Goal: Communication & Community: Answer question/provide support

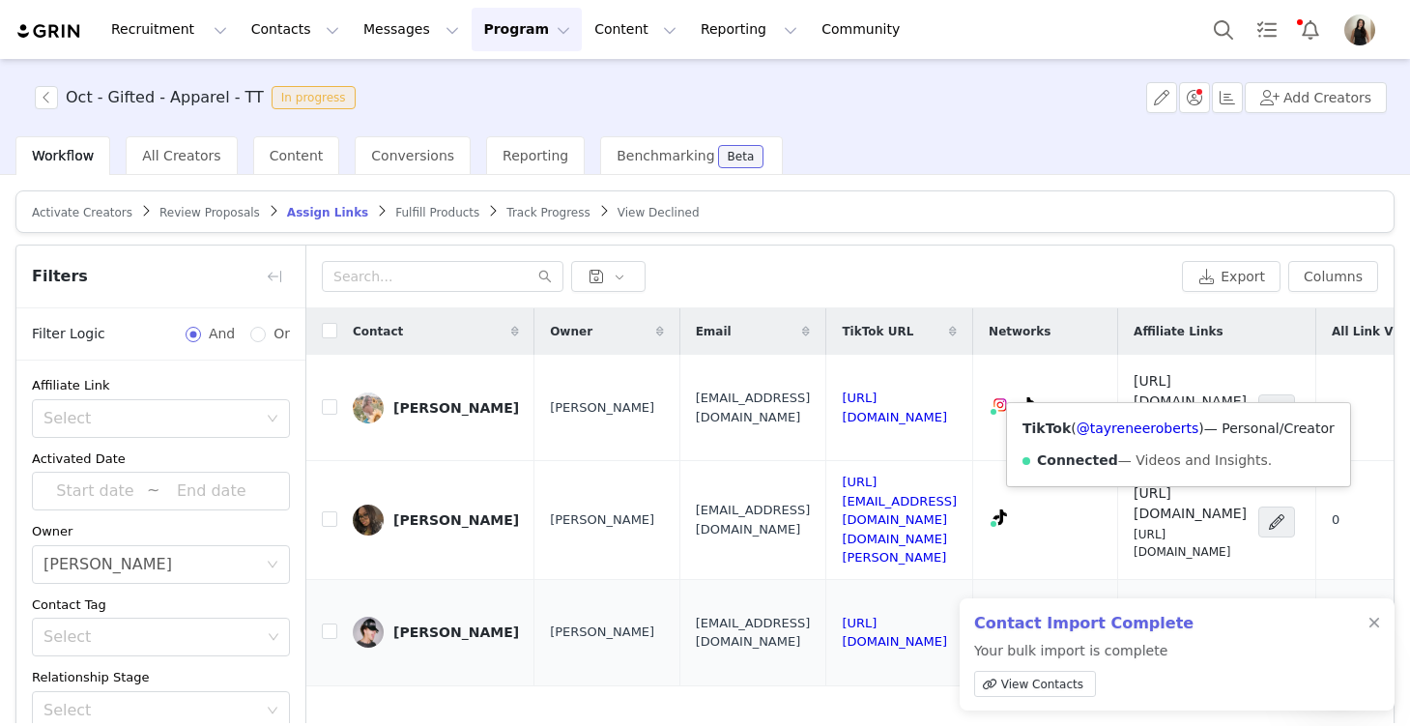
scroll to position [298, 0]
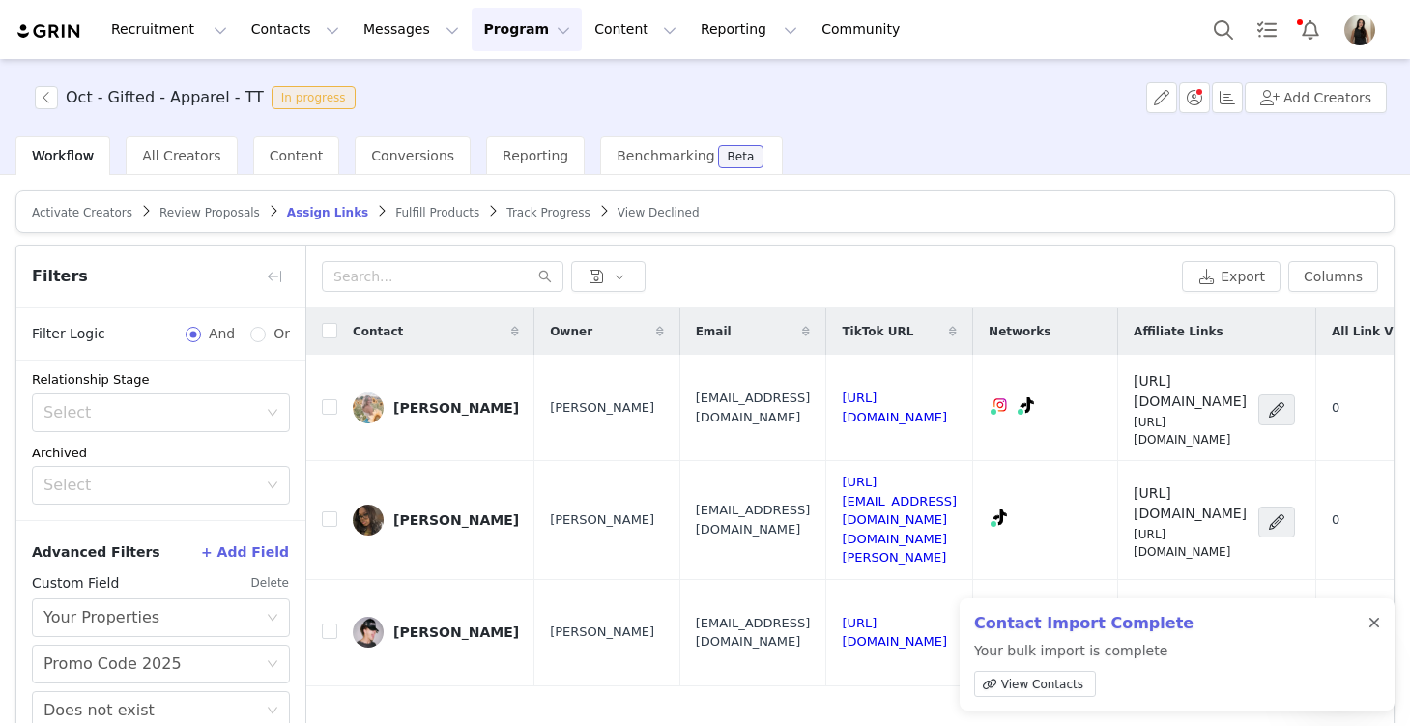
click at [1372, 622] on div at bounding box center [1375, 623] width 12 height 15
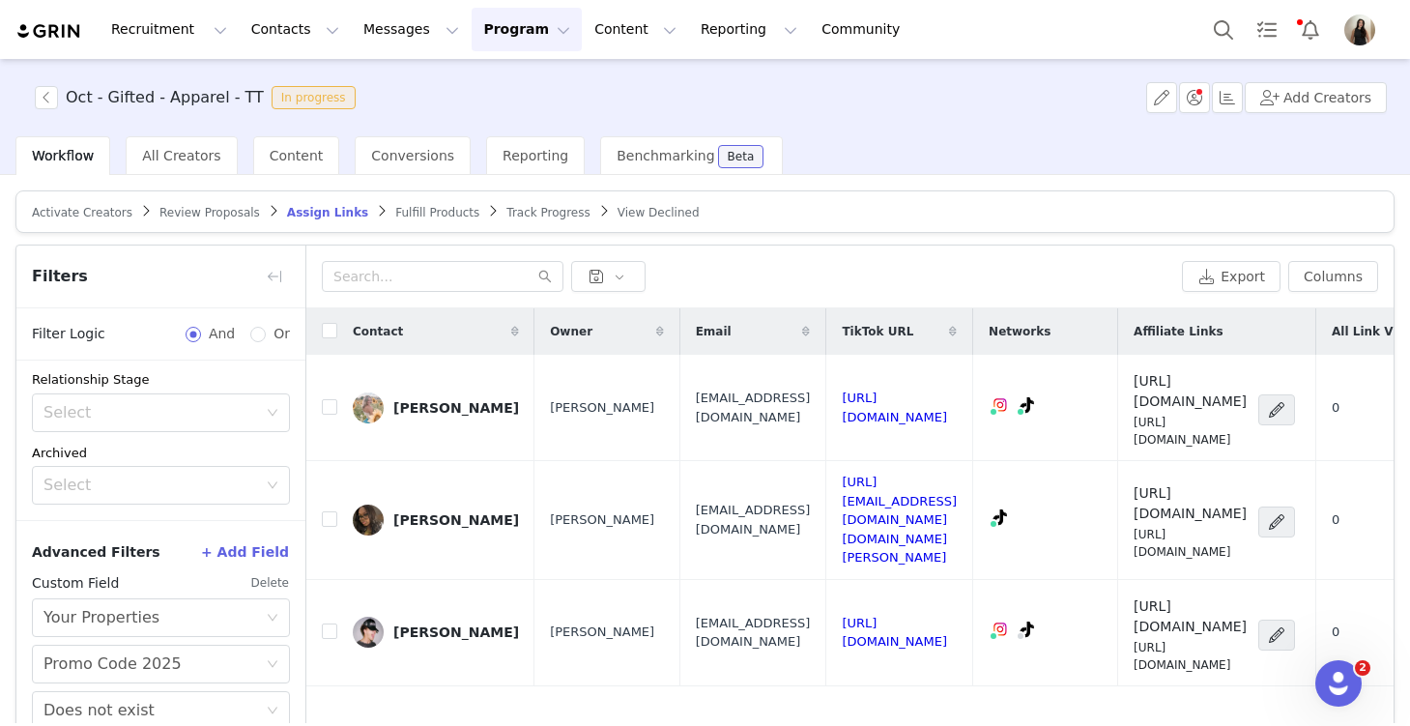
click at [262, 580] on button "Delete" at bounding box center [270, 582] width 40 height 31
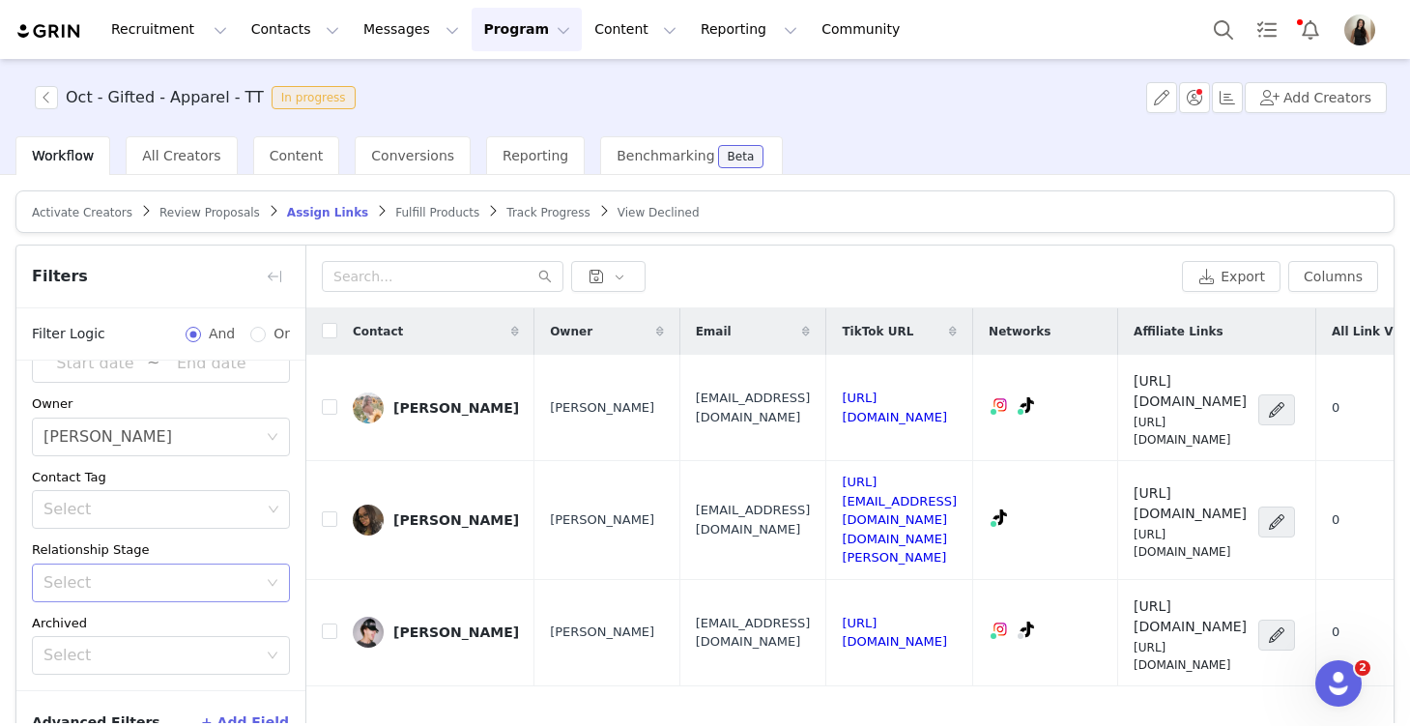
click at [112, 581] on div "Select" at bounding box center [150, 582] width 214 height 19
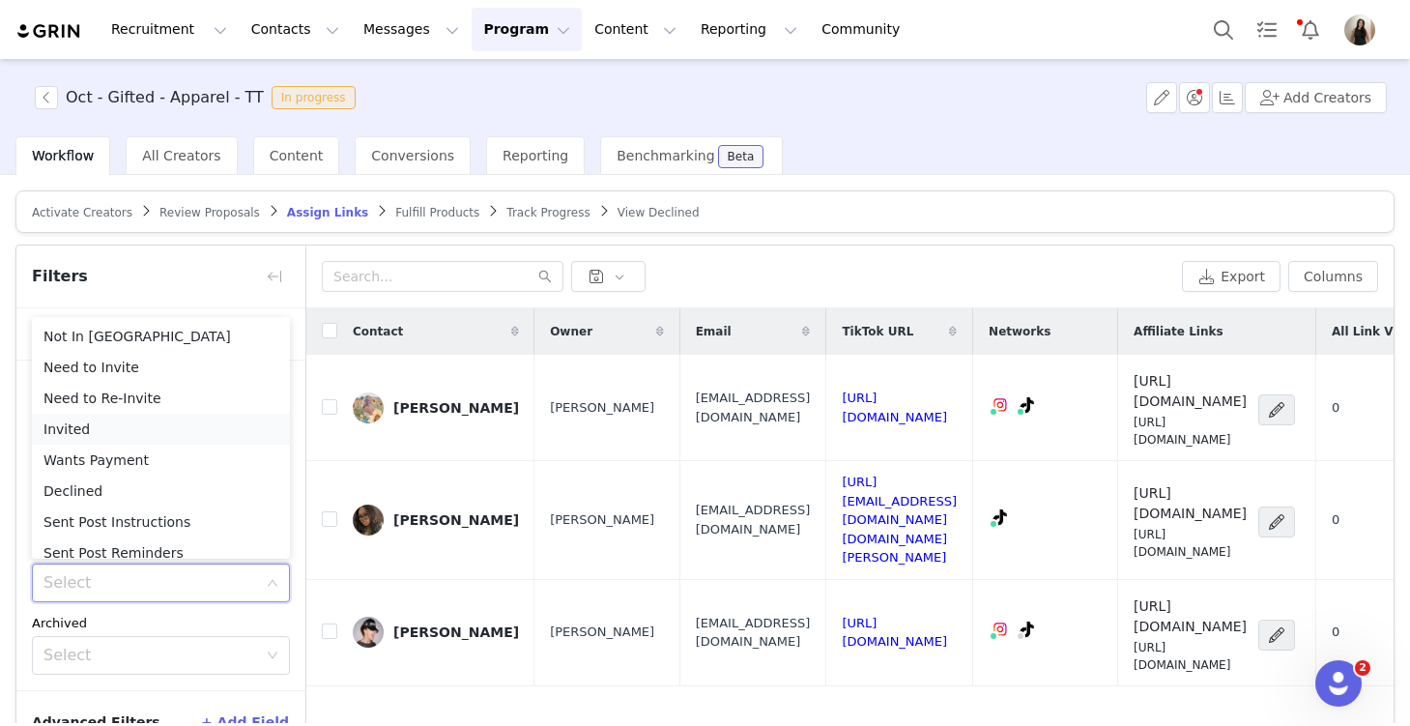
click at [126, 419] on li "Invited" at bounding box center [161, 429] width 258 height 31
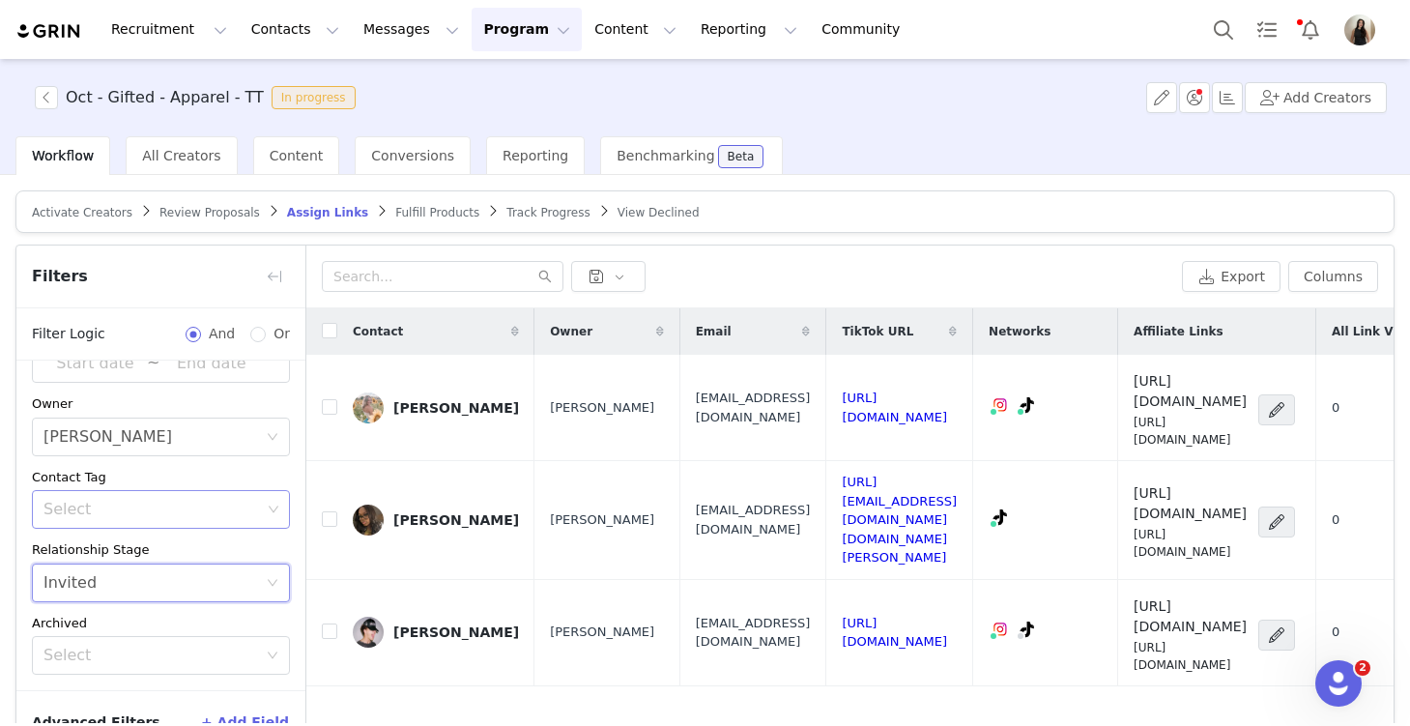
scroll to position [116, 0]
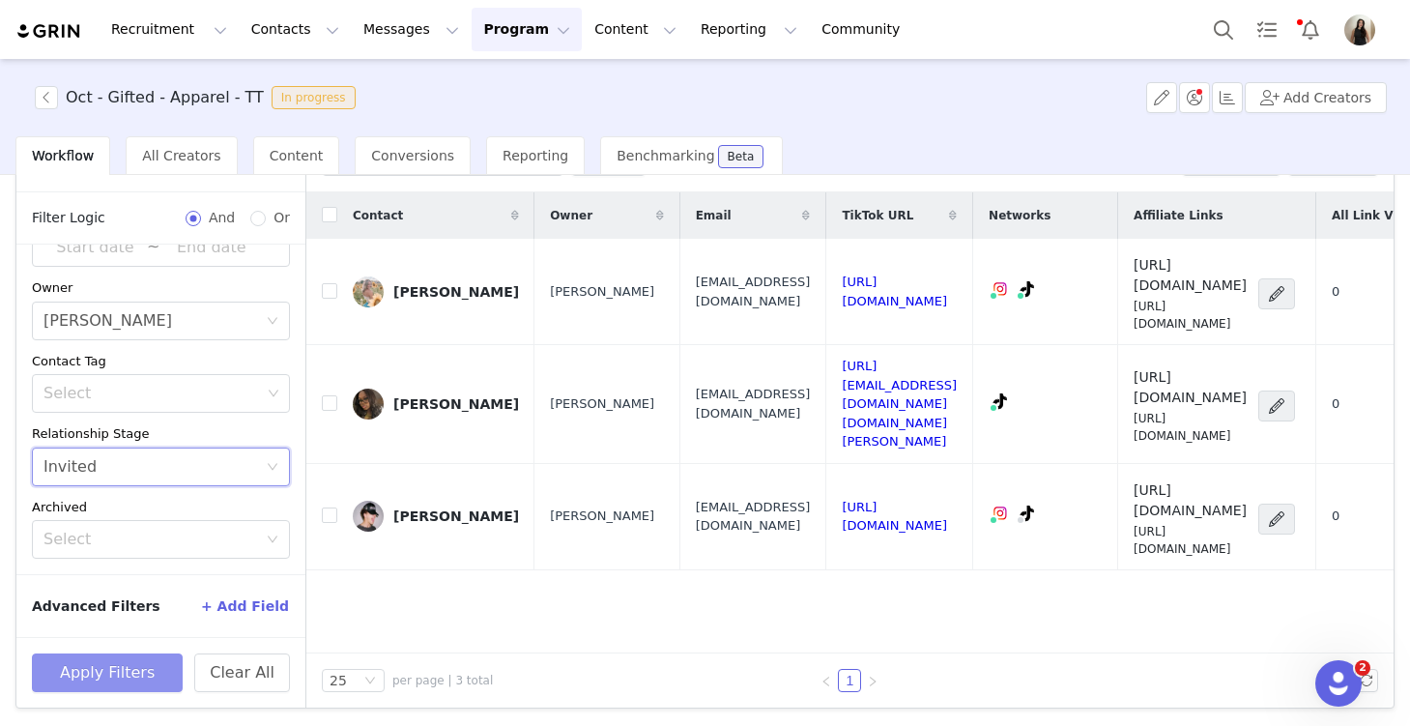
click at [149, 666] on button "Apply Filters" at bounding box center [107, 672] width 151 height 39
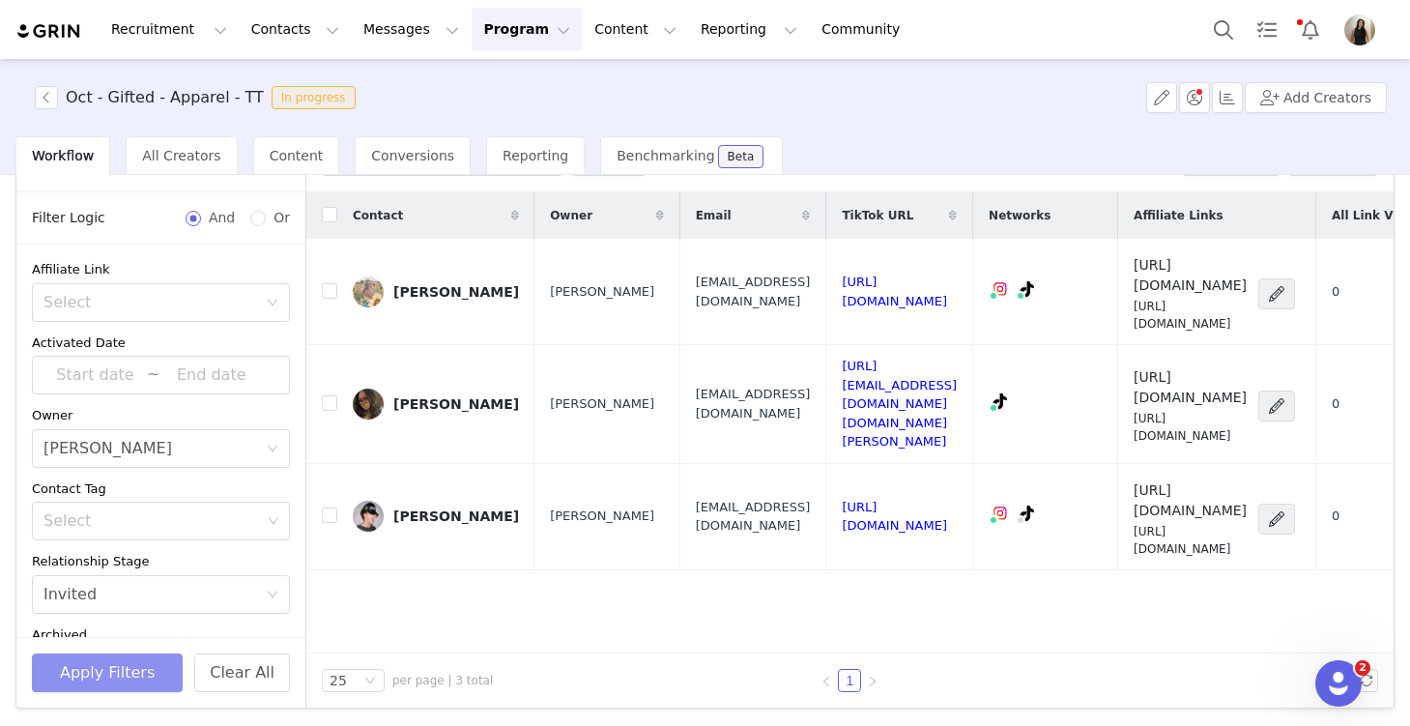
scroll to position [0, 0]
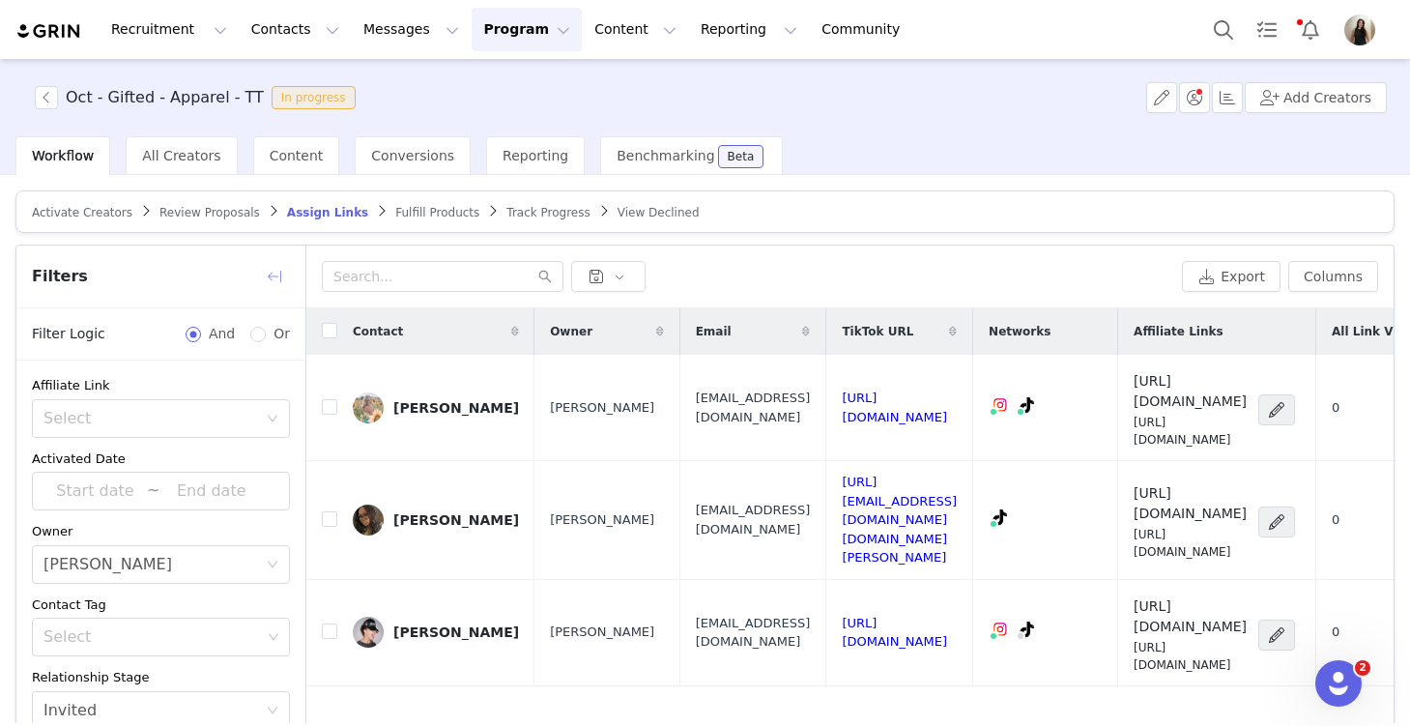
click at [266, 268] on button "button" at bounding box center [274, 276] width 31 height 31
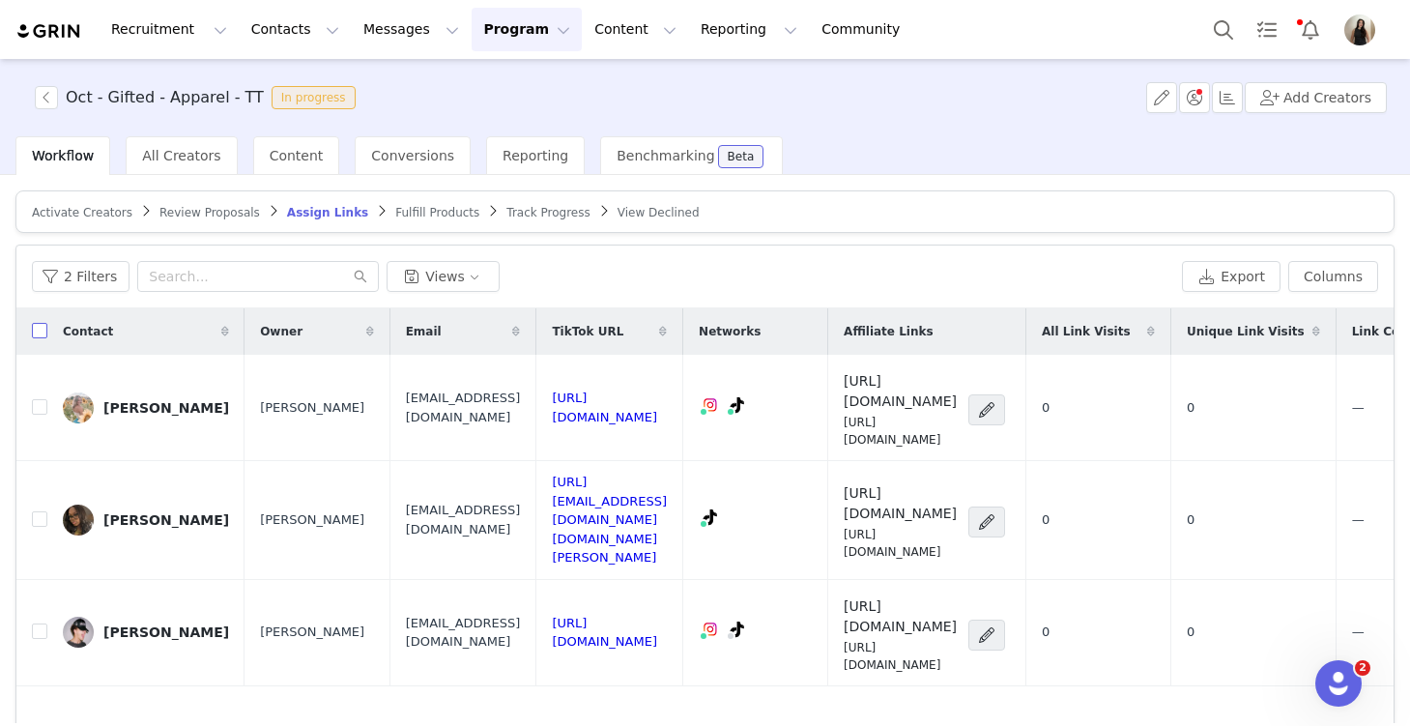
click at [44, 328] on input "checkbox" at bounding box center [39, 330] width 15 height 15
checkbox input "true"
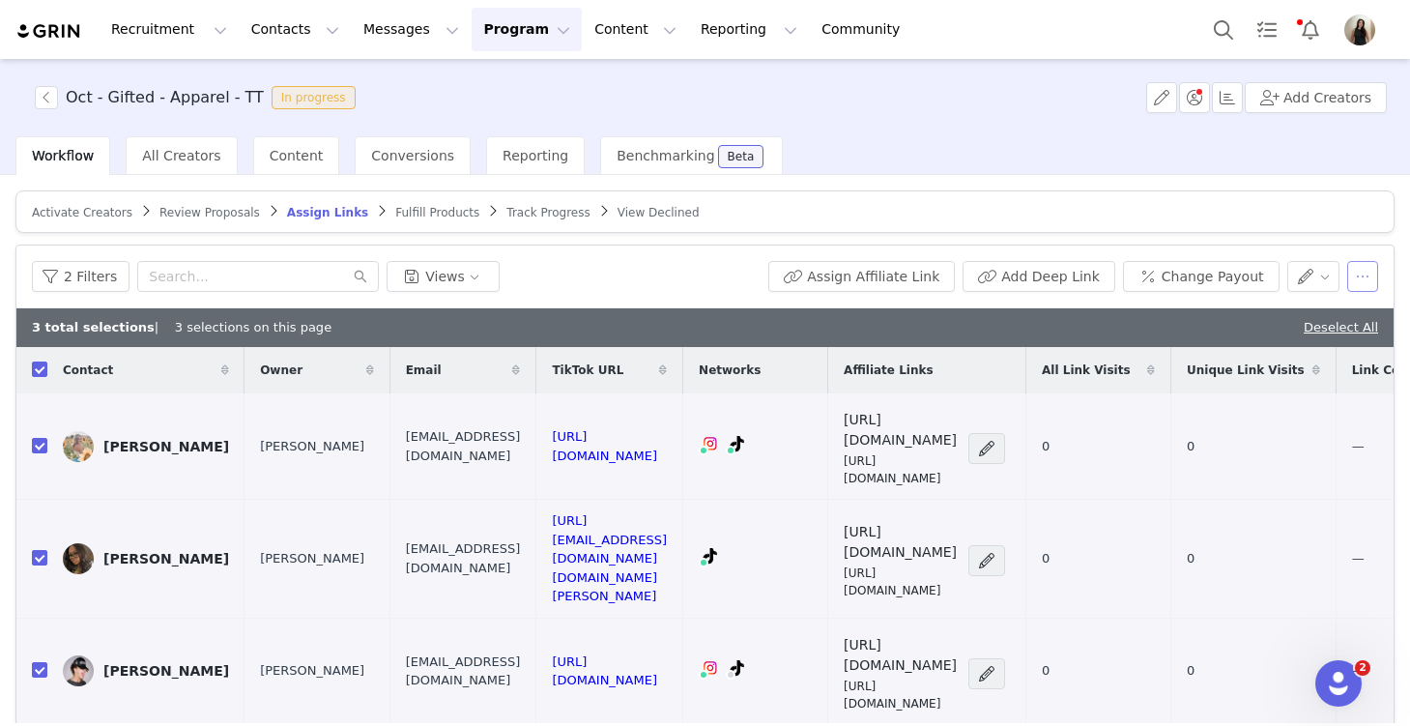
click at [1359, 269] on button "button" at bounding box center [1362, 276] width 31 height 31
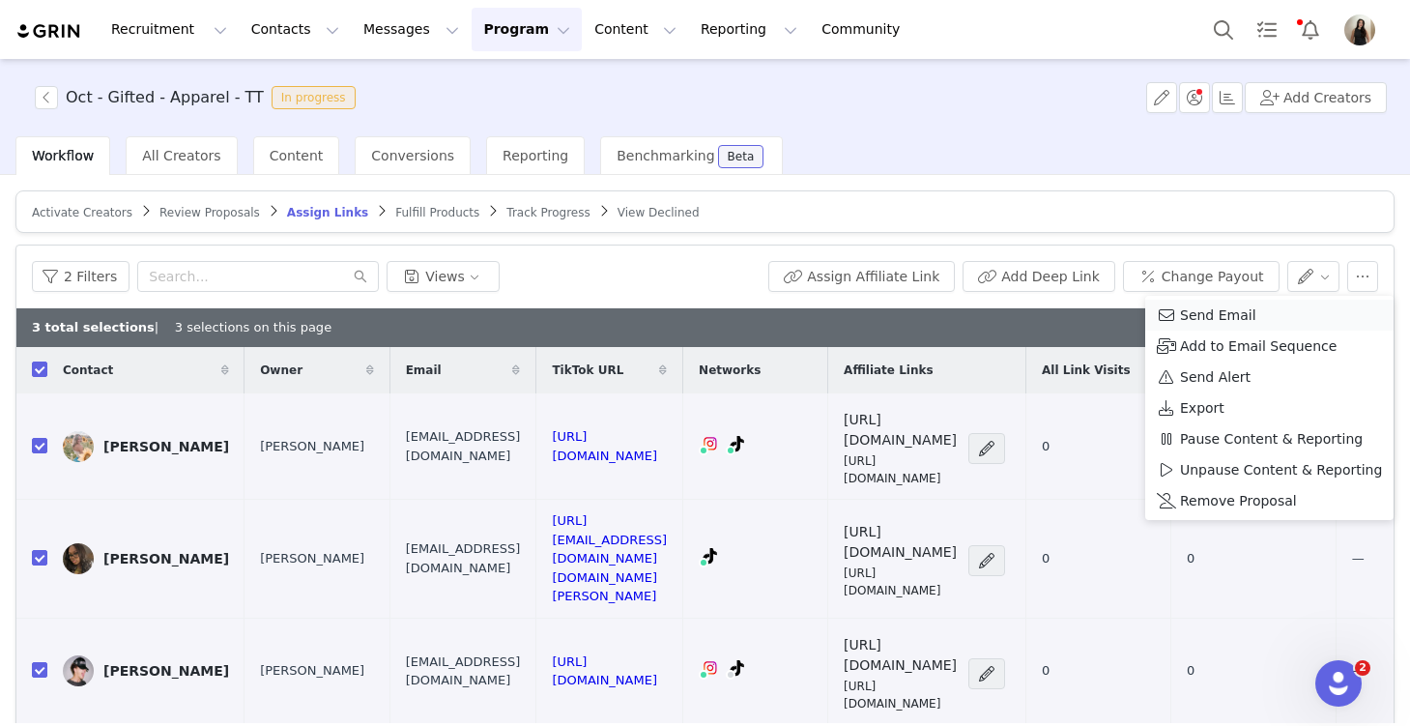
click at [1218, 314] on span "Send Email" at bounding box center [1218, 314] width 76 height 21
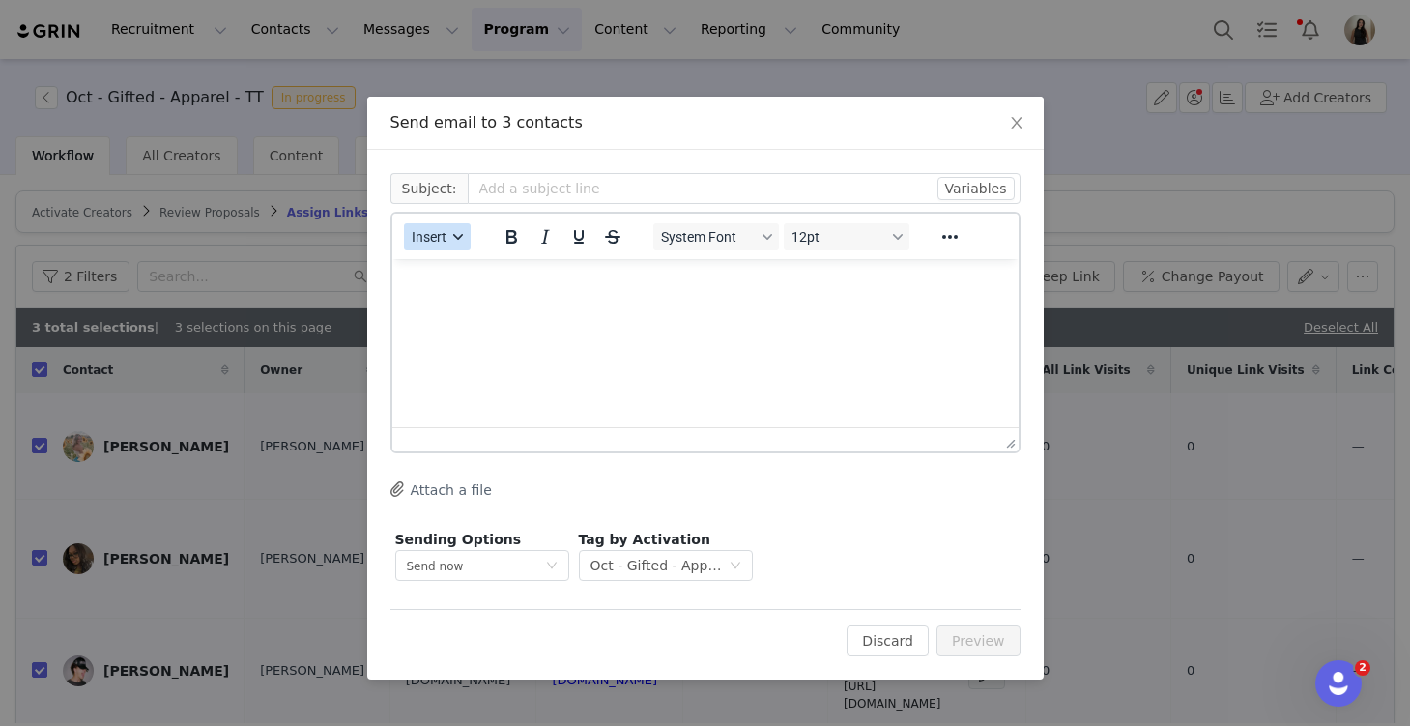
click at [455, 236] on icon "button" at bounding box center [458, 237] width 10 height 10
click at [466, 268] on div "Insert Template" at bounding box center [507, 270] width 174 height 23
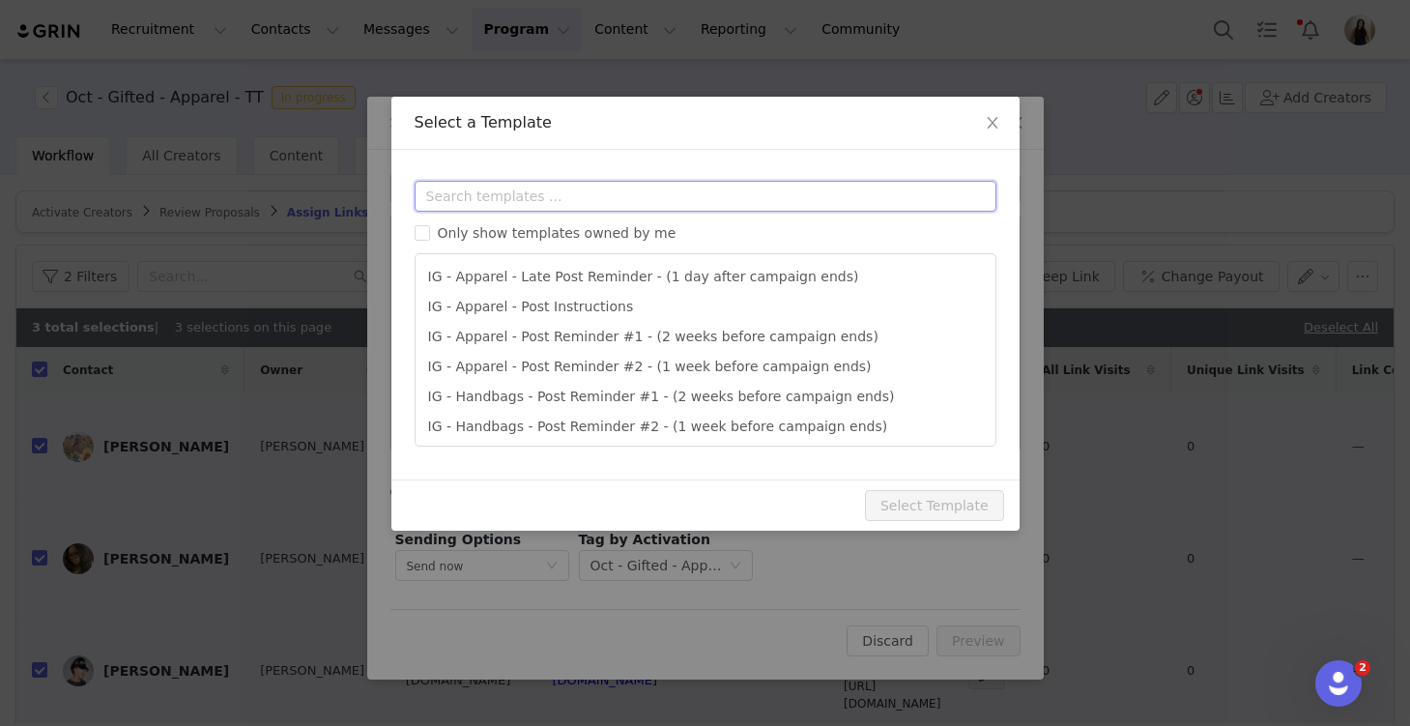
click at [452, 195] on input "text" at bounding box center [706, 196] width 582 height 31
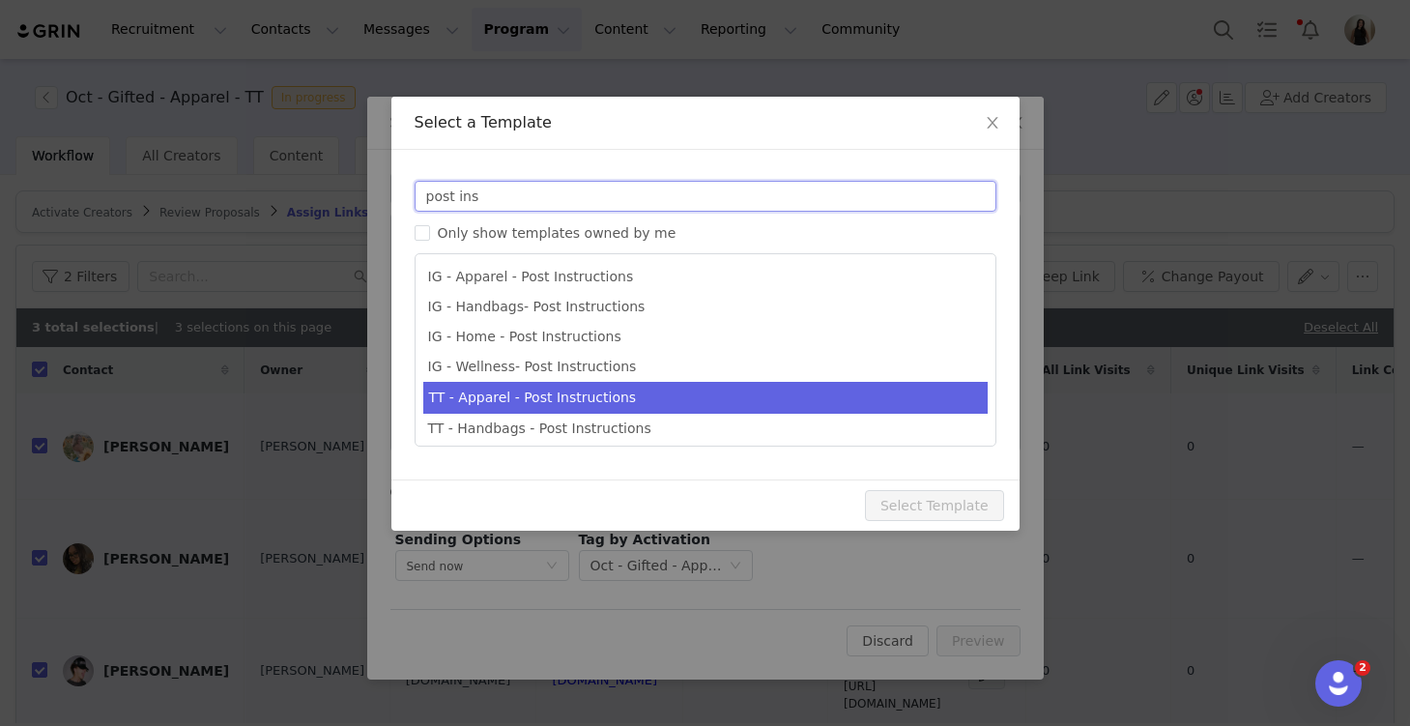
type input "post ins"
click at [590, 387] on li "TT - Apparel - Post Instructions" at bounding box center [705, 398] width 564 height 32
type input "Quince x @[tiktok_username] Post Instructions!"
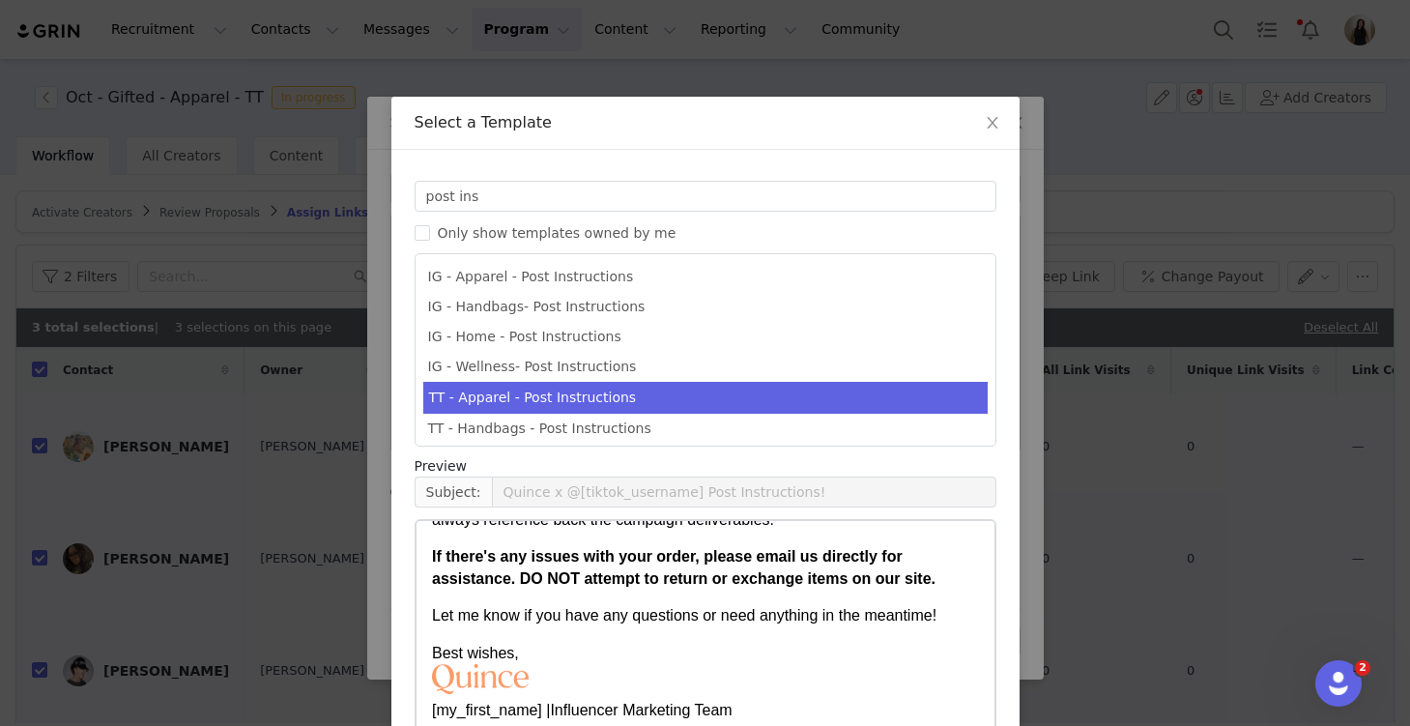
scroll to position [132, 0]
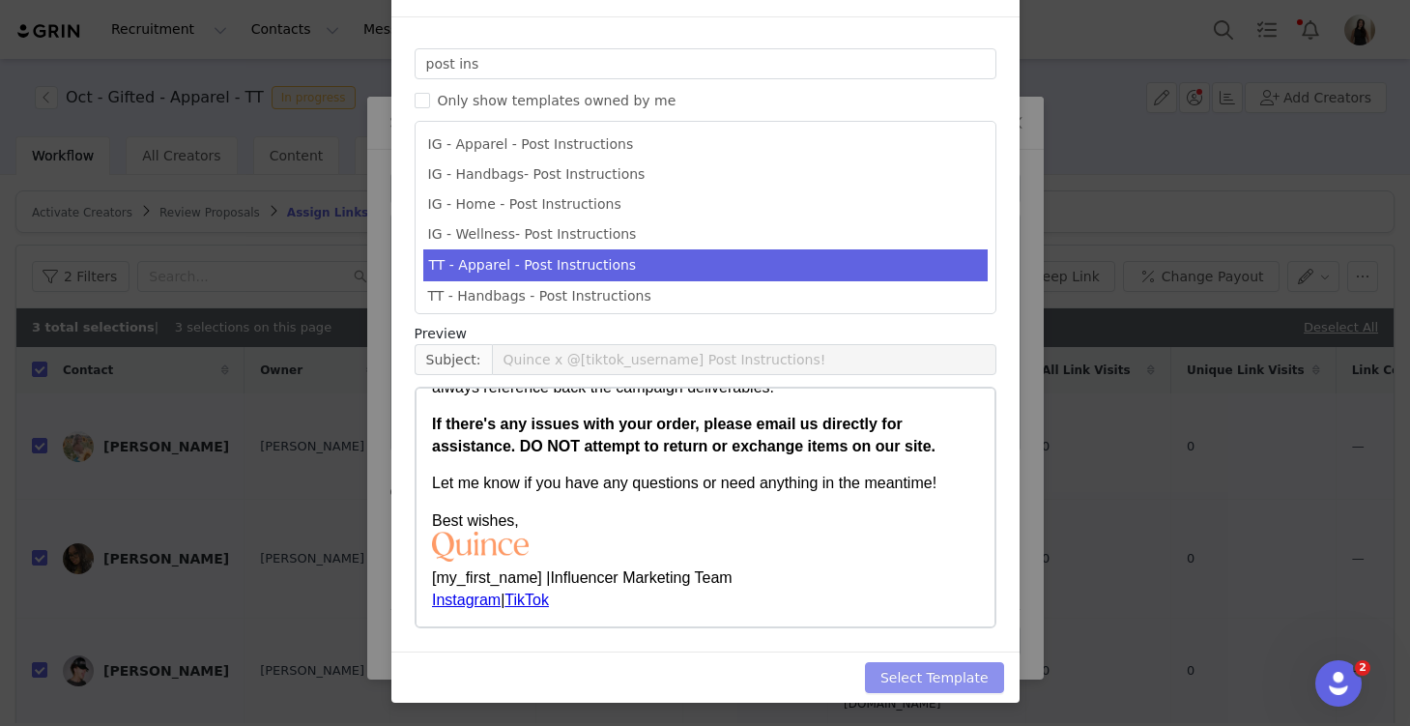
click at [960, 681] on button "Select Template" at bounding box center [934, 677] width 139 height 31
type input "Quince x @[tiktok_username] Post Instructions!"
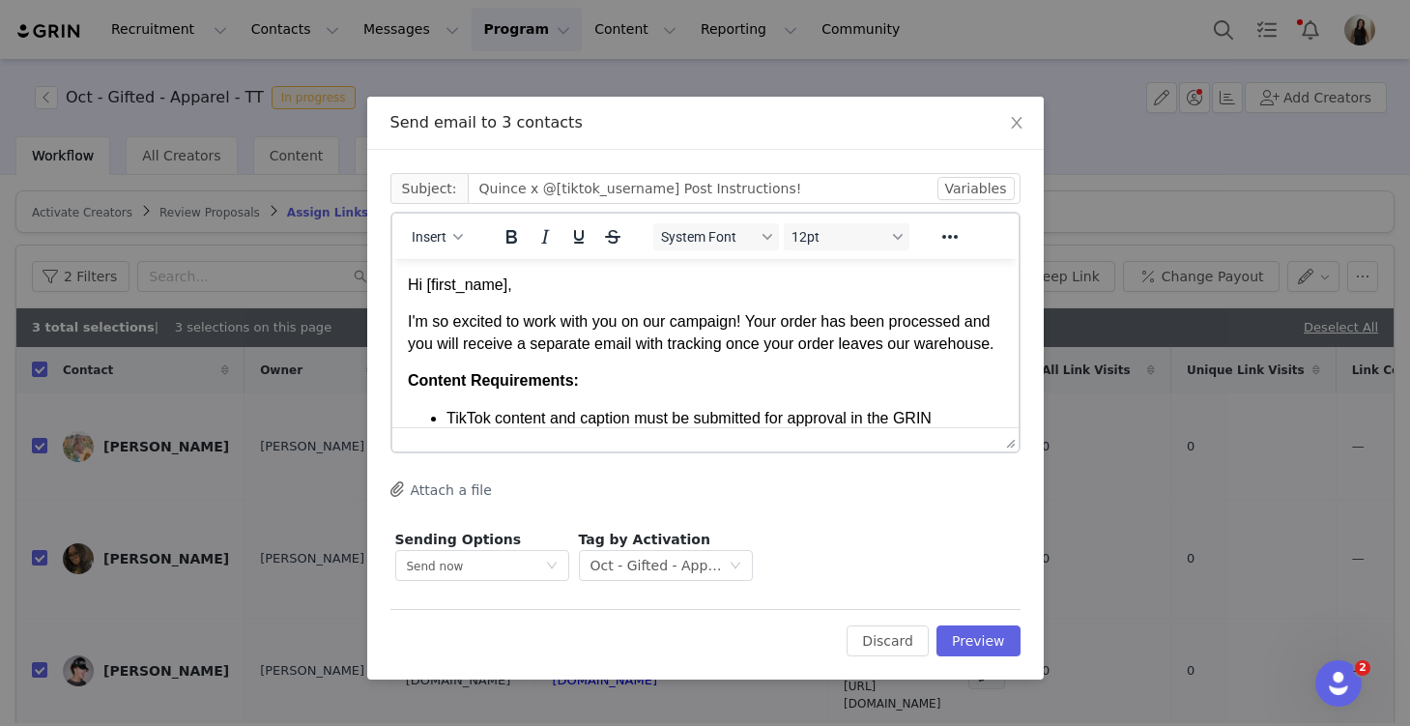
scroll to position [0, 0]
click at [977, 642] on button "Preview" at bounding box center [979, 640] width 84 height 31
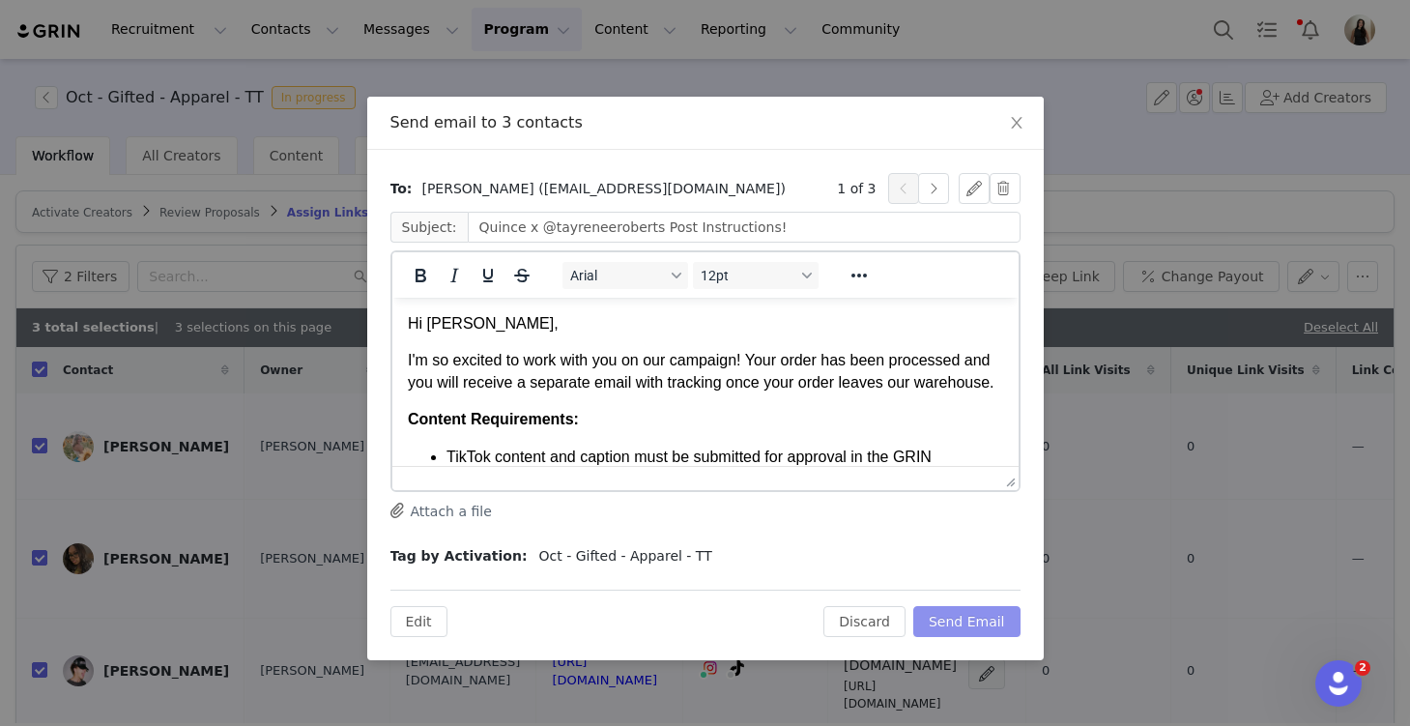
click at [969, 620] on button "Send Email" at bounding box center [966, 621] width 107 height 31
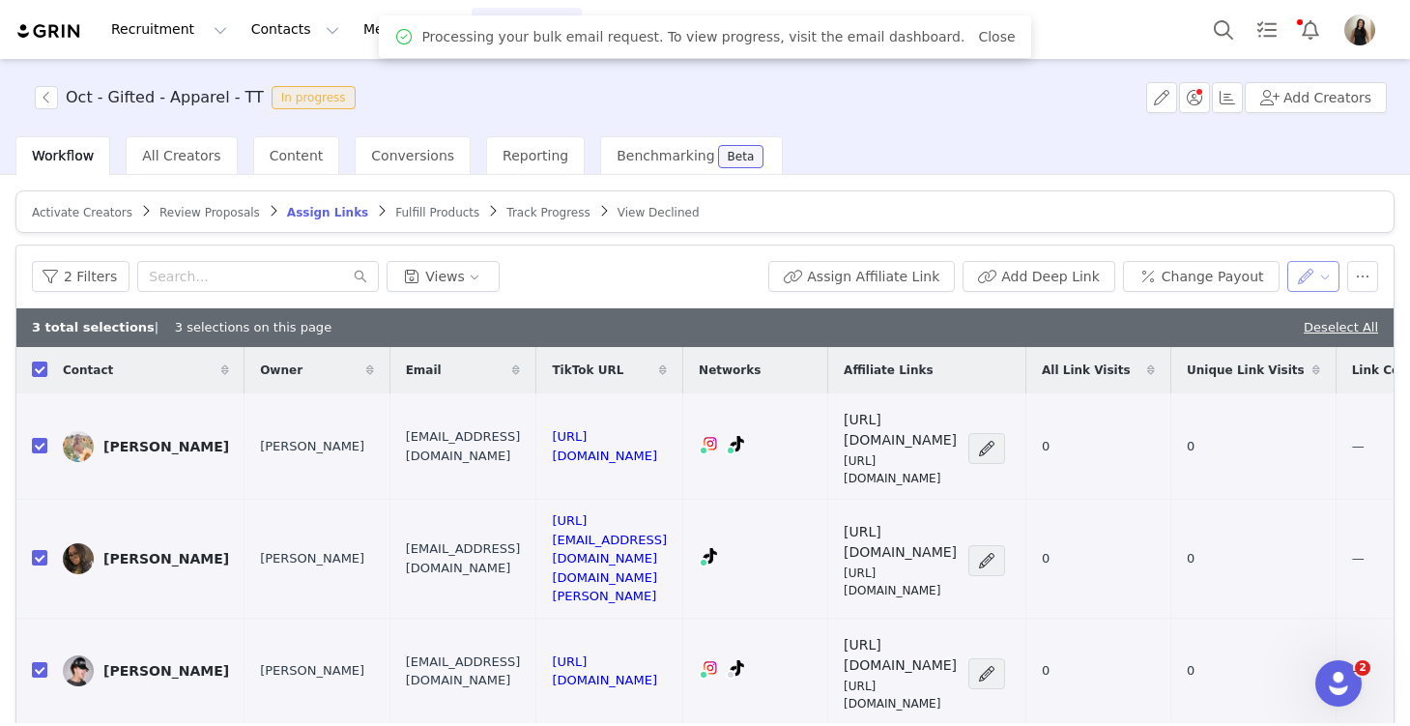
click at [1319, 280] on button "button" at bounding box center [1313, 276] width 53 height 31
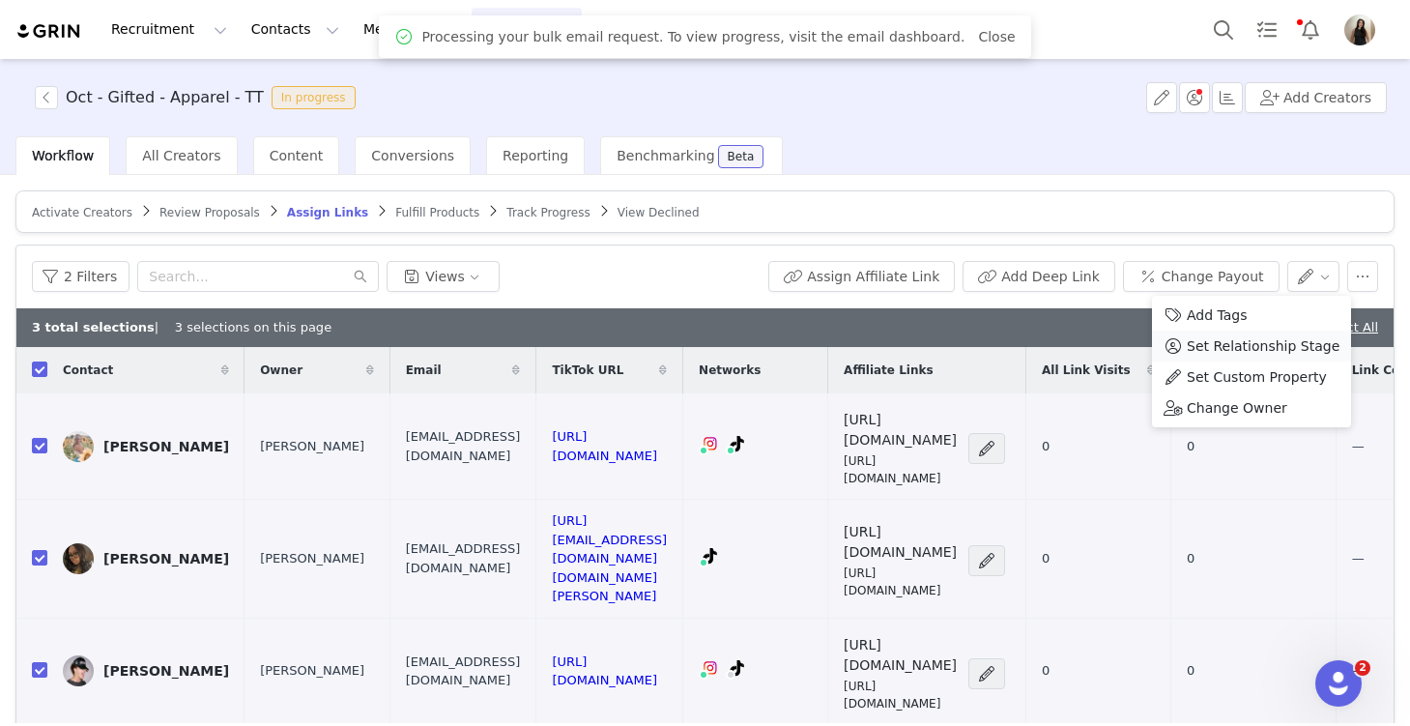
click at [1301, 344] on span "Set Relationship Stage" at bounding box center [1263, 345] width 153 height 21
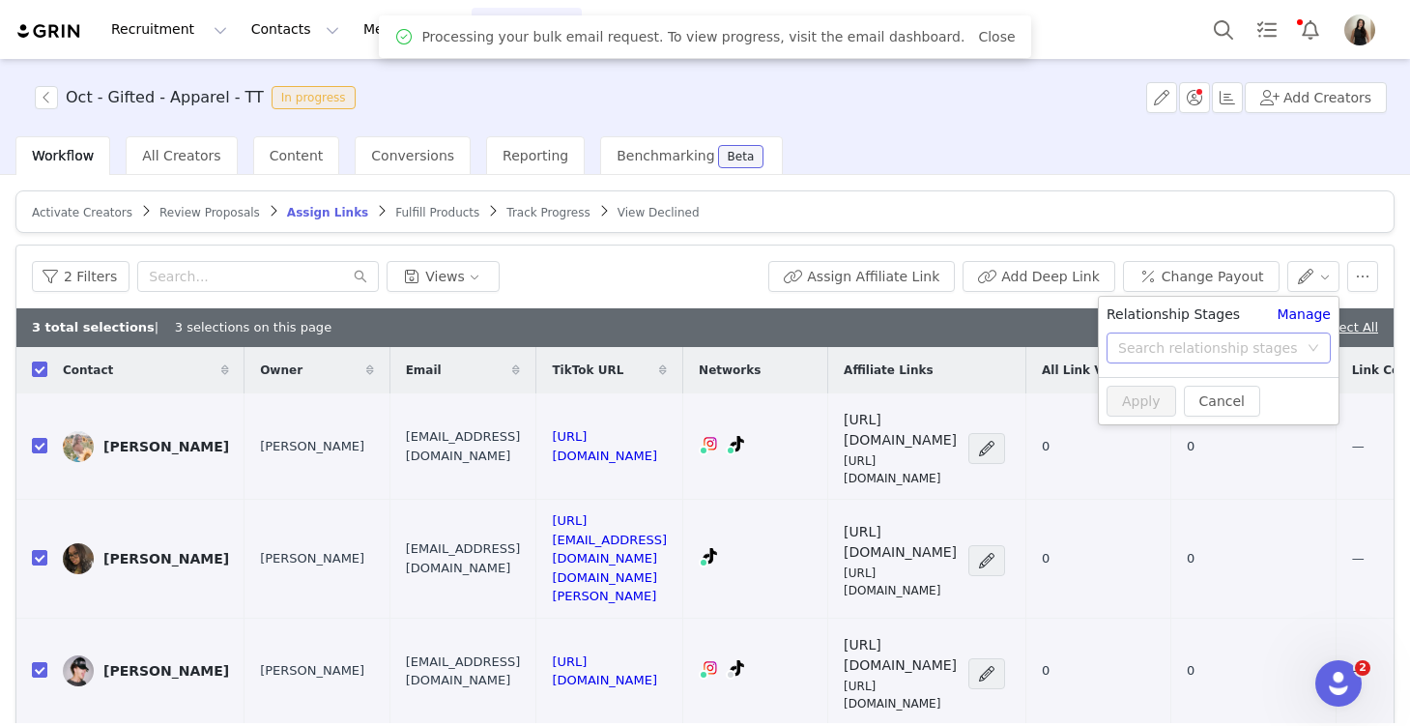
click at [1261, 340] on div "Search relationship stages" at bounding box center [1208, 347] width 180 height 19
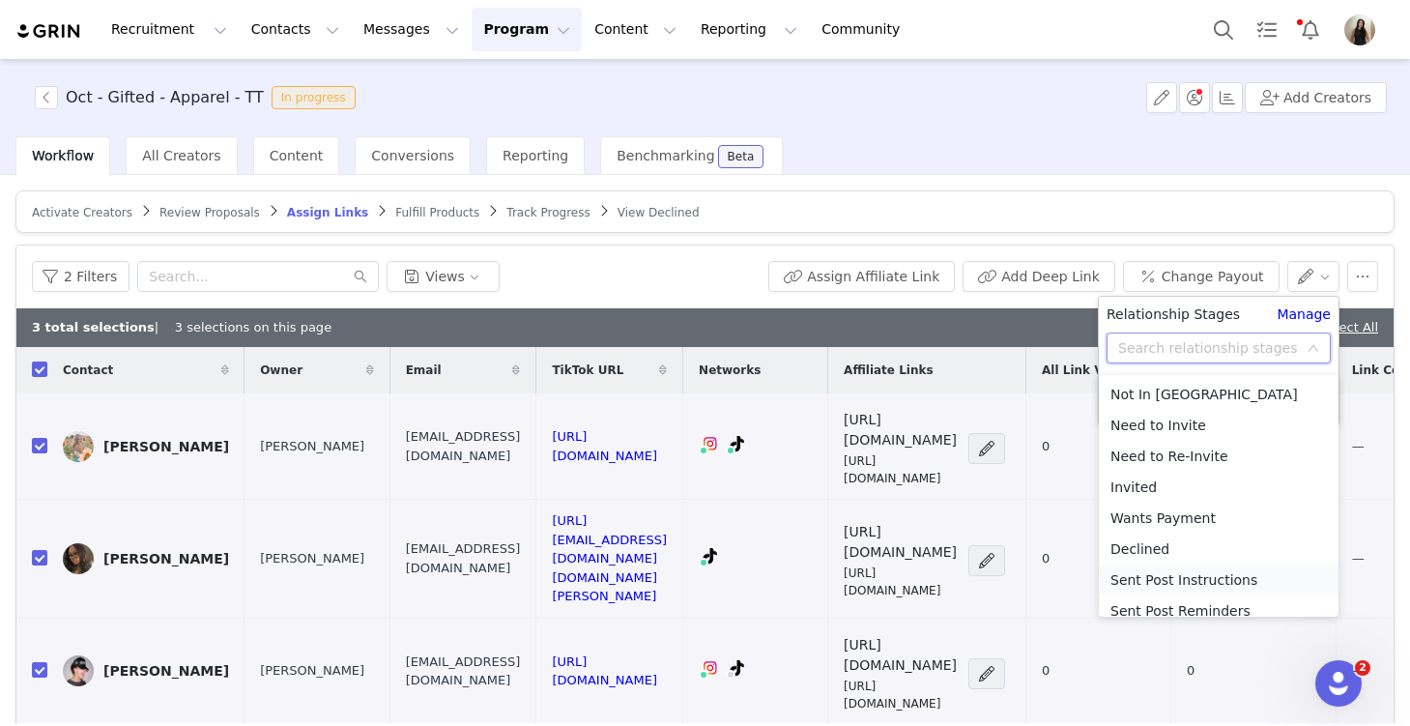
click at [1194, 578] on li "Sent Post Instructions" at bounding box center [1219, 579] width 240 height 31
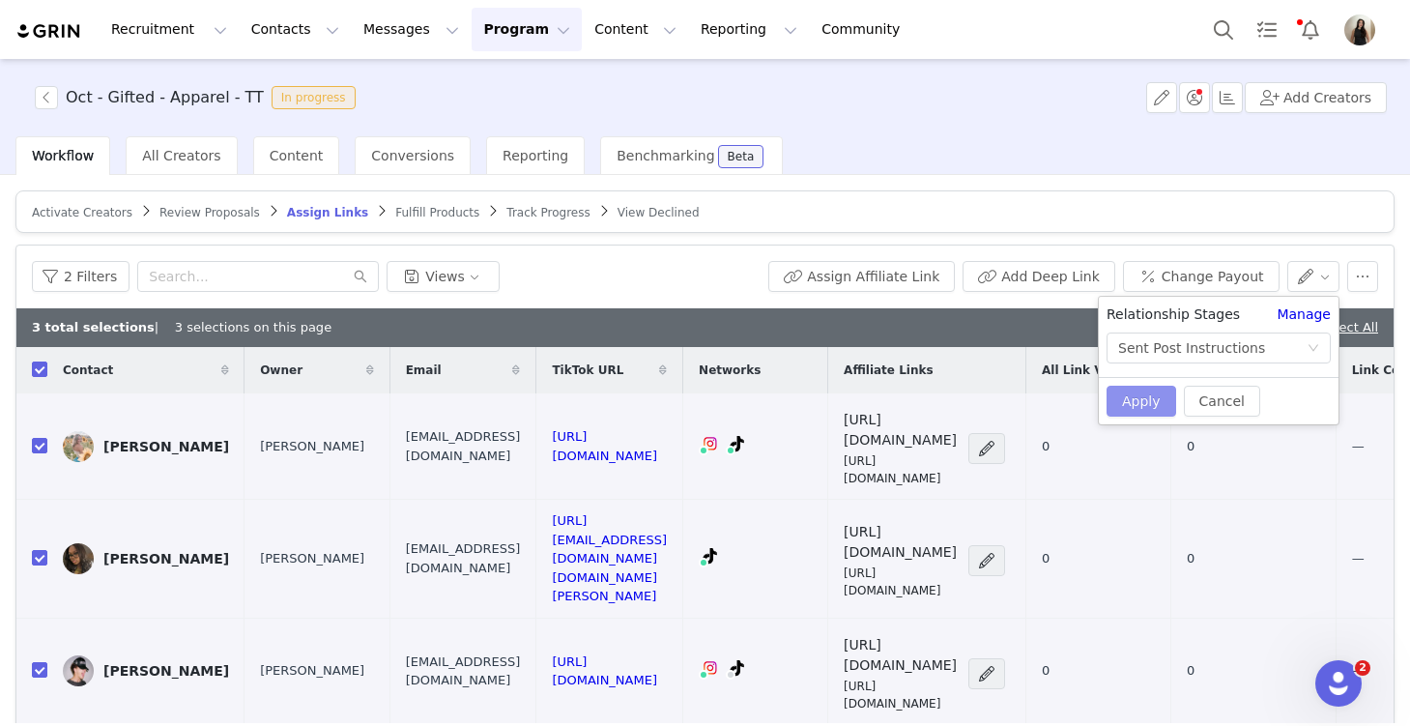
click at [1139, 401] on button "Apply" at bounding box center [1142, 401] width 70 height 31
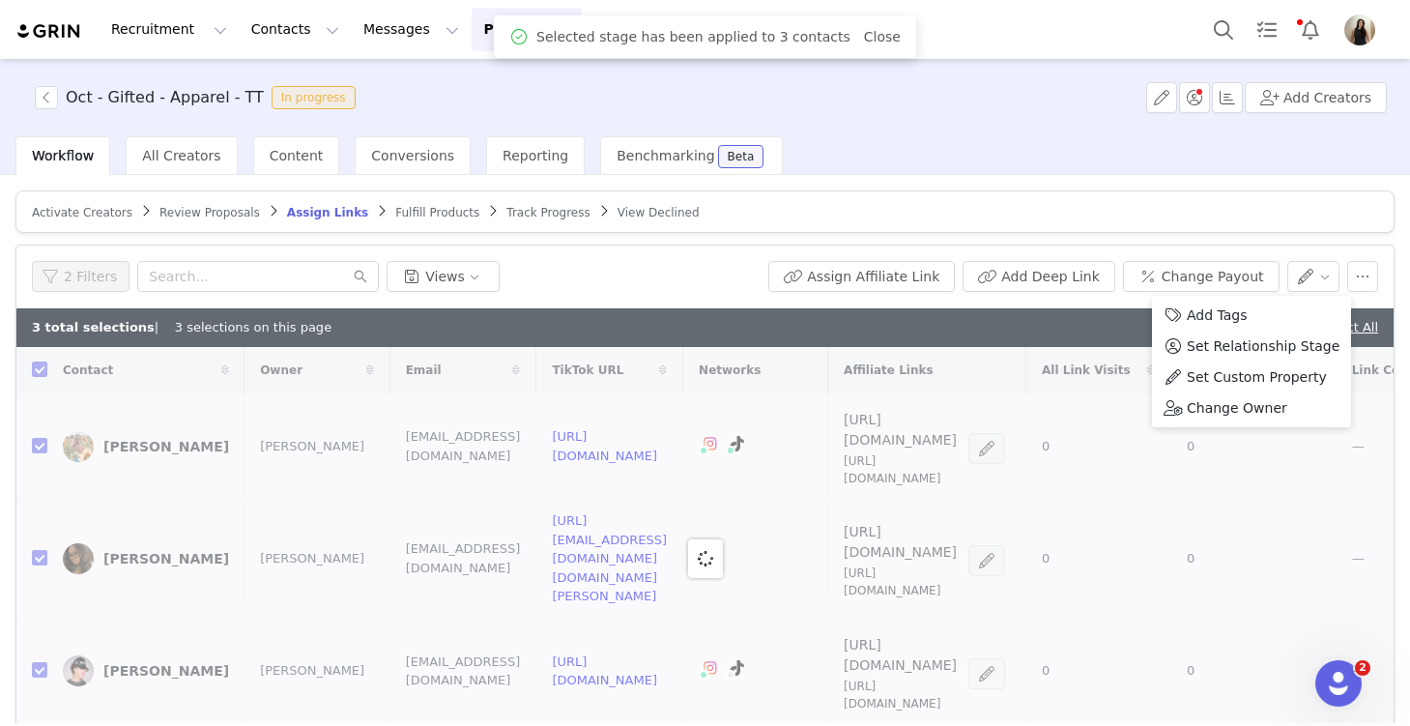
checkbox input "false"
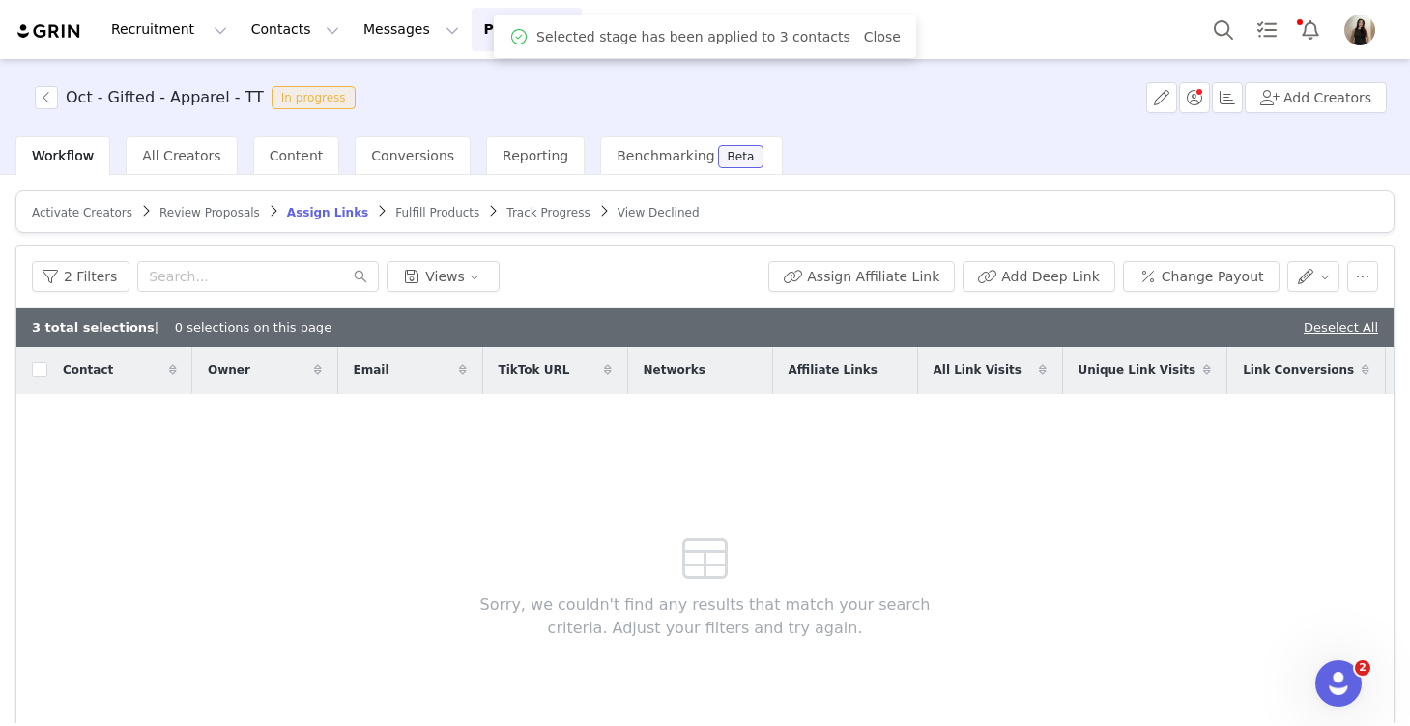
click at [1011, 583] on div "Contact Owner Email TikTok URL Networks Affiliate Links All Link Visits Unique …" at bounding box center [704, 558] width 1377 height 422
click at [1333, 326] on link "Deselect All" at bounding box center [1341, 327] width 74 height 14
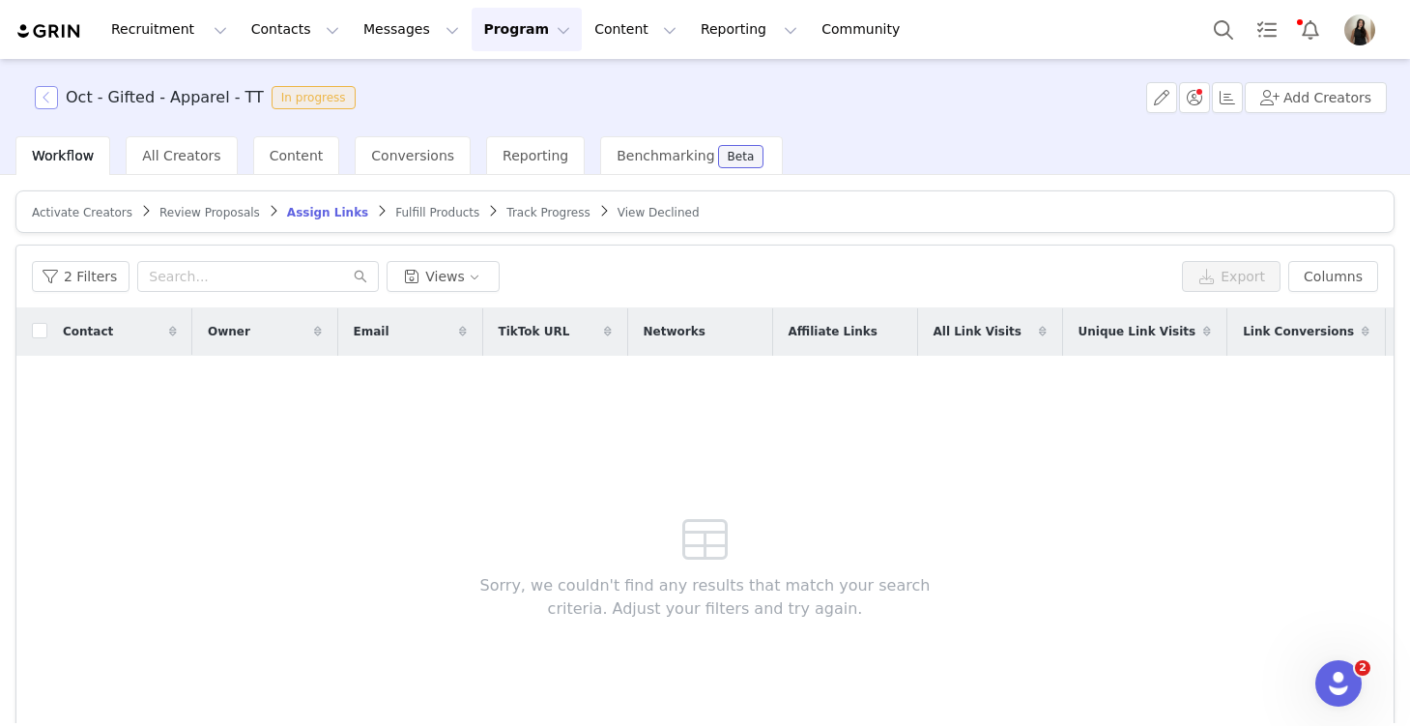
click at [45, 93] on button "button" at bounding box center [46, 97] width 23 height 23
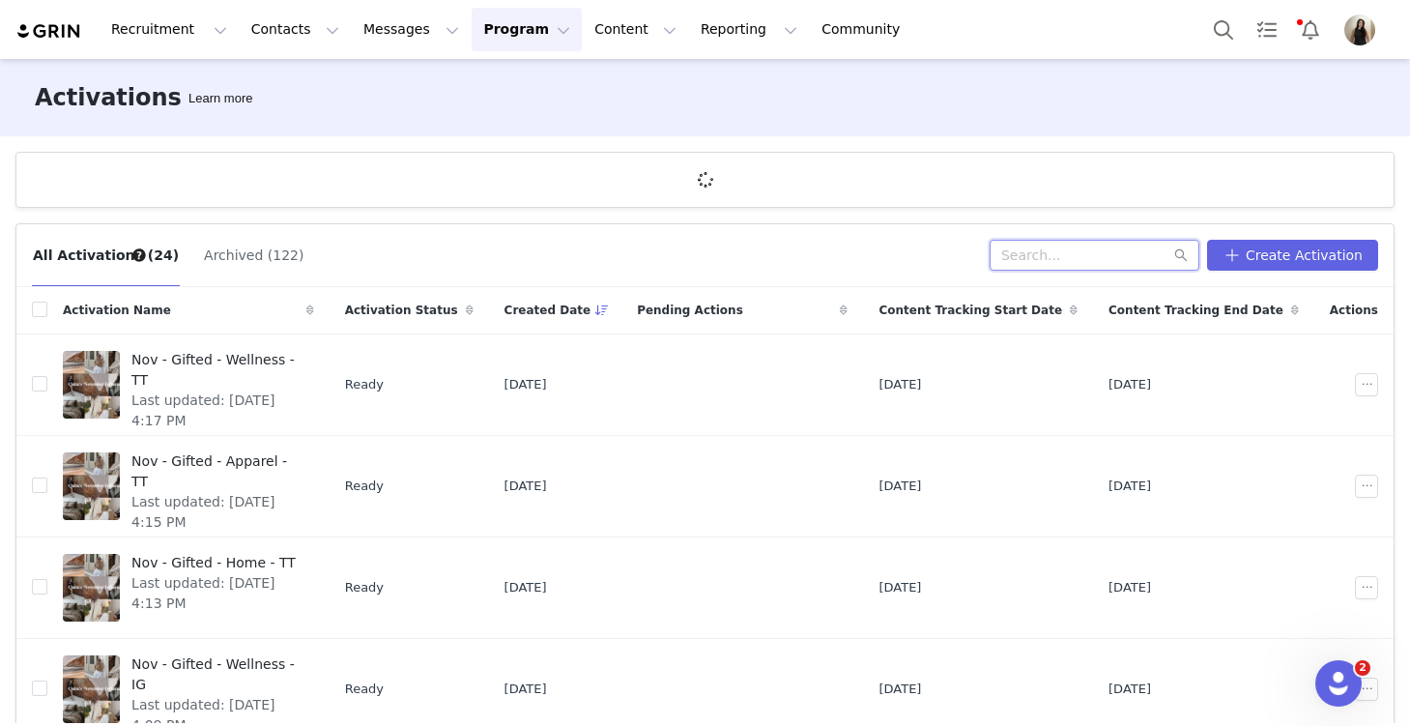
click at [1096, 242] on input "text" at bounding box center [1095, 255] width 210 height 31
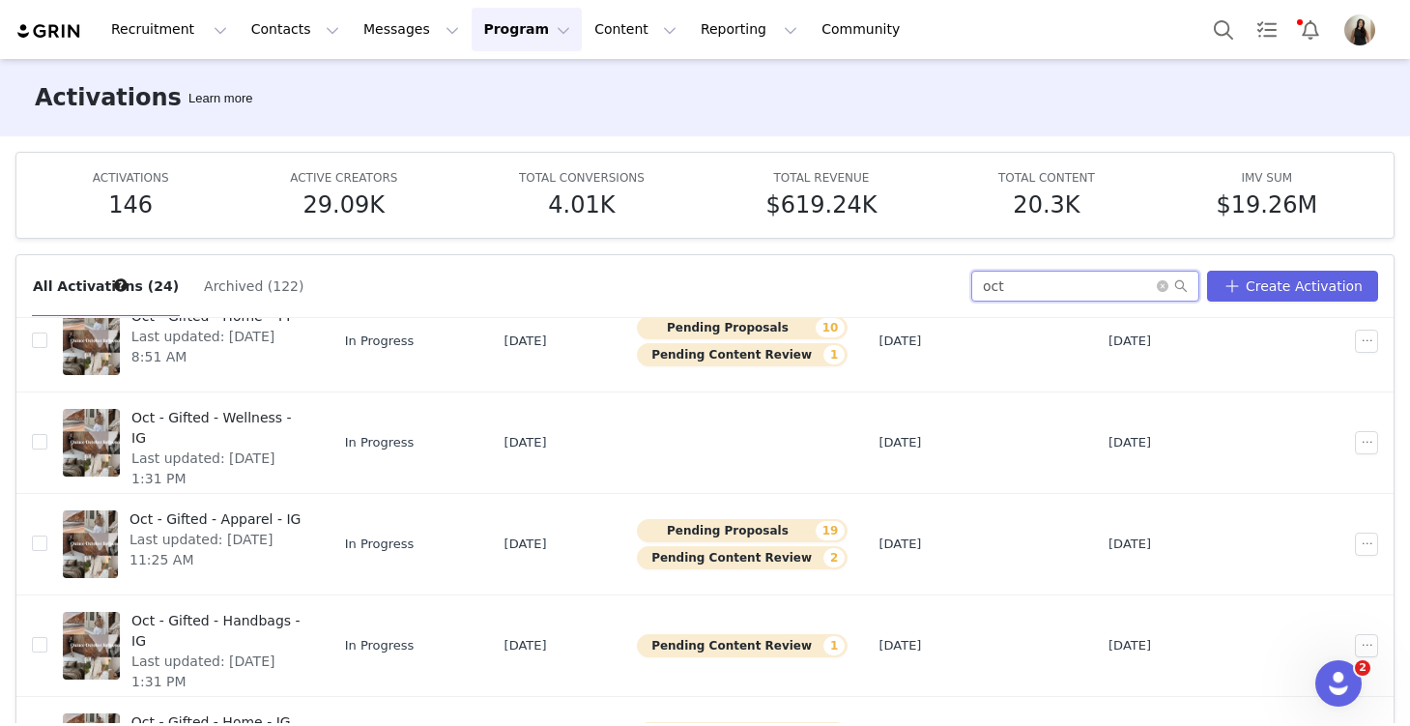
scroll to position [422, 0]
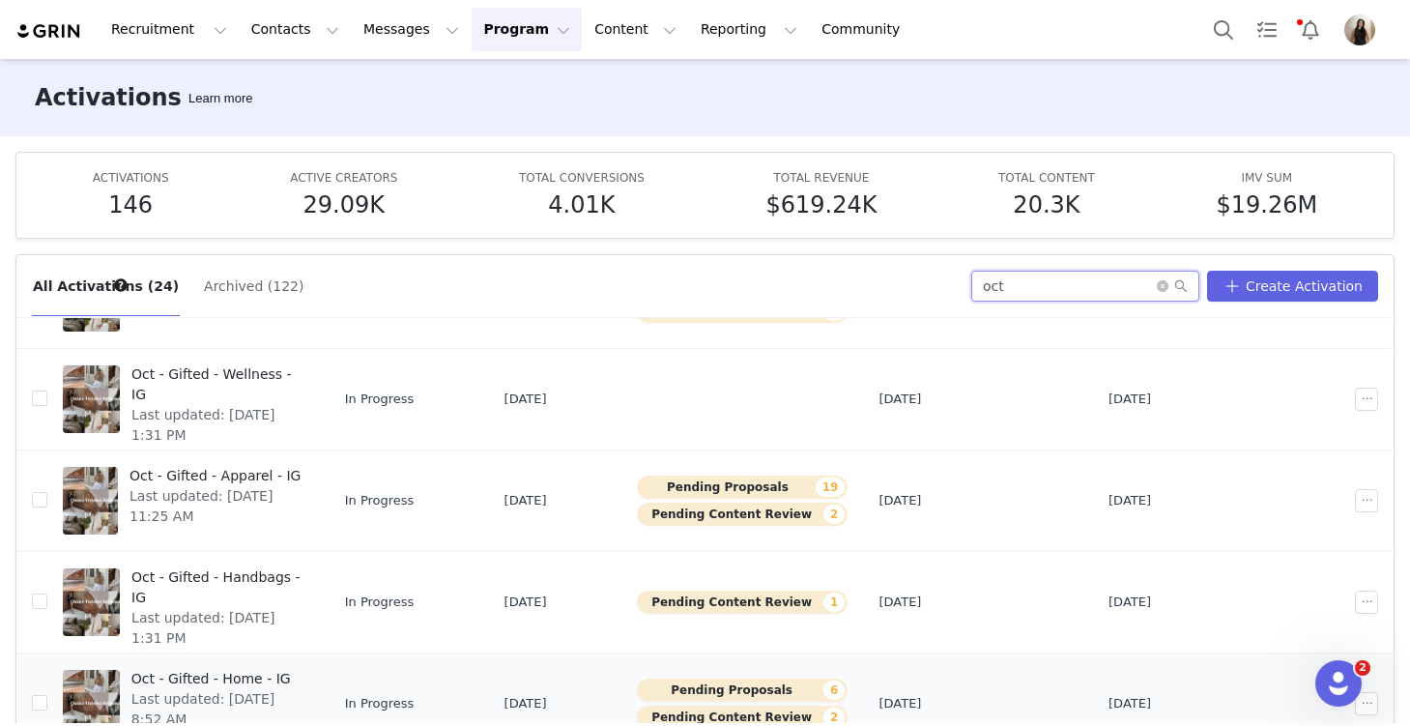
type input "oct"
click at [267, 676] on span "Oct - Gifted - Home - IG" at bounding box center [216, 679] width 171 height 20
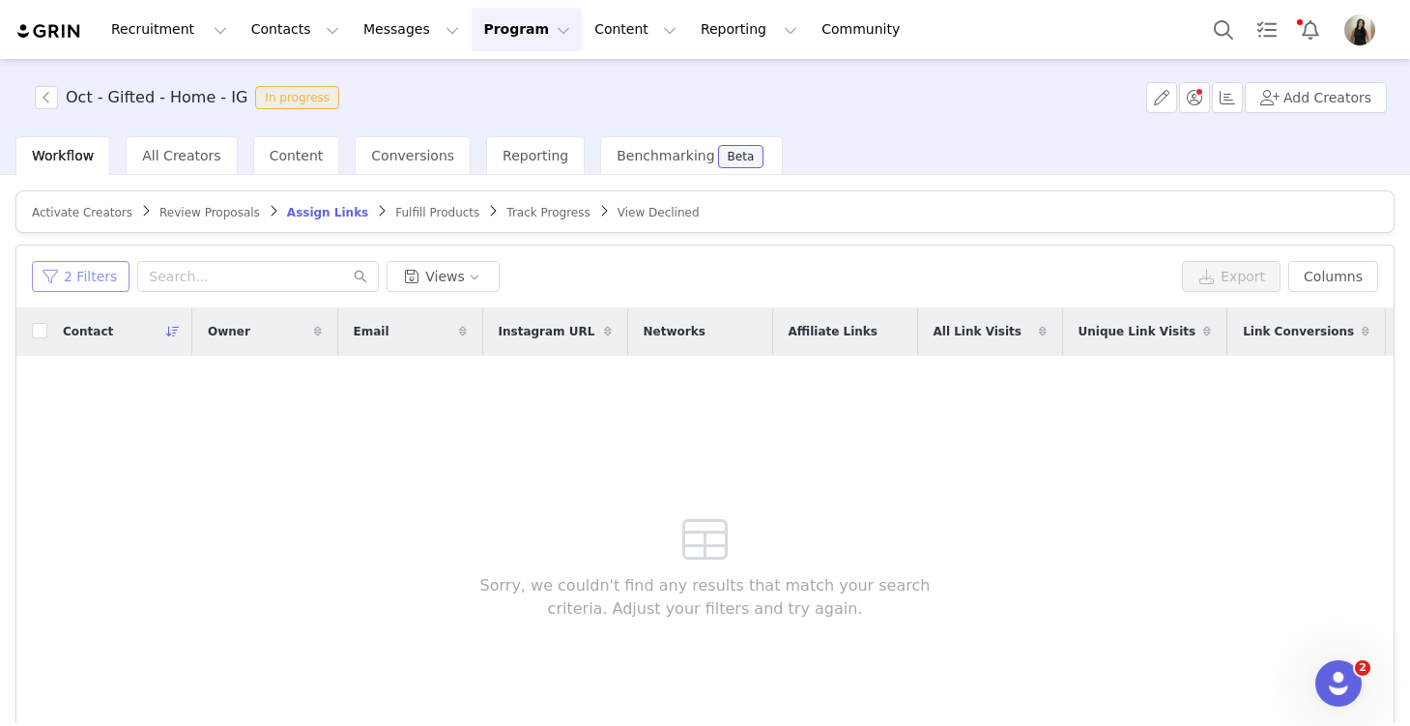
click at [74, 277] on button "2 Filters" at bounding box center [81, 276] width 98 height 31
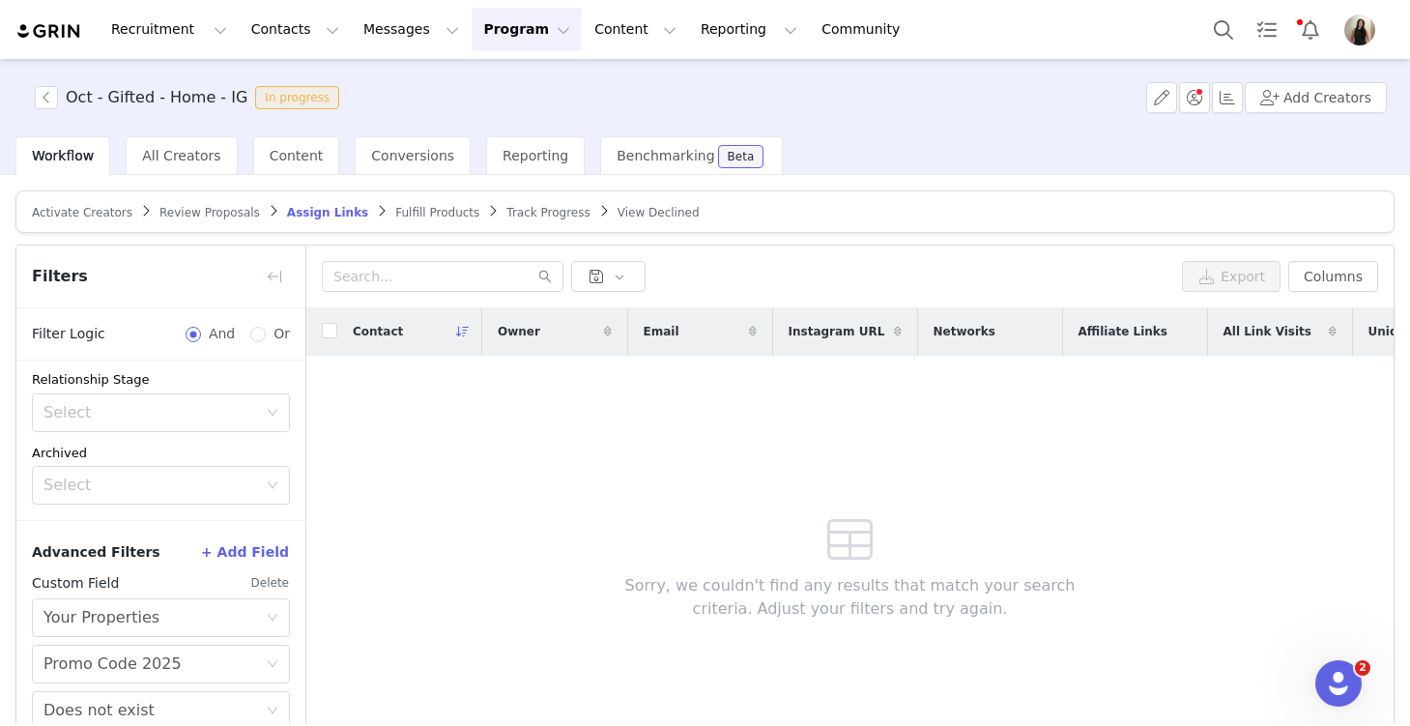
scroll to position [116, 0]
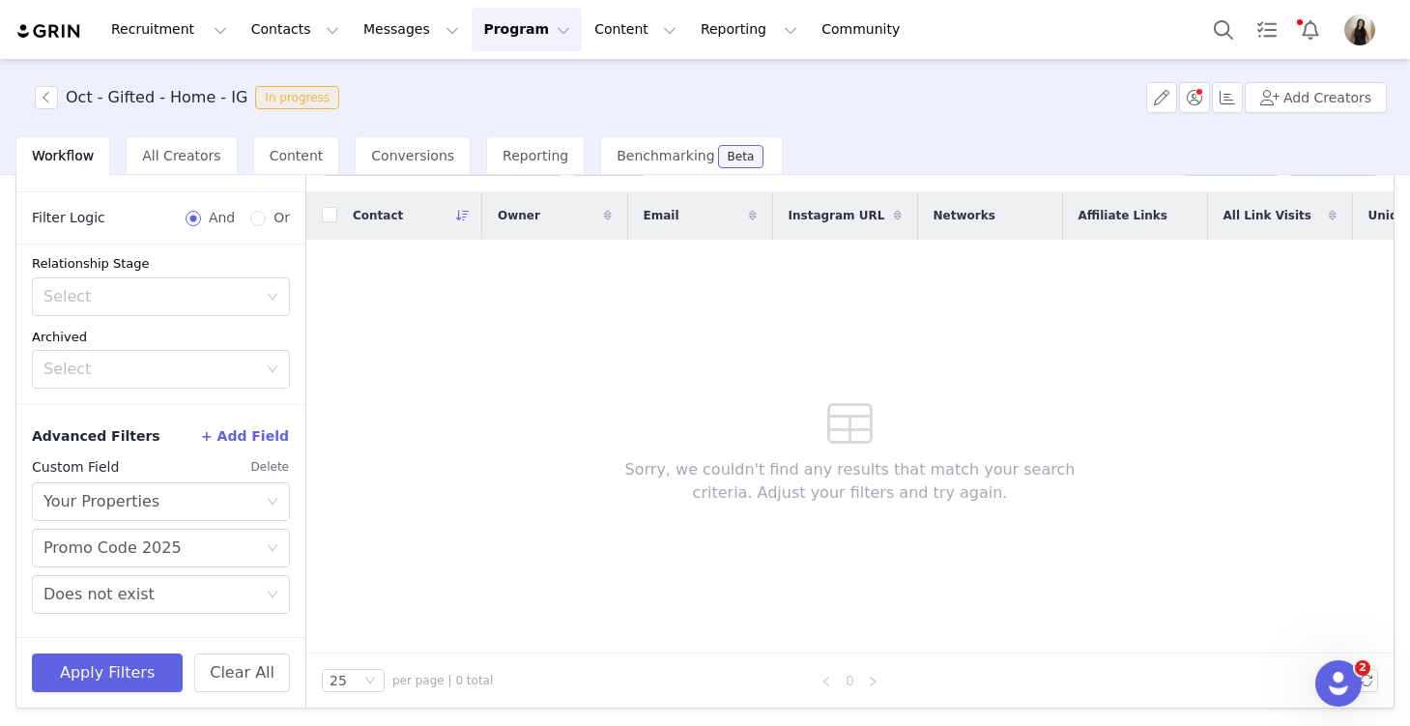
click at [265, 464] on button "Delete" at bounding box center [270, 466] width 40 height 31
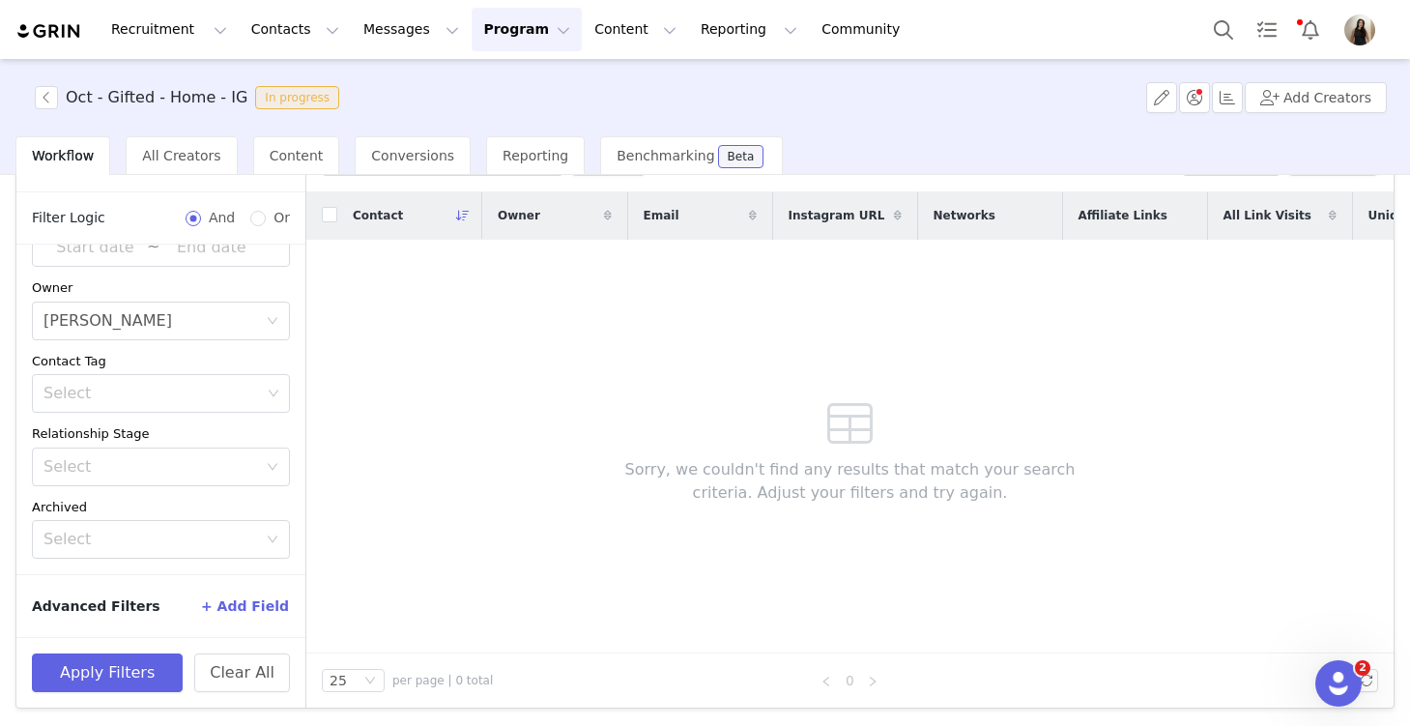
scroll to position [128, 0]
click at [143, 460] on div "Select" at bounding box center [150, 466] width 214 height 19
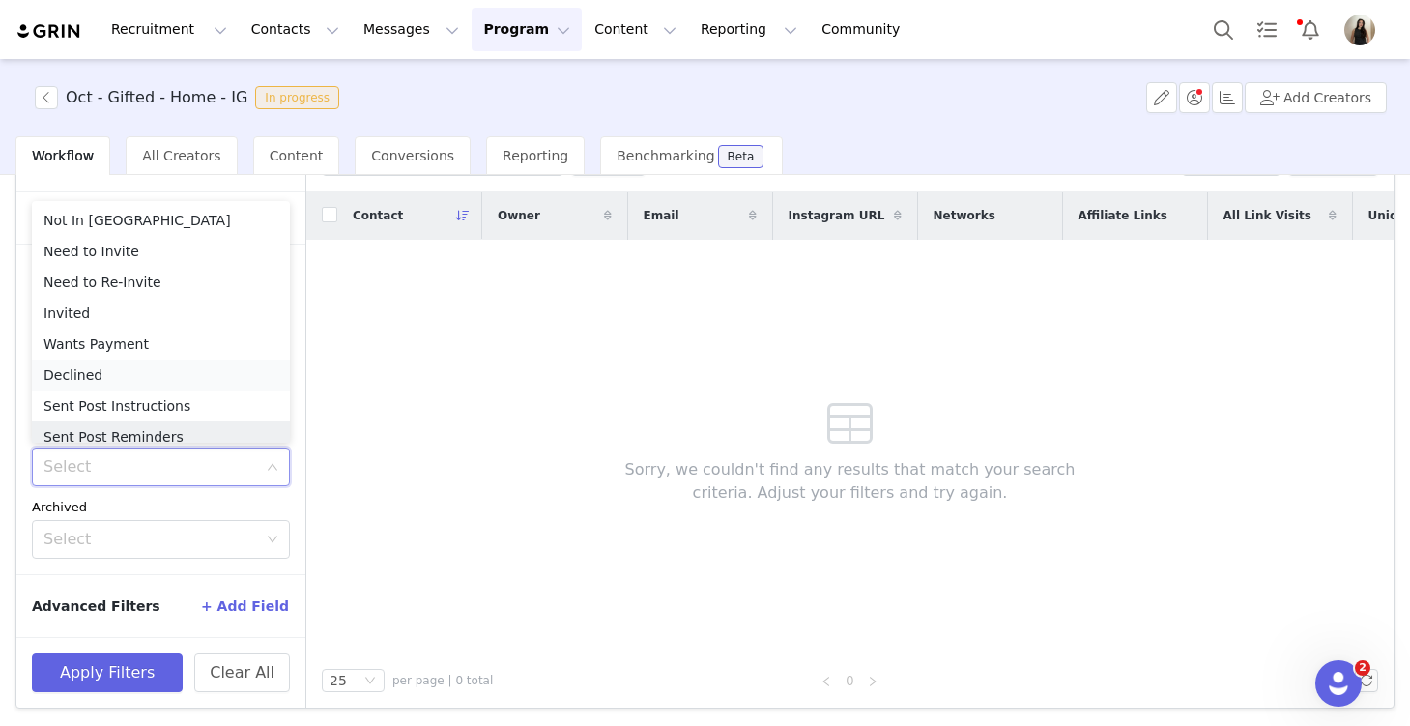
scroll to position [10, 0]
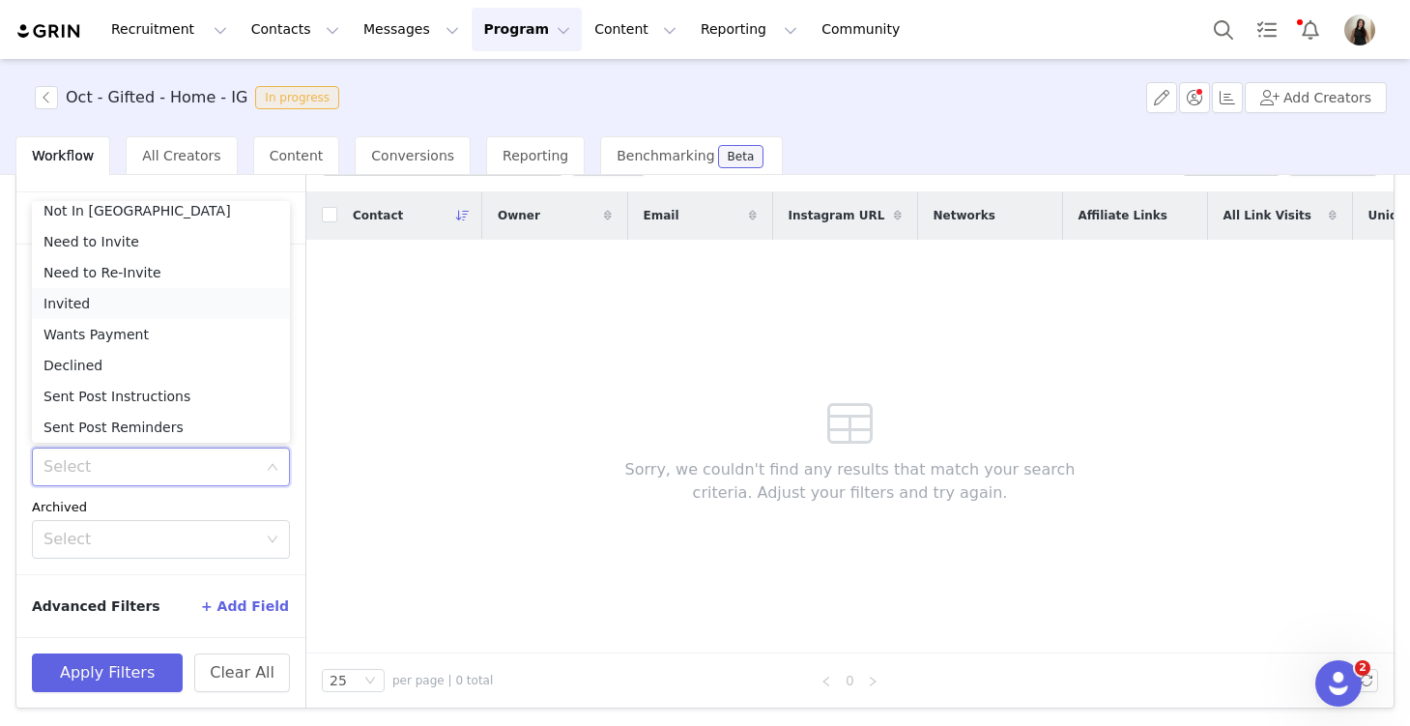
click at [88, 302] on li "Invited" at bounding box center [161, 303] width 258 height 31
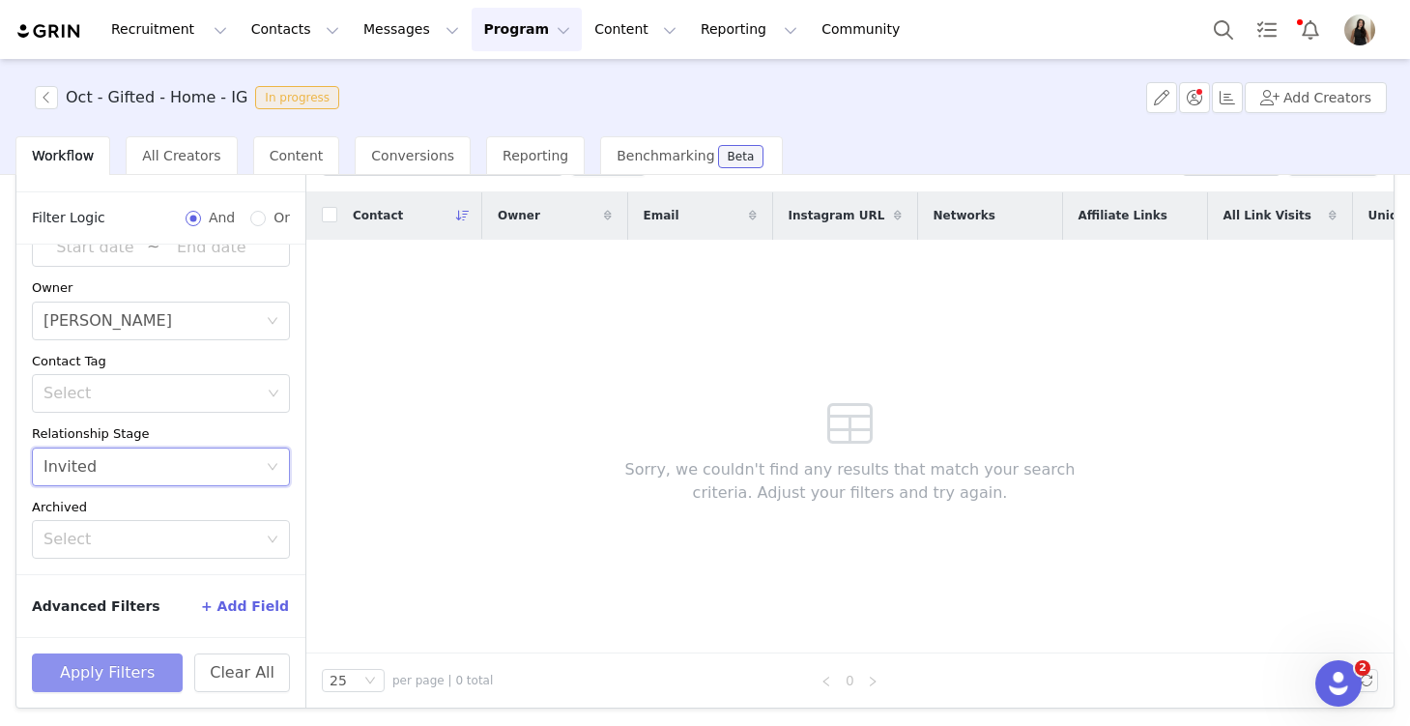
click at [116, 670] on button "Apply Filters" at bounding box center [107, 672] width 151 height 39
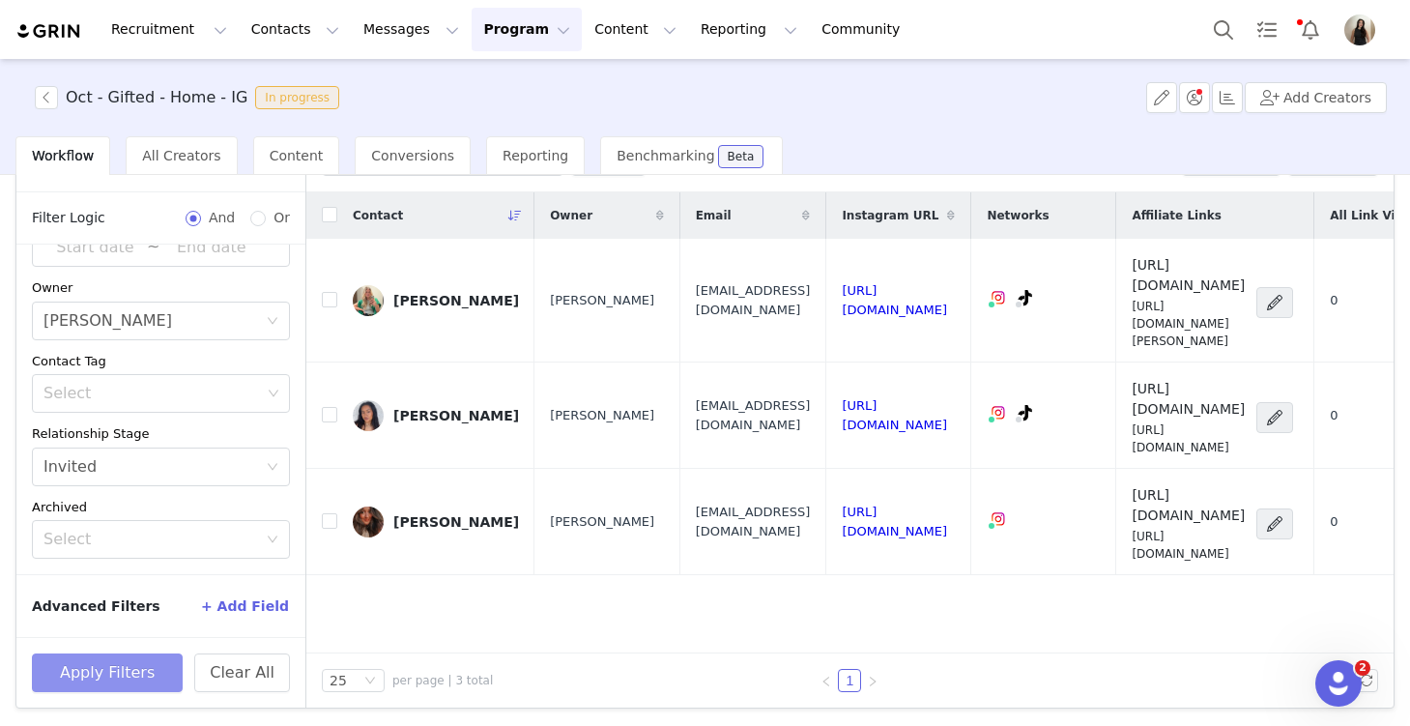
scroll to position [0, 0]
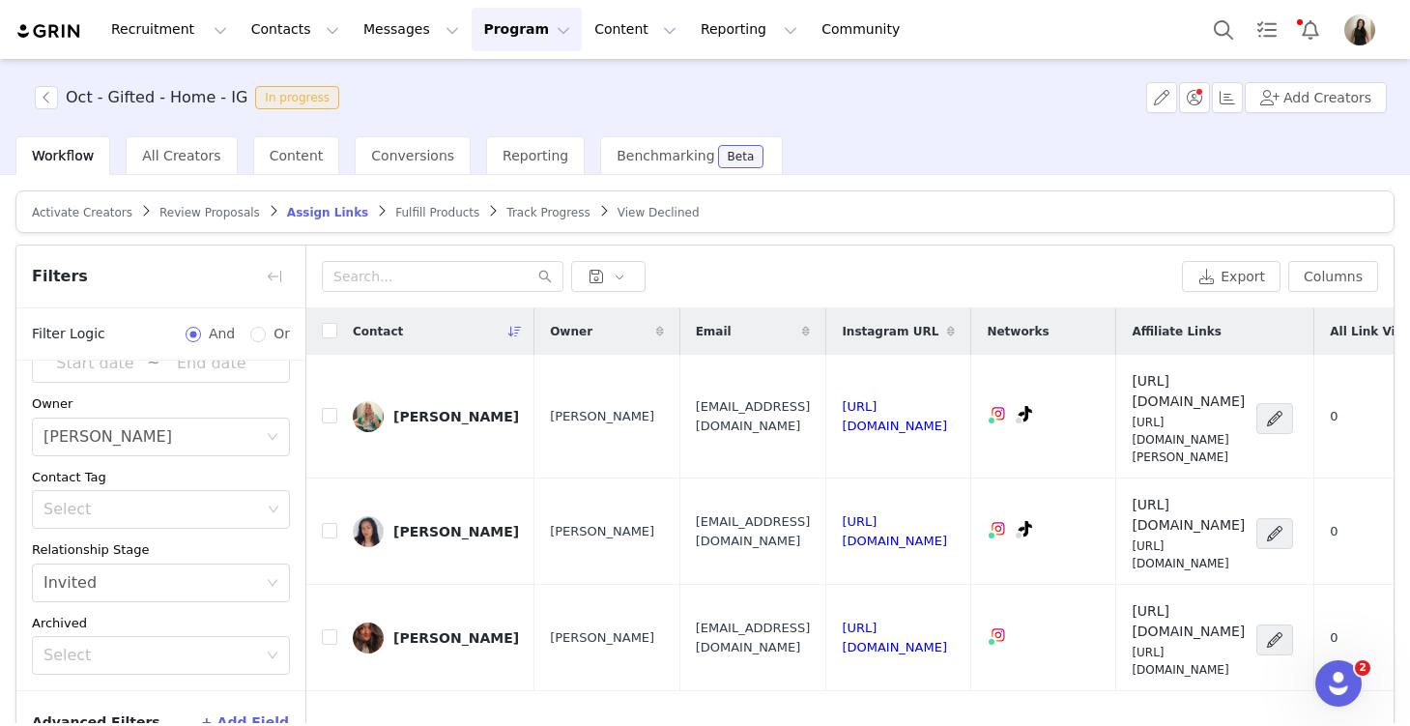
click at [332, 320] on th at bounding box center [321, 331] width 31 height 46
click at [332, 330] on input "checkbox" at bounding box center [329, 330] width 15 height 15
checkbox input "true"
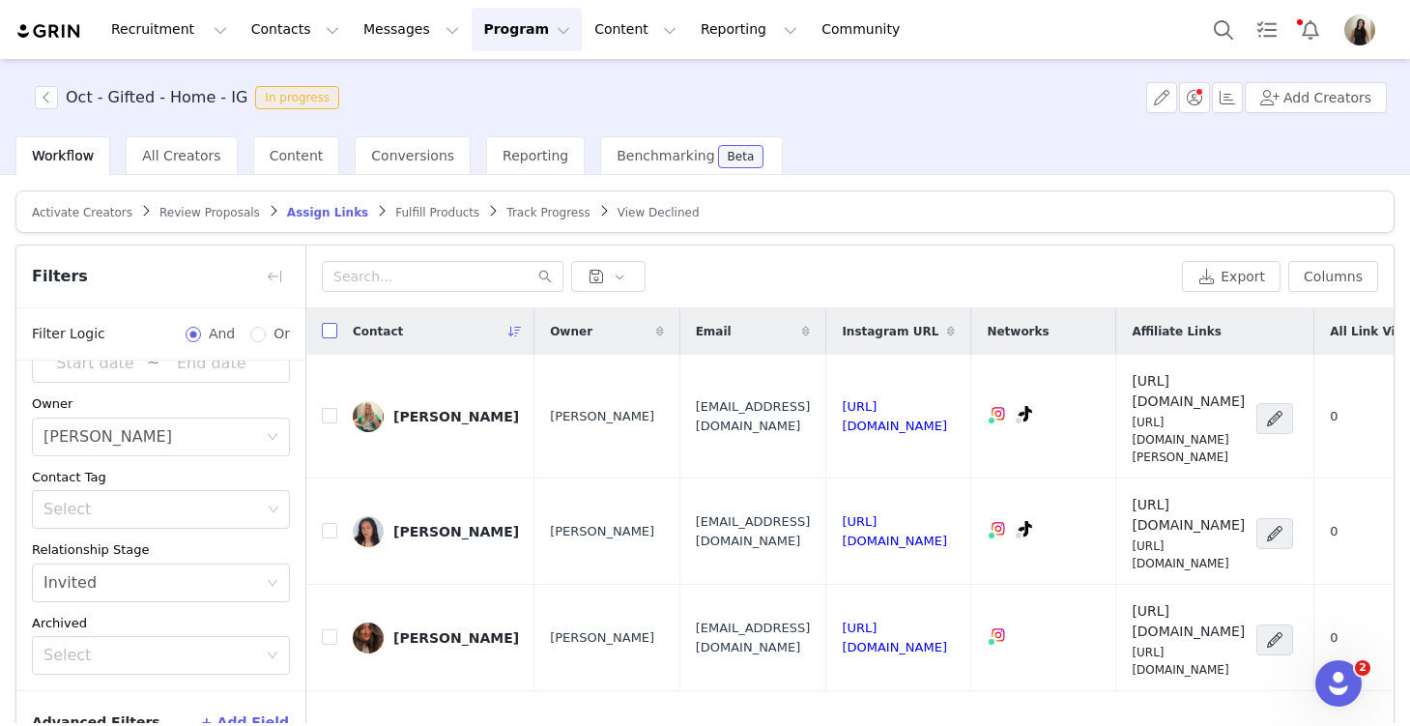
checkbox input "true"
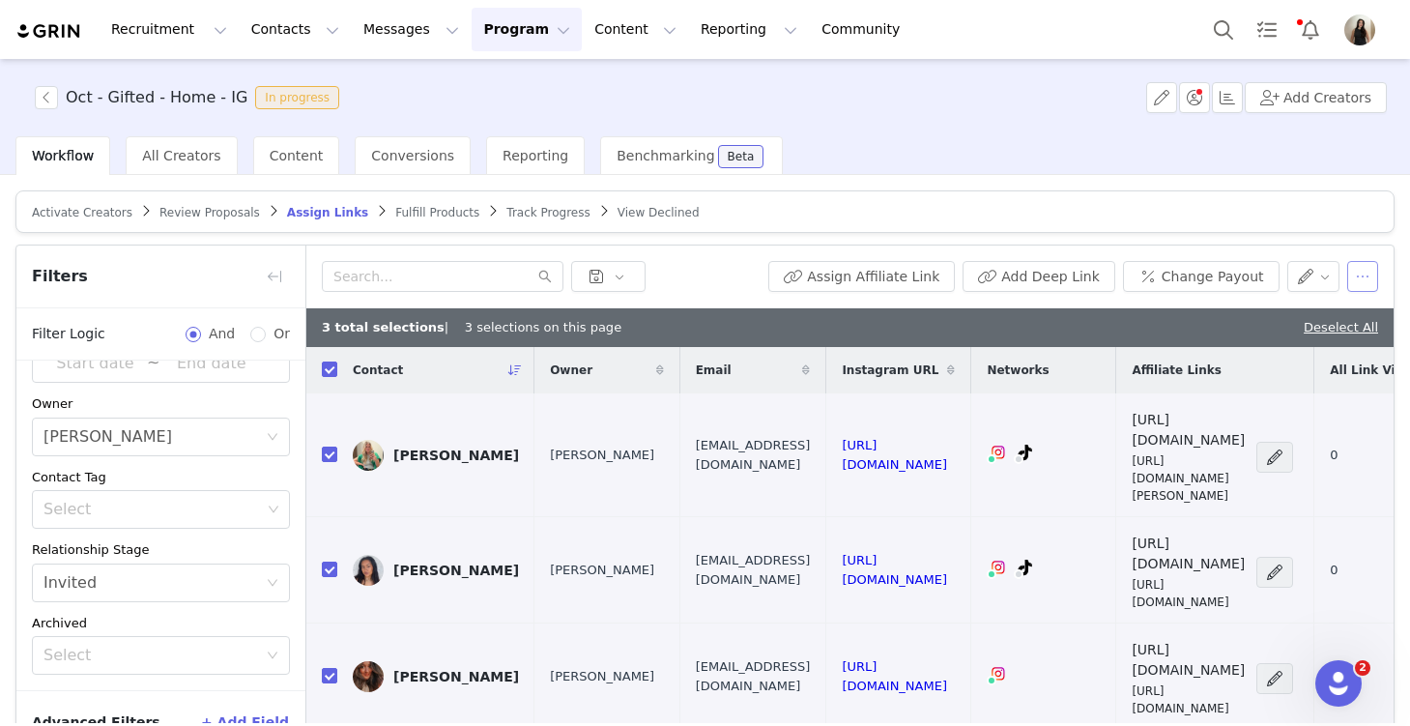
click at [1355, 275] on button "button" at bounding box center [1362, 276] width 31 height 31
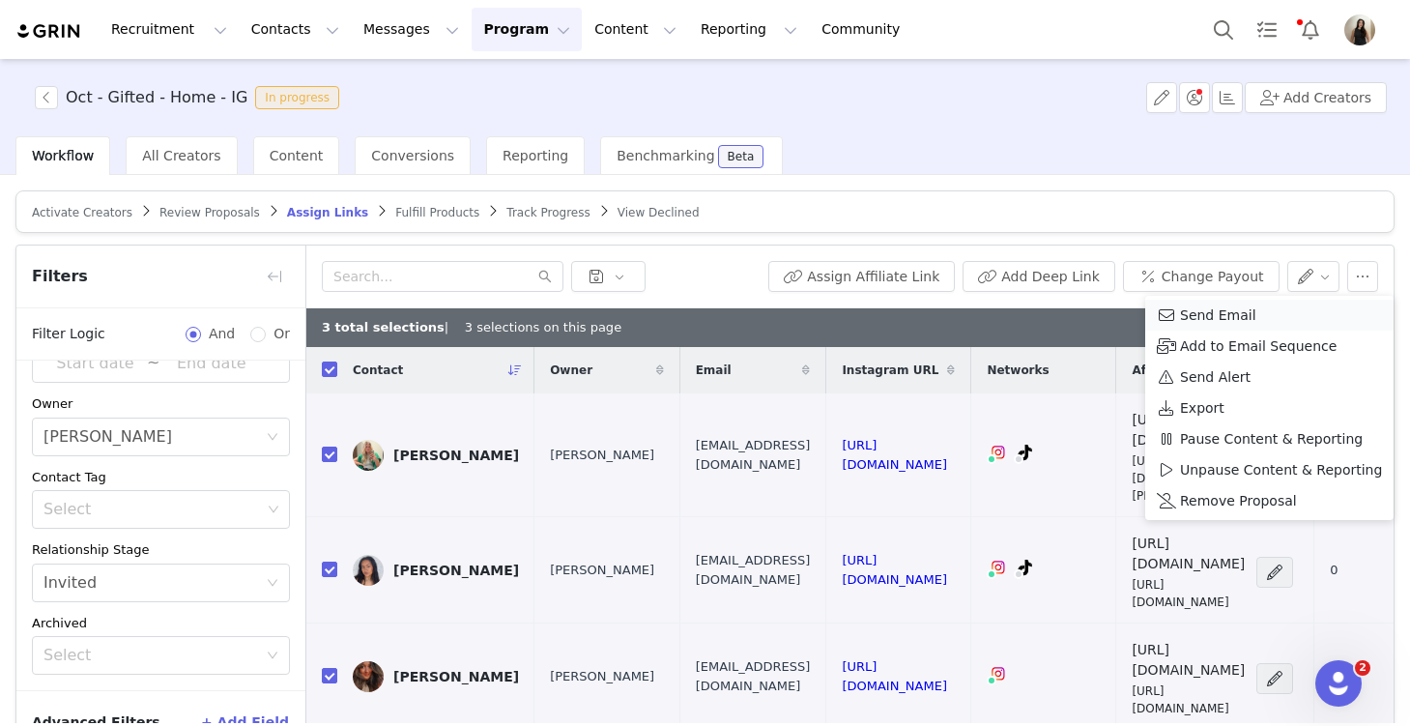
click at [1200, 314] on span "Send Email" at bounding box center [1218, 314] width 76 height 21
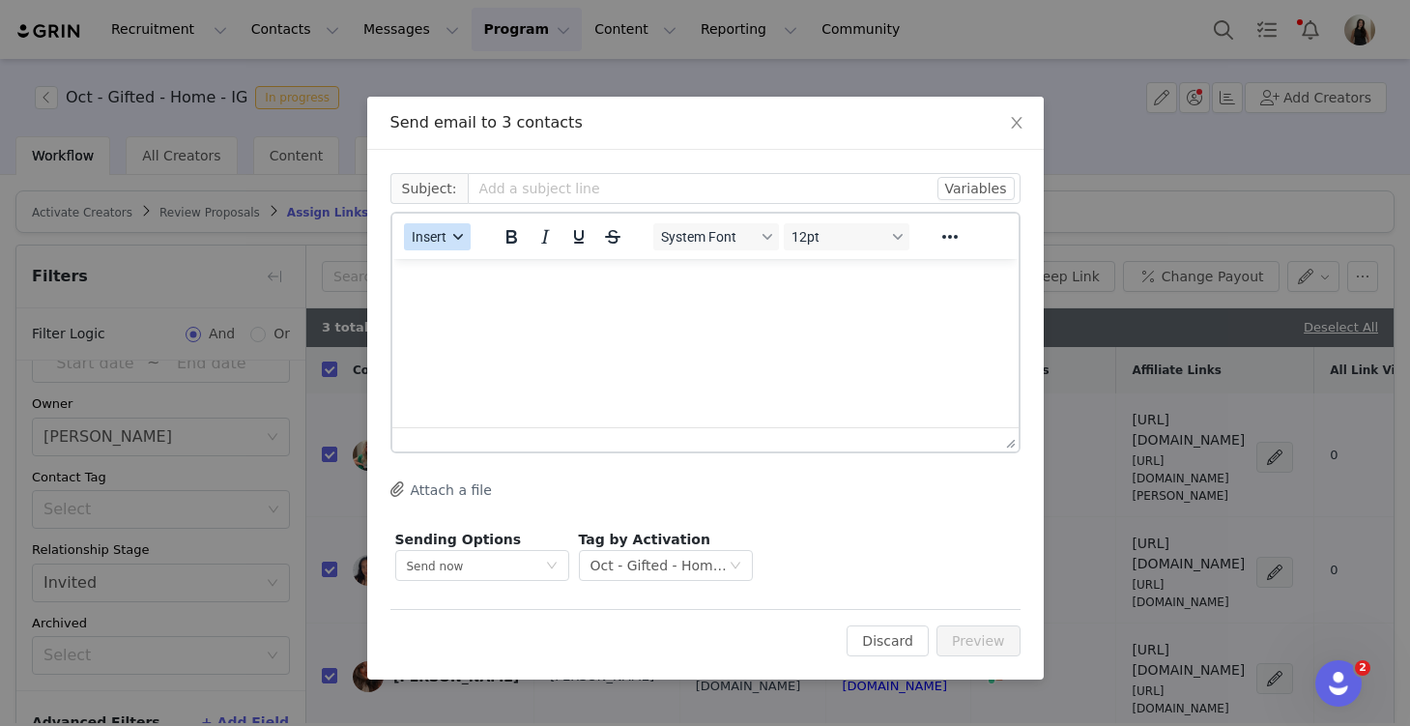
click at [438, 242] on span "Insert" at bounding box center [429, 236] width 35 height 15
click at [456, 268] on div "Insert Template" at bounding box center [507, 270] width 174 height 23
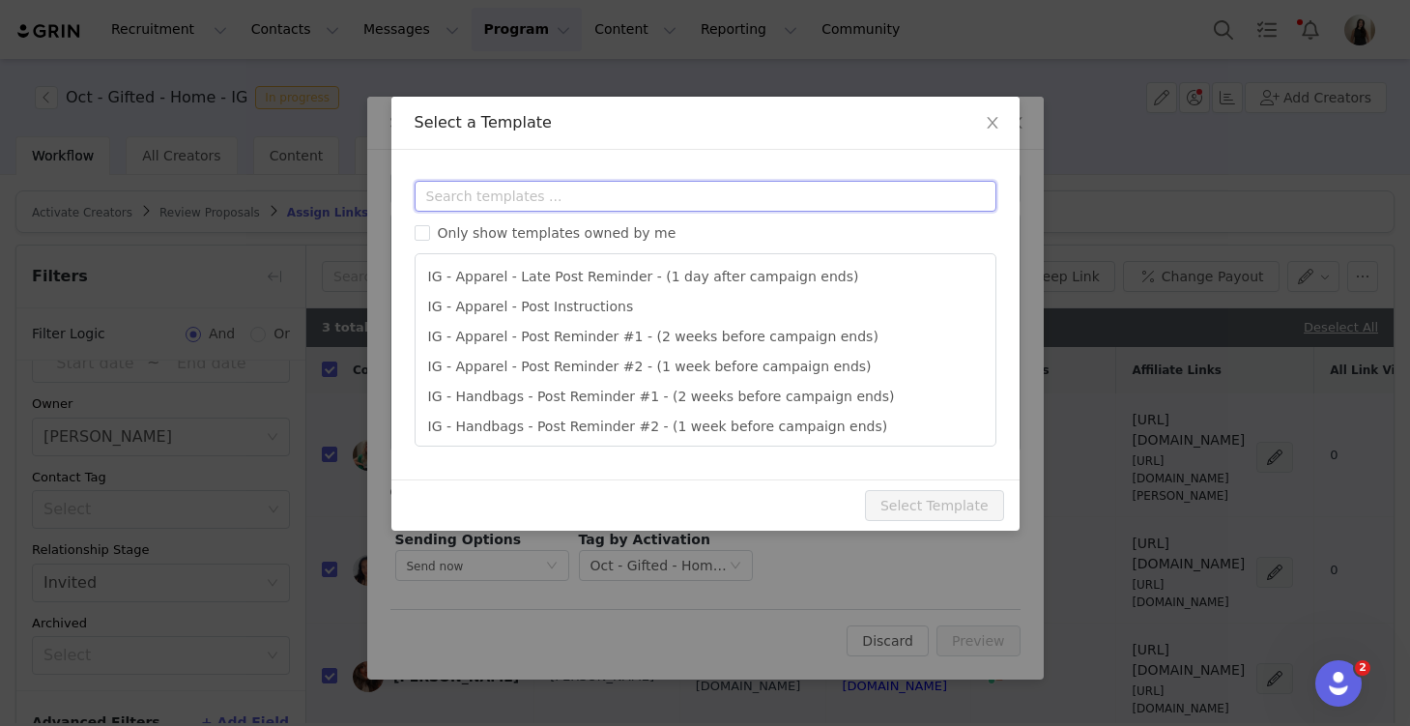
click at [477, 197] on input "text" at bounding box center [706, 196] width 582 height 31
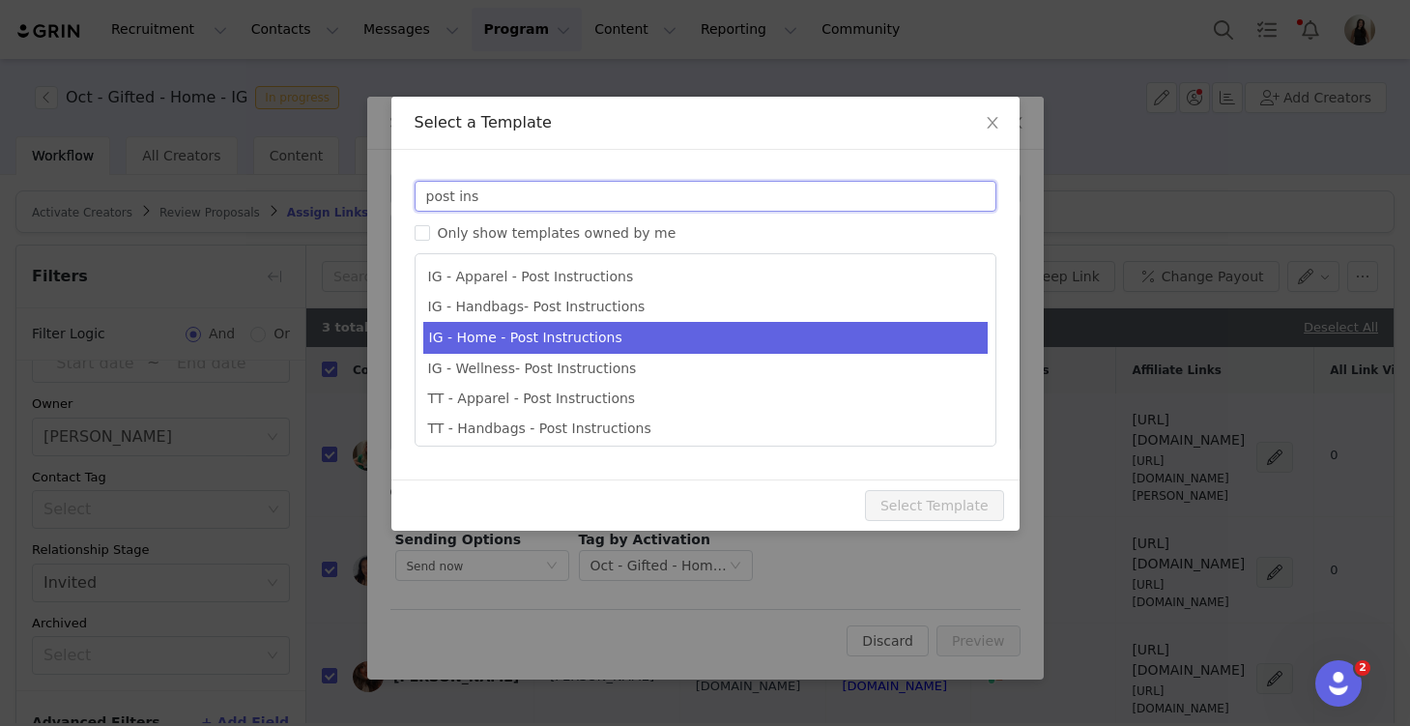
type input "post ins"
type input "Quince x @[instagram_username] Post Instructions!"
click at [514, 335] on li "IG - Home - Post Instructions" at bounding box center [705, 338] width 564 height 32
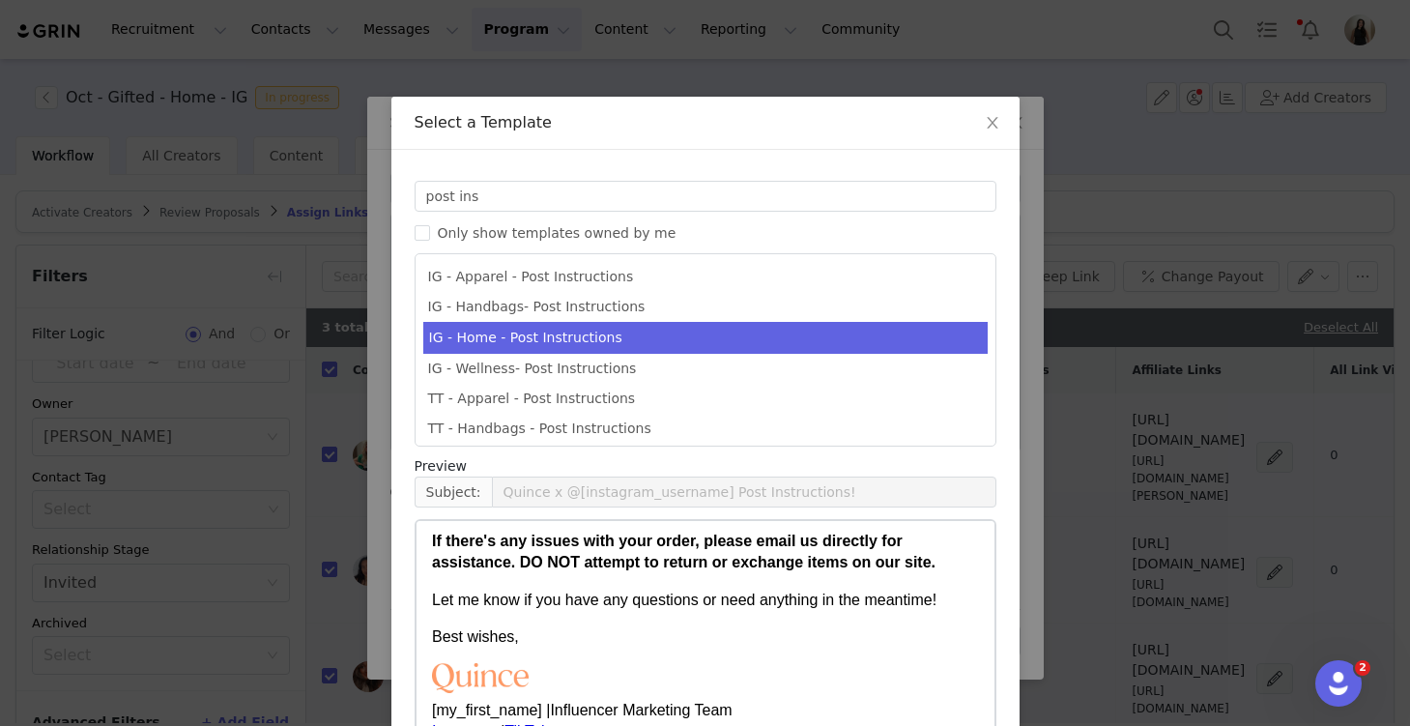
scroll to position [132, 0]
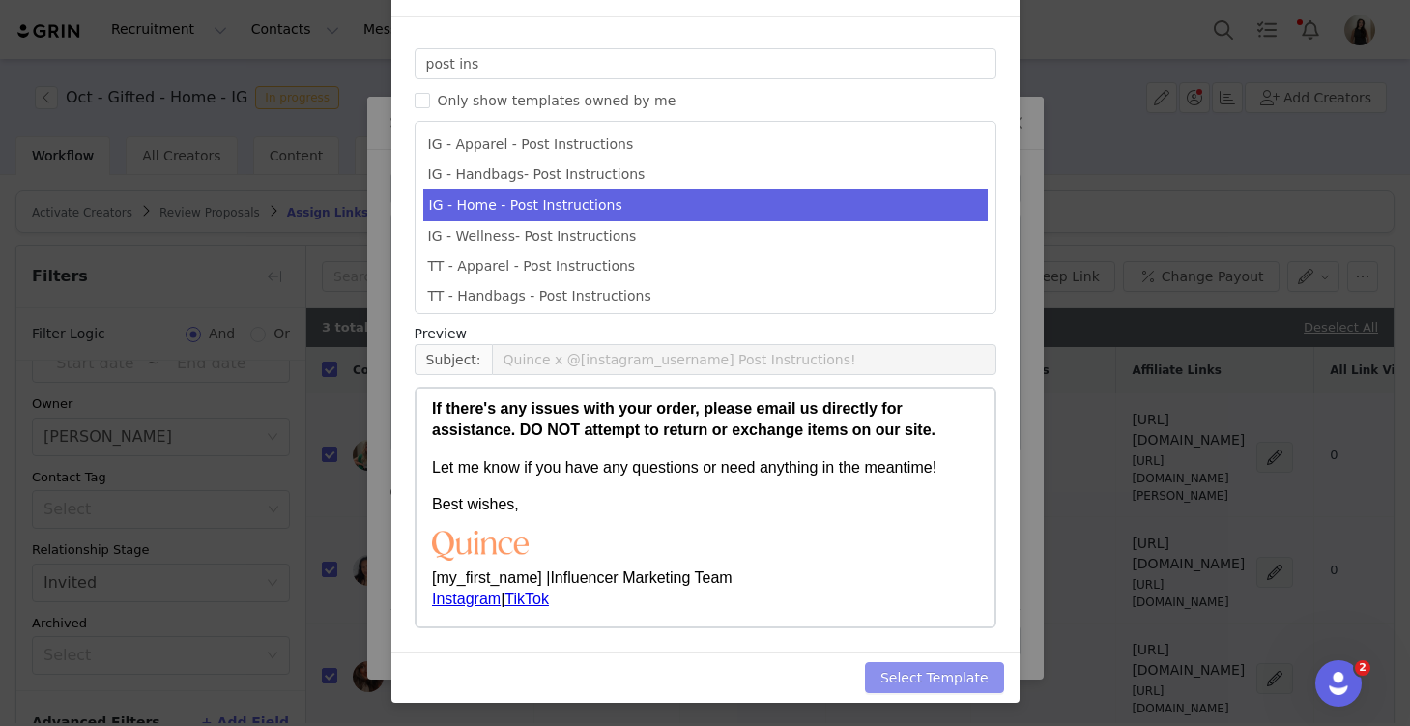
click at [919, 673] on button "Select Template" at bounding box center [934, 677] width 139 height 31
type input "Quince x @[instagram_username] Post Instructions!"
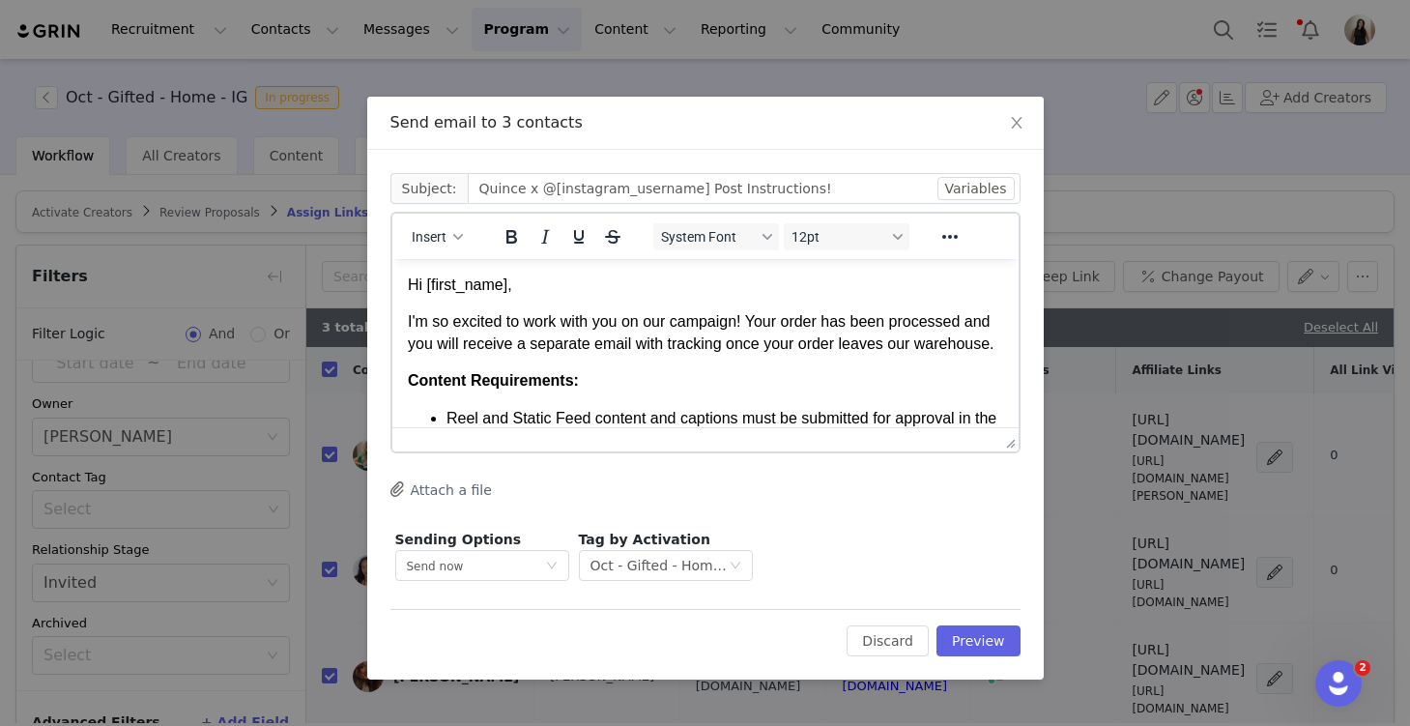
scroll to position [0, 0]
click at [991, 648] on button "Preview" at bounding box center [979, 640] width 84 height 31
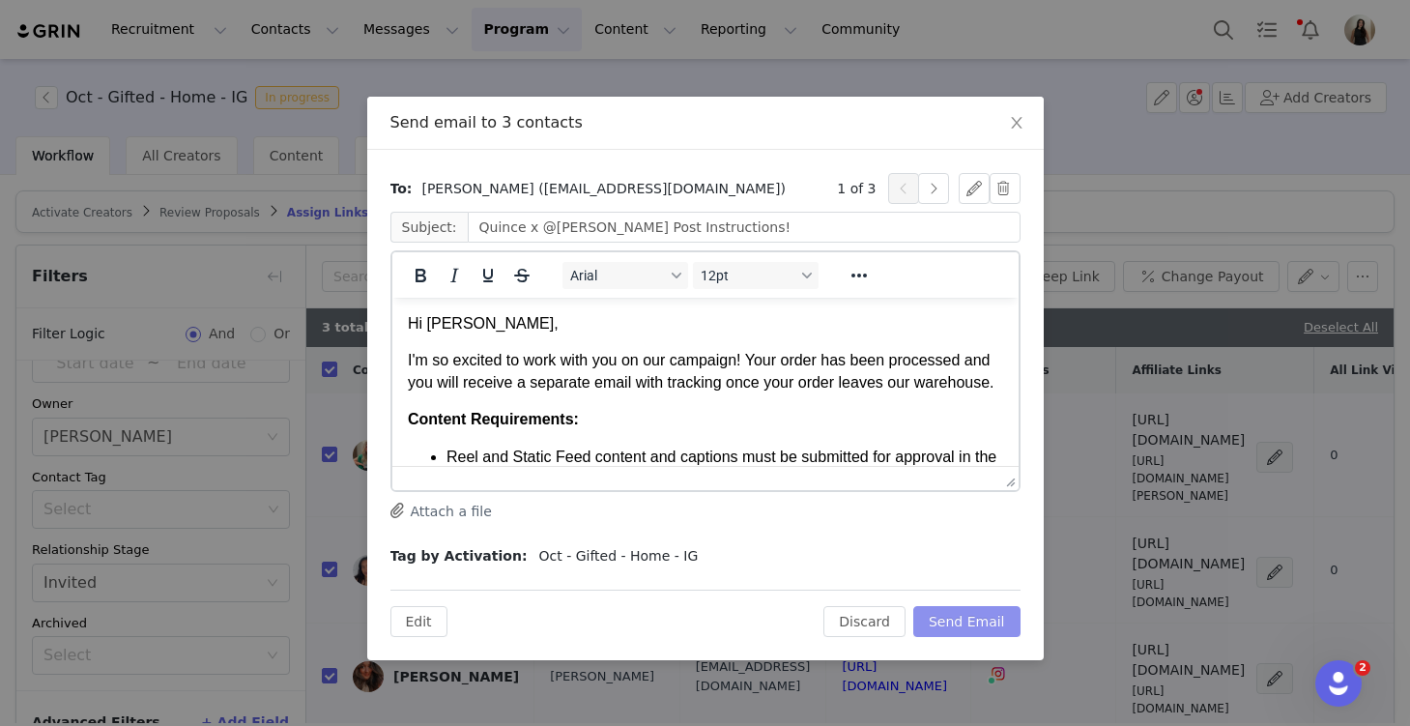
click at [977, 616] on button "Send Email" at bounding box center [966, 621] width 107 height 31
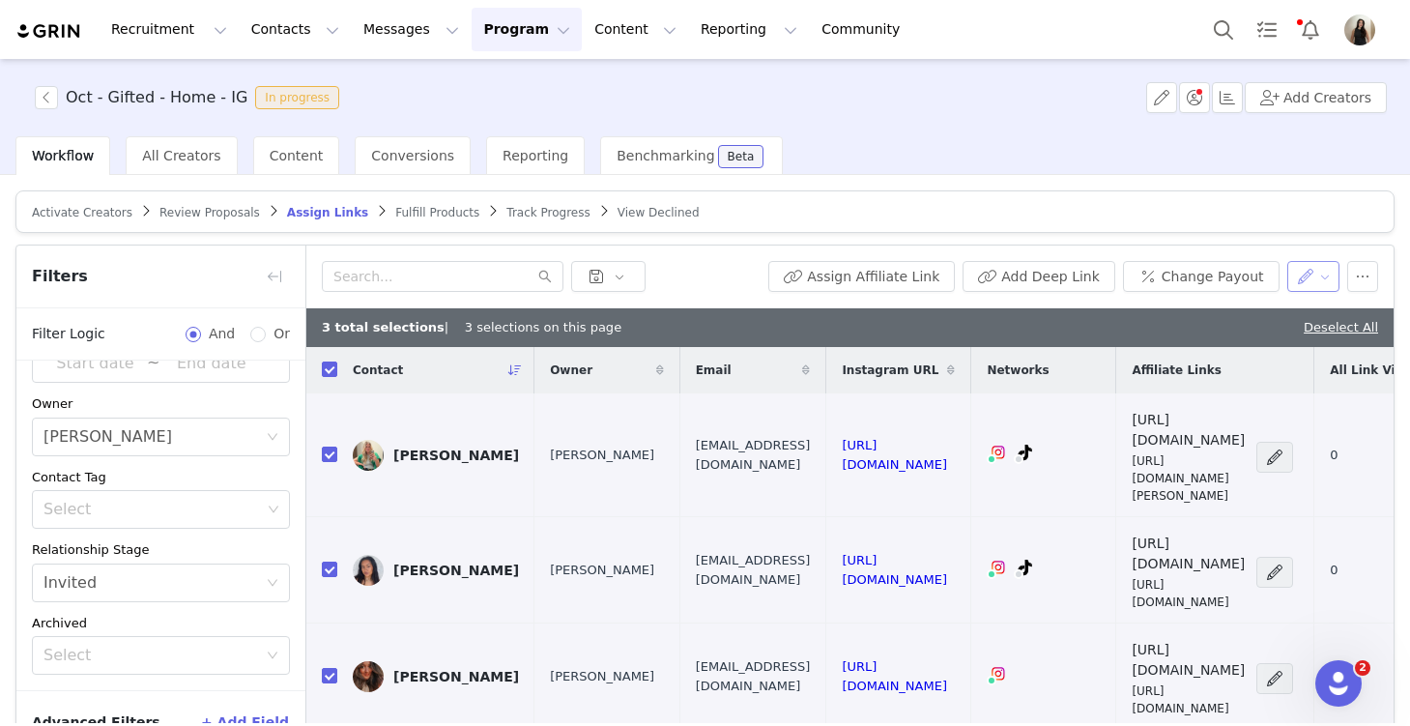
click at [1320, 275] on button "button" at bounding box center [1313, 276] width 53 height 31
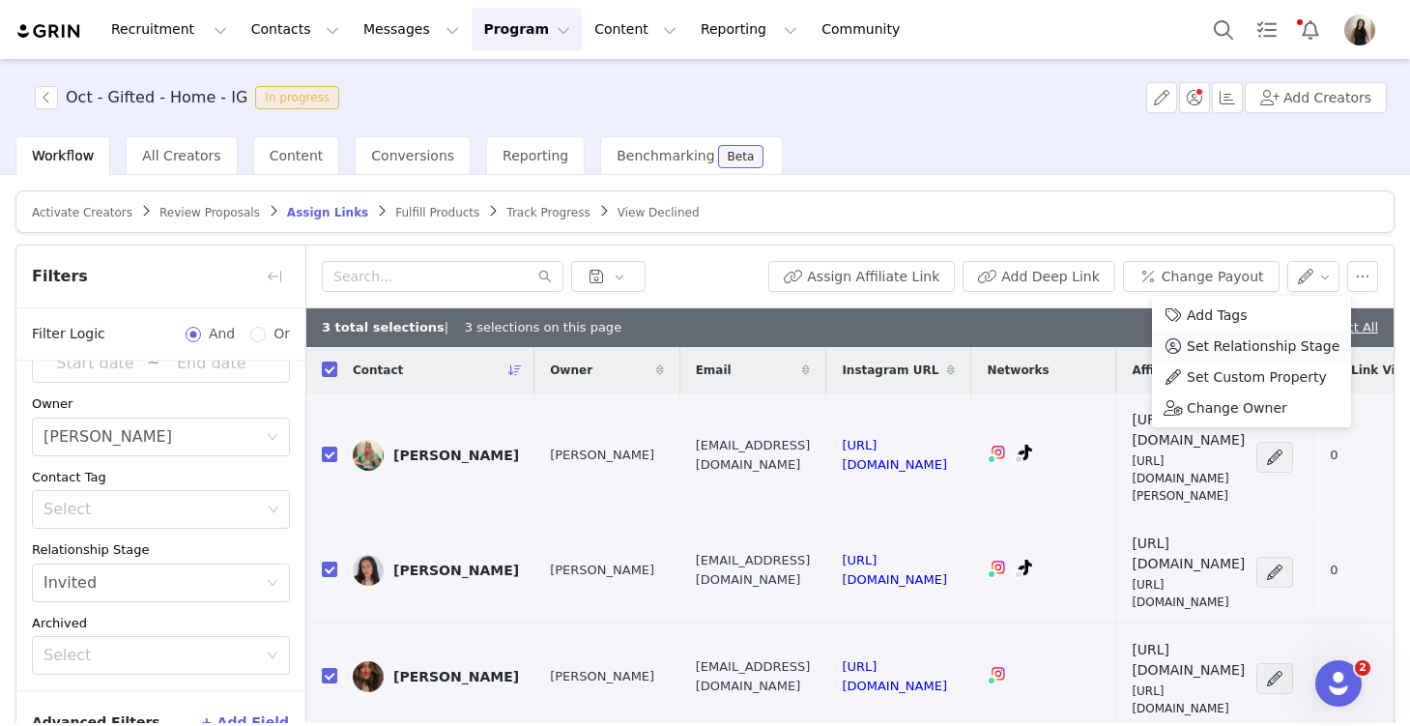
click at [1286, 346] on span "Set Relationship Stage" at bounding box center [1263, 345] width 153 height 21
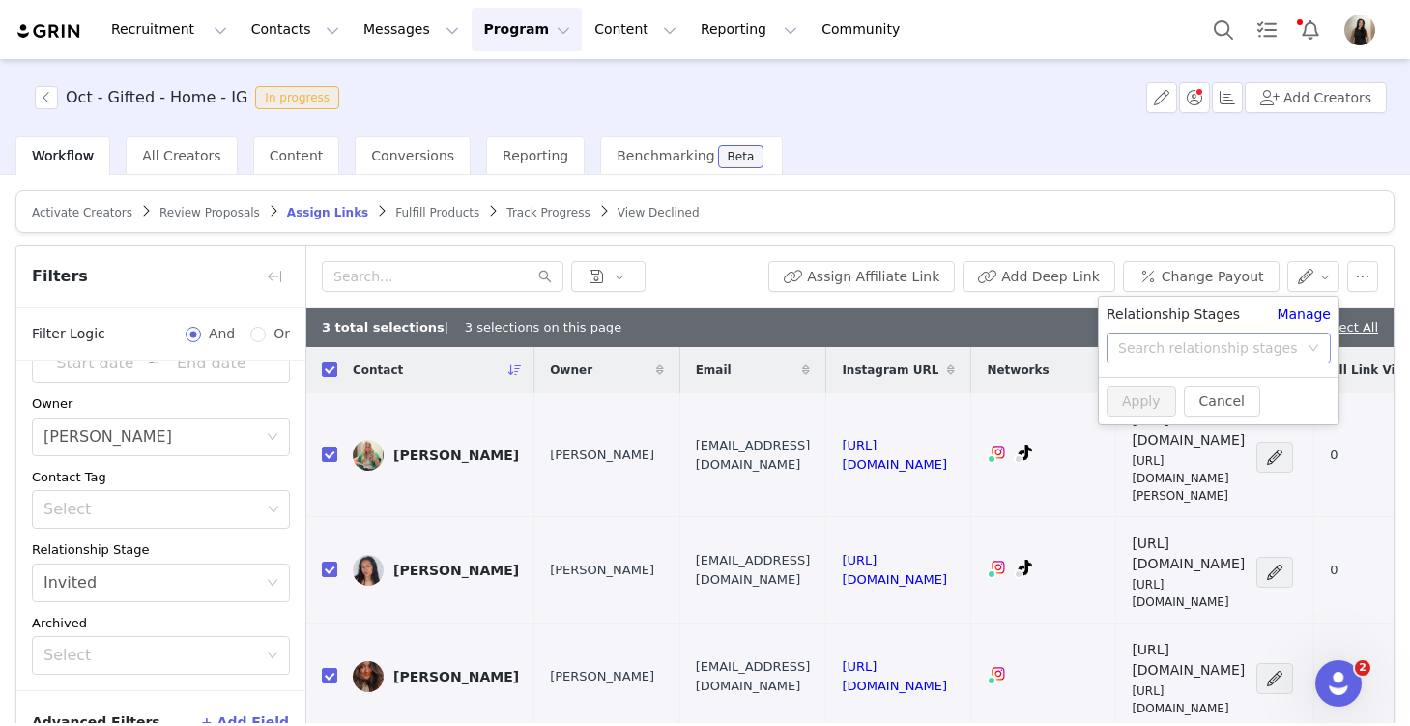
click at [1210, 345] on div "Search relationship stages" at bounding box center [1208, 347] width 180 height 19
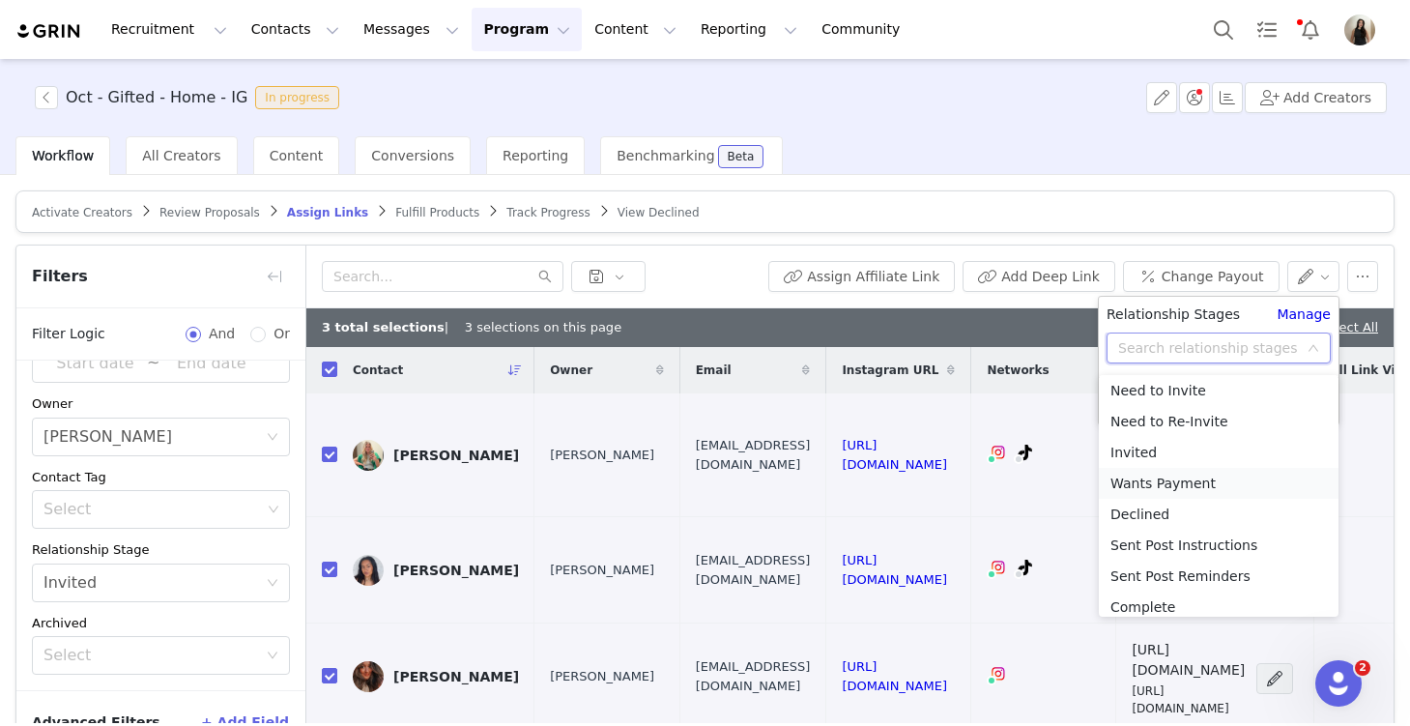
scroll to position [41, 0]
click at [1219, 539] on li "Sent Post Instructions" at bounding box center [1219, 539] width 240 height 31
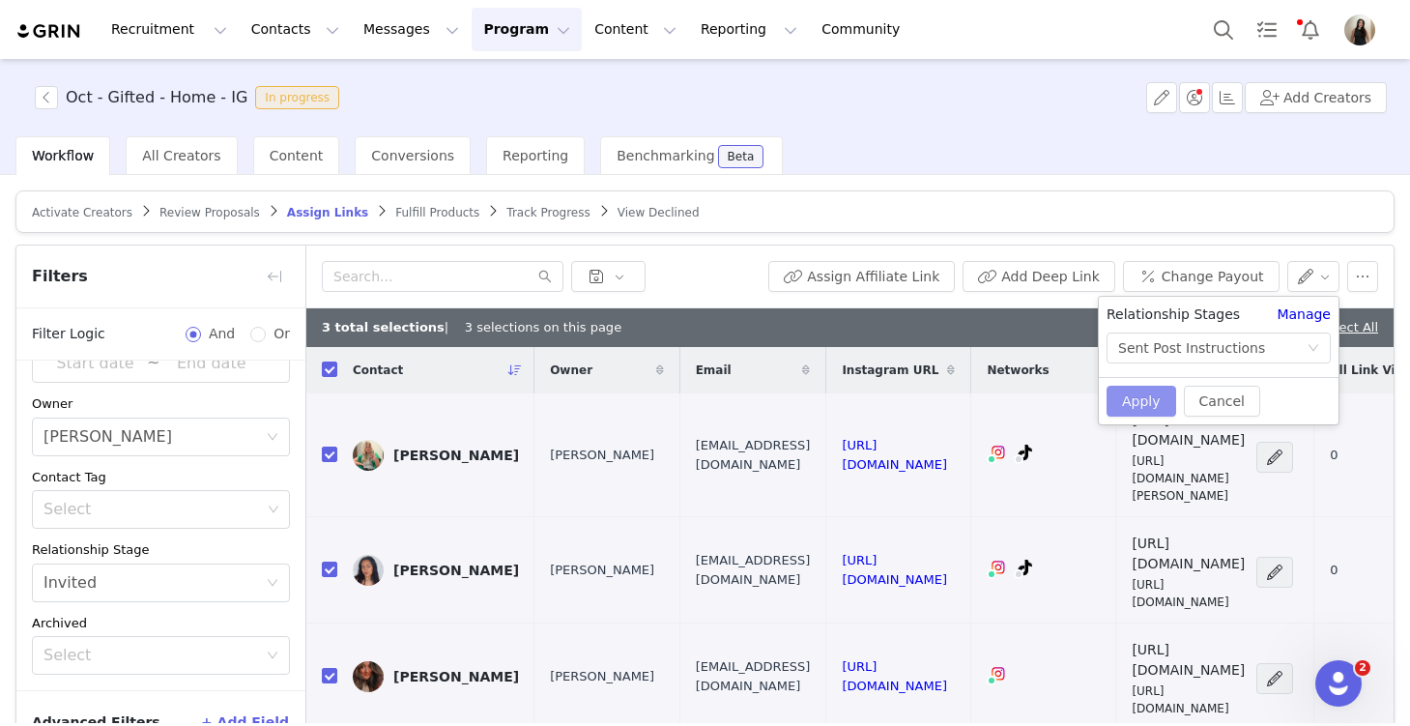
click at [1141, 397] on button "Apply" at bounding box center [1142, 401] width 70 height 31
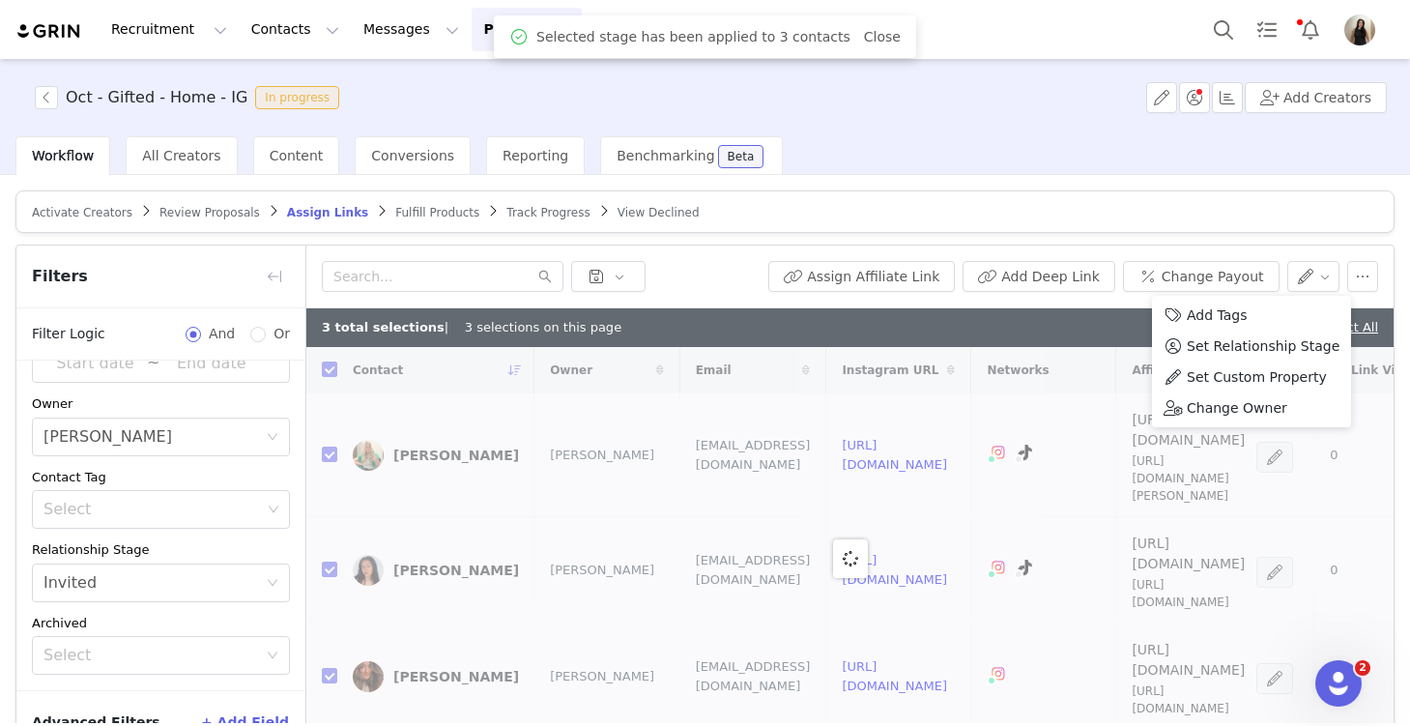
checkbox input "false"
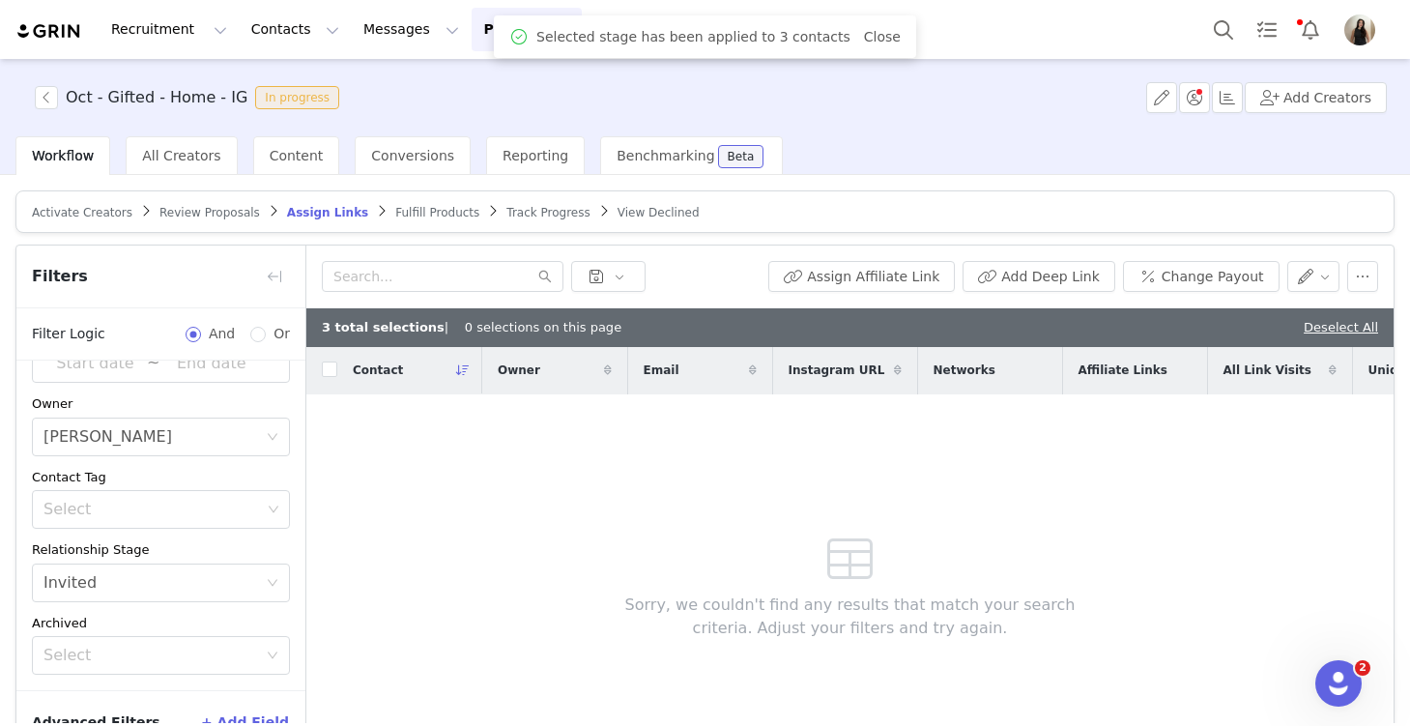
click at [1123, 499] on div "Sorry, we couldn't find any results that match your search criteria. Adjust you…" at bounding box center [850, 581] width 556 height 375
click at [1328, 327] on link "Deselect All" at bounding box center [1341, 327] width 74 height 14
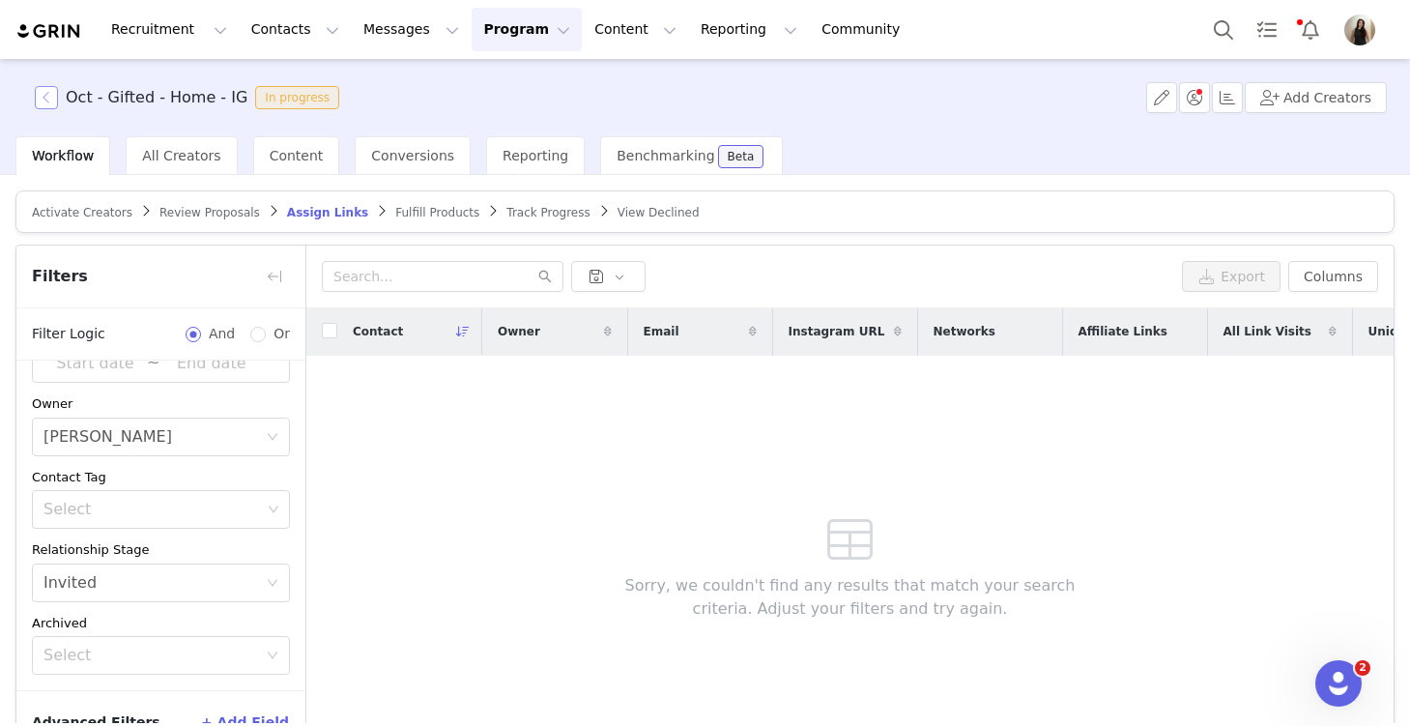
click at [48, 99] on button "button" at bounding box center [46, 97] width 23 height 23
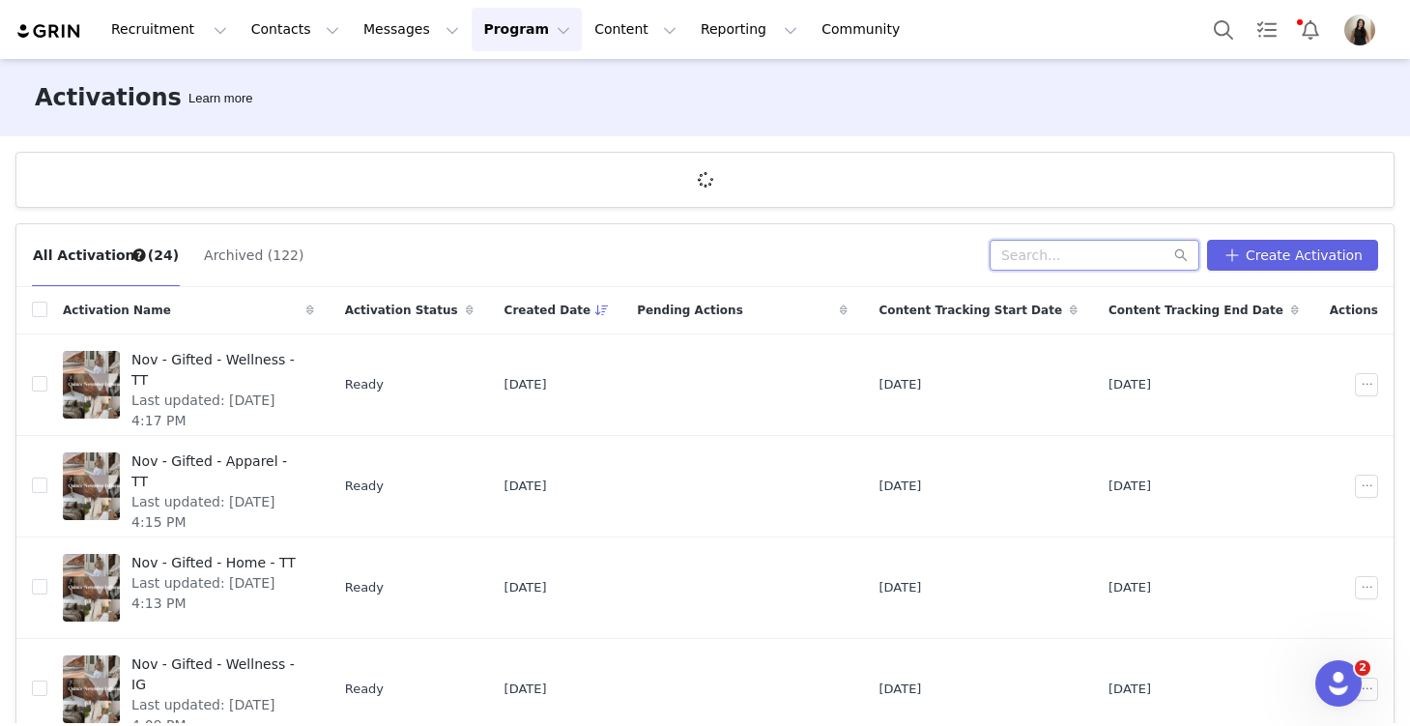
click at [1060, 257] on input "text" at bounding box center [1095, 255] width 210 height 31
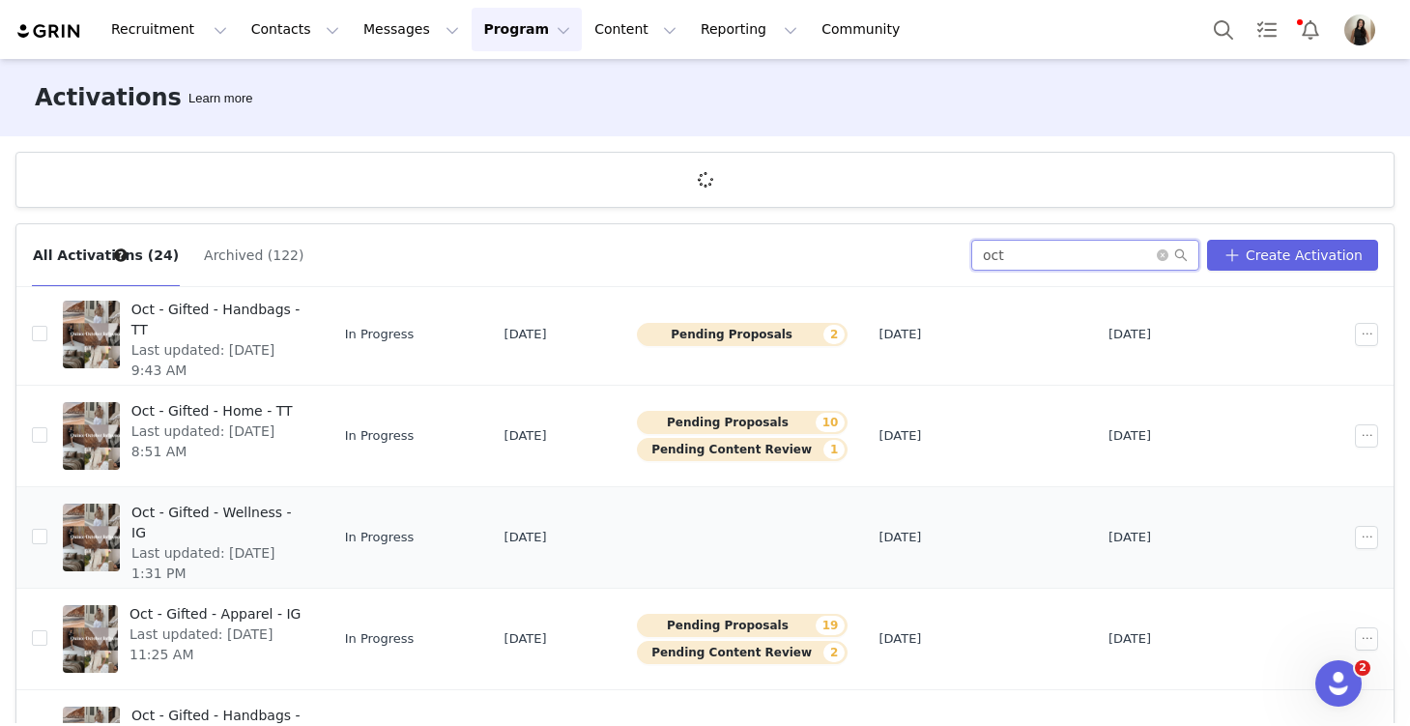
scroll to position [254, 0]
type input "oct"
click at [298, 609] on span "Oct - Gifted - Apparel - IG" at bounding box center [216, 613] width 173 height 20
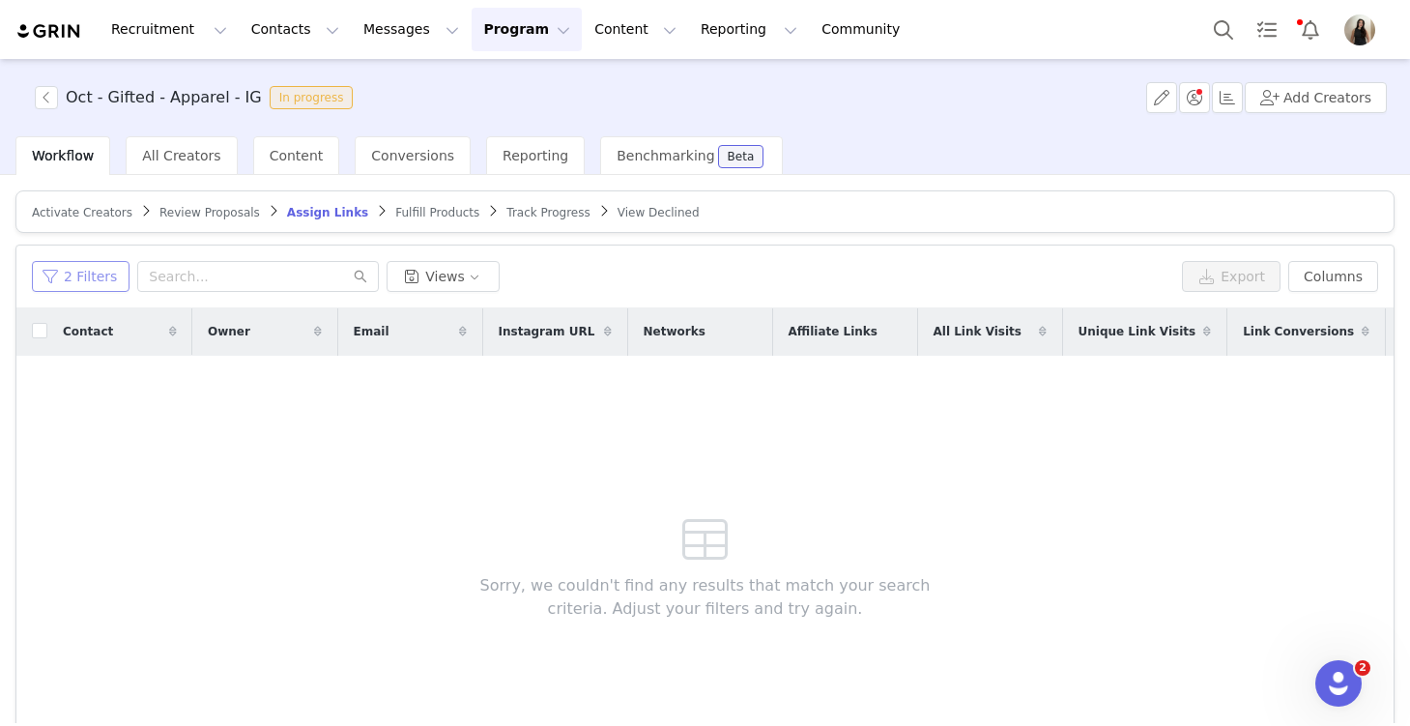
click at [107, 275] on button "2 Filters" at bounding box center [81, 276] width 98 height 31
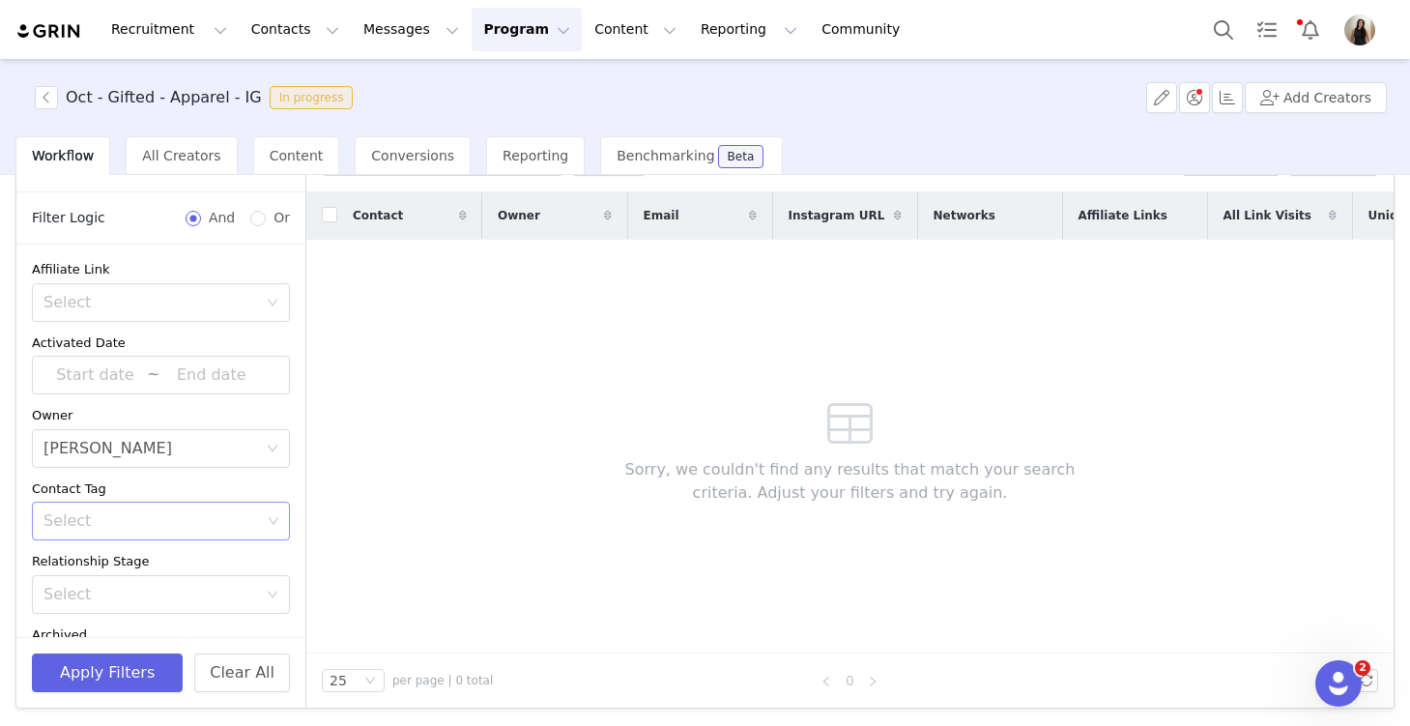
scroll to position [298, 0]
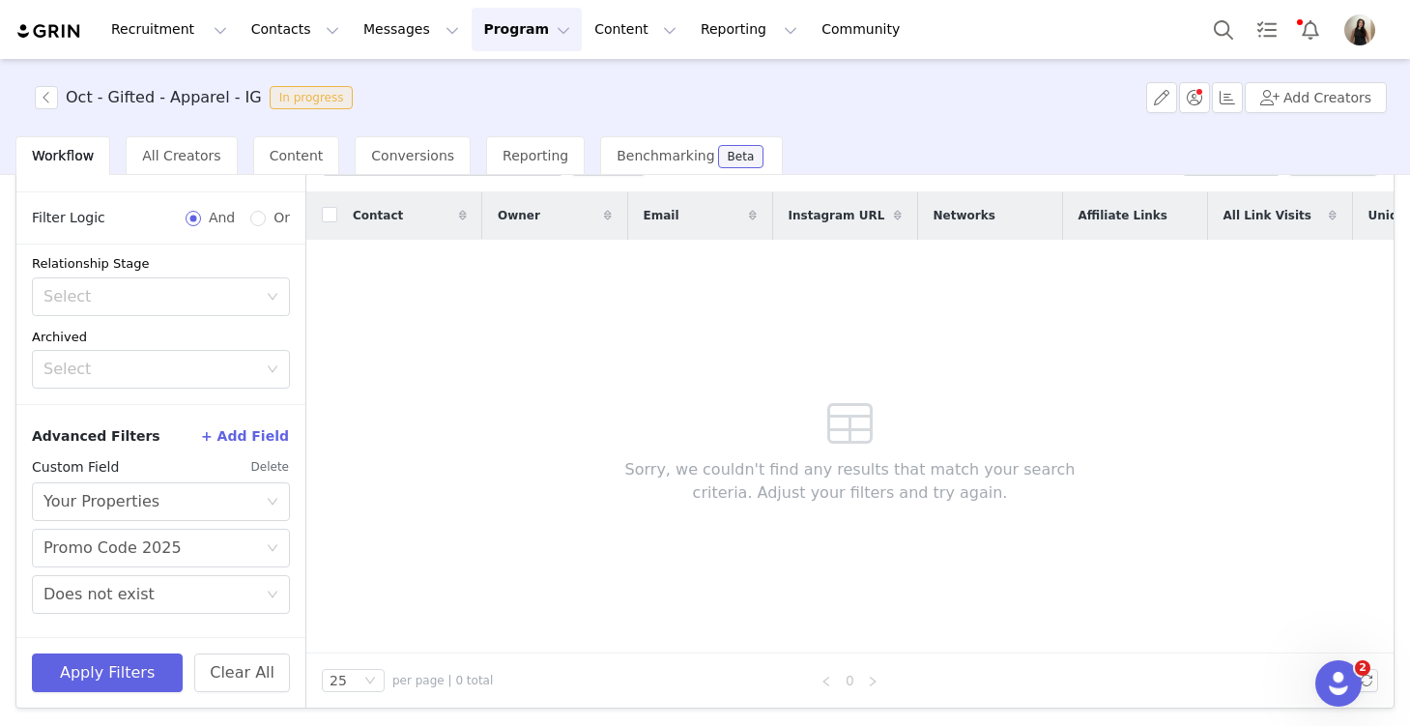
click at [262, 461] on button "Delete" at bounding box center [270, 466] width 40 height 31
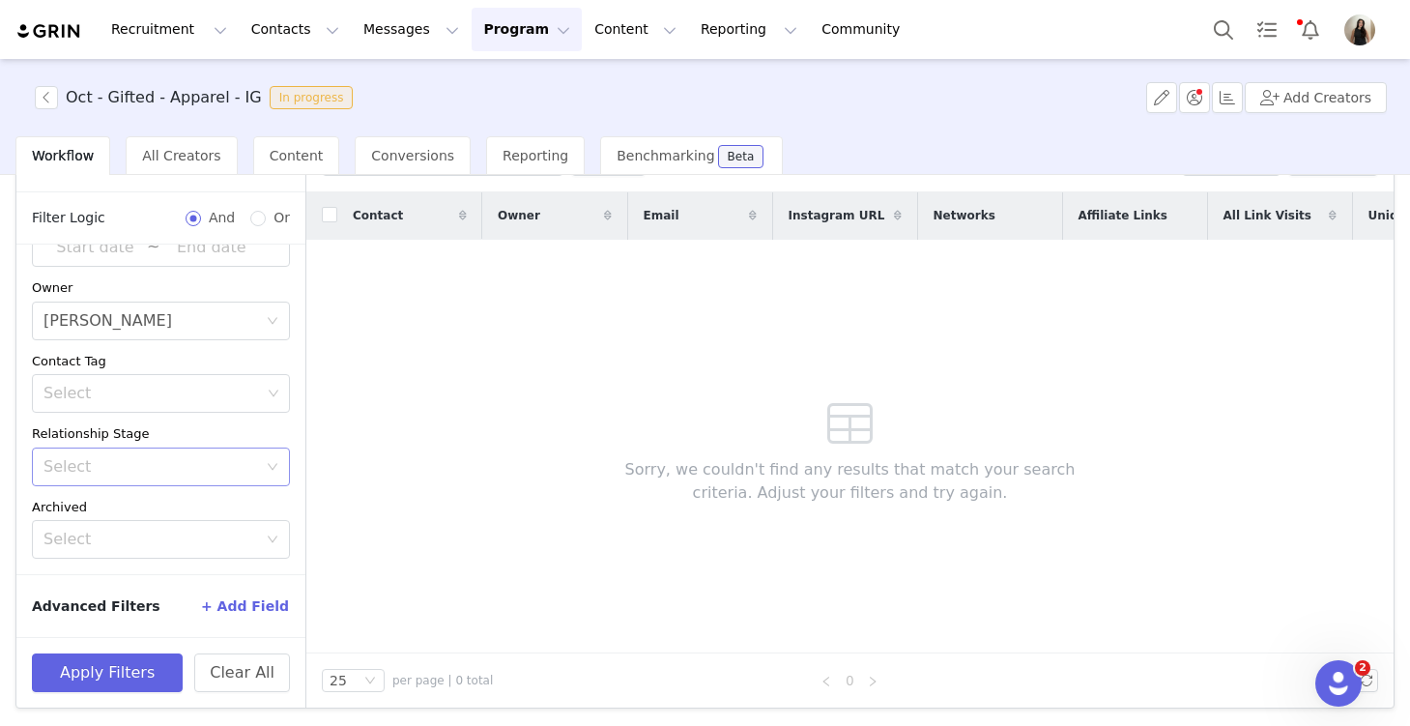
click at [131, 452] on div "Select" at bounding box center [154, 466] width 222 height 37
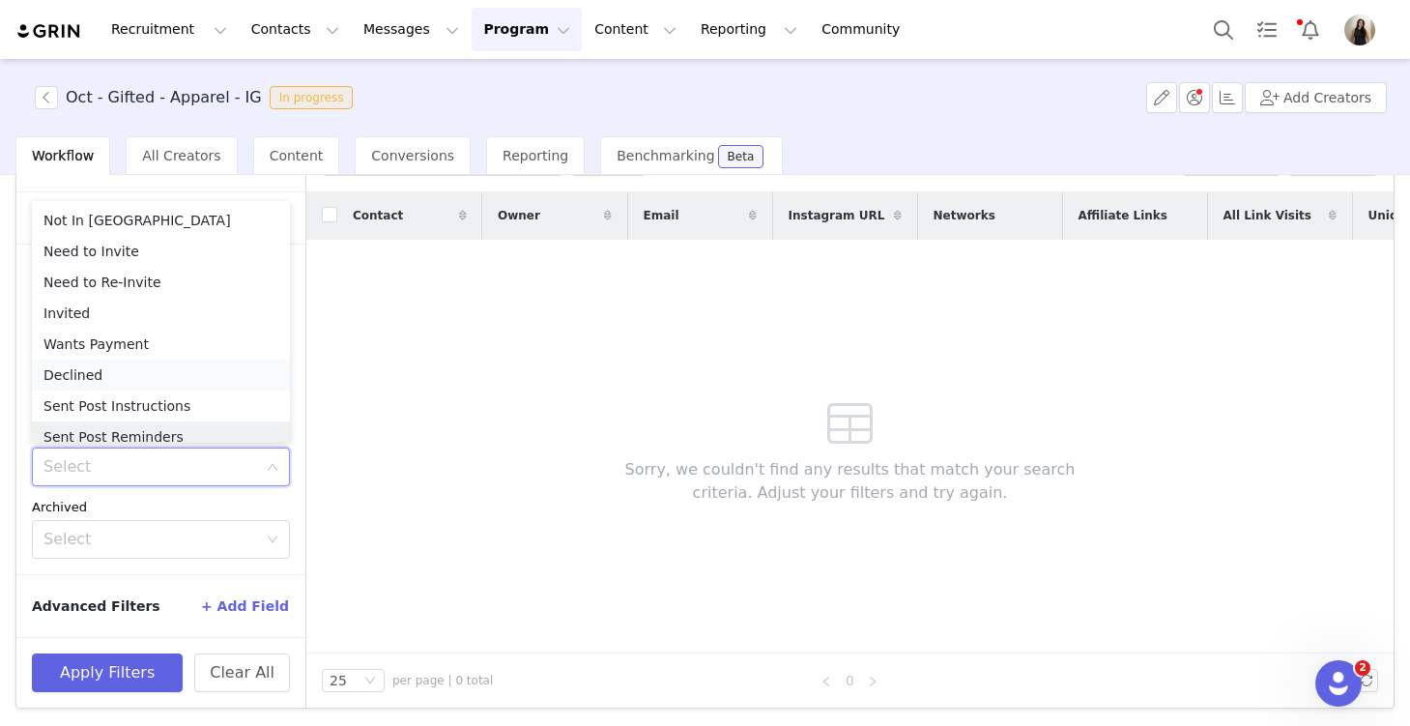
scroll to position [10, 0]
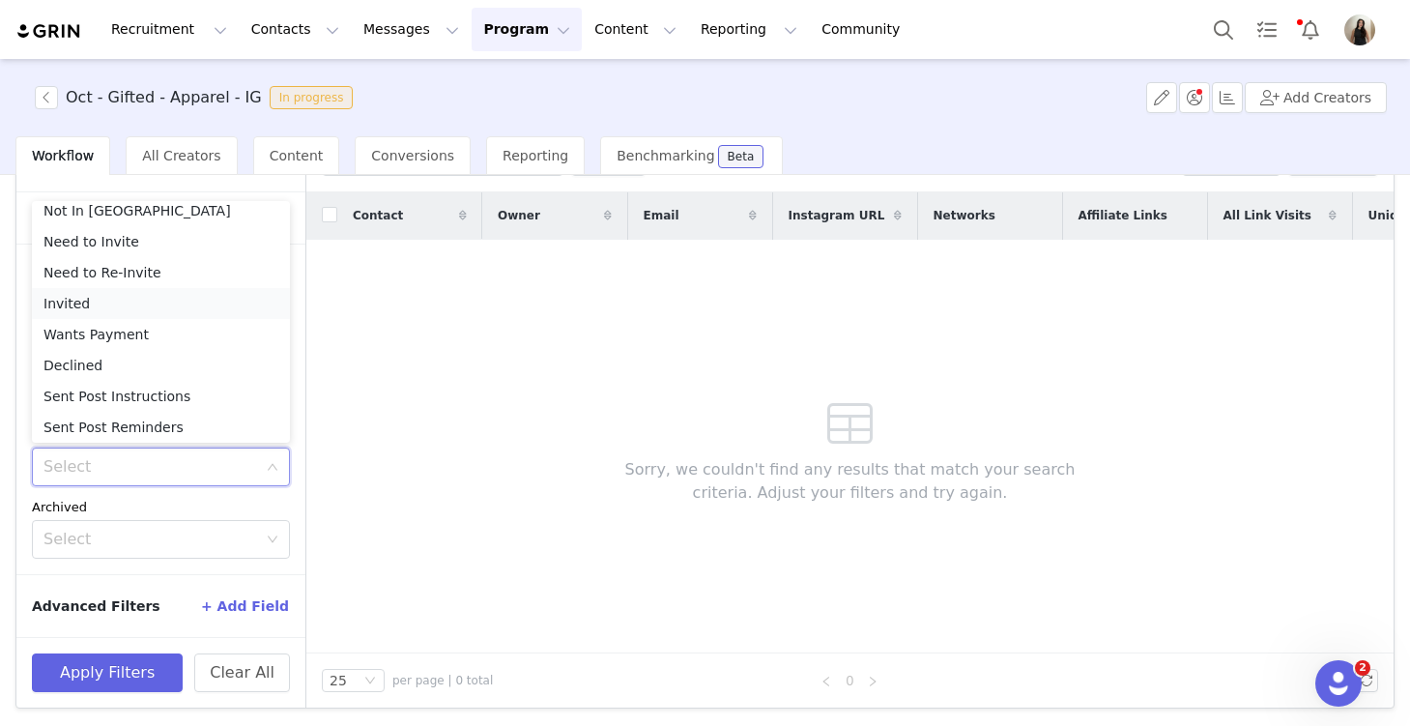
click at [100, 303] on li "Invited" at bounding box center [161, 303] width 258 height 31
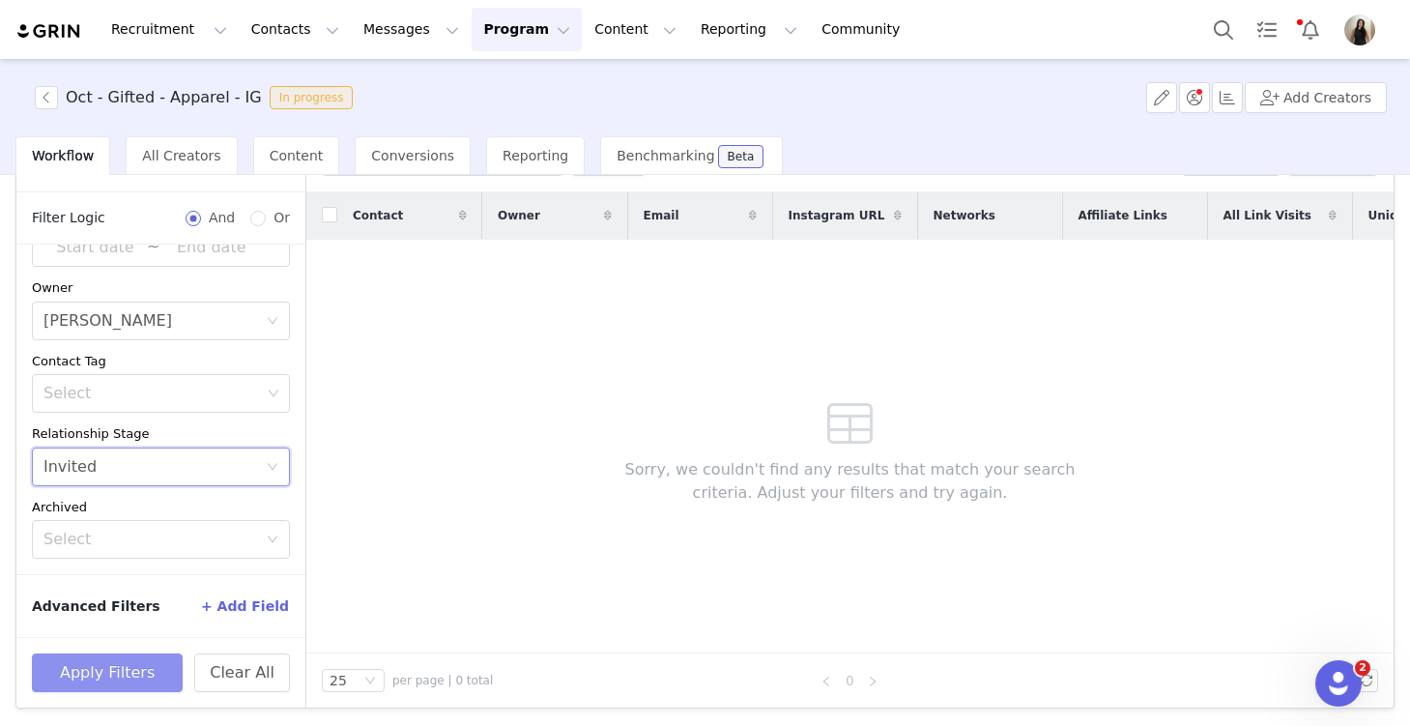
click at [130, 684] on button "Apply Filters" at bounding box center [107, 672] width 151 height 39
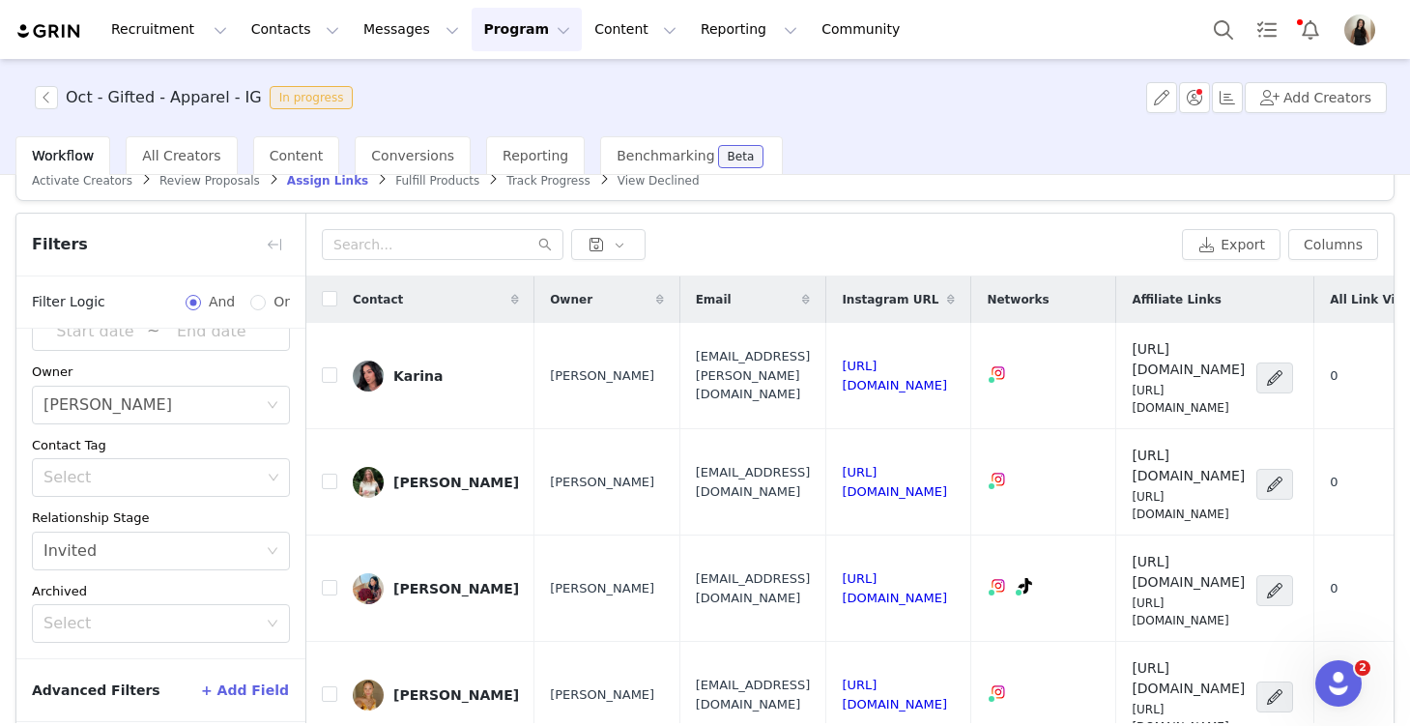
scroll to position [0, 0]
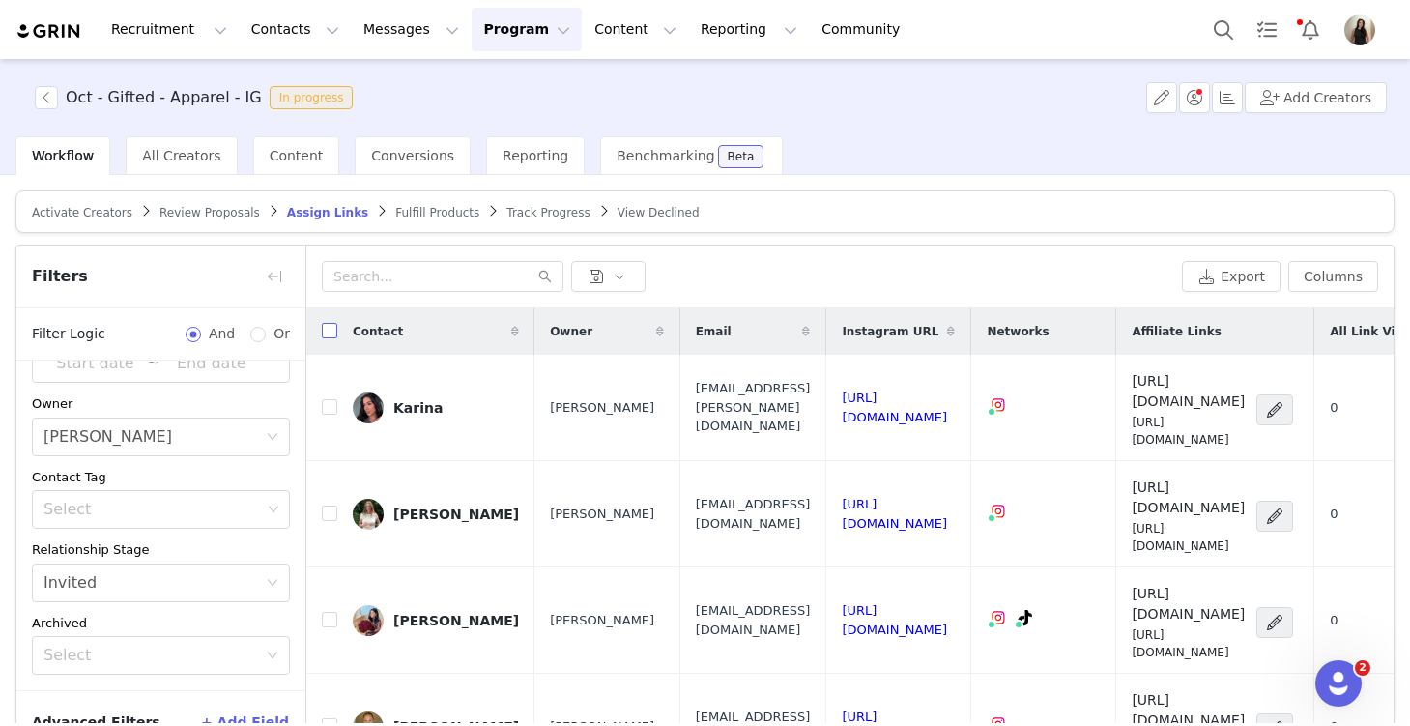
click at [328, 331] on input "checkbox" at bounding box center [329, 330] width 15 height 15
checkbox input "true"
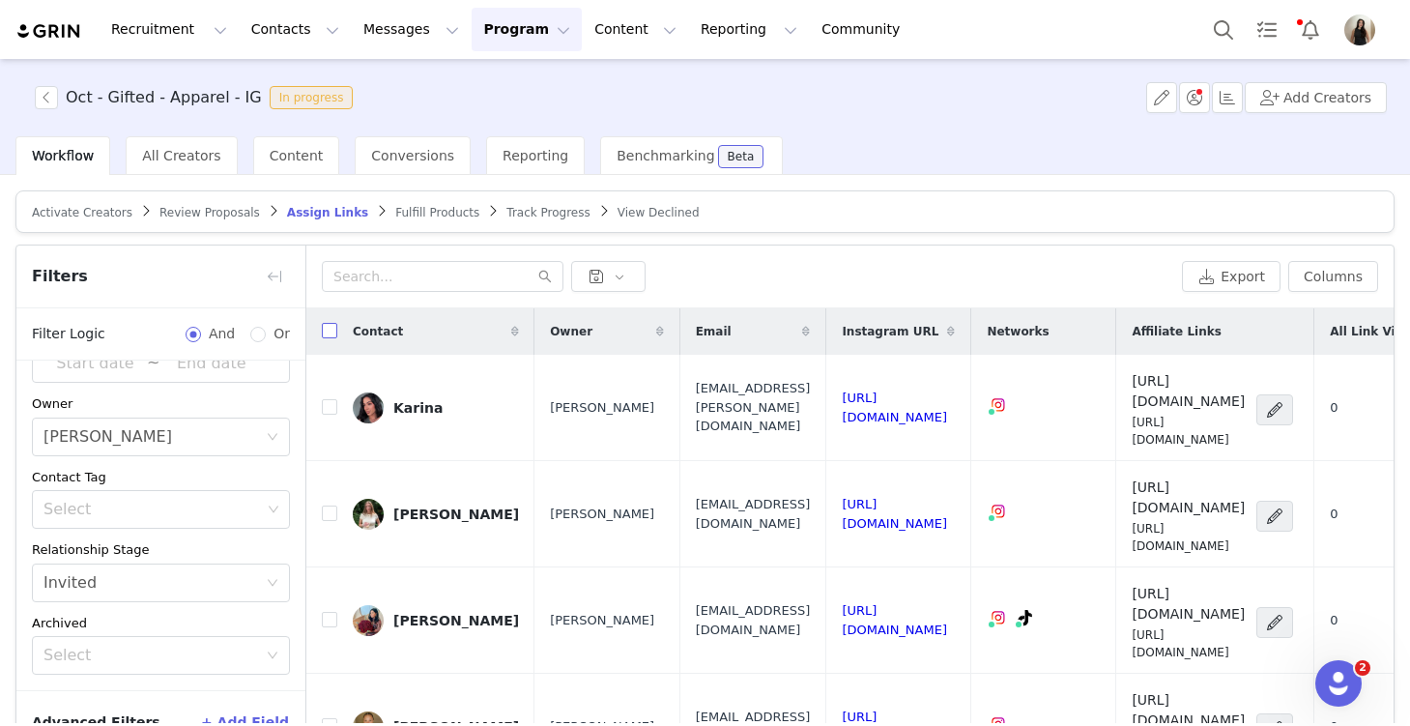
checkbox input "true"
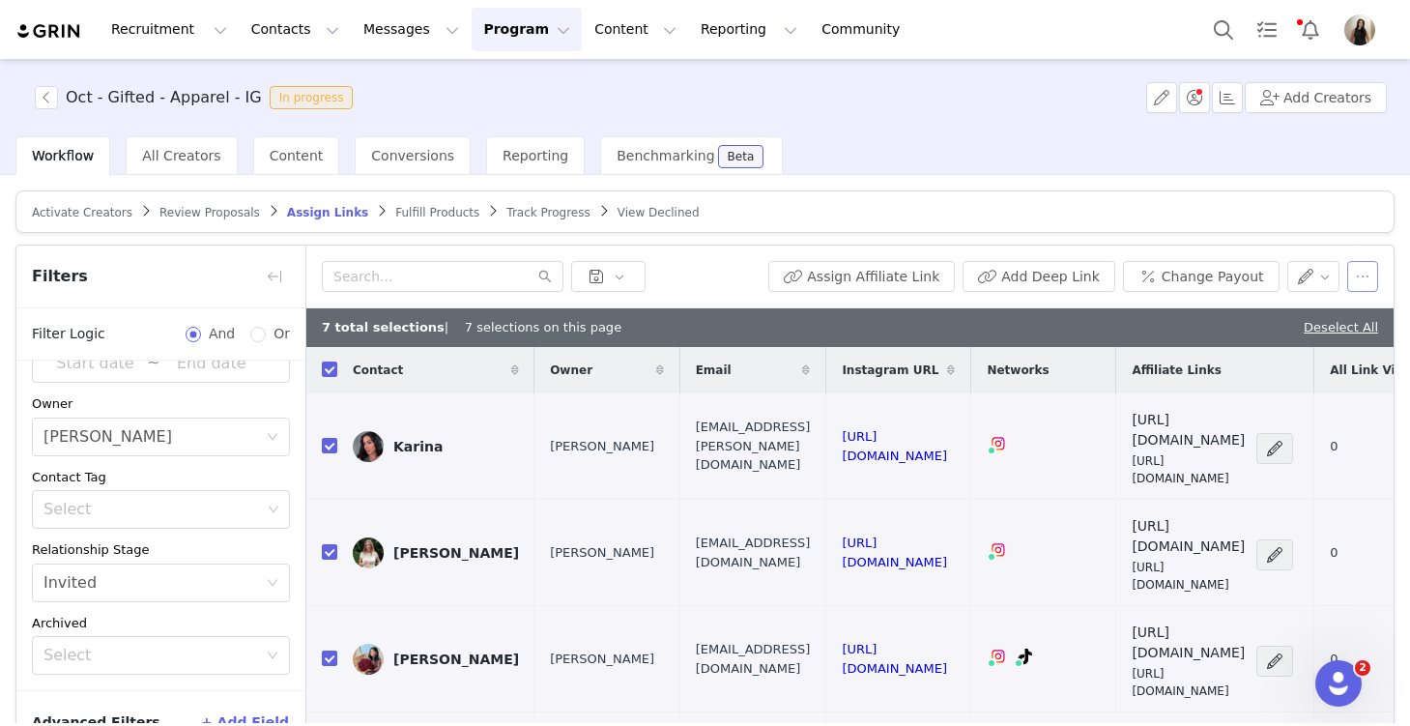
click at [1367, 281] on button "button" at bounding box center [1362, 276] width 31 height 31
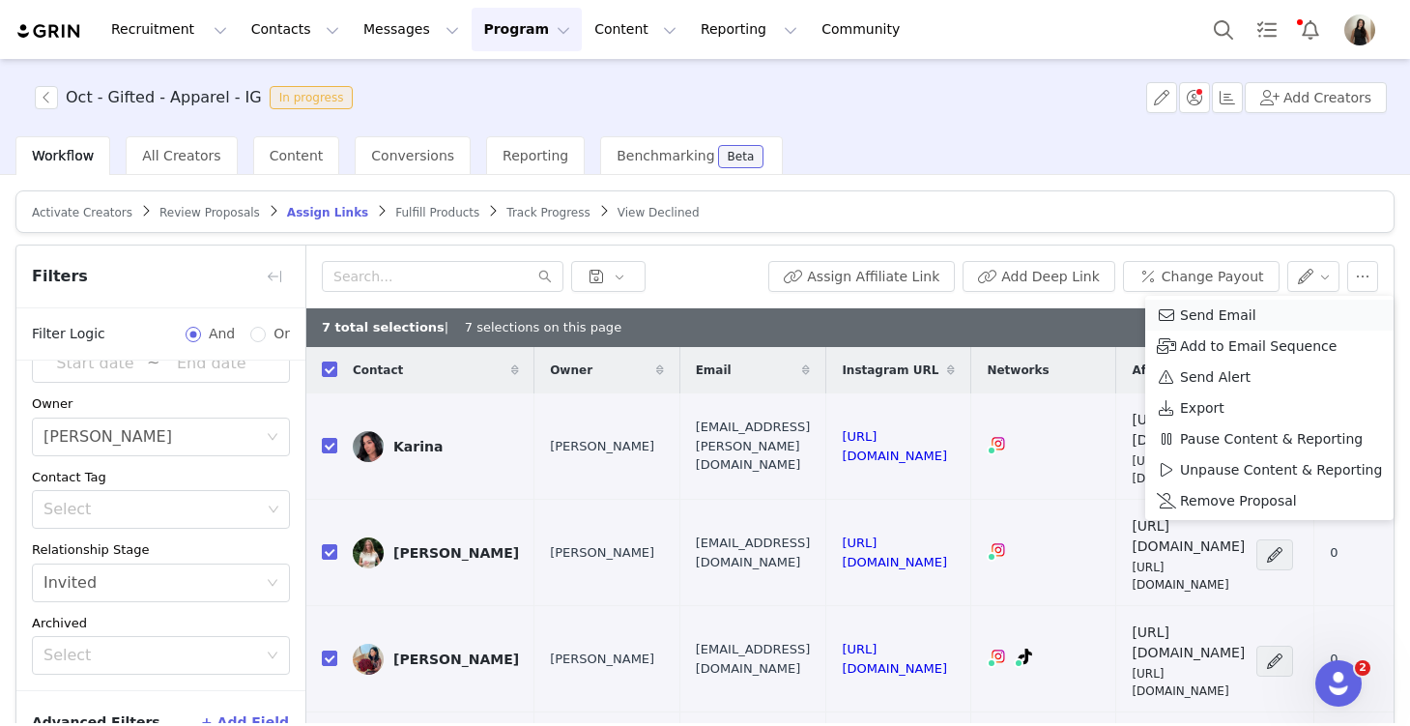
click at [1233, 305] on span "Send Email" at bounding box center [1218, 314] width 76 height 21
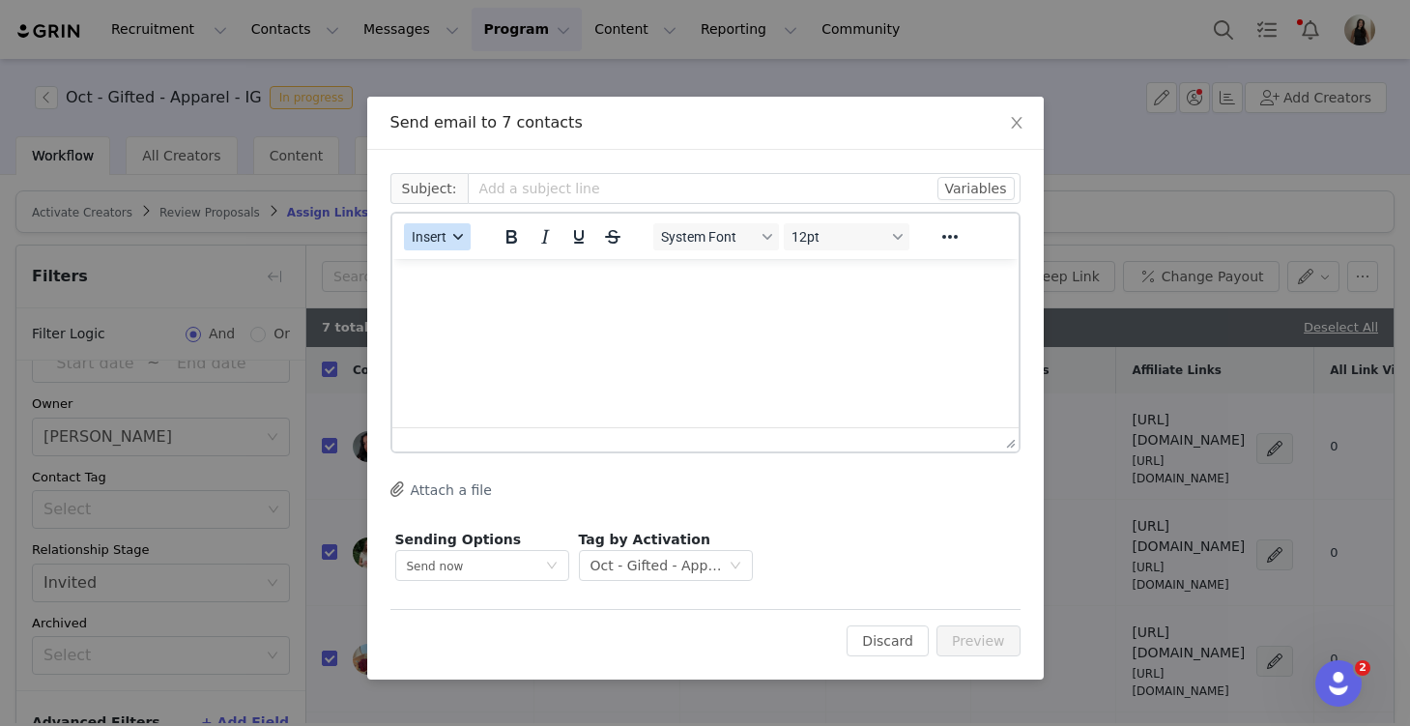
click at [440, 247] on button "Insert" at bounding box center [437, 236] width 67 height 27
click at [460, 270] on div "Insert Template" at bounding box center [507, 270] width 174 height 23
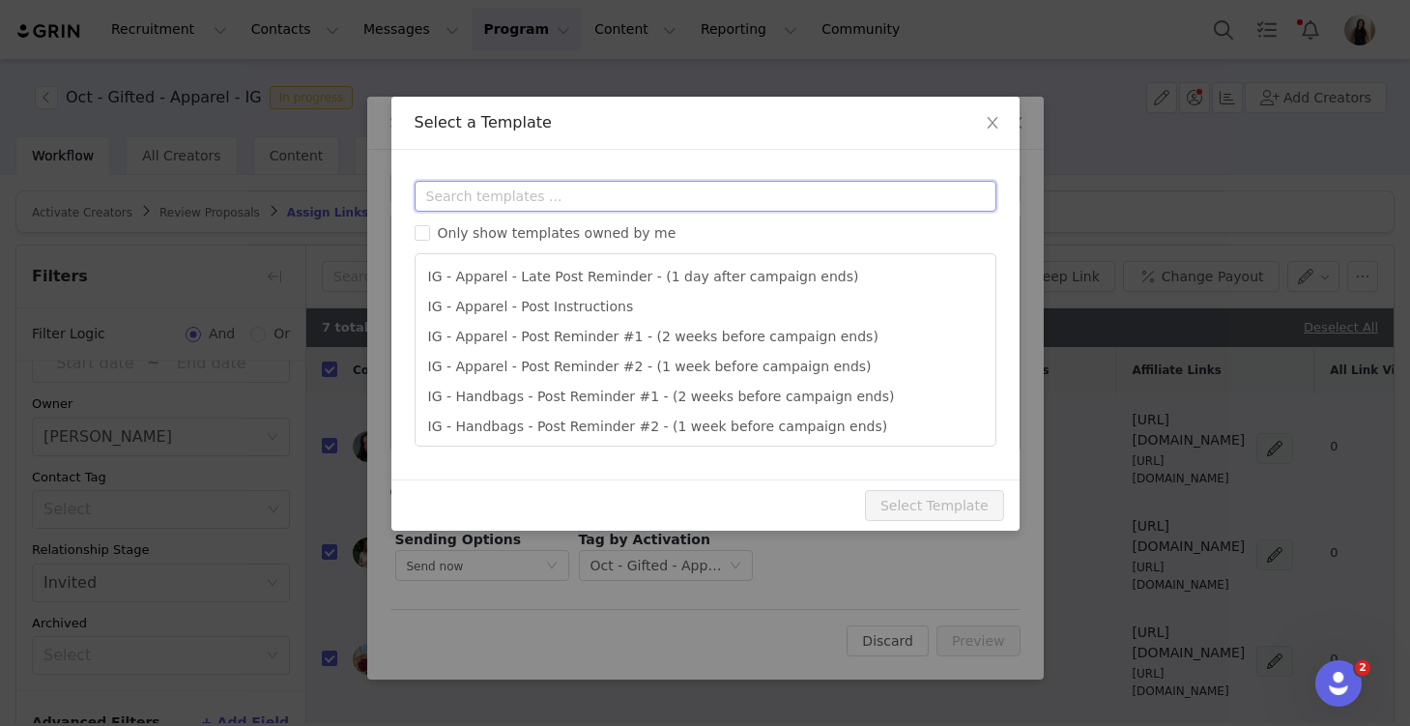
click at [458, 193] on input "text" at bounding box center [706, 196] width 582 height 31
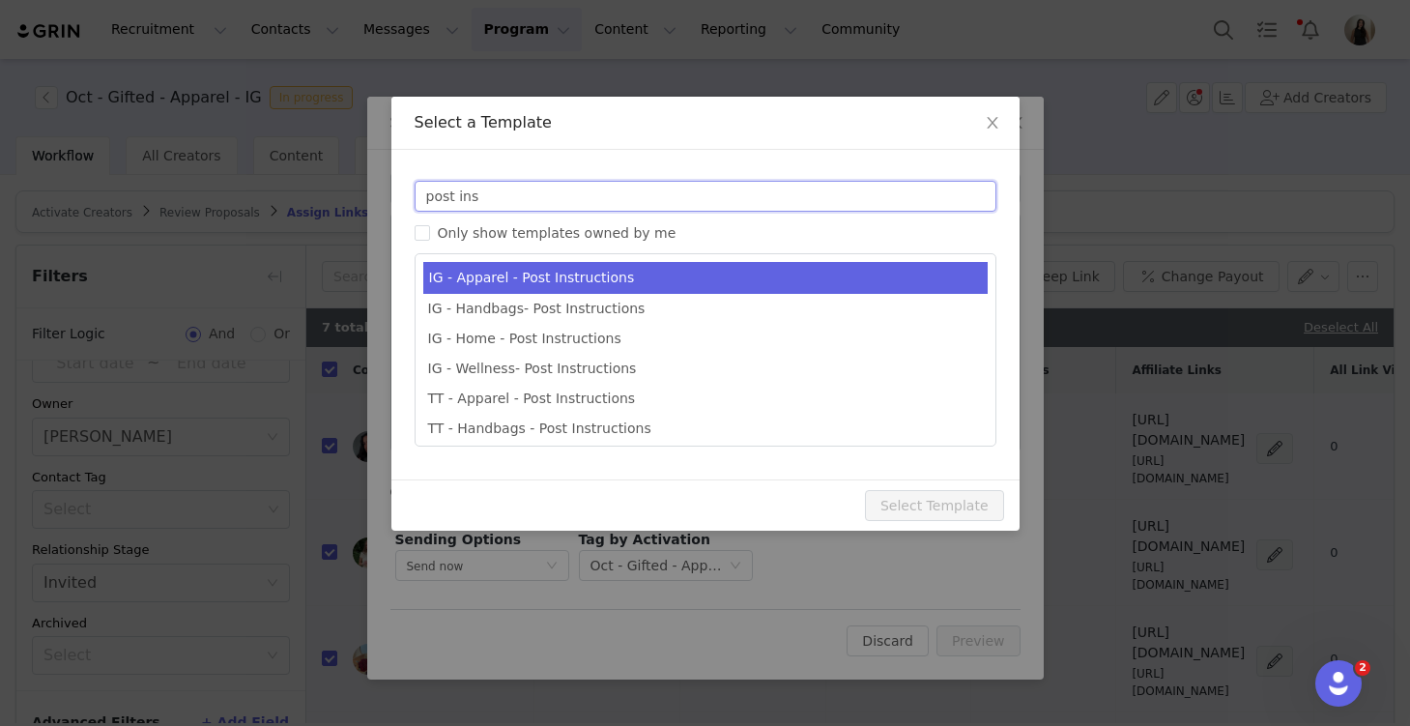
type input "post ins"
type input "Quince x @[instagram_username] Post Instructions!"
click at [531, 280] on li "IG - Apparel - Post Instructions" at bounding box center [705, 278] width 564 height 32
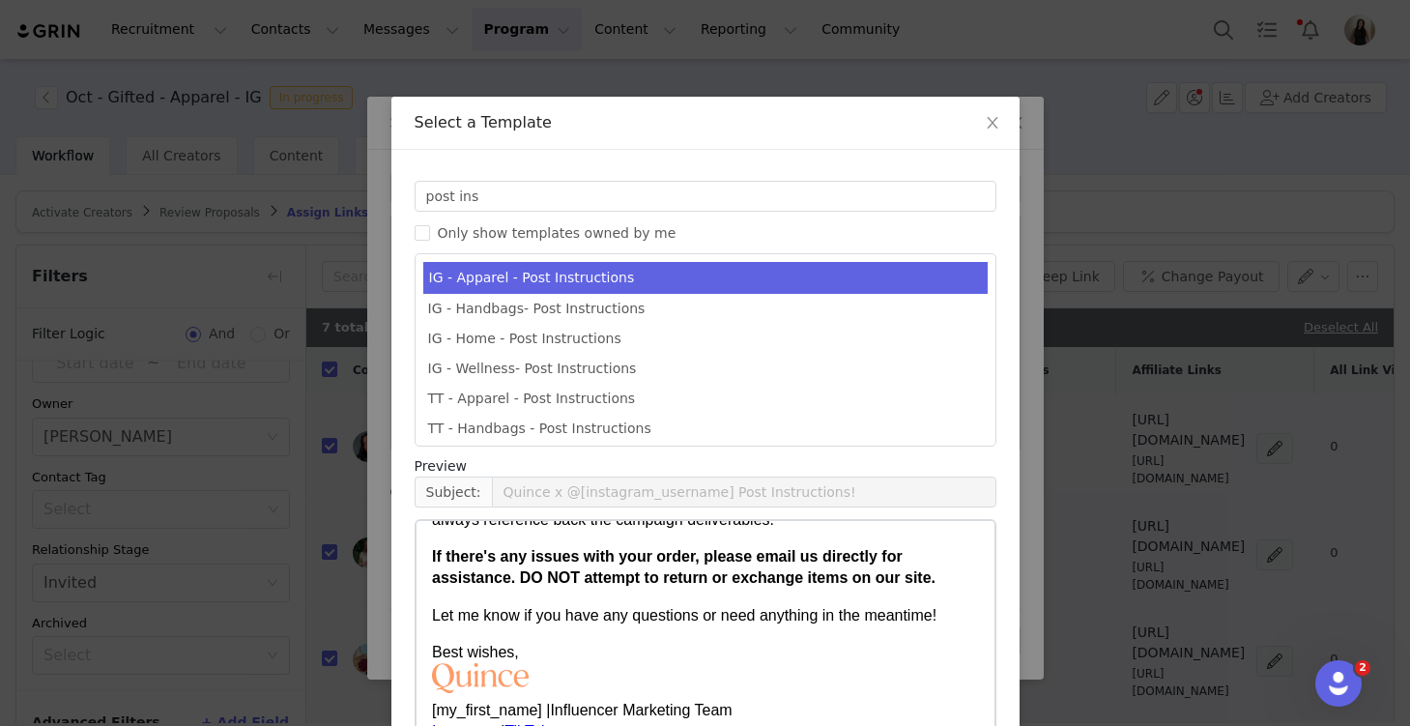
scroll to position [132, 0]
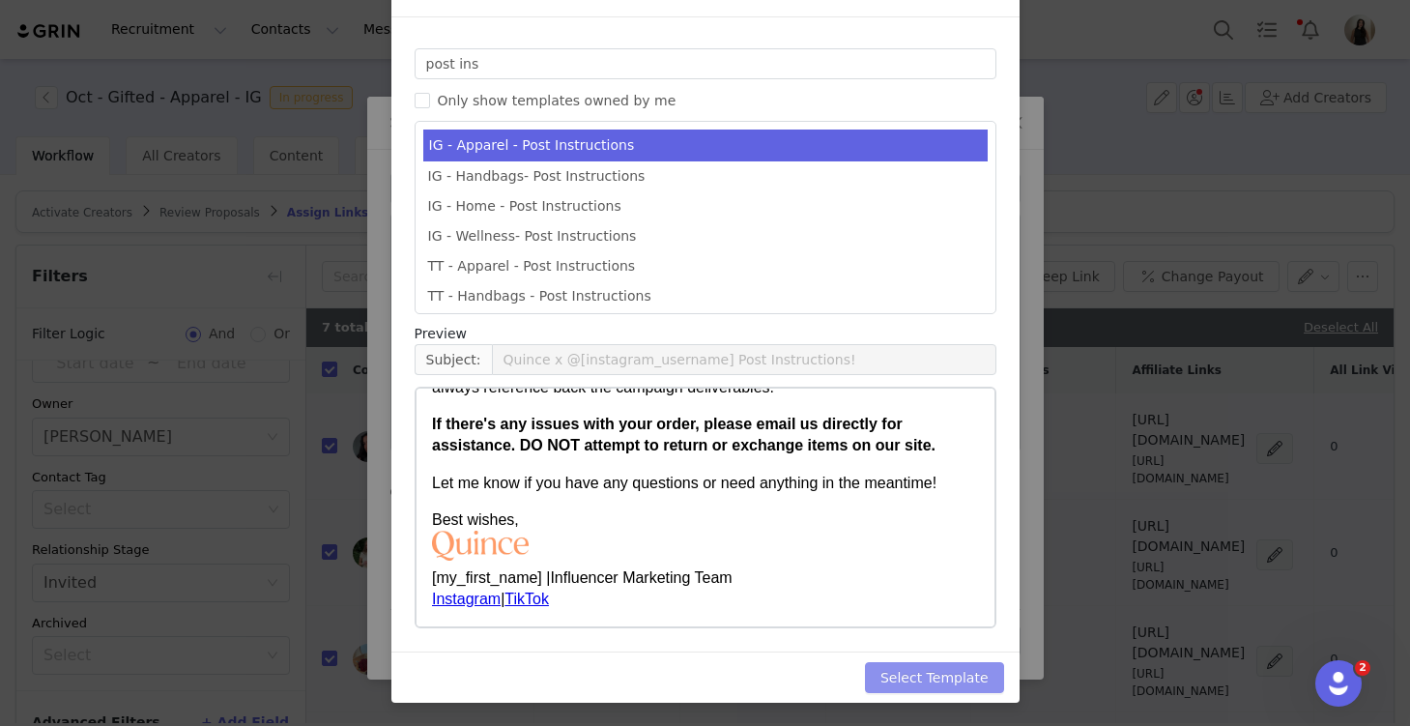
click at [908, 675] on button "Select Template" at bounding box center [934, 677] width 139 height 31
type input "Quince x @[instagram_username] Post Instructions!"
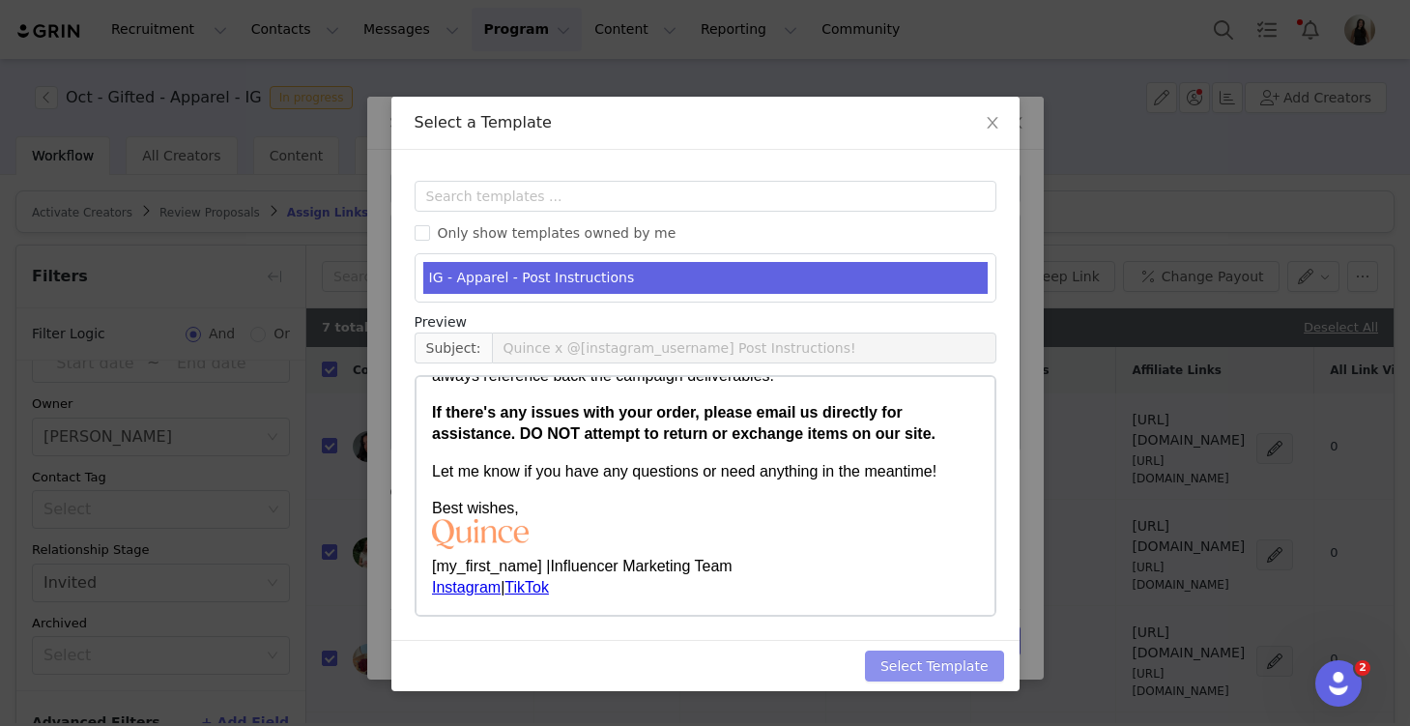
scroll to position [0, 0]
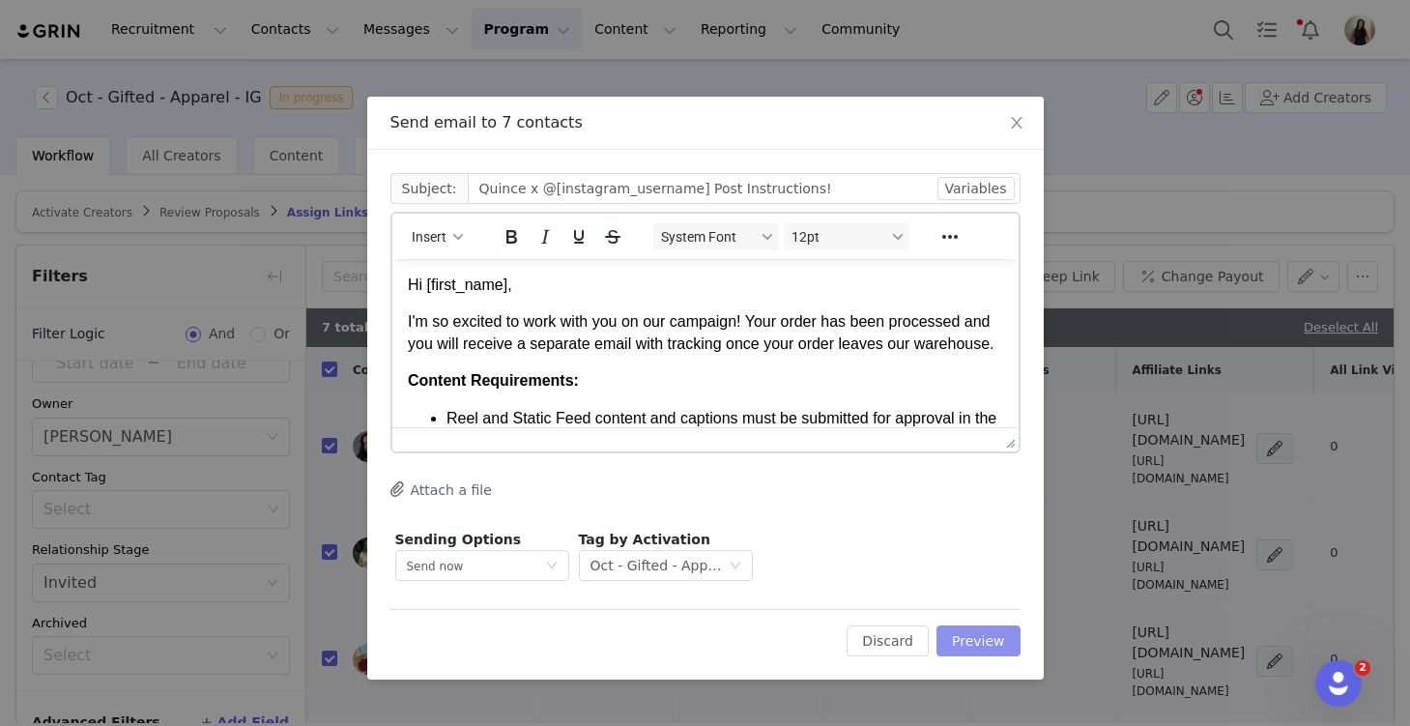
click at [975, 637] on button "Preview" at bounding box center [979, 640] width 84 height 31
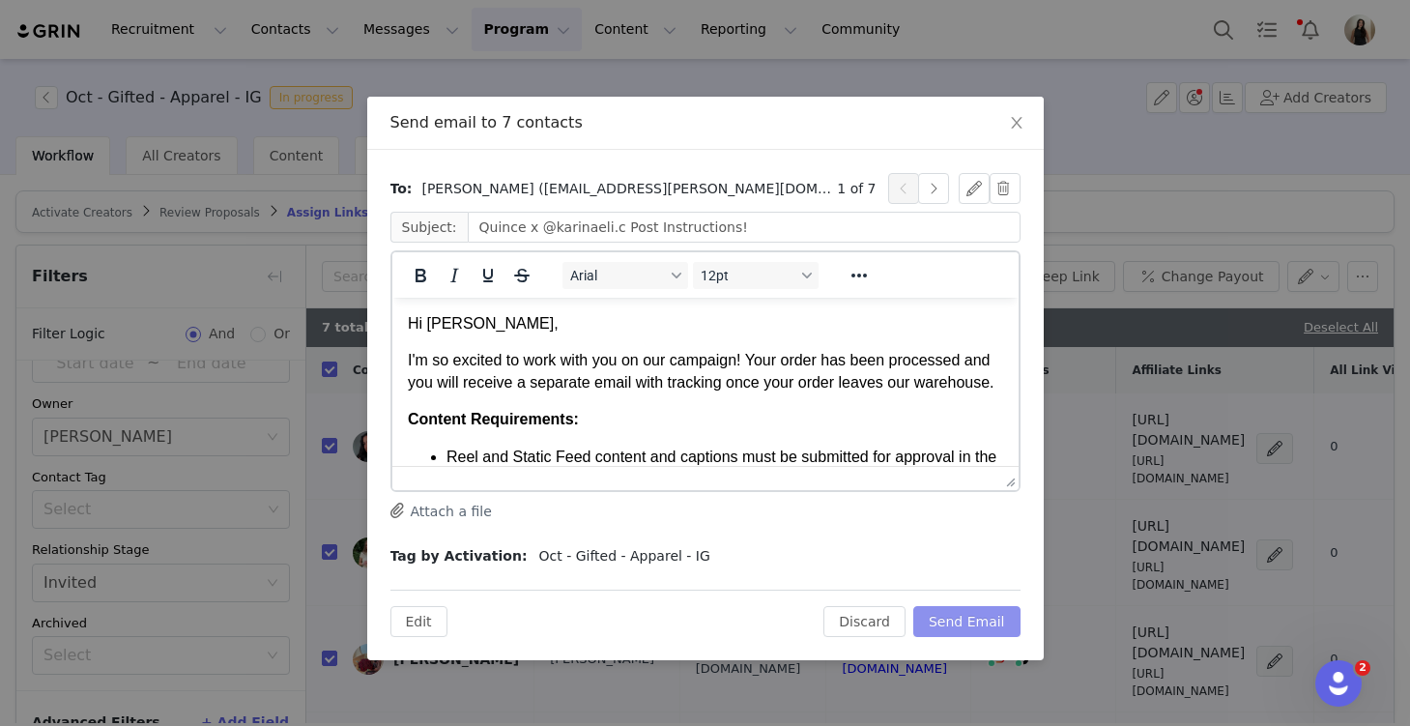
click at [962, 618] on button "Send Email" at bounding box center [966, 621] width 107 height 31
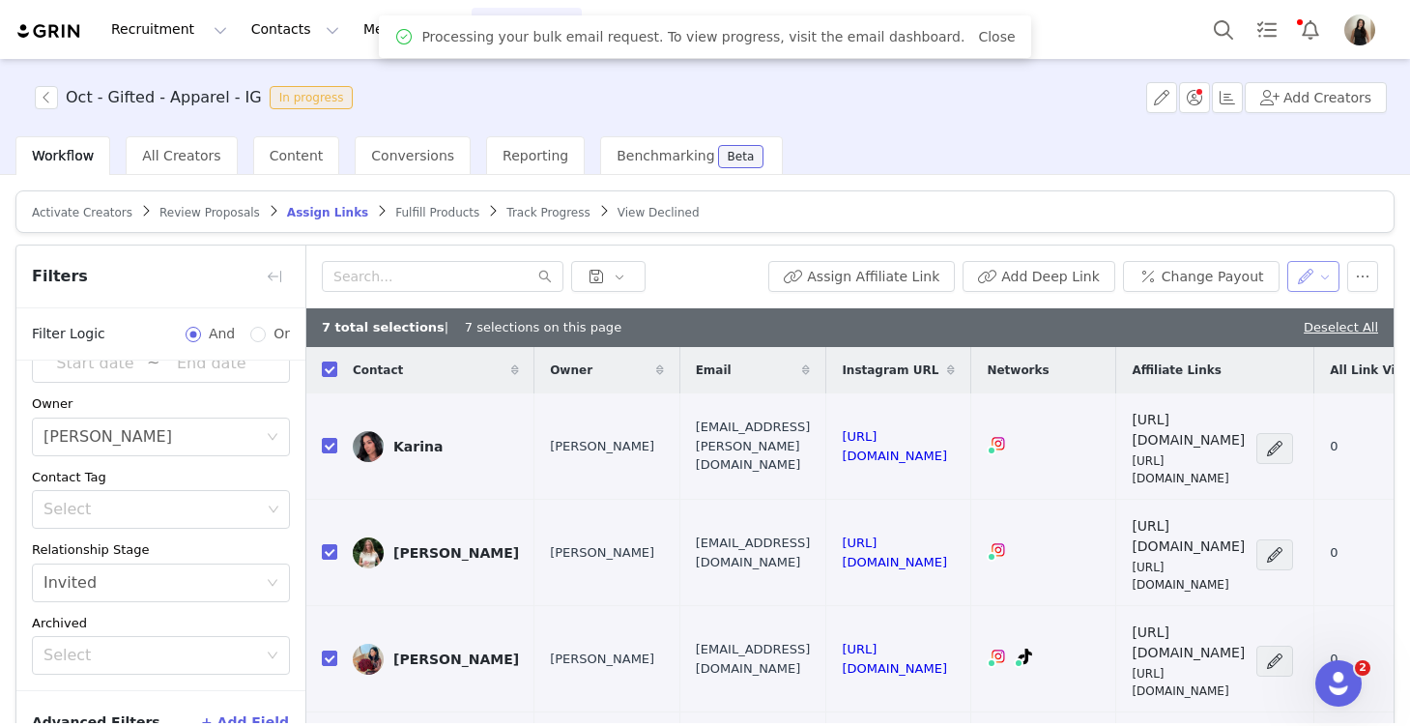
click at [1312, 284] on button "button" at bounding box center [1313, 276] width 53 height 31
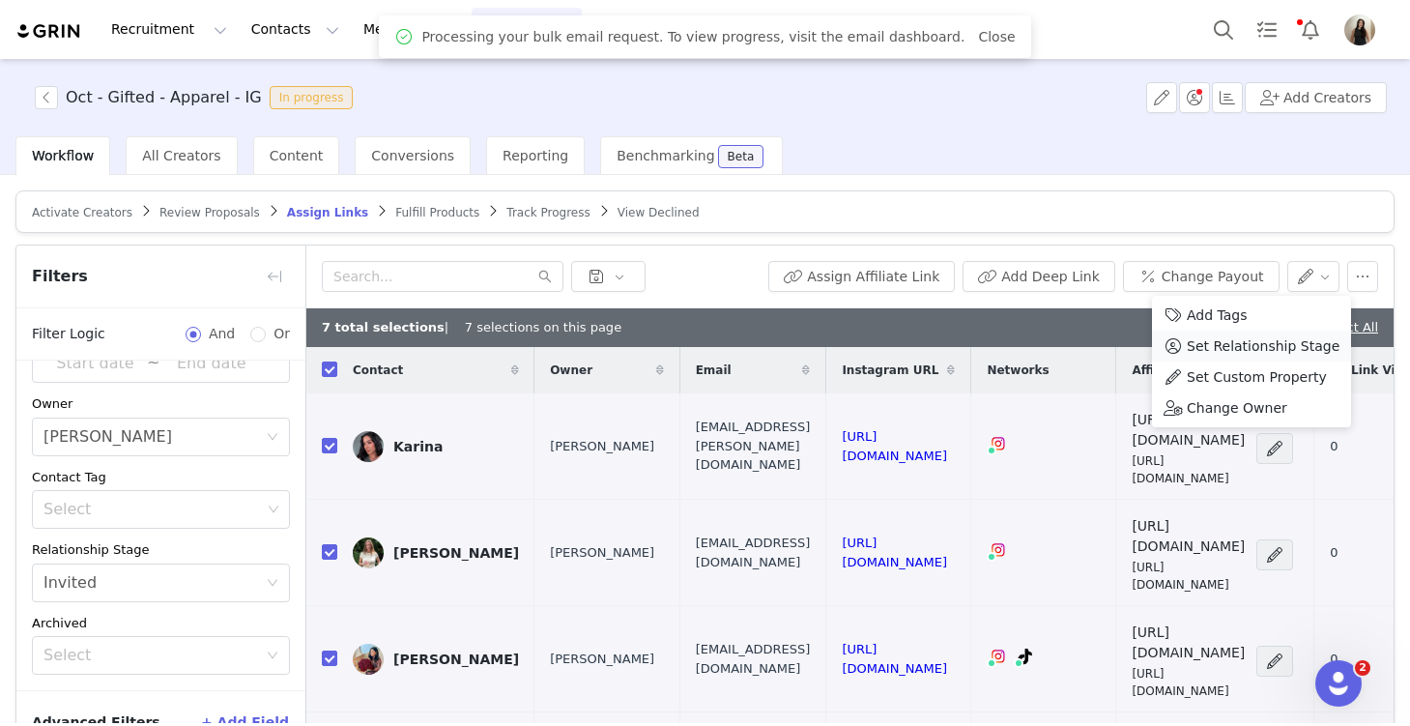
click at [1260, 350] on span "Set Relationship Stage" at bounding box center [1263, 345] width 153 height 21
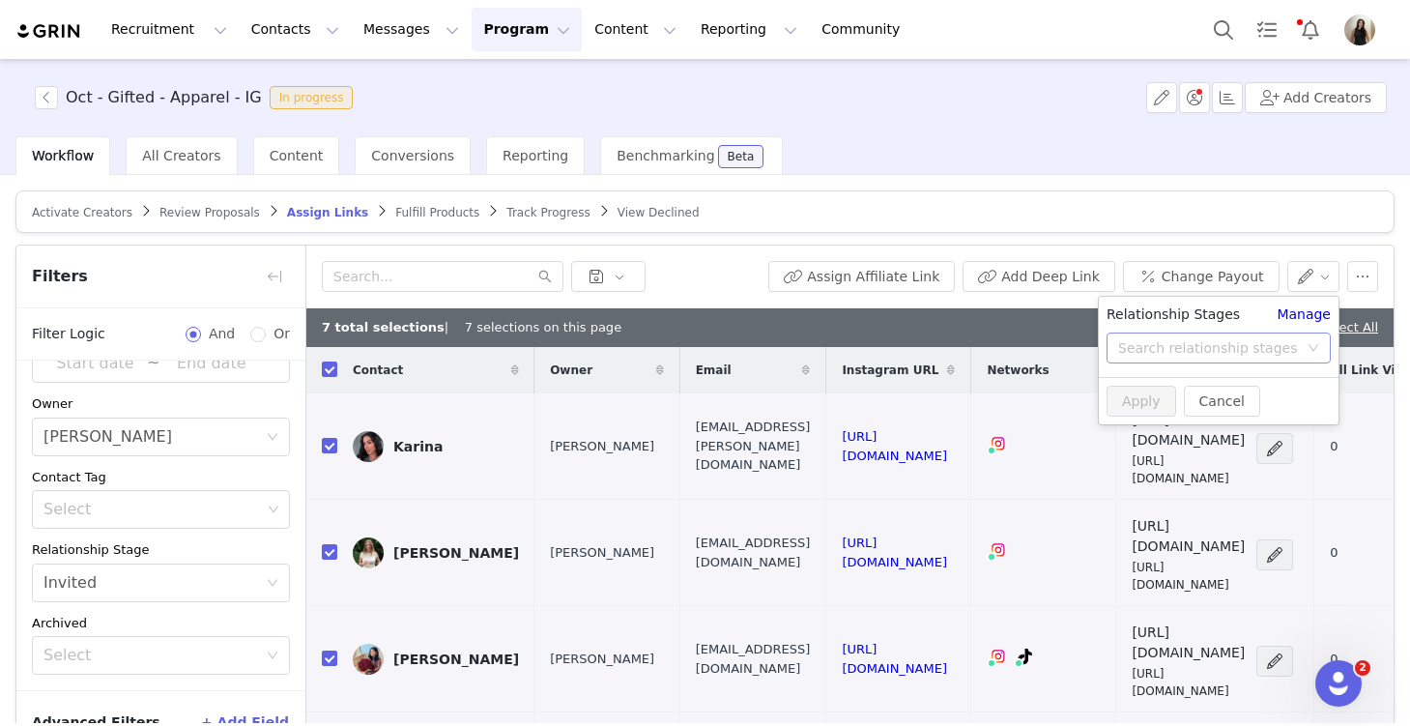
click at [1203, 352] on div "Search relationship stages" at bounding box center [1208, 347] width 180 height 19
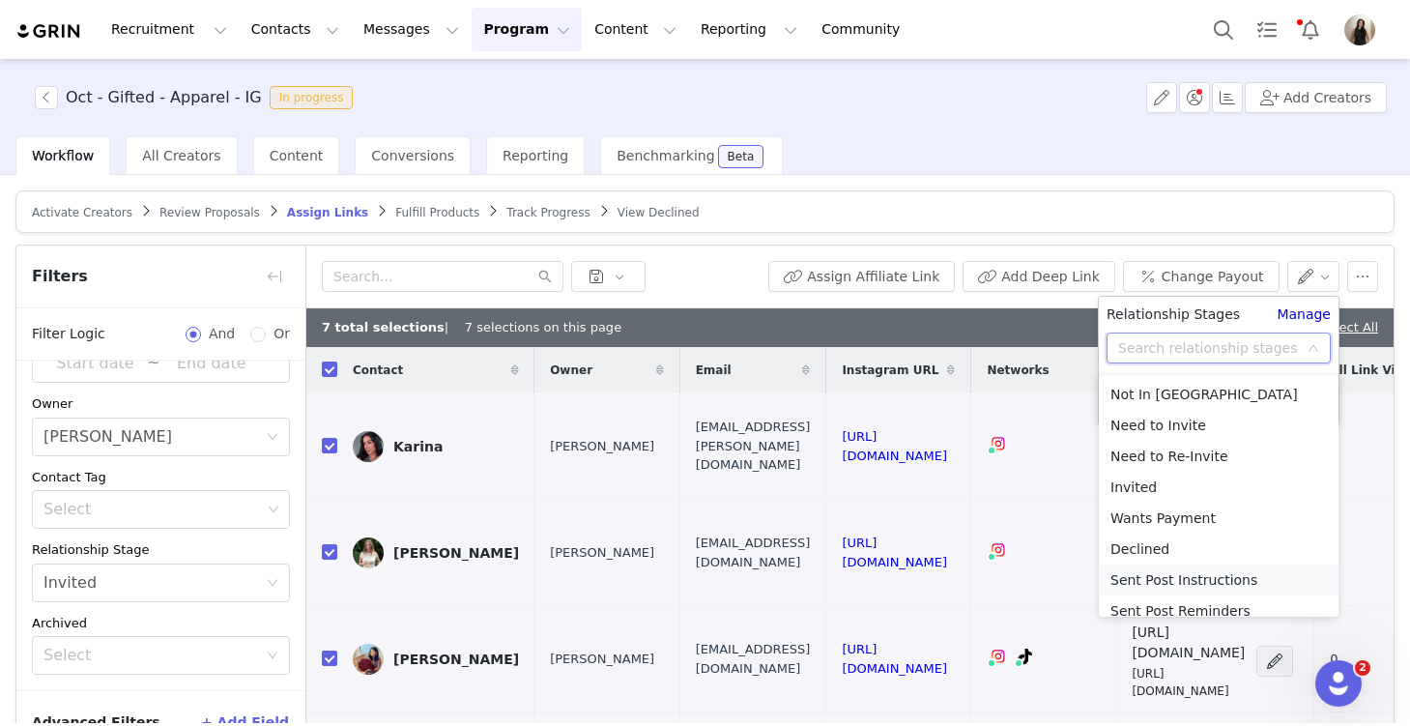
click at [1166, 582] on li "Sent Post Instructions" at bounding box center [1219, 579] width 240 height 31
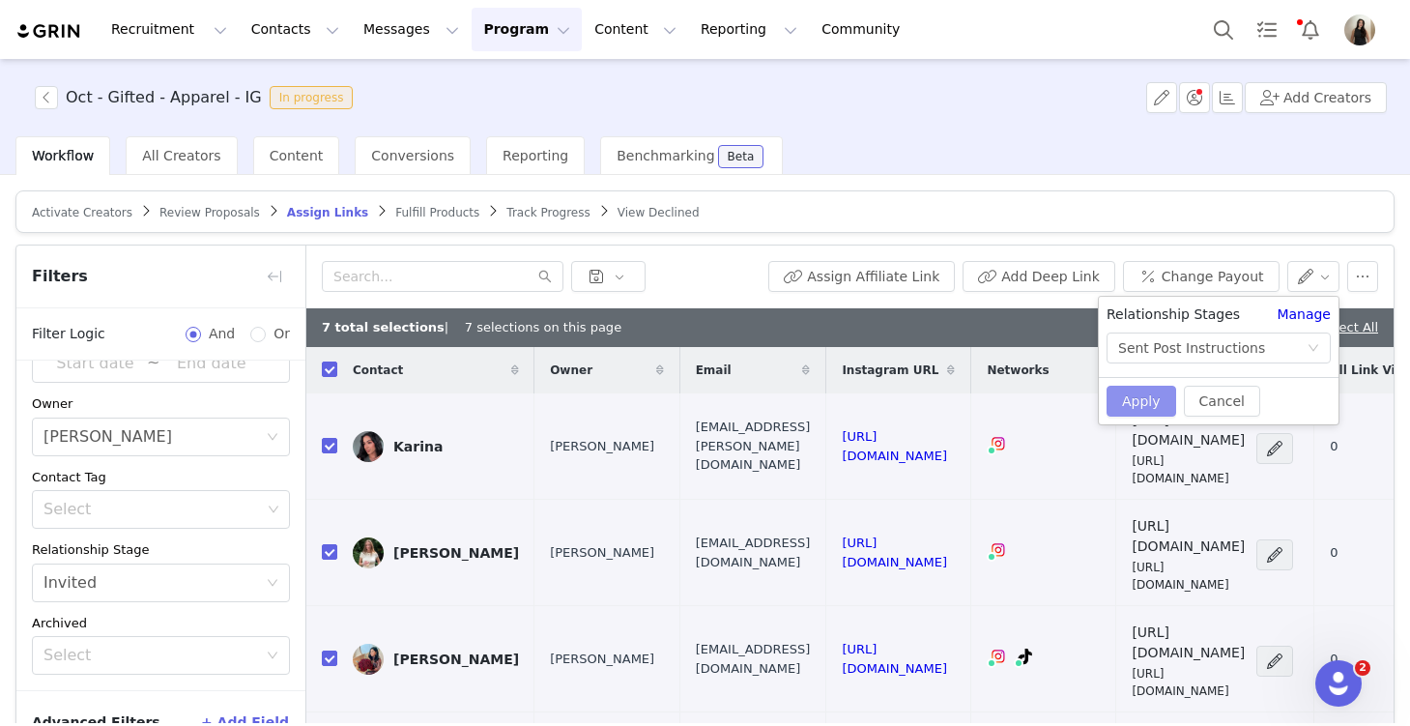
click at [1153, 390] on button "Apply" at bounding box center [1142, 401] width 70 height 31
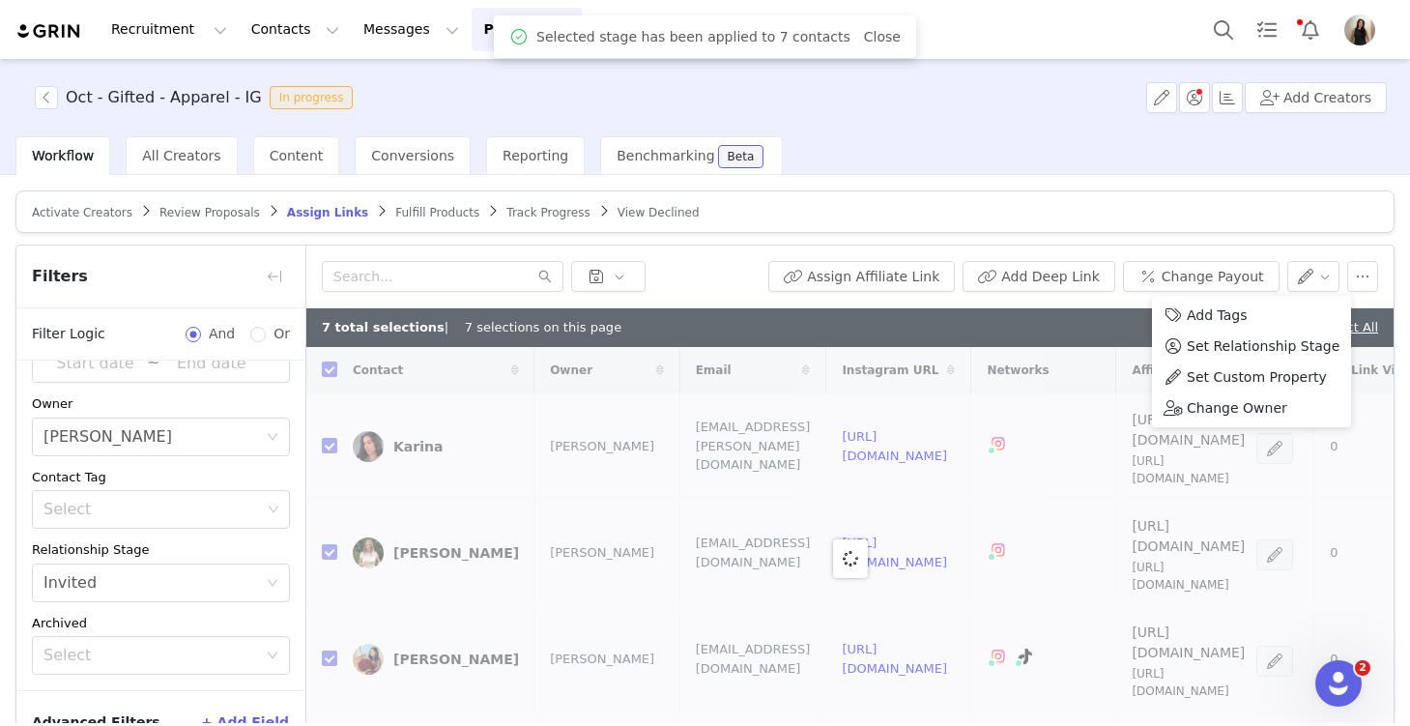
checkbox input "false"
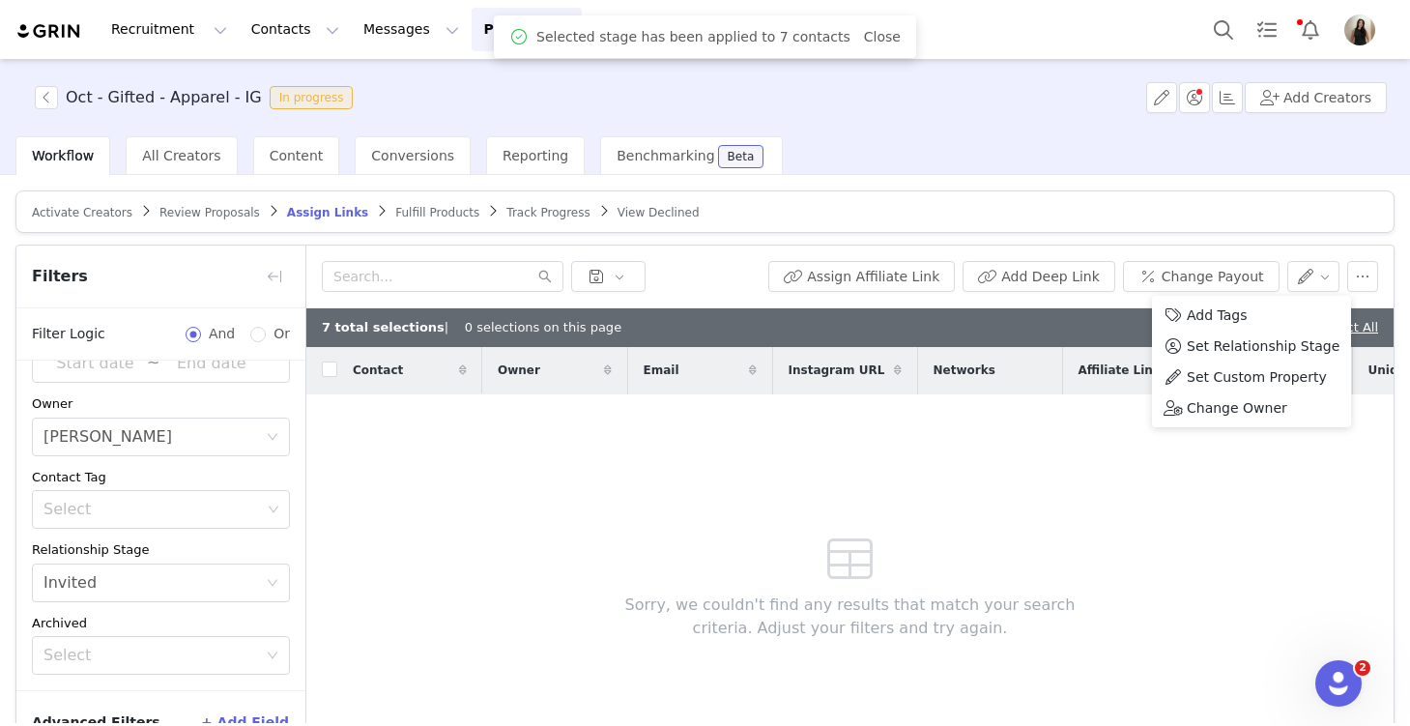
click at [1055, 432] on div "Sorry, we couldn't find any results that match your search criteria. Adjust you…" at bounding box center [850, 581] width 556 height 375
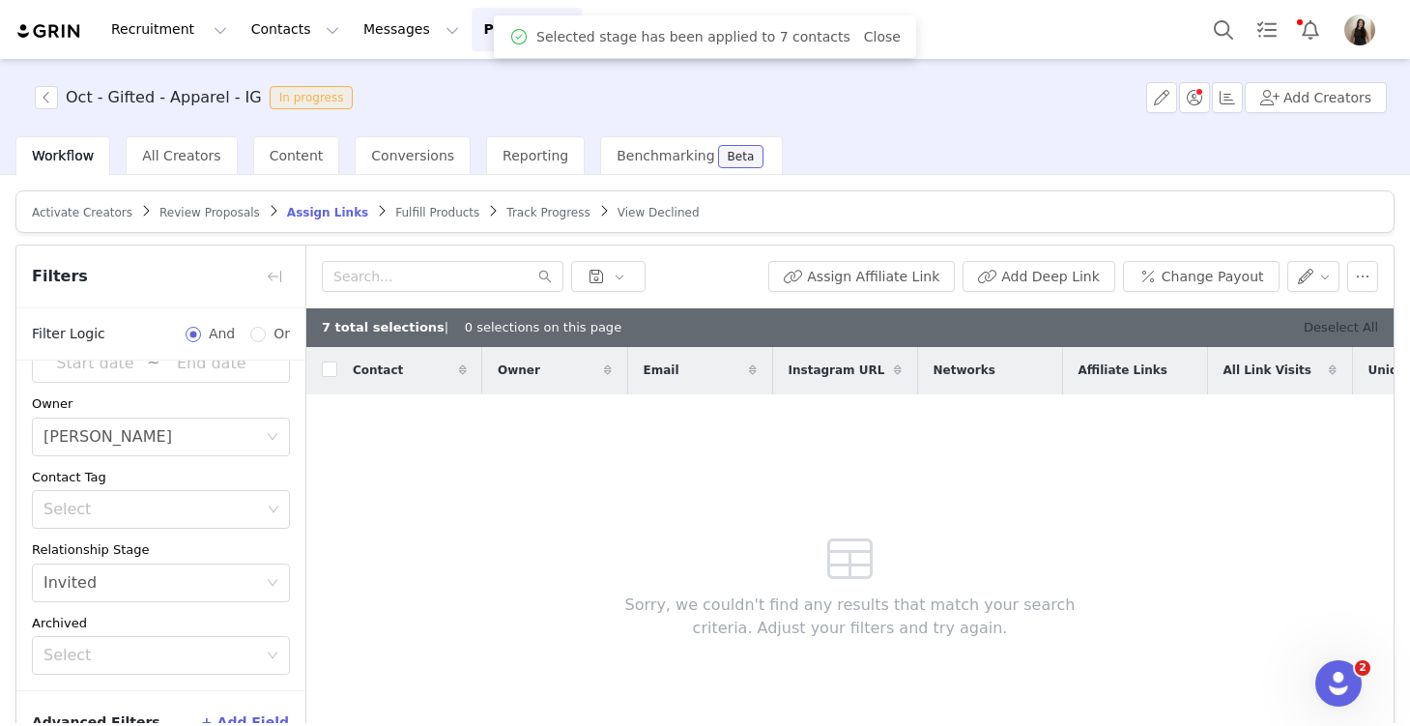
click at [1359, 329] on link "Deselect All" at bounding box center [1341, 327] width 74 height 14
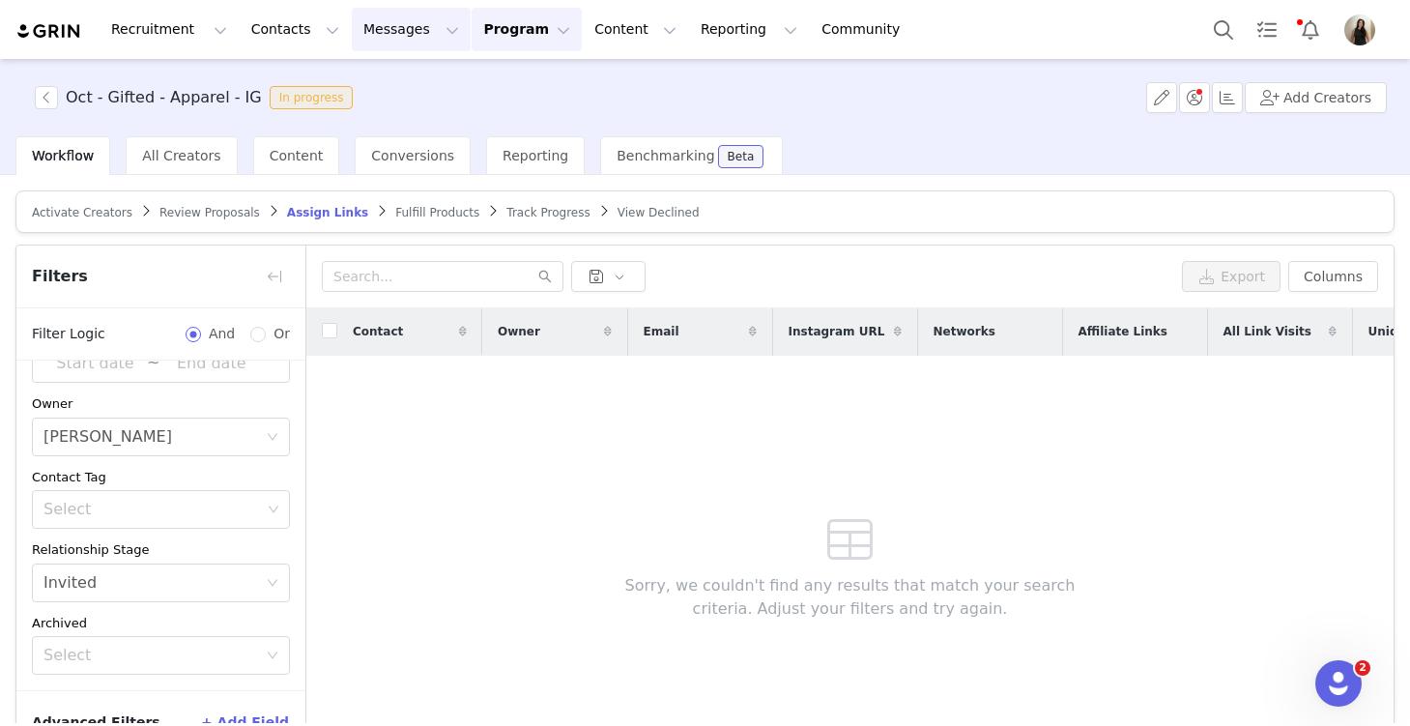
click at [397, 39] on button "Messages Messages" at bounding box center [411, 29] width 119 height 43
click at [391, 119] on div "Inbox" at bounding box center [407, 121] width 130 height 20
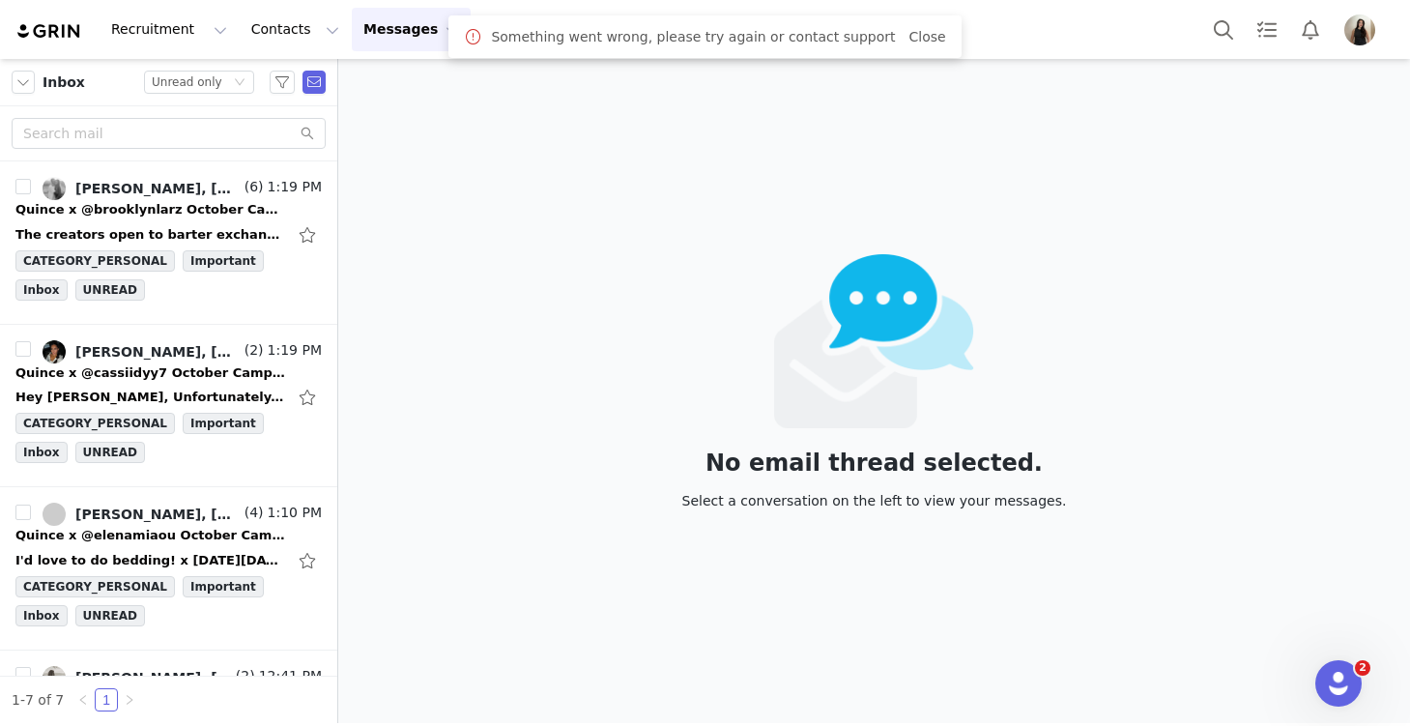
click at [928, 37] on div "Something went wrong, please try again or contact support Close" at bounding box center [704, 36] width 512 height 43
click at [130, 216] on div "Quince x @brooklynlarz October Campaign!" at bounding box center [150, 209] width 271 height 19
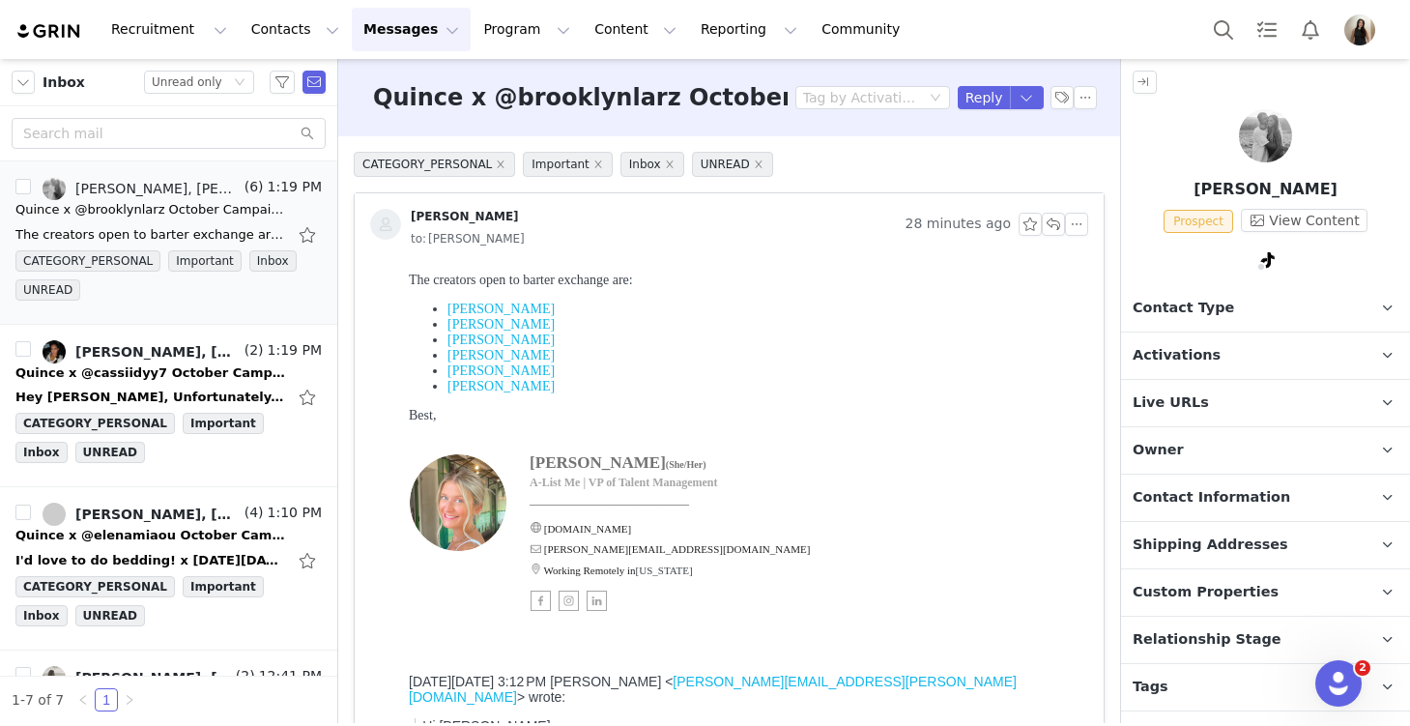
click at [489, 306] on link "[PERSON_NAME]" at bounding box center [501, 309] width 107 height 14
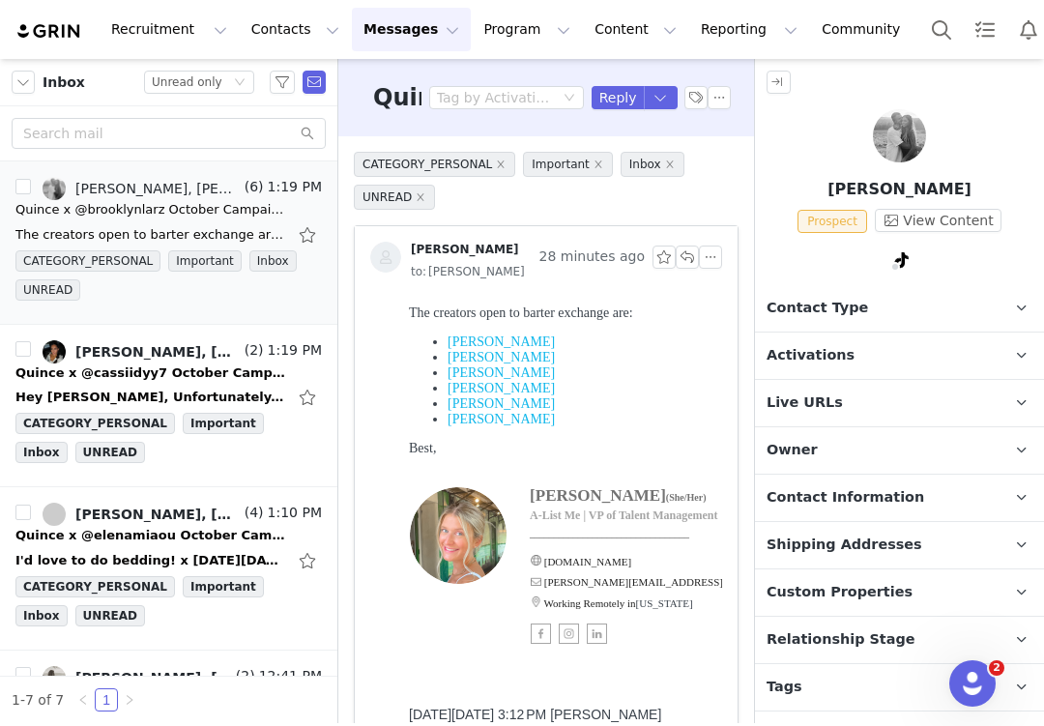
click at [496, 360] on link "[PERSON_NAME]" at bounding box center [501, 357] width 107 height 14
click at [482, 374] on link "[PERSON_NAME]" at bounding box center [501, 372] width 107 height 14
click at [498, 390] on link "[PERSON_NAME]" at bounding box center [501, 388] width 107 height 14
click at [490, 404] on link "Esther Oh" at bounding box center [501, 403] width 107 height 14
click at [517, 419] on link "Noelia Ramirez" at bounding box center [501, 419] width 107 height 14
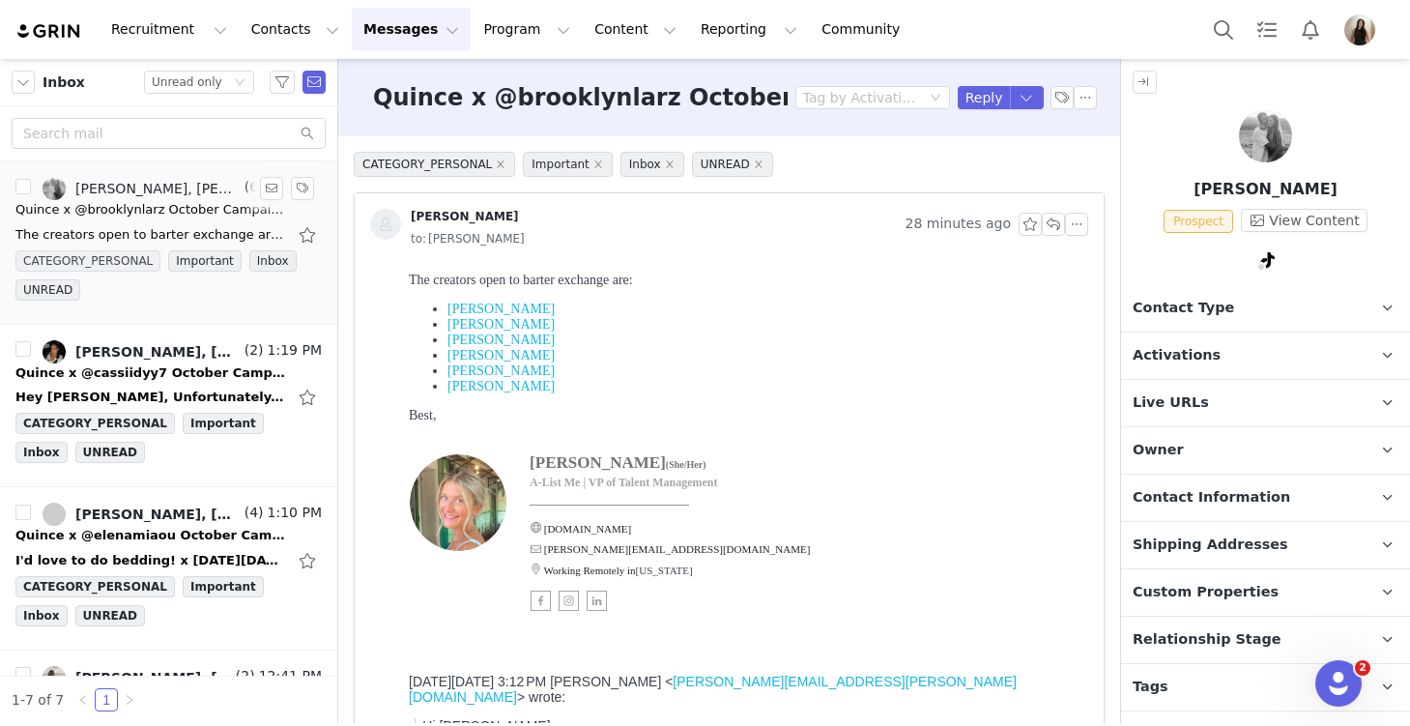
scroll to position [80, 0]
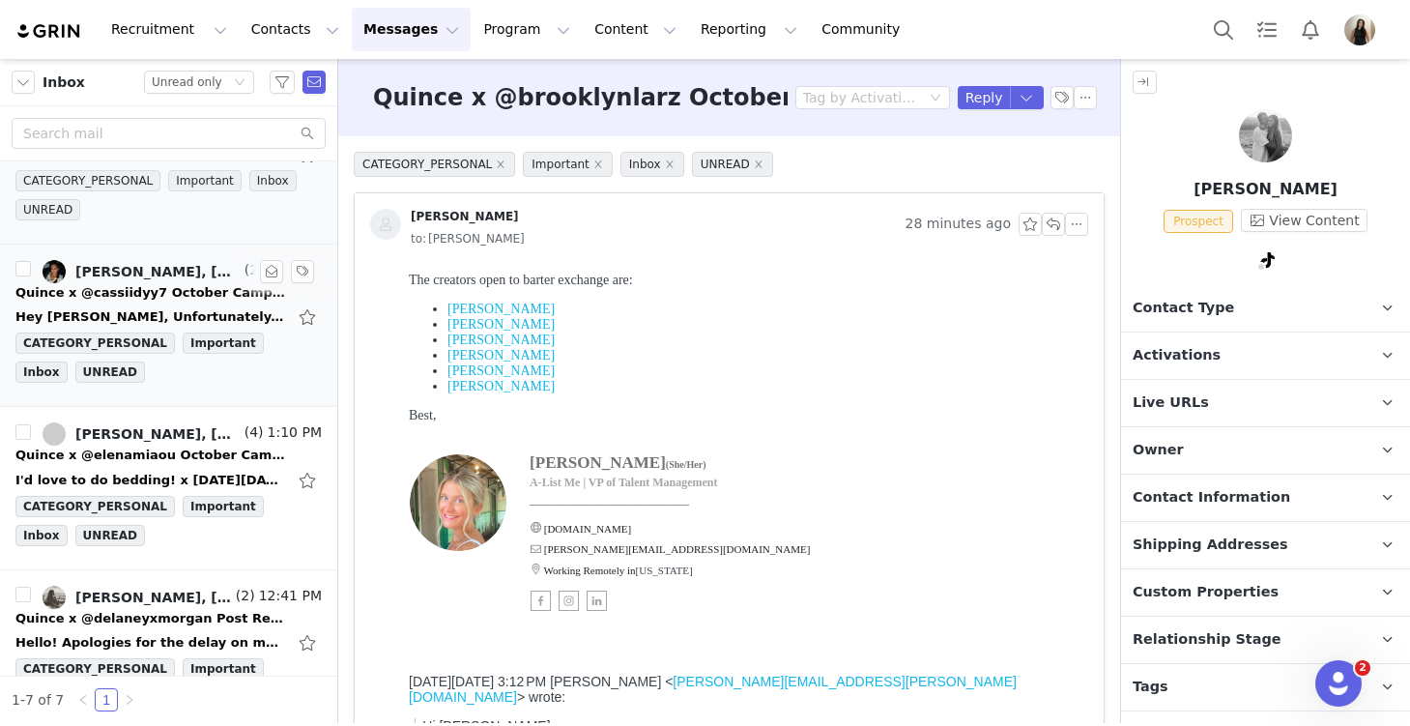
click at [148, 297] on div "Quince x @cassiidyy7 October Campaign!" at bounding box center [150, 292] width 271 height 19
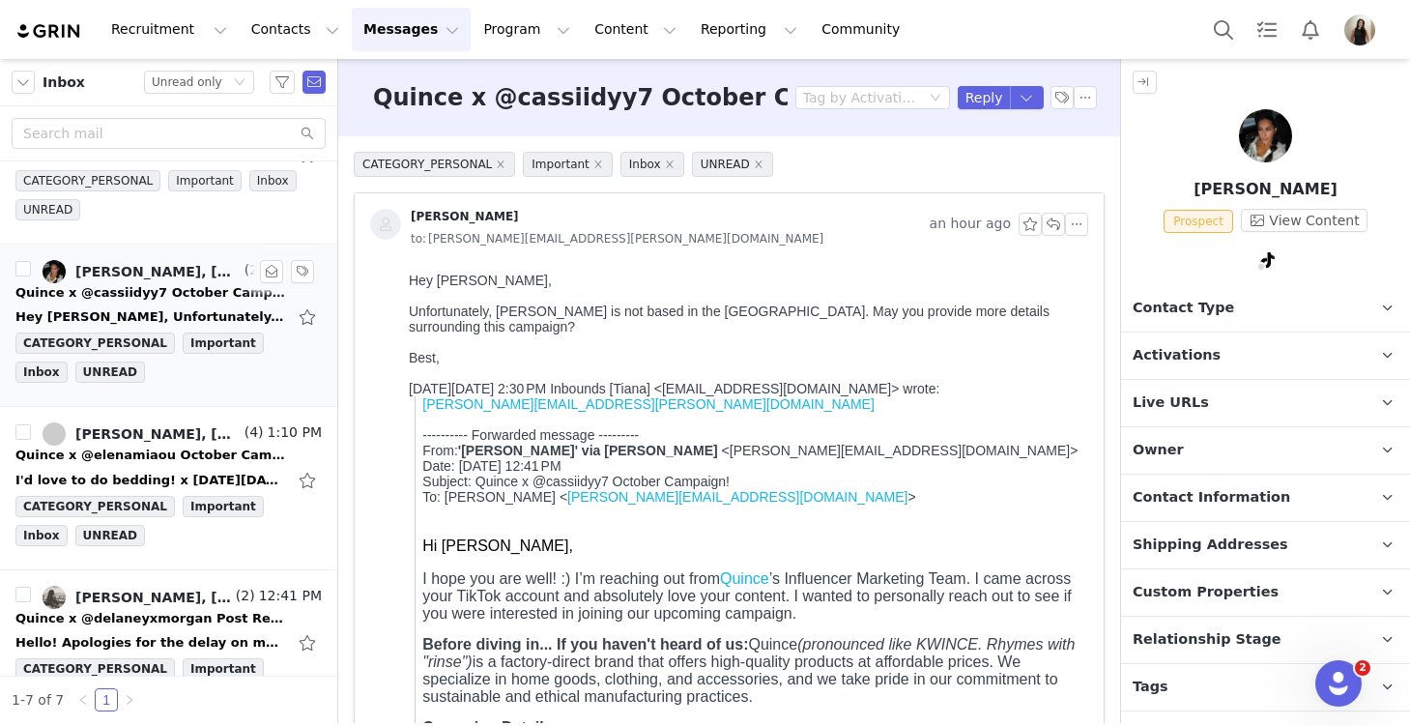
scroll to position [0, 0]
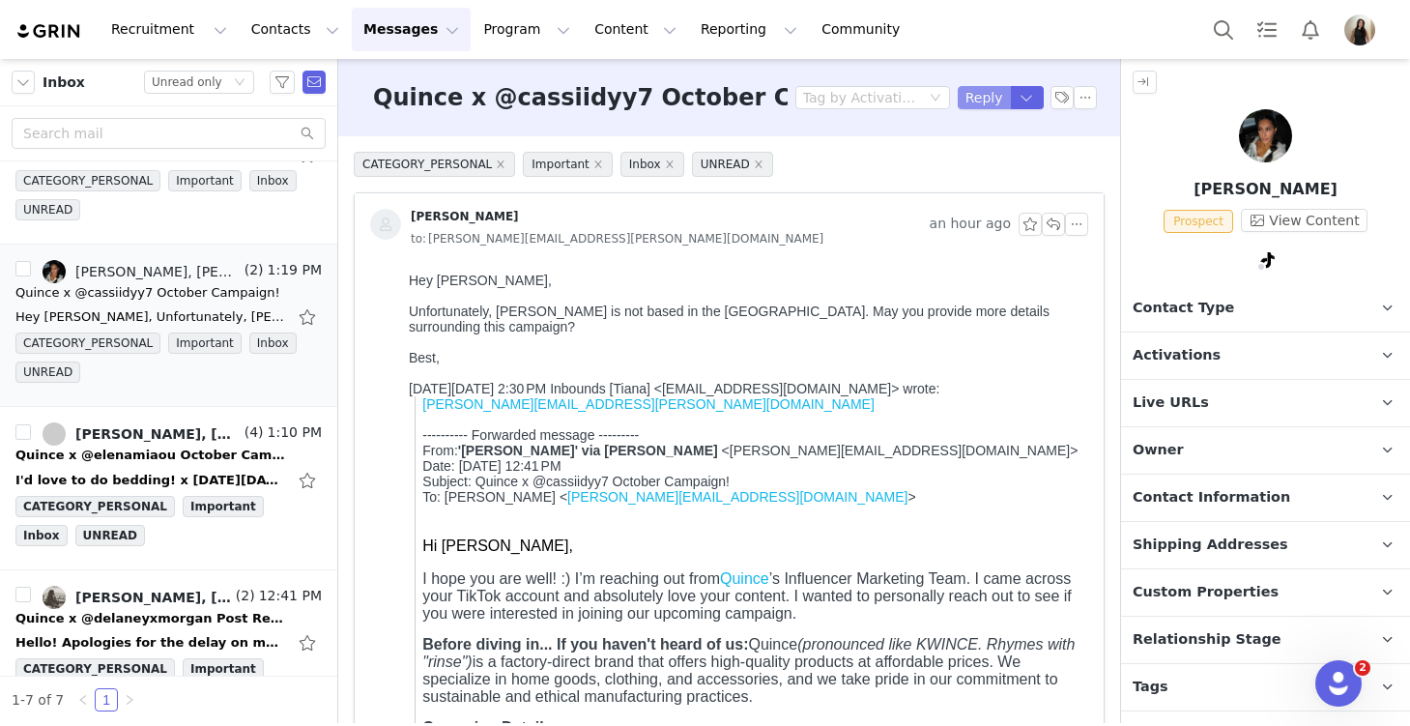
click at [981, 99] on button "Reply" at bounding box center [984, 97] width 53 height 23
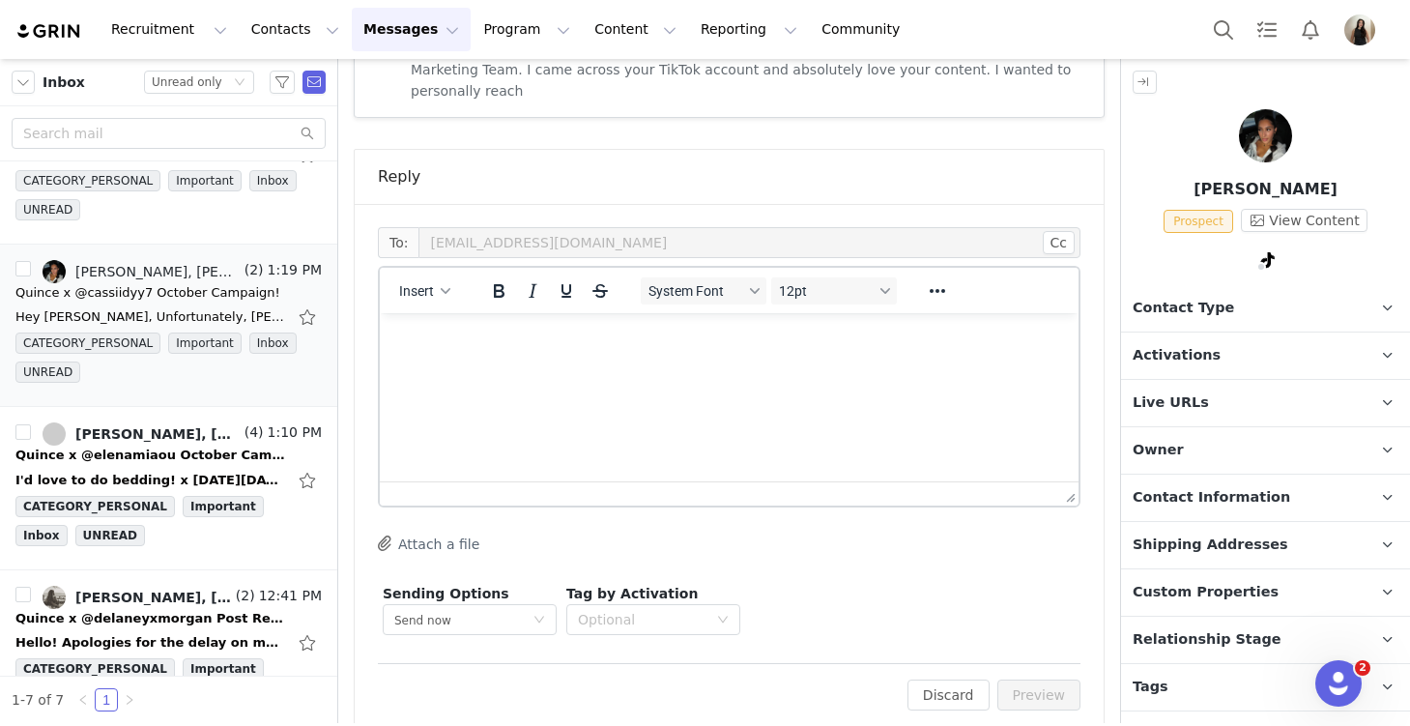
scroll to position [1324, 0]
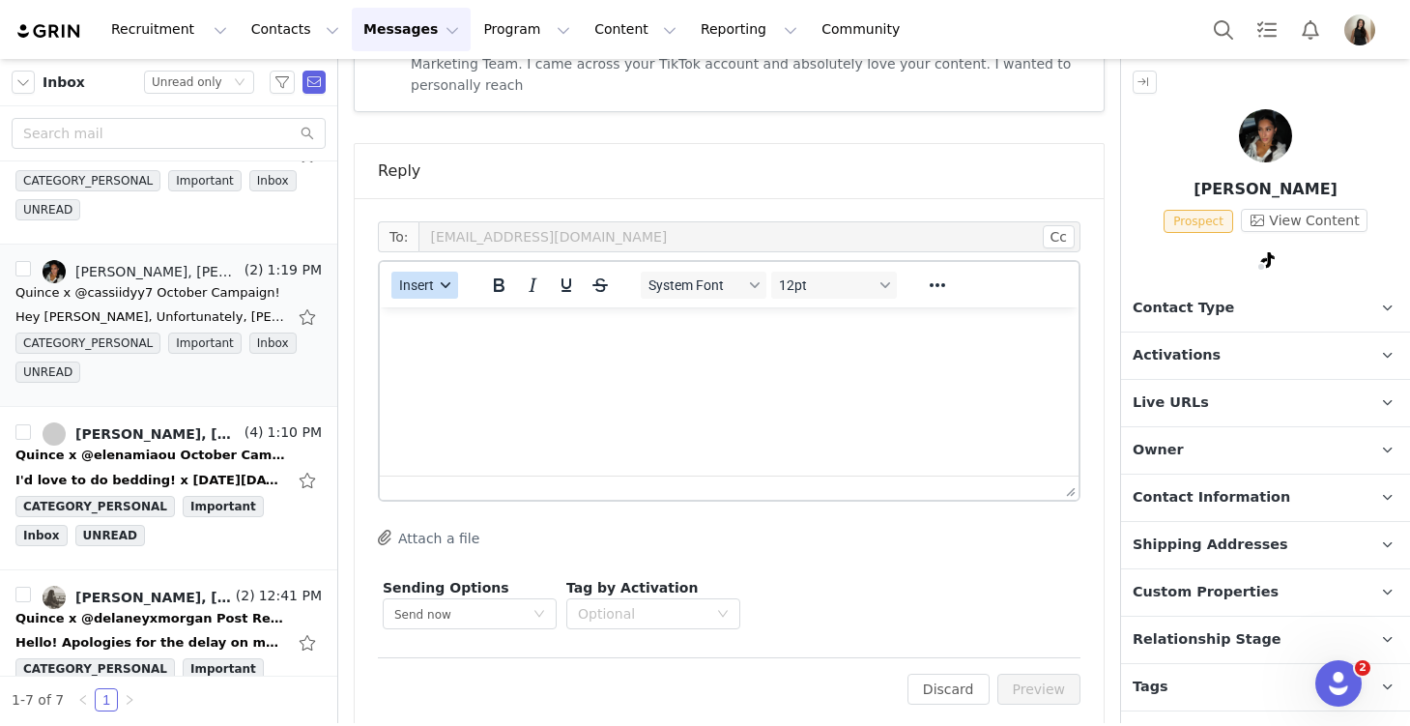
click at [442, 280] on icon "button" at bounding box center [446, 285] width 10 height 10
click at [470, 298] on div "Insert Template" at bounding box center [495, 297] width 174 height 23
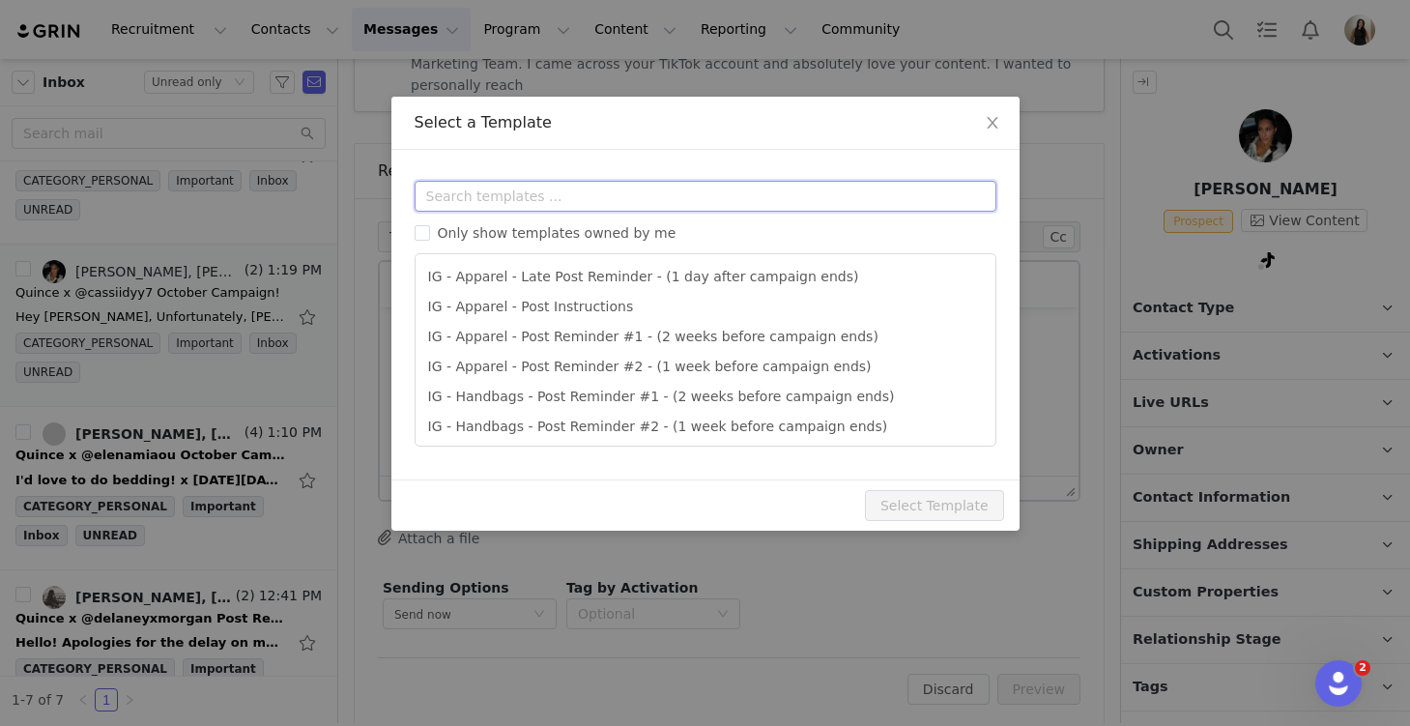
click at [469, 202] on input "text" at bounding box center [706, 196] width 582 height 31
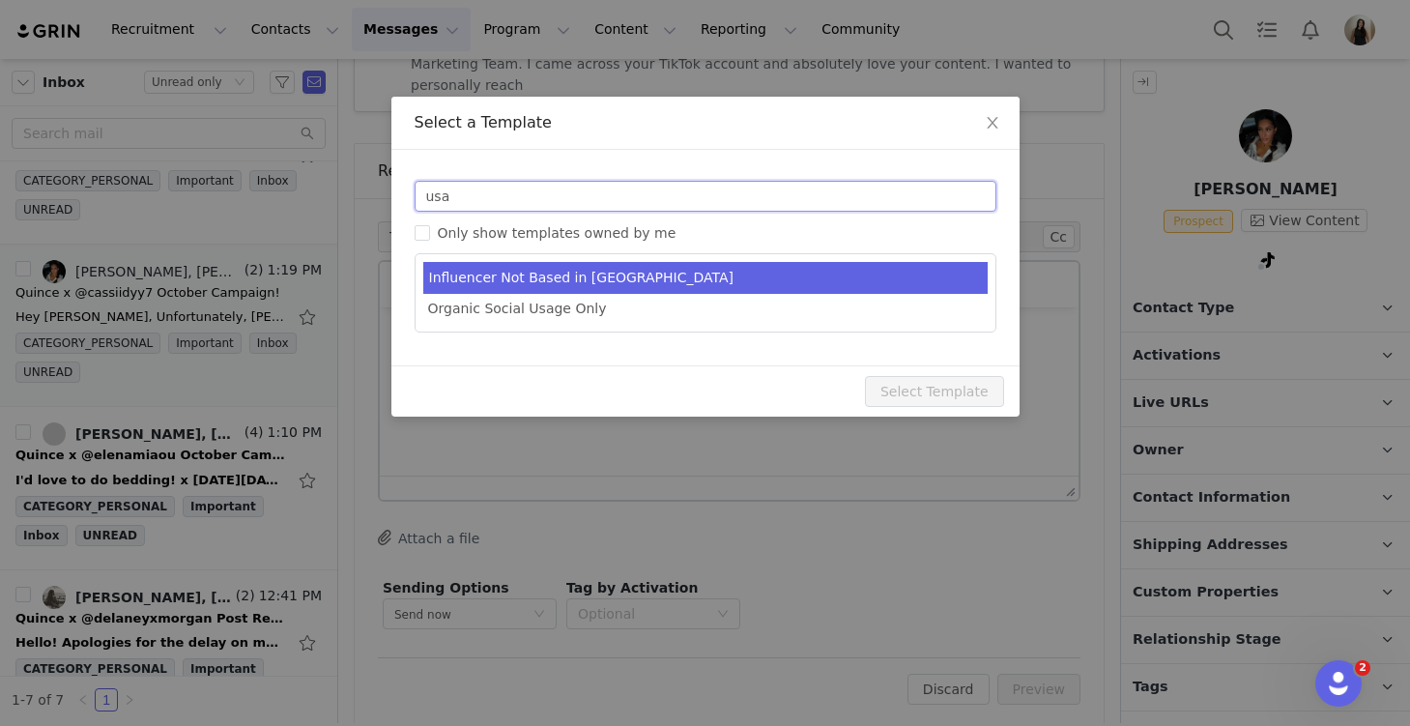
type input "usa"
type input "RE: Quince Campaign!"
click at [525, 284] on li "Influencer Not Based in USA" at bounding box center [705, 278] width 564 height 32
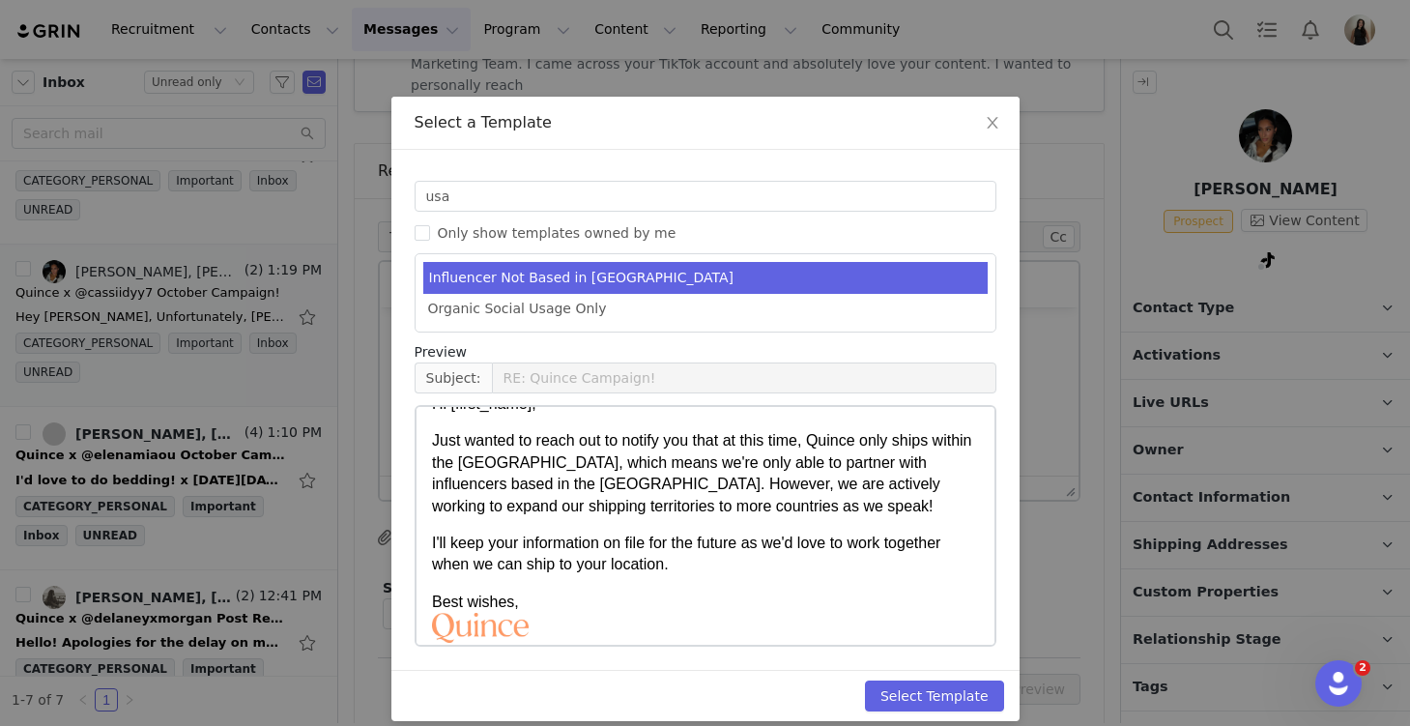
scroll to position [49, 0]
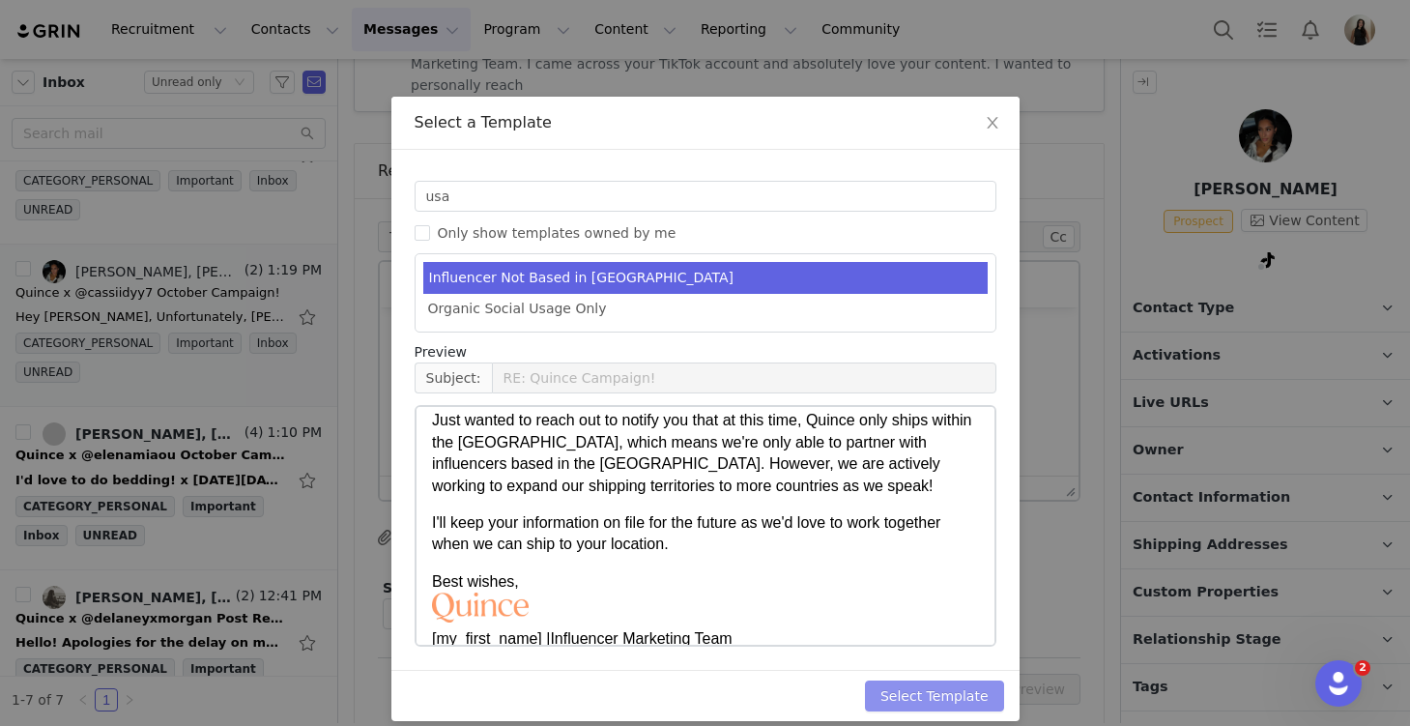
click at [906, 702] on button "Select Template" at bounding box center [934, 695] width 139 height 31
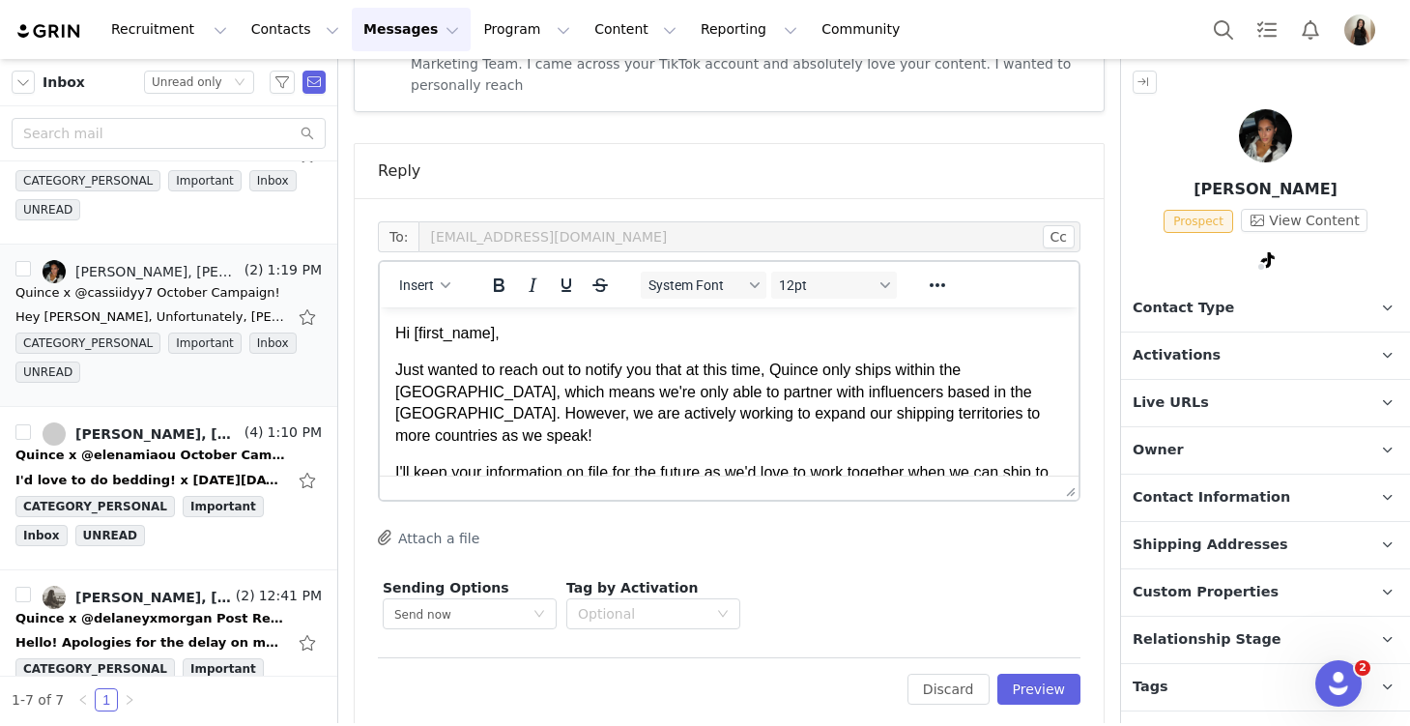
scroll to position [0, 0]
click at [1046, 674] on button "Preview" at bounding box center [1039, 689] width 84 height 31
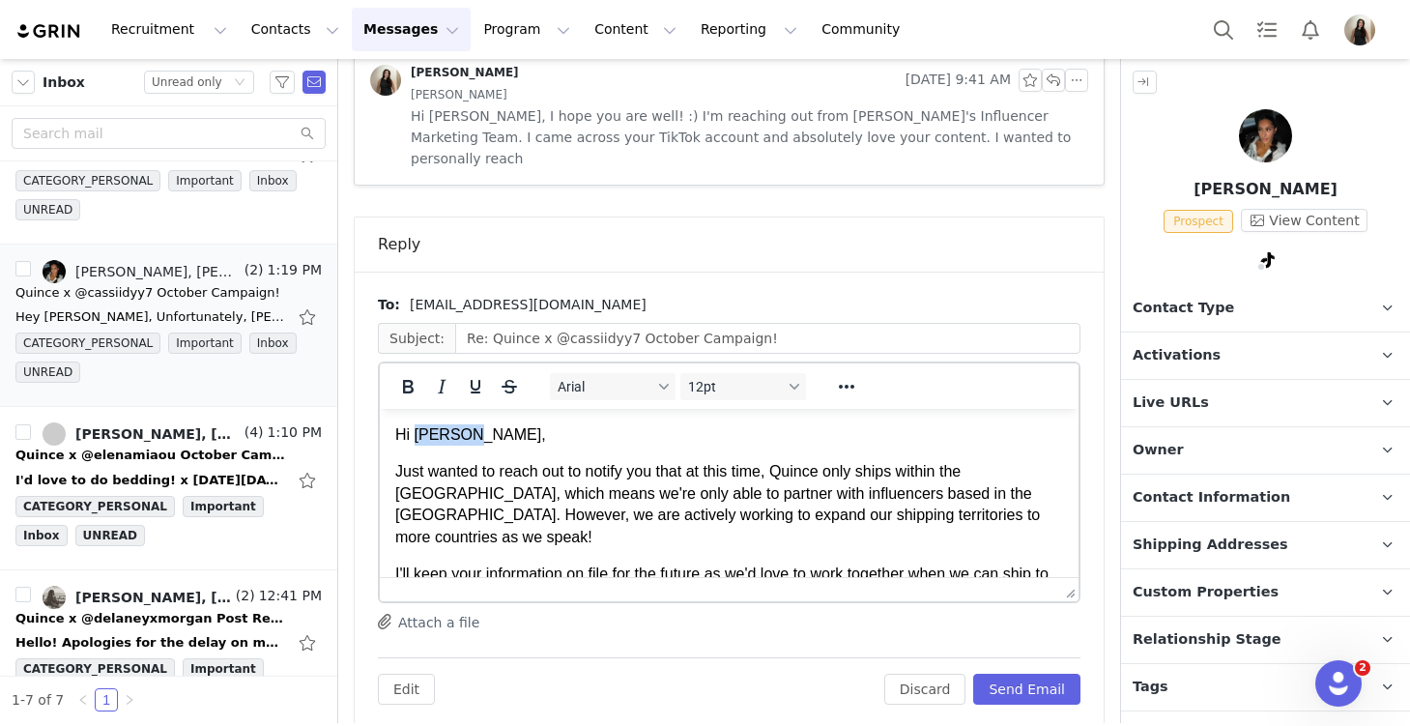
drag, startPoint x: 467, startPoint y: 435, endPoint x: 418, endPoint y: 435, distance: 49.3
click at [418, 435] on span "Hi Cassidy," at bounding box center [470, 434] width 151 height 16
copy span "Cassidy"
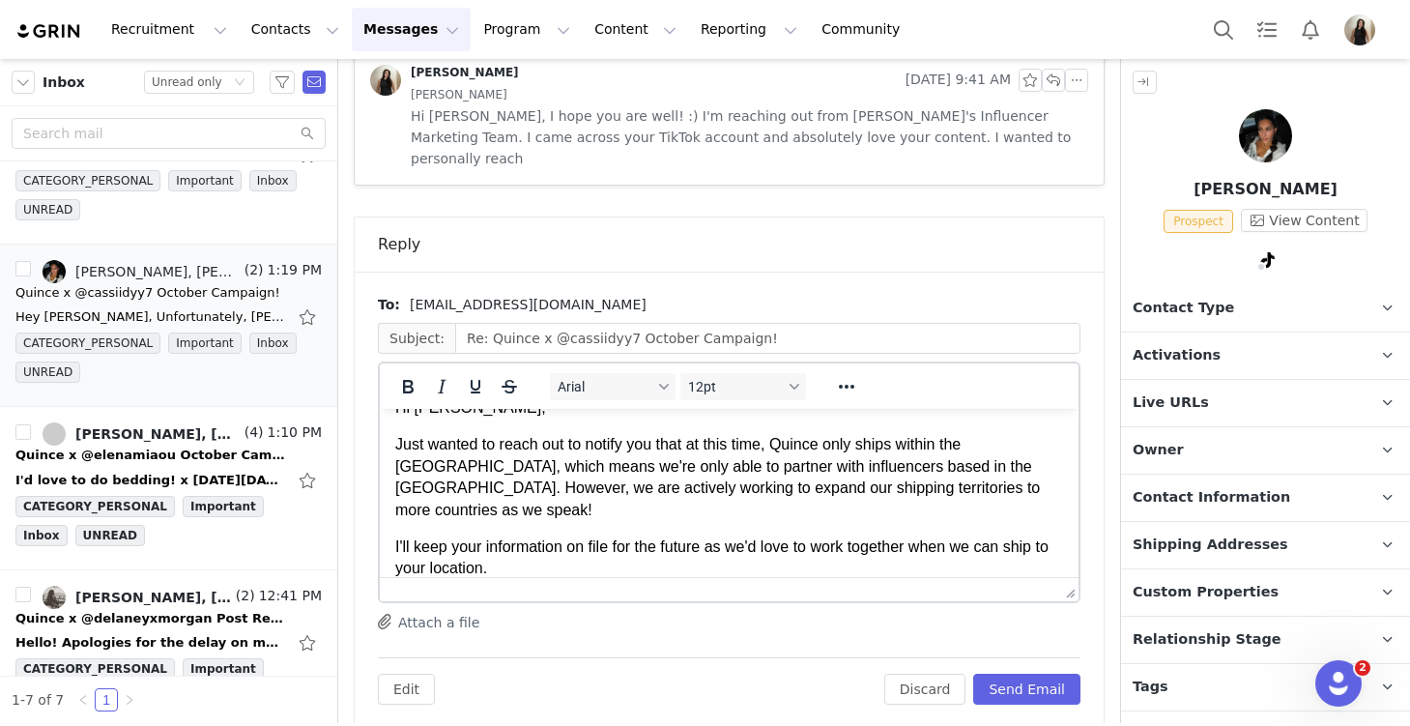
scroll to position [33, 0]
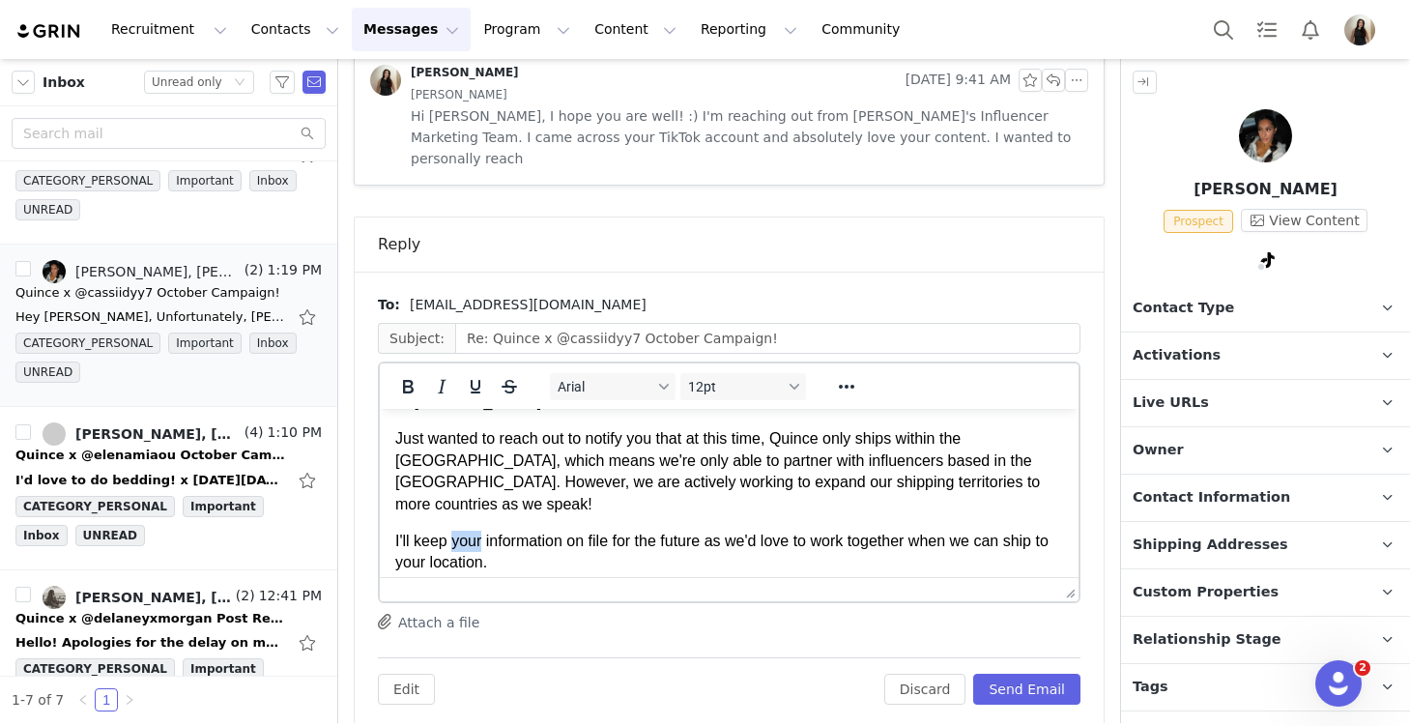
drag, startPoint x: 483, startPoint y: 521, endPoint x: 451, endPoint y: 521, distance: 31.9
click at [451, 533] on span "I'll keep your information on file for the future as we'd love to work together…" at bounding box center [721, 552] width 653 height 38
click at [604, 544] on p "I'll keep Cassidy's information on file for the future as we'd love to work tog…" at bounding box center [729, 552] width 668 height 43
drag, startPoint x: 477, startPoint y: 546, endPoint x: 448, endPoint y: 547, distance: 29.0
click at [448, 547] on span "I'll keep Cassidy's information on file for the future as we'd love to work tog…" at bounding box center [728, 552] width 667 height 38
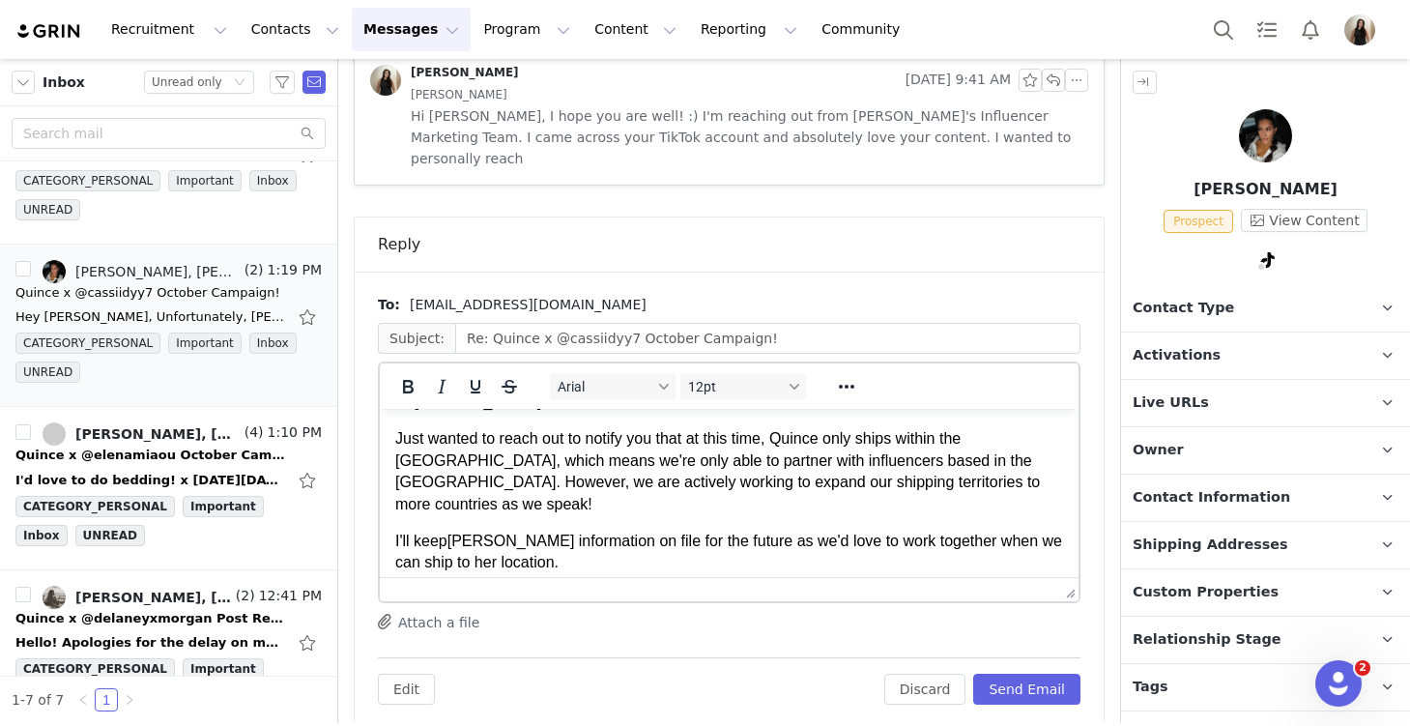
click at [580, 544] on p "I'll keep Cassidy's information on file for the future as we'd love to work tog…" at bounding box center [729, 552] width 668 height 43
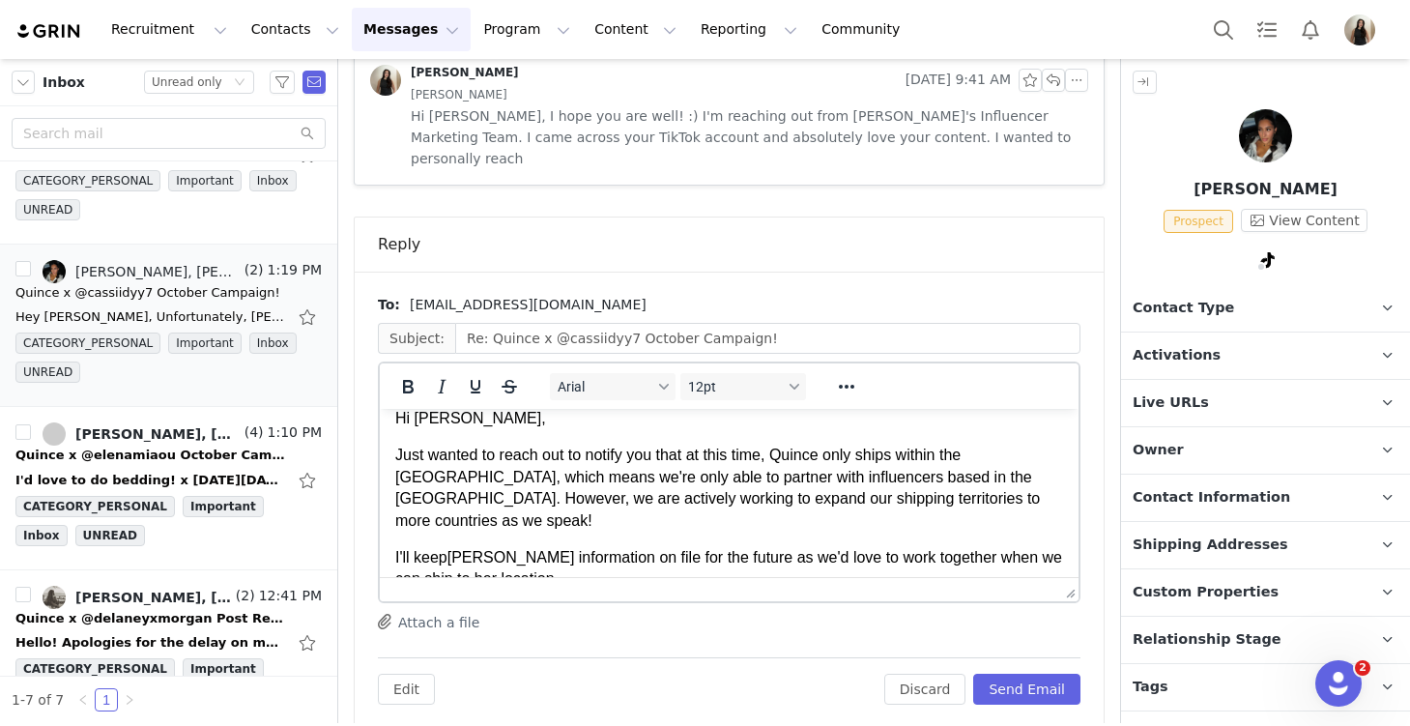
scroll to position [0, 0]
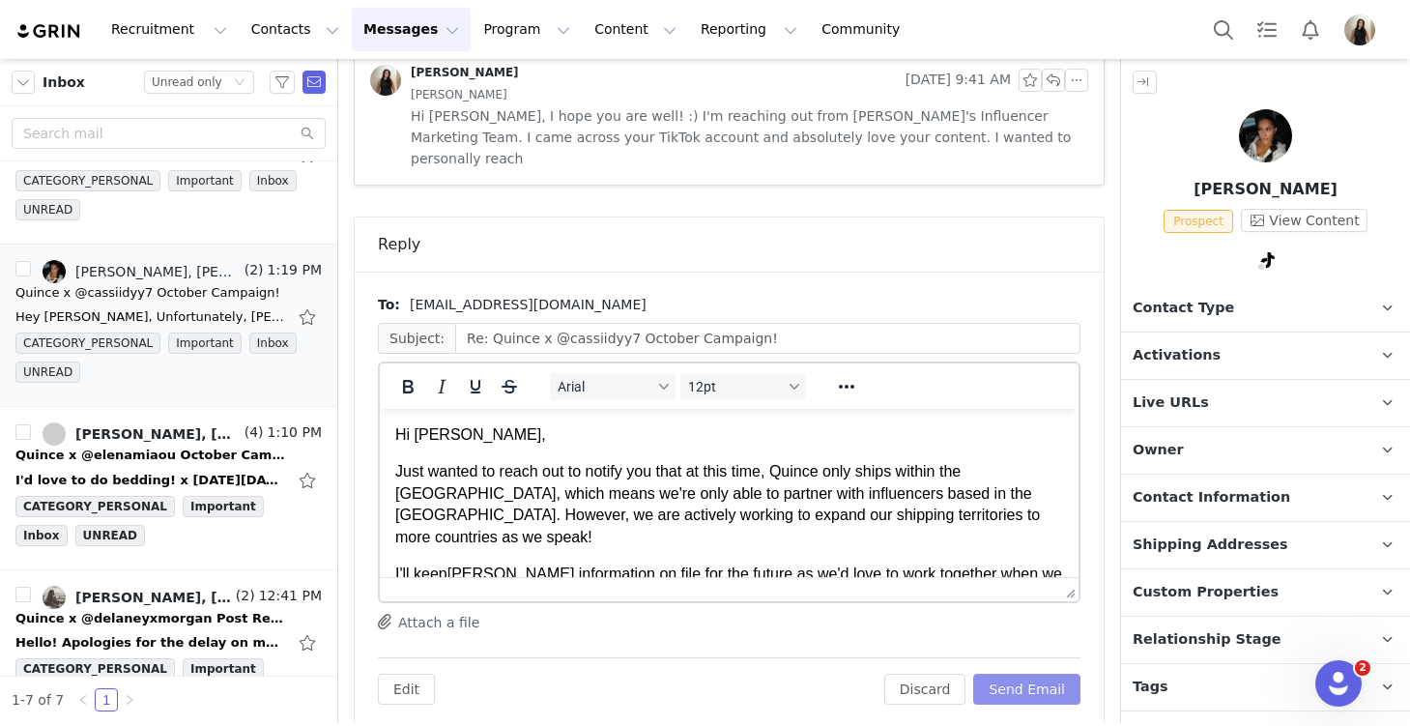
click at [1050, 674] on button "Send Email" at bounding box center [1026, 689] width 107 height 31
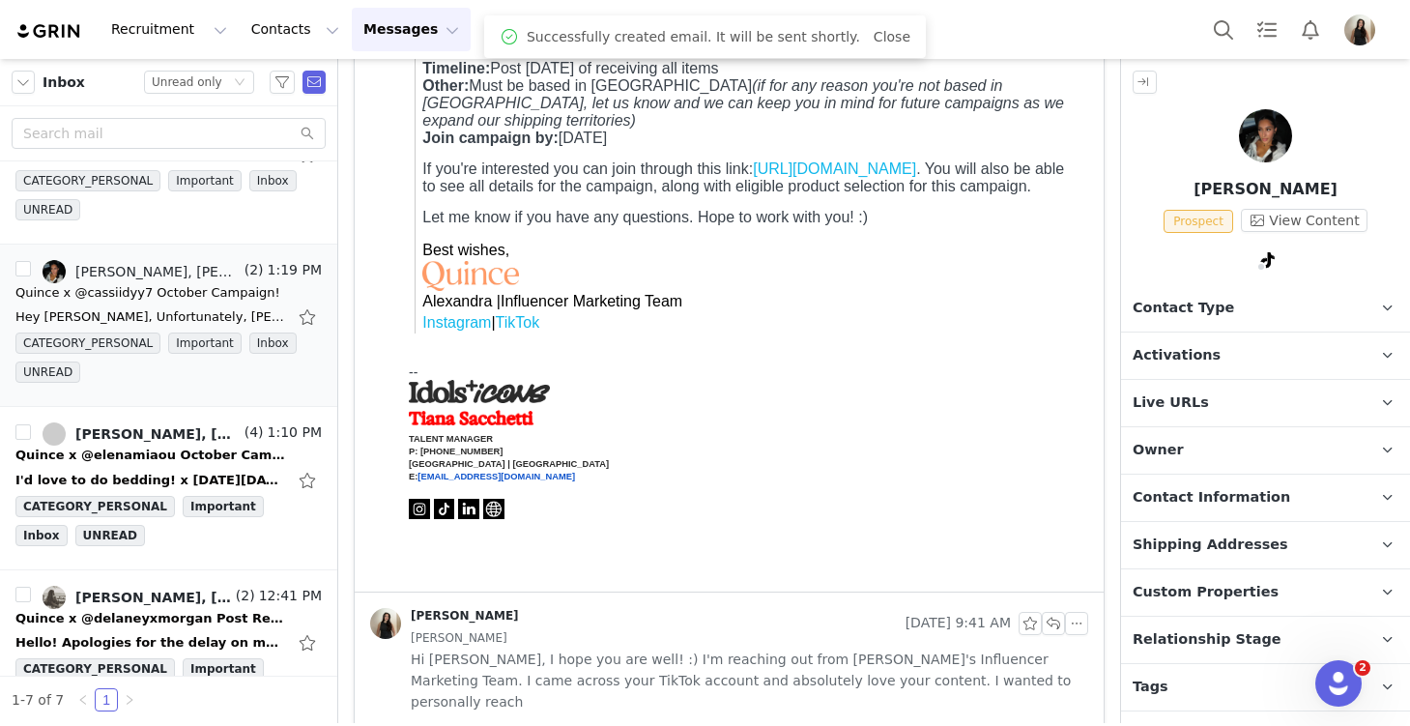
scroll to position [34, 0]
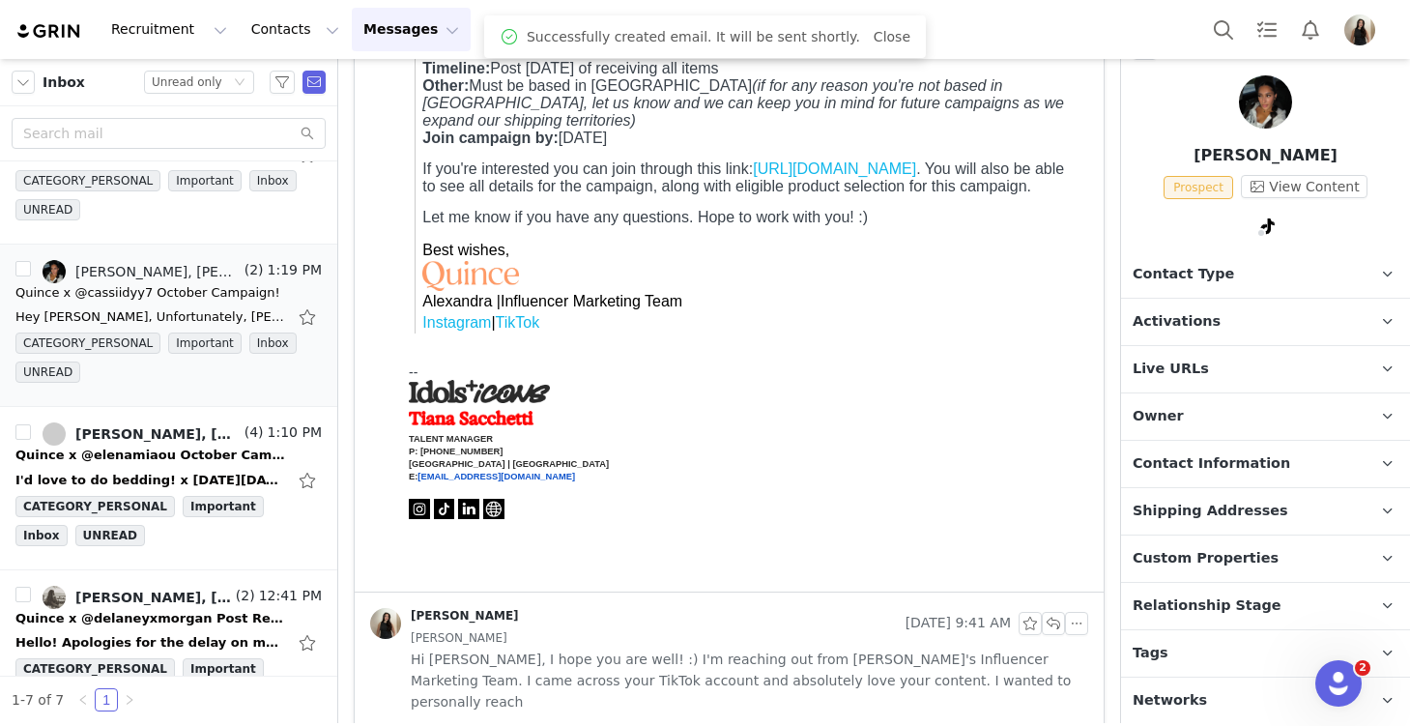
click at [1208, 605] on span "Relationship Stage" at bounding box center [1207, 605] width 149 height 21
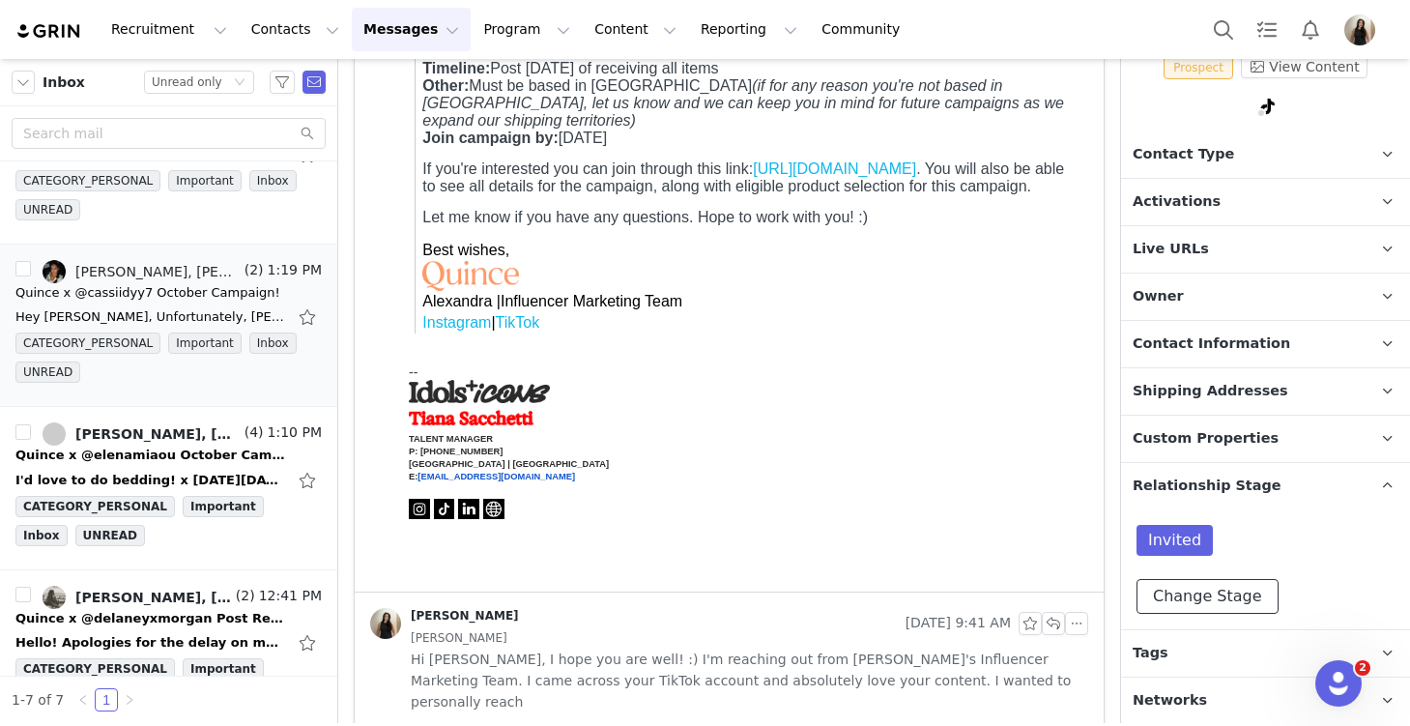
click at [1211, 591] on button "Change Stage" at bounding box center [1208, 596] width 142 height 35
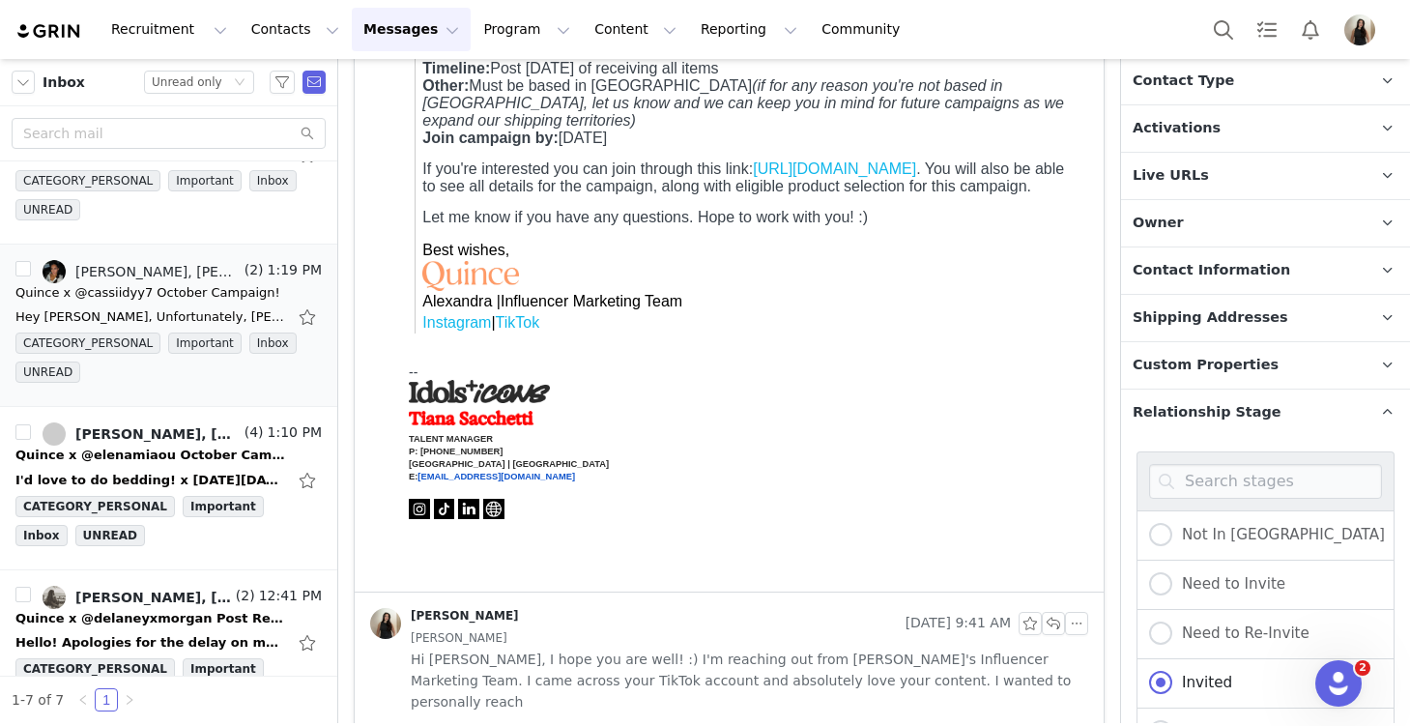
scroll to position [482, 0]
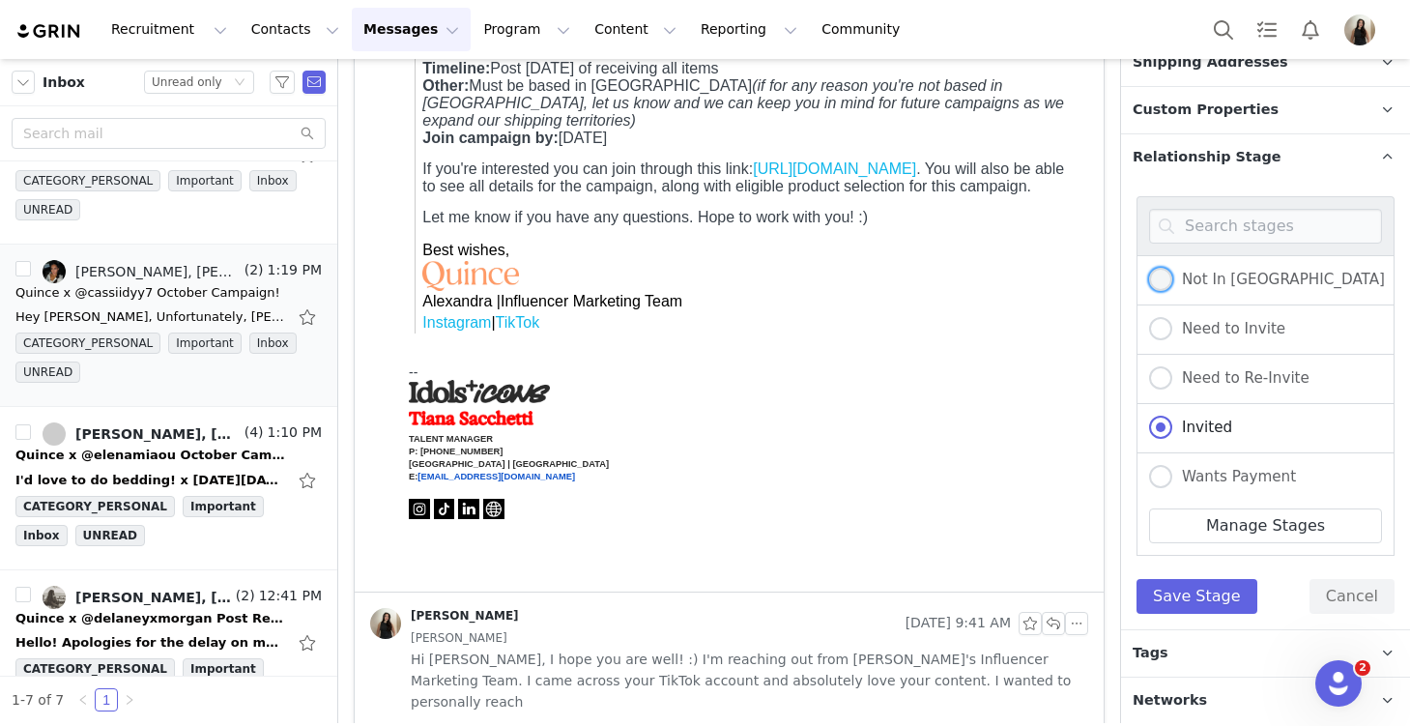
click at [1253, 271] on span "Not In USA" at bounding box center [1278, 279] width 213 height 17
click at [1172, 268] on input "Not In USA" at bounding box center [1160, 280] width 23 height 25
radio input "true"
radio input "false"
click at [1213, 589] on button "Save Stage" at bounding box center [1197, 596] width 121 height 35
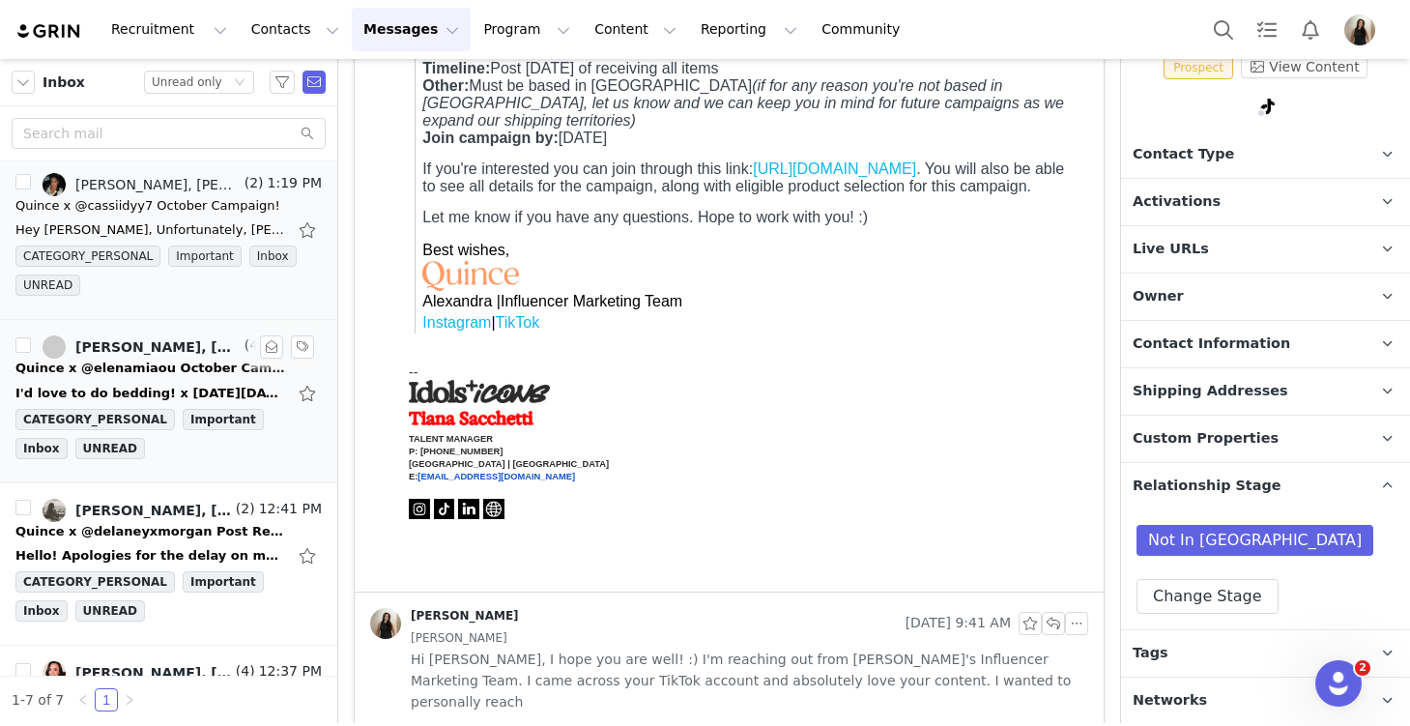
scroll to position [172, 0]
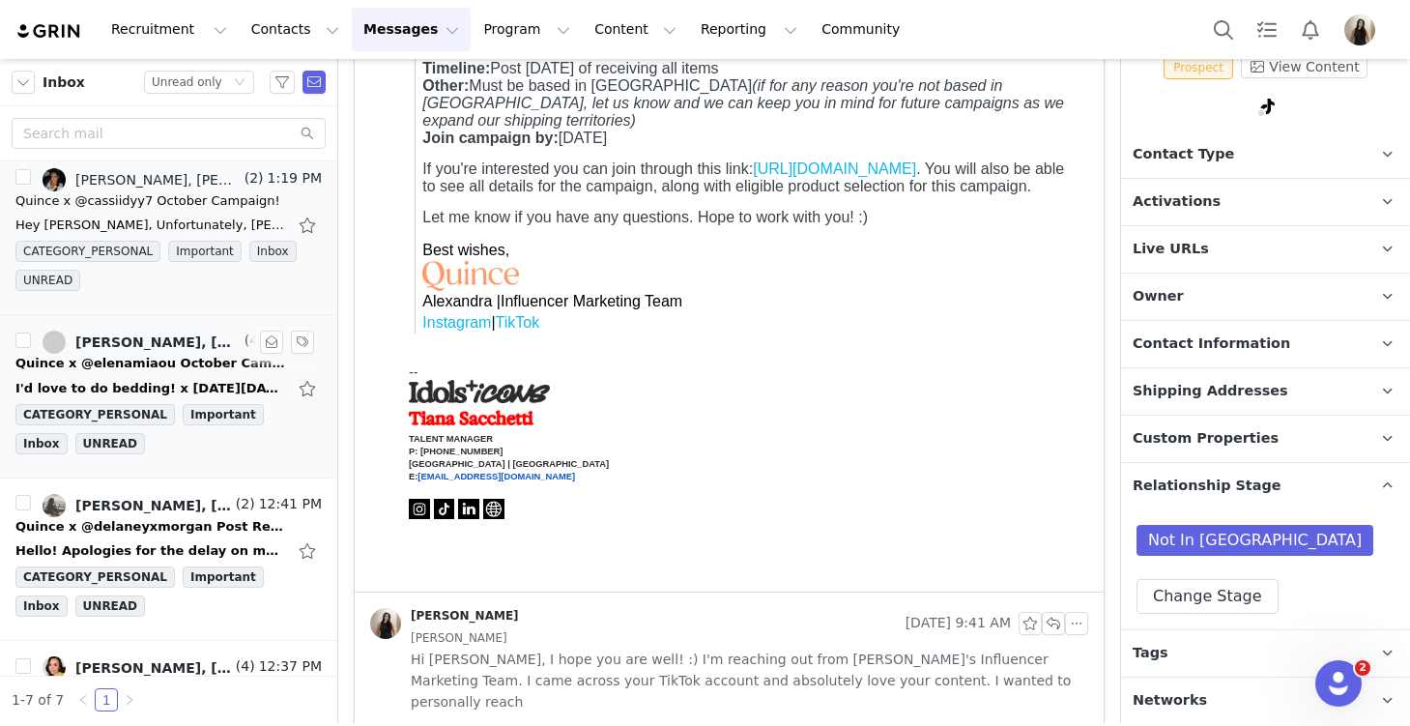
click at [149, 372] on div "Quince x @elenamiaou October Campaign!" at bounding box center [150, 363] width 271 height 19
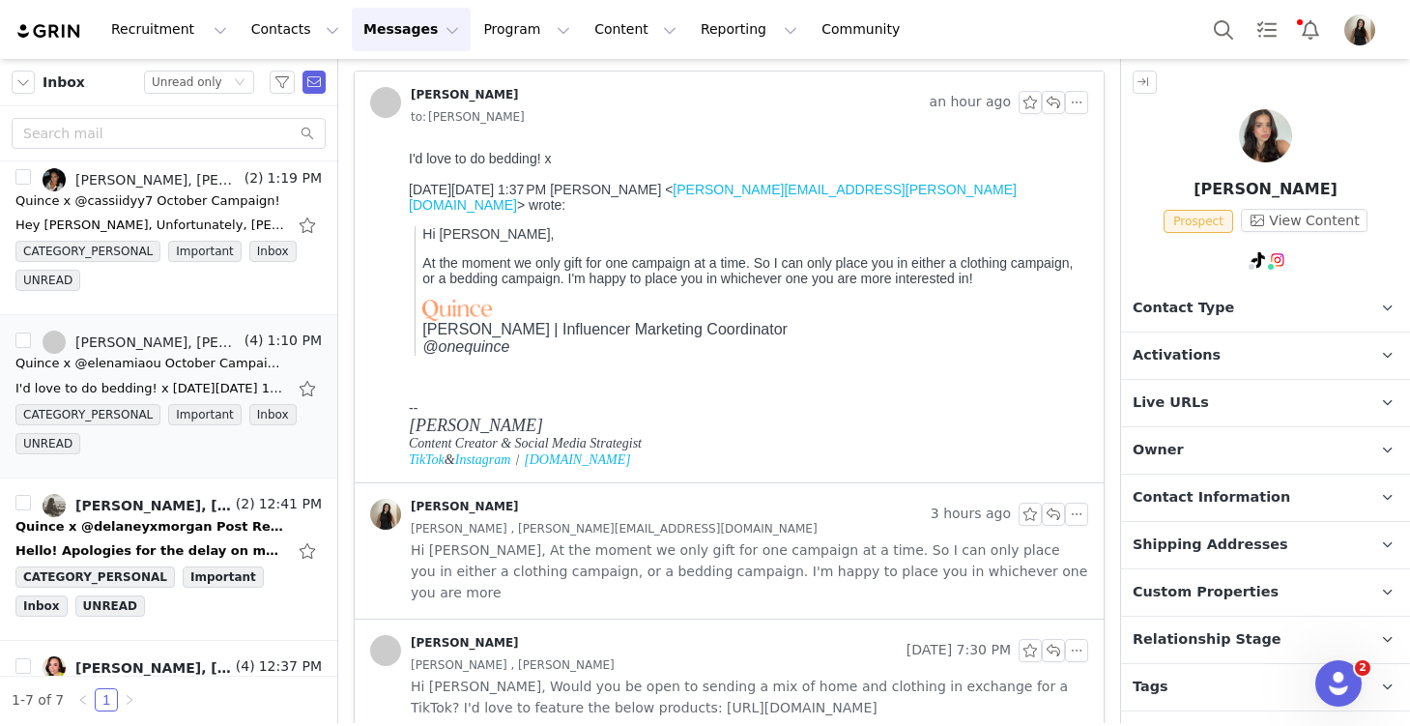
scroll to position [0, 0]
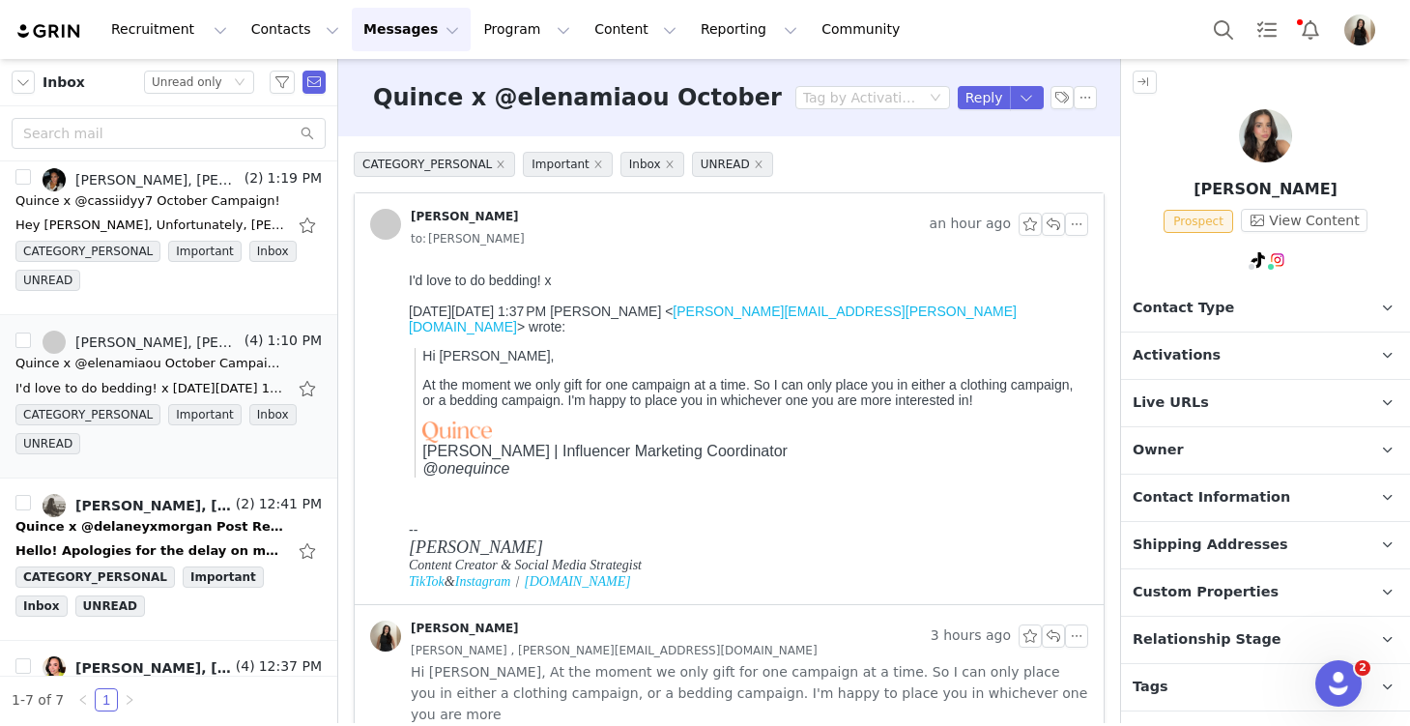
click at [1201, 345] on span "Activations" at bounding box center [1177, 355] width 88 height 21
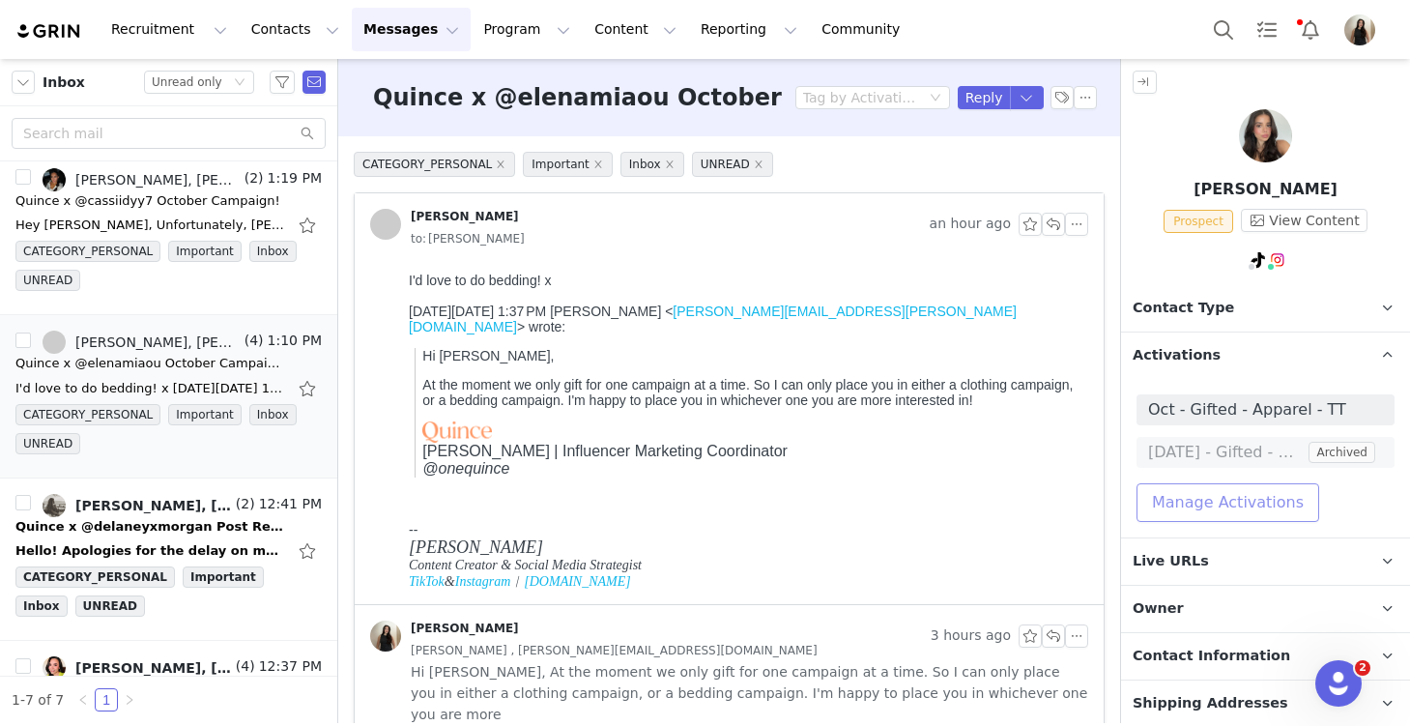
click at [1211, 483] on button "Manage Activations" at bounding box center [1228, 502] width 183 height 39
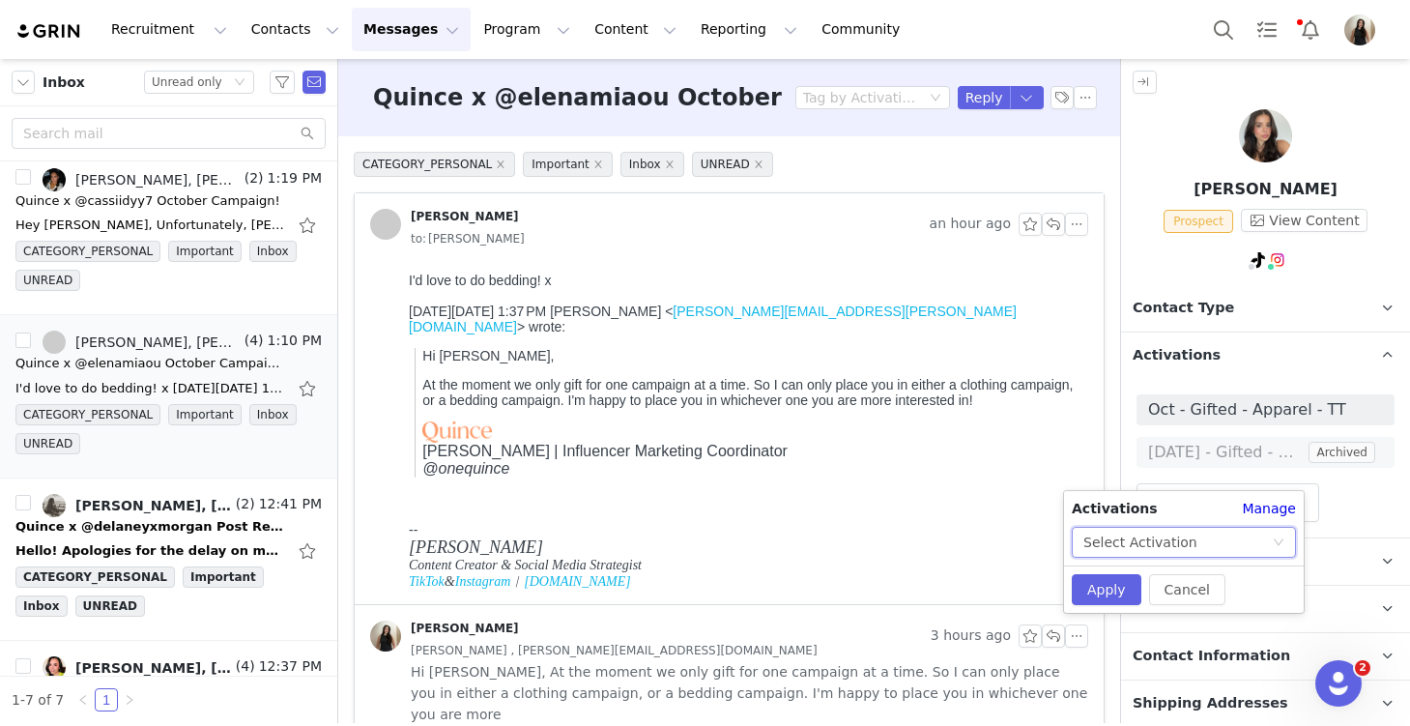
click at [1173, 537] on div "Select Activation" at bounding box center [1140, 542] width 114 height 29
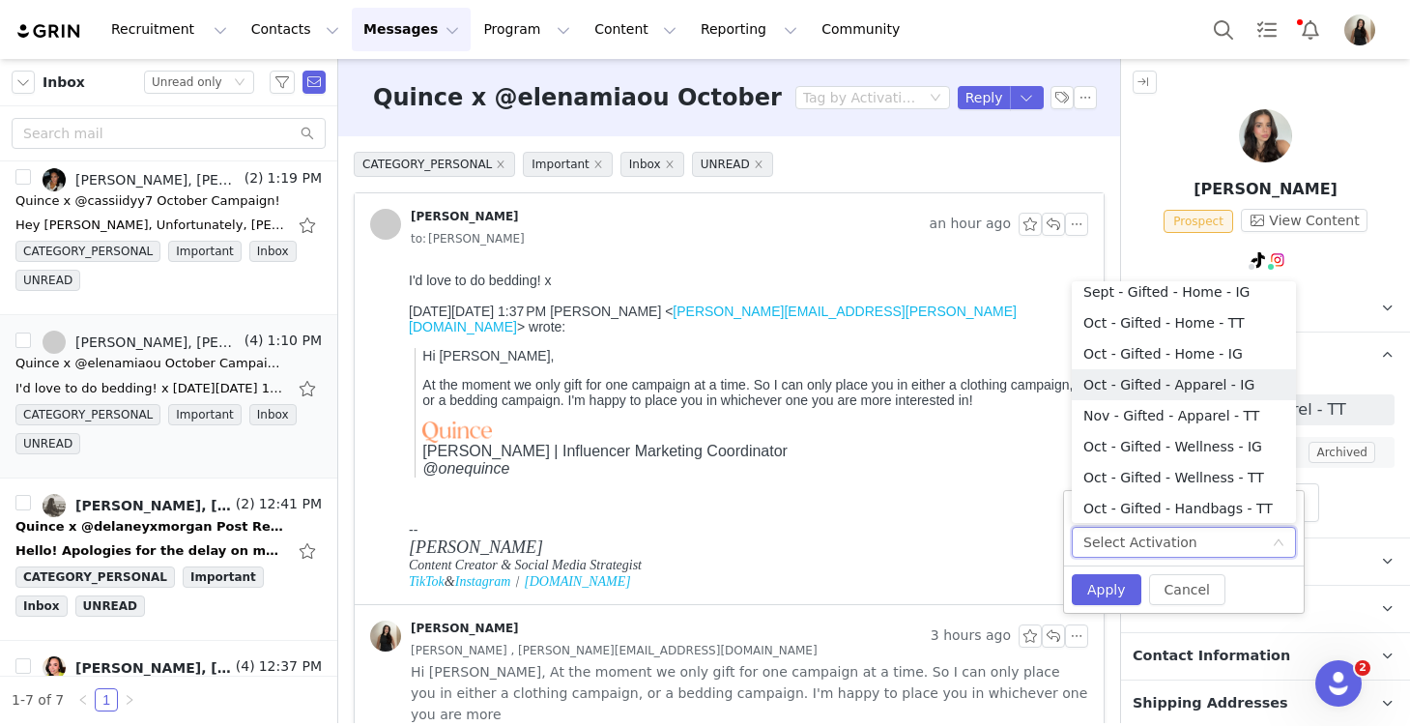
scroll to position [474, 0]
click at [1186, 323] on li "Oct - Gifted - Home - TT" at bounding box center [1184, 321] width 224 height 31
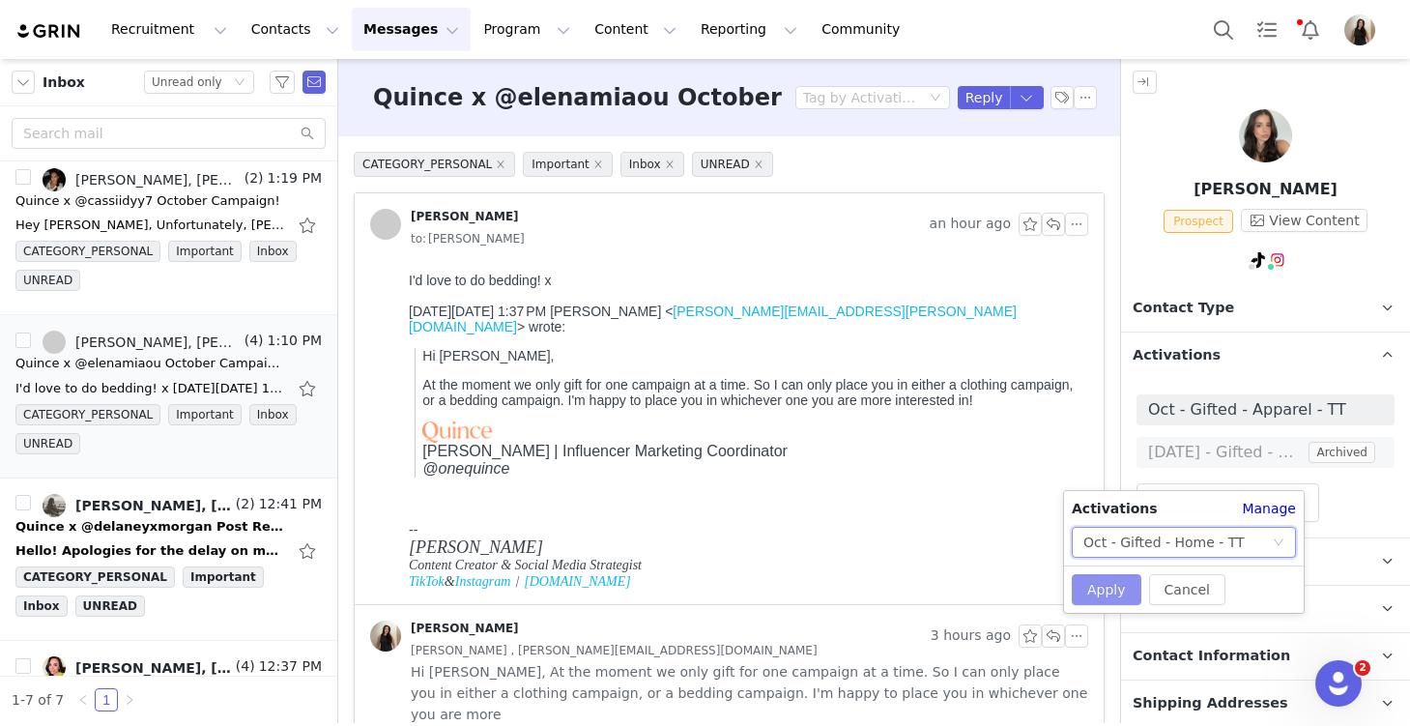
click at [1120, 590] on button "Apply" at bounding box center [1107, 589] width 70 height 31
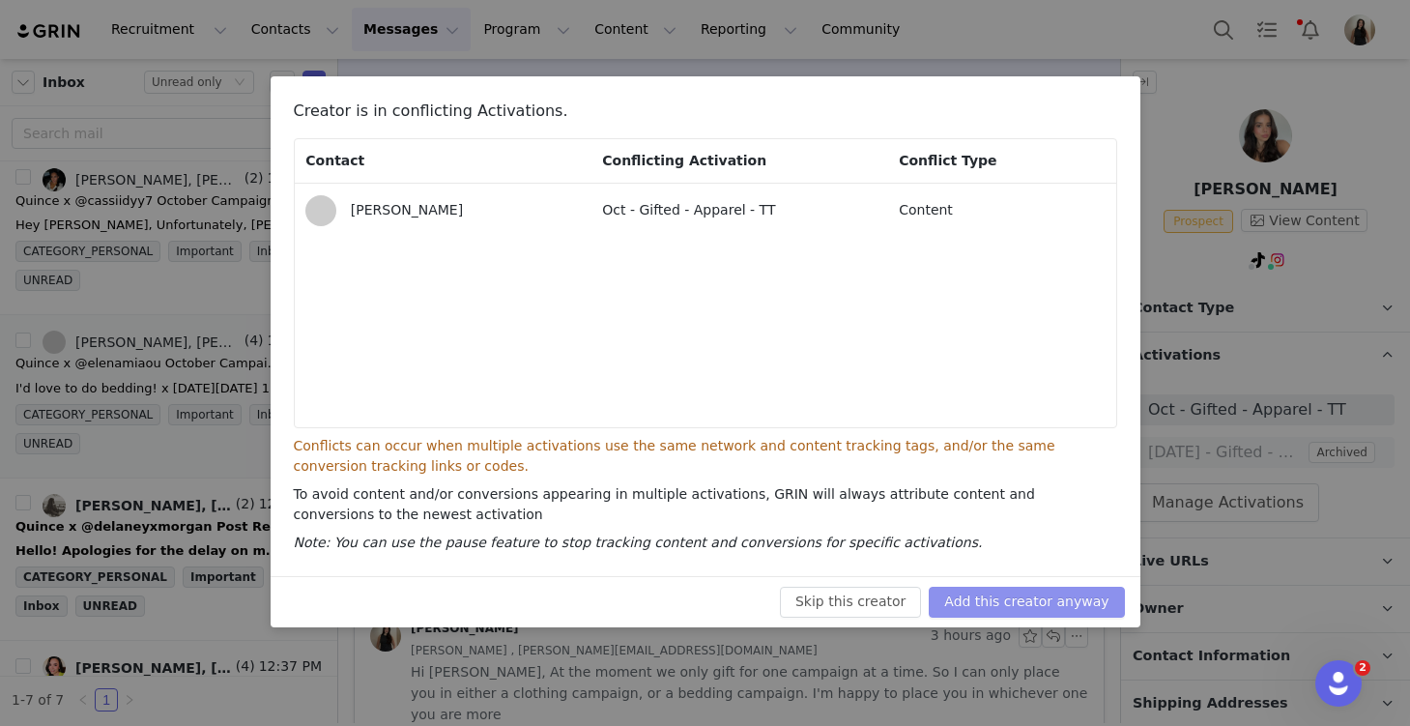
click at [1010, 602] on button "Add this creator anyway" at bounding box center [1026, 602] width 195 height 31
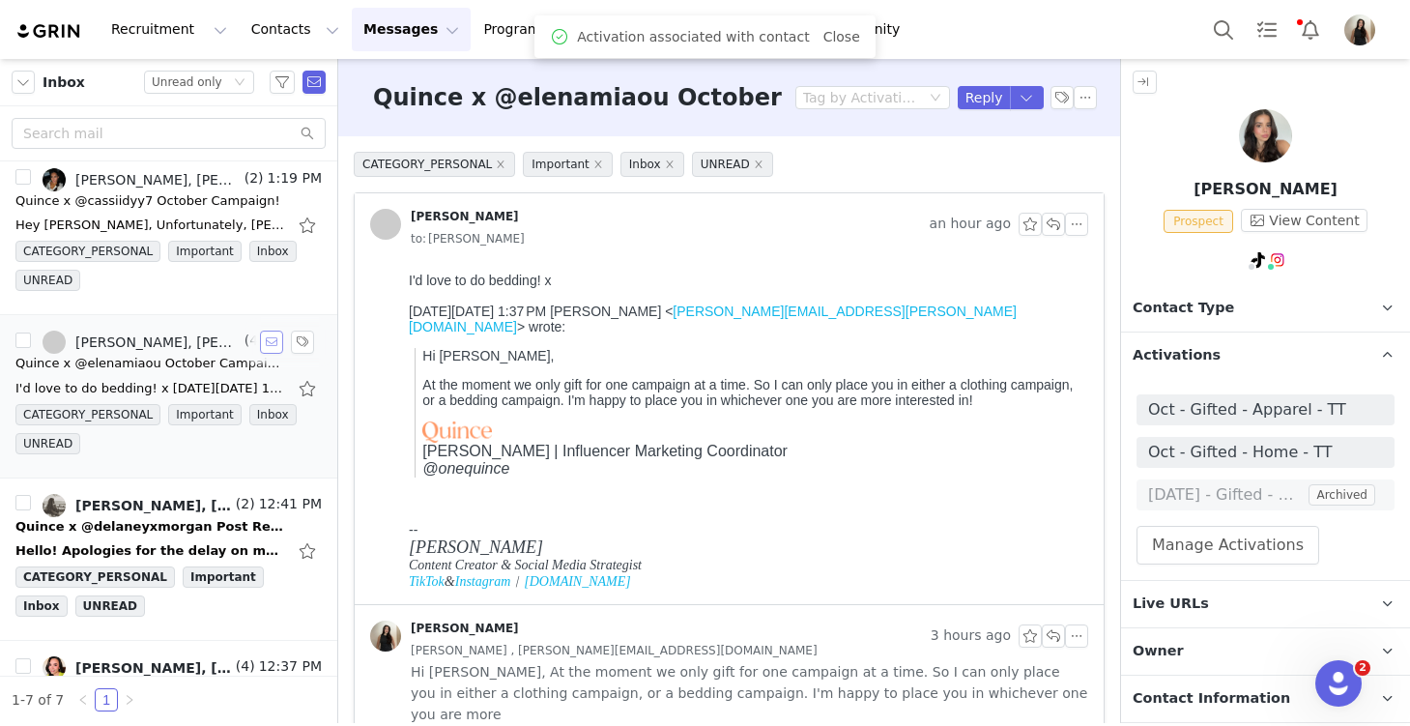
click at [268, 343] on button "button" at bounding box center [271, 342] width 23 height 23
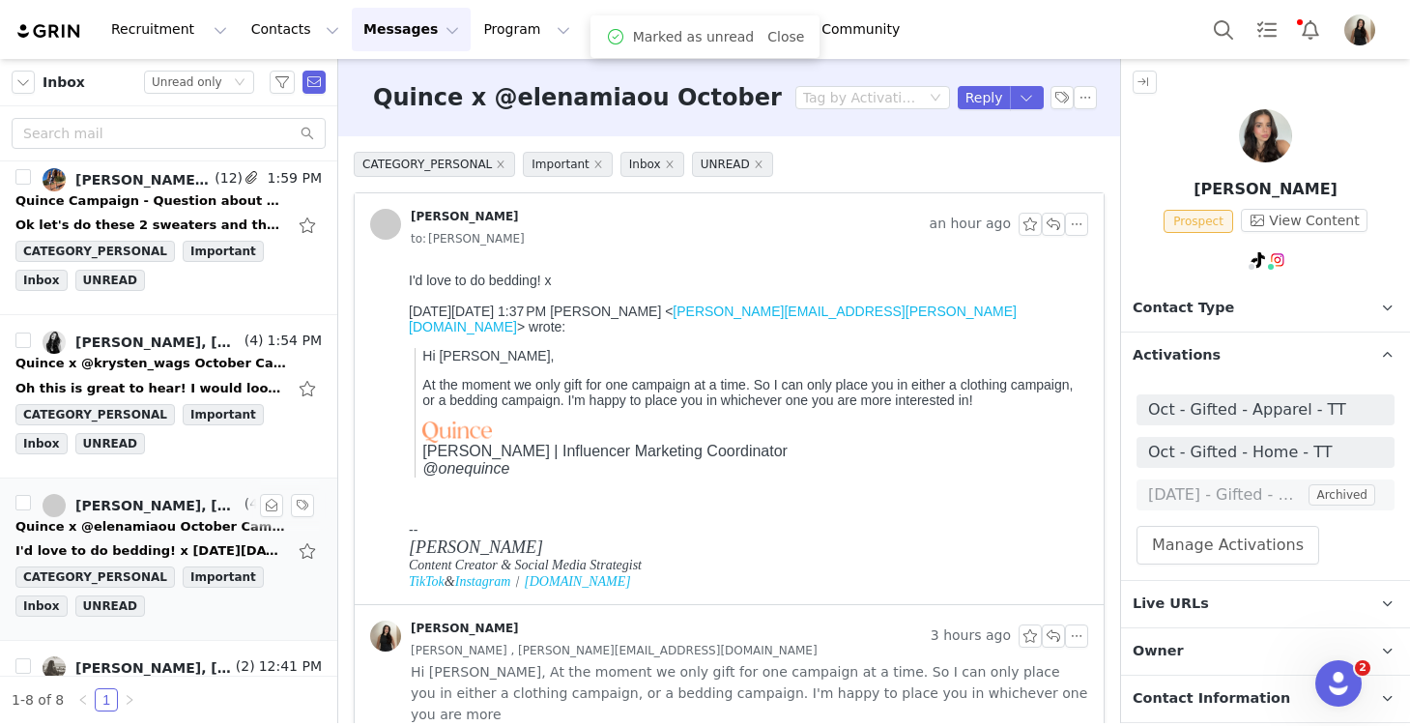
scroll to position [334, 0]
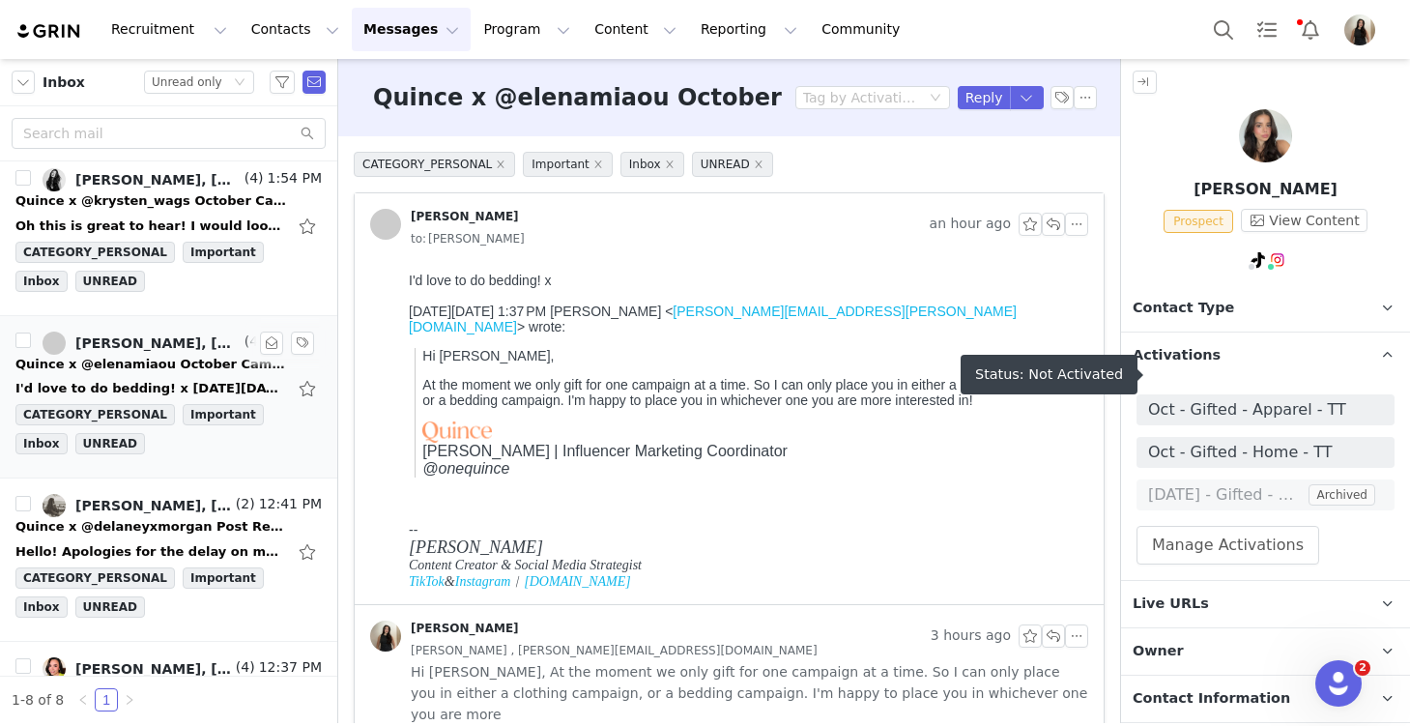
click at [1234, 398] on span "Oct - Gifted - Apparel - TT" at bounding box center [1265, 409] width 235 height 23
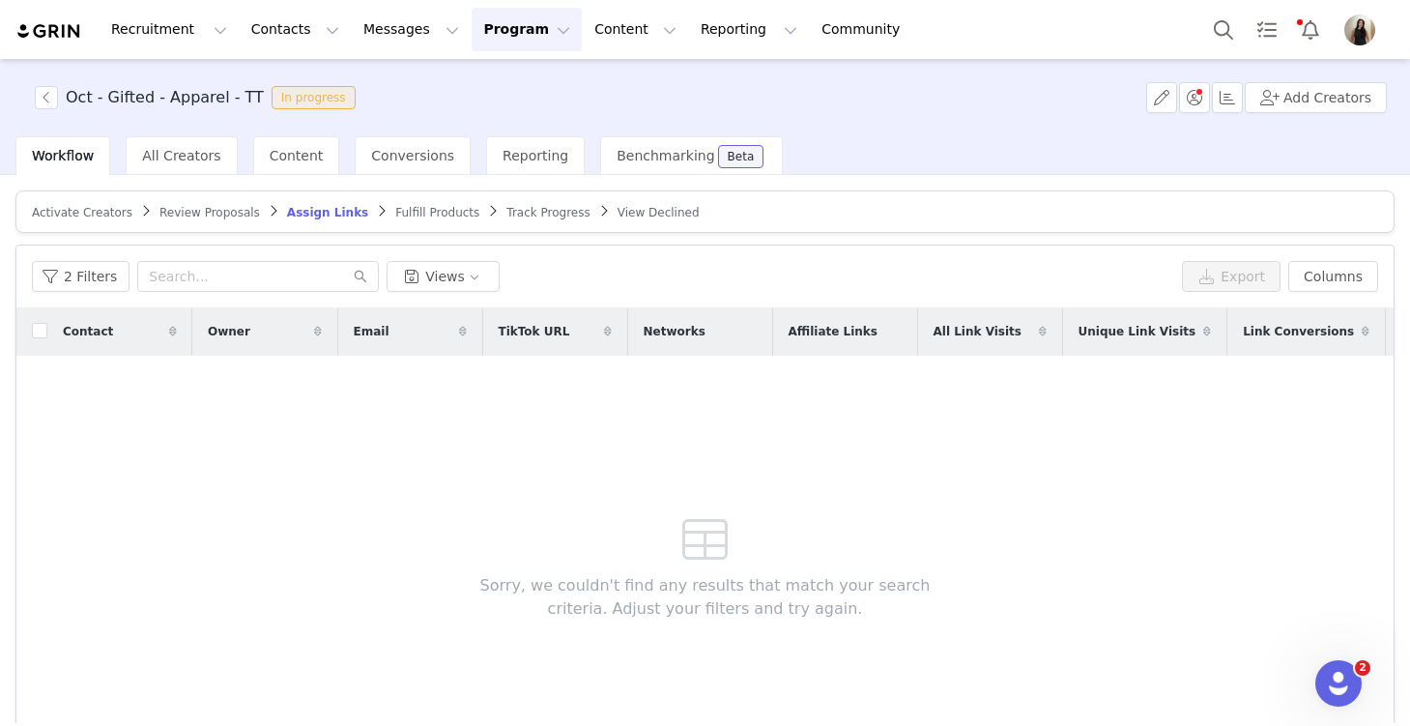
click at [95, 213] on span "Activate Creators" at bounding box center [82, 213] width 101 height 14
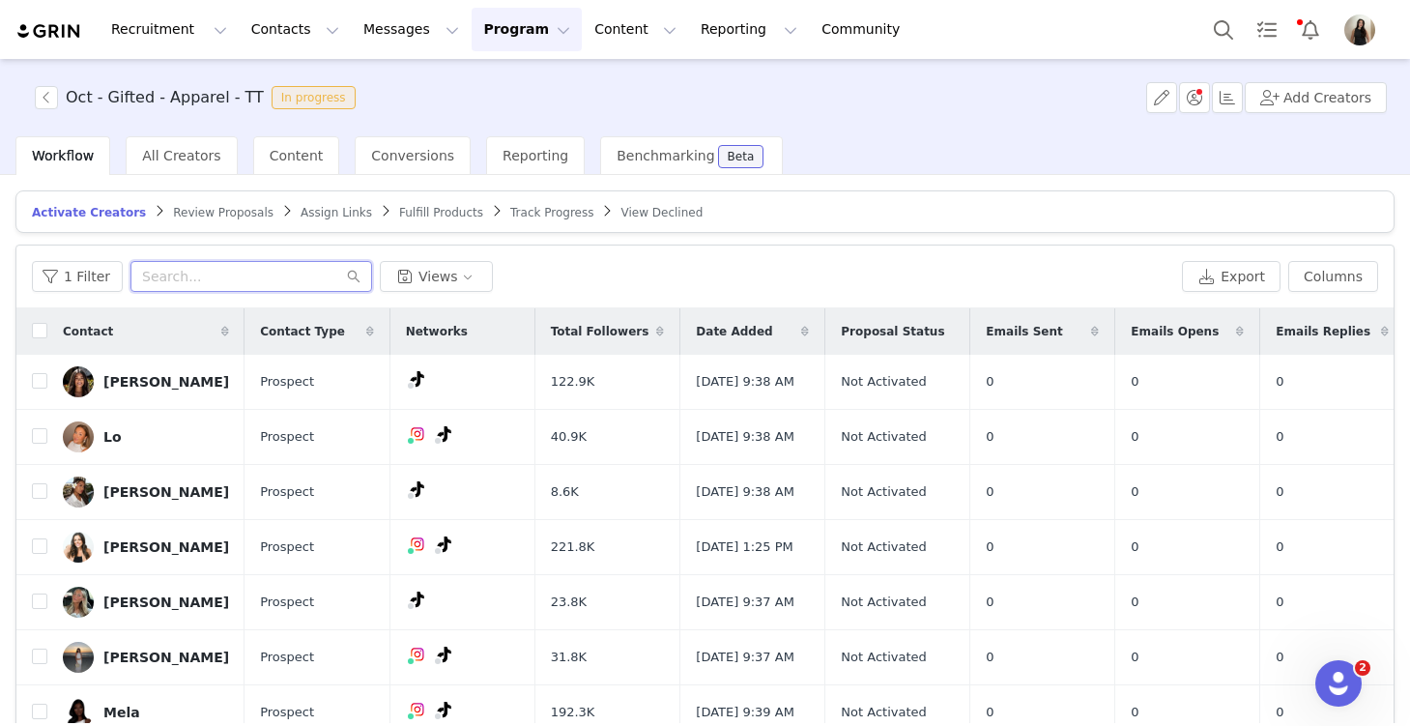
click at [180, 279] on input "text" at bounding box center [251, 276] width 242 height 31
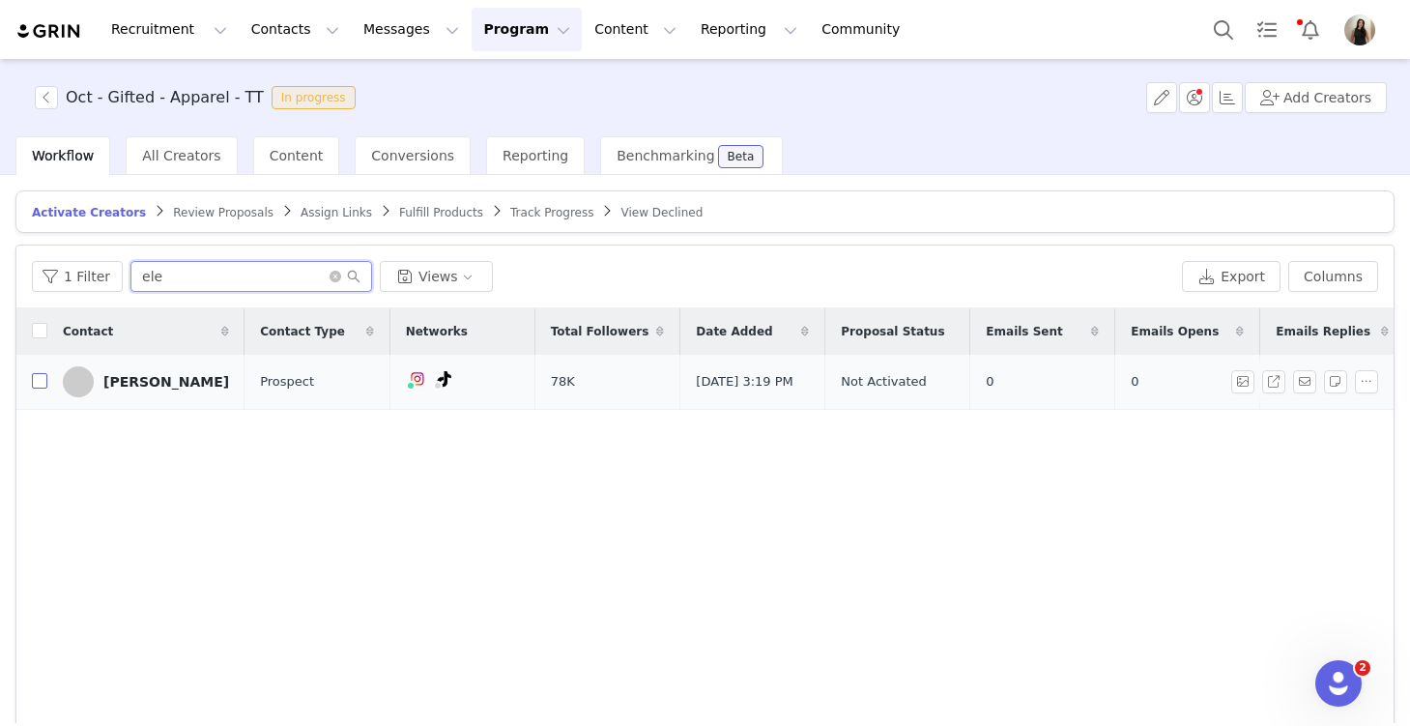
type input "ele"
click at [38, 383] on input "checkbox" at bounding box center [39, 380] width 15 height 15
checkbox input "true"
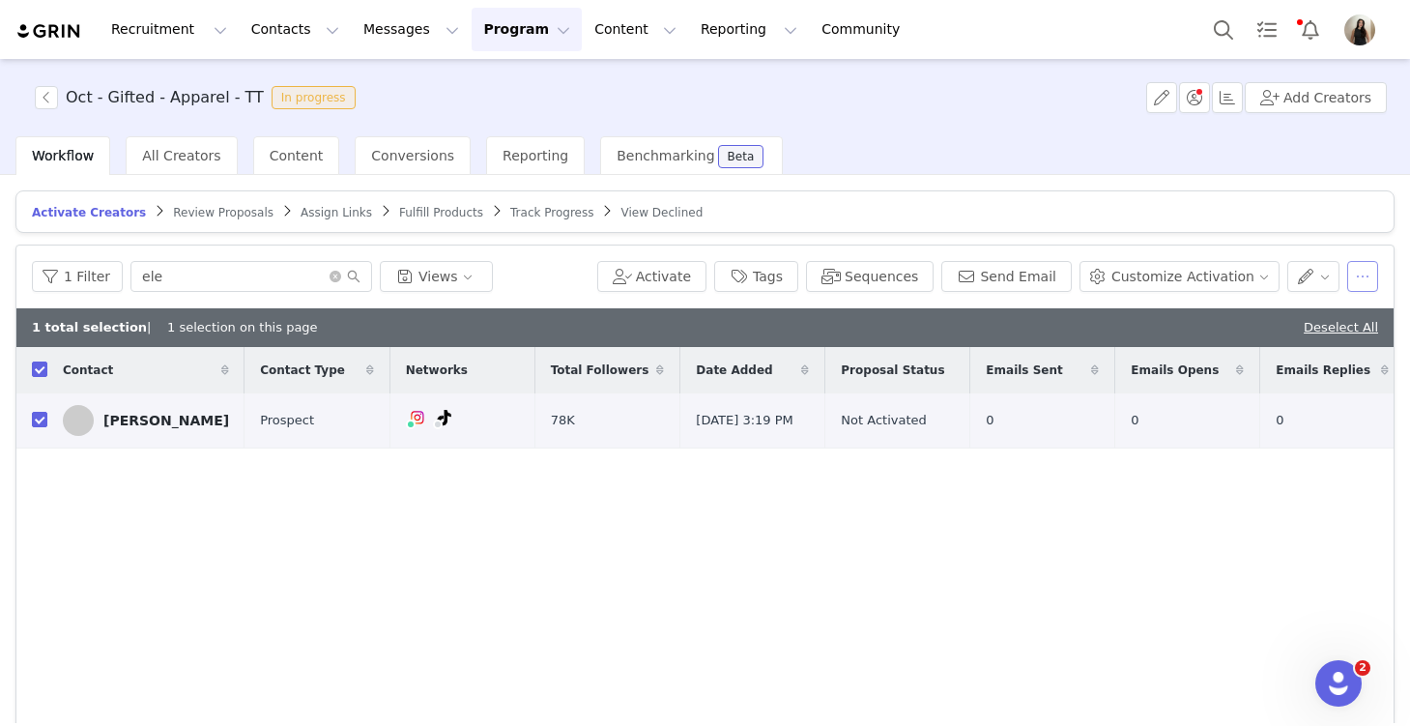
click at [1359, 275] on button "button" at bounding box center [1362, 276] width 31 height 31
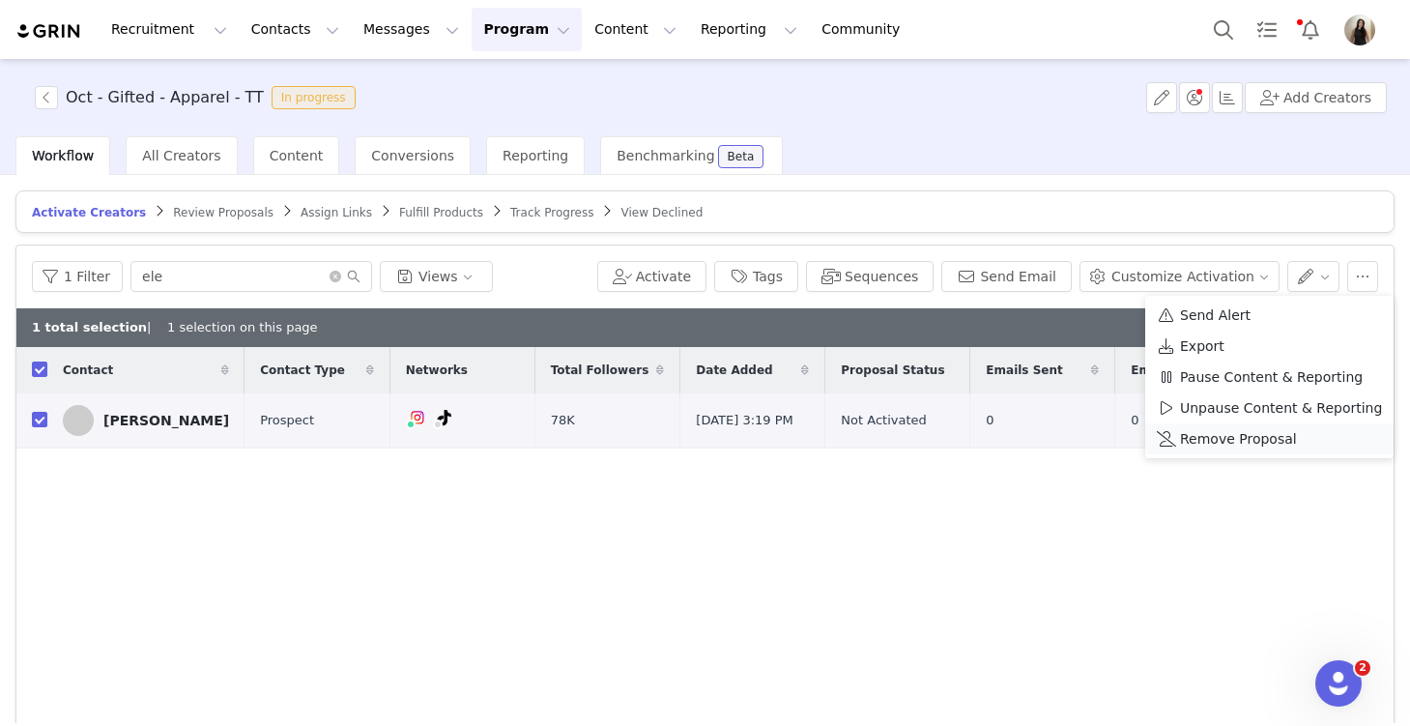
click at [1246, 434] on span "Remove Proposal" at bounding box center [1238, 438] width 117 height 21
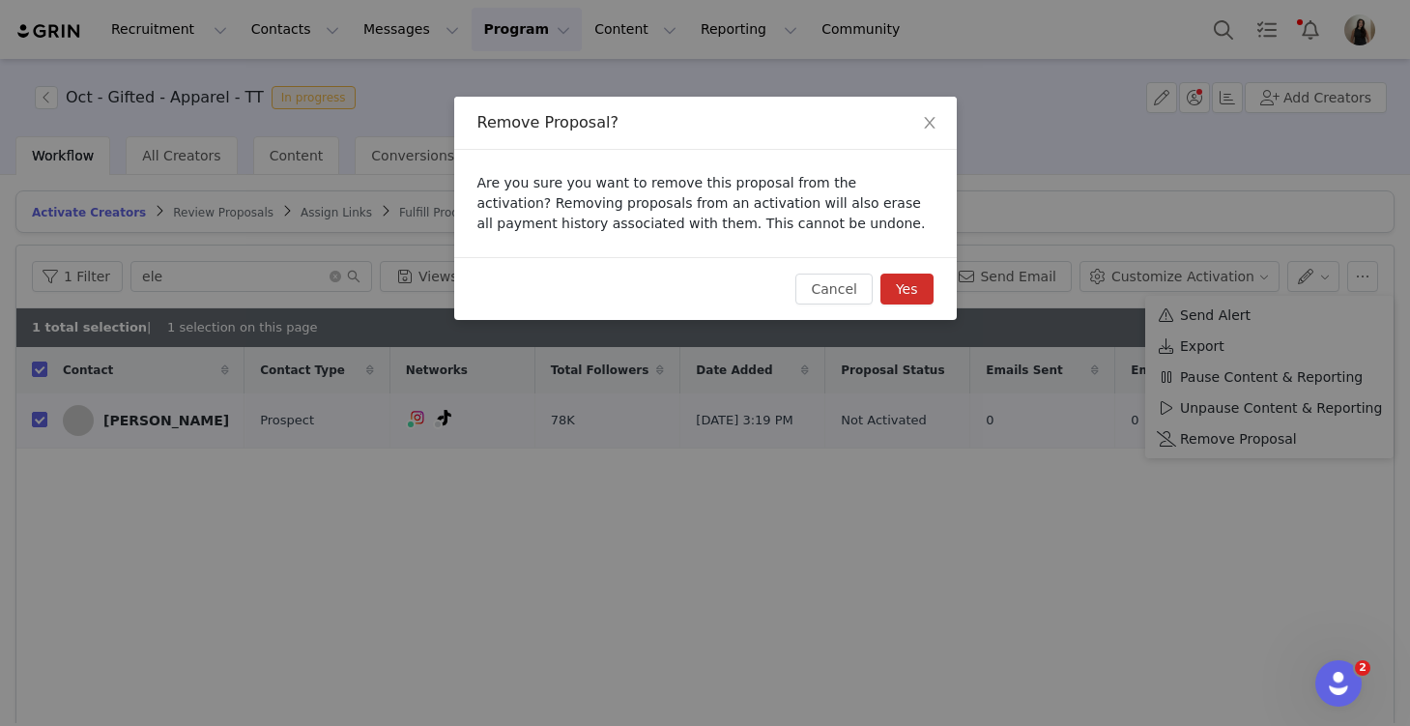
click at [921, 290] on button "Yes" at bounding box center [907, 289] width 53 height 31
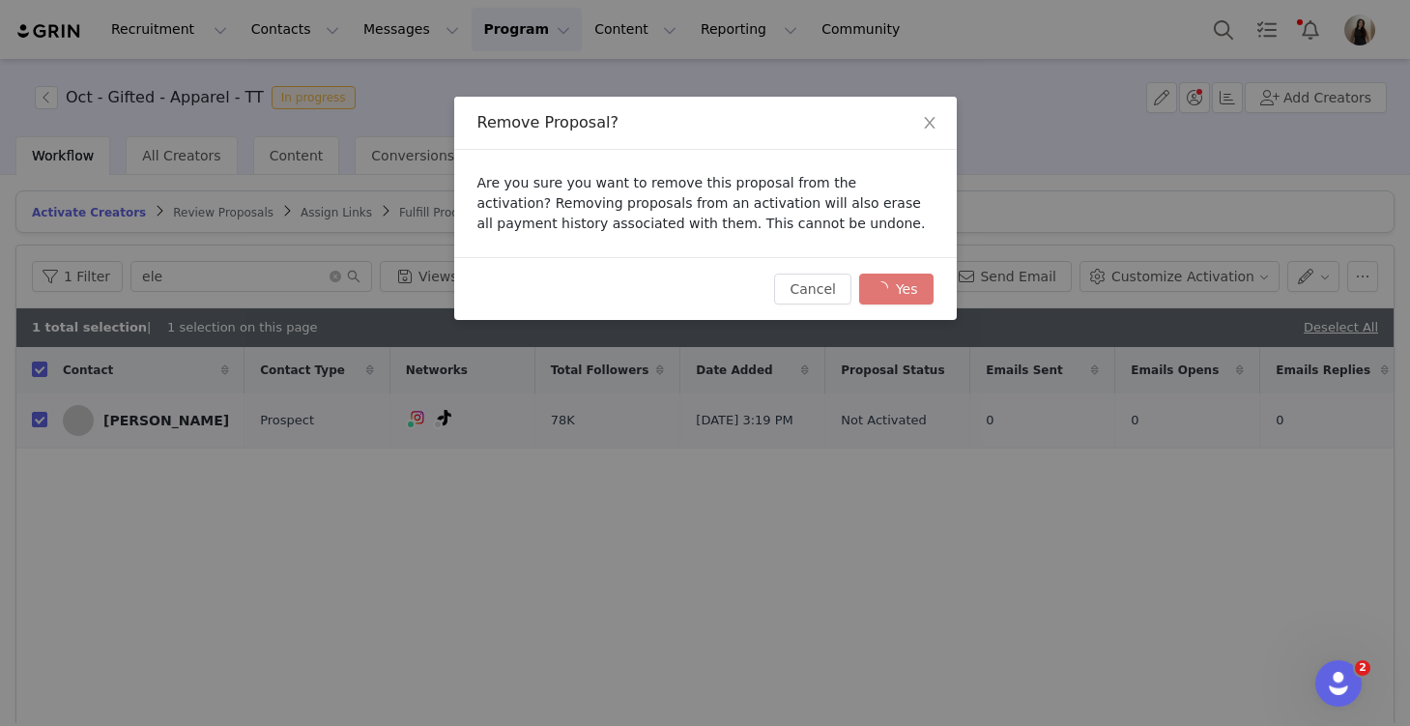
checkbox input "false"
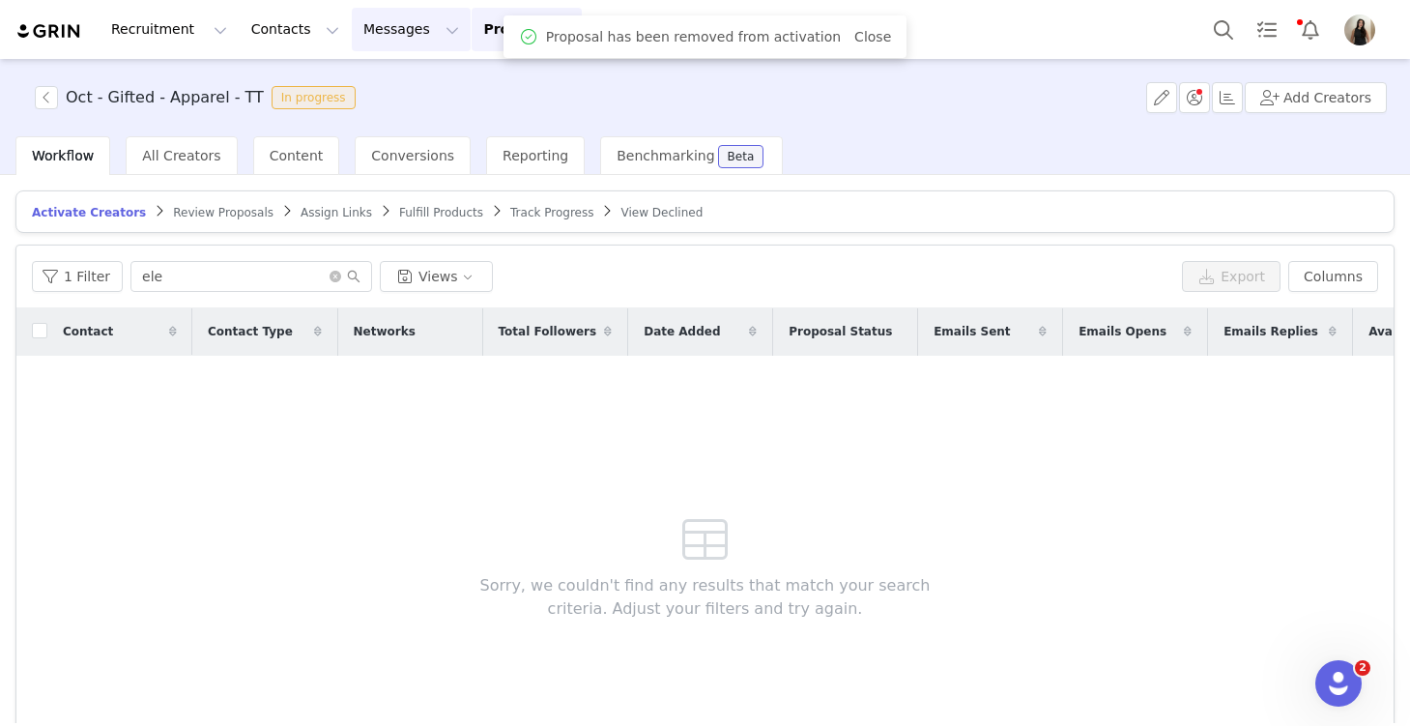
click at [391, 35] on button "Messages Messages" at bounding box center [411, 29] width 119 height 43
click at [390, 126] on div "Inbox" at bounding box center [407, 121] width 130 height 20
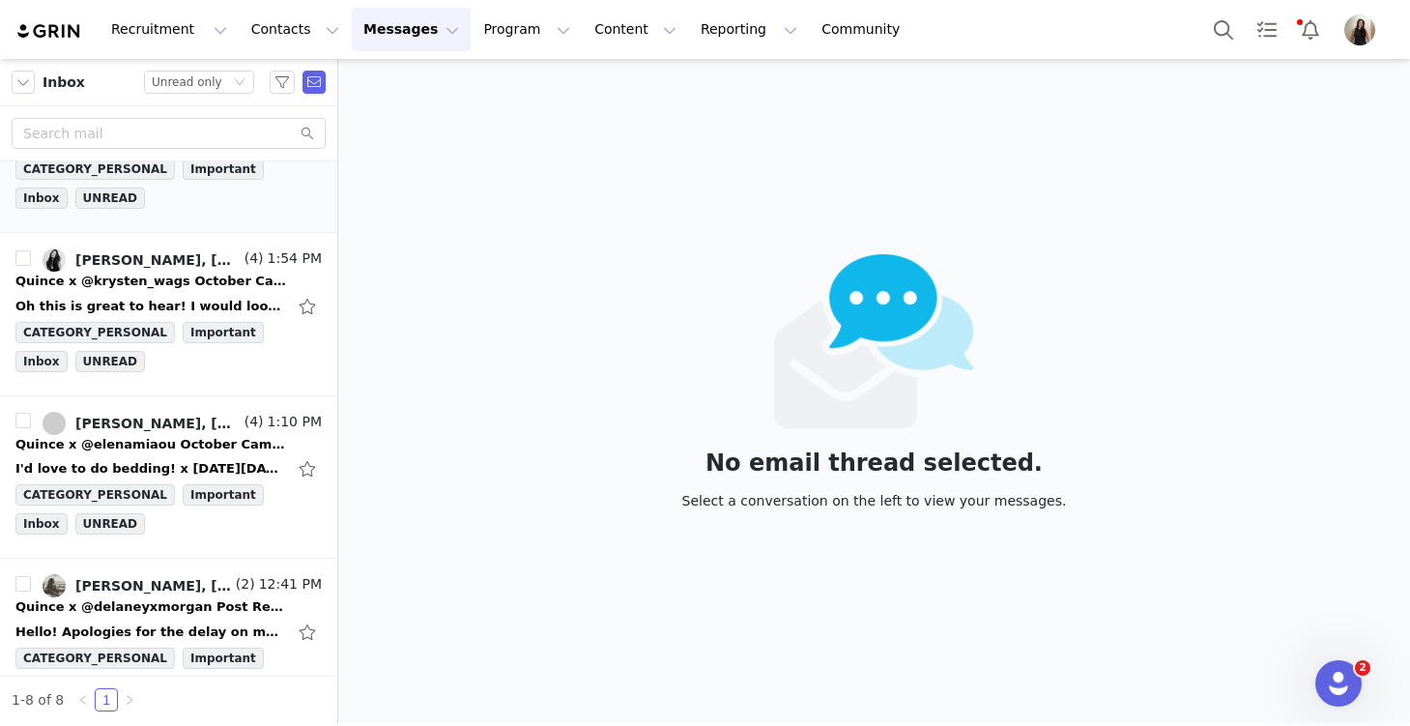
scroll to position [284, 0]
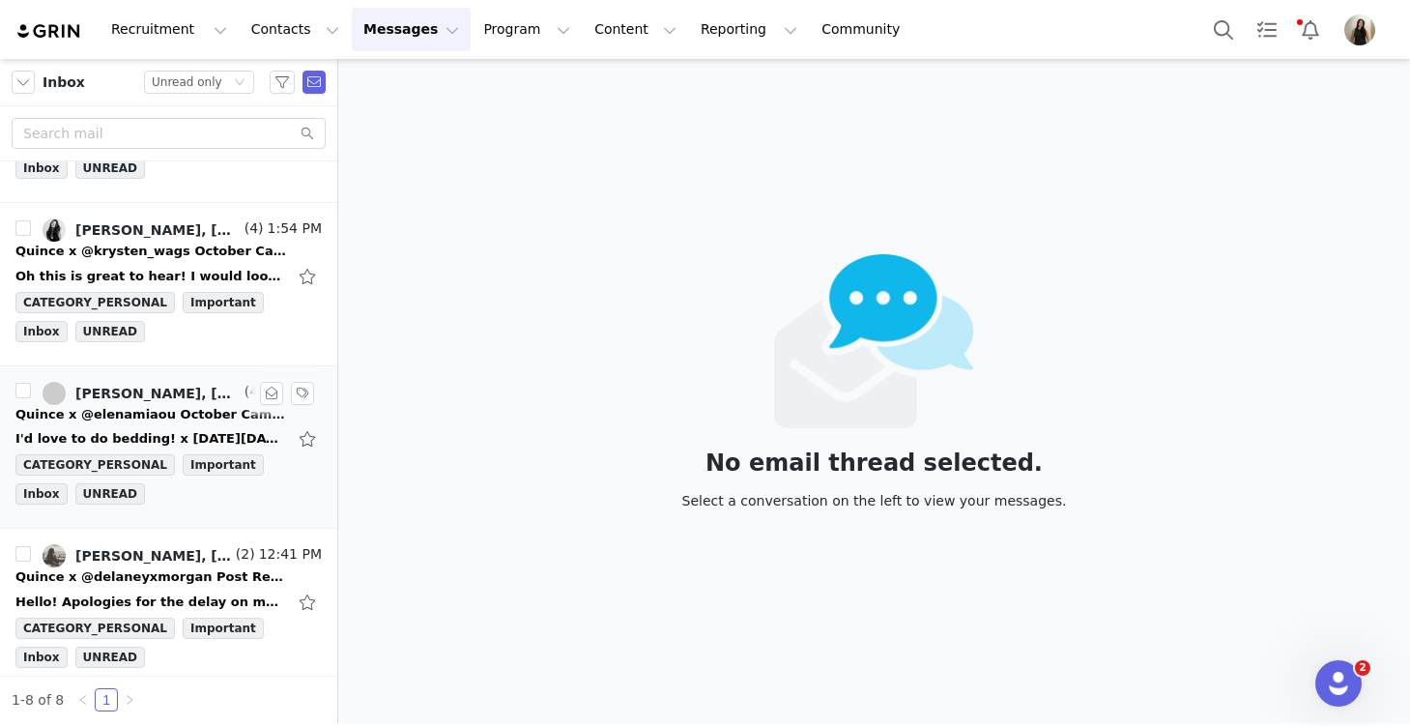
click at [101, 419] on div "Quince x @elenamiaou October Campaign!" at bounding box center [150, 414] width 271 height 19
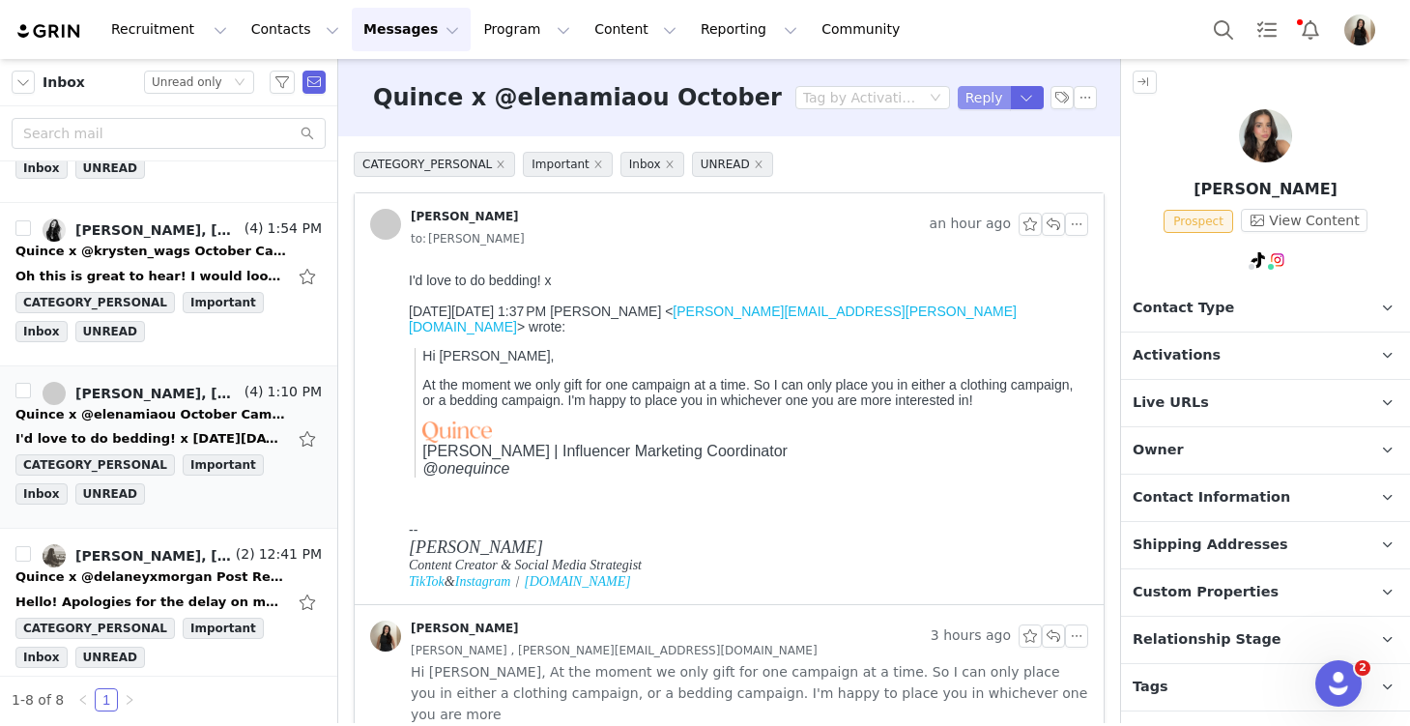
scroll to position [0, 0]
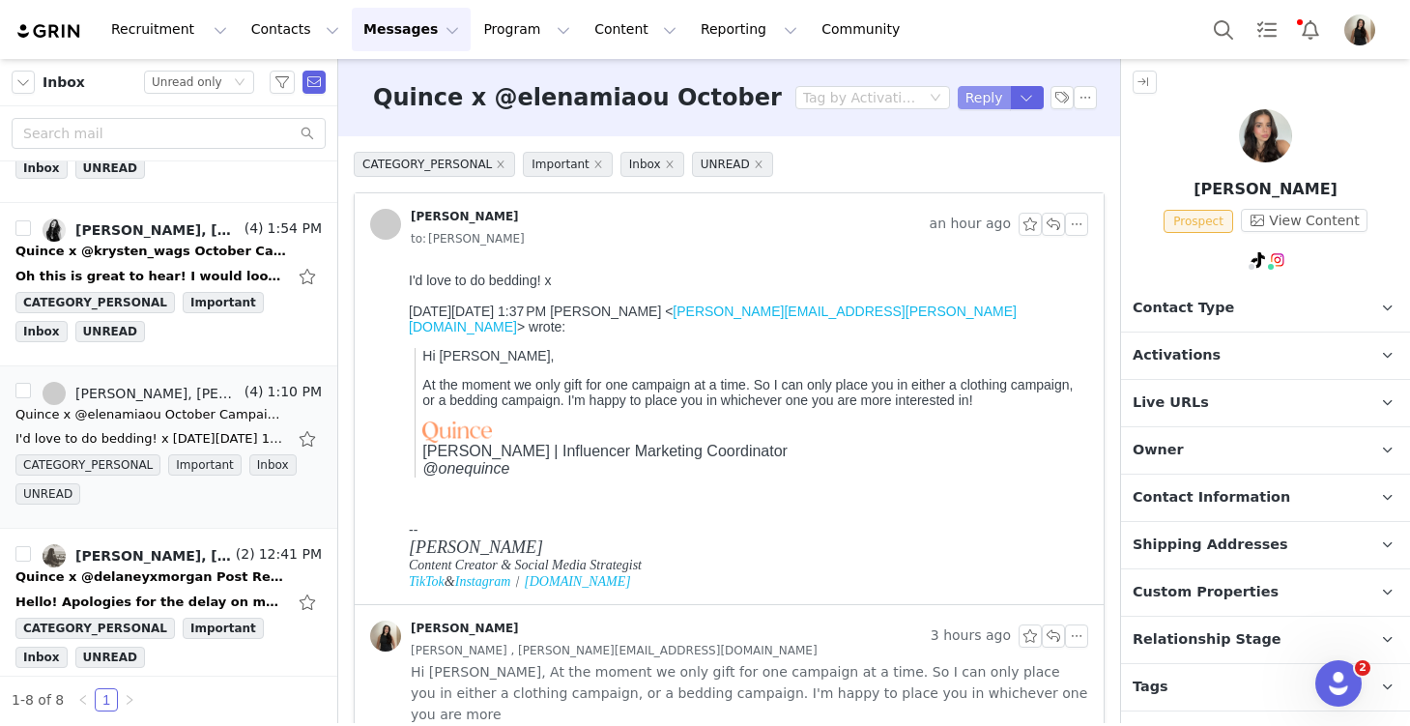
click at [971, 94] on button "Reply" at bounding box center [984, 97] width 53 height 23
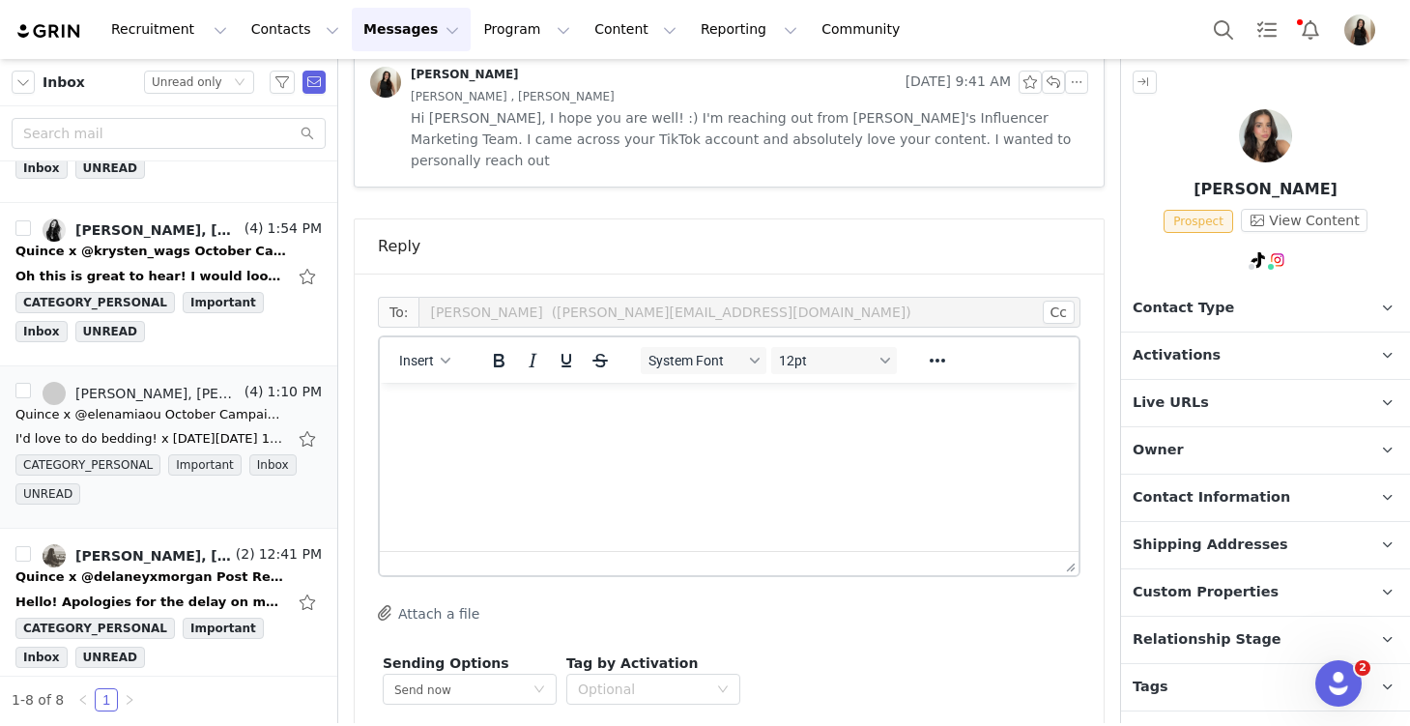
scroll to position [859, 0]
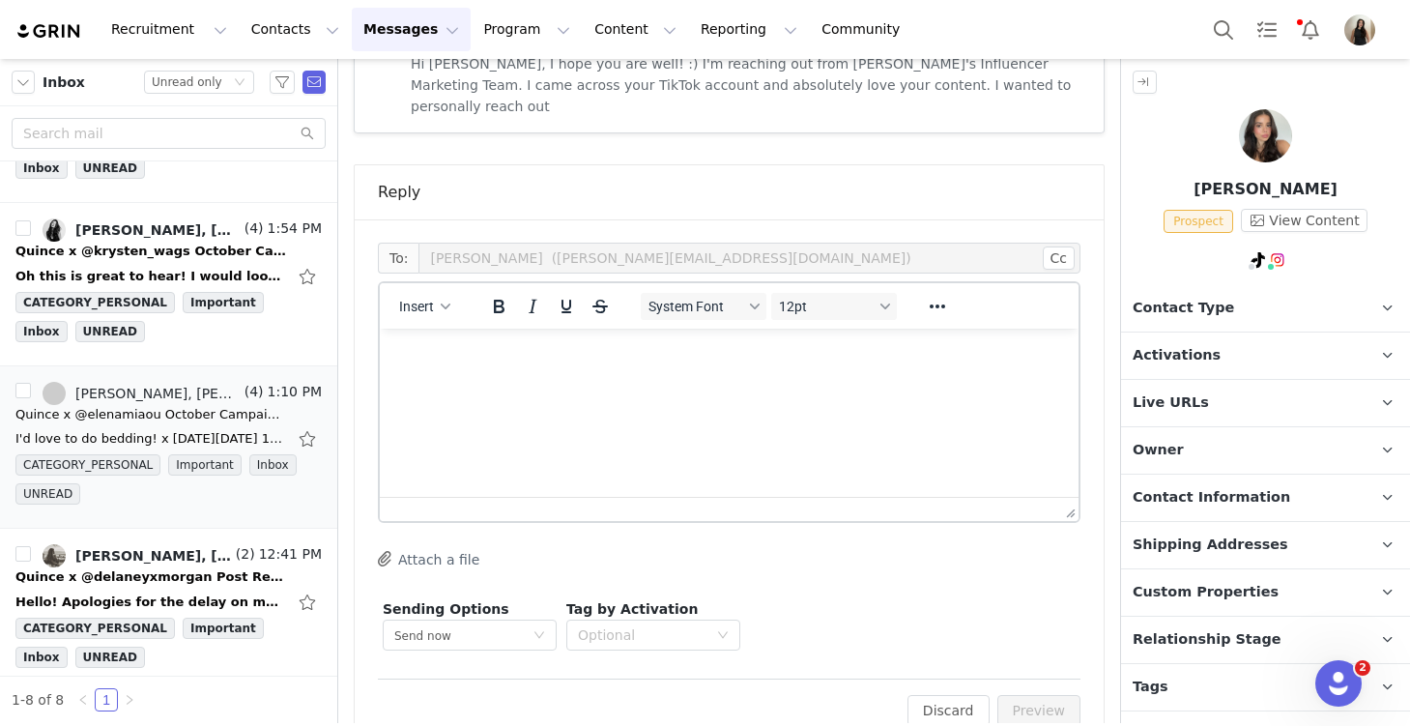
click at [620, 376] on html at bounding box center [729, 355] width 699 height 52
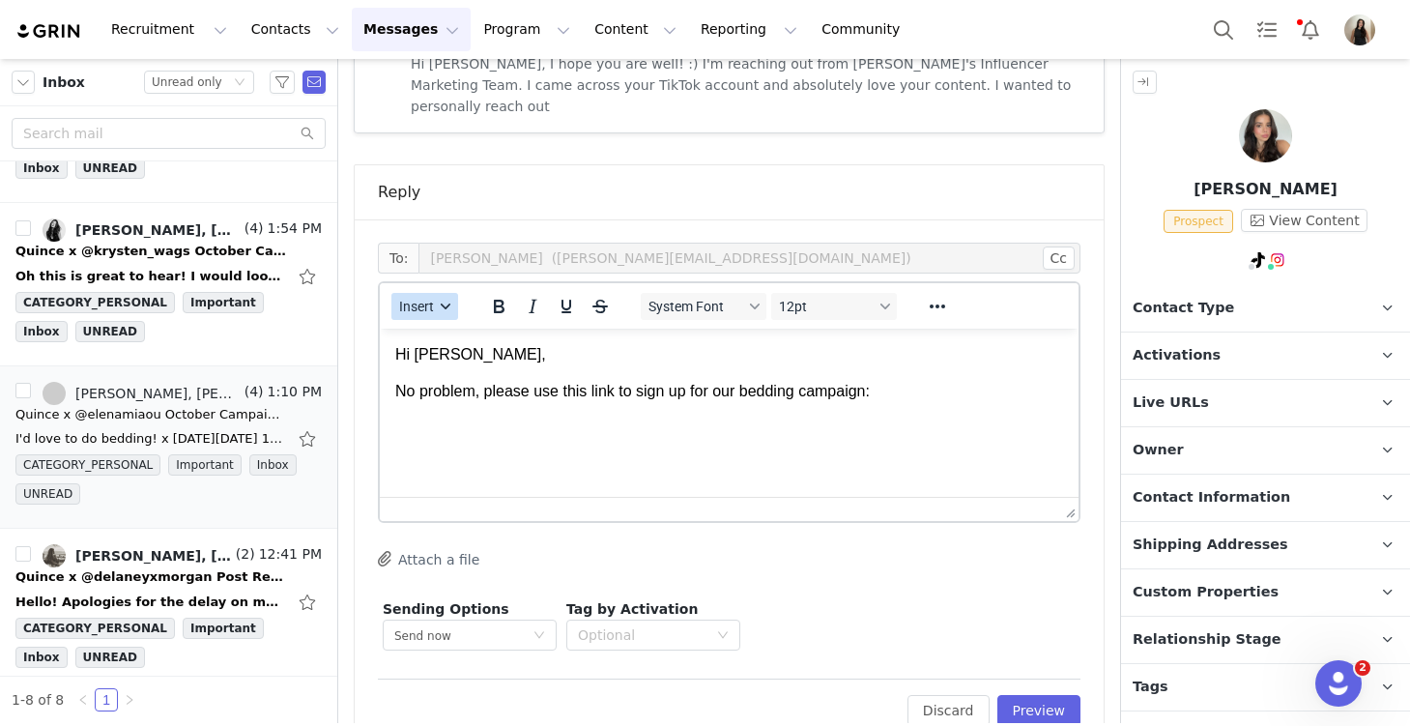
click at [424, 293] on button "Insert" at bounding box center [424, 306] width 67 height 27
click at [456, 328] on div "Insert Variable" at bounding box center [495, 328] width 174 height 23
select select
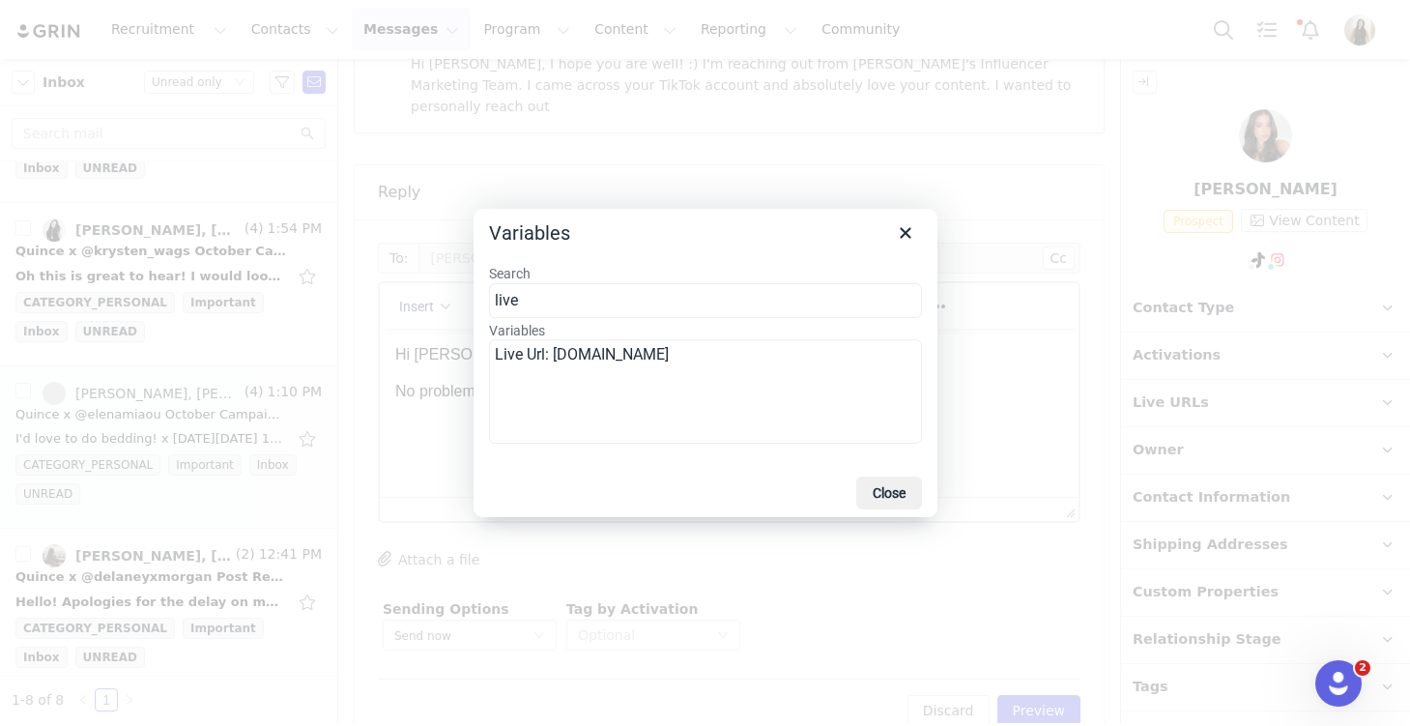
type input "live"
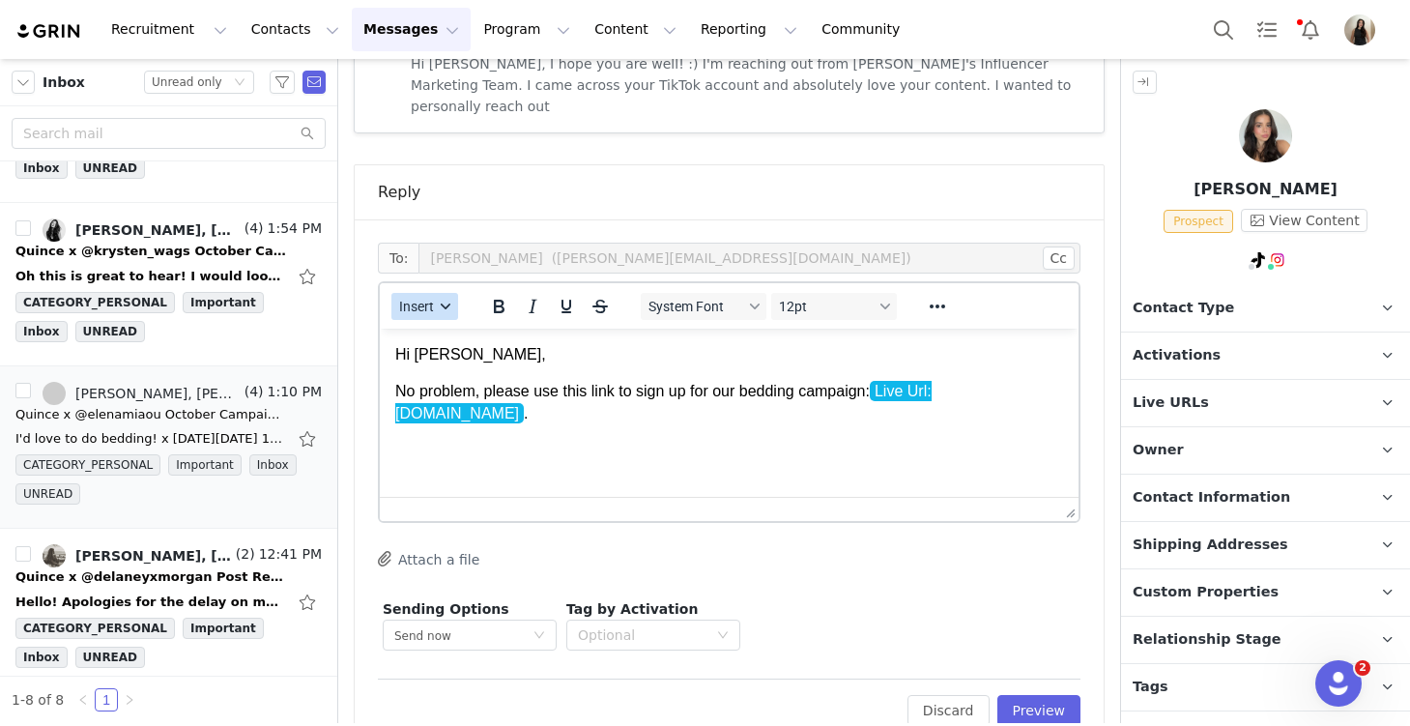
click at [431, 293] on button "Insert" at bounding box center [424, 306] width 67 height 27
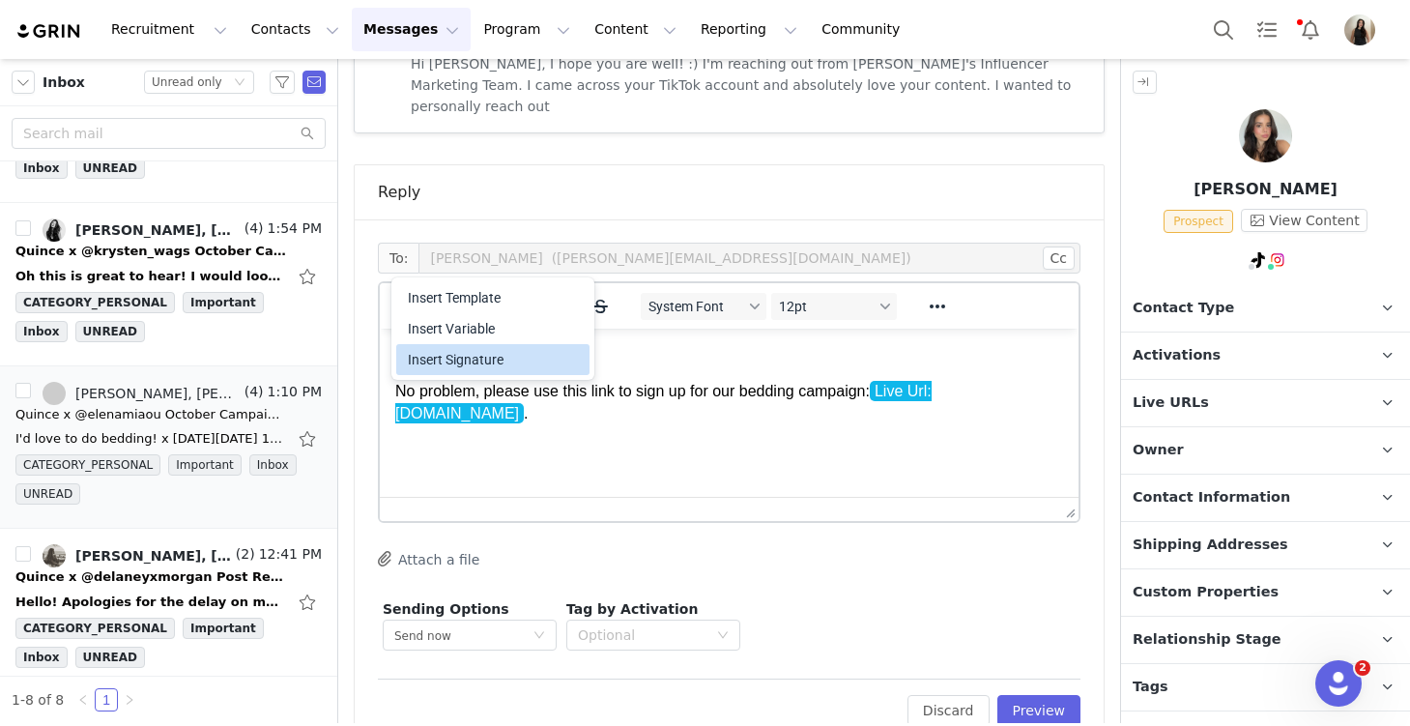
drag, startPoint x: 450, startPoint y: 361, endPoint x: 71, endPoint y: 75, distance: 475.5
click at [450, 361] on div "Insert Signature" at bounding box center [495, 359] width 174 height 23
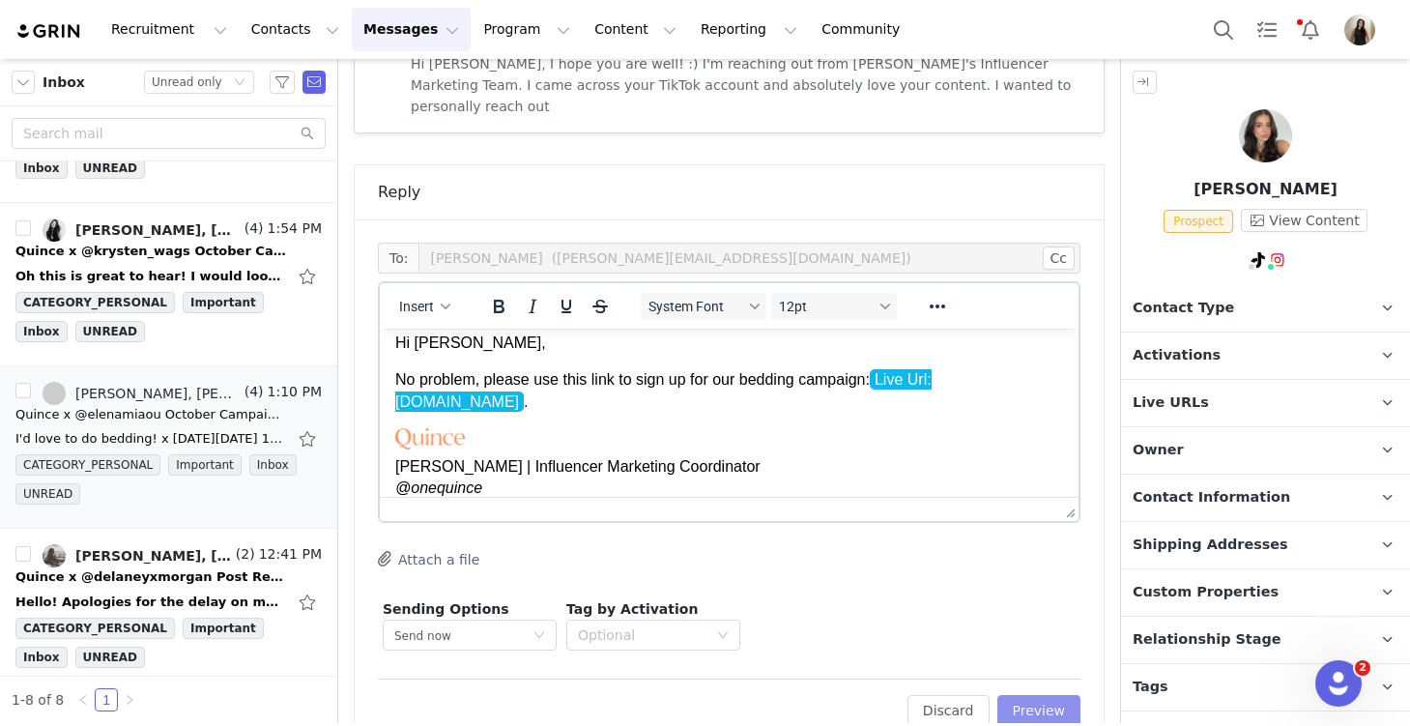
click at [1035, 695] on button "Preview" at bounding box center [1039, 710] width 84 height 31
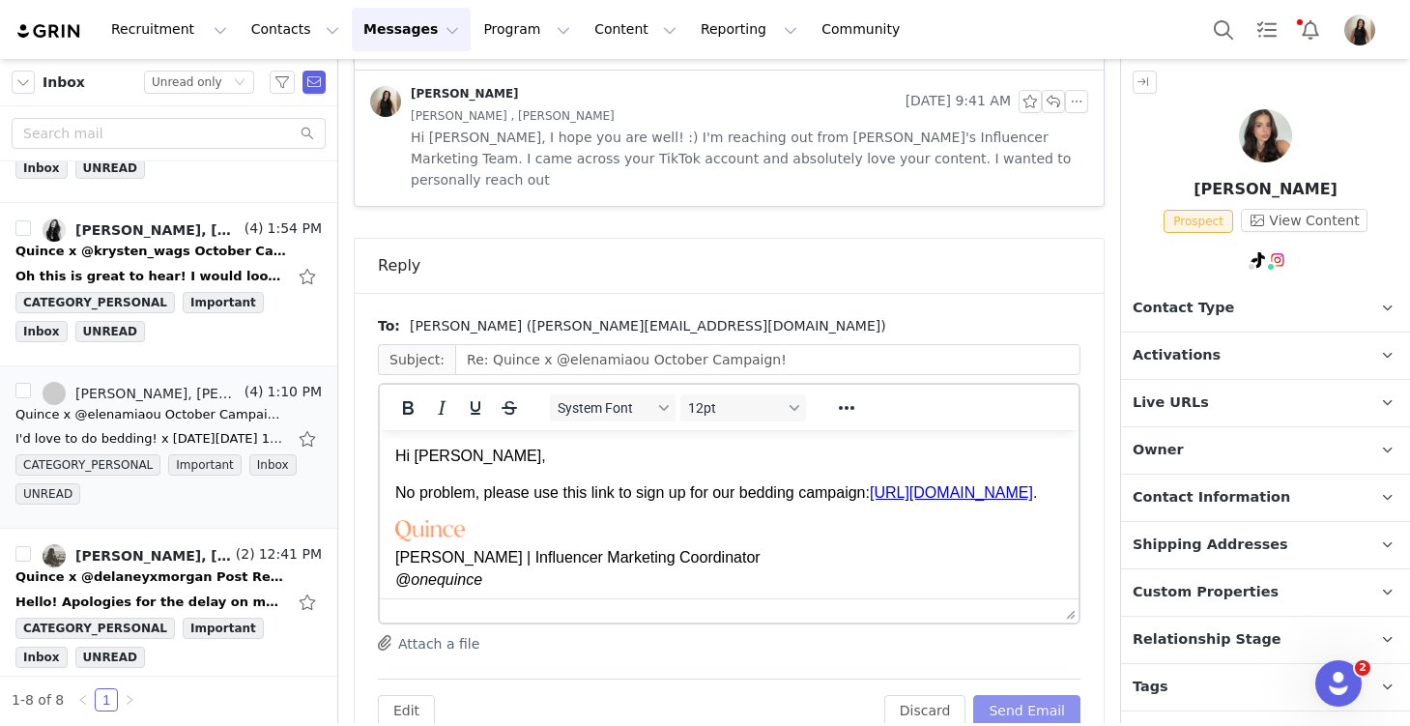
scroll to position [0, 0]
click at [1035, 695] on button "Send Email" at bounding box center [1026, 710] width 107 height 31
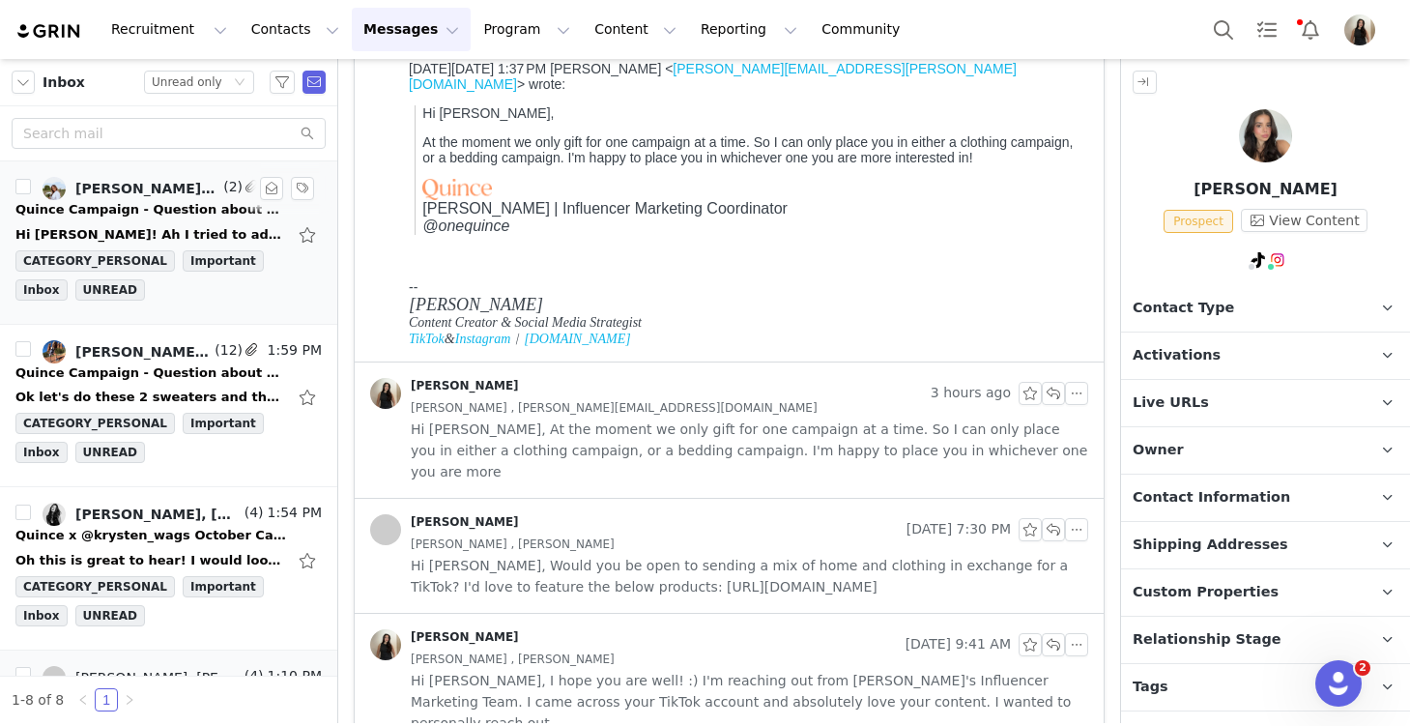
click at [144, 214] on div "Quince Campaign - Question about your order!" at bounding box center [150, 209] width 271 height 19
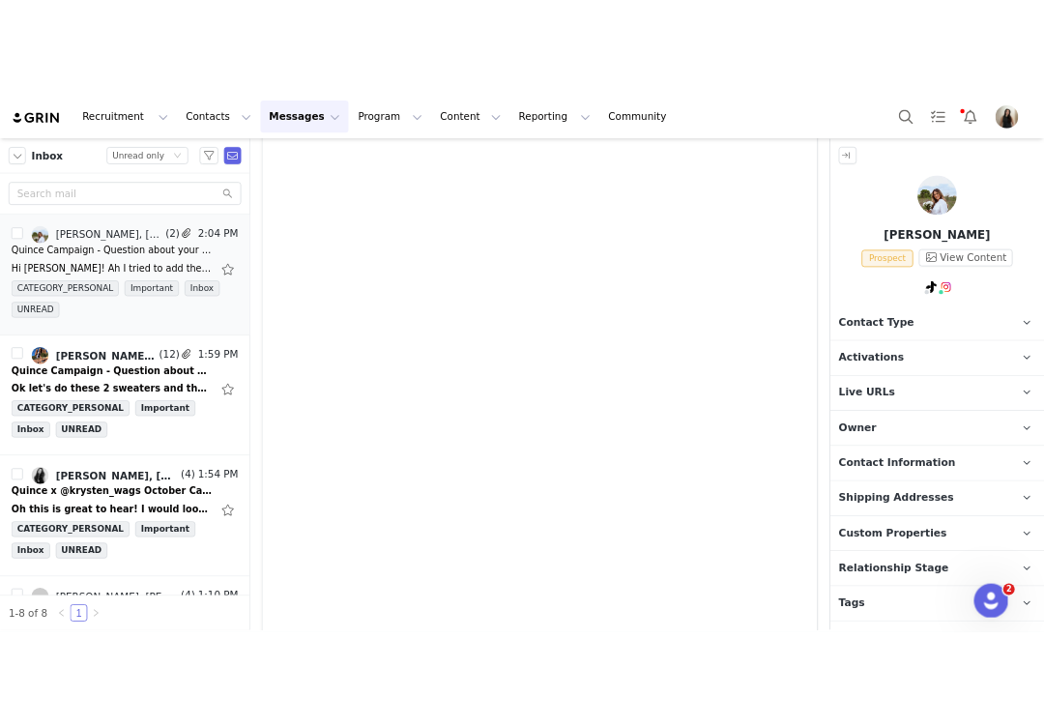
scroll to position [854, 0]
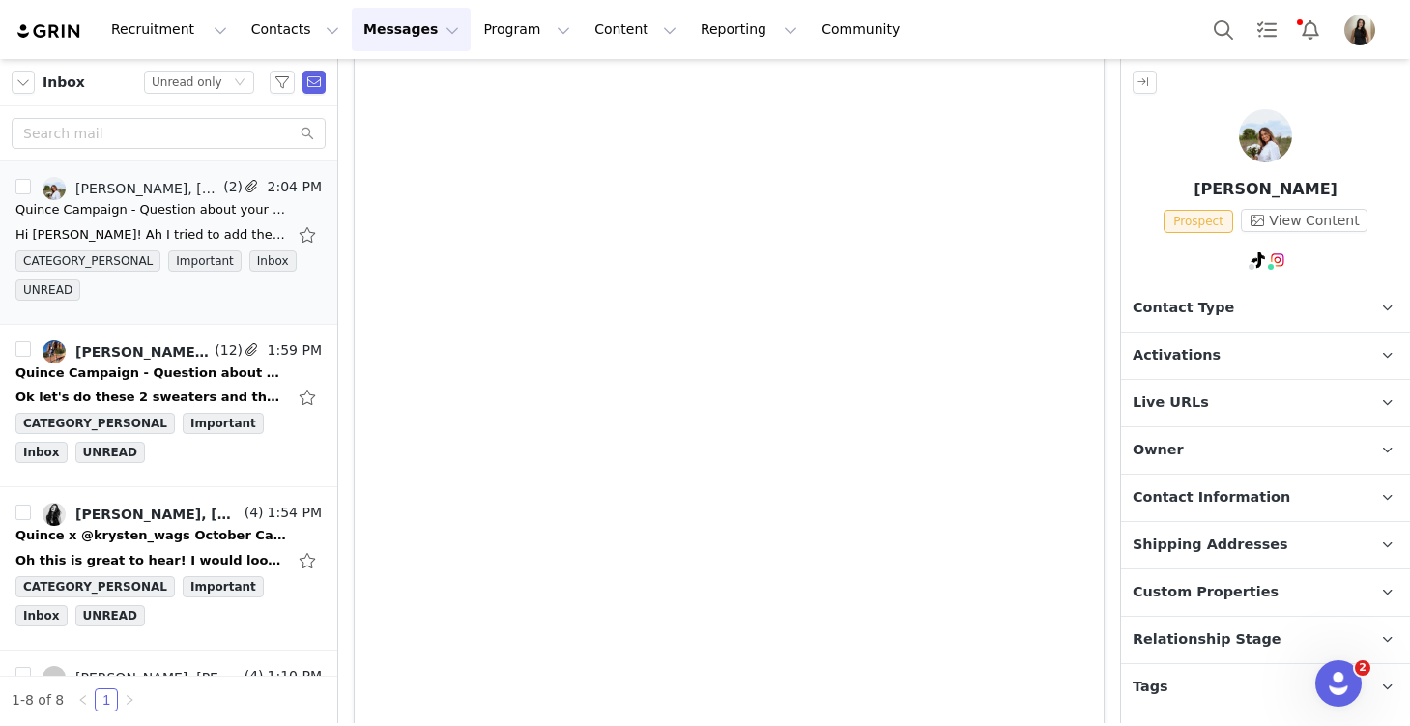
drag, startPoint x: 361, startPoint y: 1094, endPoint x: 1164, endPoint y: 5, distance: 1352.8
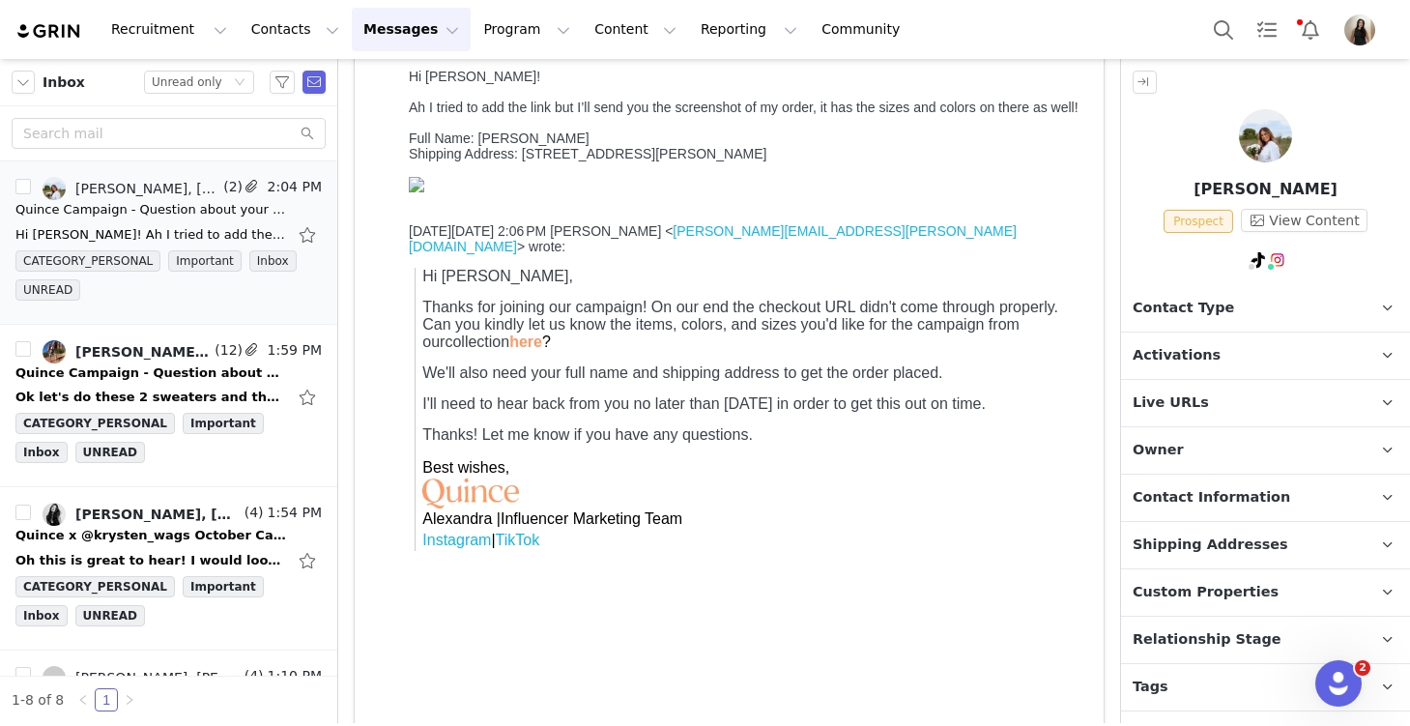
scroll to position [29, 0]
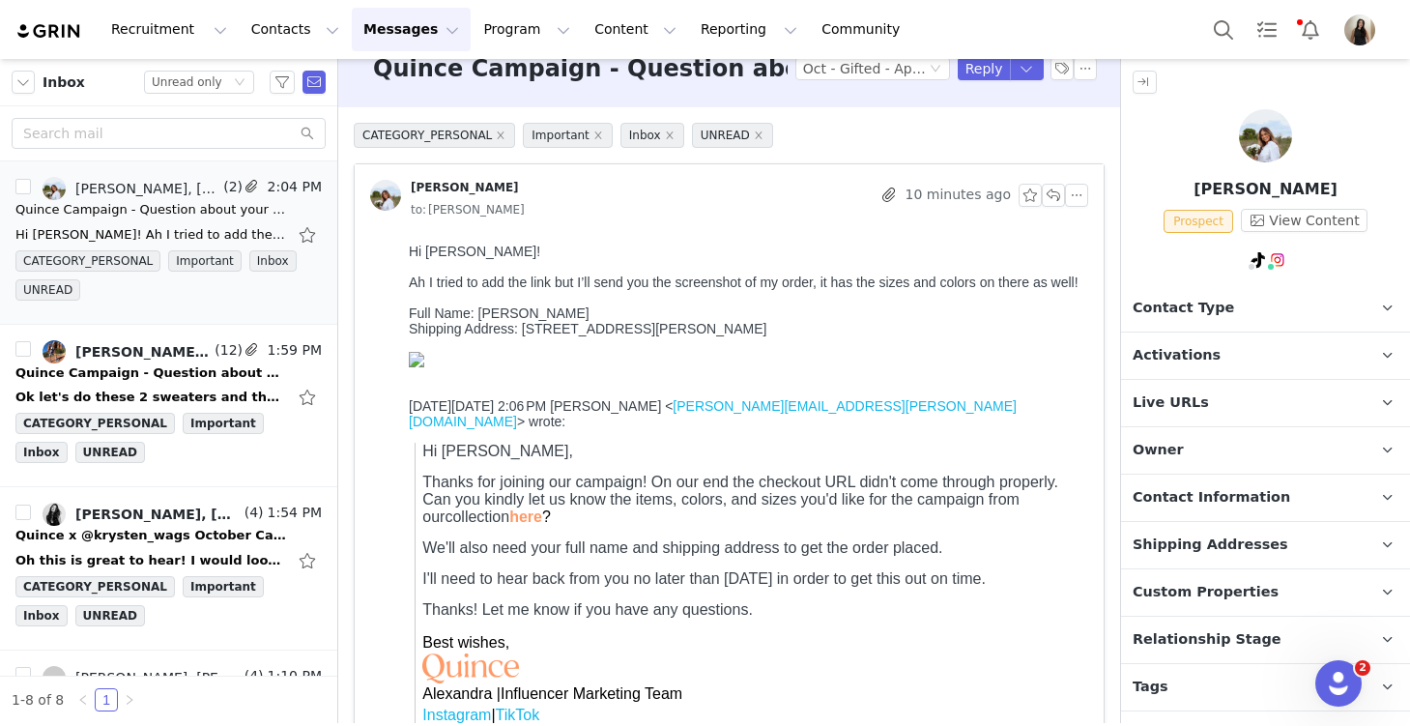
click at [1232, 592] on span "Custom Properties" at bounding box center [1206, 592] width 146 height 21
click at [1226, 489] on span "Contact Information" at bounding box center [1212, 497] width 158 height 21
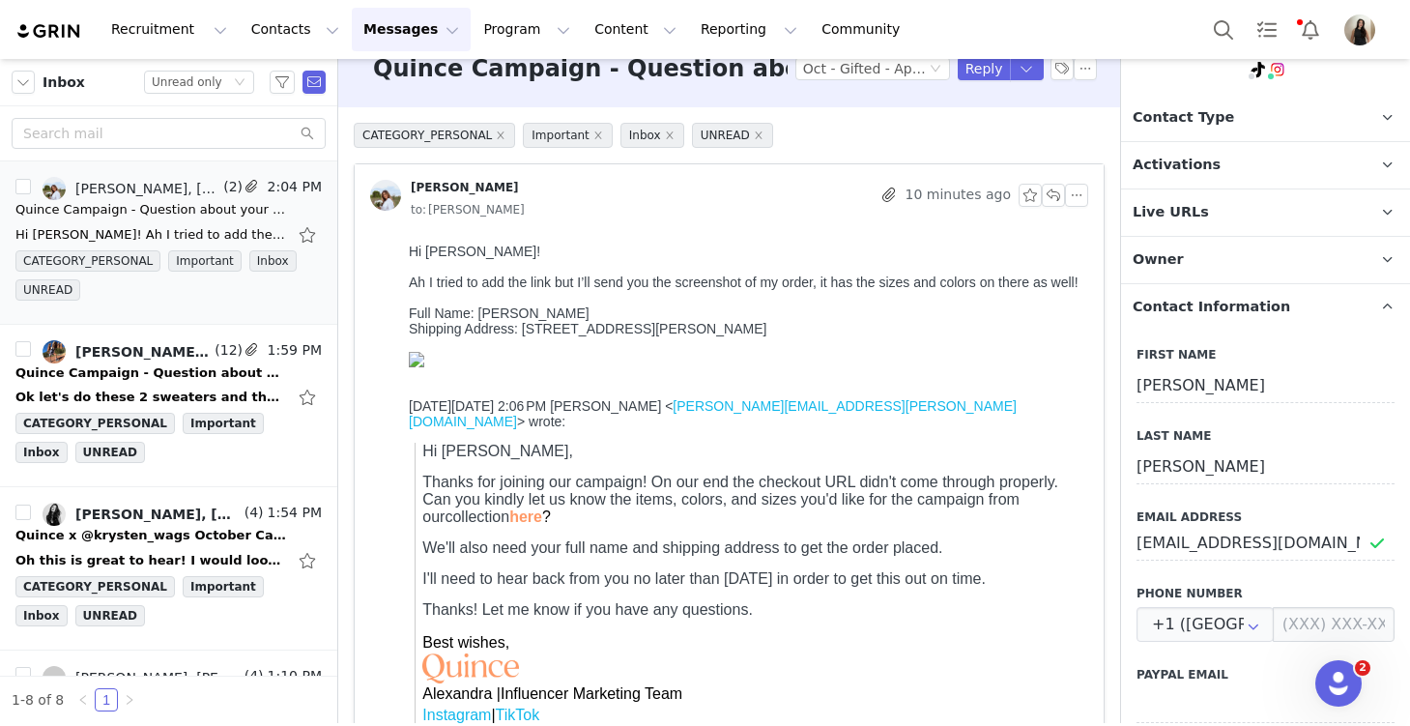
scroll to position [193, 0]
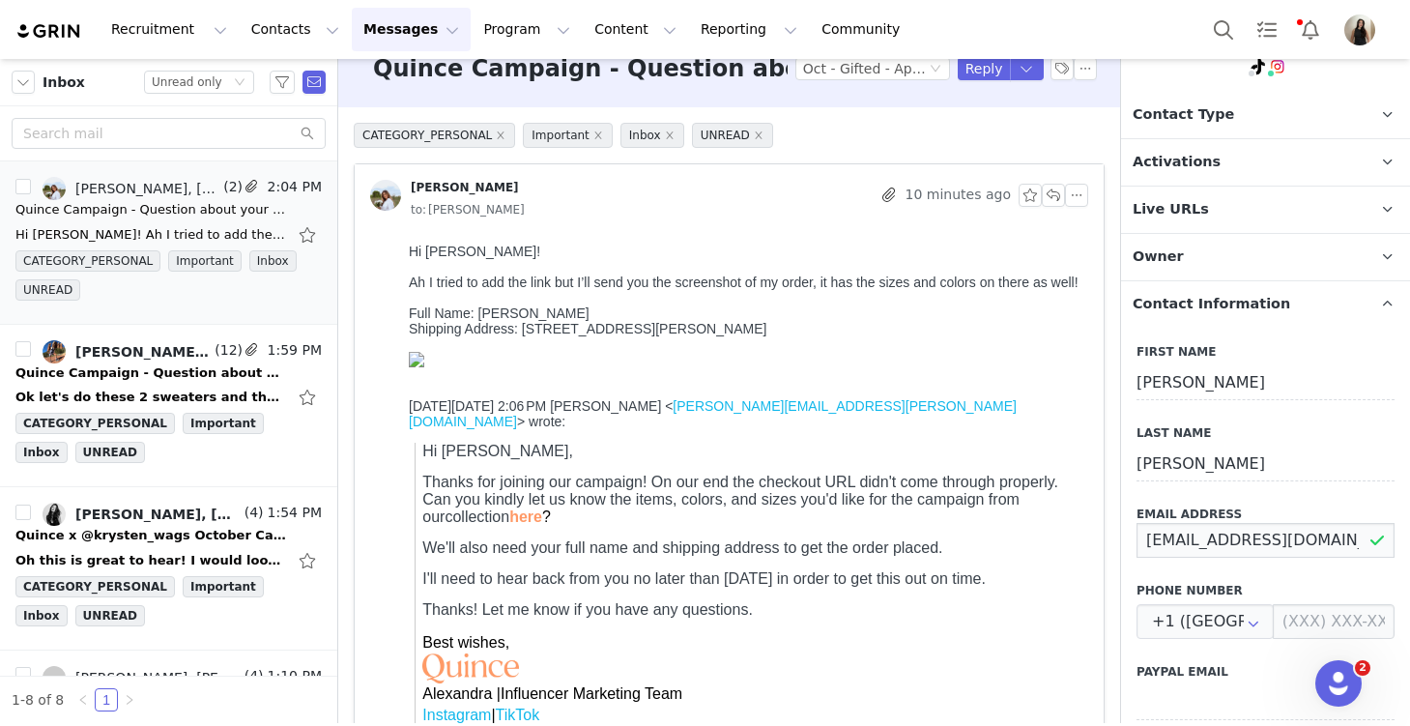
drag, startPoint x: 1328, startPoint y: 538, endPoint x: 1125, endPoint y: 539, distance: 203.0
click at [1125, 539] on div "First Name Isabella Last Name Arias Email Address isabellaari21@gmail.com Phone…" at bounding box center [1265, 666] width 289 height 676
drag, startPoint x: 559, startPoint y: 336, endPoint x: 477, endPoint y: 337, distance: 81.2
click at [477, 321] on div "Full Name: Isabella Arias" at bounding box center [745, 312] width 672 height 15
copy div "Isabella Arias"
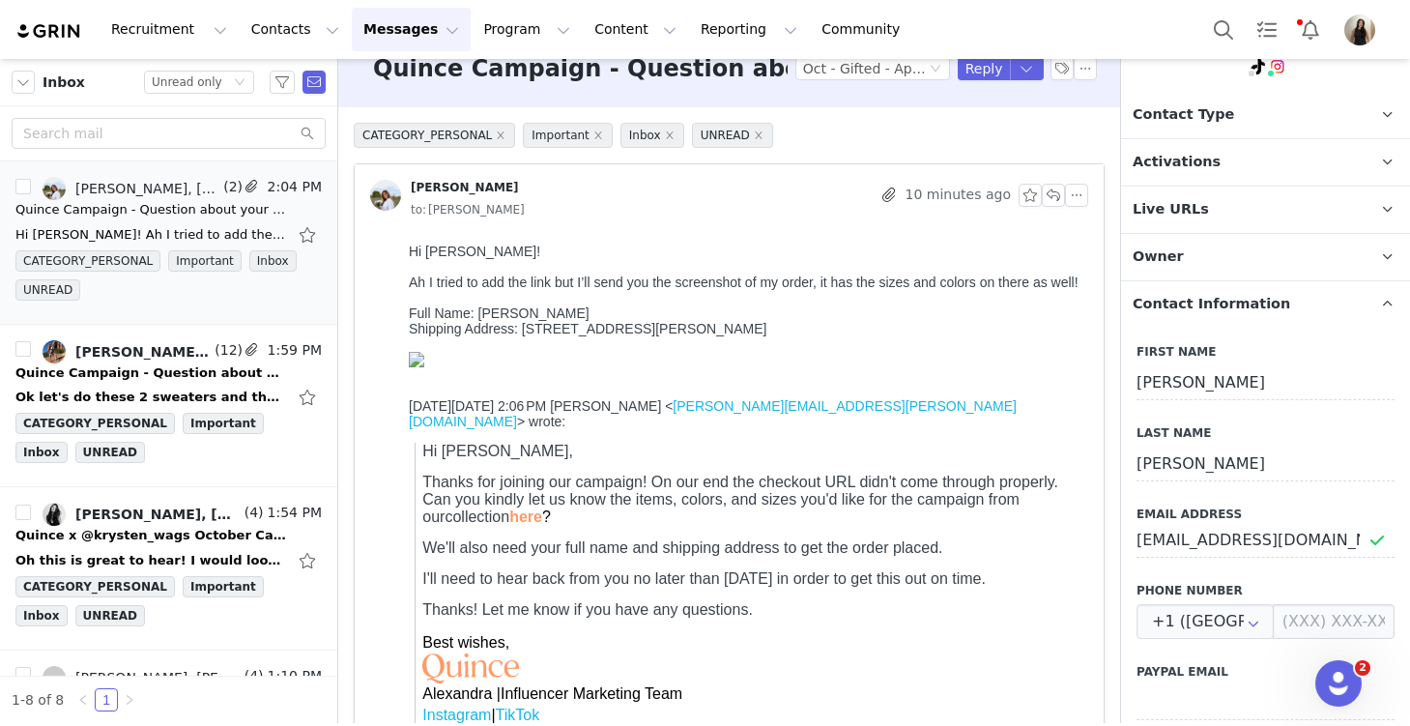
drag, startPoint x: 826, startPoint y: 348, endPoint x: 525, endPoint y: 350, distance: 301.6
click at [524, 336] on div "Shipping Address: 2707 N Fitzhugh Ave Apt 3151 Dallas TX 75204" at bounding box center [745, 328] width 672 height 15
copy div "2707 N Fitzhugh Ave Apt 3151 Dallas TX 75204"
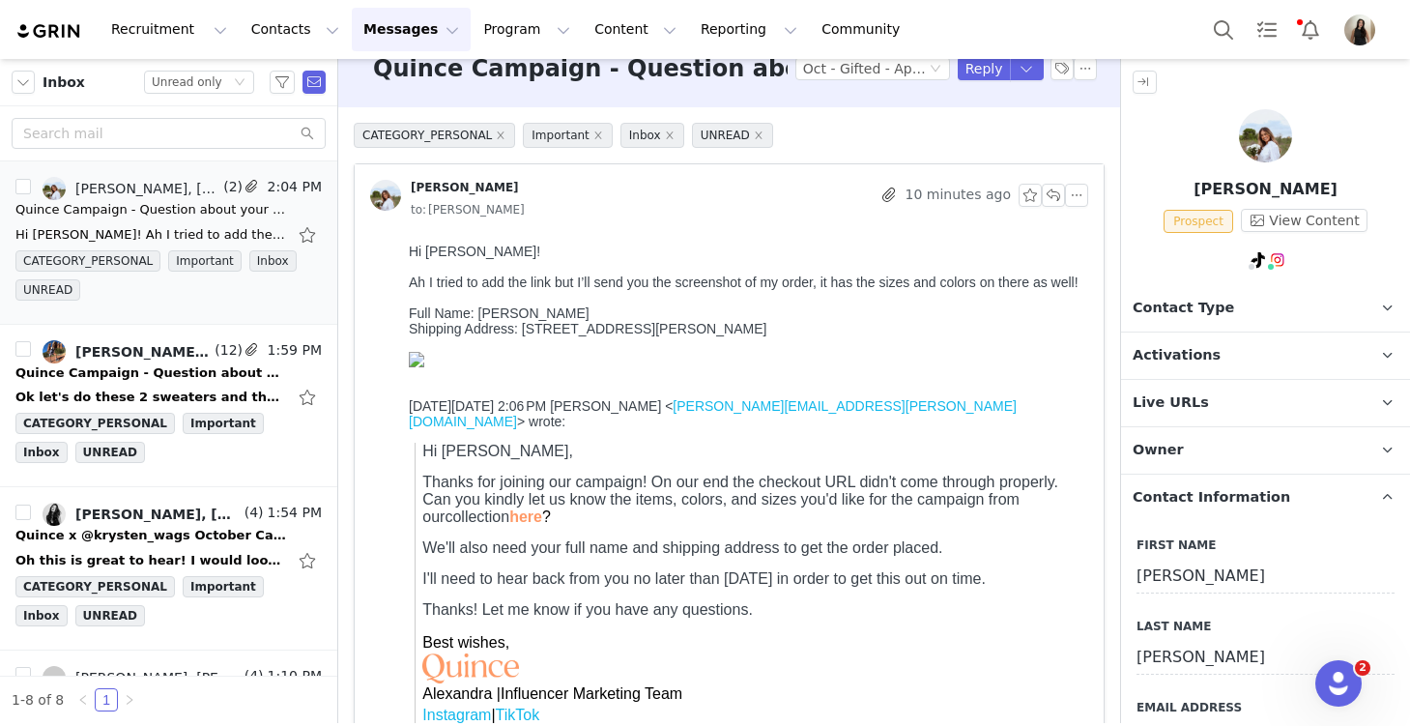
click at [1158, 345] on span "Activations" at bounding box center [1177, 355] width 88 height 21
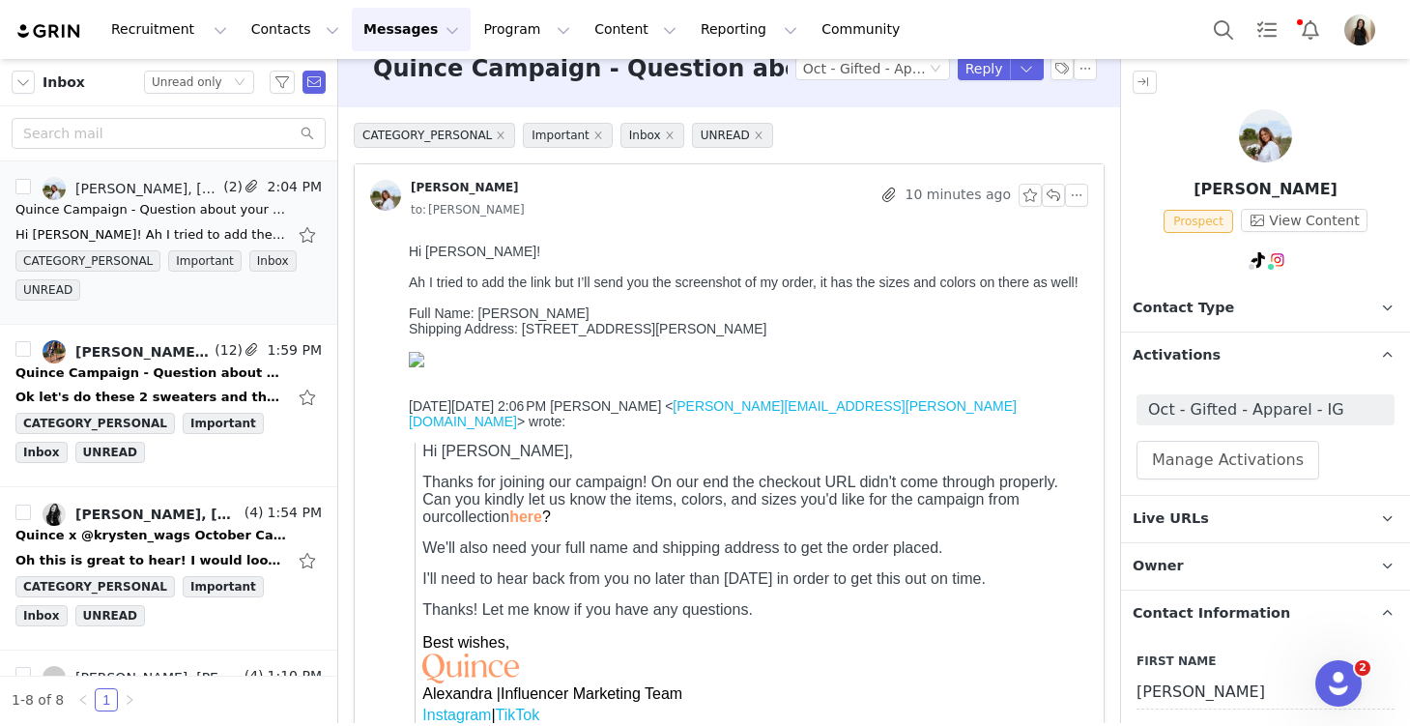
click at [1165, 404] on span "Oct - Gifted - Apparel - IG" at bounding box center [1265, 409] width 235 height 23
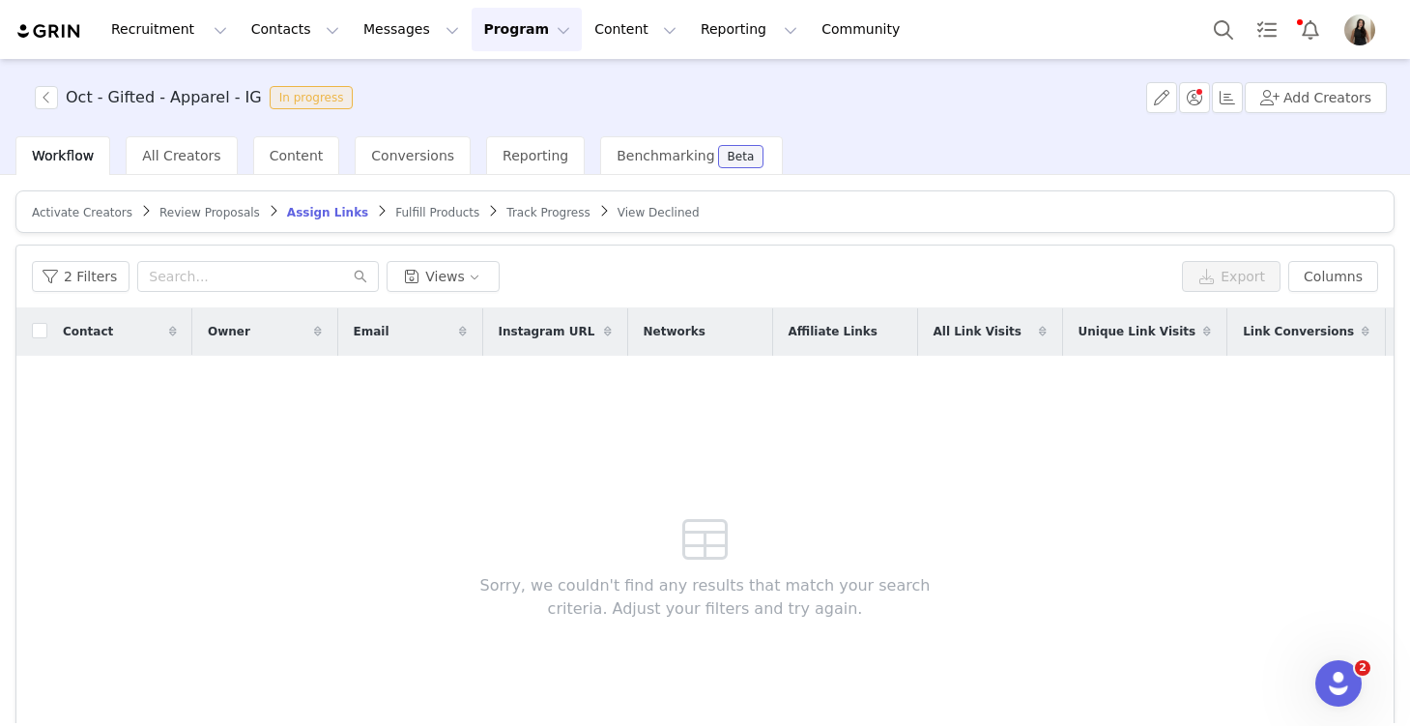
click at [193, 201] on article "Activate Creators Review Proposals Assign Links Fulfill Products Track Progress…" at bounding box center [704, 211] width 1379 height 43
click at [98, 217] on span "Activate Creators" at bounding box center [82, 213] width 101 height 14
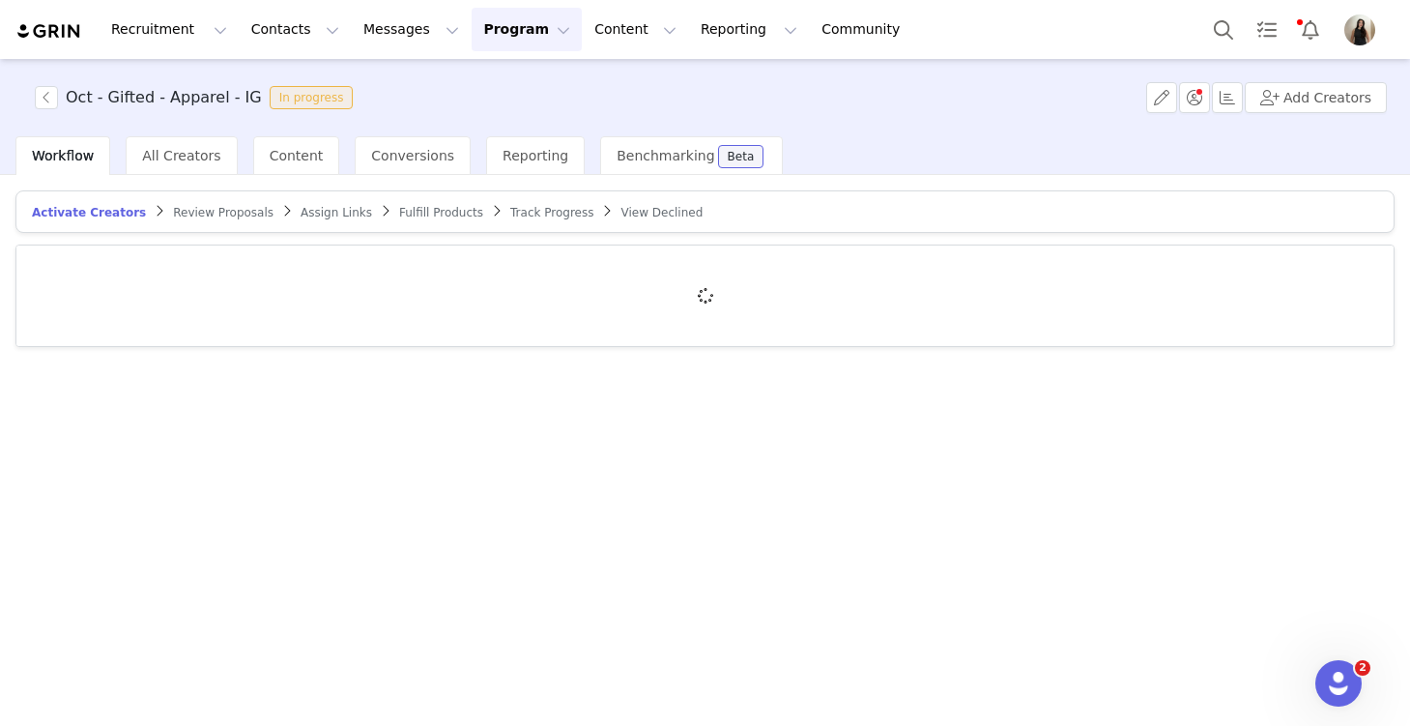
click at [215, 207] on span "Review Proposals" at bounding box center [223, 213] width 101 height 14
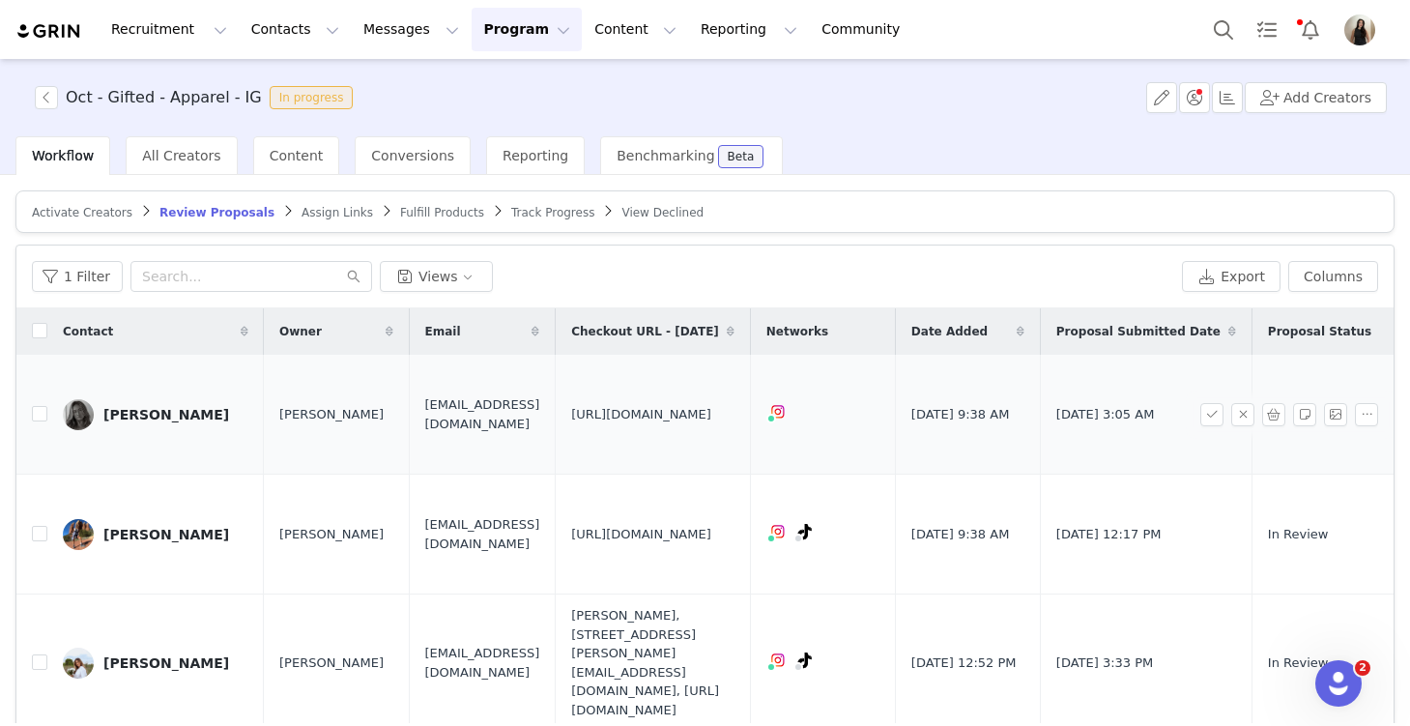
scroll to position [118, 0]
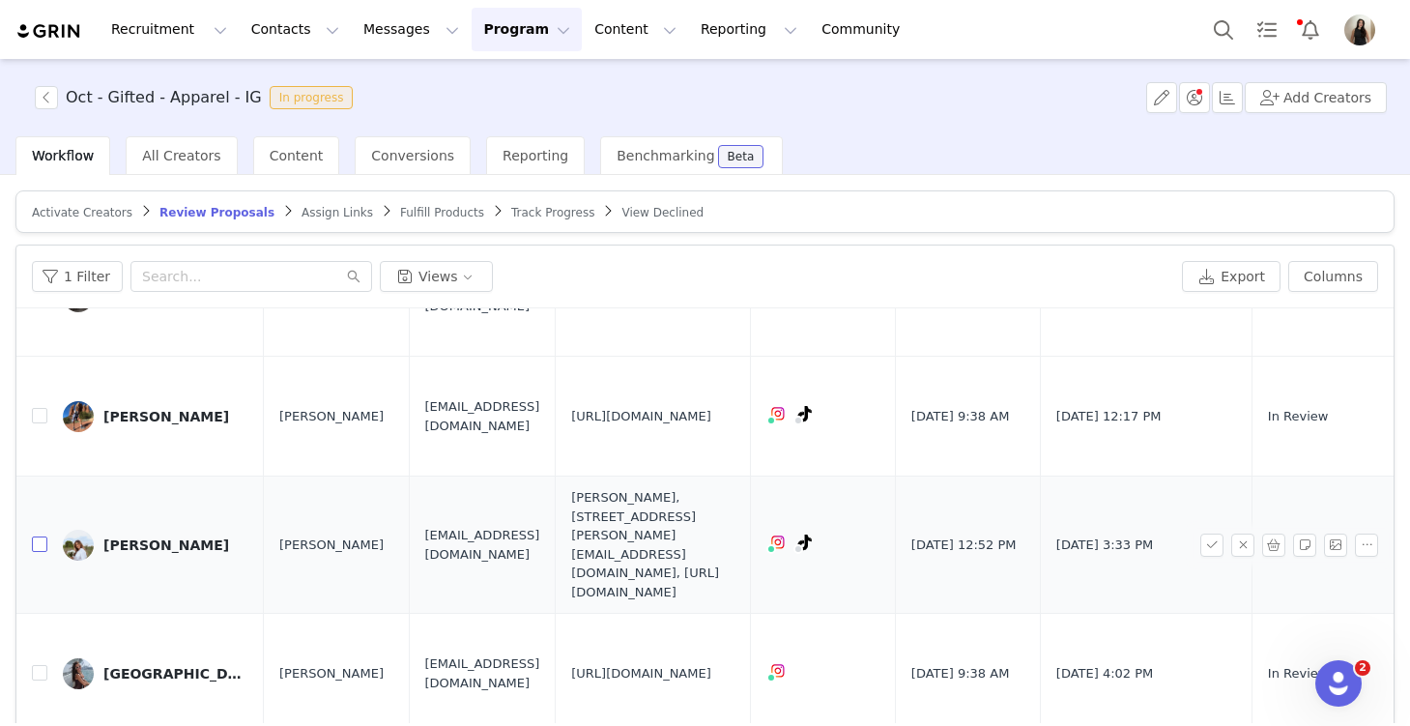
click at [39, 536] on input "checkbox" at bounding box center [39, 543] width 15 height 15
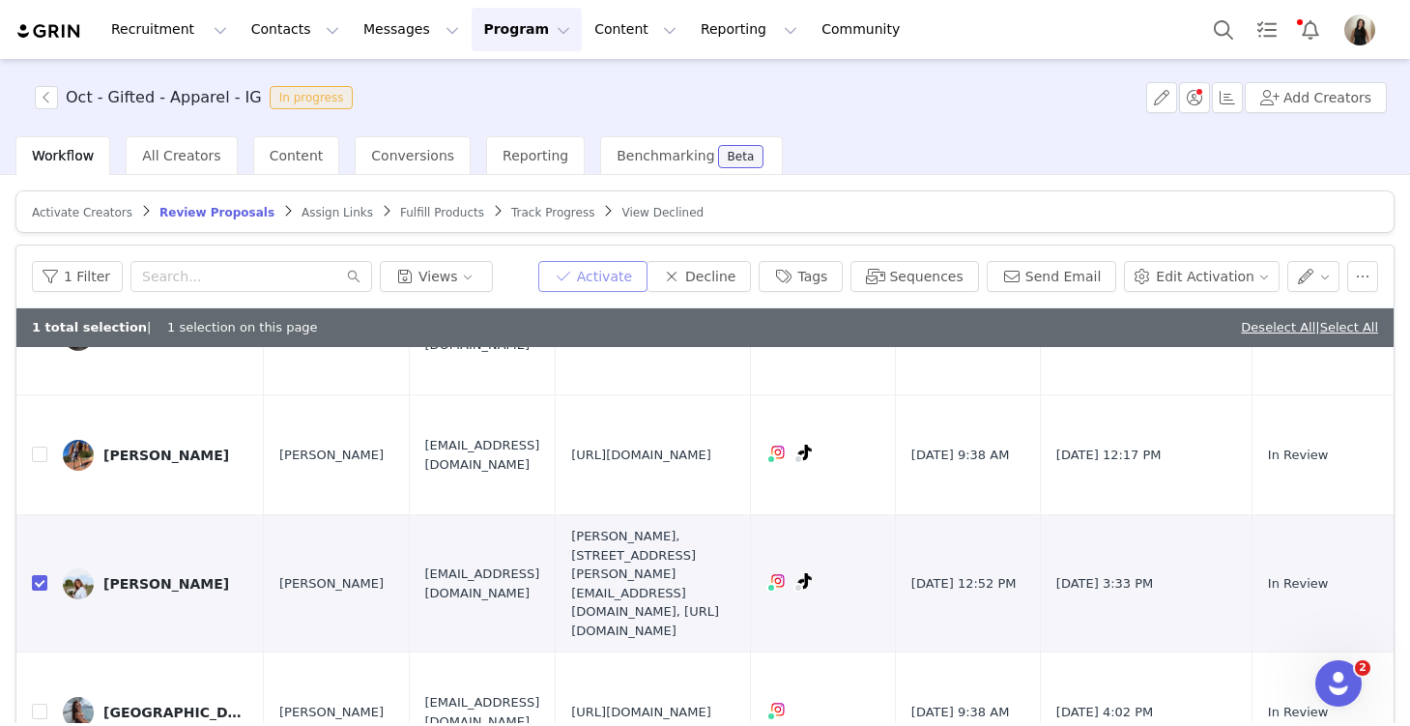
click at [603, 279] on button "Activate" at bounding box center [592, 276] width 109 height 31
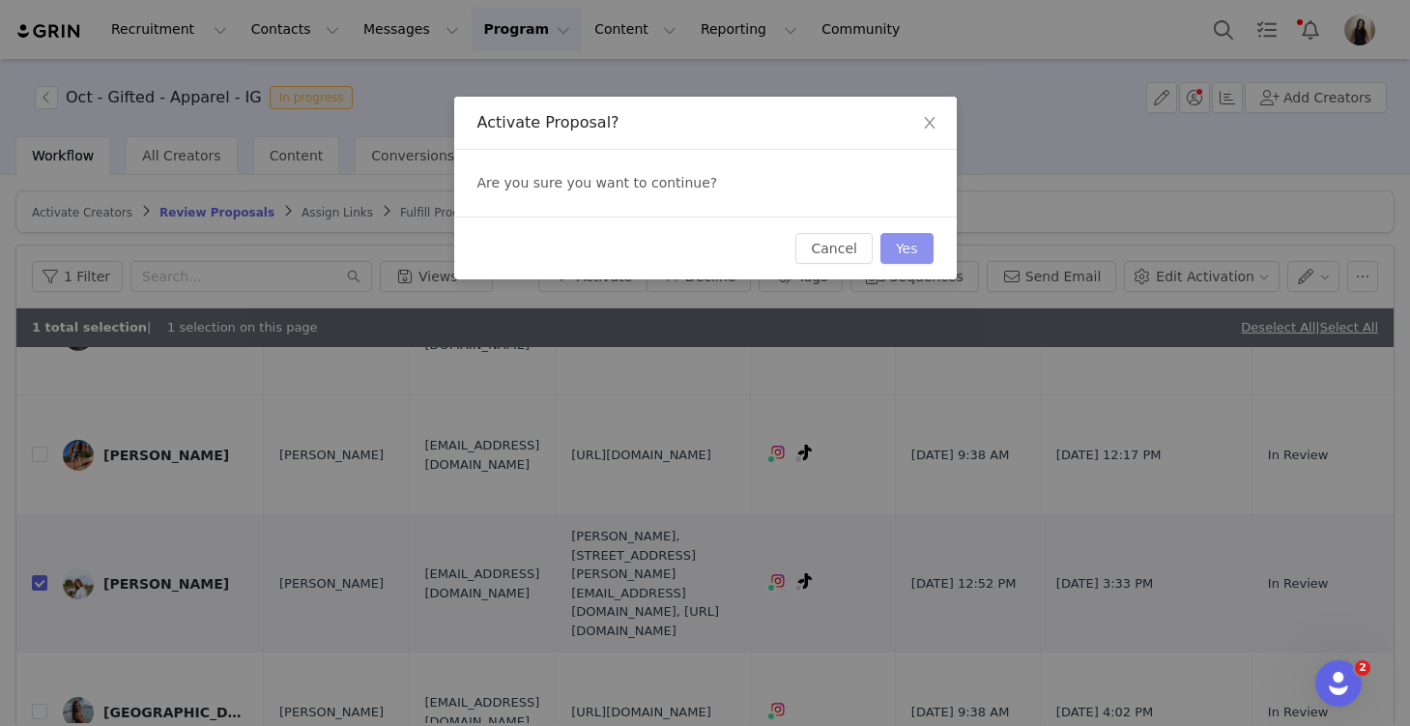
click at [921, 250] on button "Yes" at bounding box center [907, 248] width 53 height 31
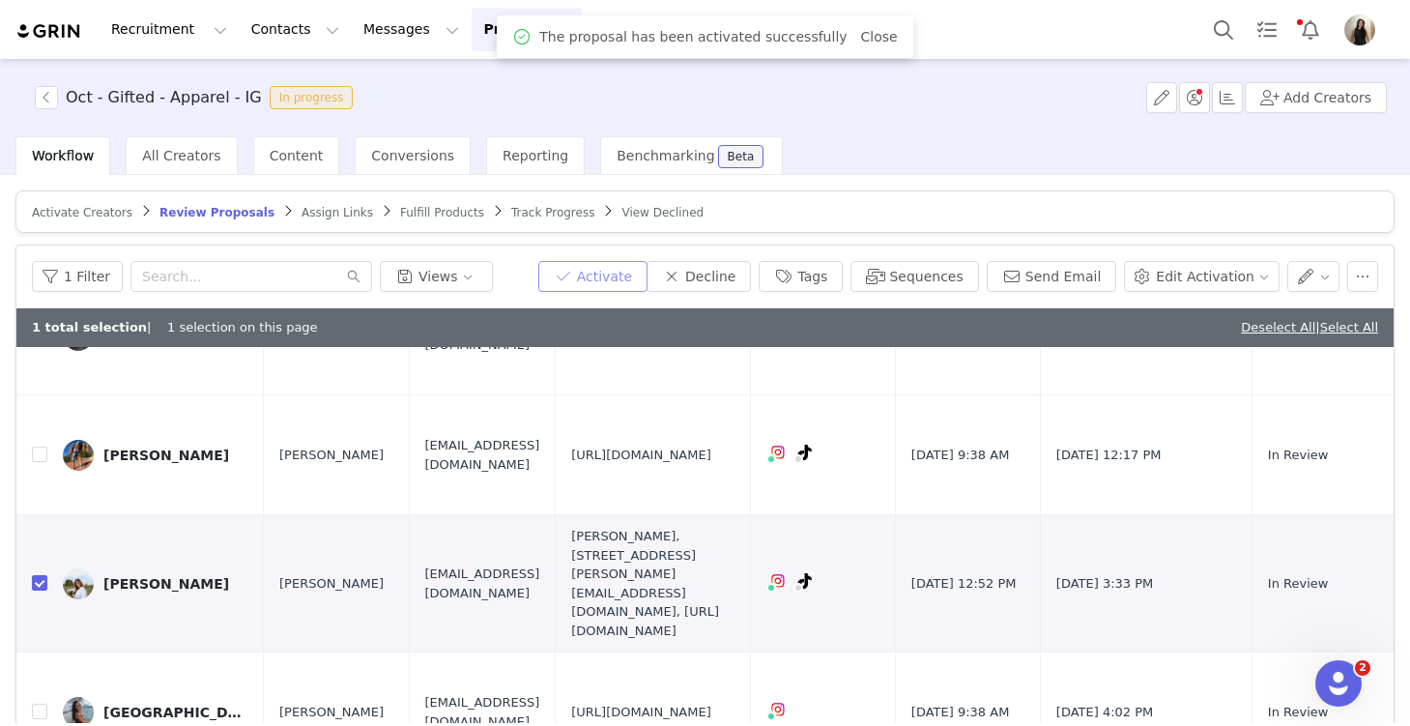
scroll to position [0, 0]
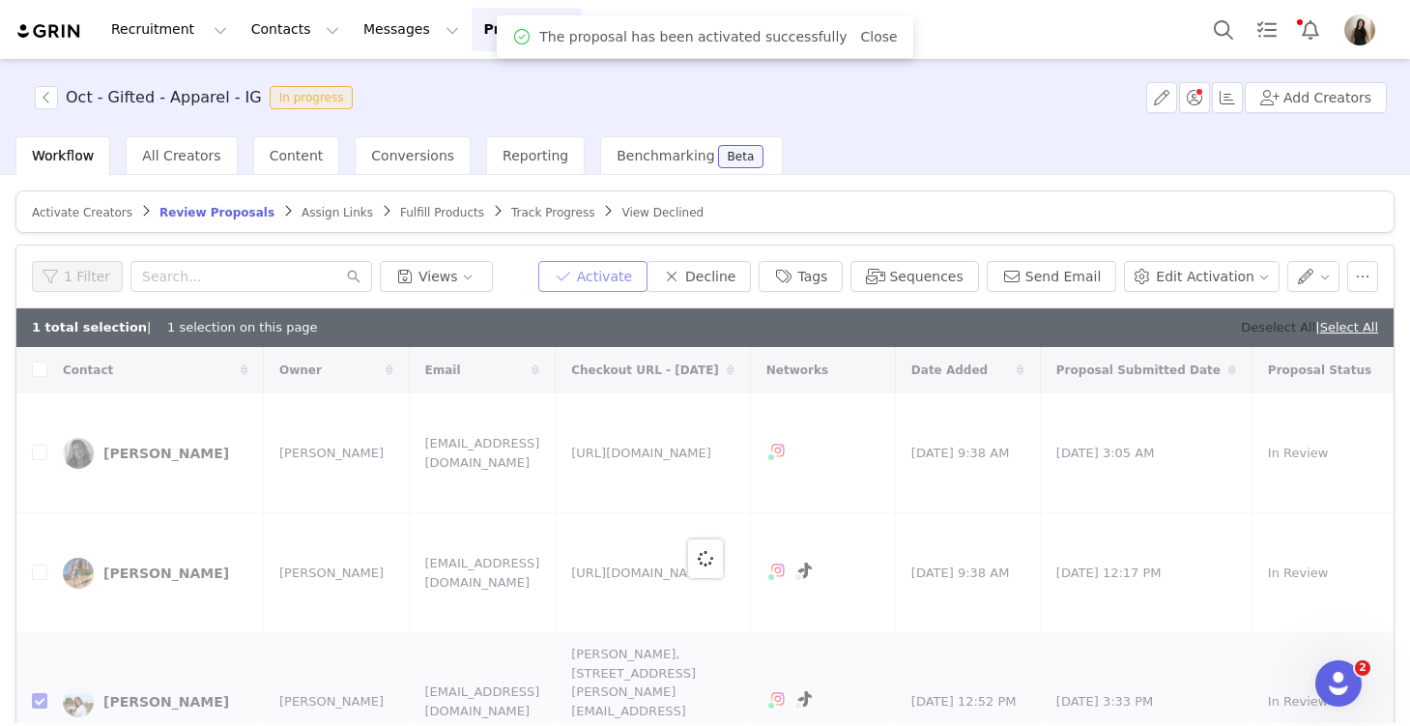
checkbox input "false"
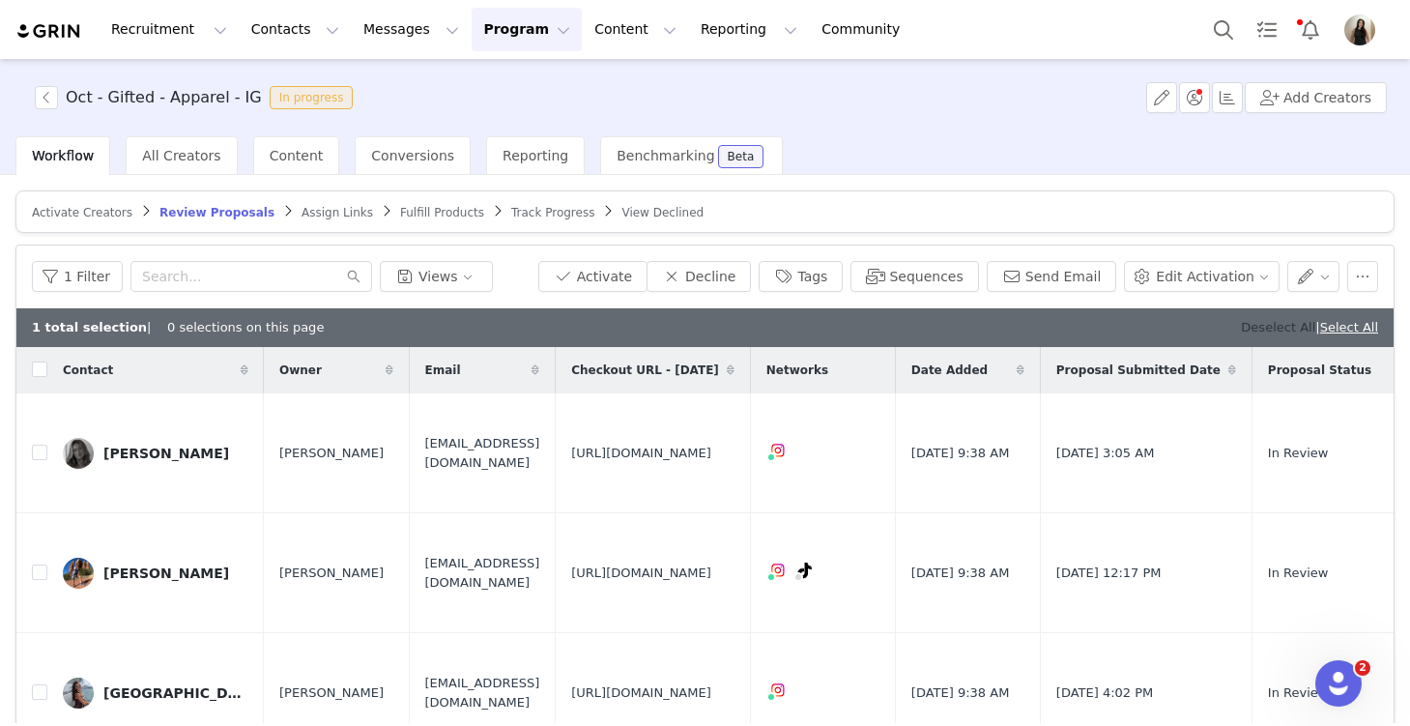
click at [1272, 324] on link "Deselect All" at bounding box center [1278, 327] width 74 height 14
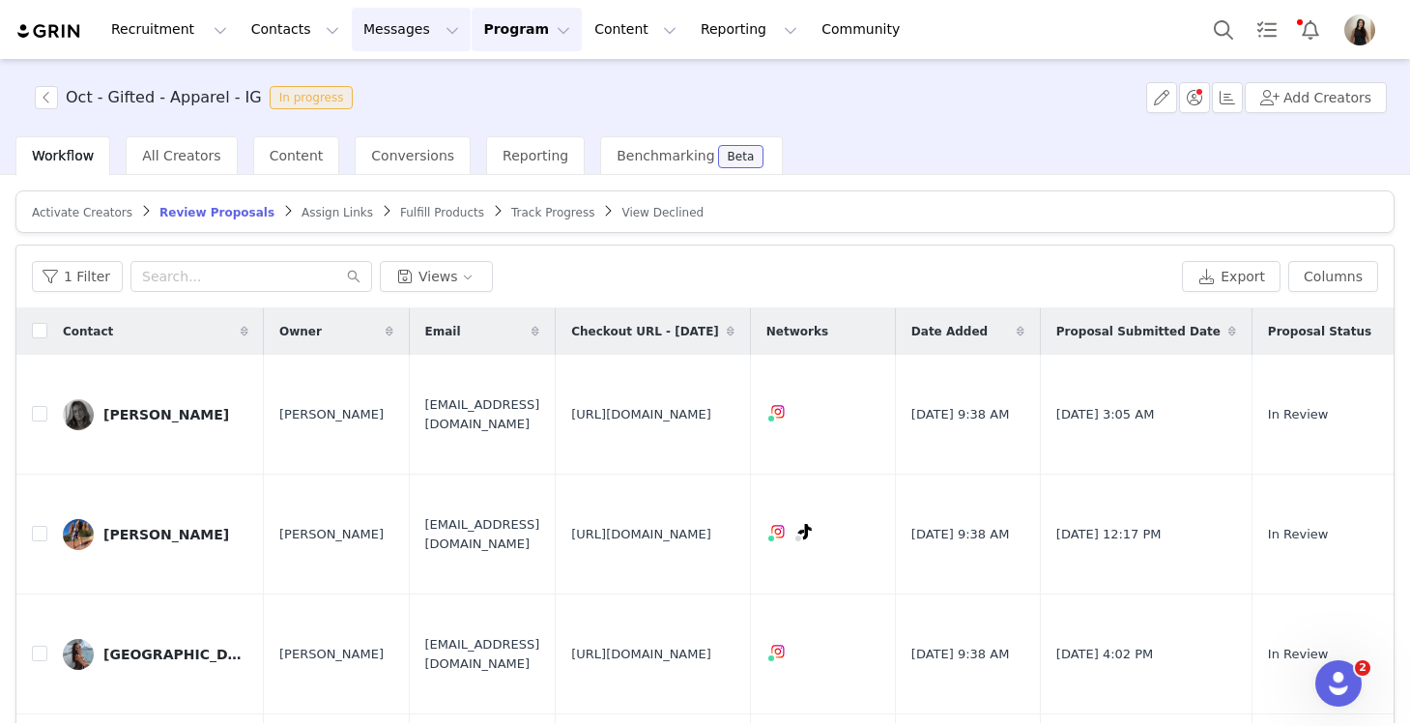
click at [382, 28] on button "Messages Messages" at bounding box center [411, 29] width 119 height 43
click at [411, 126] on div "Inbox" at bounding box center [407, 121] width 130 height 20
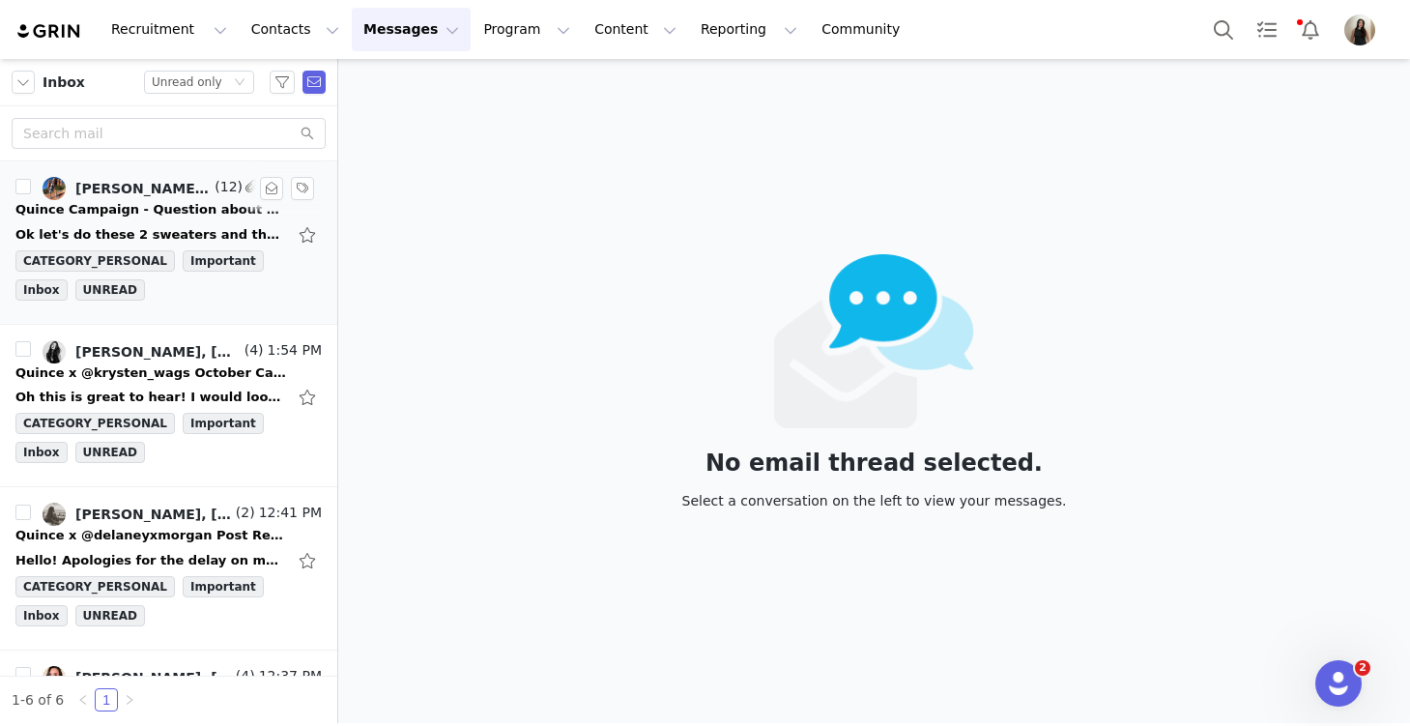
click at [77, 210] on div "Quince Campaign - Question about your order!" at bounding box center [150, 209] width 271 height 19
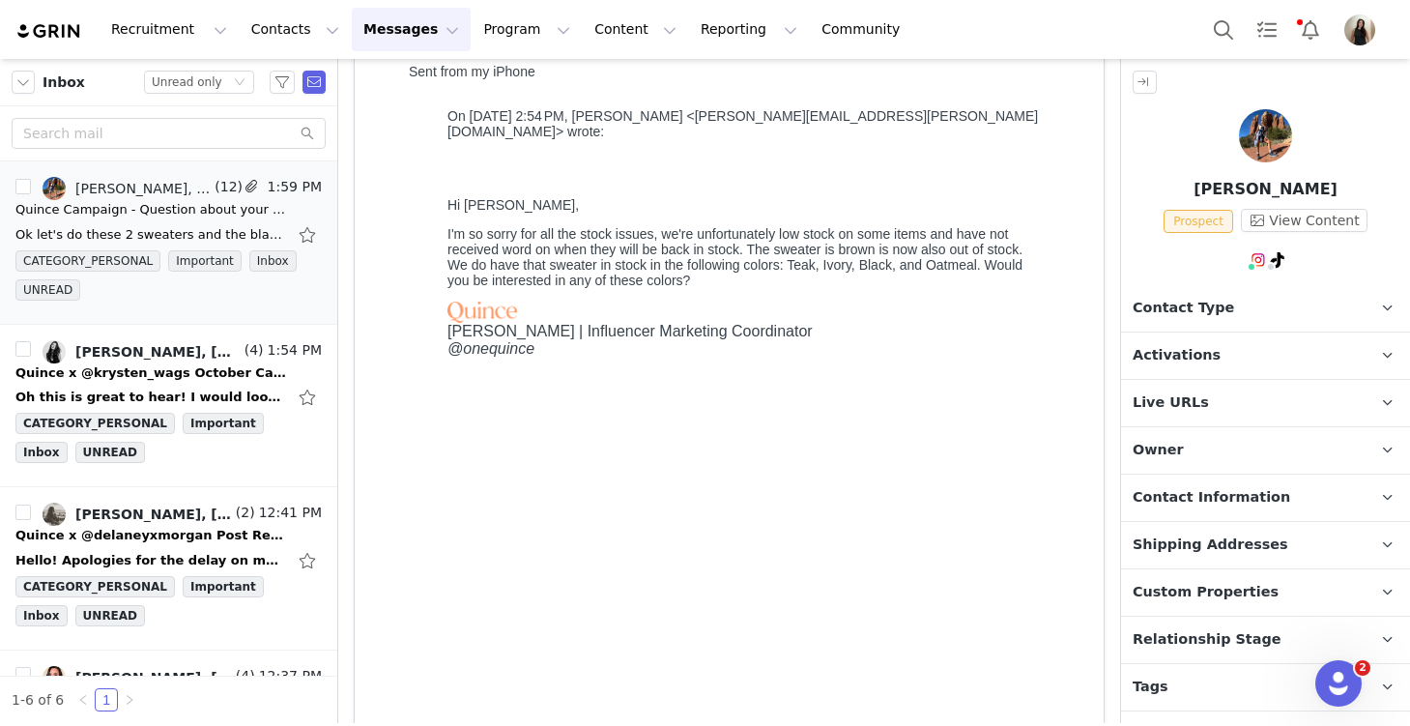
scroll to position [274, 0]
click at [477, 61] on img at bounding box center [452, 52] width 86 height 15
drag, startPoint x: 85, startPoint y: 456, endPoint x: 1153, endPoint y: 5, distance: 1159.5
click at [495, 61] on img at bounding box center [452, 52] width 86 height 15
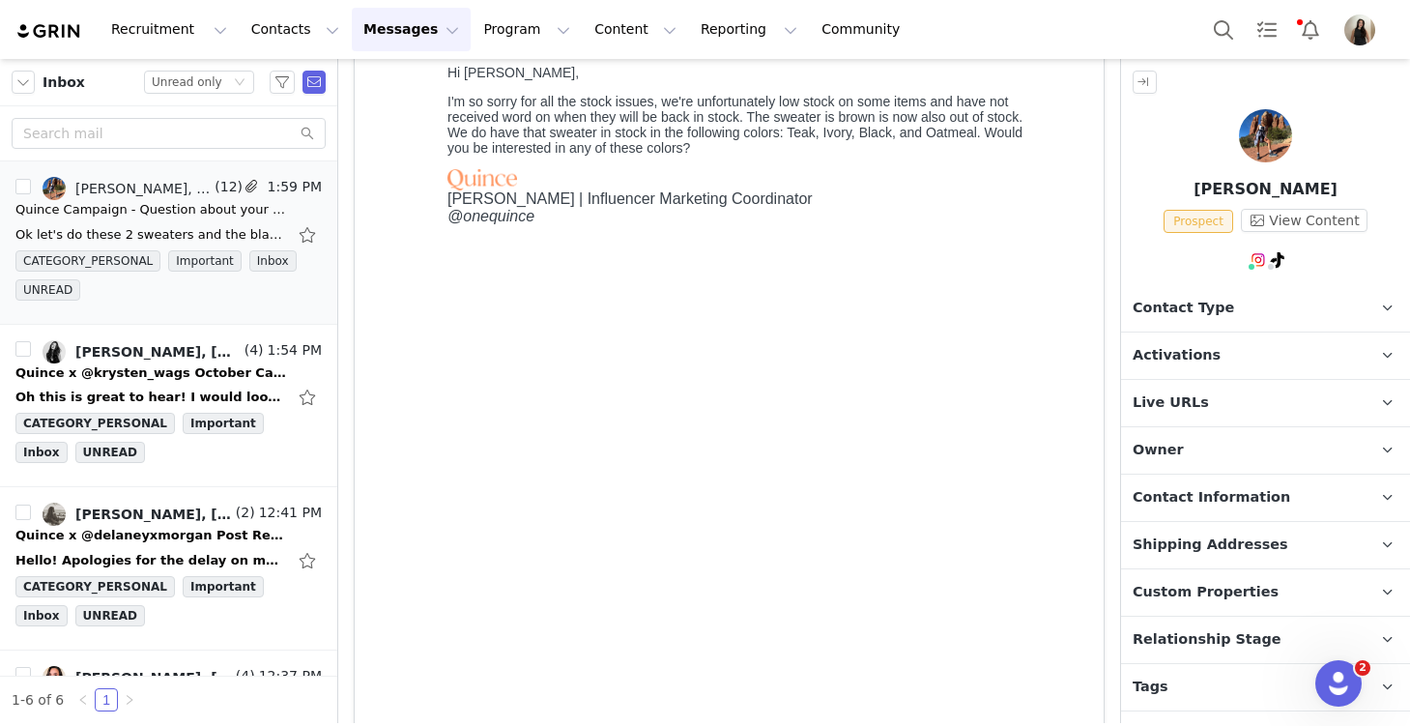
scroll to position [725, 0]
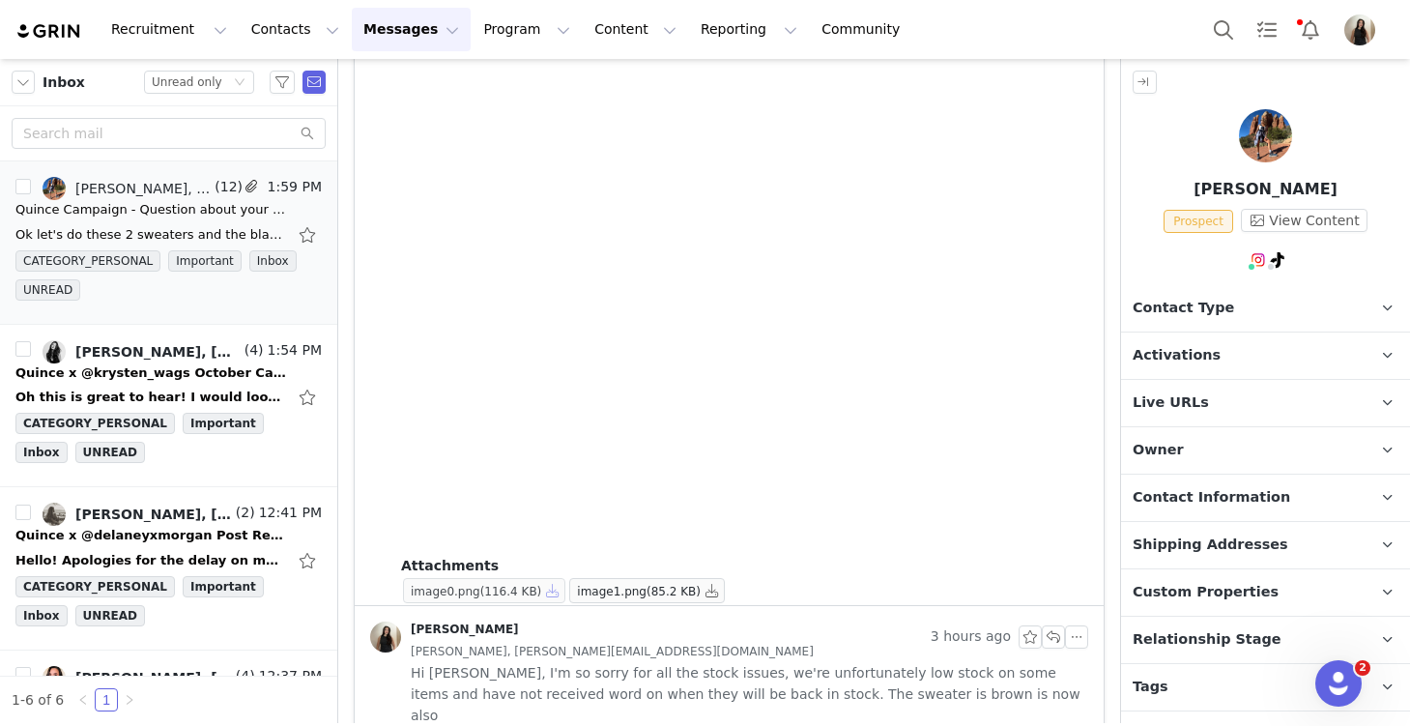
click at [556, 586] on button "button" at bounding box center [552, 590] width 23 height 23
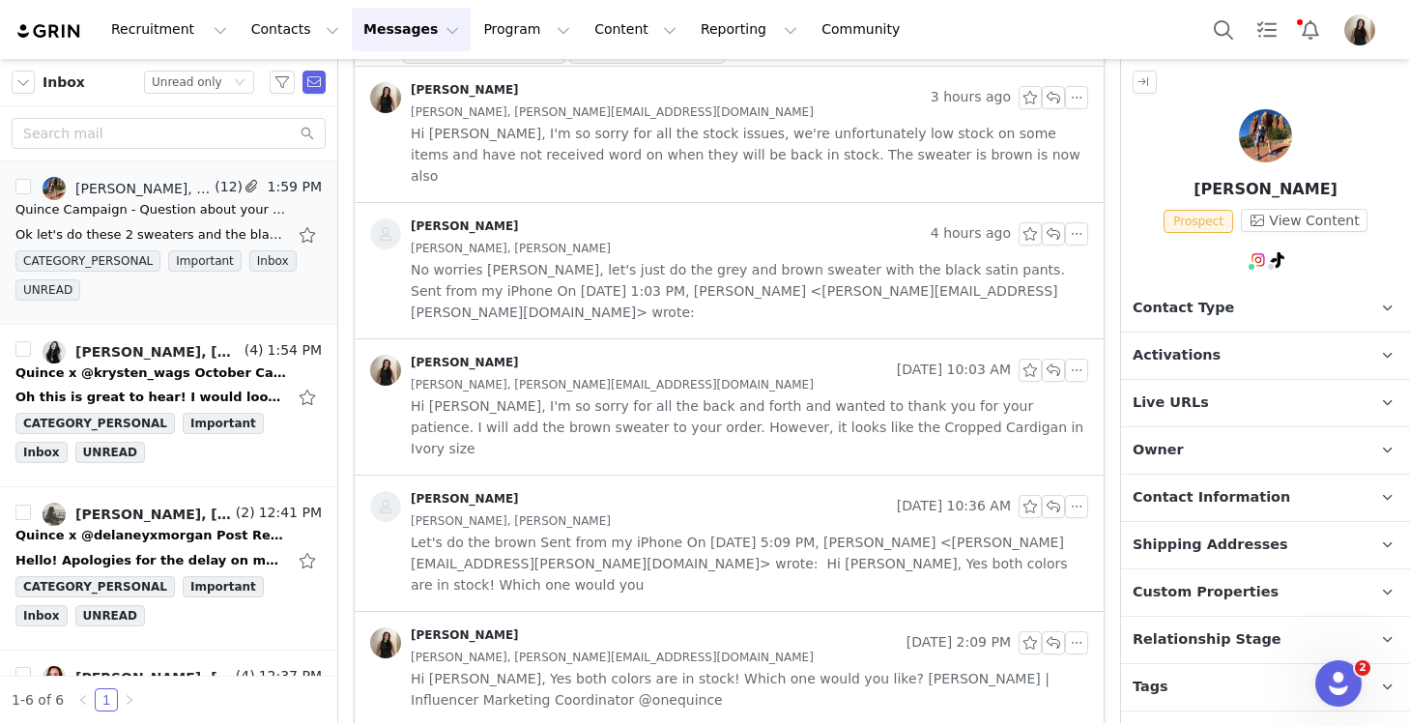
scroll to position [1931, 0]
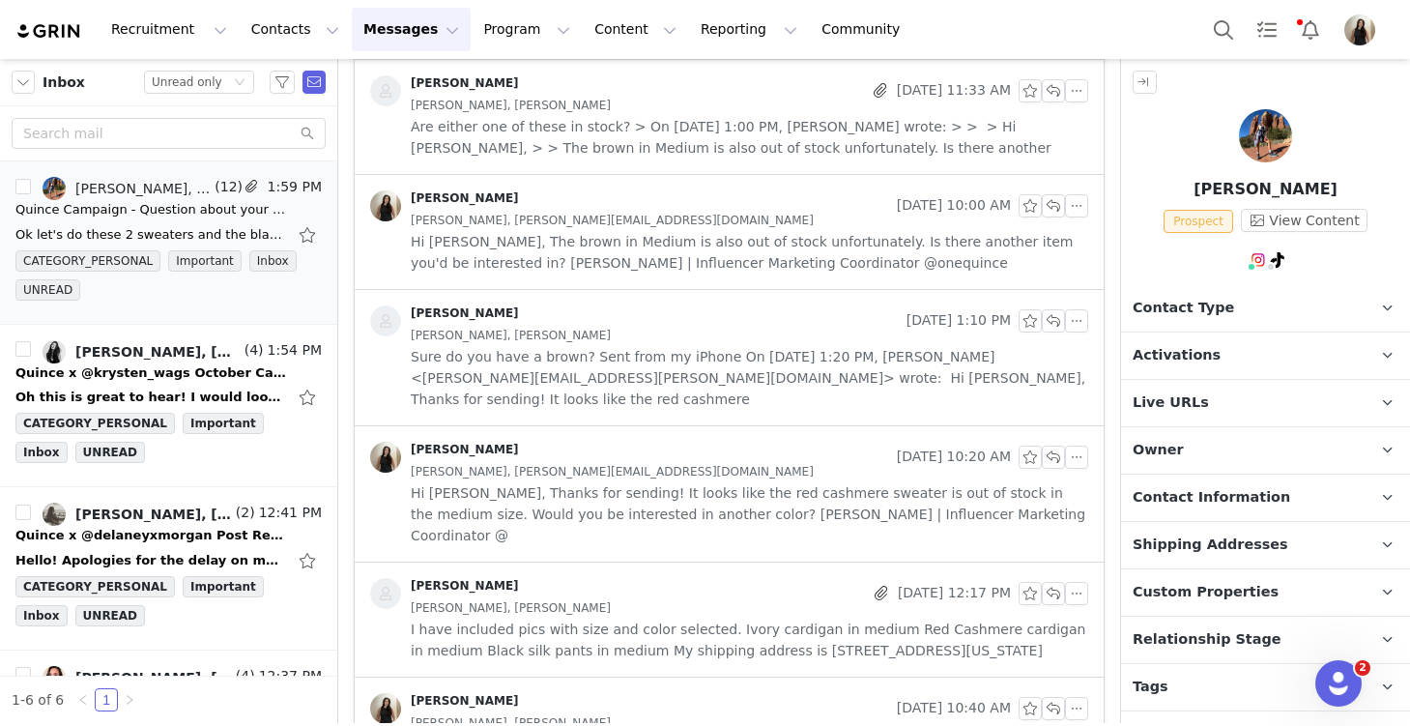
click at [655, 619] on span "I have included pics with size and color selected. Ivory cardigan in medium Red…" at bounding box center [750, 640] width 678 height 43
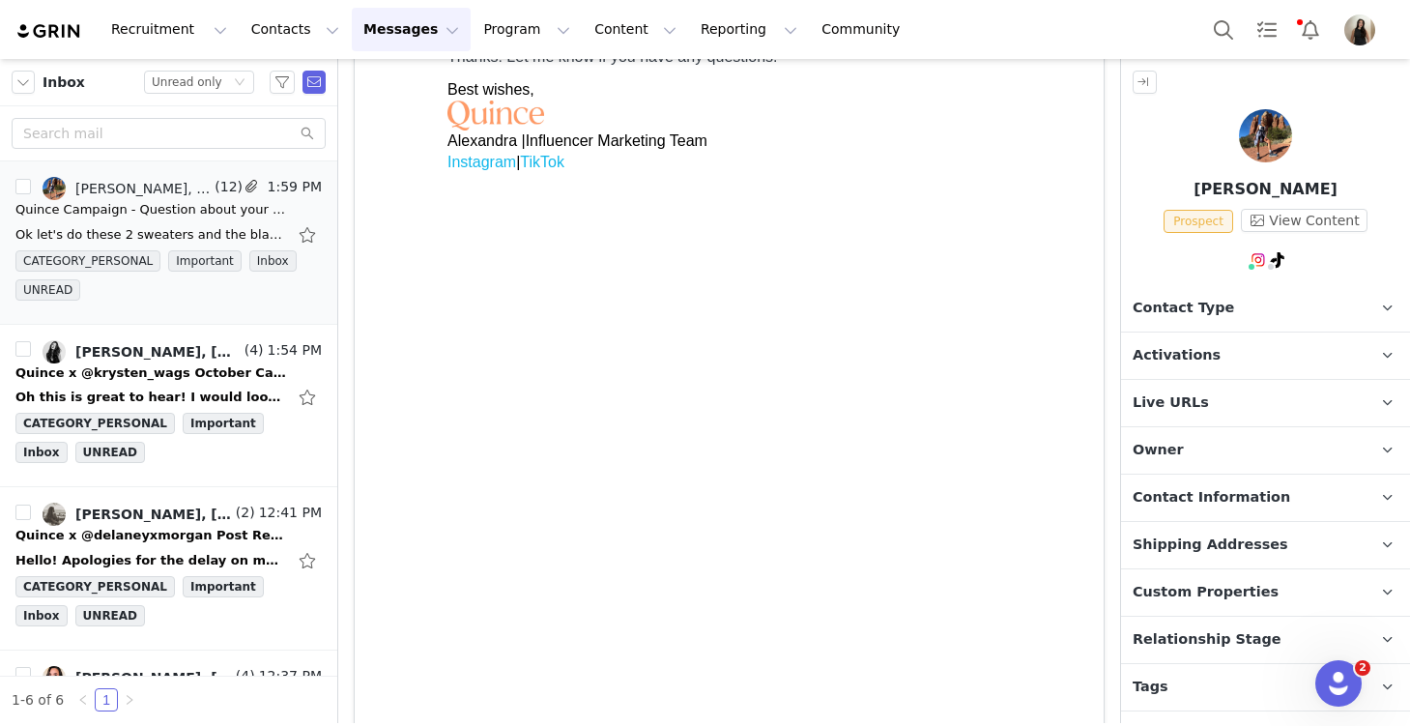
scroll to position [3510, 0]
drag, startPoint x: 849, startPoint y: 371, endPoint x: 553, endPoint y: 374, distance: 295.8
copy div "14214 Lake Live Oak Dr, Orlando Florida 32828"
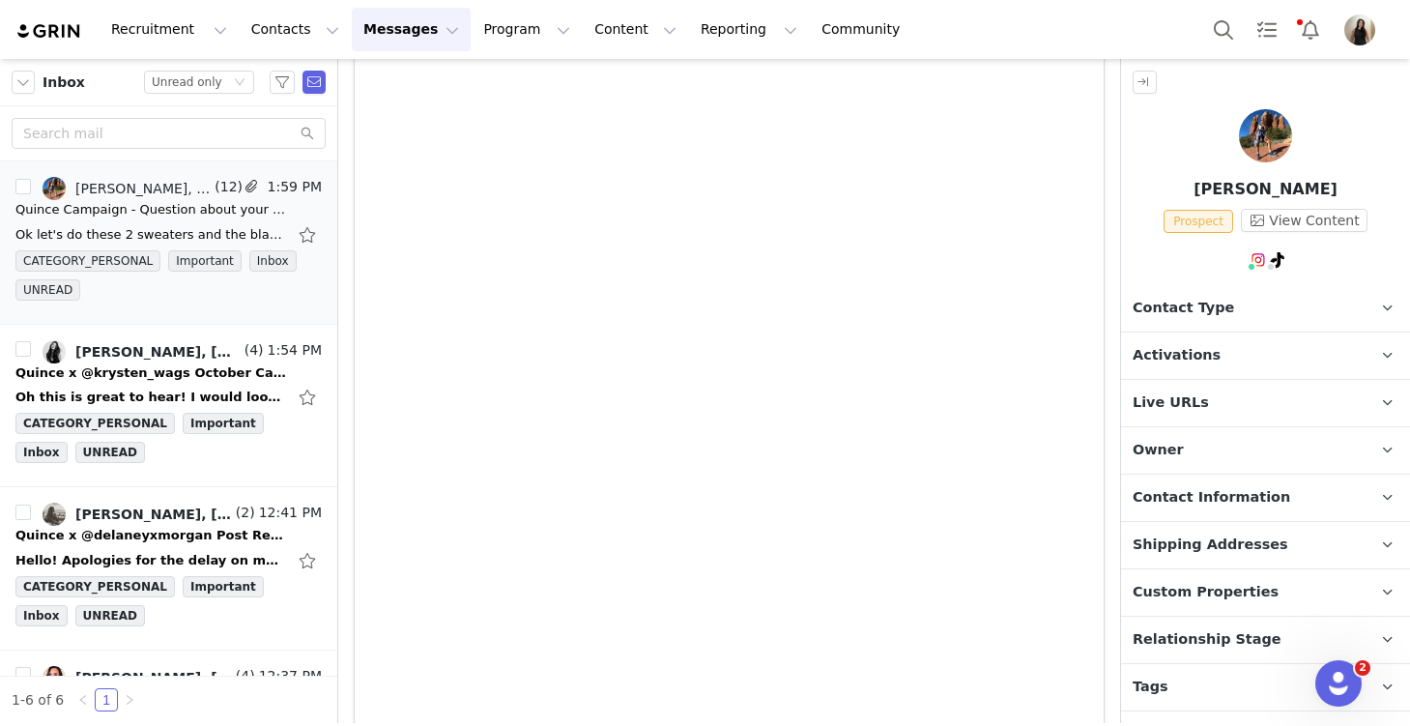
click at [1221, 498] on span "Contact Information" at bounding box center [1212, 497] width 158 height 21
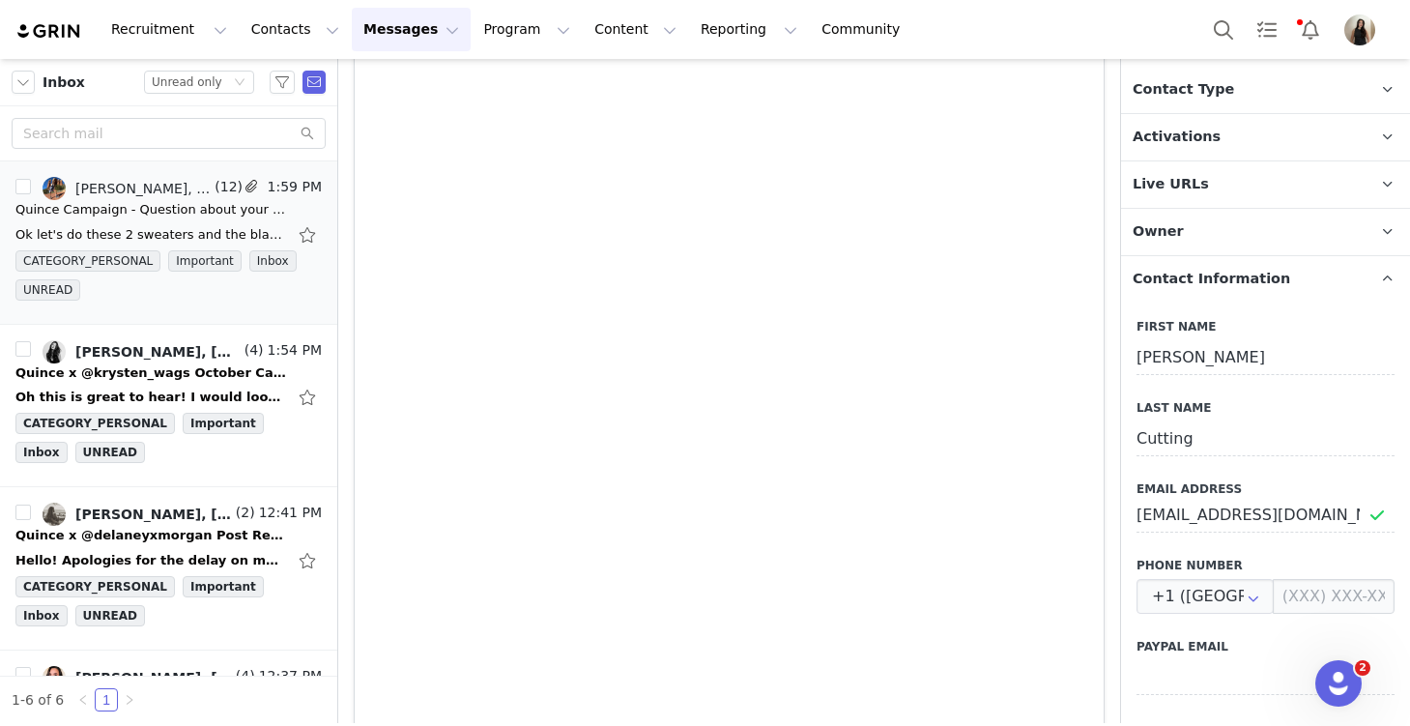
scroll to position [238, 0]
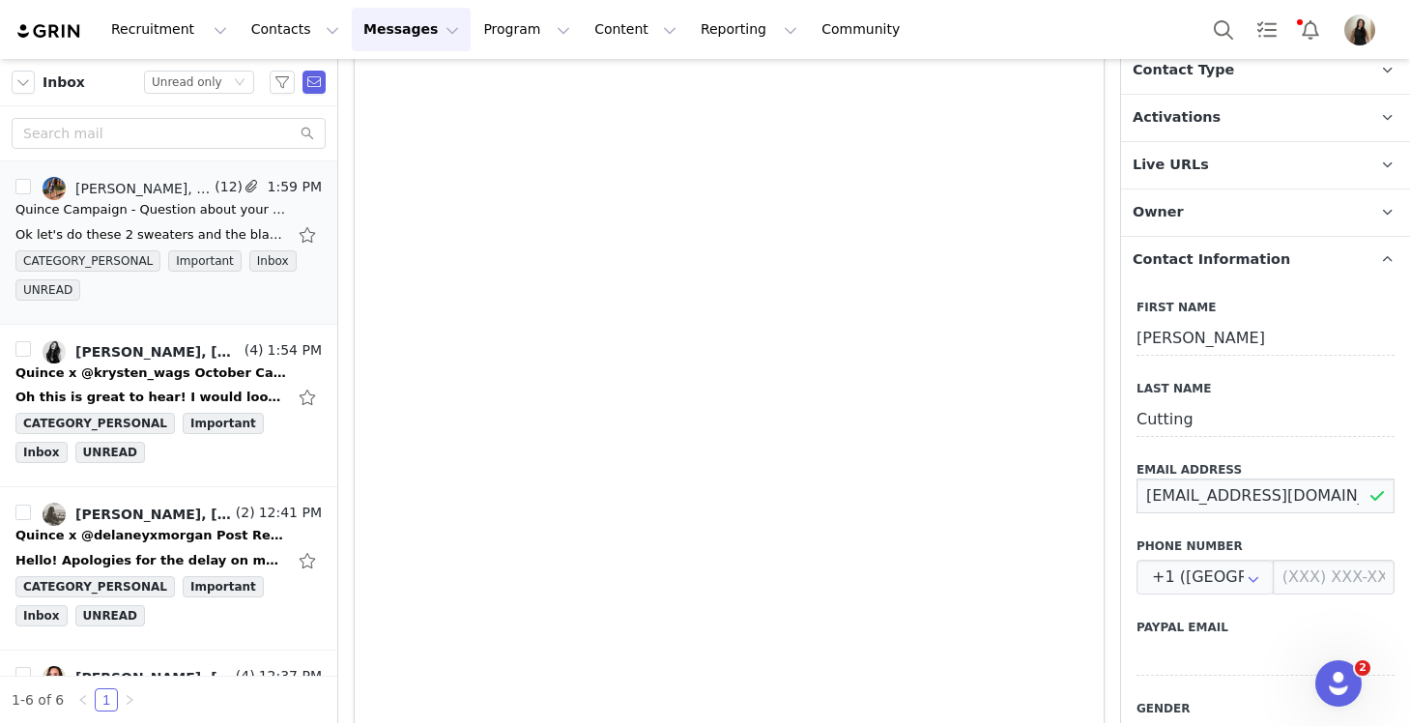
drag, startPoint x: 1341, startPoint y: 497, endPoint x: 1134, endPoint y: 492, distance: 206.9
click at [1134, 492] on div "First Name Vanessa Last Name Cutting Email Address Vanessalcutting@gmail.com Ph…" at bounding box center [1265, 621] width 289 height 676
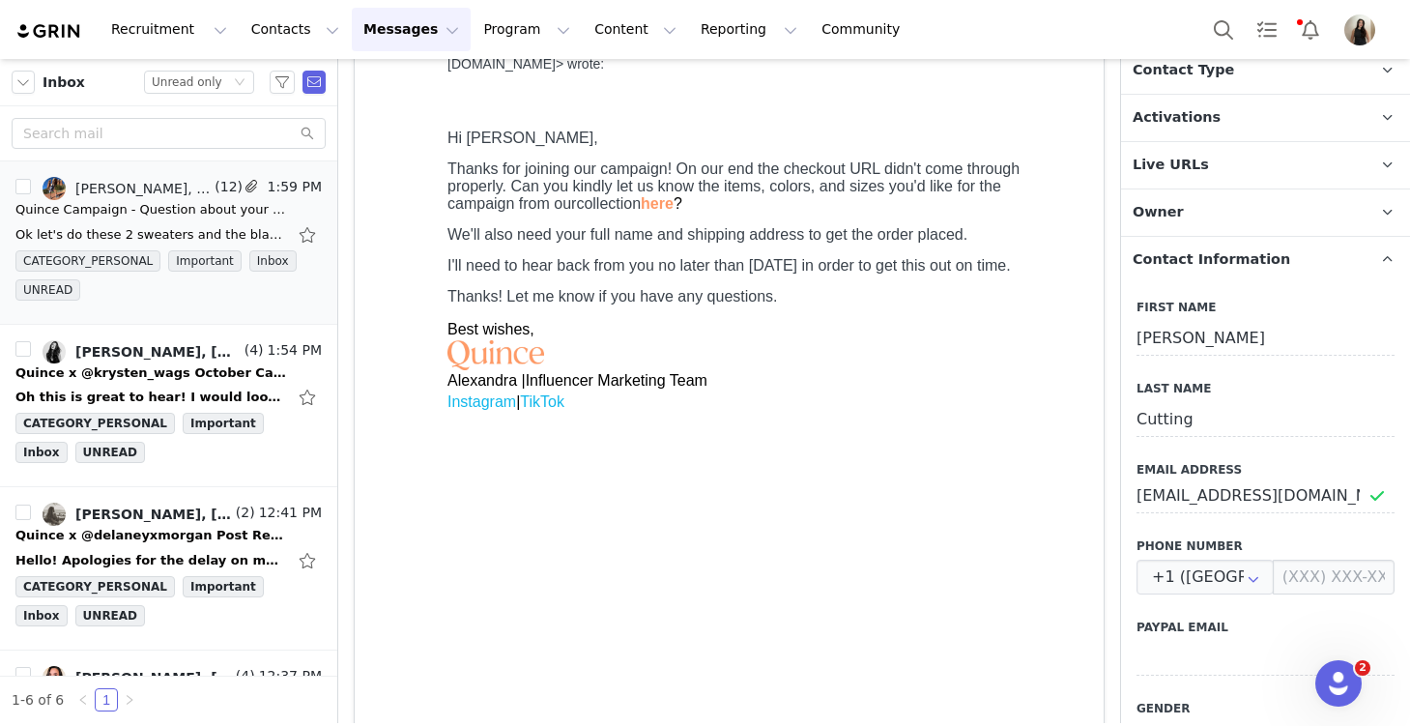
scroll to position [0, 0]
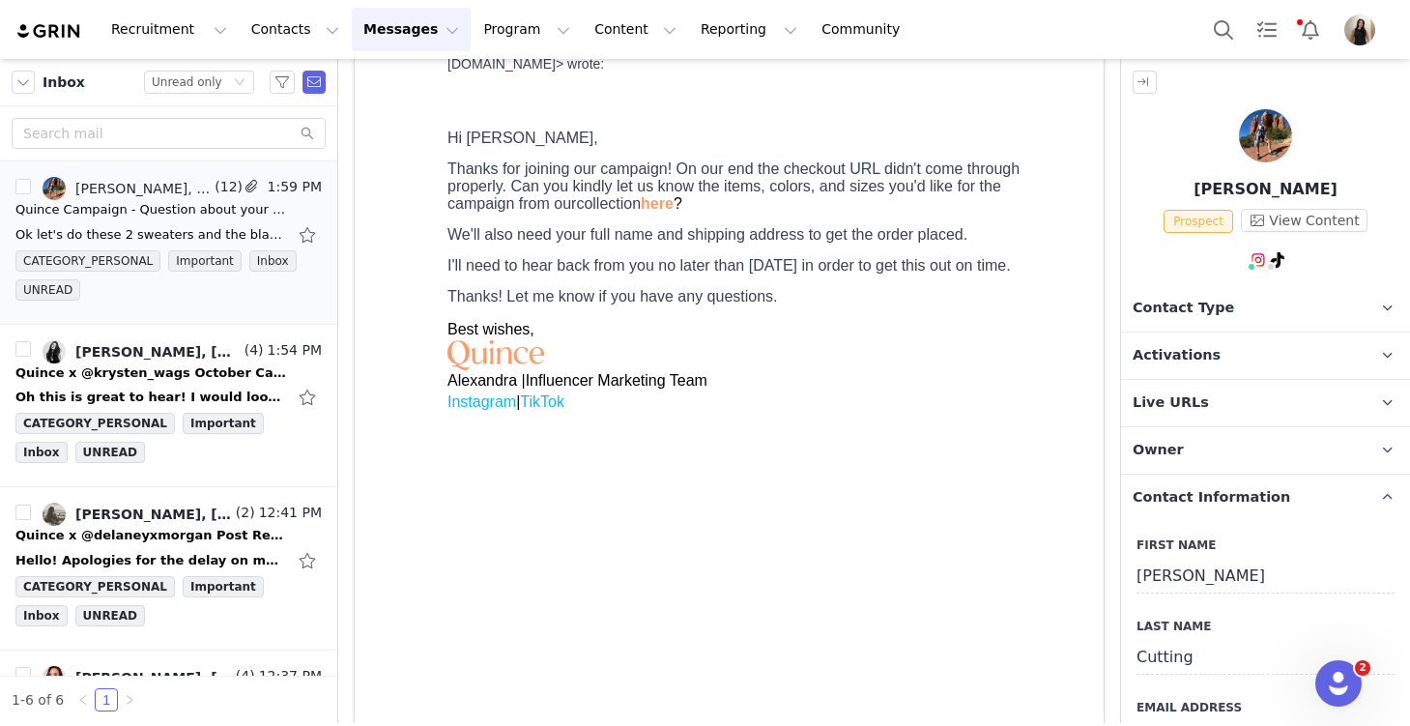
click at [1175, 357] on span "Activations" at bounding box center [1177, 355] width 88 height 21
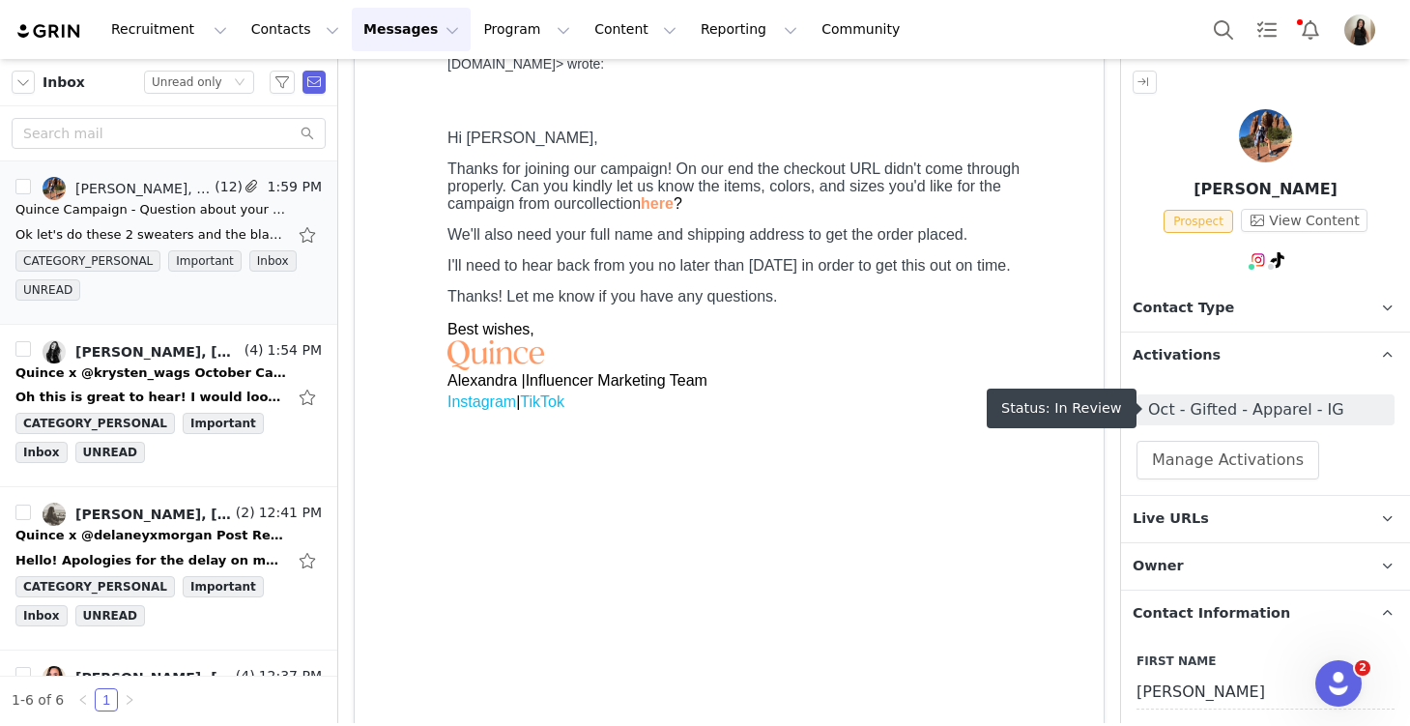
click at [1188, 409] on span "Oct - Gifted - Apparel - IG" at bounding box center [1265, 409] width 235 height 23
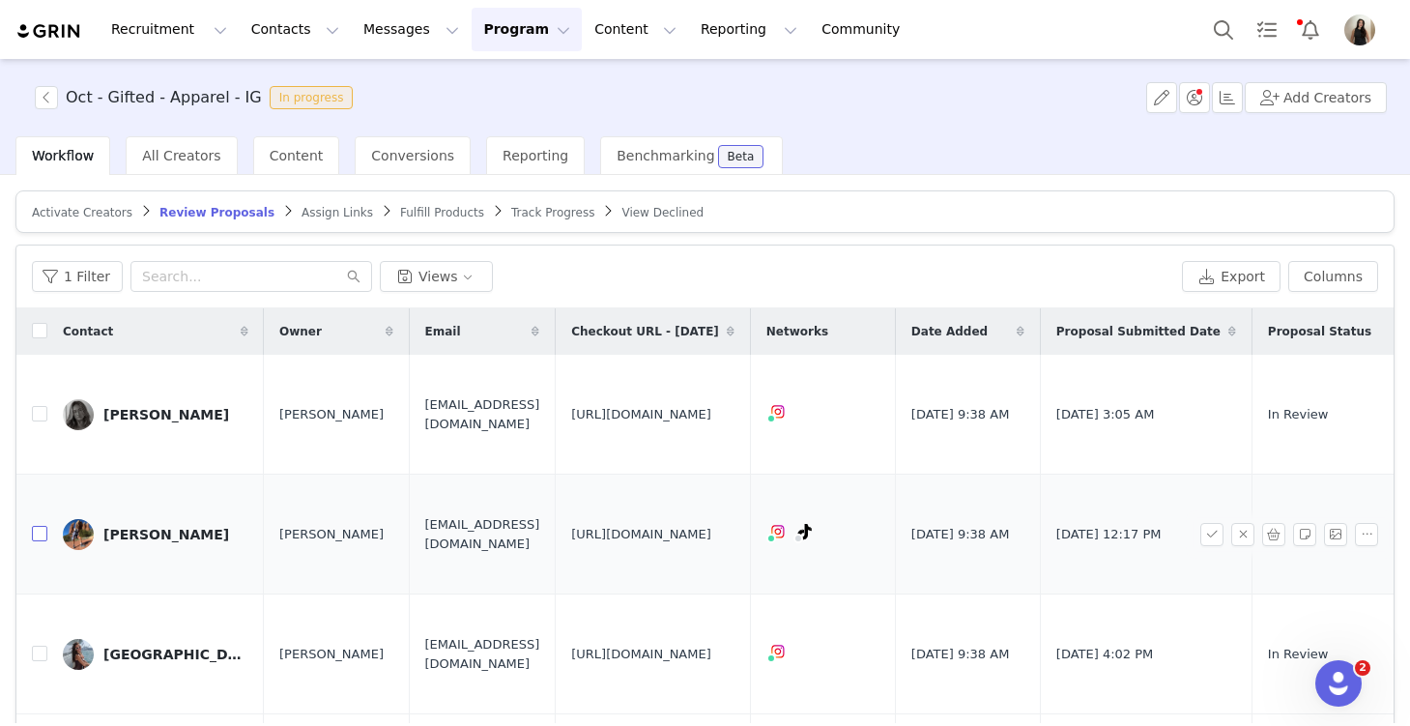
click at [35, 526] on input "checkbox" at bounding box center [39, 533] width 15 height 15
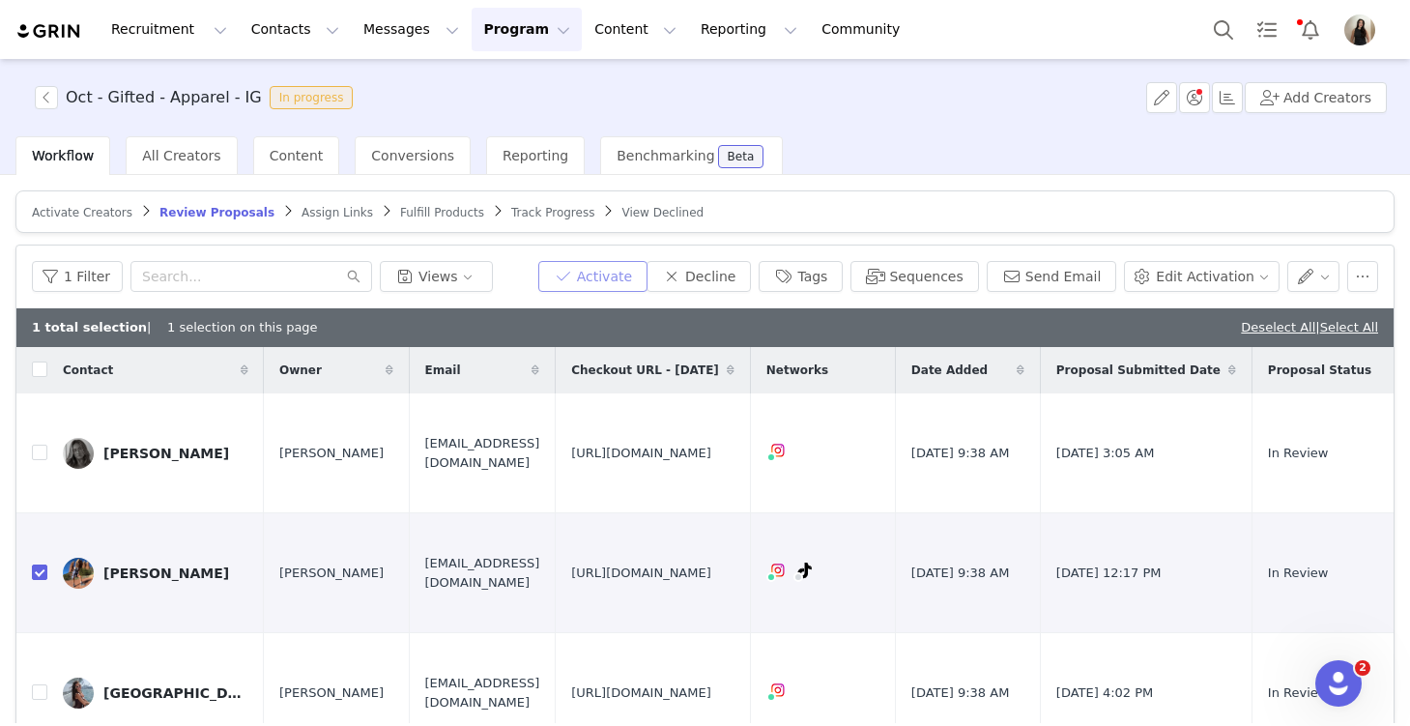
click at [642, 270] on button "Activate" at bounding box center [592, 276] width 109 height 31
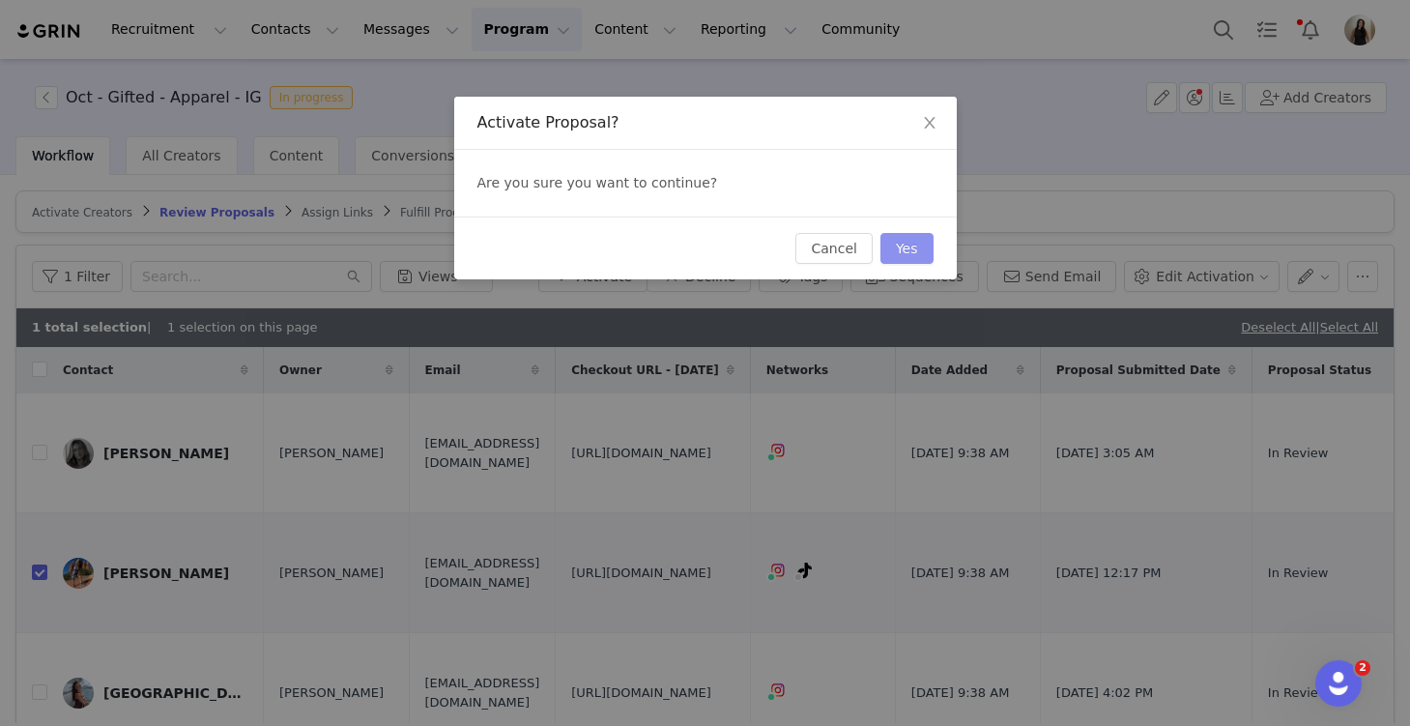
click at [905, 243] on button "Yes" at bounding box center [907, 248] width 53 height 31
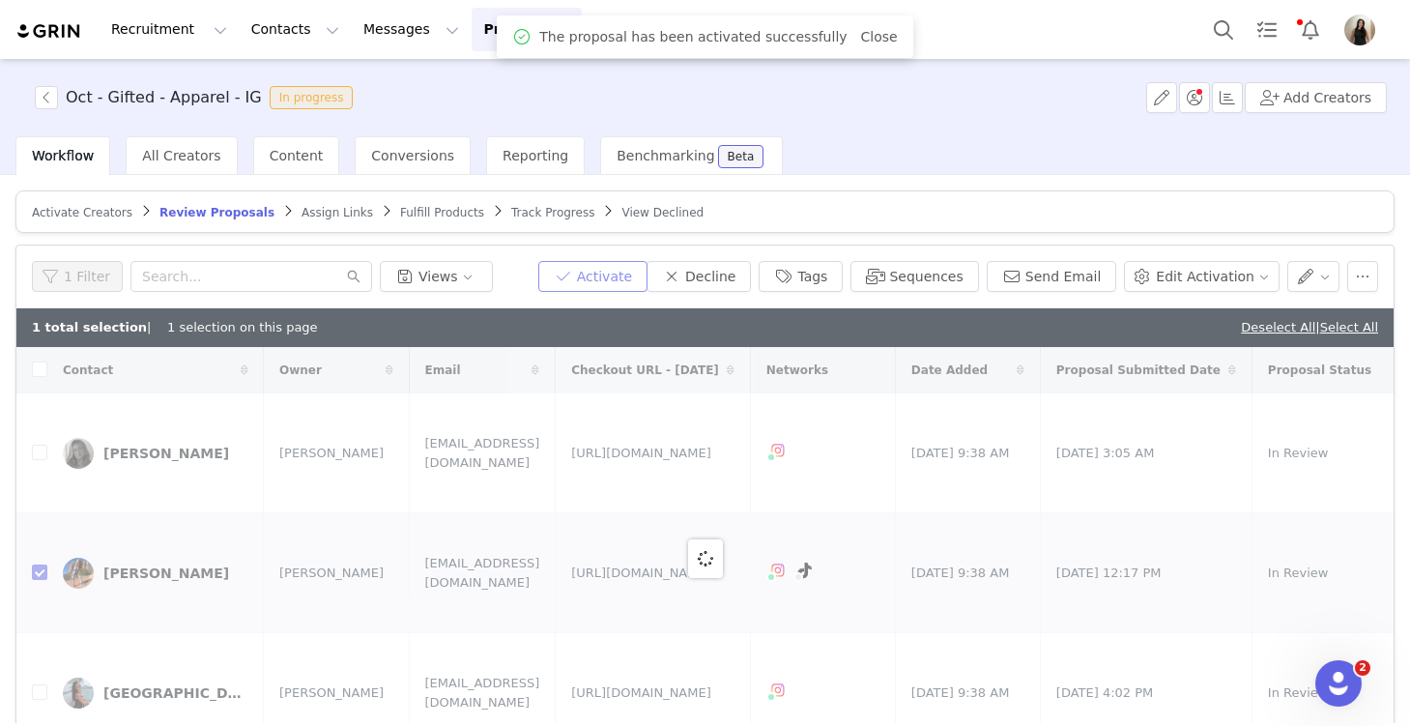
checkbox input "false"
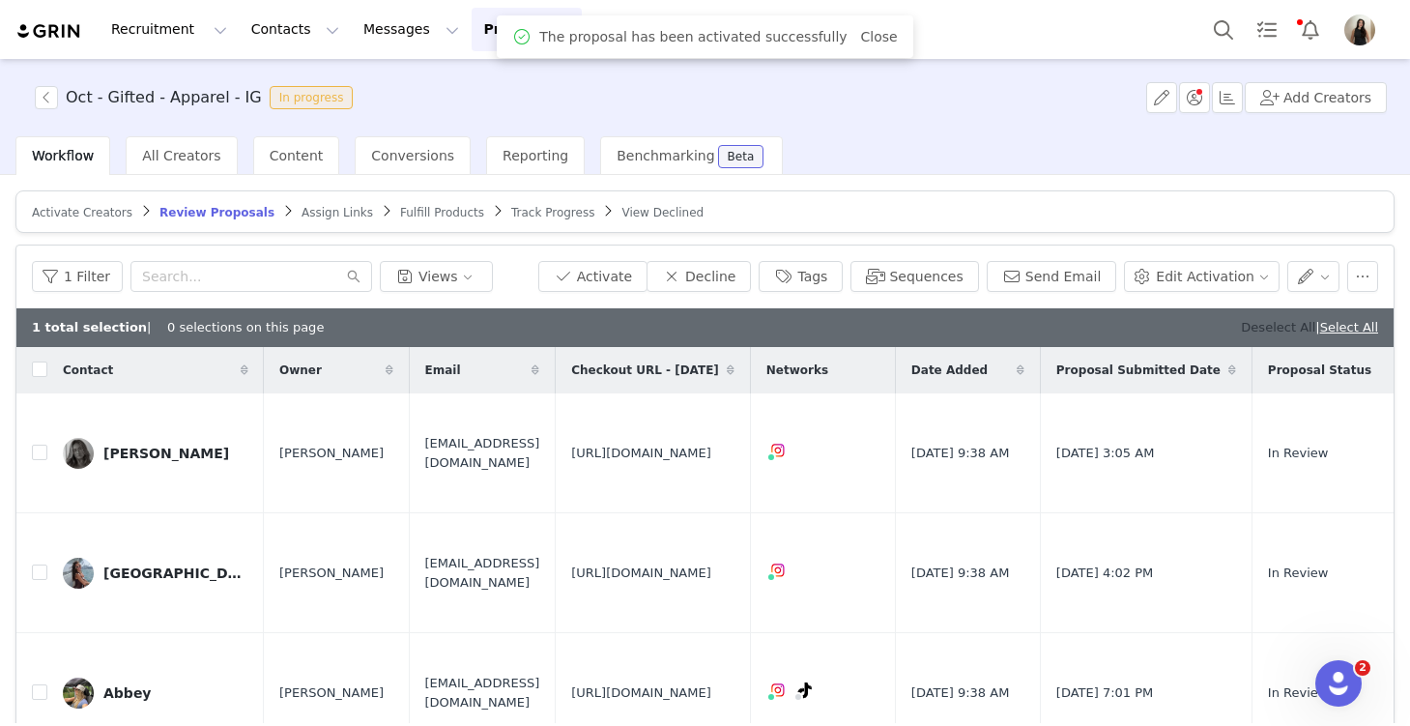
click at [1263, 324] on link "Deselect All" at bounding box center [1278, 327] width 74 height 14
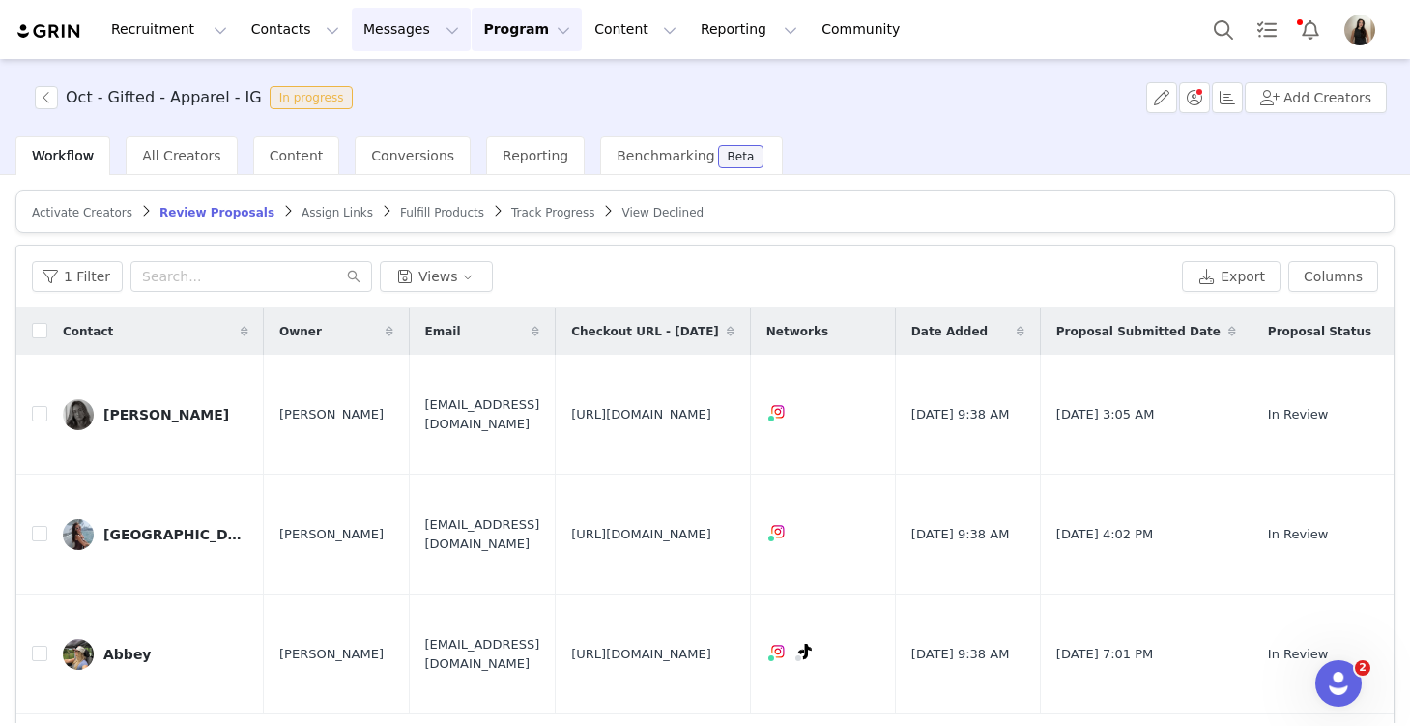
click at [398, 32] on button "Messages Messages" at bounding box center [411, 29] width 119 height 43
click at [408, 116] on div "Inbox" at bounding box center [407, 121] width 130 height 20
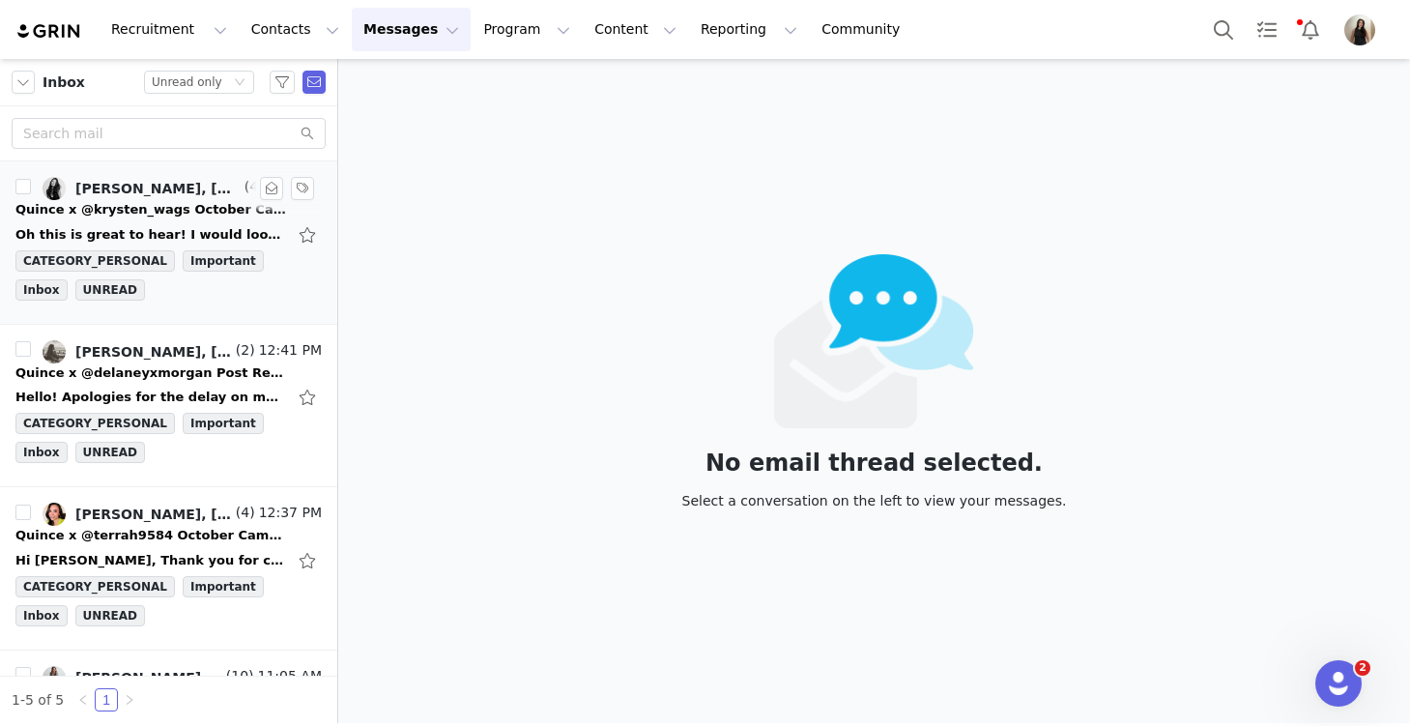
click at [129, 226] on div "Oh this is great to hear! I would loooove some details on the bedding campaign …" at bounding box center [150, 234] width 271 height 19
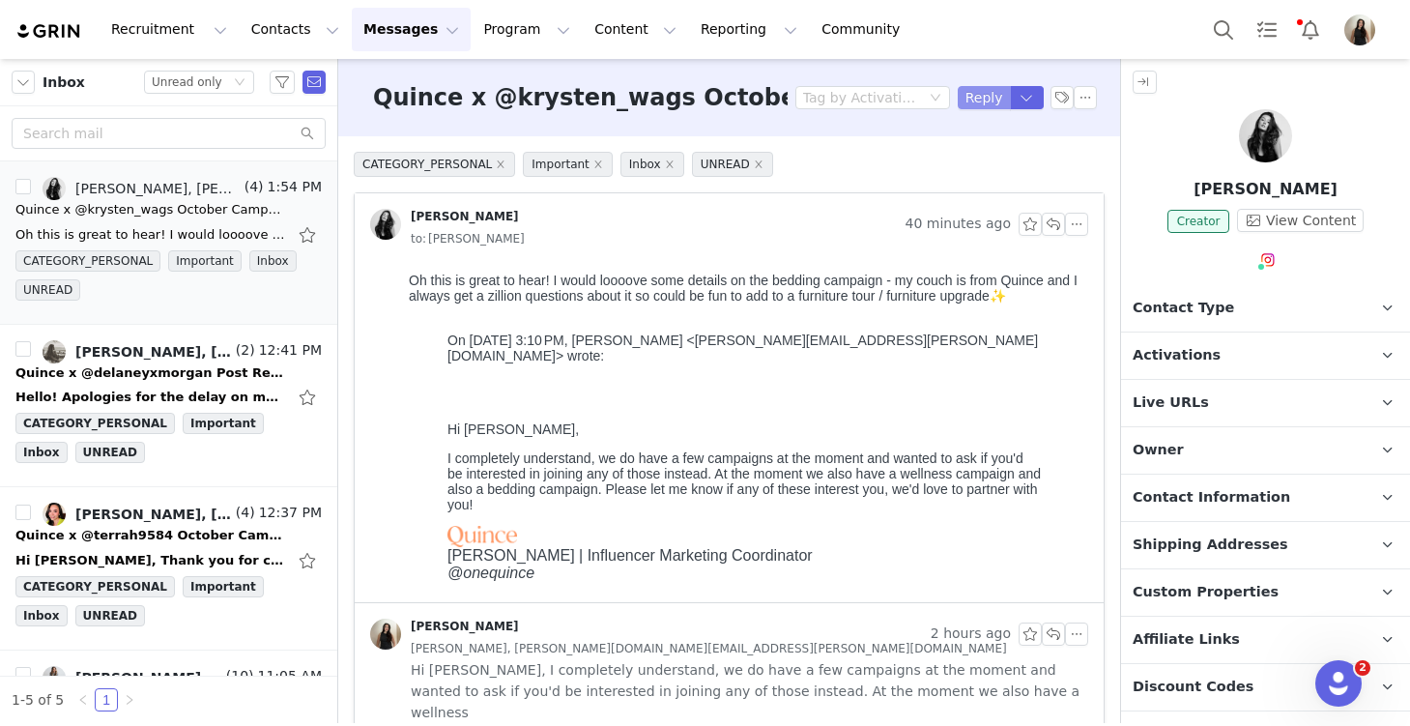
click at [977, 95] on button "Reply" at bounding box center [984, 97] width 53 height 23
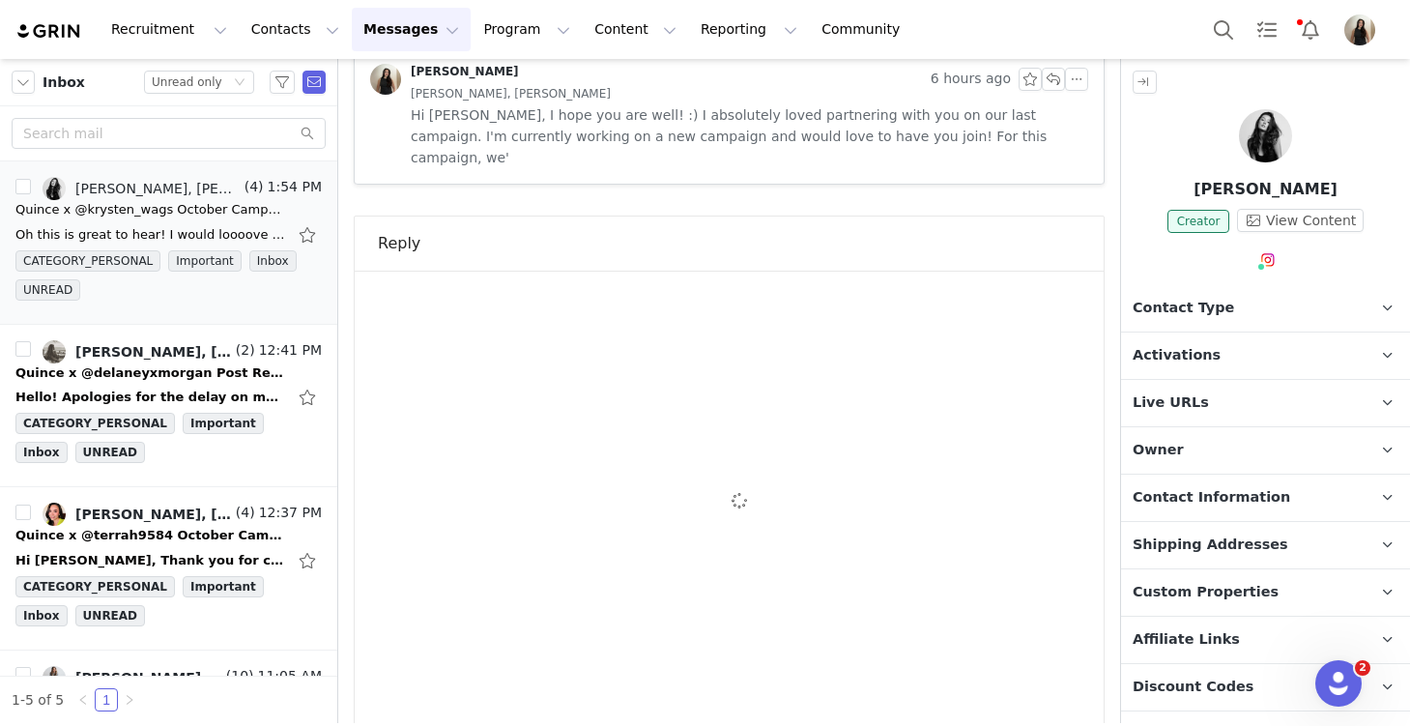
scroll to position [857, 0]
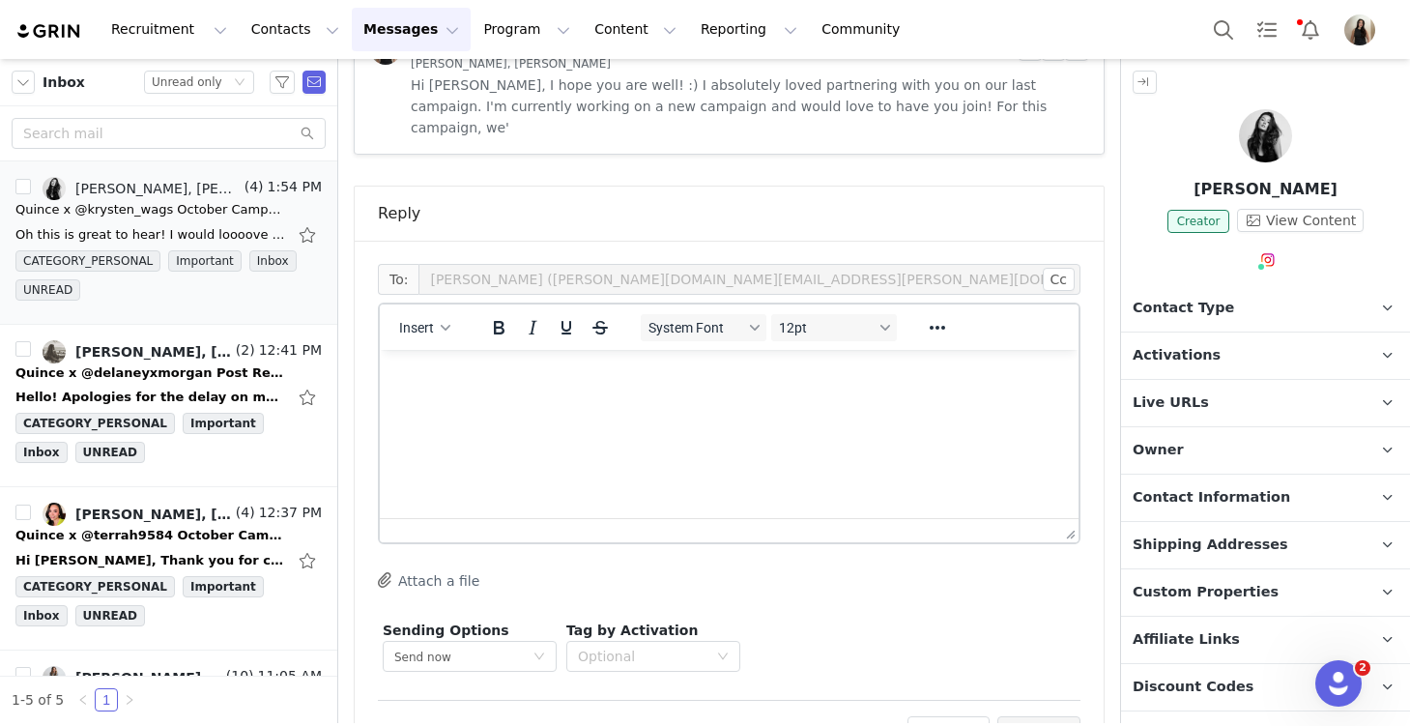
click at [699, 402] on html at bounding box center [729, 376] width 699 height 52
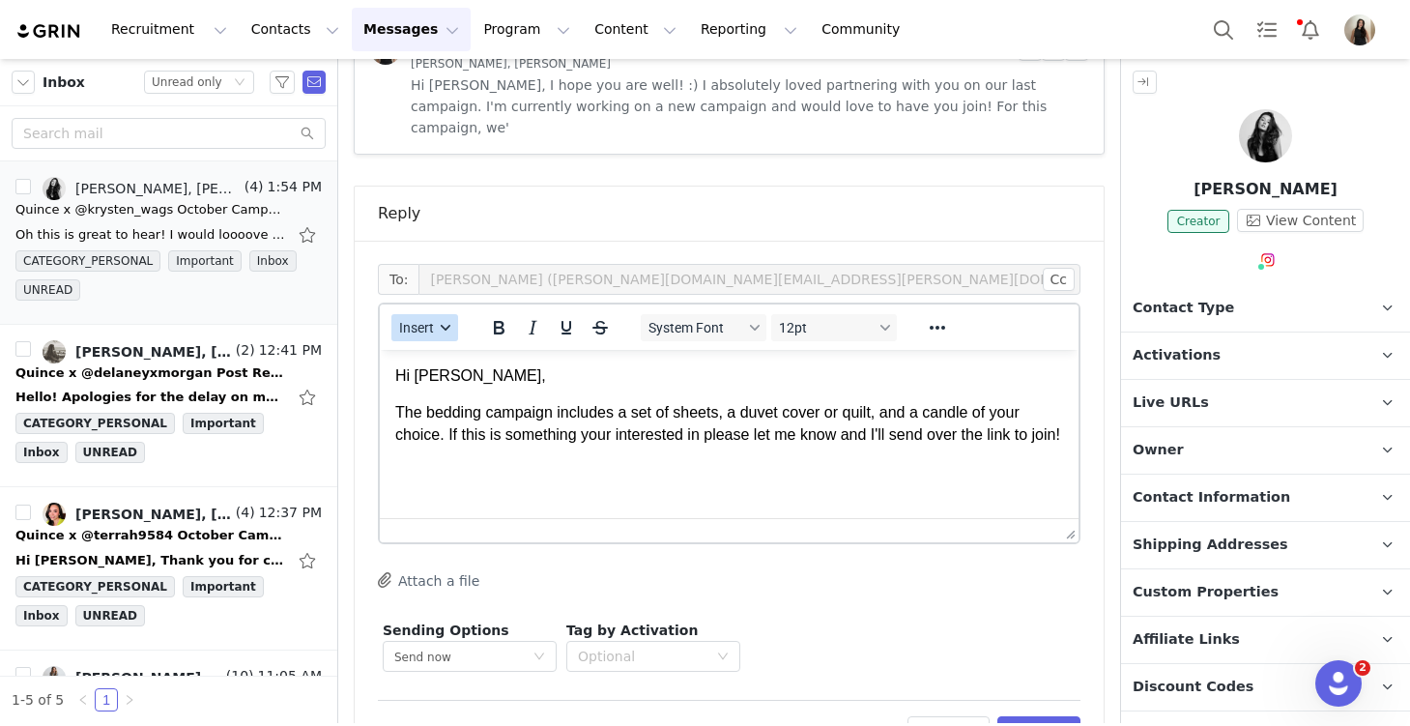
click at [418, 320] on span "Insert" at bounding box center [416, 327] width 35 height 15
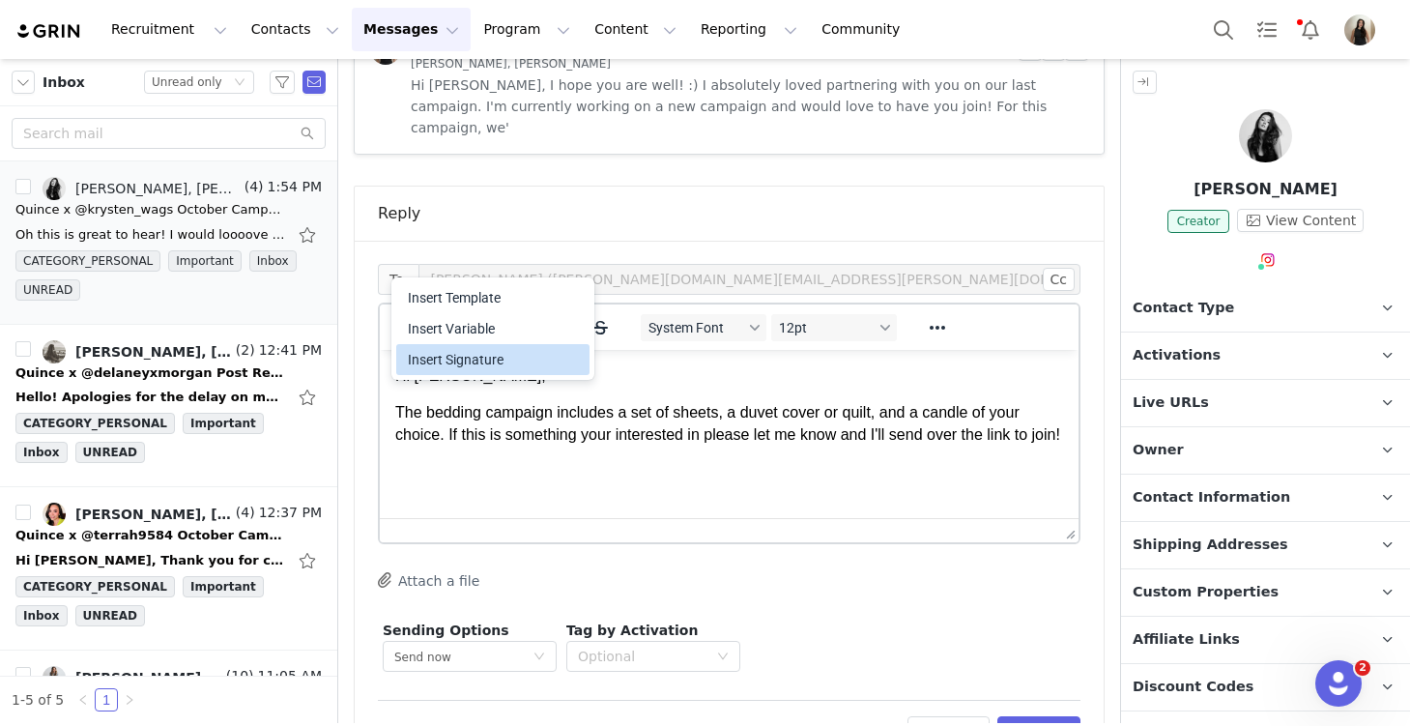
click at [469, 351] on div "Insert Signature" at bounding box center [495, 359] width 174 height 23
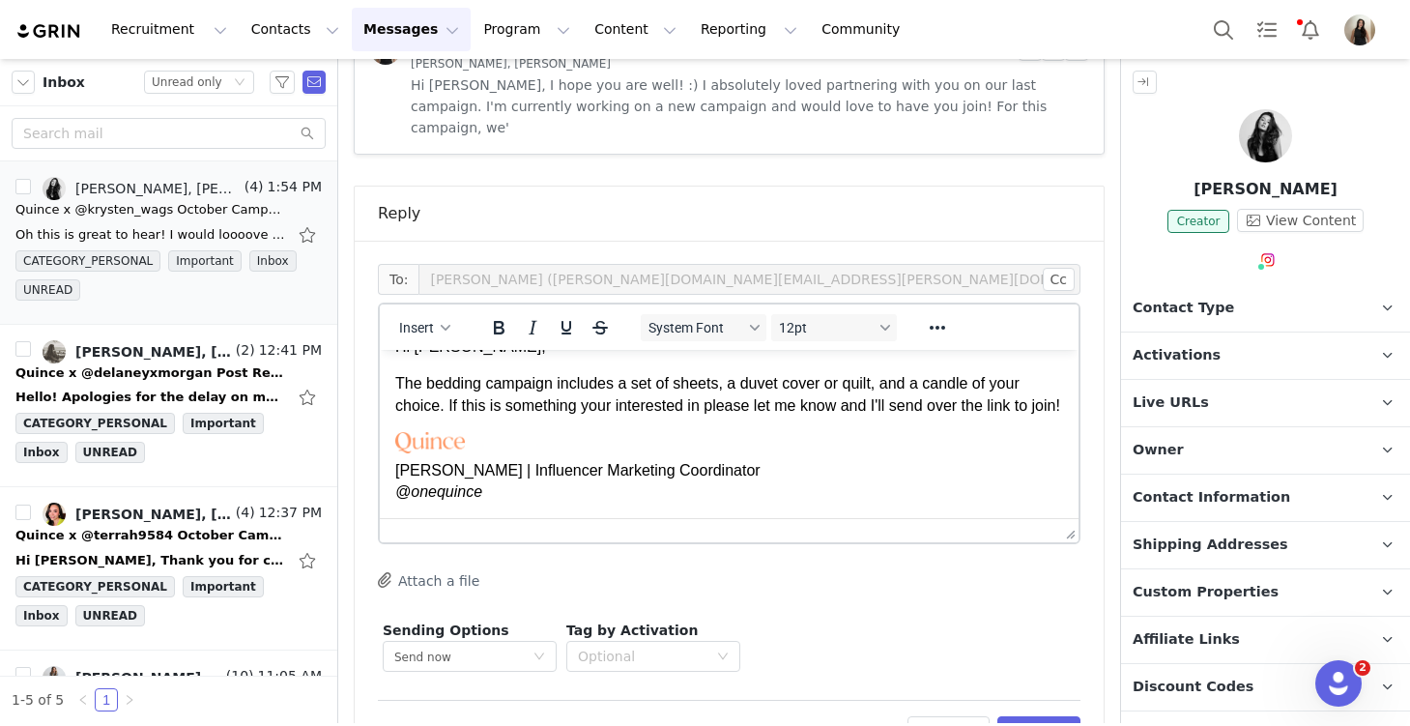
click at [433, 417] on p "The bedding campaign includes a set of sheets, a duvet cover or quilt, and a ca…" at bounding box center [729, 394] width 668 height 43
click at [1036, 716] on button "Preview" at bounding box center [1039, 731] width 84 height 31
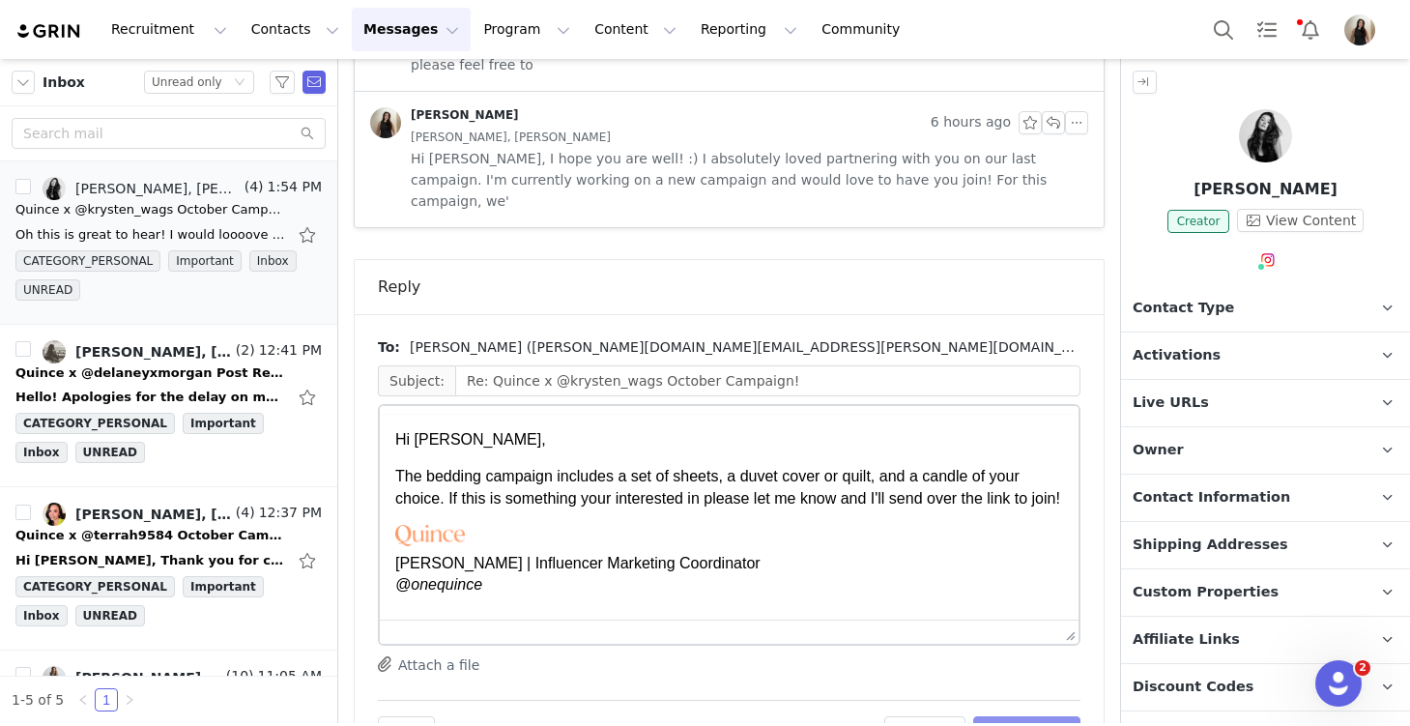
scroll to position [0, 0]
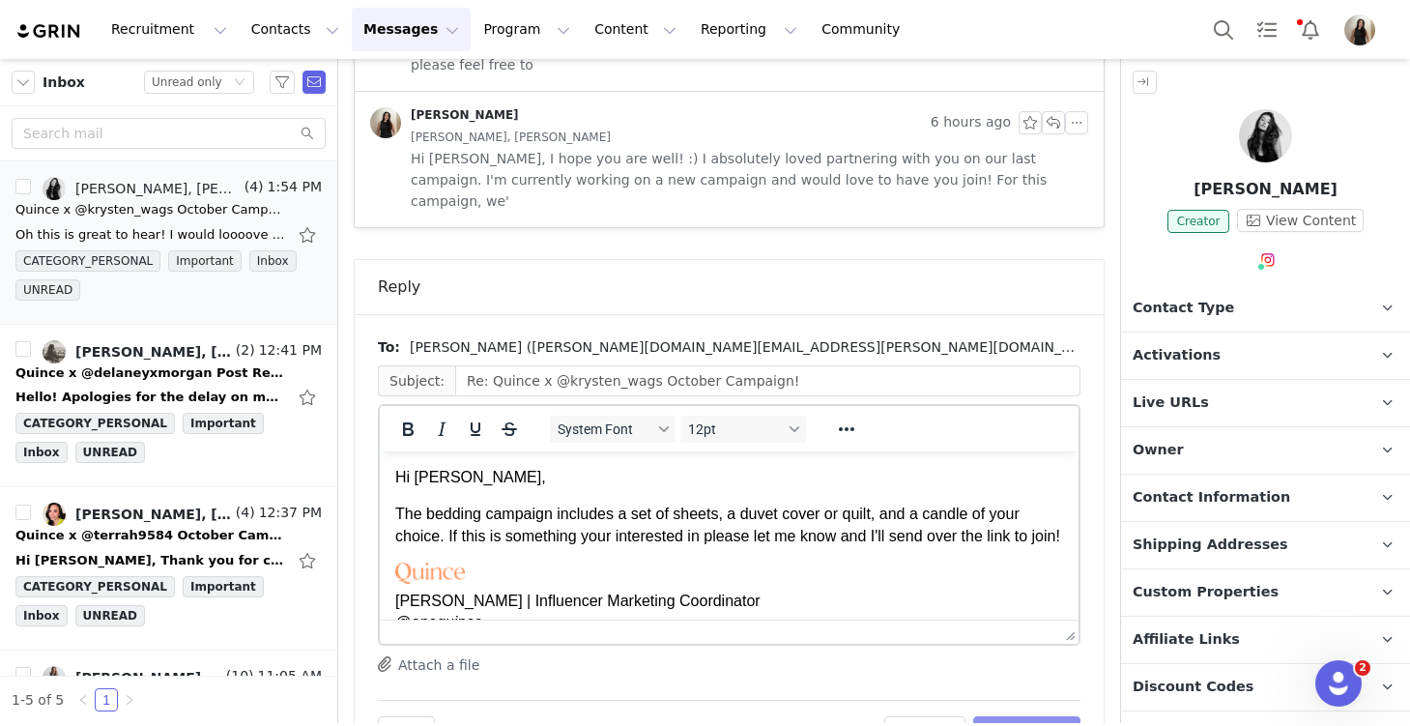
click at [1037, 716] on button "Send Email" at bounding box center [1026, 731] width 107 height 31
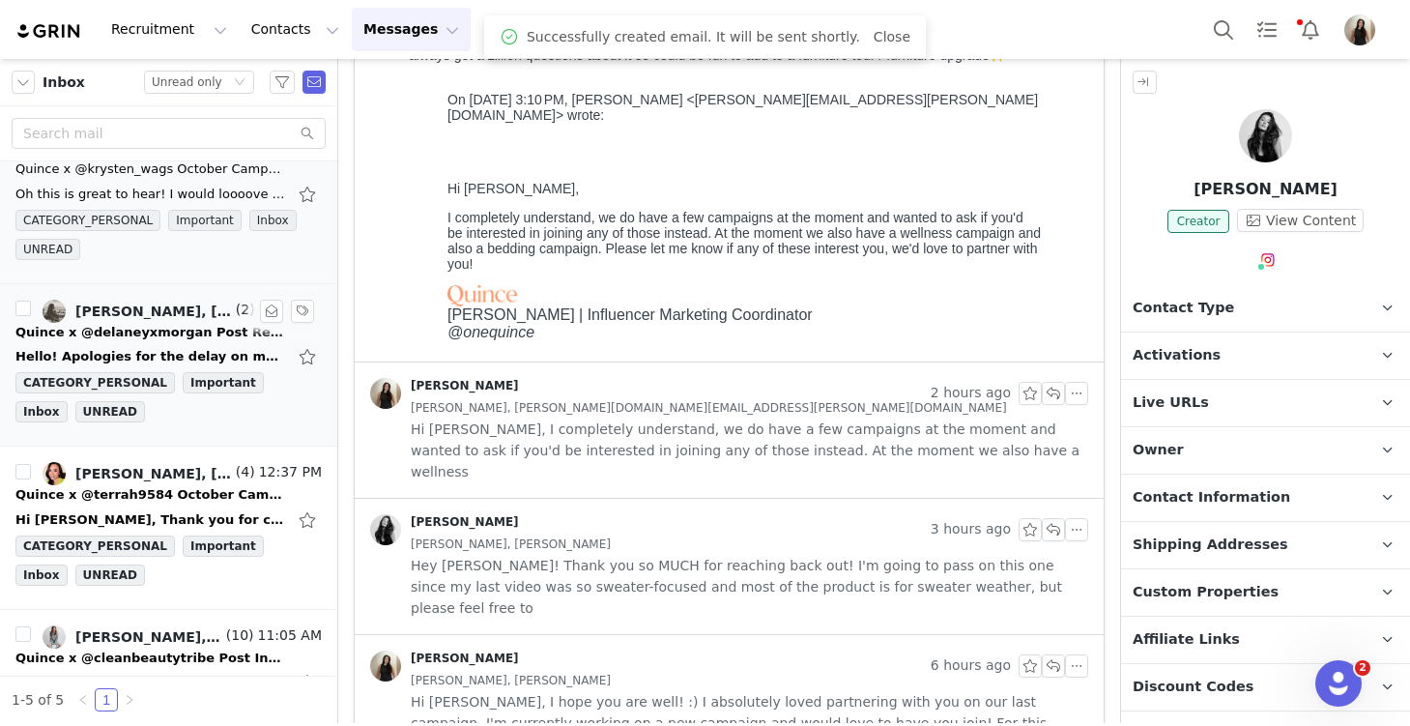
scroll to position [53, 0]
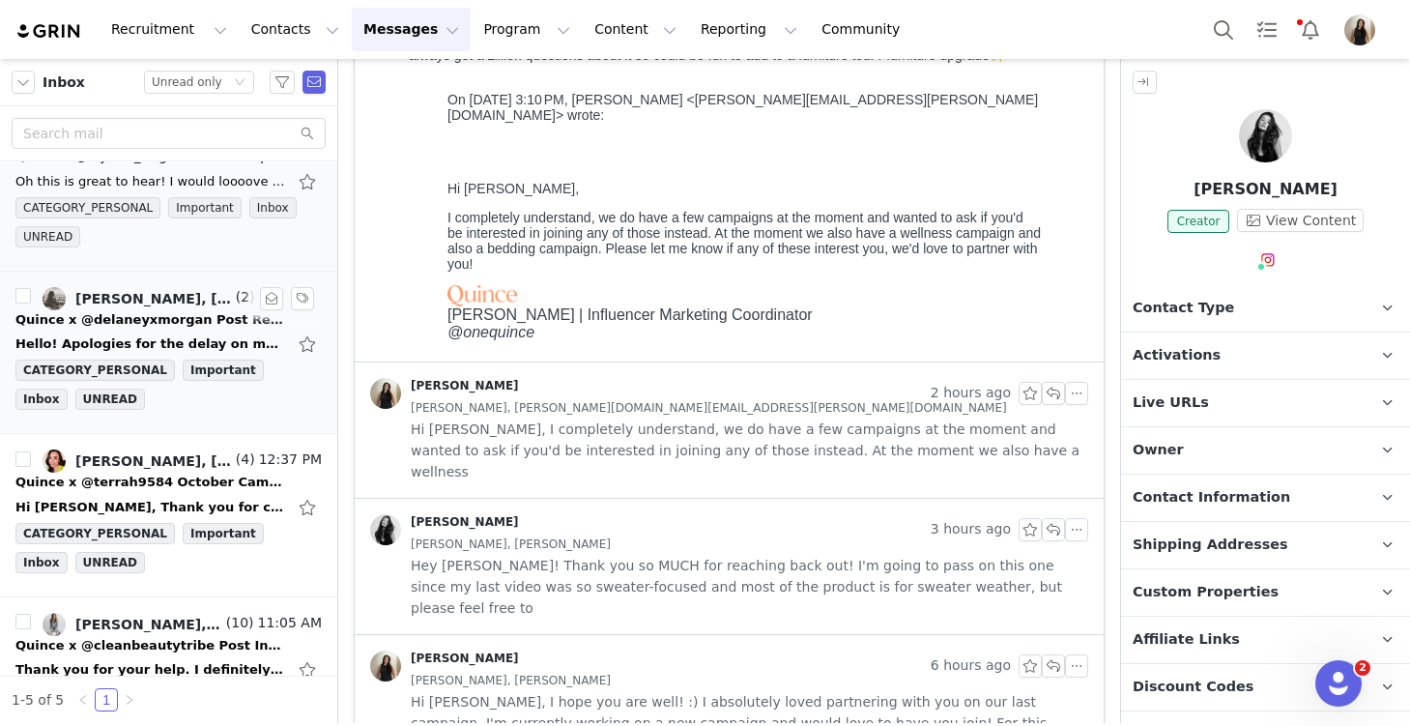
click at [98, 321] on div "Quince x @delaneyxmorgan Post Reminder!" at bounding box center [150, 319] width 271 height 19
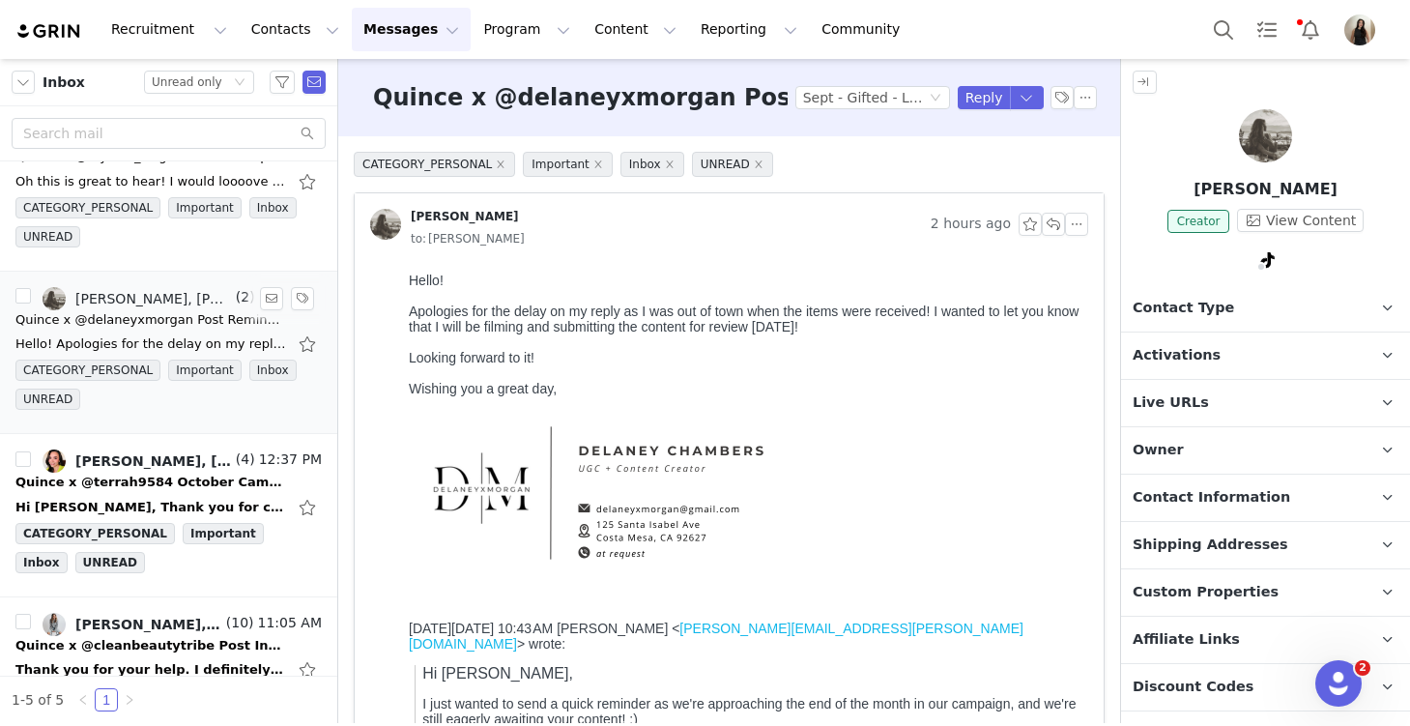
scroll to position [0, 0]
click at [1215, 353] on p "Activations" at bounding box center [1242, 355] width 243 height 46
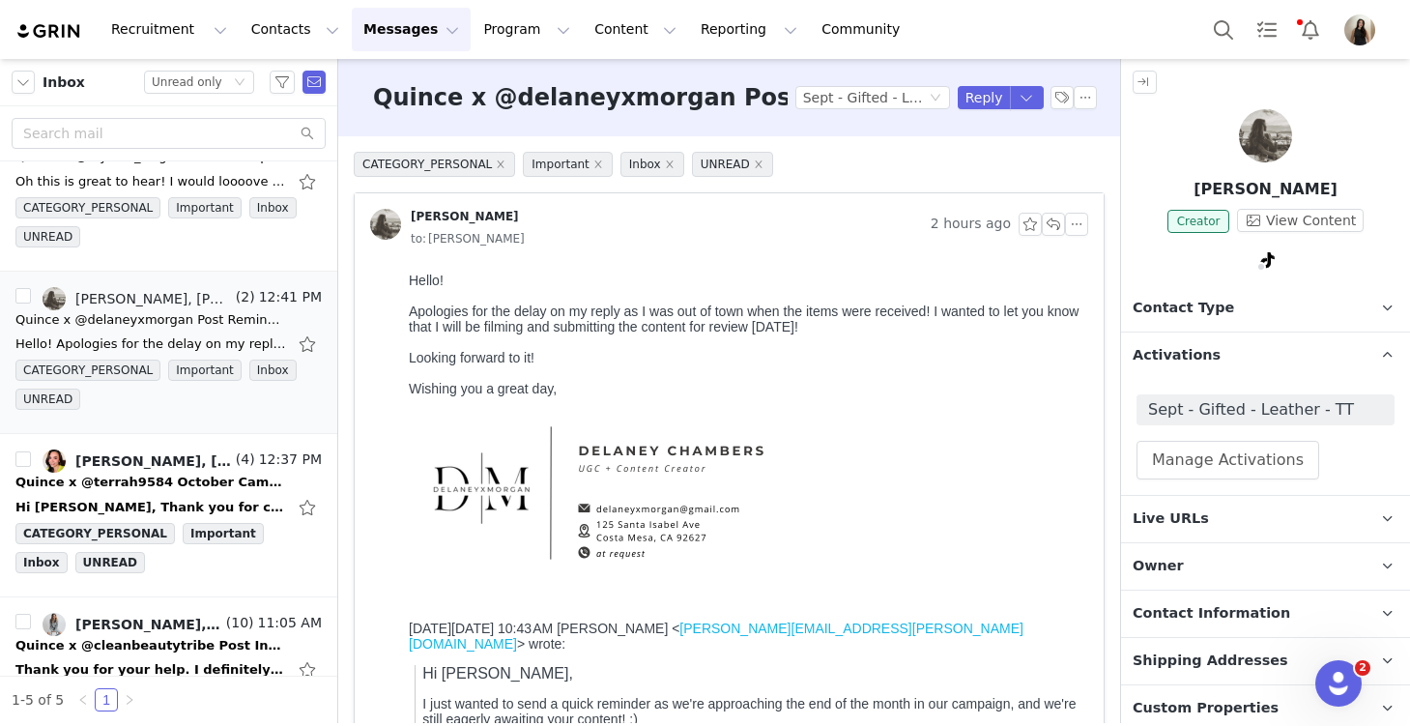
click at [1195, 350] on span "Activations" at bounding box center [1177, 355] width 88 height 21
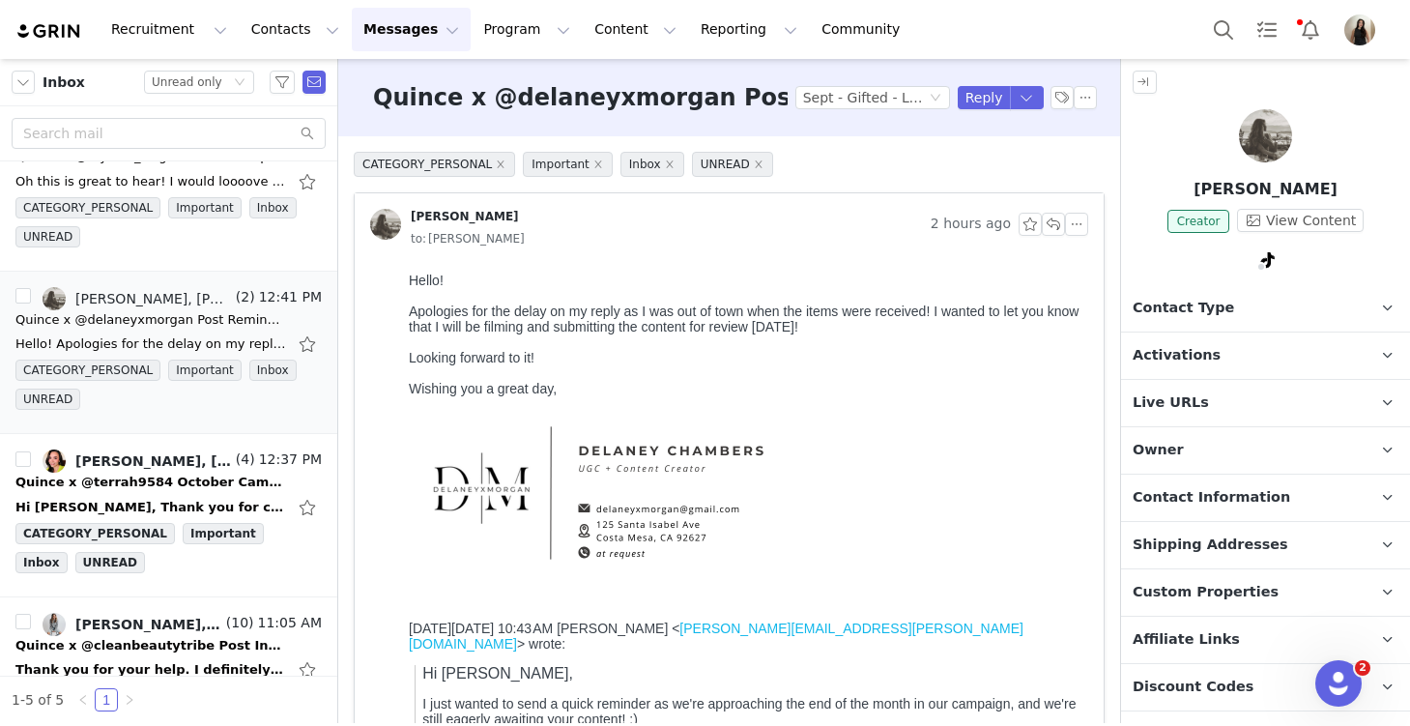
click at [1169, 349] on span "Activations" at bounding box center [1177, 355] width 88 height 21
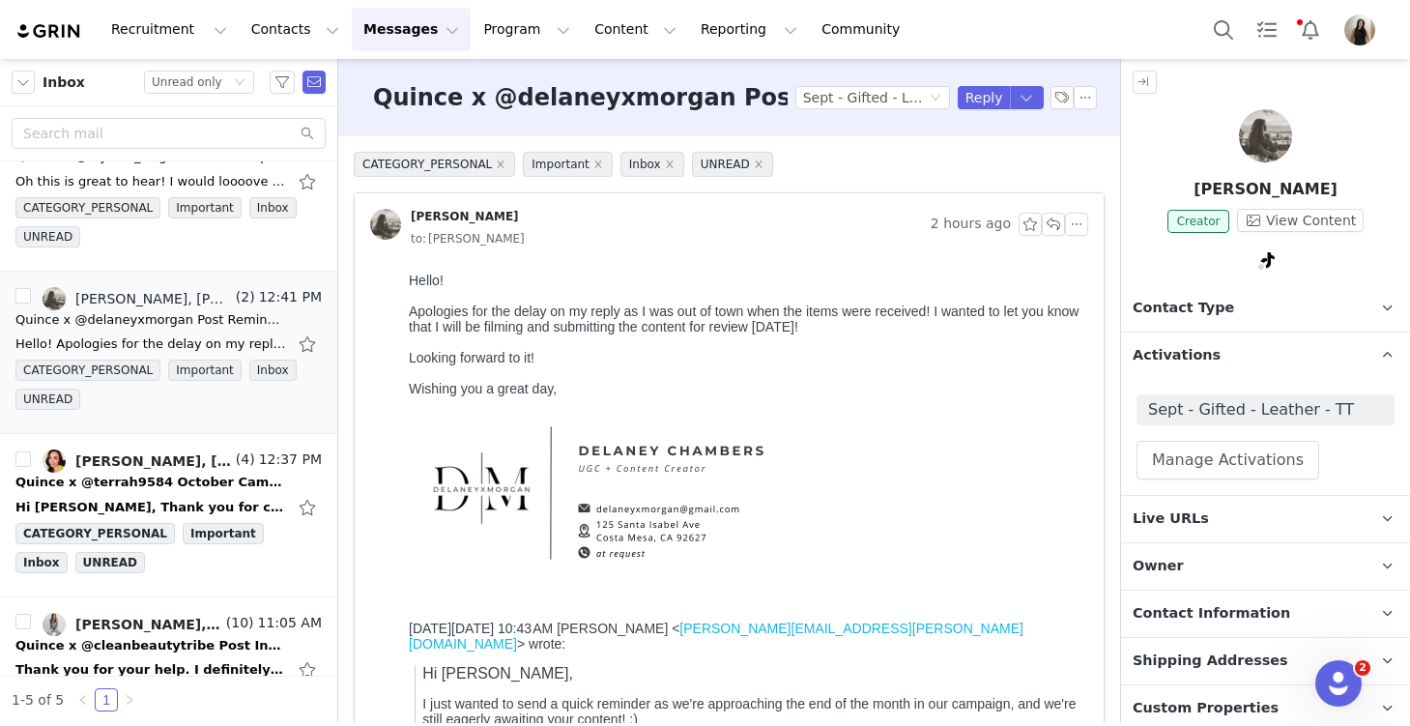
click at [1199, 410] on span "Sept - Gifted - Leather - TT" at bounding box center [1265, 409] width 235 height 23
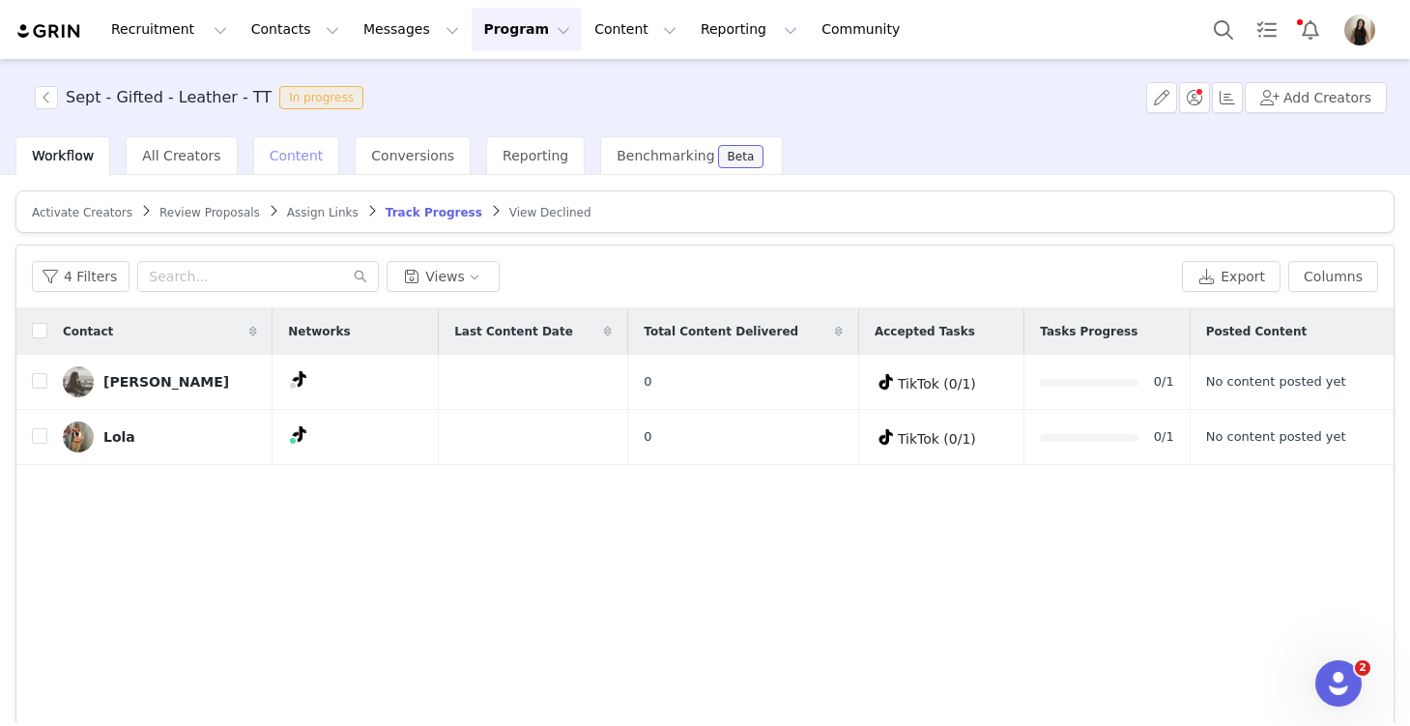
click at [283, 149] on span "Content" at bounding box center [297, 155] width 54 height 15
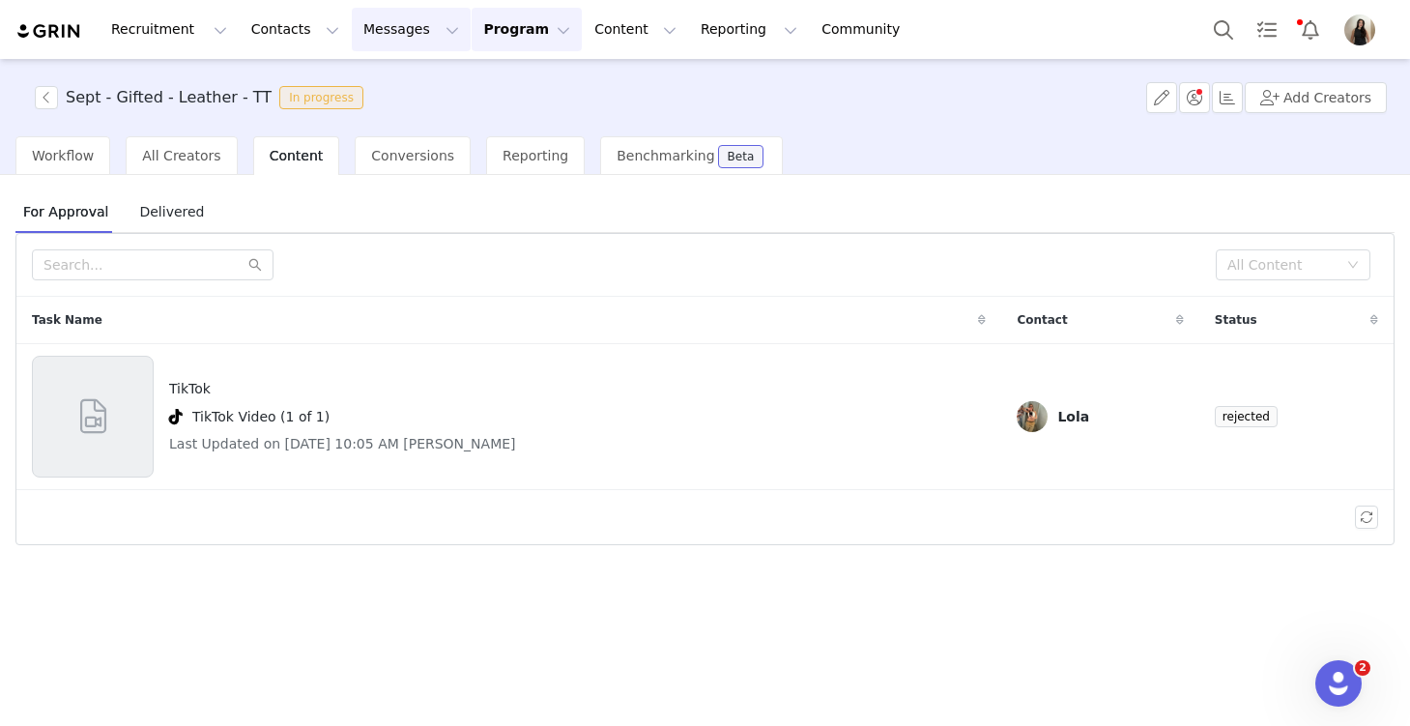
click at [373, 37] on button "Messages Messages" at bounding box center [411, 29] width 119 height 43
click at [379, 124] on p "Inbox" at bounding box center [364, 121] width 37 height 20
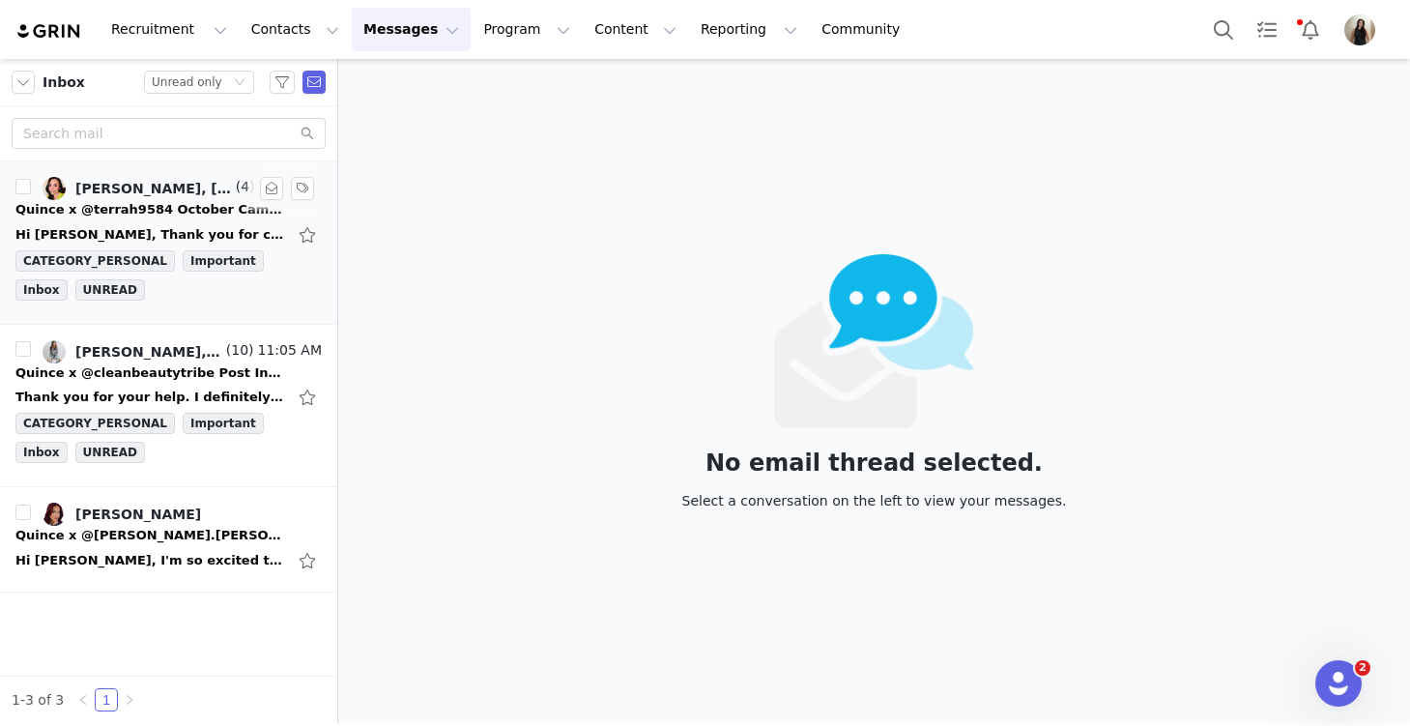
click at [142, 217] on div "Quince x @terrah9584 October Campaign!" at bounding box center [150, 209] width 271 height 19
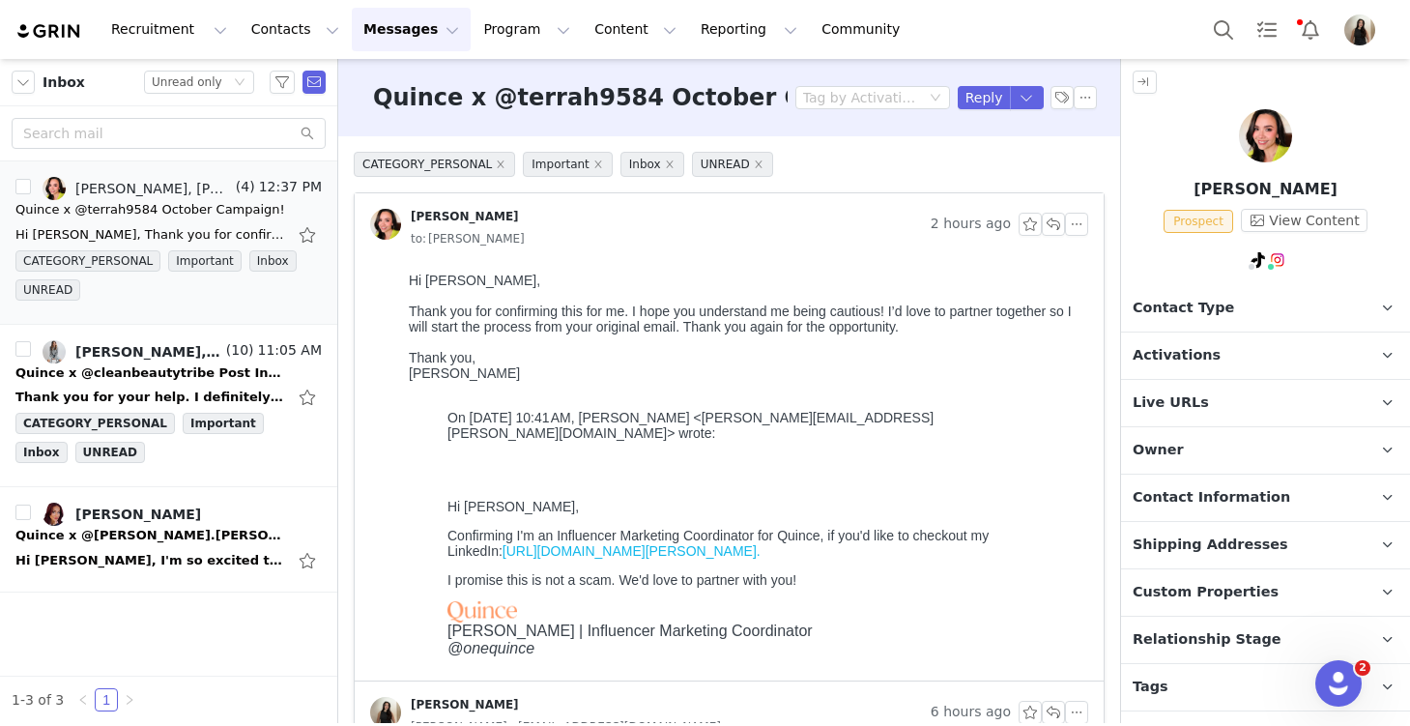
click at [1166, 361] on span "Activations" at bounding box center [1177, 355] width 88 height 21
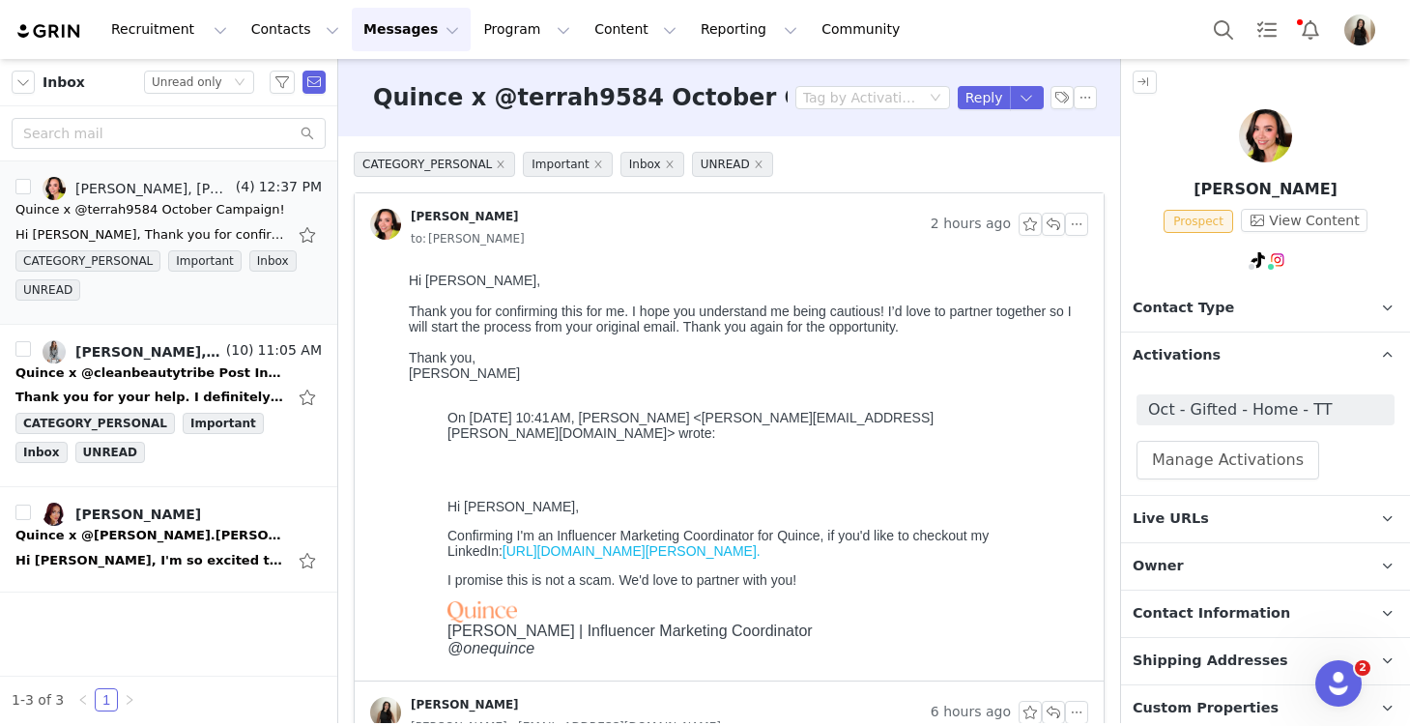
click at [1158, 352] on span "Activations" at bounding box center [1177, 355] width 88 height 21
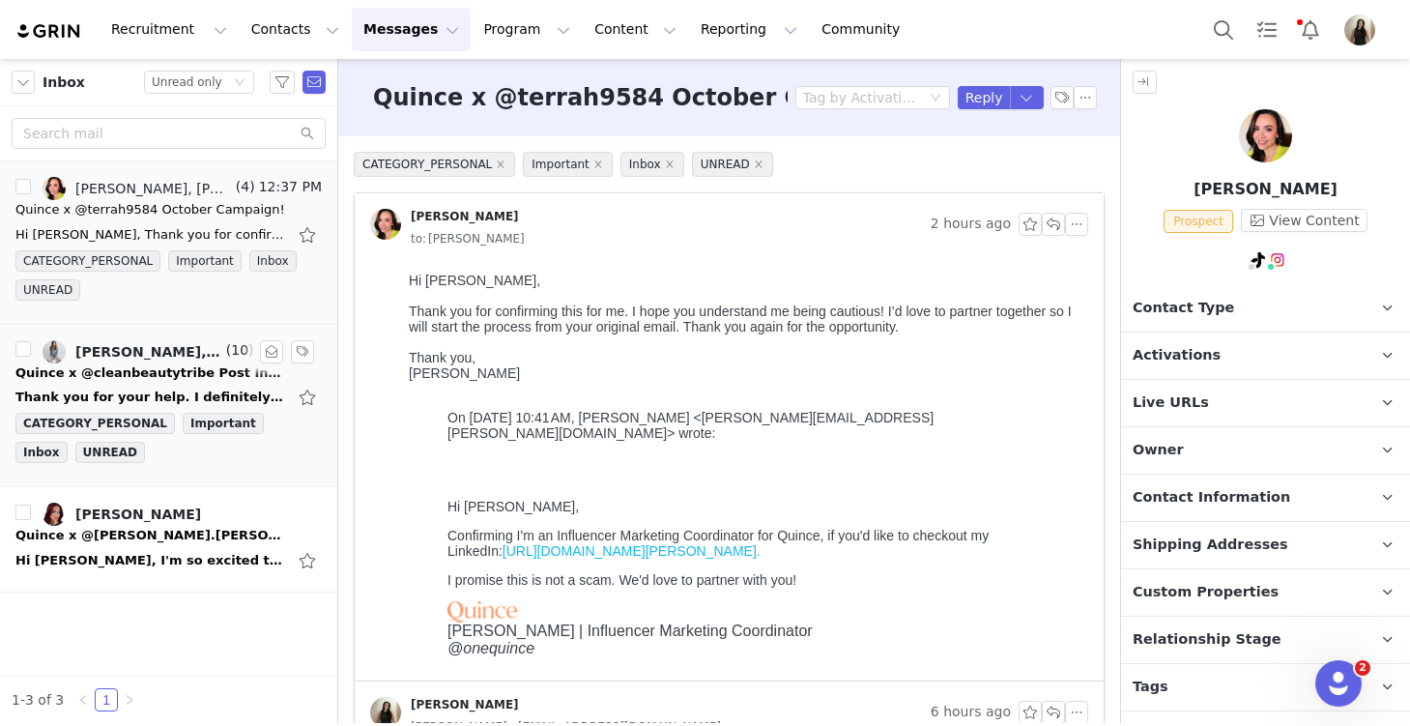
click at [144, 371] on div "Quince x @cleanbeautytribe Post Instructions!" at bounding box center [150, 372] width 271 height 19
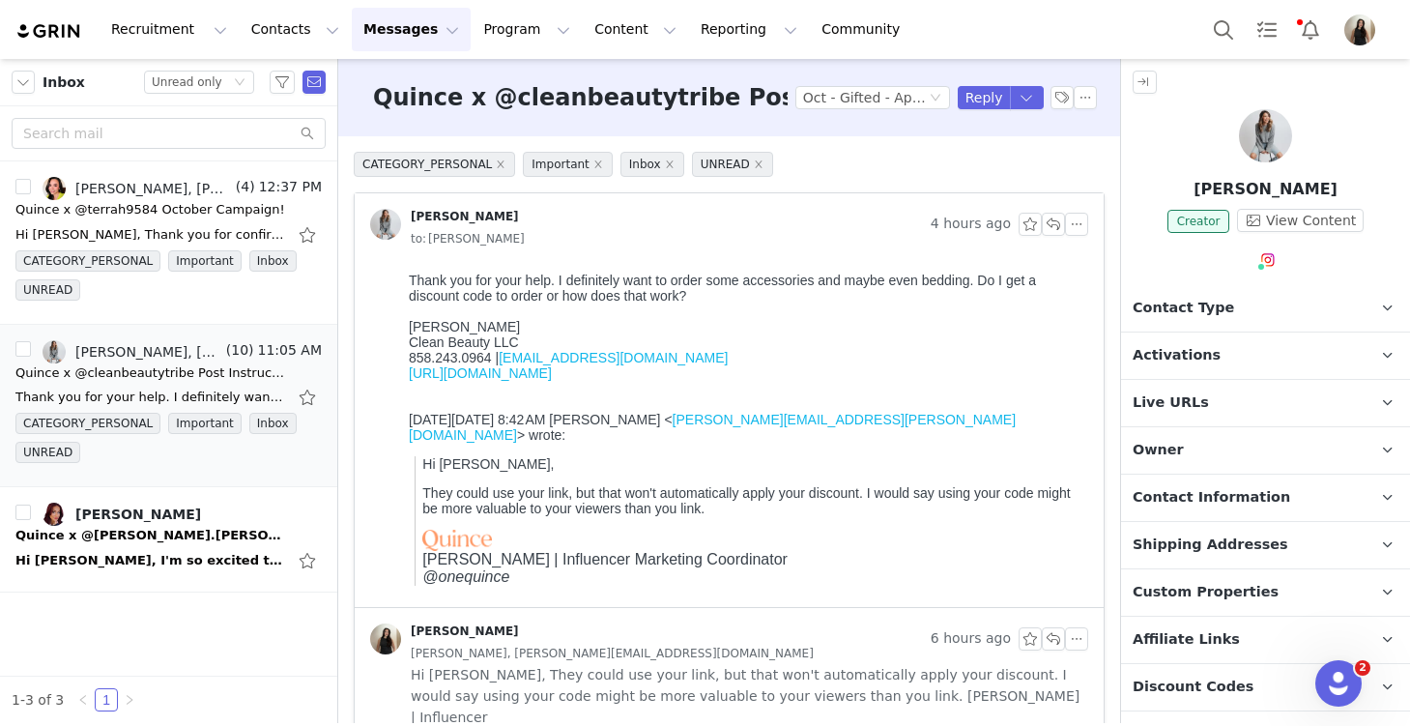
click at [1199, 336] on p "Activations" at bounding box center [1242, 355] width 243 height 46
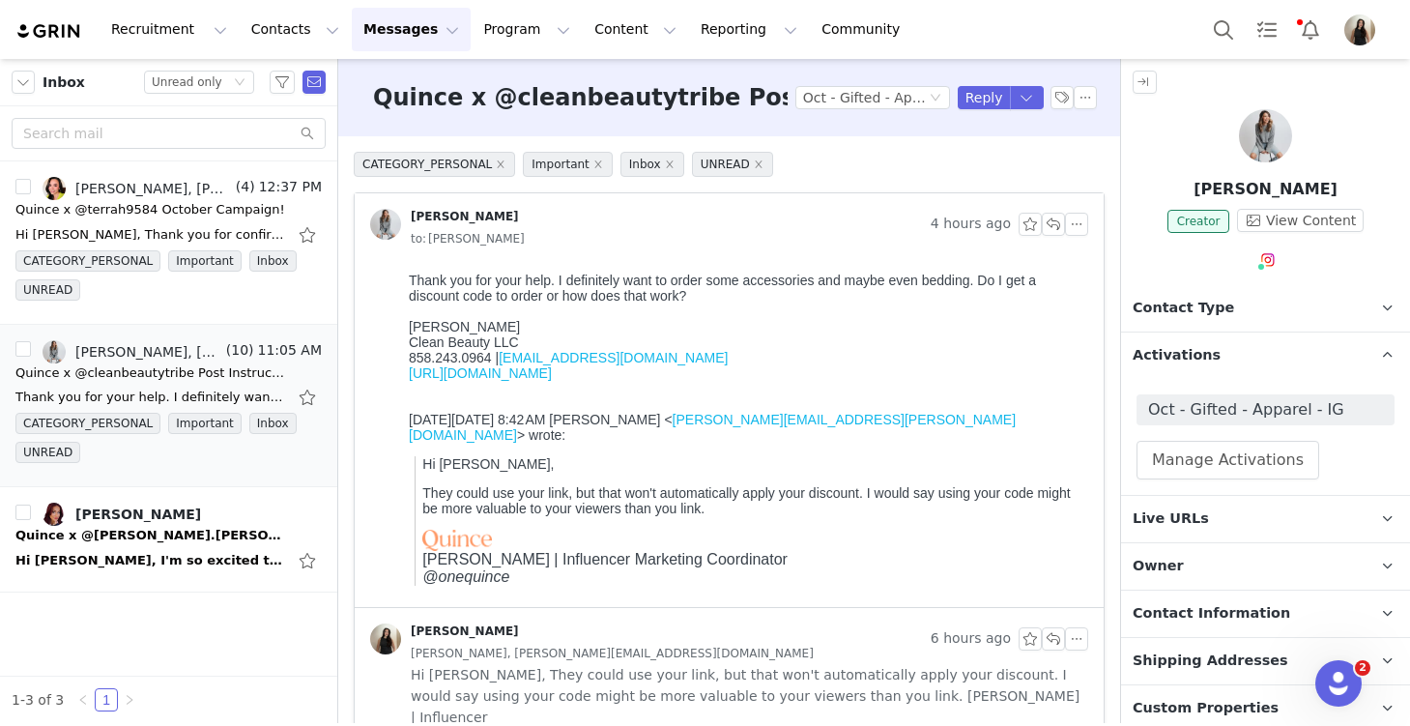
click at [1187, 349] on span "Activations" at bounding box center [1177, 355] width 88 height 21
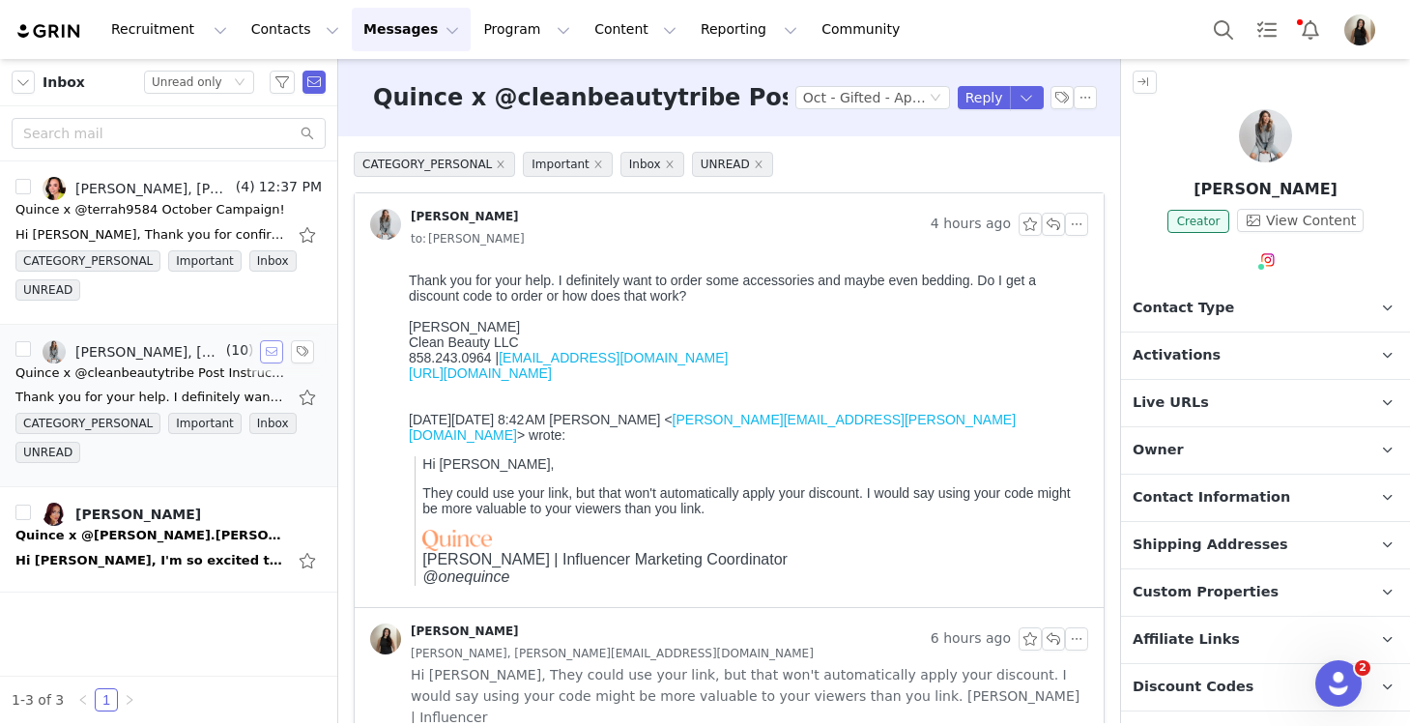
click at [267, 351] on button "button" at bounding box center [271, 351] width 23 height 23
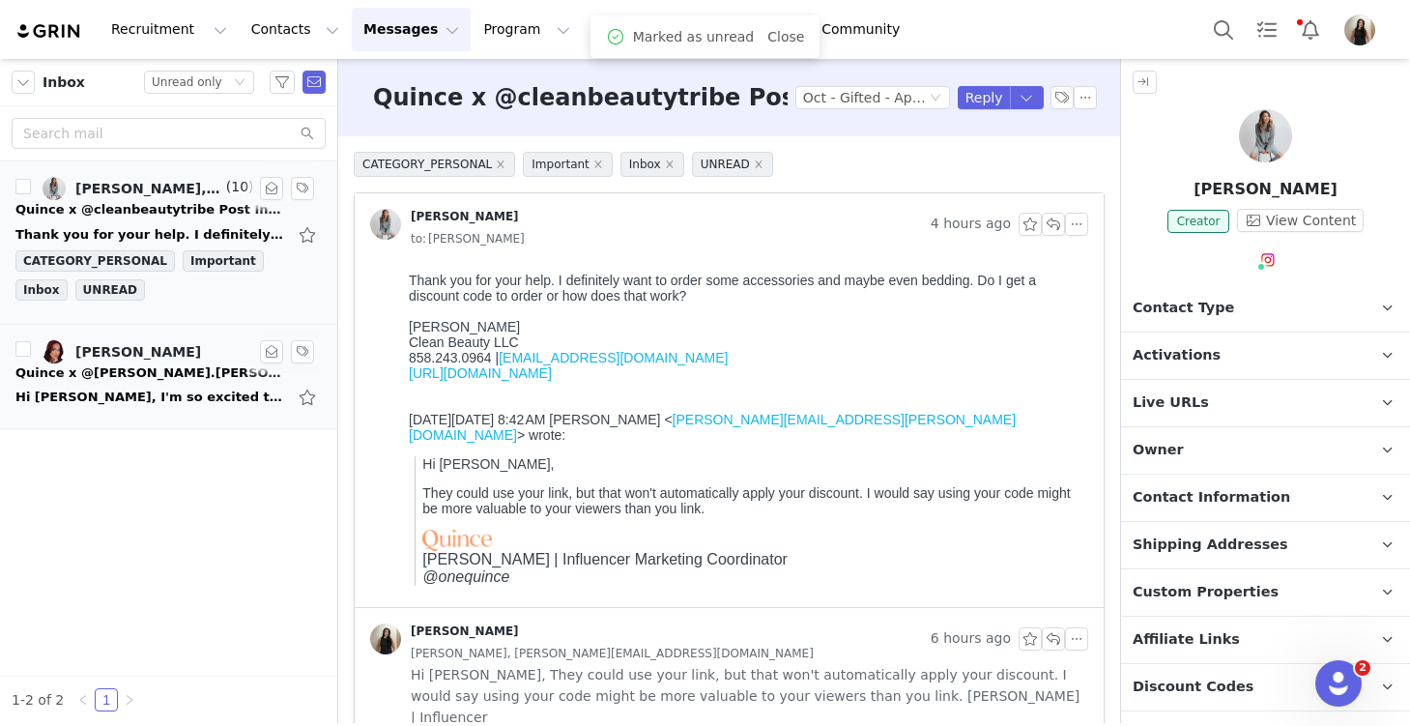
click at [198, 388] on div "Hi Christina, I'm so excited to work with you on our campaign! Your order has b…" at bounding box center [150, 397] width 271 height 19
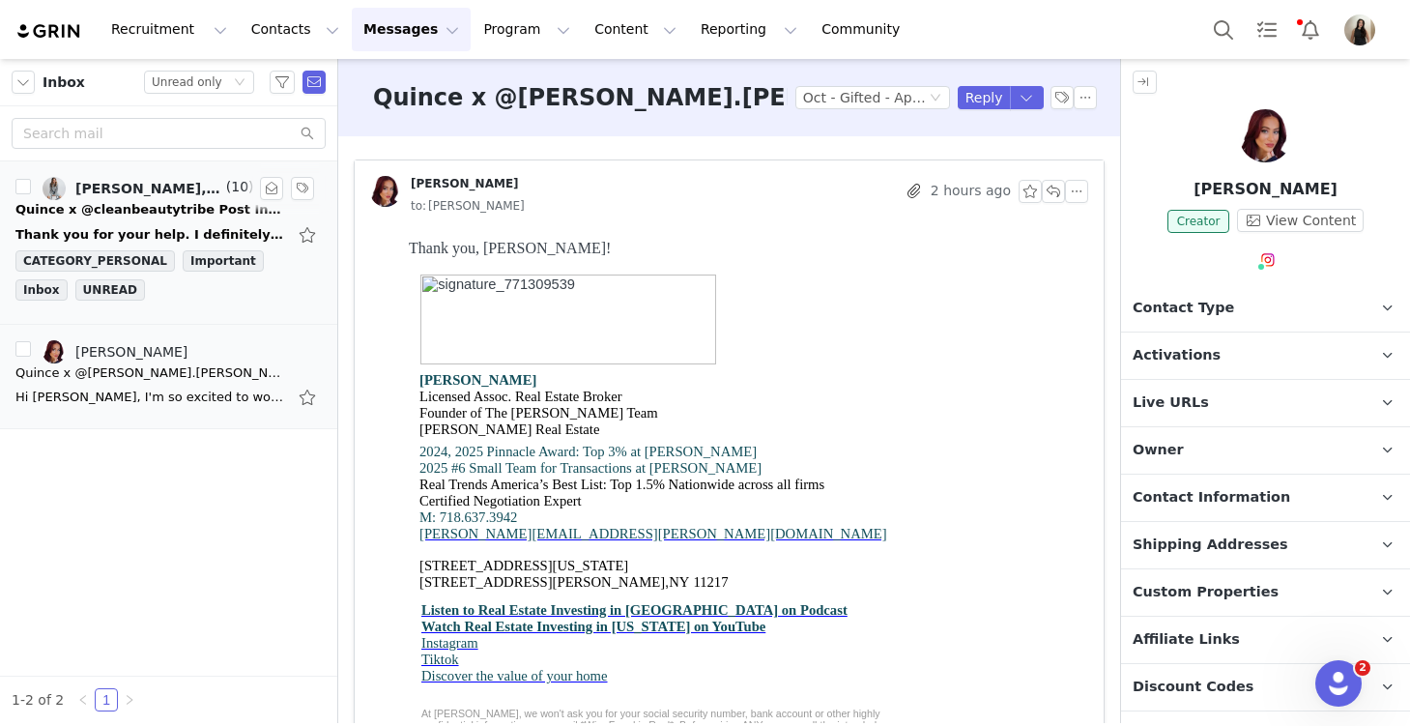
click at [137, 223] on div "Thank you for your help. I definitely want to order some accessories and maybe …" at bounding box center [168, 234] width 306 height 31
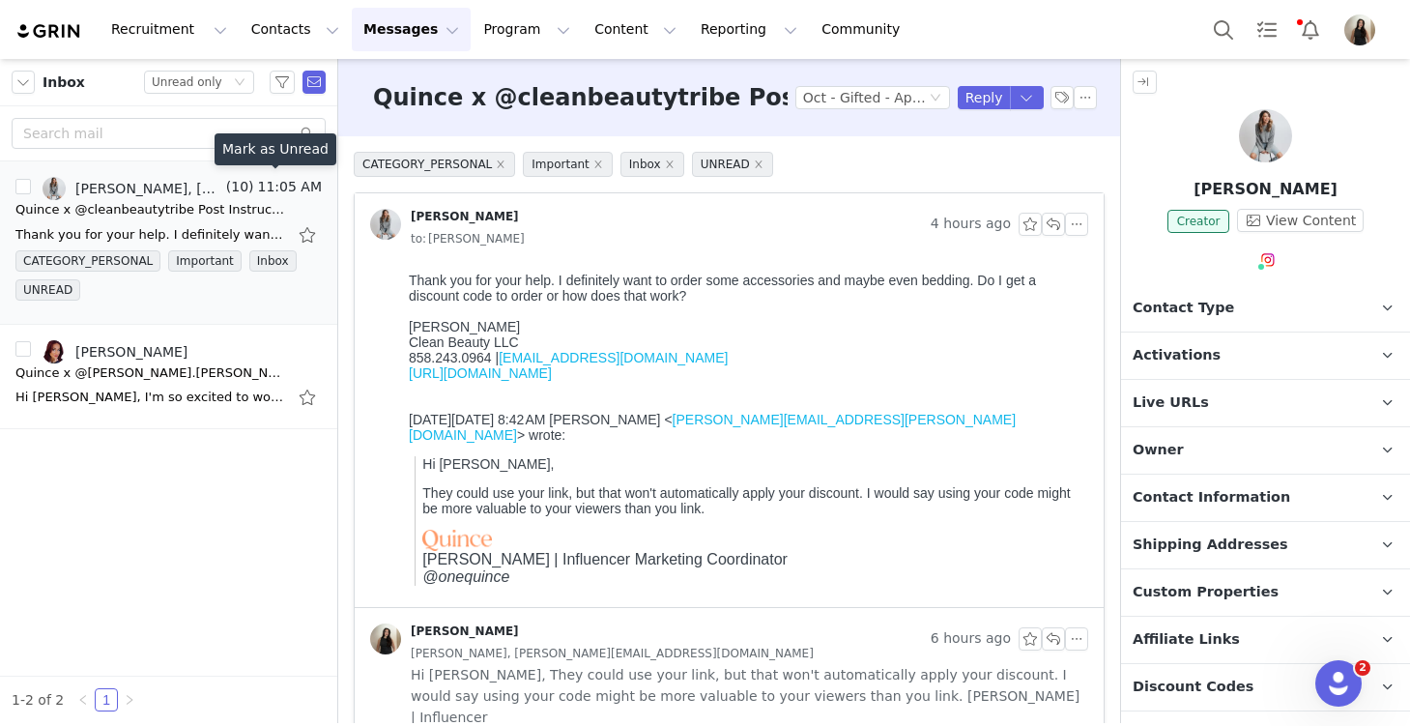
click at [271, 188] on button "button" at bounding box center [271, 188] width 23 height 23
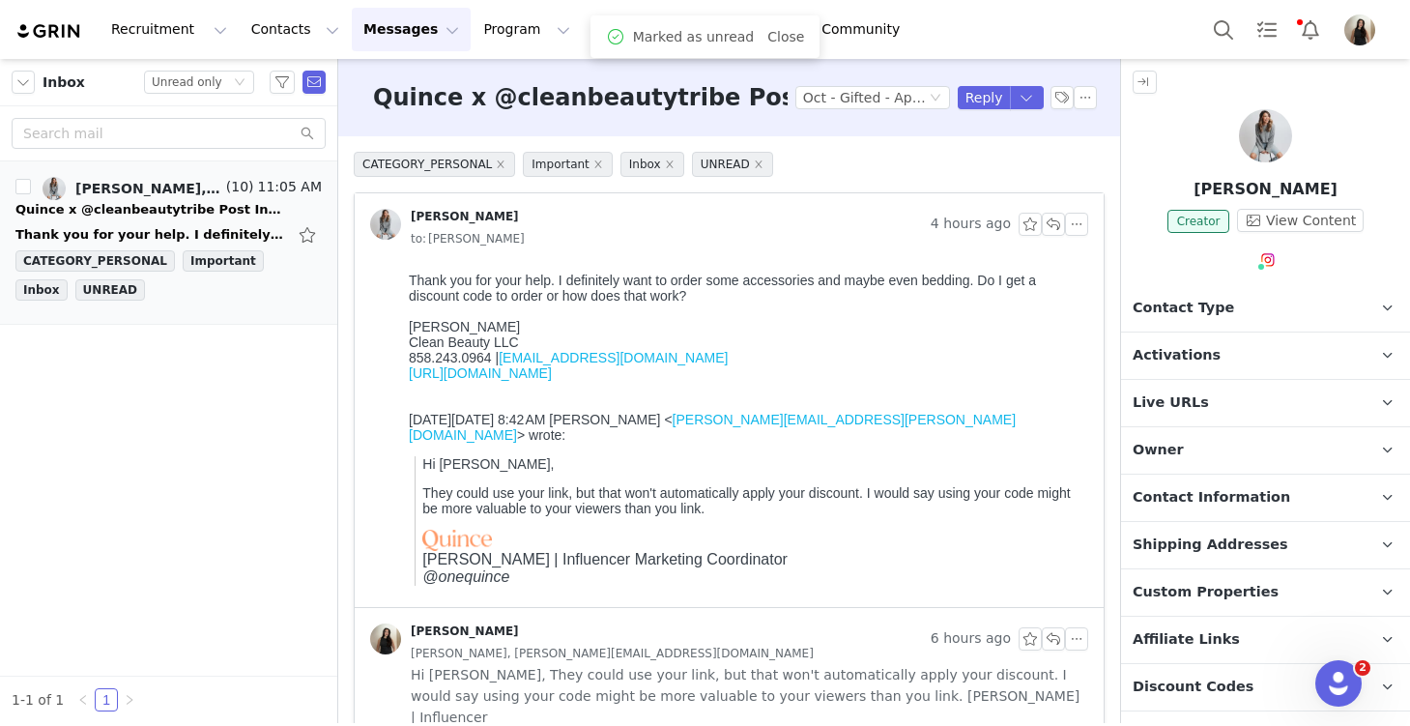
click at [1270, 149] on img at bounding box center [1265, 135] width 53 height 53
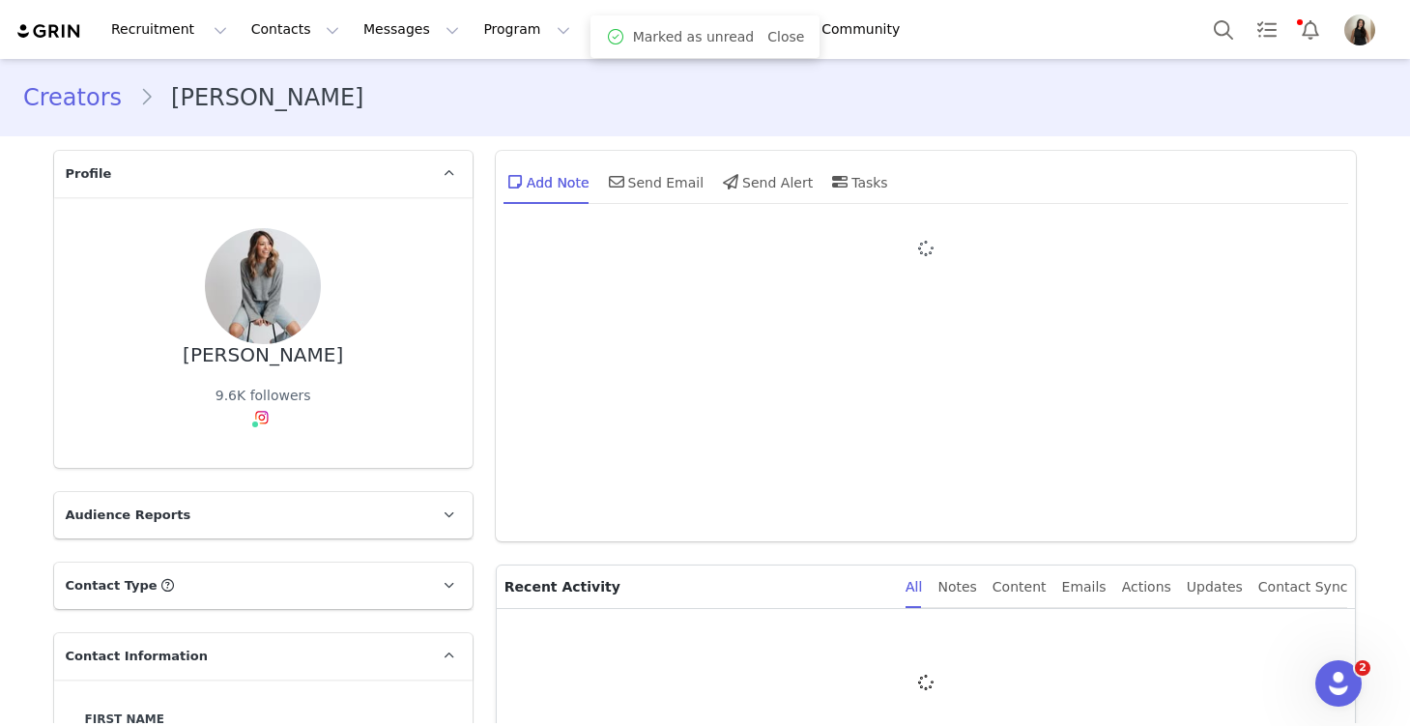
type input "+1 (United States)"
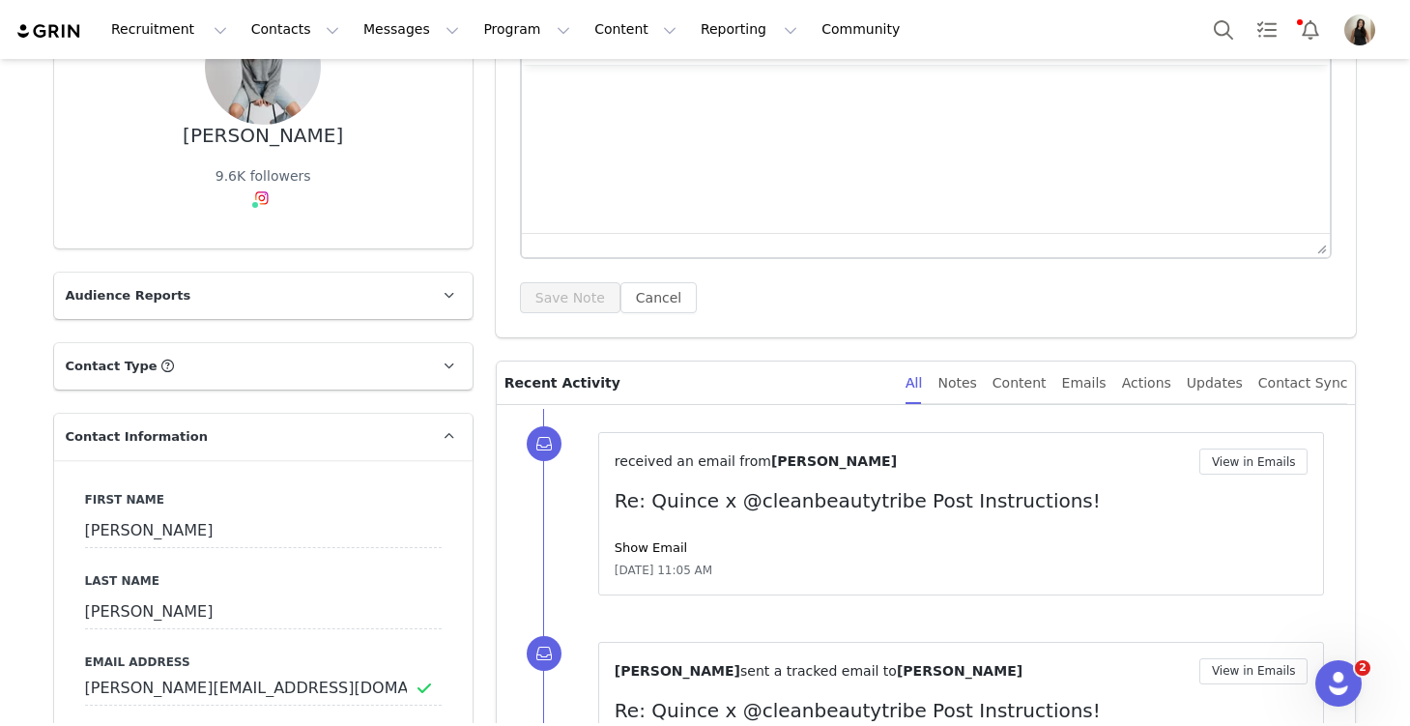
scroll to position [267, 0]
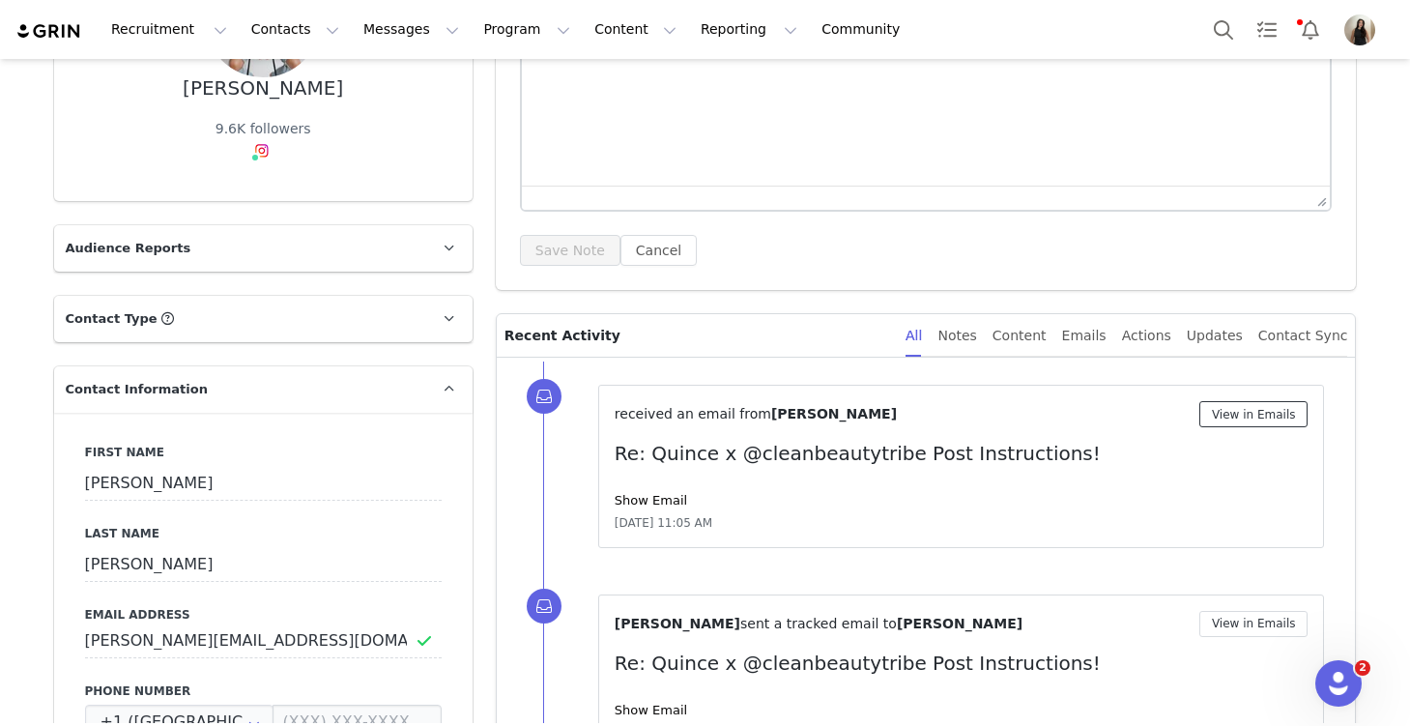
click at [1227, 419] on button "View in Emails" at bounding box center [1253, 414] width 109 height 26
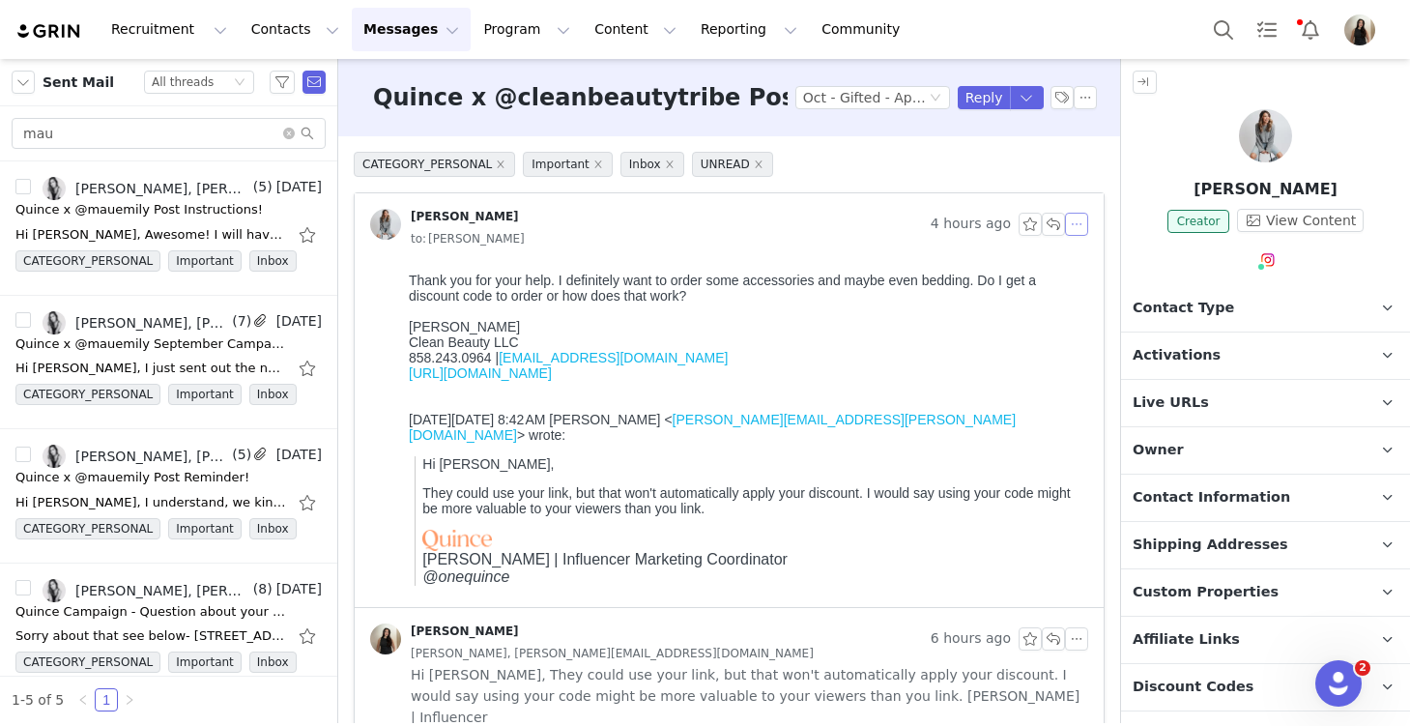
click at [1074, 230] on button "button" at bounding box center [1076, 224] width 23 height 23
click at [1075, 228] on button "button" at bounding box center [1076, 224] width 23 height 23
click at [1083, 95] on button "button" at bounding box center [1085, 97] width 23 height 23
click at [1112, 133] on li "Mark as unread" at bounding box center [1138, 132] width 129 height 31
click at [364, 36] on button "Messages Messages" at bounding box center [411, 29] width 119 height 43
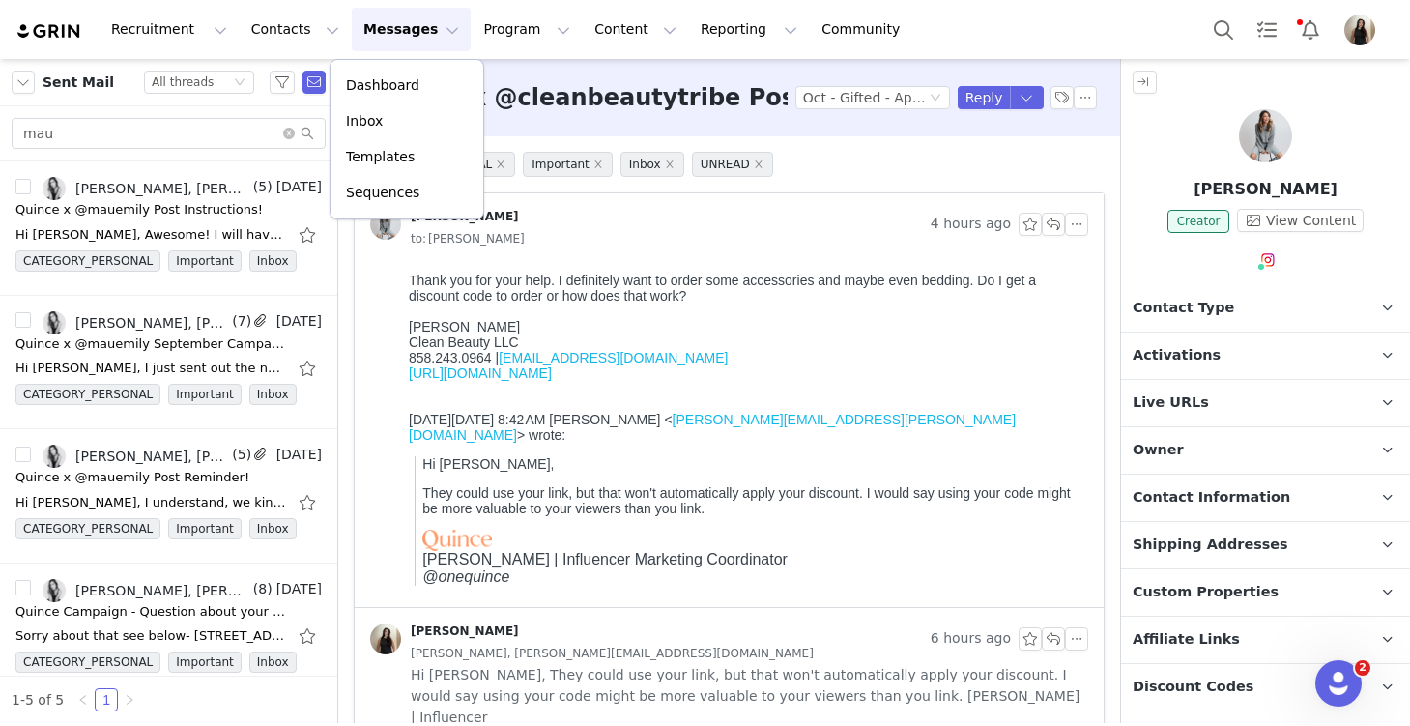
click at [364, 36] on button "Messages Messages" at bounding box center [411, 29] width 119 height 43
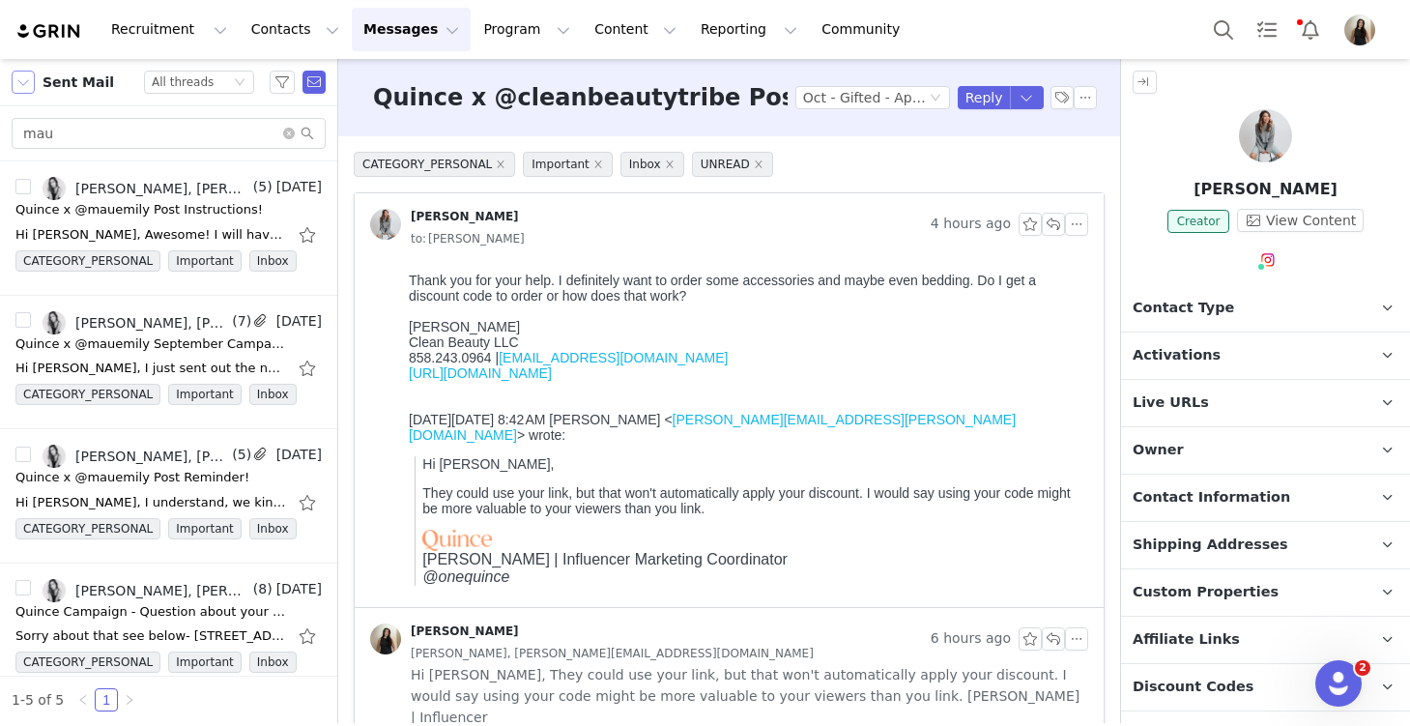
click at [19, 85] on button "button" at bounding box center [23, 82] width 23 height 23
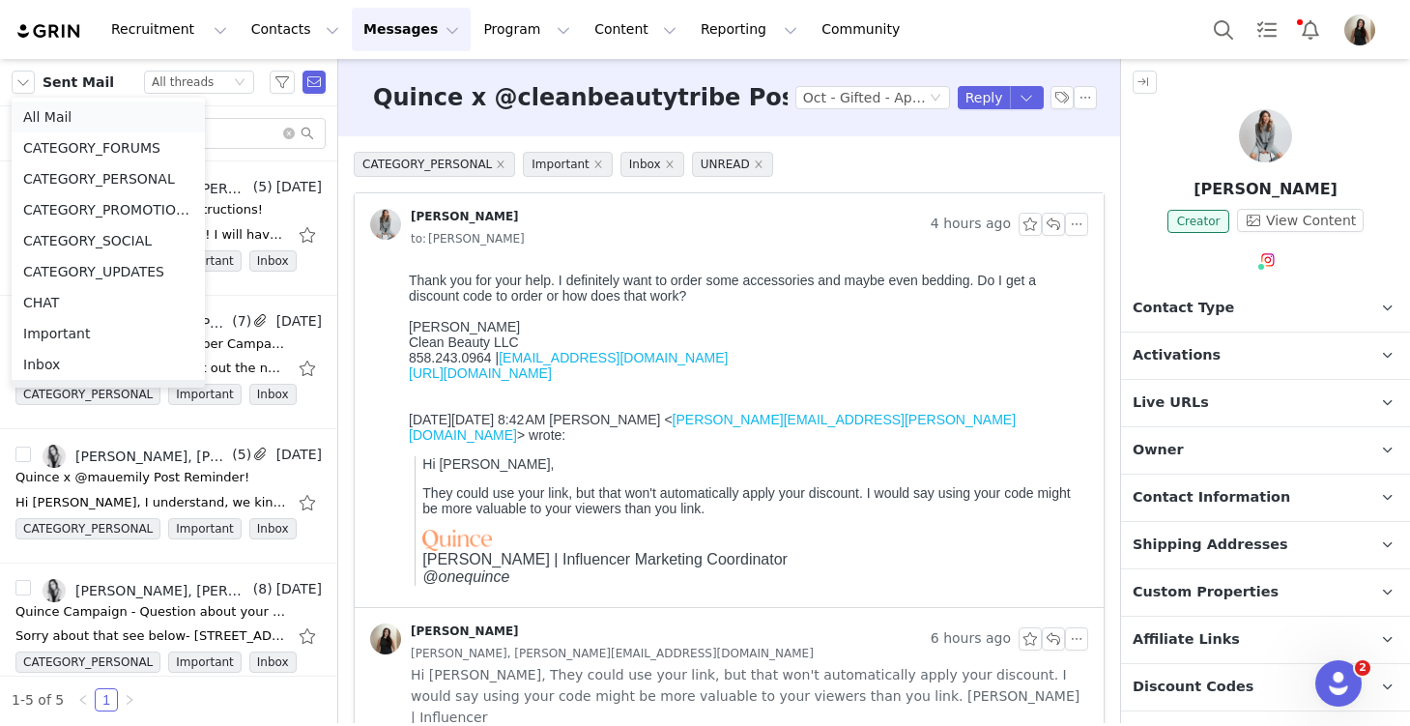
click at [59, 114] on li "All Mail" at bounding box center [108, 116] width 193 height 31
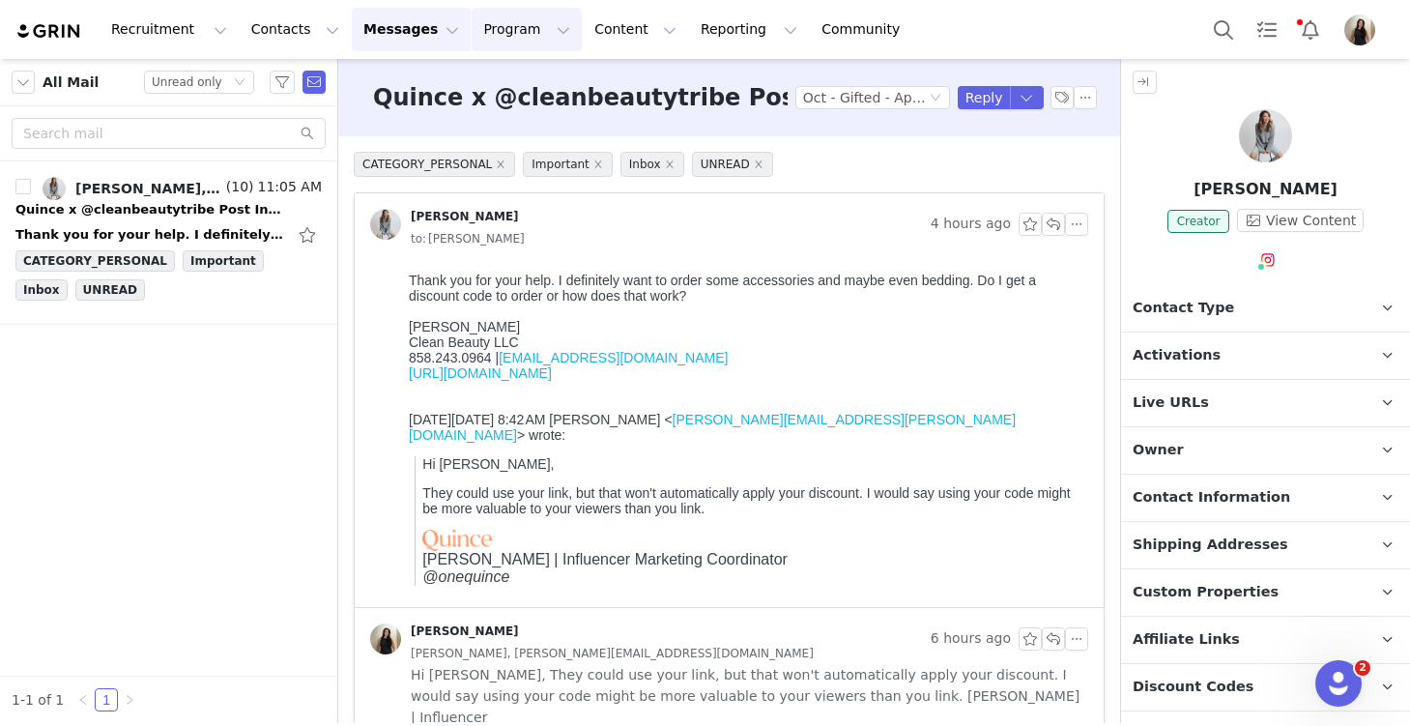
click at [488, 26] on button "Program Program" at bounding box center [527, 29] width 110 height 43
click at [530, 87] on div "Activations" at bounding box center [518, 85] width 130 height 20
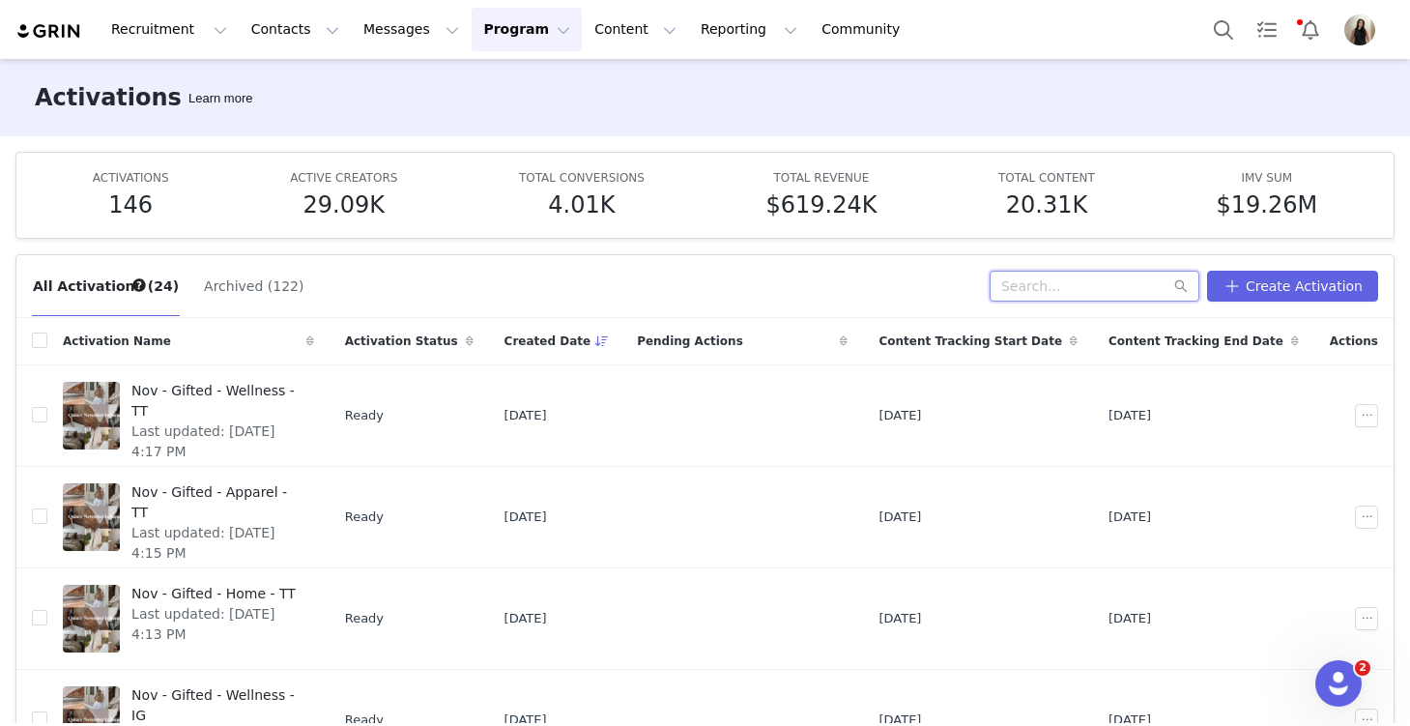
click at [1122, 293] on input "text" at bounding box center [1095, 286] width 210 height 31
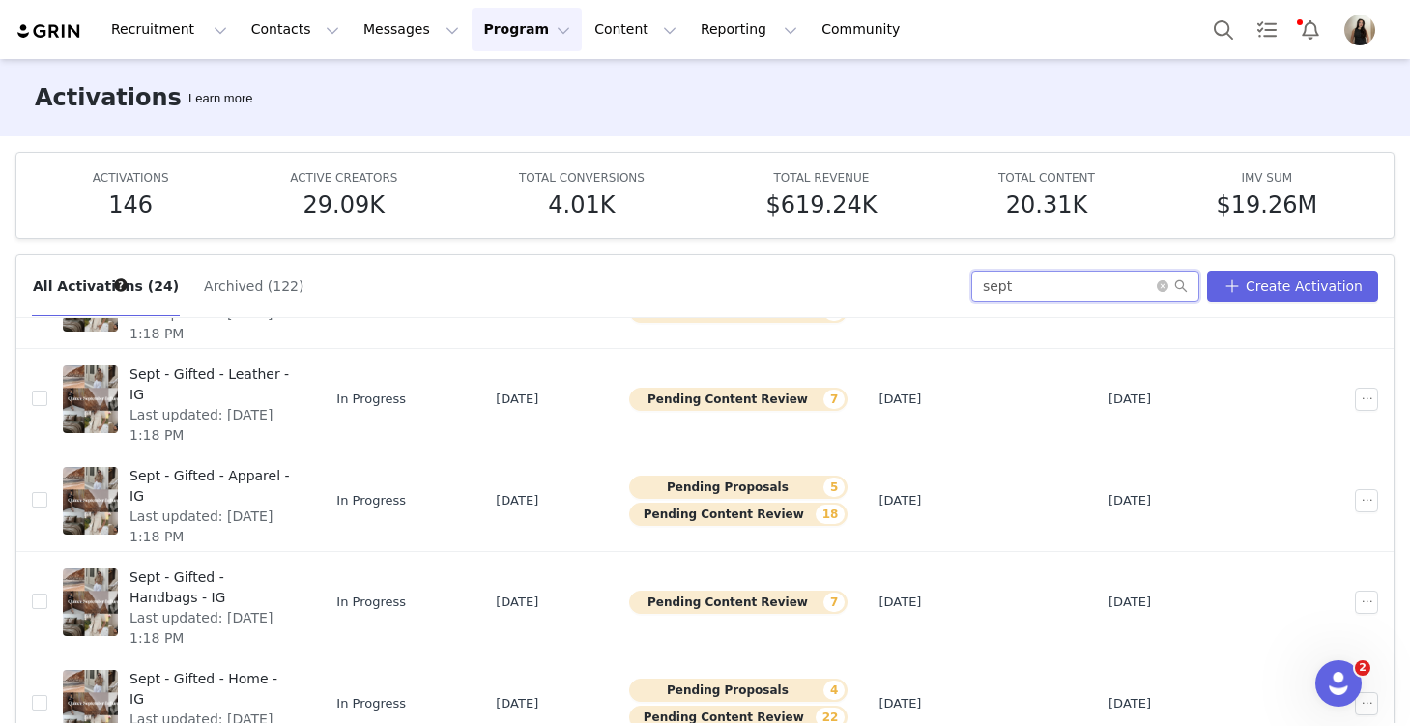
scroll to position [101, 0]
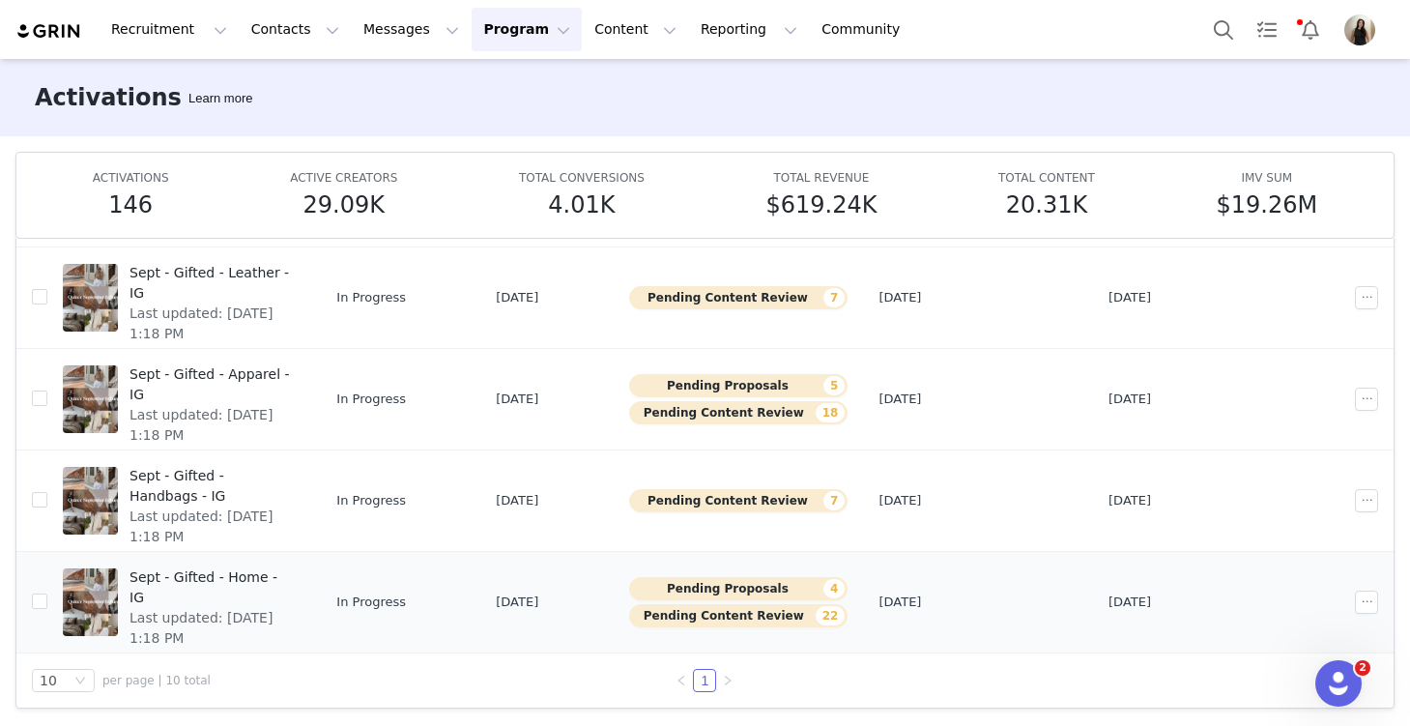
type input "sept"
click at [243, 607] on div "Sept - Gifted - Home - IG Last updated: Sep 29, 2025 1:18 PM" at bounding box center [212, 601] width 188 height 77
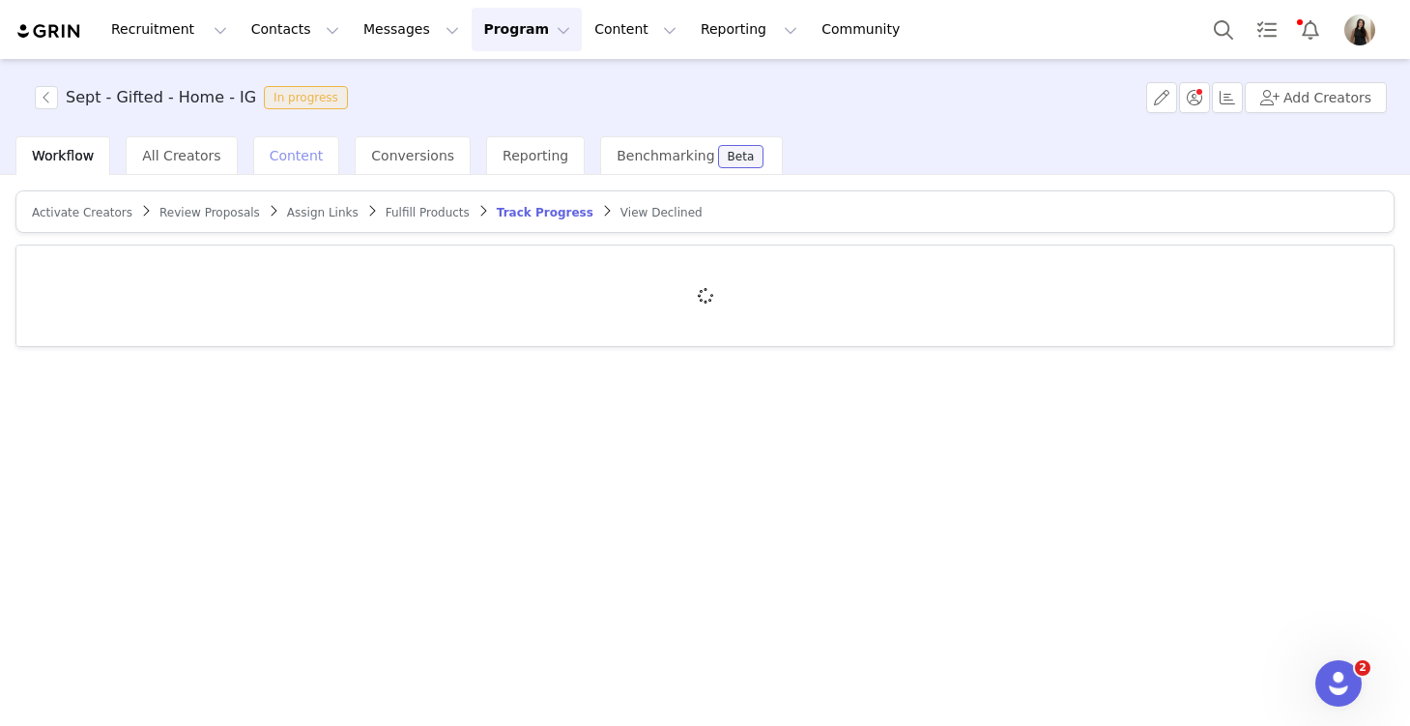
click at [305, 159] on span "Content" at bounding box center [297, 155] width 54 height 15
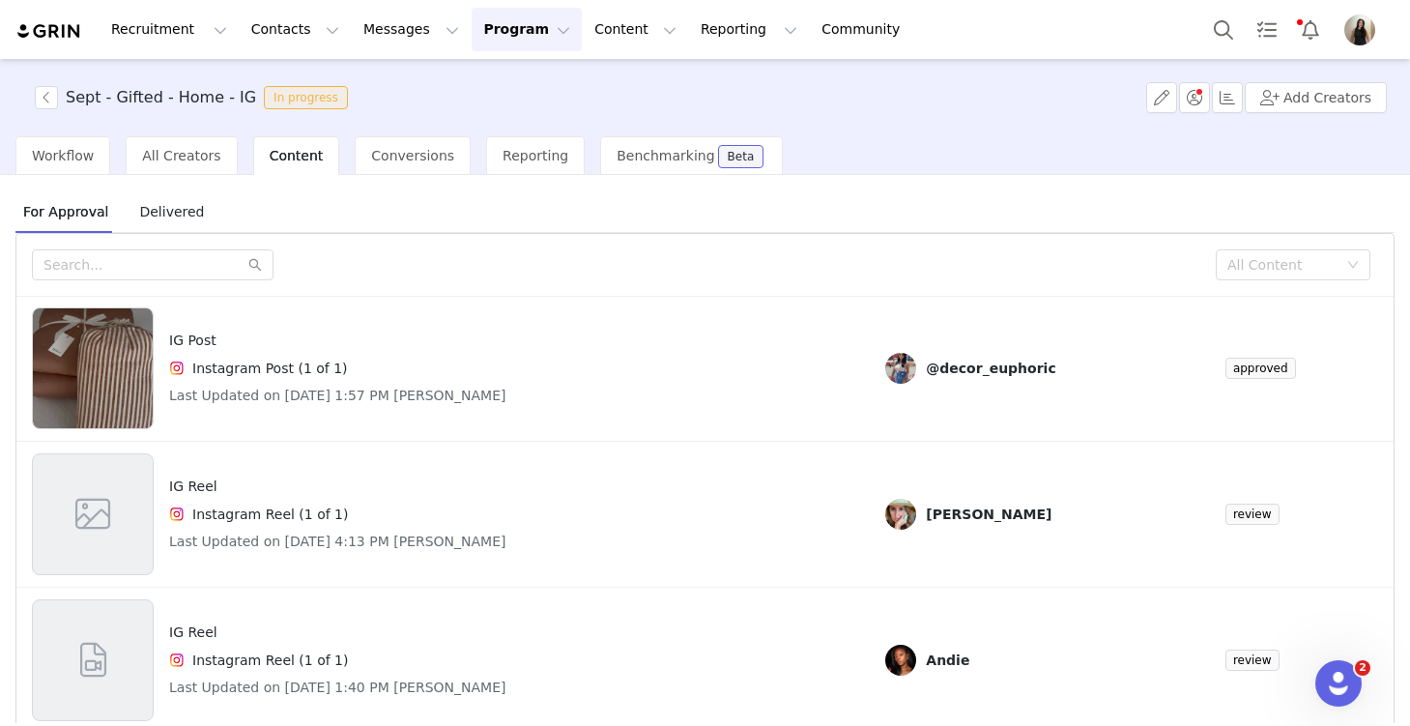
scroll to position [81, 0]
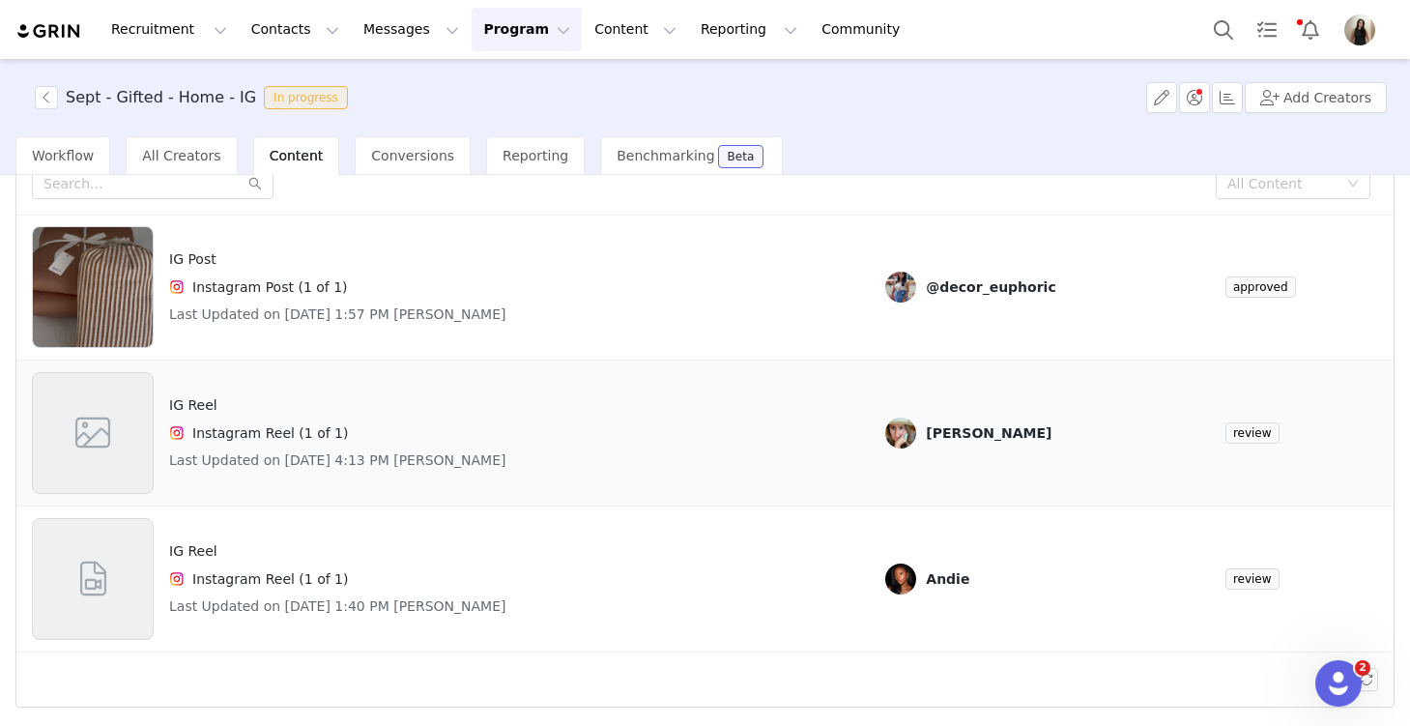
click at [437, 419] on div "IG Reel Instagram Reel (1 of 1) Last Updated on Sep 29, 2025 4:13 PM Marcella D…" at bounding box center [337, 433] width 337 height 122
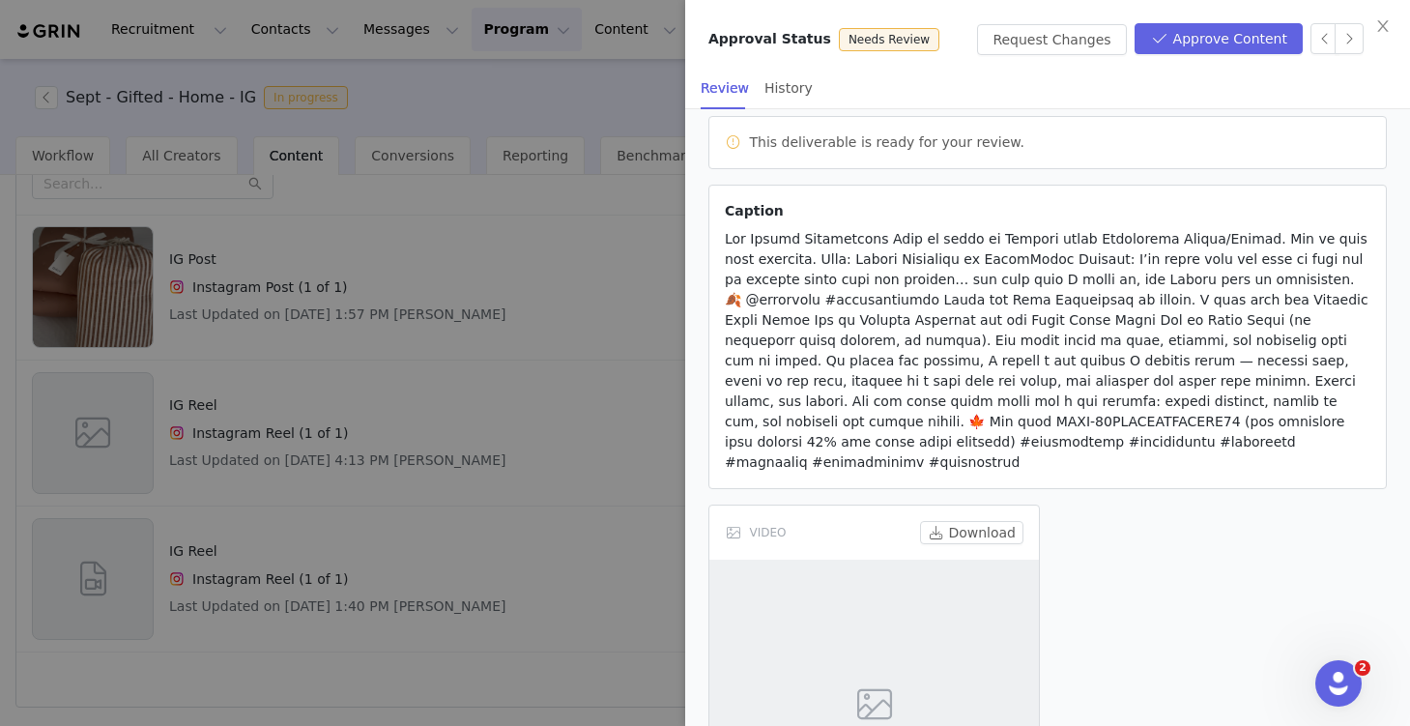
scroll to position [159, 0]
drag, startPoint x: 875, startPoint y: 418, endPoint x: 1206, endPoint y: 403, distance: 331.8
click at [1206, 403] on span at bounding box center [1047, 348] width 644 height 239
copy span "NFG-25THEMDDESIGNCO10 ("
click at [1248, 343] on span at bounding box center [1047, 348] width 644 height 239
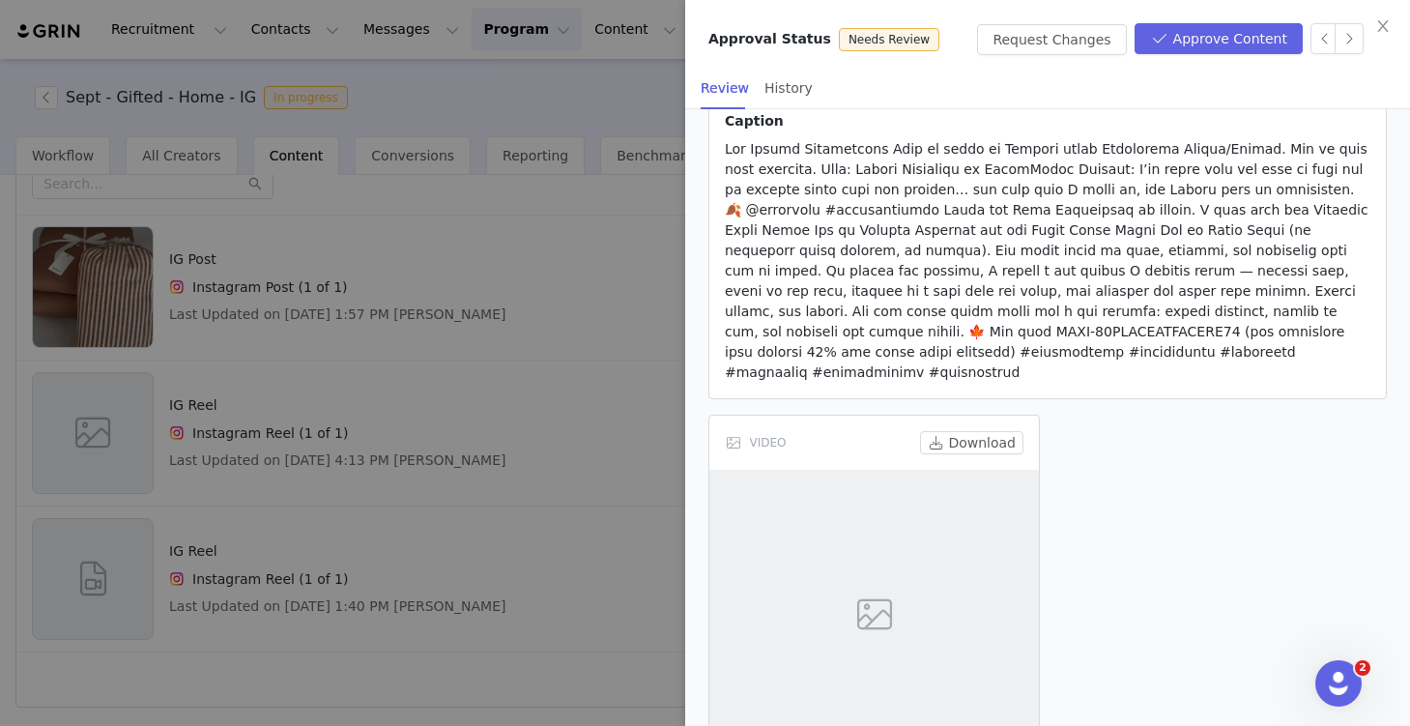
scroll to position [344, 0]
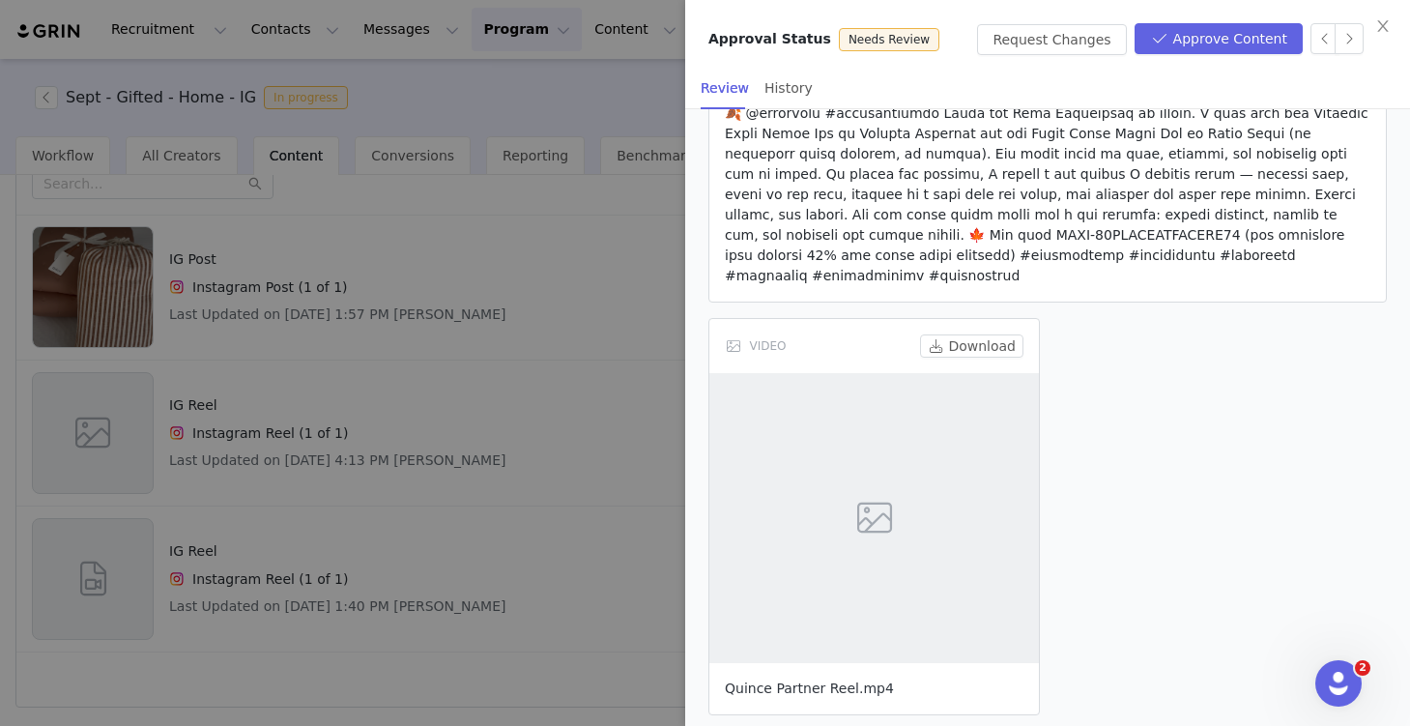
click at [806, 680] on link "Quince Partner Reel.mp4" at bounding box center [809, 687] width 169 height 15
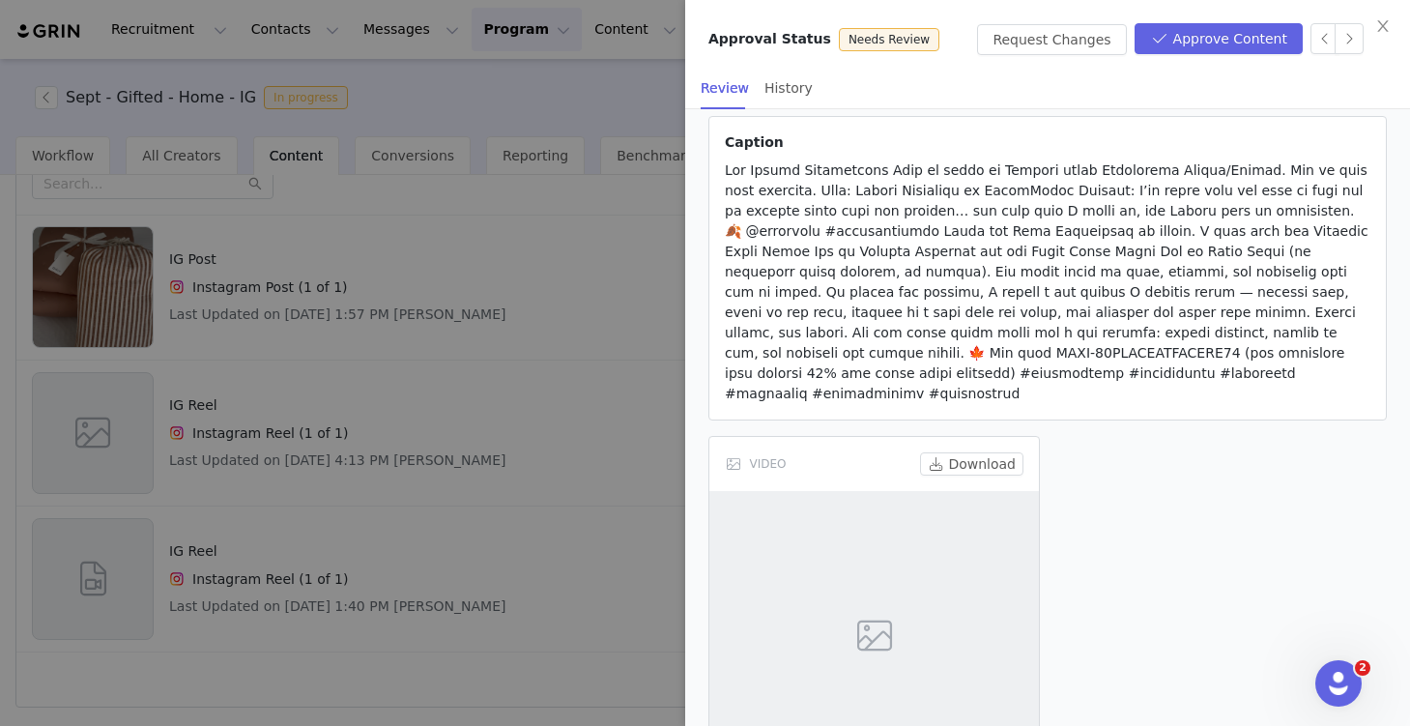
scroll to position [226, 0]
drag, startPoint x: 832, startPoint y: 193, endPoint x: 858, endPoint y: 193, distance: 26.1
click at [858, 193] on span at bounding box center [1047, 281] width 644 height 239
drag, startPoint x: 828, startPoint y: 193, endPoint x: 940, endPoint y: 193, distance: 112.1
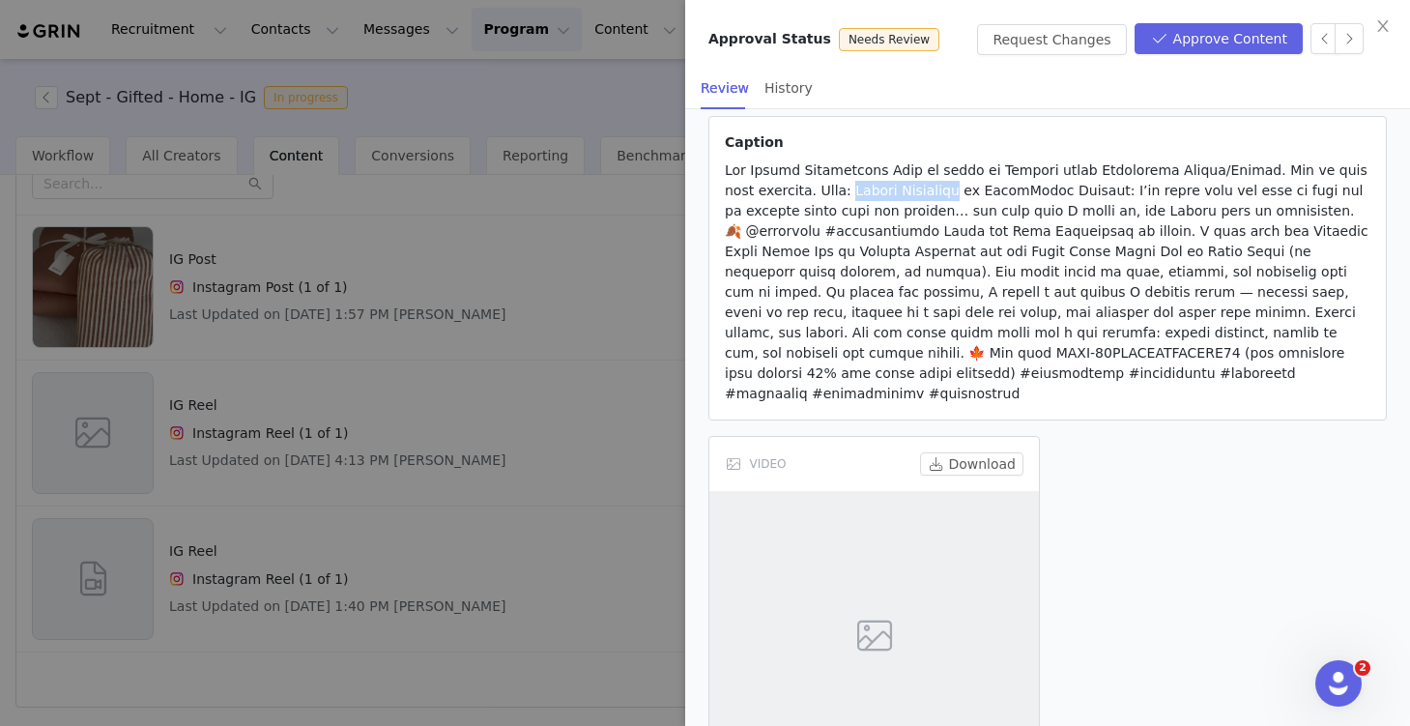
click at [940, 193] on span at bounding box center [1047, 281] width 644 height 239
copy span "Smooth Afternoon"
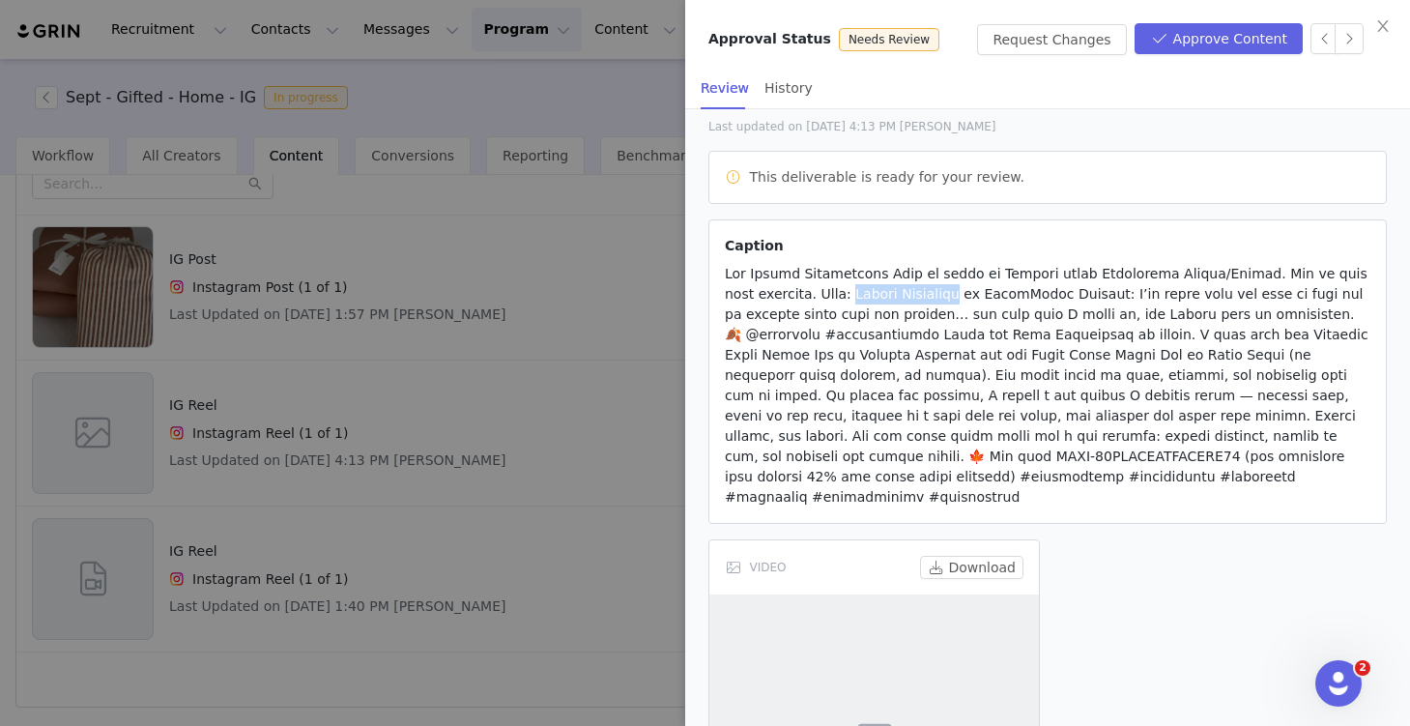
scroll to position [221, 0]
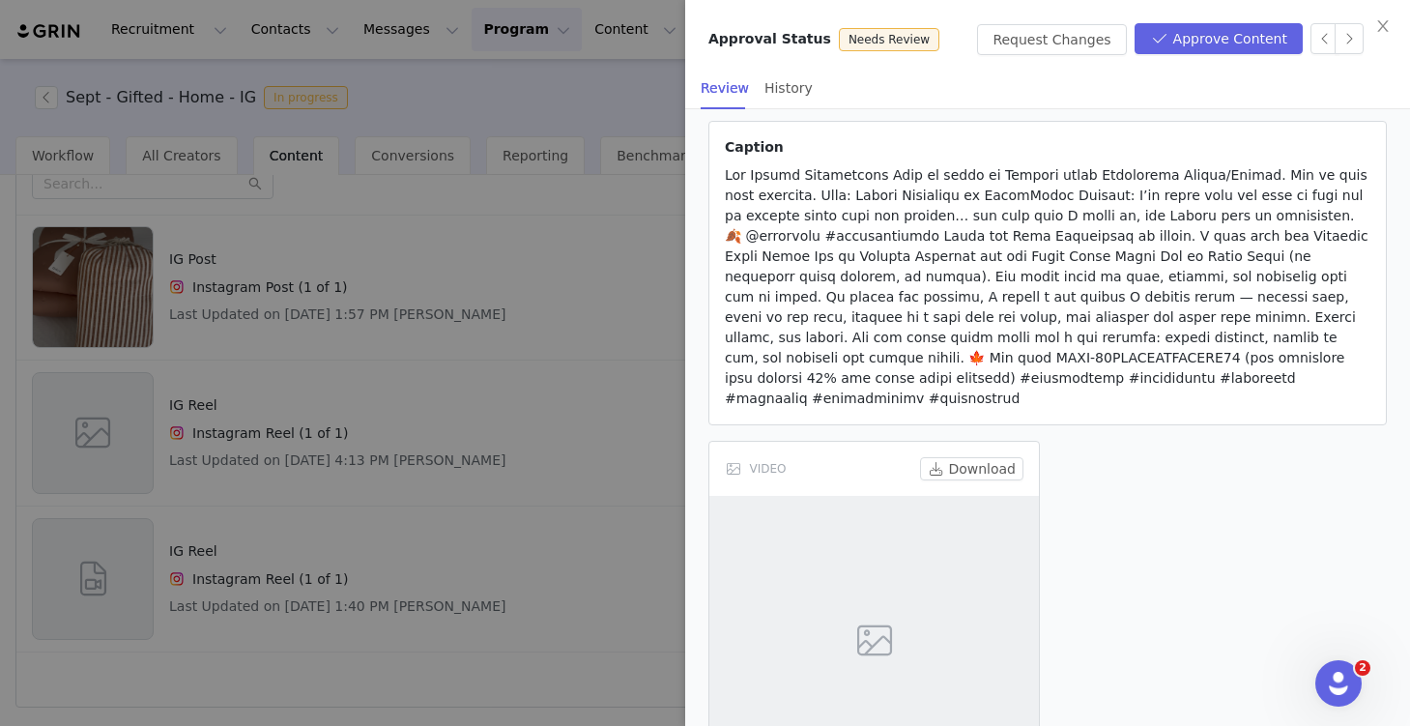
click at [1110, 567] on div "VIDEO Download Quince Partner Reel.mp4" at bounding box center [1048, 639] width 694 height 413
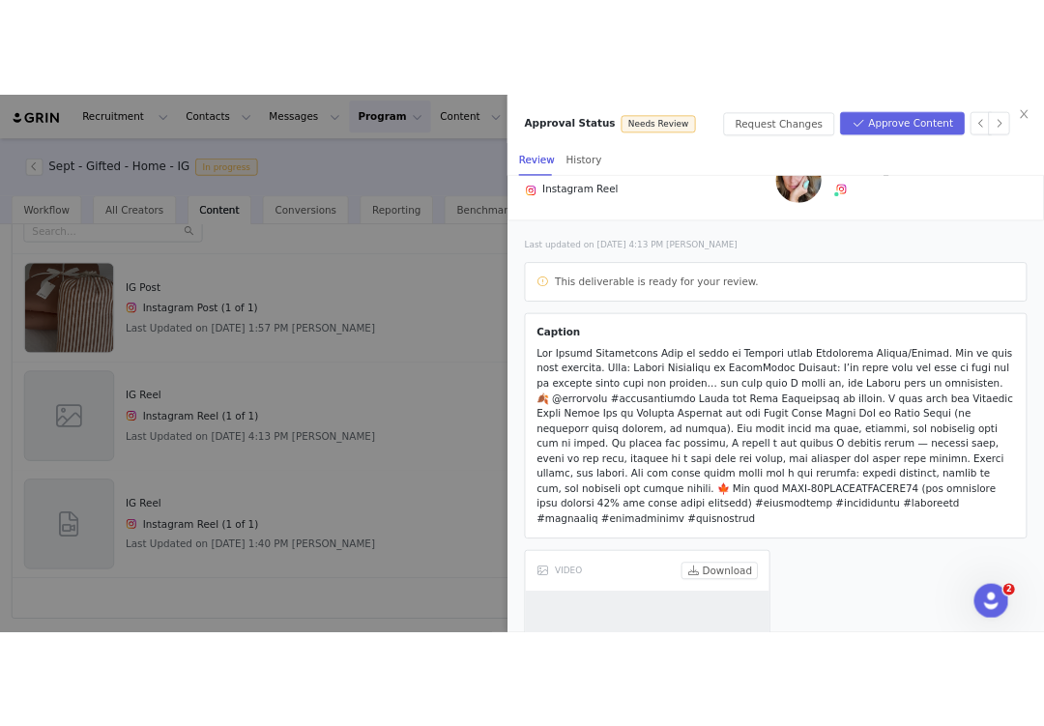
scroll to position [0, 0]
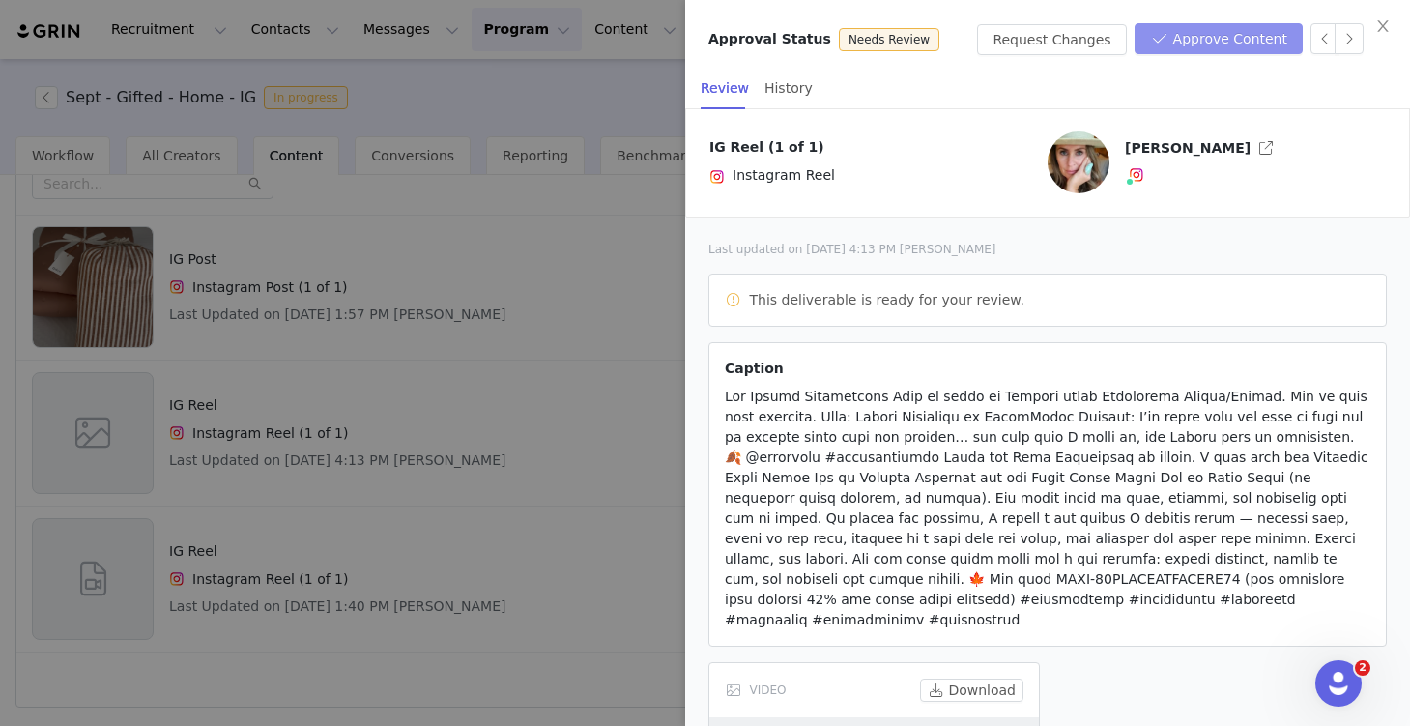
click at [1196, 37] on button "Approve Content" at bounding box center [1219, 38] width 168 height 31
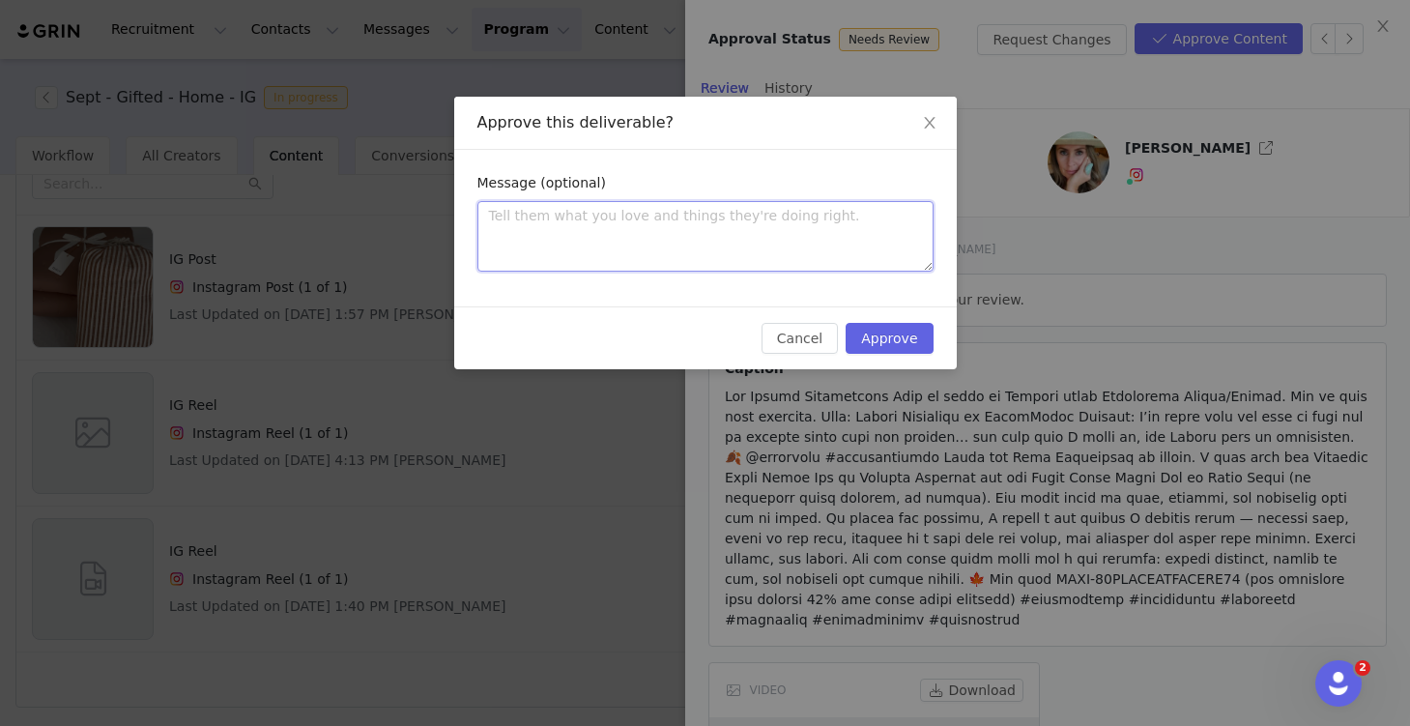
click at [809, 231] on textarea at bounding box center [705, 236] width 456 height 71
type textarea "H"
type textarea "Hi"
type textarea "Hi M"
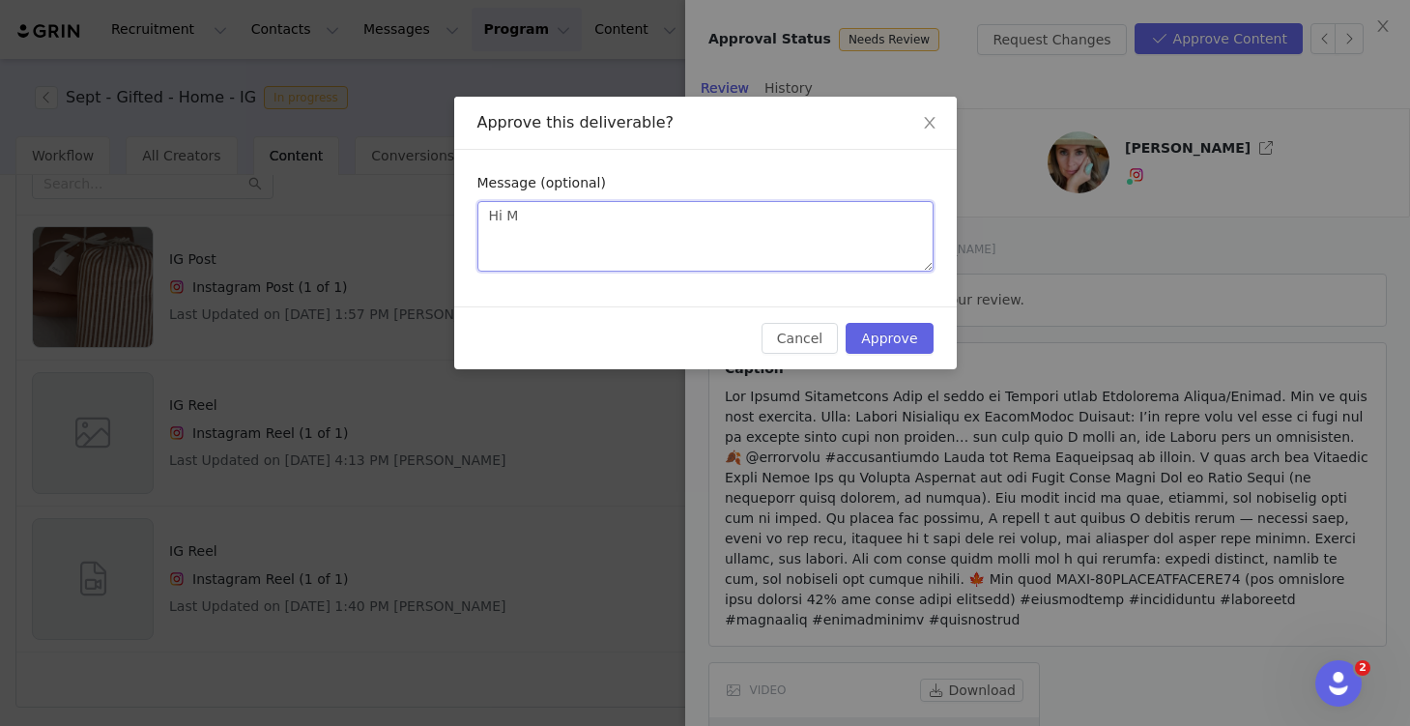
type textarea "Hi Ma"
type textarea "Hi Mar"
type textarea "Hi Marc"
type textarea "Hi Marce"
type textarea "Hi Marcel"
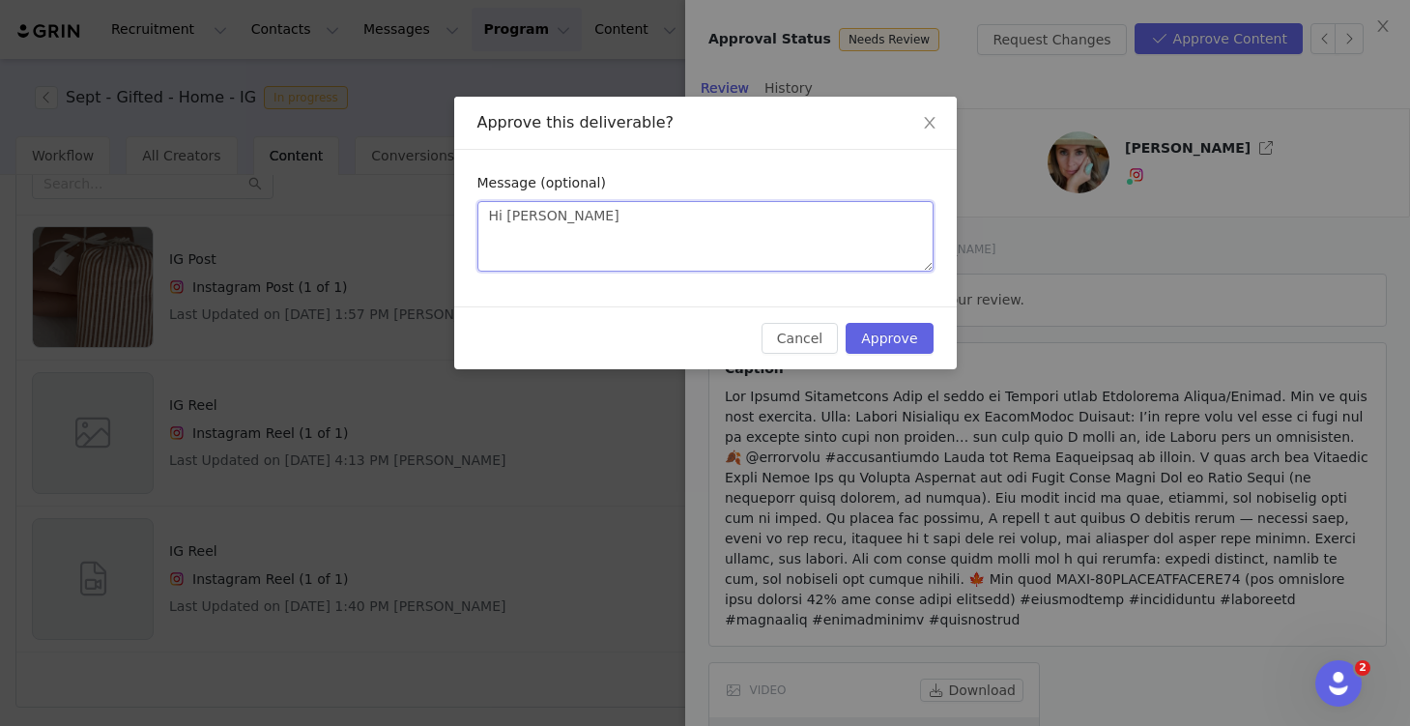
type textarea "Hi Marcell"
type textarea "Hi Marcella"
type textarea "Hi Marcella,"
type textarea "Hi Marcella, I"
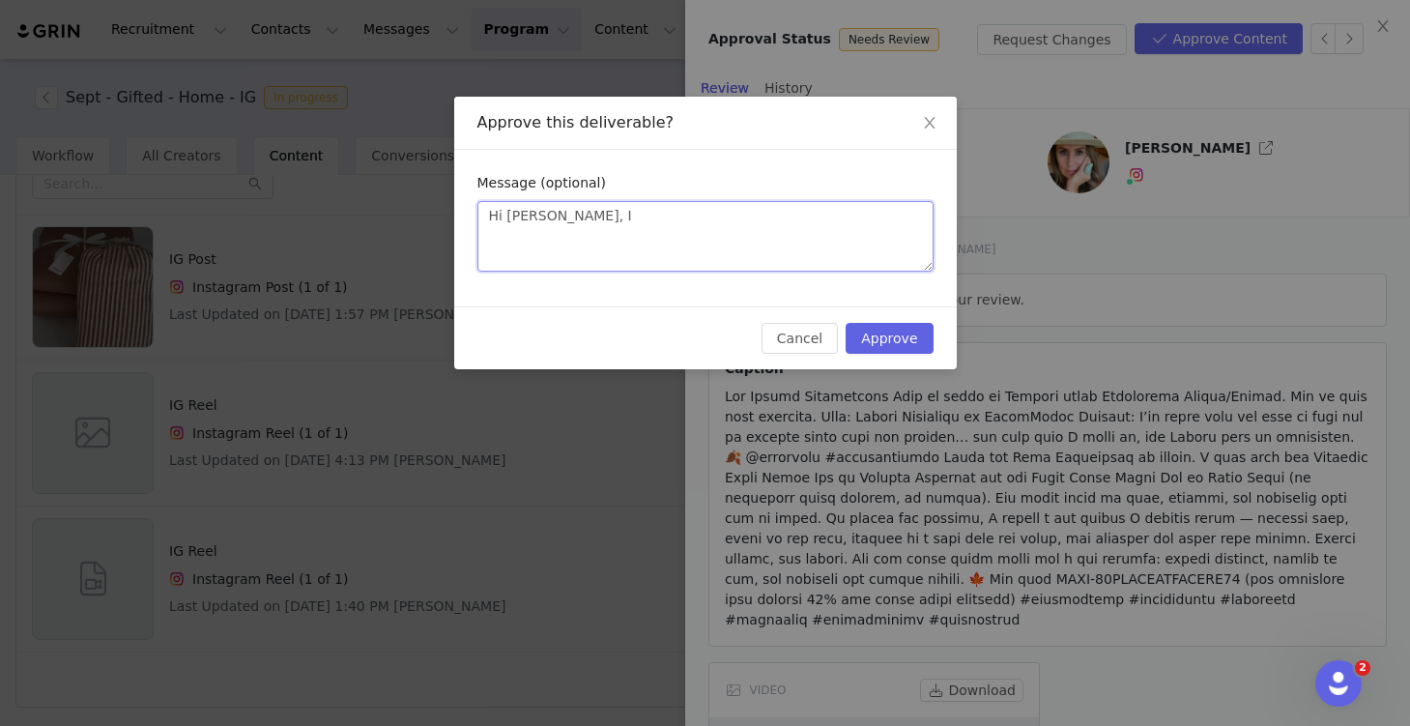
type textarea "Hi Marcella, I"
type textarea "Hi Marcella, I l"
type textarea "Hi Marcella, I"
type textarea "Hi Marcella, I l"
type textarea "Hi Marcella, I lo"
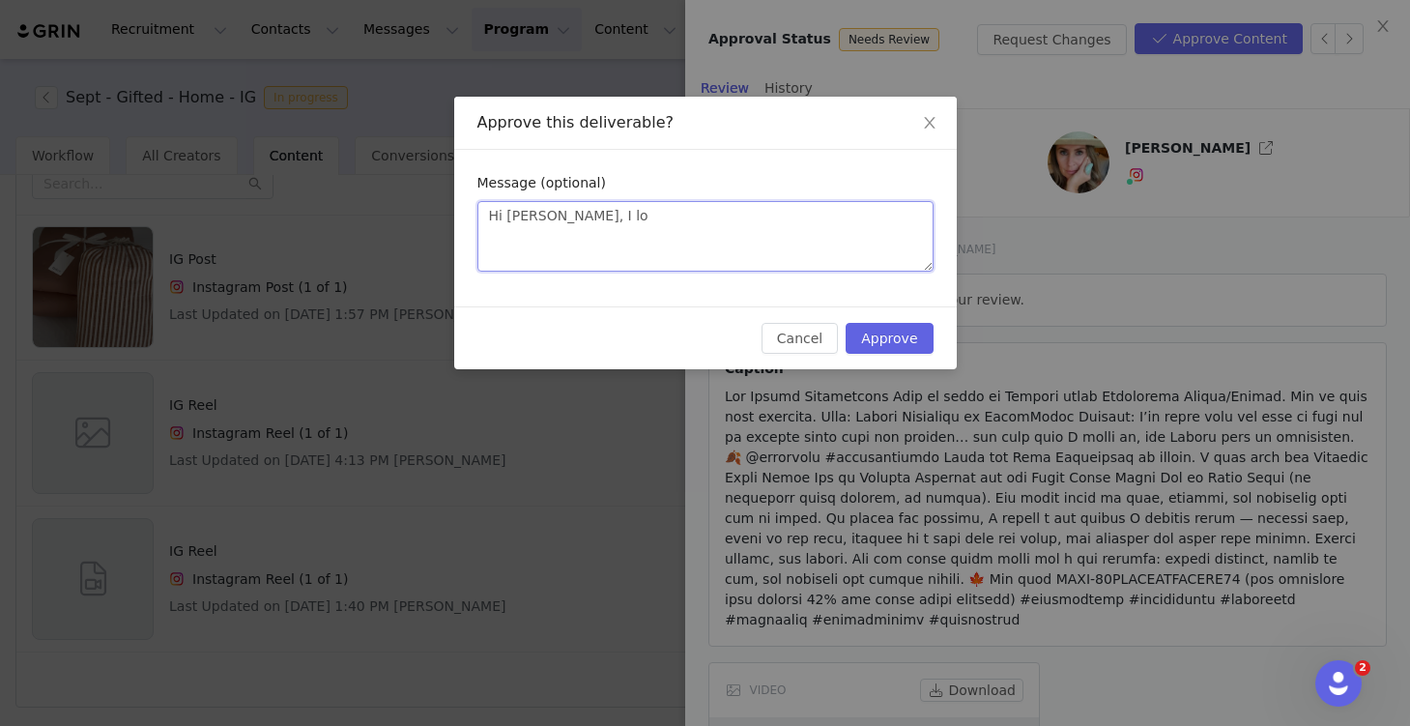
type textarea "Hi Marcella, I lov"
type textarea "Hi Marcella, I love"
type textarea "Hi Marcella, I love y"
type textarea "Hi Marcella, I love yo"
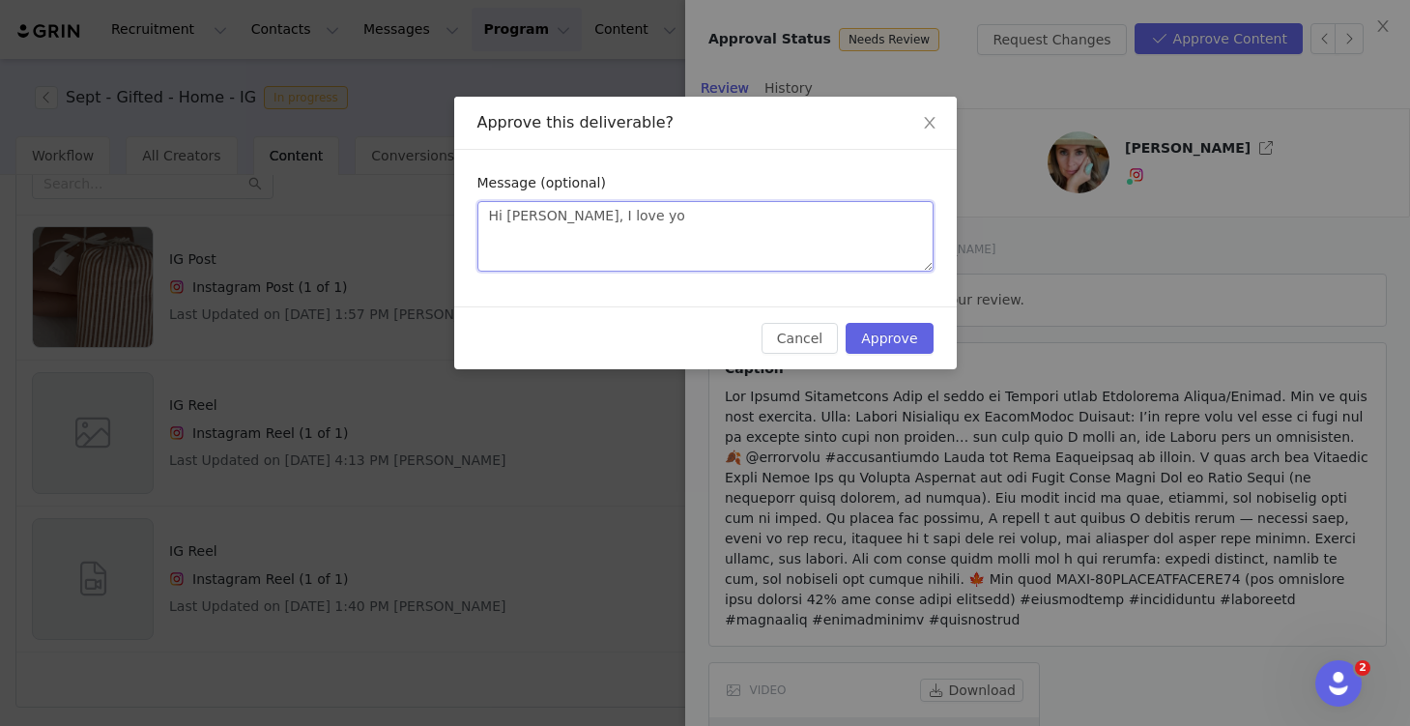
type textarea "Hi Marcella, I love you"
type textarea "Hi Marcella, I love your"
type textarea "Hi Marcella, I love your v"
type textarea "Hi Marcella, I love your vi"
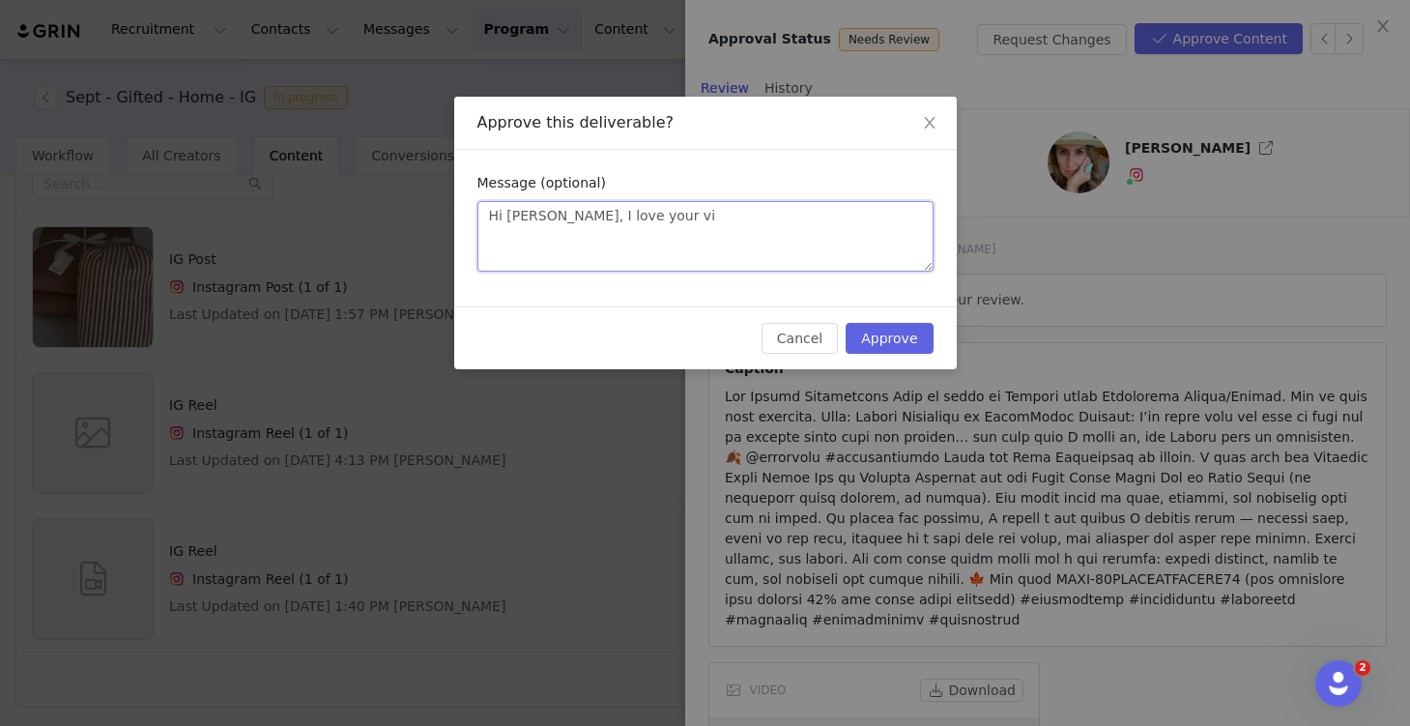
type textarea "Hi Marcella, I love your vid"
type textarea "Hi Marcella, I love your vide"
type textarea "Hi Marcella, I love your video"
type textarea "Hi Marcella, I love your video!"
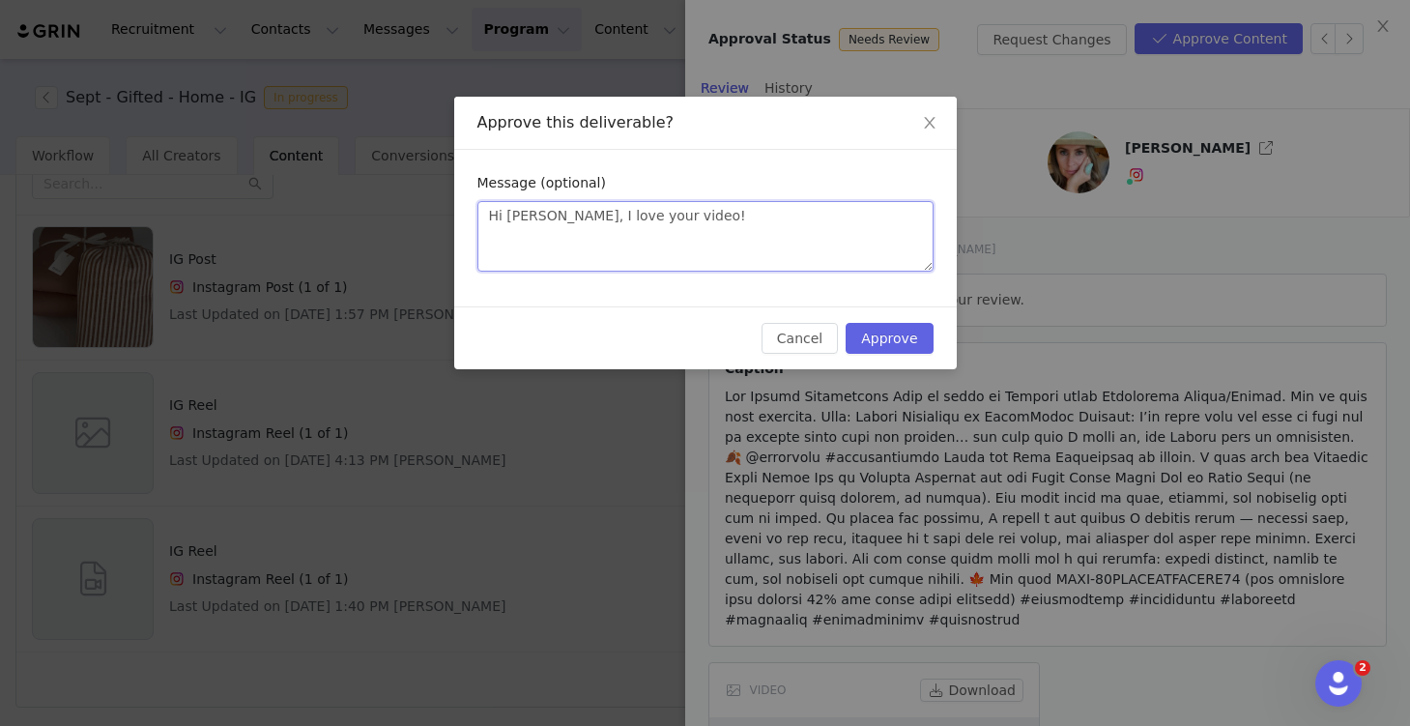
type textarea "Hi Marcella, I love your video! Y"
type textarea "Hi Marcella, I love your video! Yo"
type textarea "Hi Marcella, I love your video! You"
type textarea "Hi Marcella, I love your video! You'"
type textarea "Hi Marcella, I love your video! You'r"
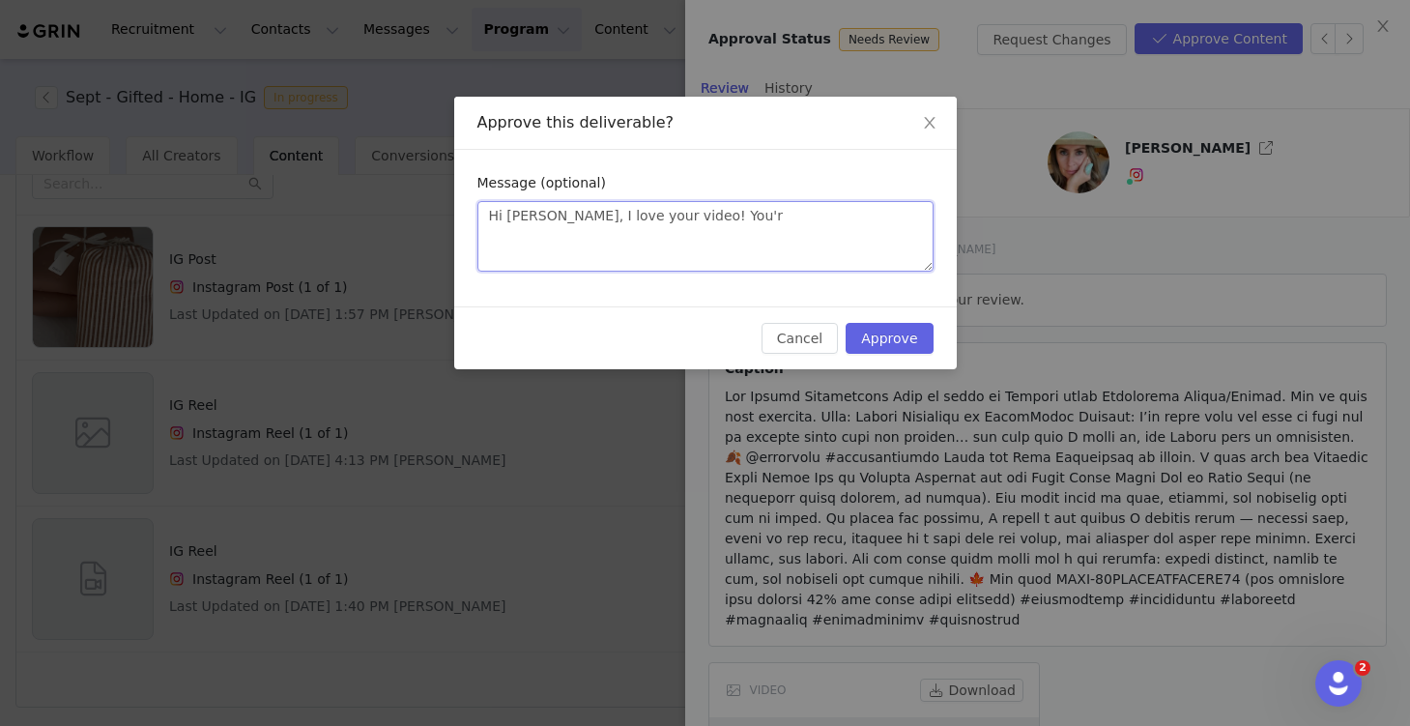
type textarea "Hi Marcella, I love your video! You're"
type textarea "Hi Marcella, I love your video! You're a"
type textarea "Hi Marcella, I love your video! You're al"
type textarea "Hi Marcella, I love your video! You're all"
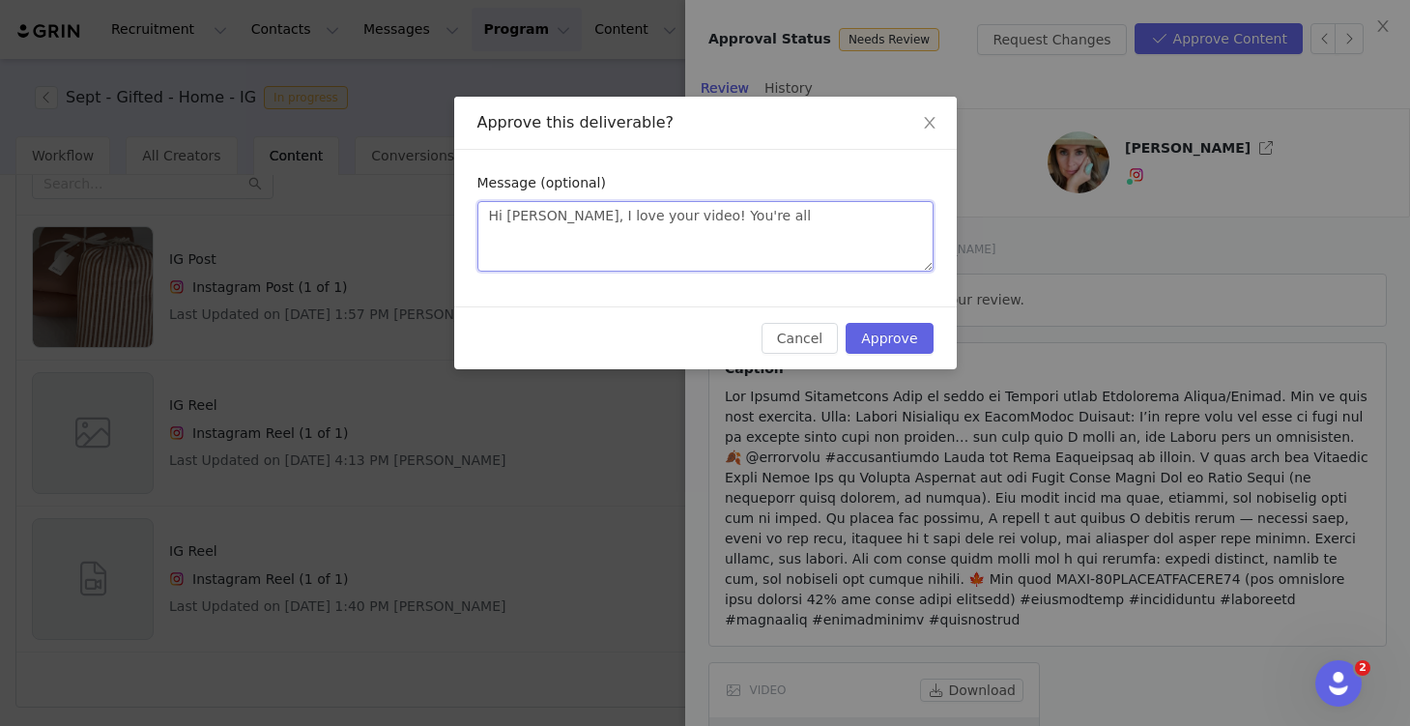
type textarea "Hi Marcella, I love your video! You're all"
type textarea "Hi Marcella, I love your video! You're all s"
type textarea "Hi Marcella, I love your video! You're all se"
type textarea "Hi Marcella, I love your video! You're all set"
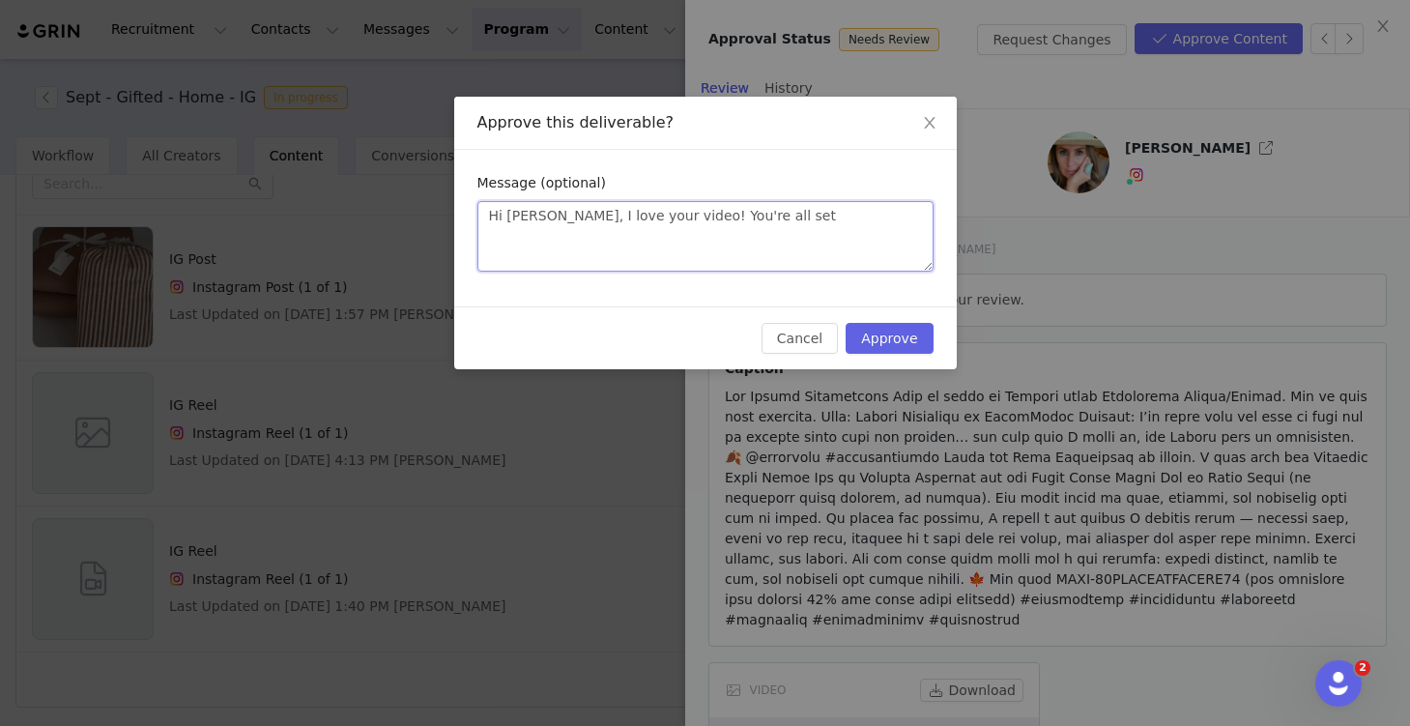
type textarea "Hi Marcella, I love your video! You're all set t"
type textarea "Hi Marcella, I love your video! You're all set to"
type textarea "Hi Marcella, I love your video! You're all set to p"
type textarea "Hi Marcella, I love your video! You're all set to po"
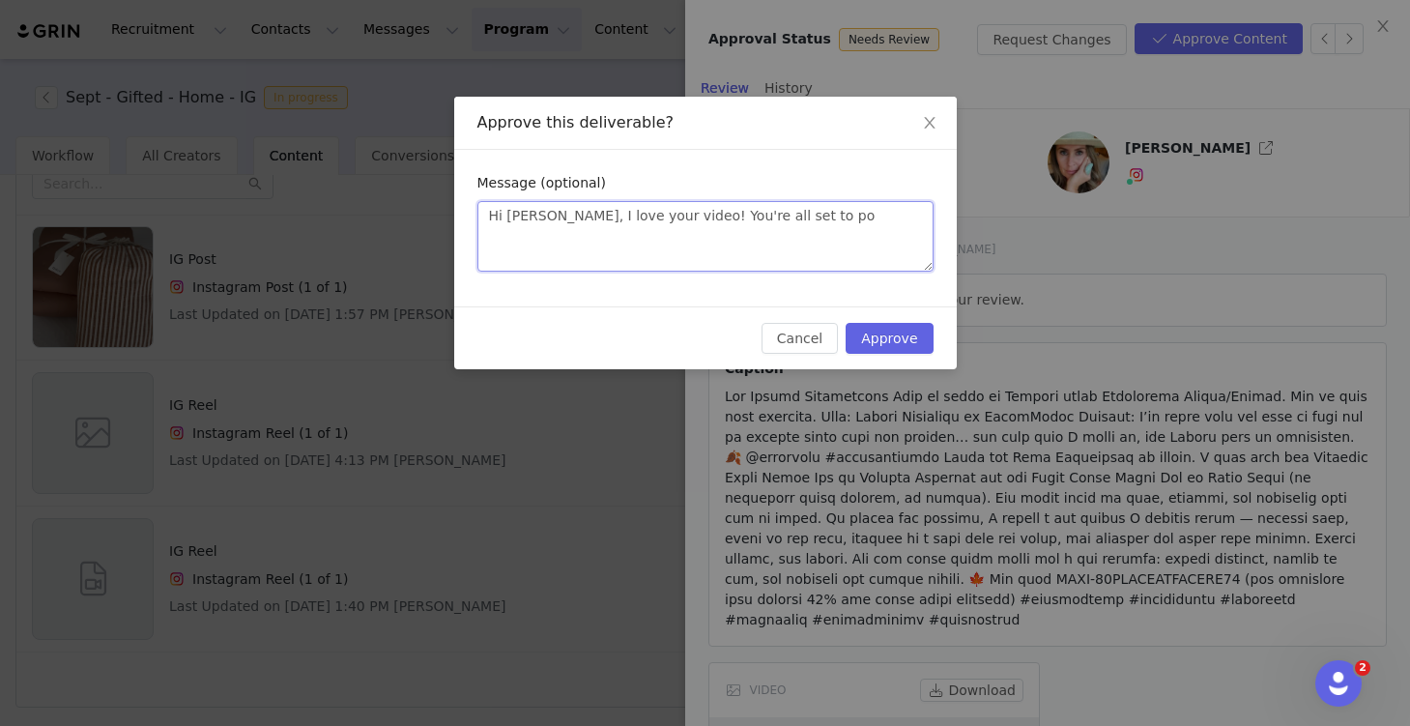
type textarea "Hi Marcella, I love your video! You're all set to pos"
type textarea "Hi Marcella, I love your video! You're all set to post"
type textarea "Hi Marcella, I love your video! You're all set to post!"
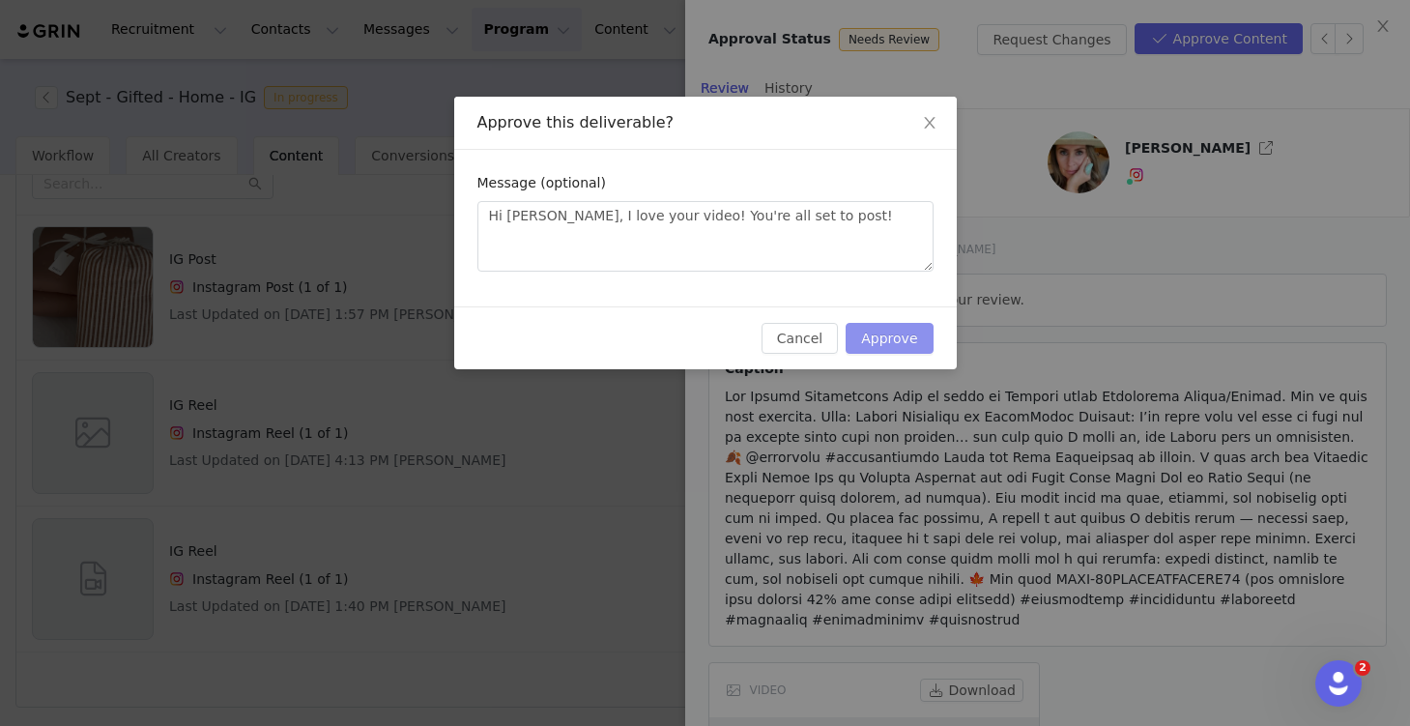
click at [907, 334] on button "Approve" at bounding box center [889, 338] width 87 height 31
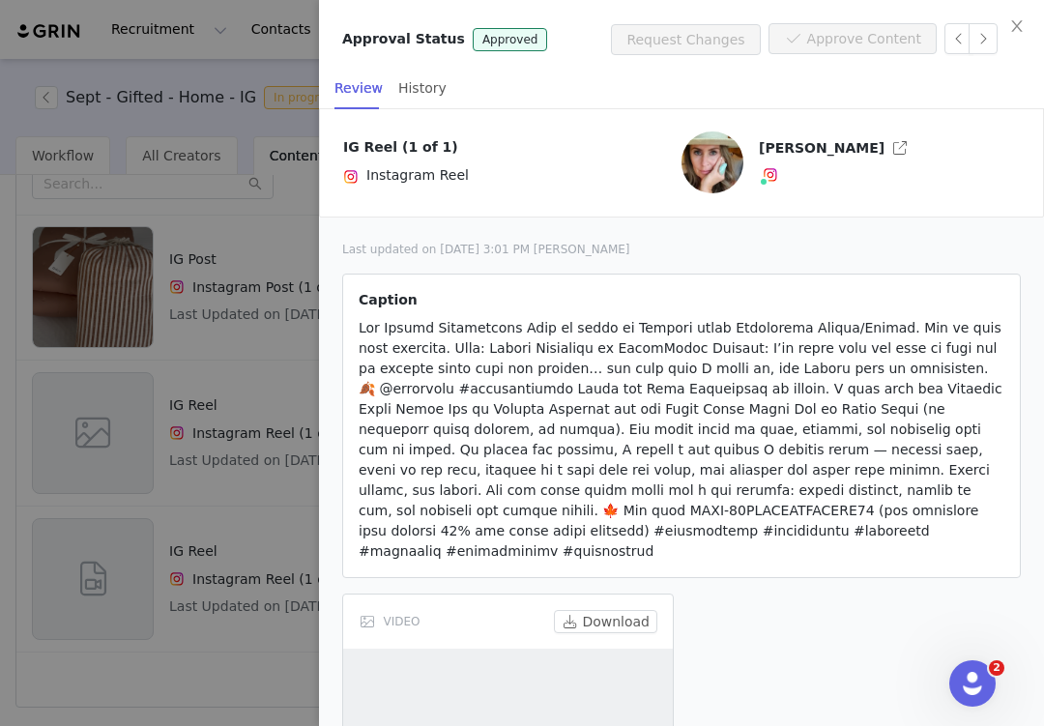
click at [244, 372] on div at bounding box center [522, 363] width 1044 height 726
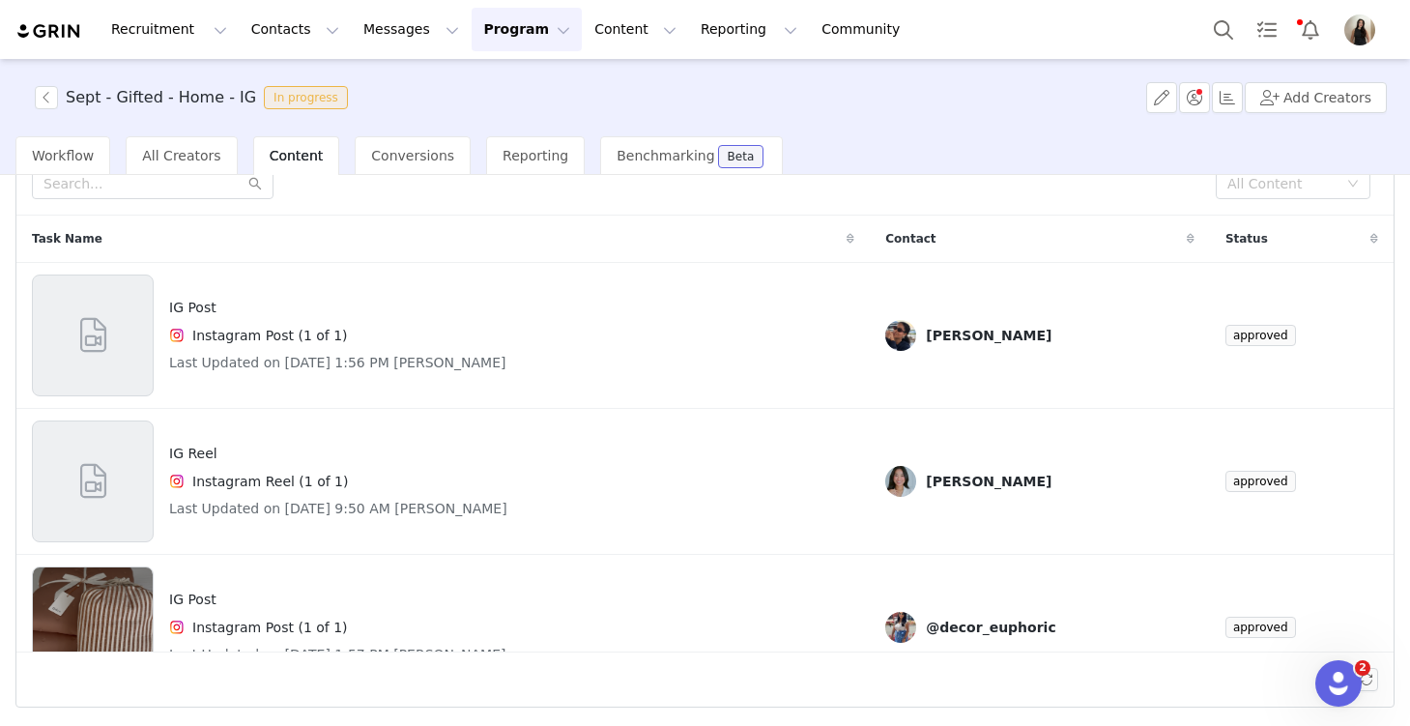
scroll to position [340, 0]
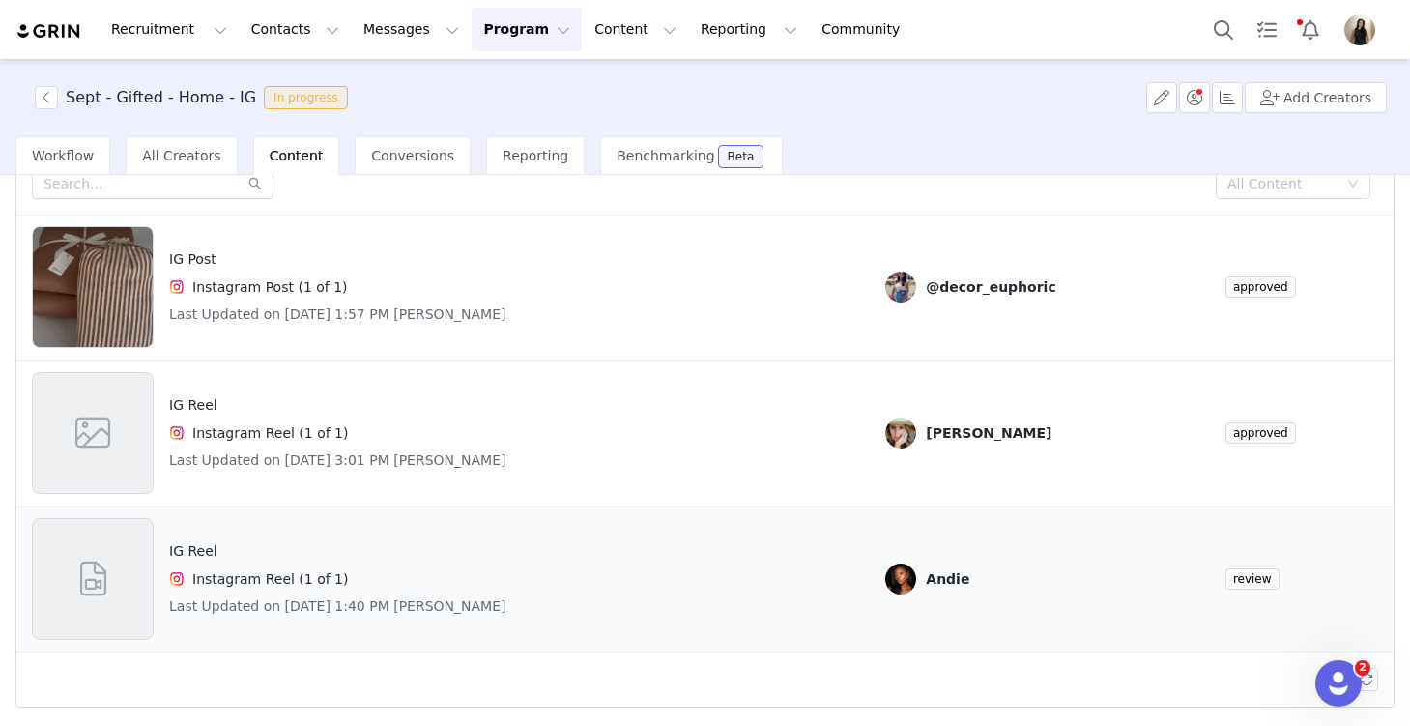
click at [689, 549] on div "IG Reel Instagram Reel (1 of 1) Last Updated on Sep 30, 2025 1:40 PM Andie" at bounding box center [443, 579] width 823 height 122
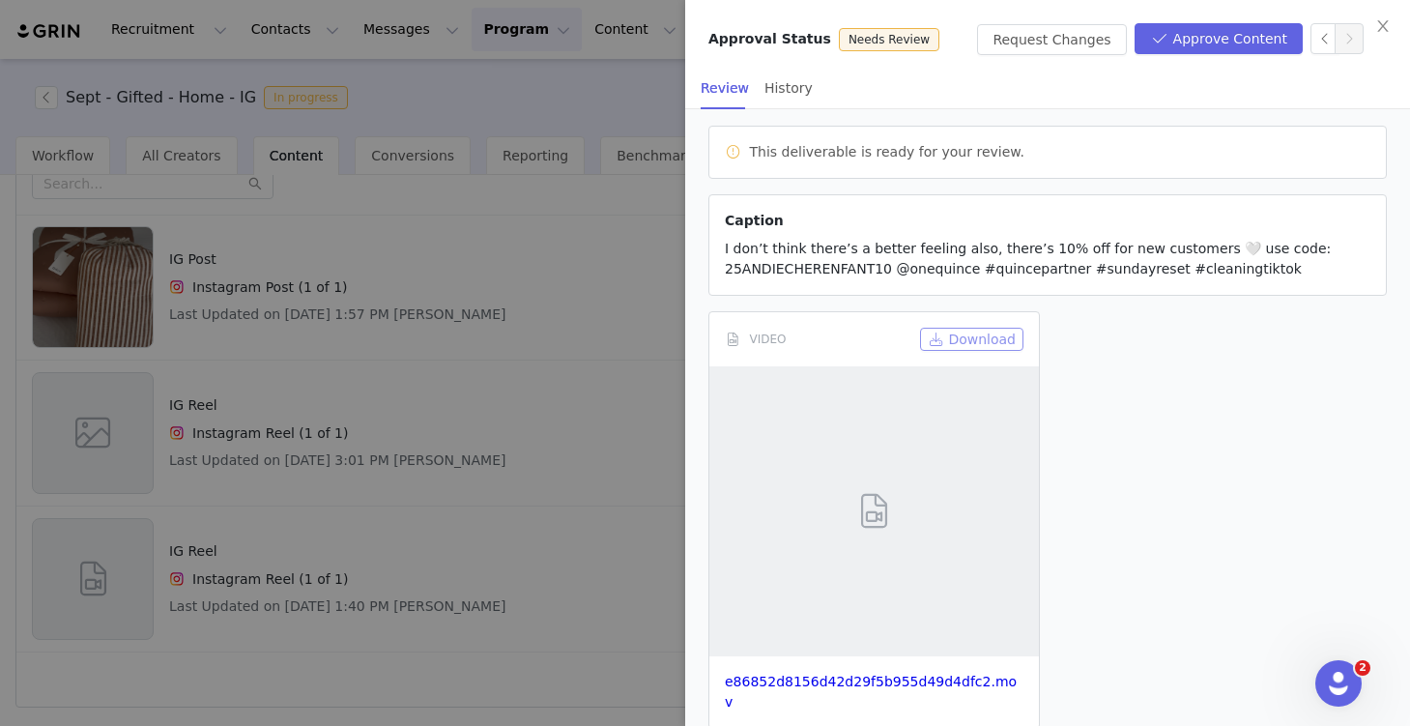
scroll to position [161, 0]
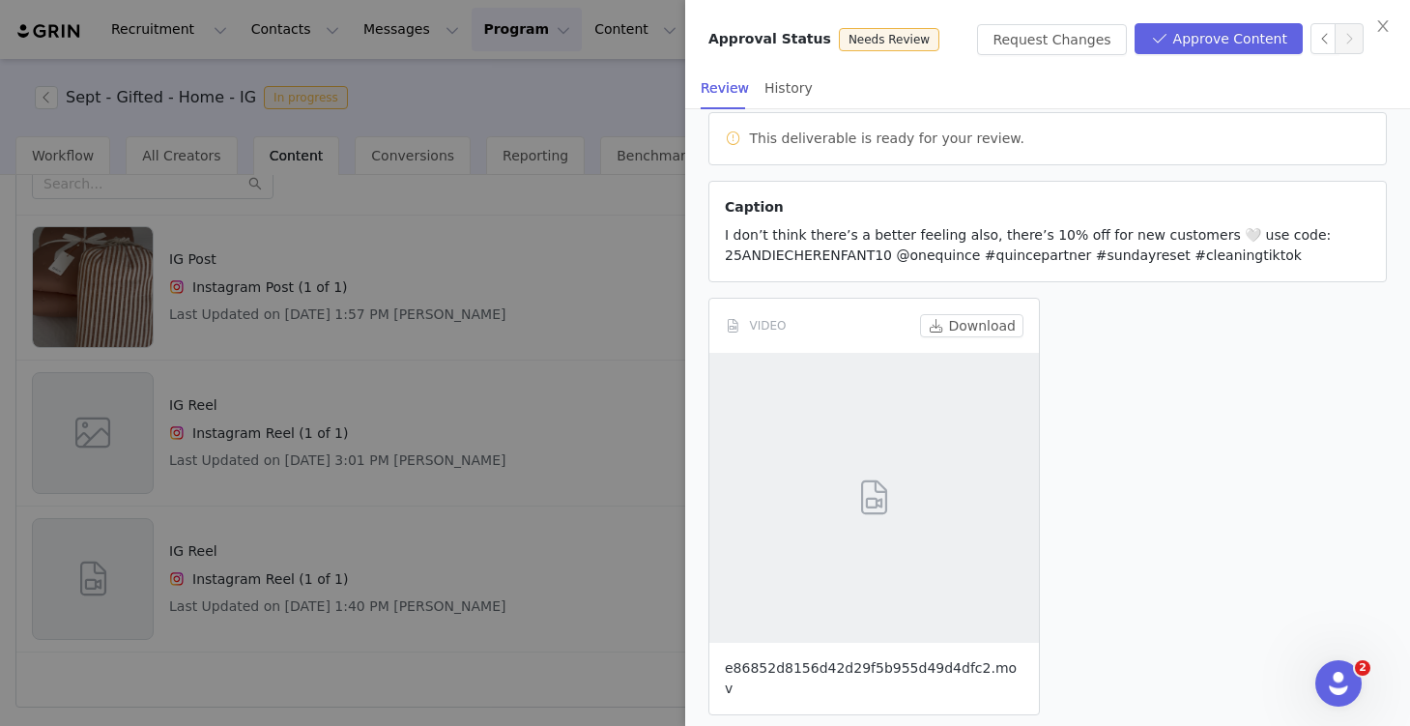
click at [821, 670] on link "e86852d8156d42d29f5b955d49d4dfc2.mov" at bounding box center [871, 678] width 292 height 36
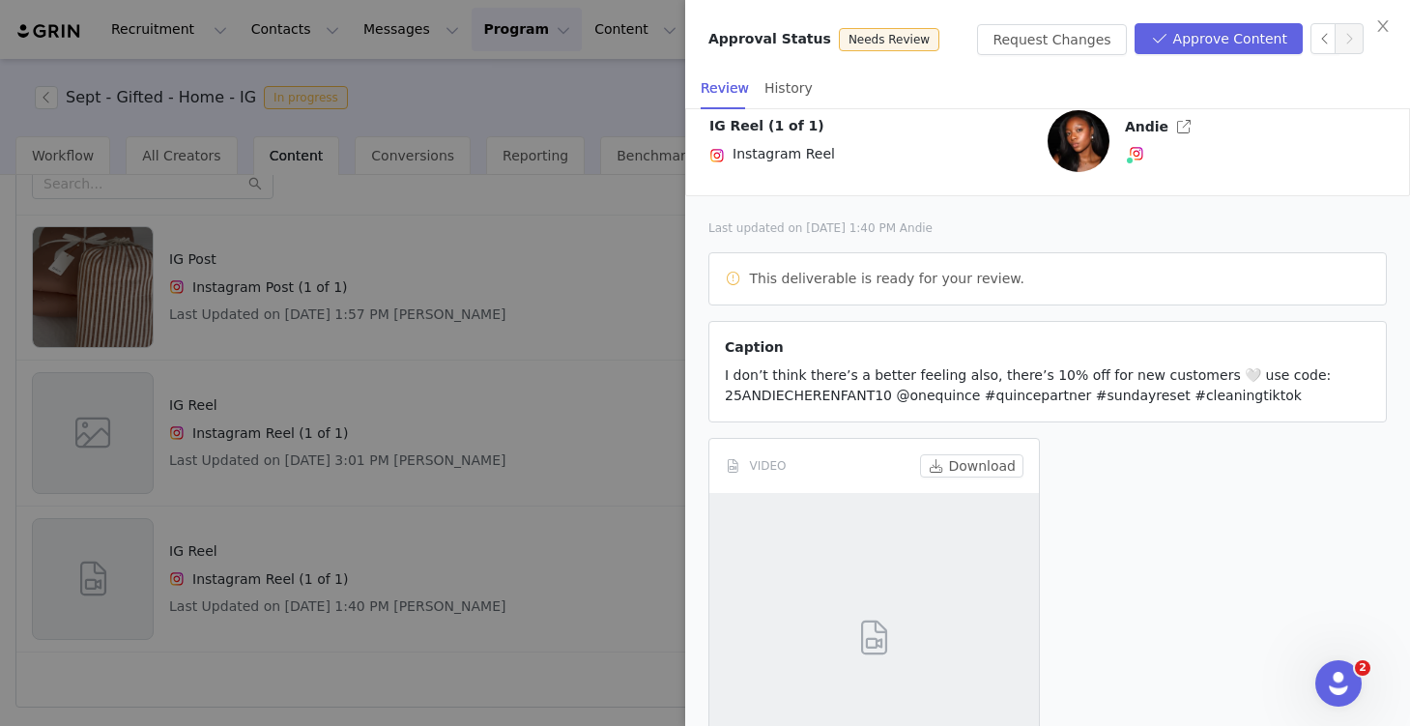
scroll to position [0, 0]
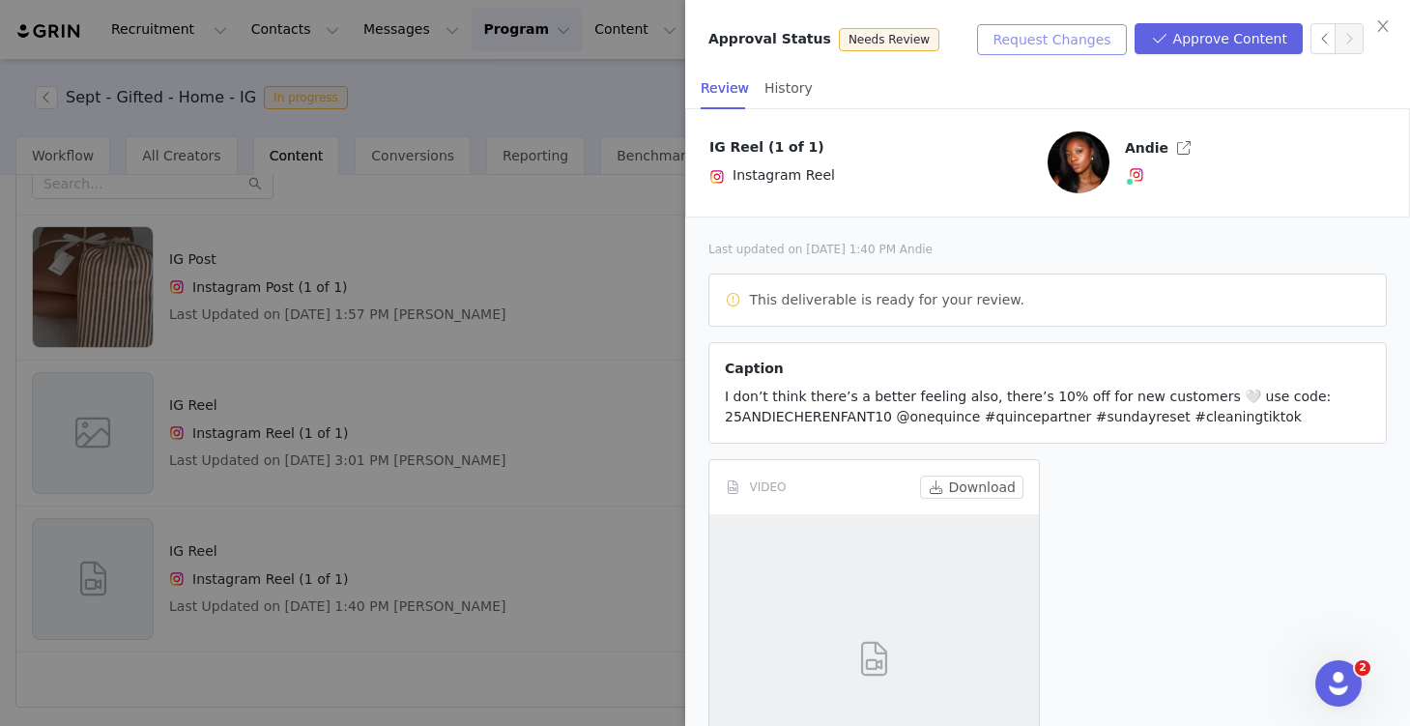
click at [1063, 45] on button "Request Changes" at bounding box center [1051, 39] width 149 height 31
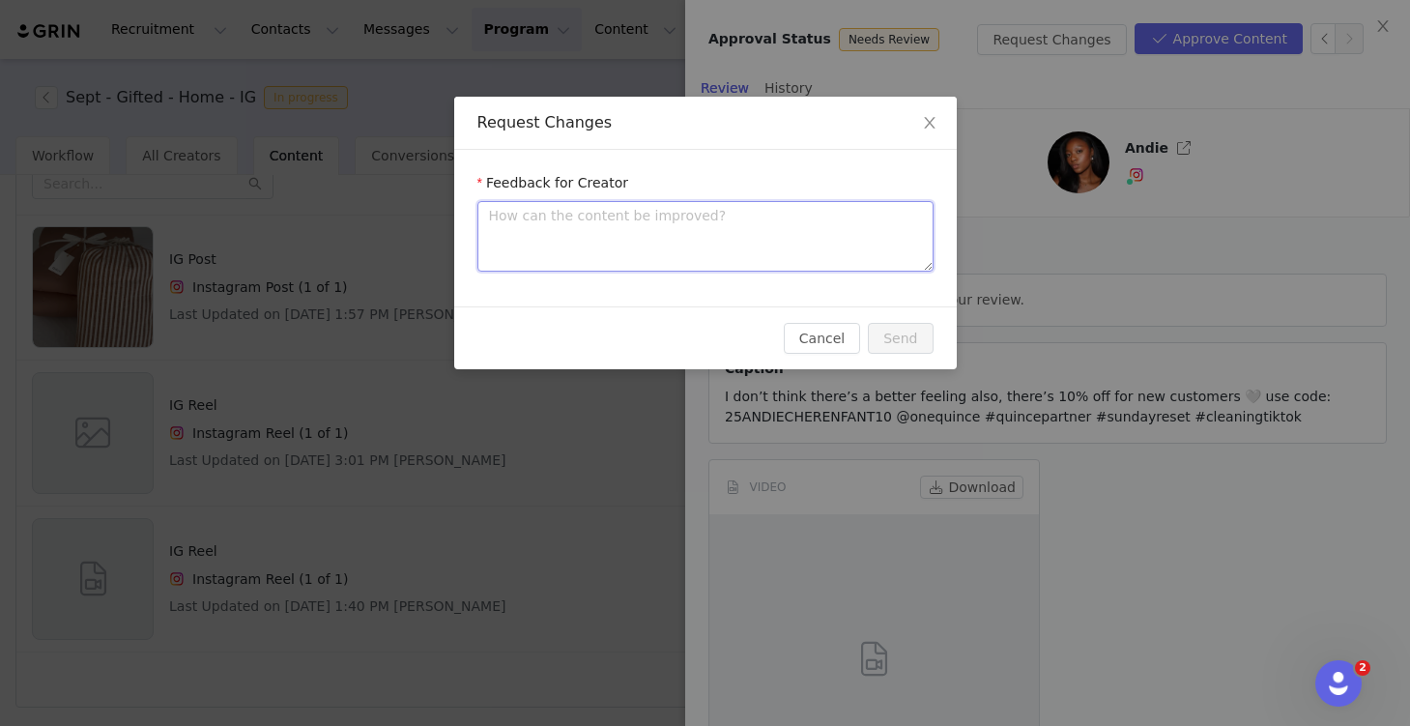
click at [728, 237] on textarea at bounding box center [705, 236] width 456 height 71
type textarea "Hi"
type textarea "Hi A"
type textarea "Hi And"
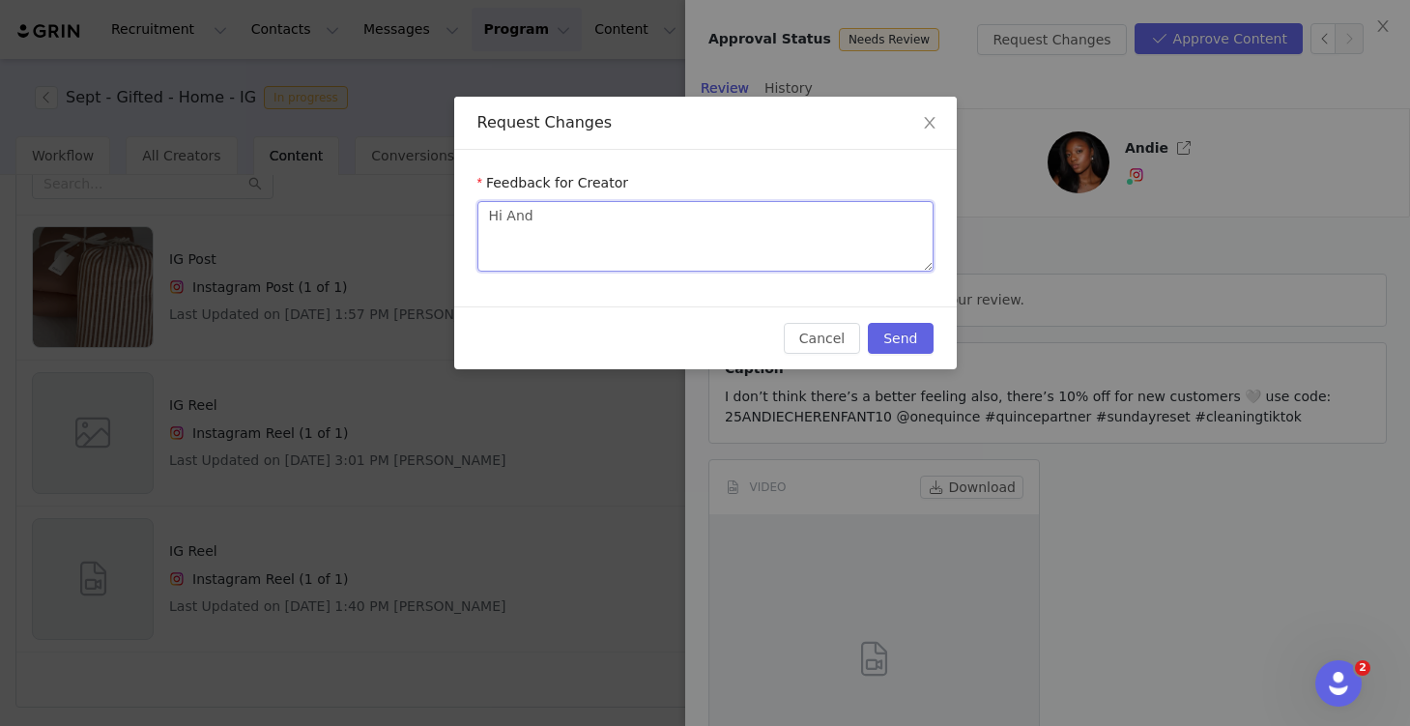
type textarea "Hi Andi"
type textarea "Hi Andie"
type textarea "Hi Andie,"
type textarea "Hi Andie, I"
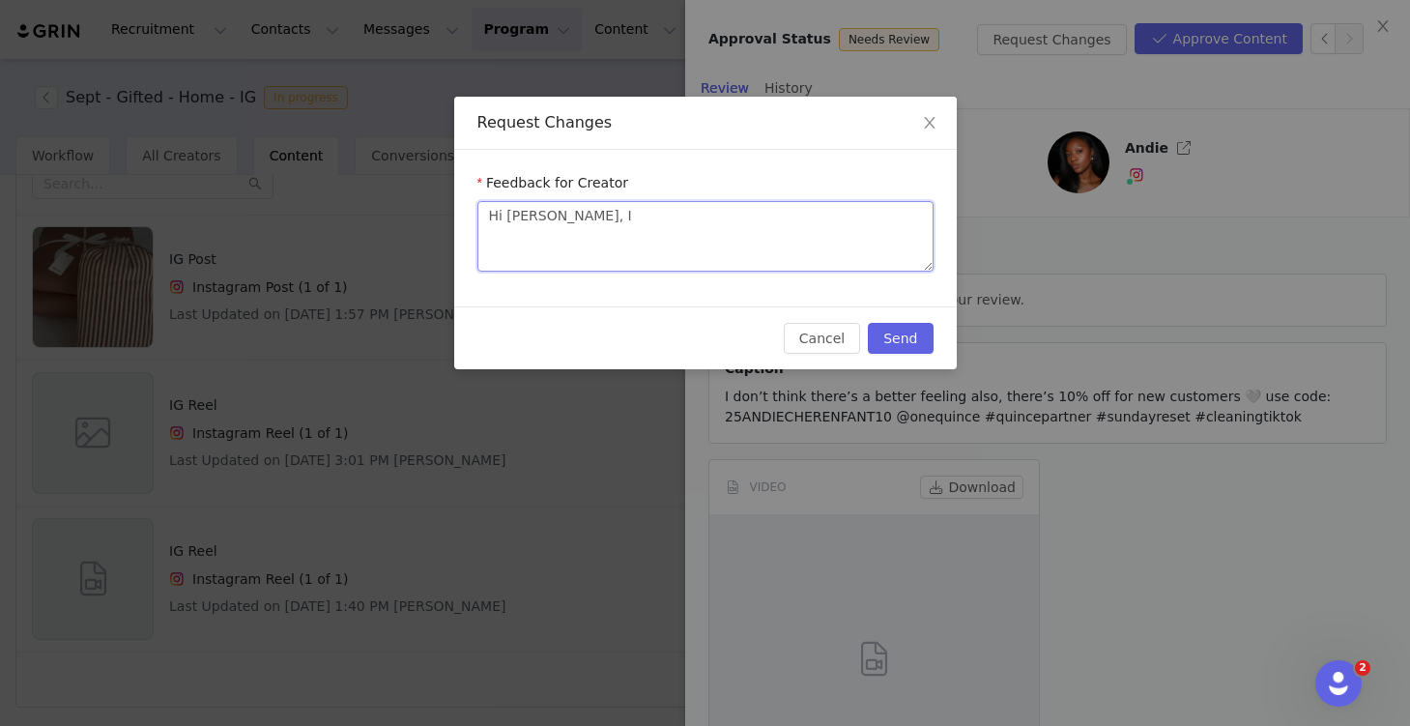
type textarea "Hi Andie, I"
type textarea "Hi Andie, I l"
type textarea "Hi Andie, I lo"
type textarea "Hi Andie, I lov"
type textarea "Hi Andie, I love"
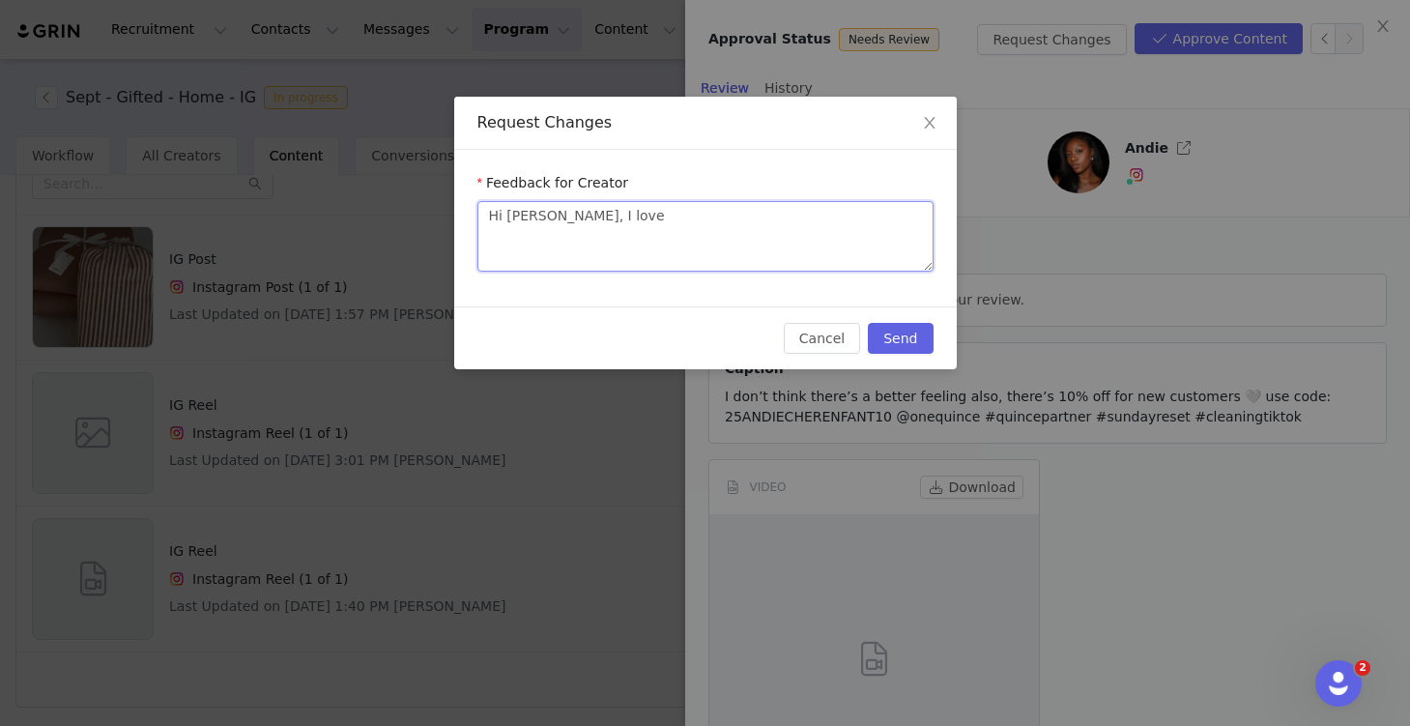
type textarea "Hi Andie, I love"
type textarea "Hi Andie, I love y"
type textarea "Hi Andie, I love you"
type textarea "Hi Andie, I love your"
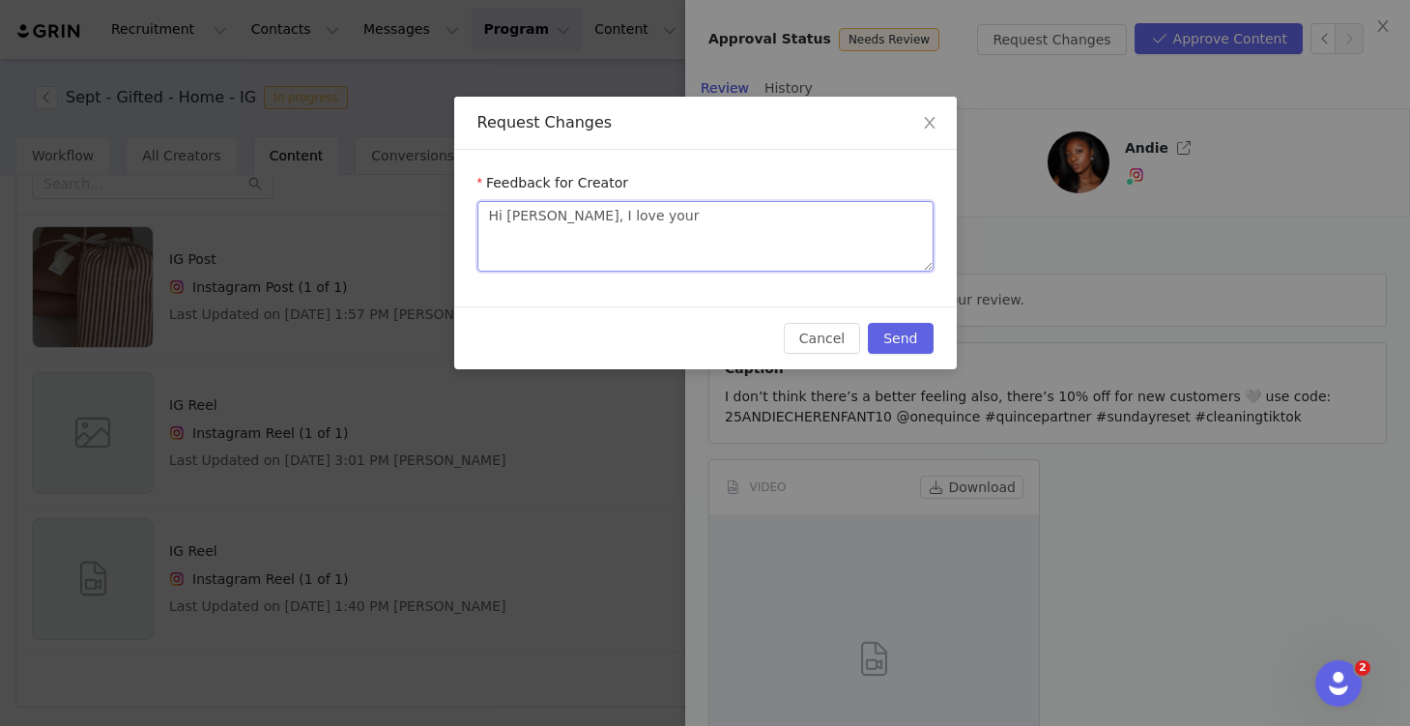
type textarea "Hi Andie, I love your v"
type textarea "Hi Andie, I love your vi"
type textarea "Hi Andie, I love your vid"
type textarea "Hi Andie, I love your vide"
type textarea "Hi Andie, I love your video"
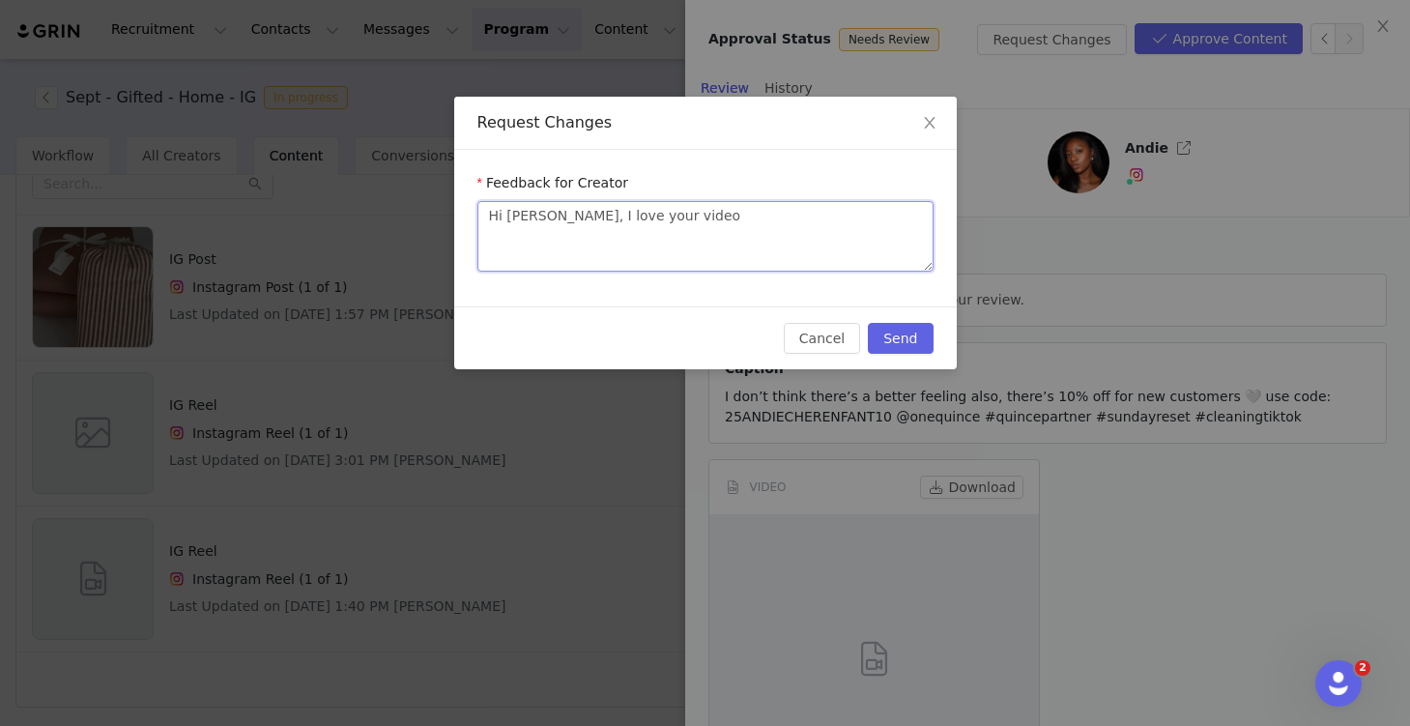
type textarea "Hi Andie, I love your video!"
type textarea "Hi Andie, I love your video! A"
type textarea "Hi Andie, I love your video! A f"
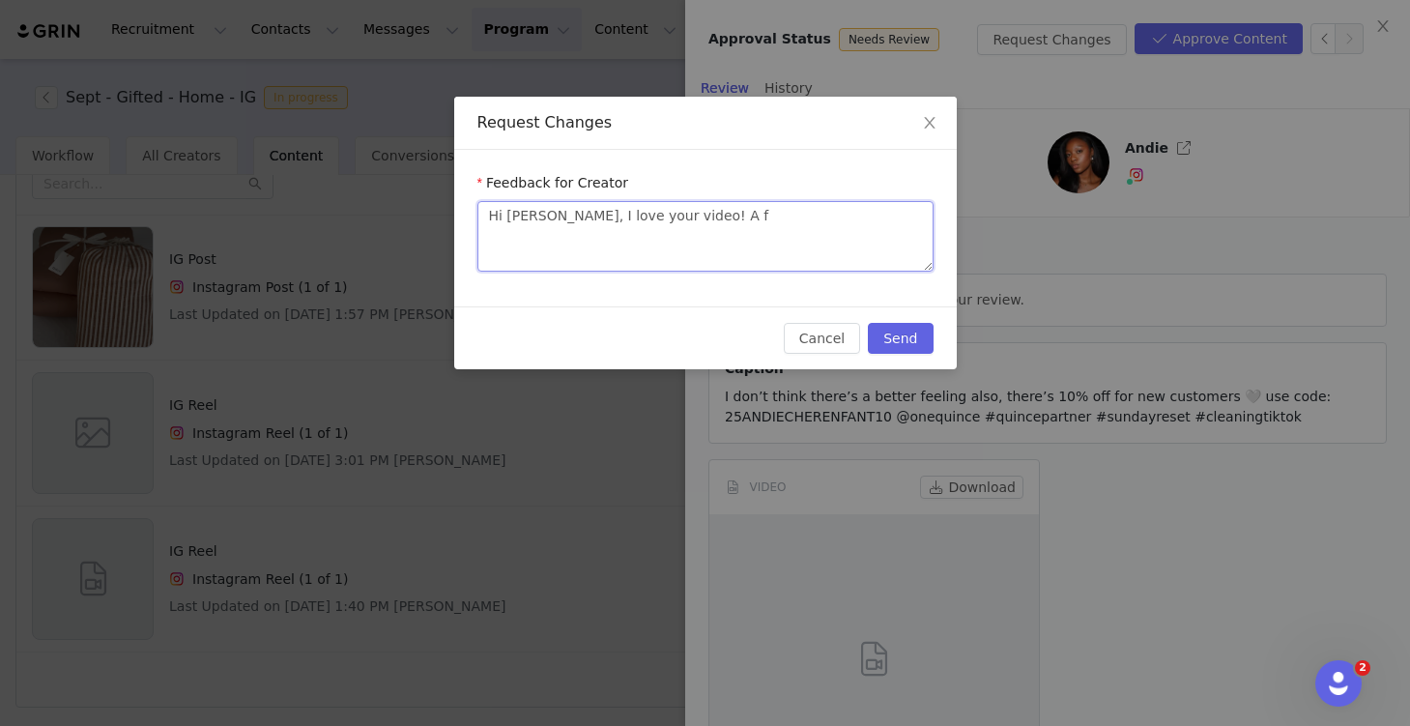
type textarea "Hi Andie, I love your video! A fe"
type textarea "Hi Andie, I love your video! A few"
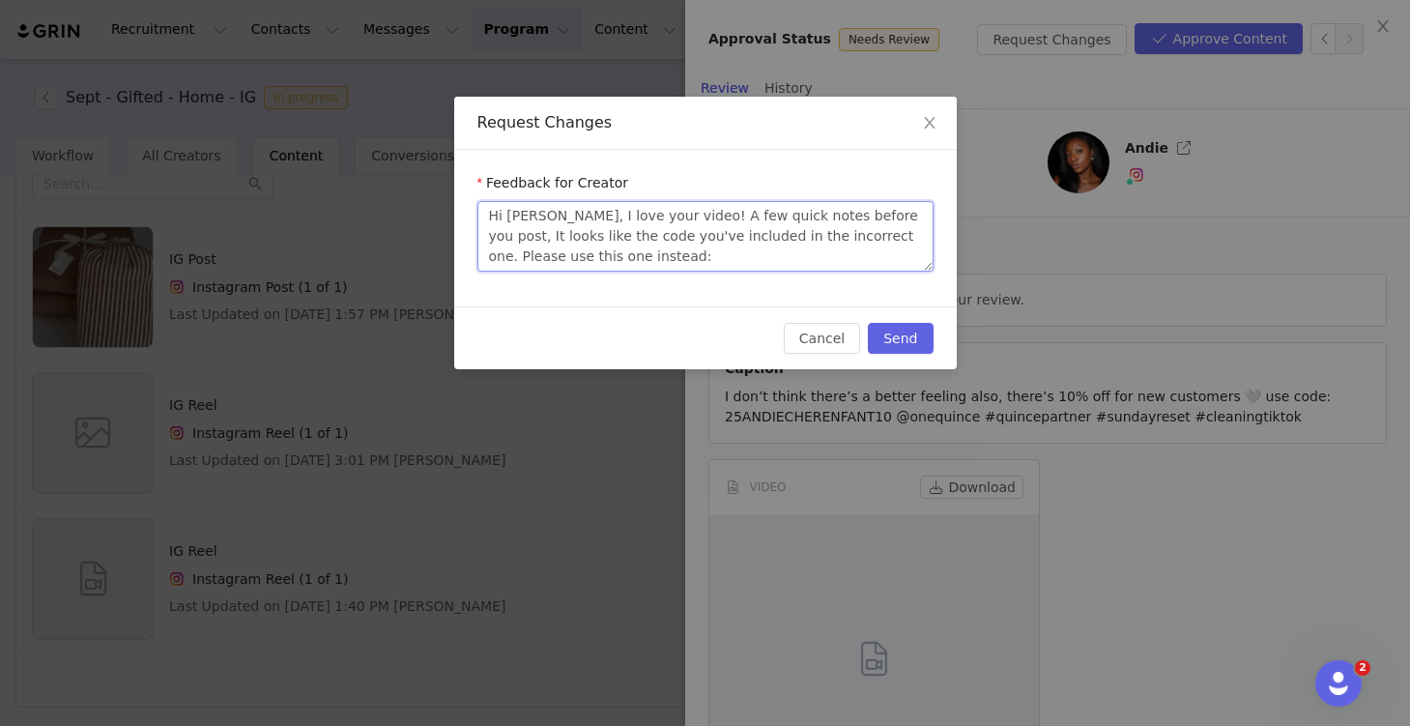
paste textarea "INFG-25ANDIECHERENFANT10"
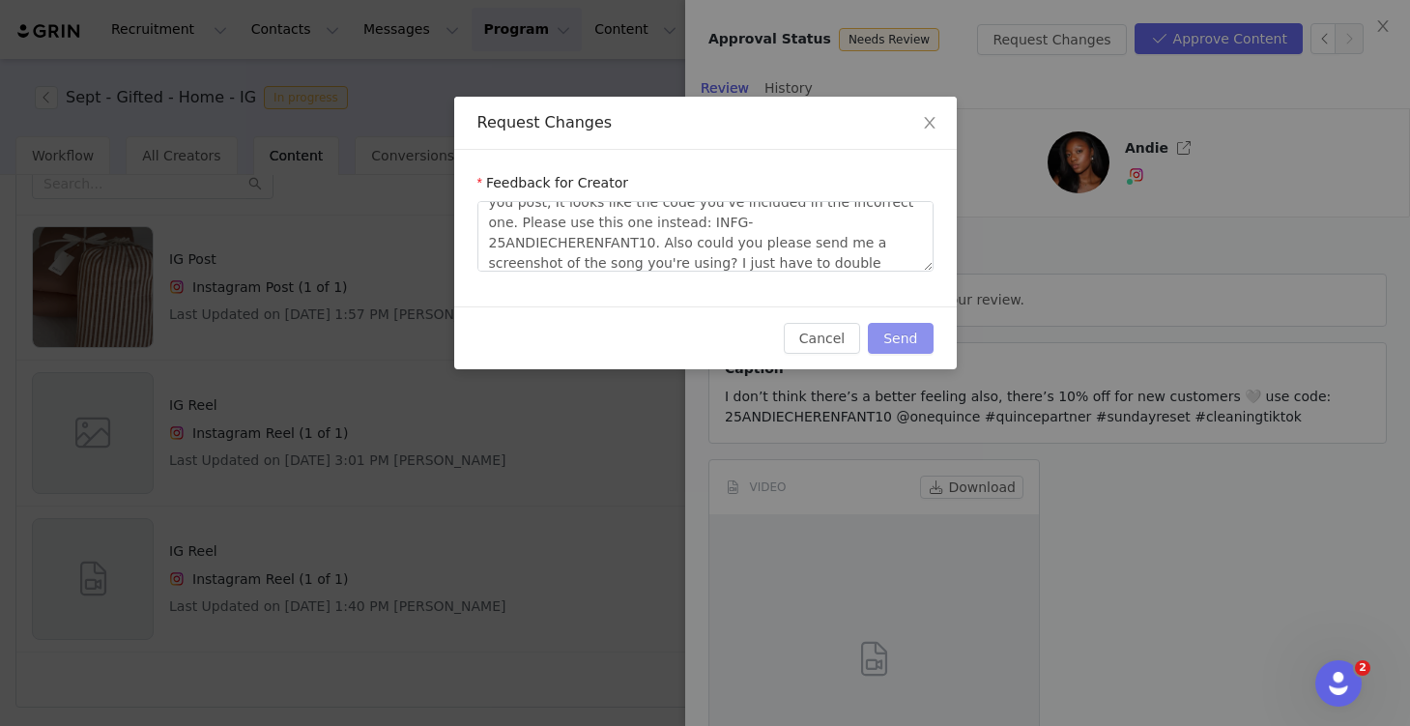
click at [923, 333] on button "Send" at bounding box center [900, 338] width 65 height 31
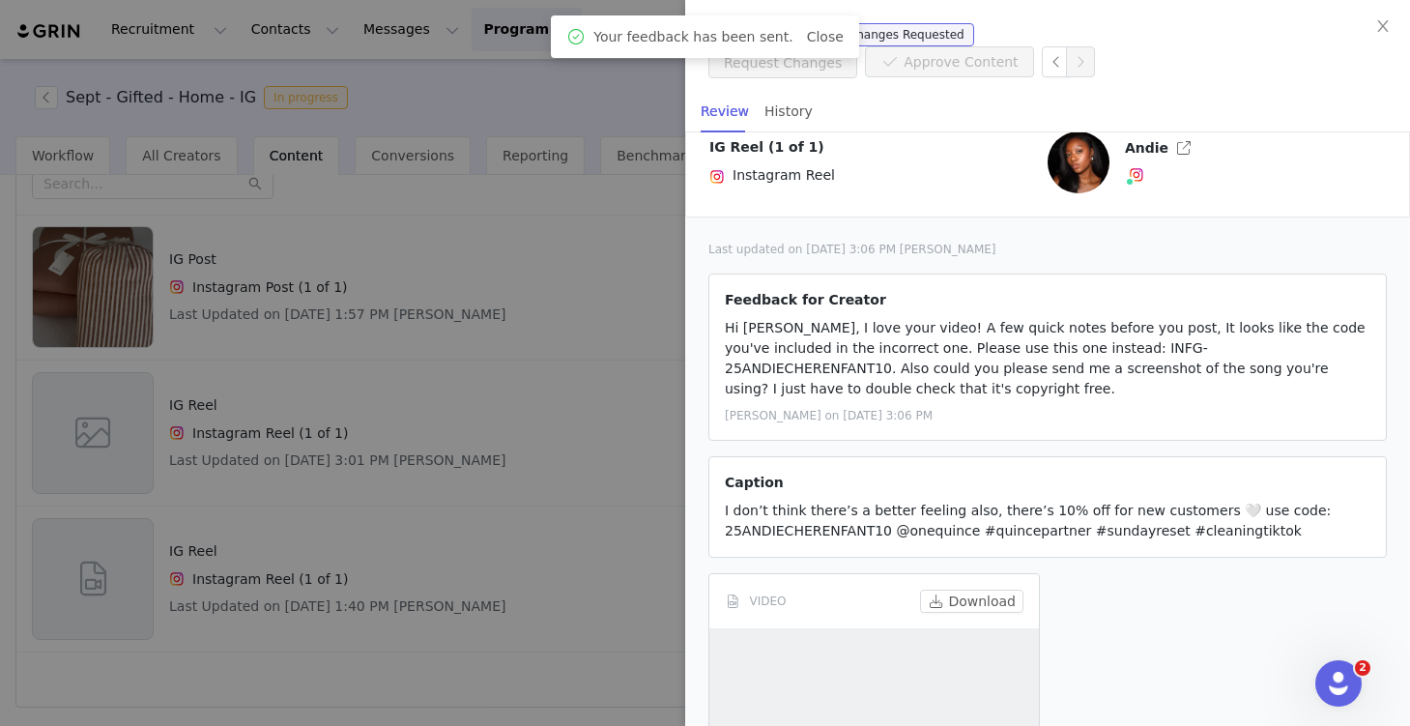
click at [574, 645] on div at bounding box center [705, 363] width 1410 height 726
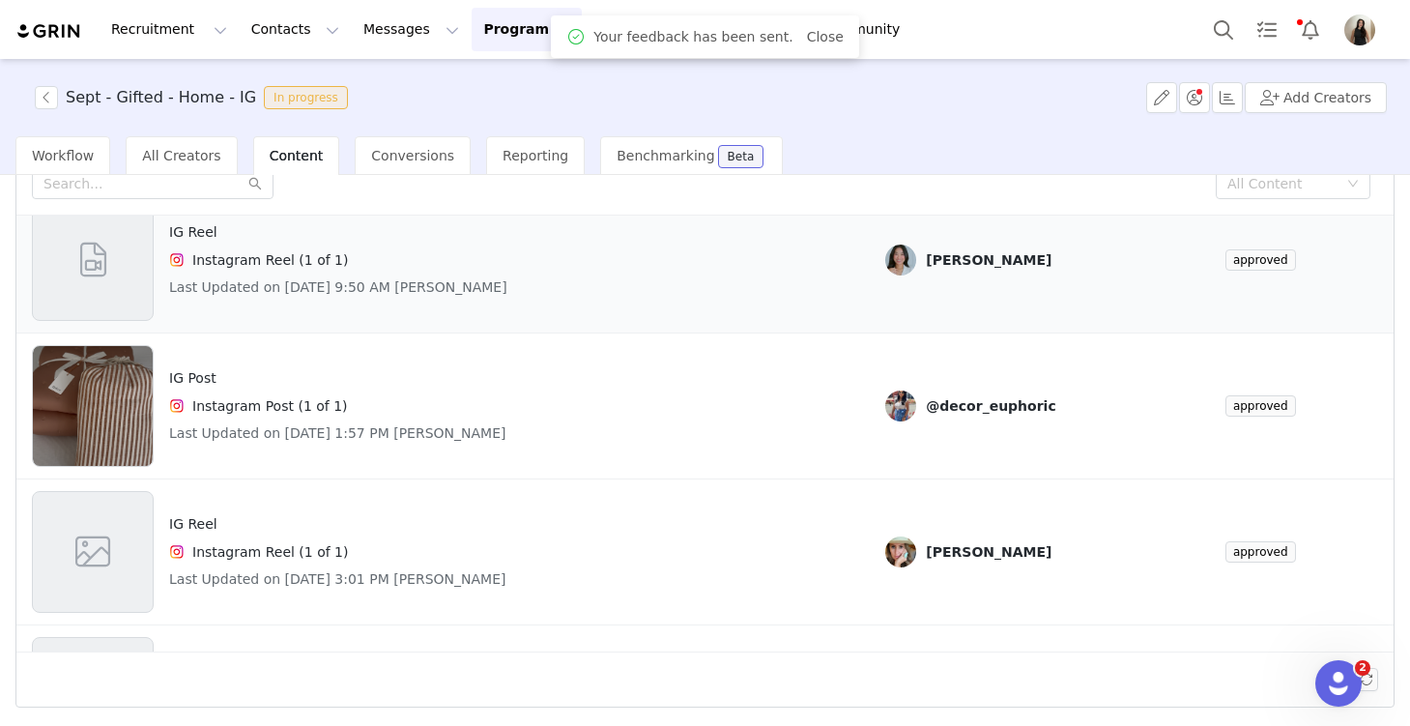
scroll to position [340, 0]
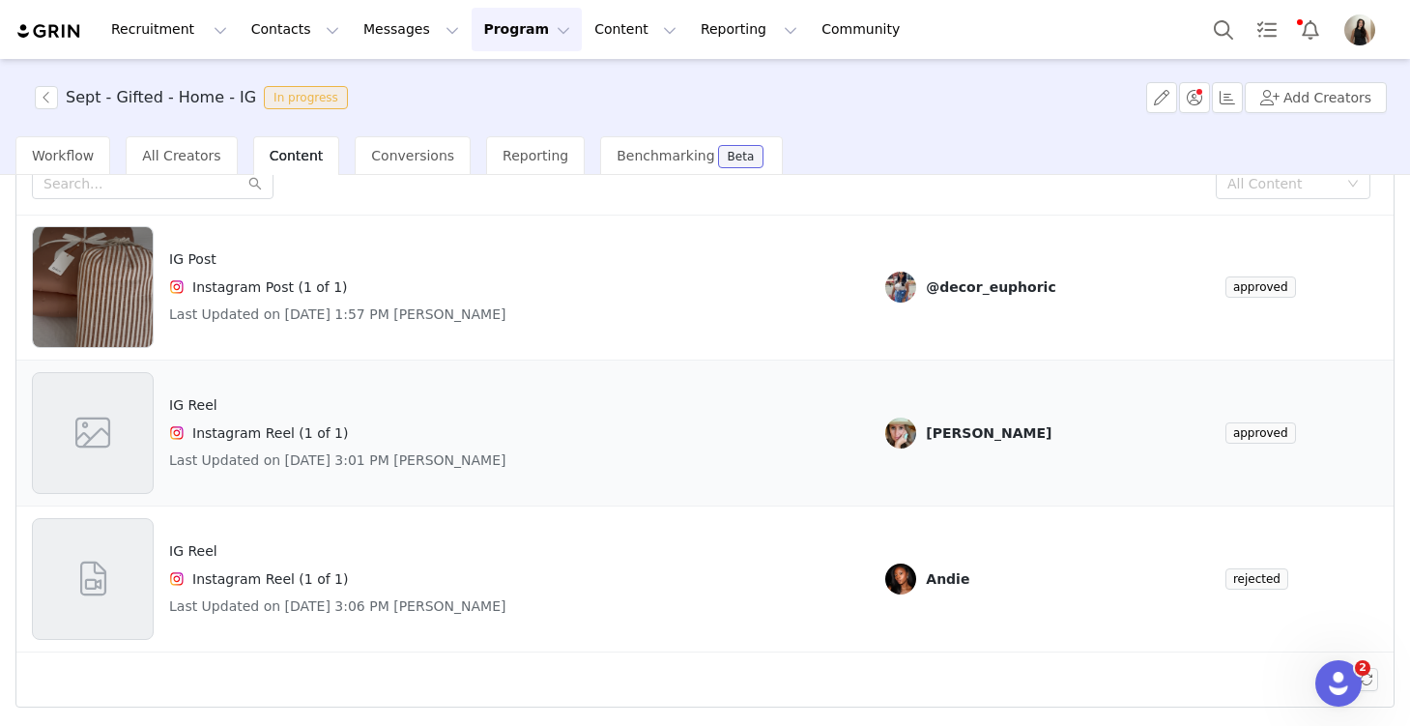
click at [602, 420] on div "IG Reel Instagram Reel (1 of 1) Last Updated on Sep 30, 2025 3:01 PM Alexandra …" at bounding box center [443, 433] width 823 height 122
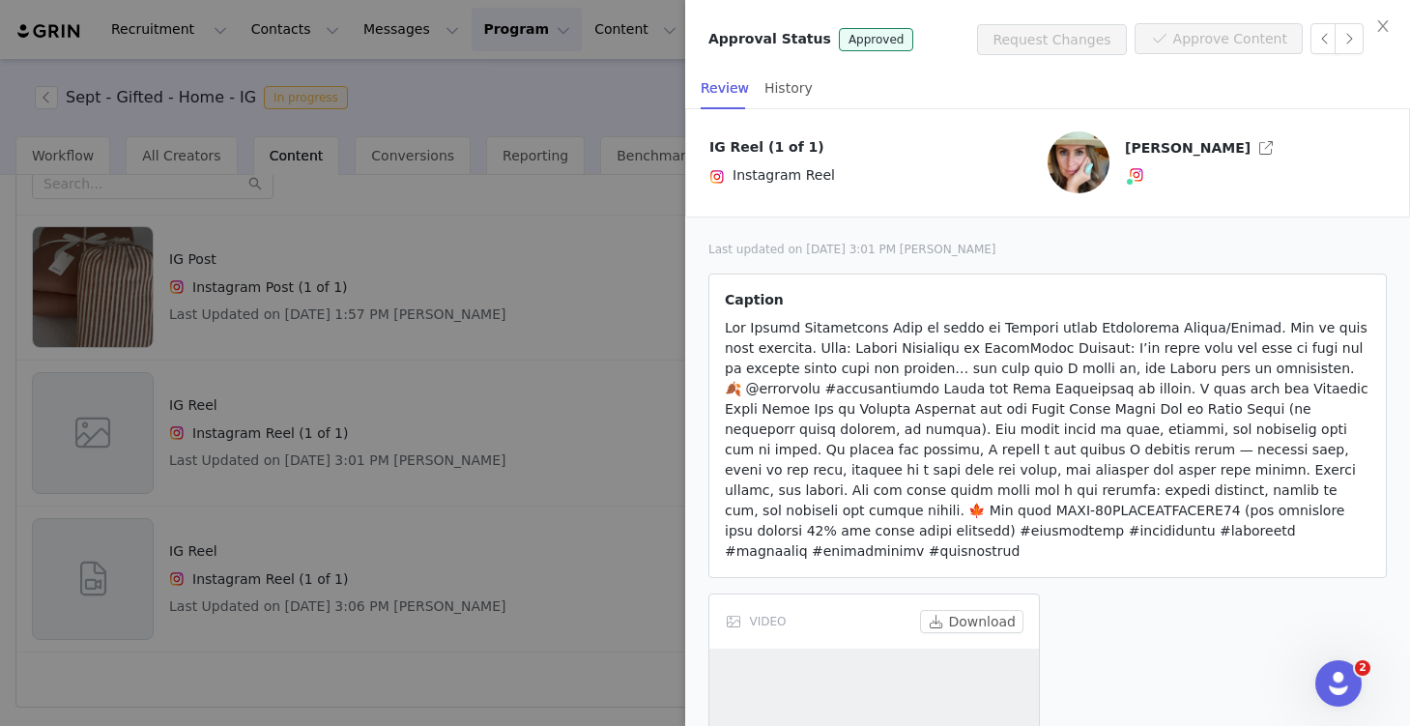
click at [616, 627] on div at bounding box center [705, 363] width 1410 height 726
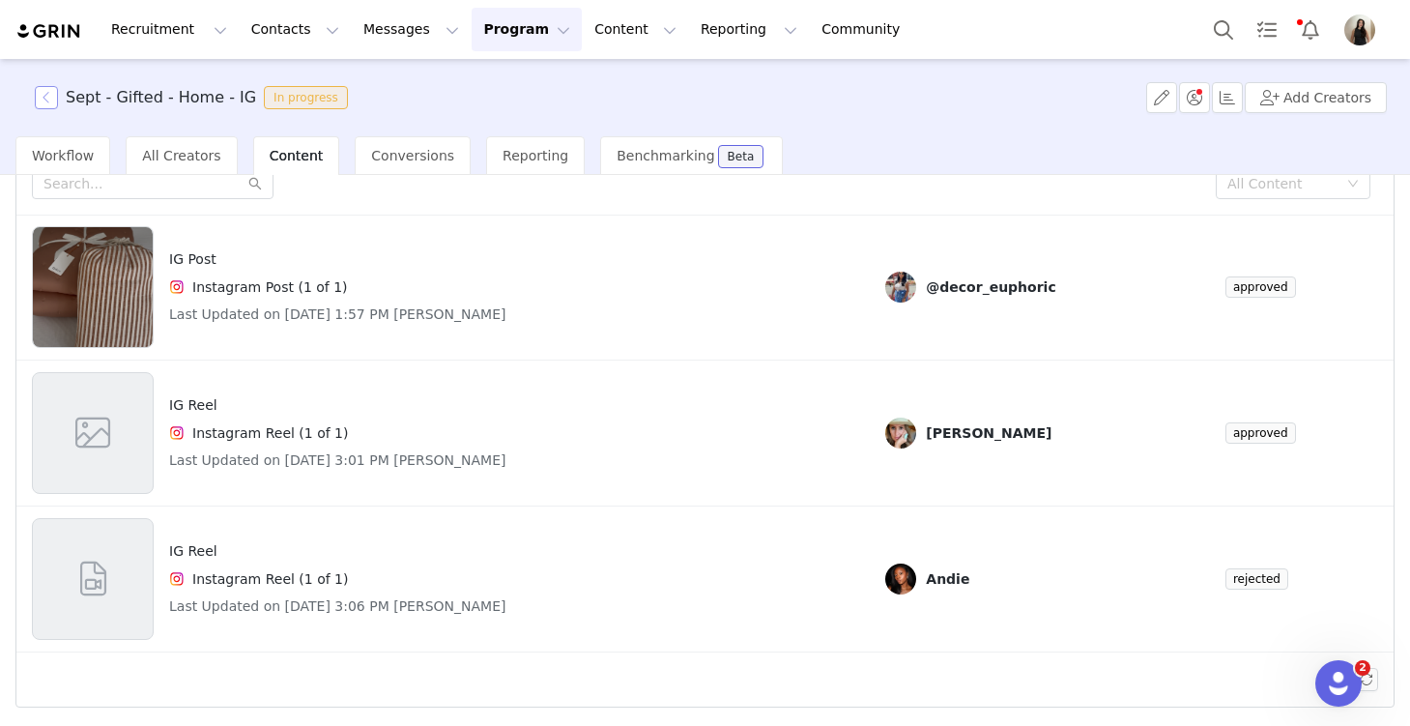
click at [42, 99] on button "button" at bounding box center [46, 97] width 23 height 23
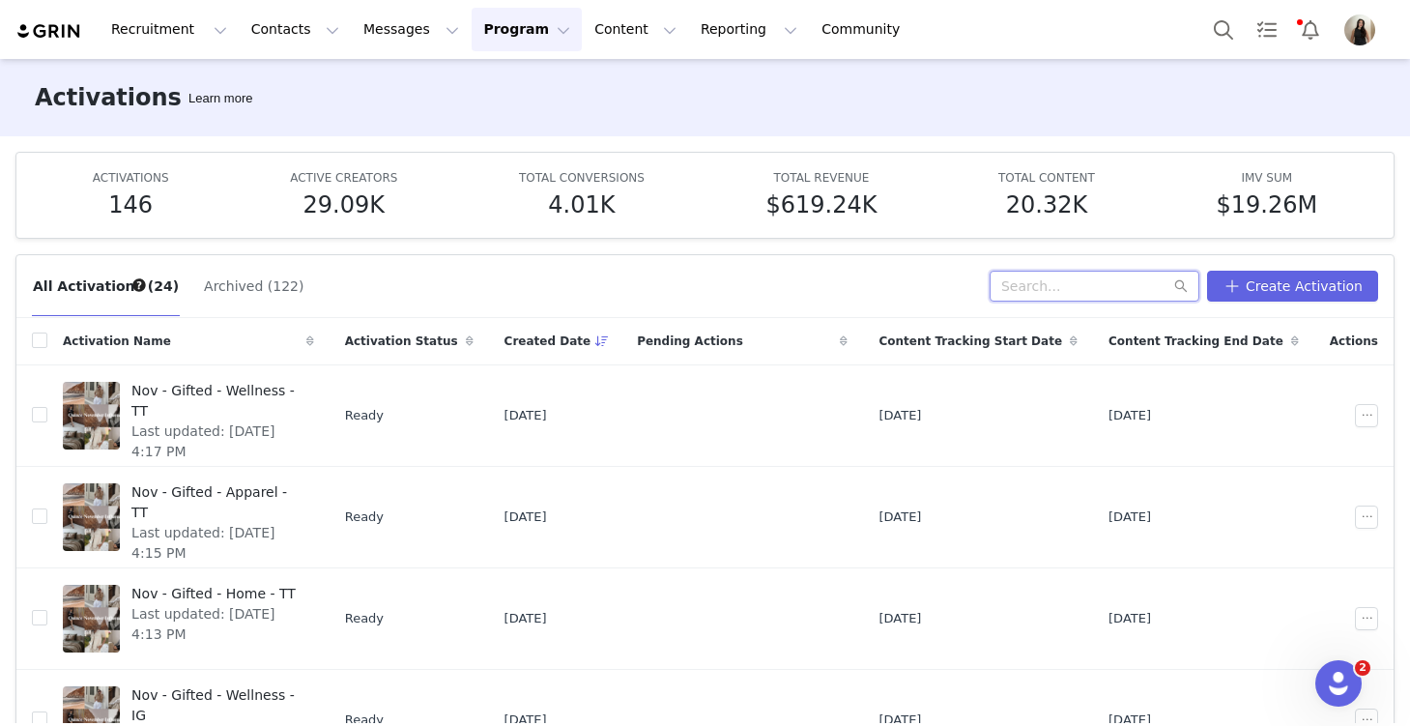
click at [1063, 294] on input "text" at bounding box center [1095, 286] width 210 height 31
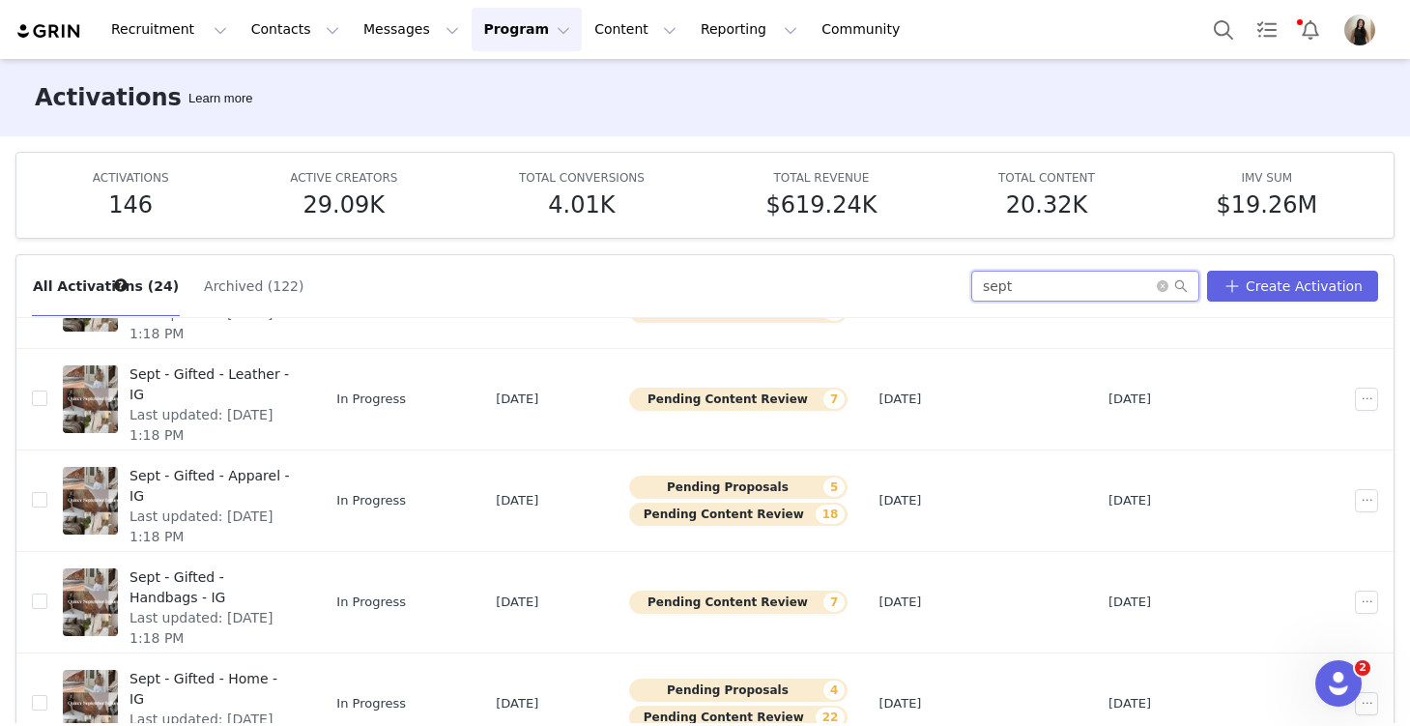
scroll to position [101, 0]
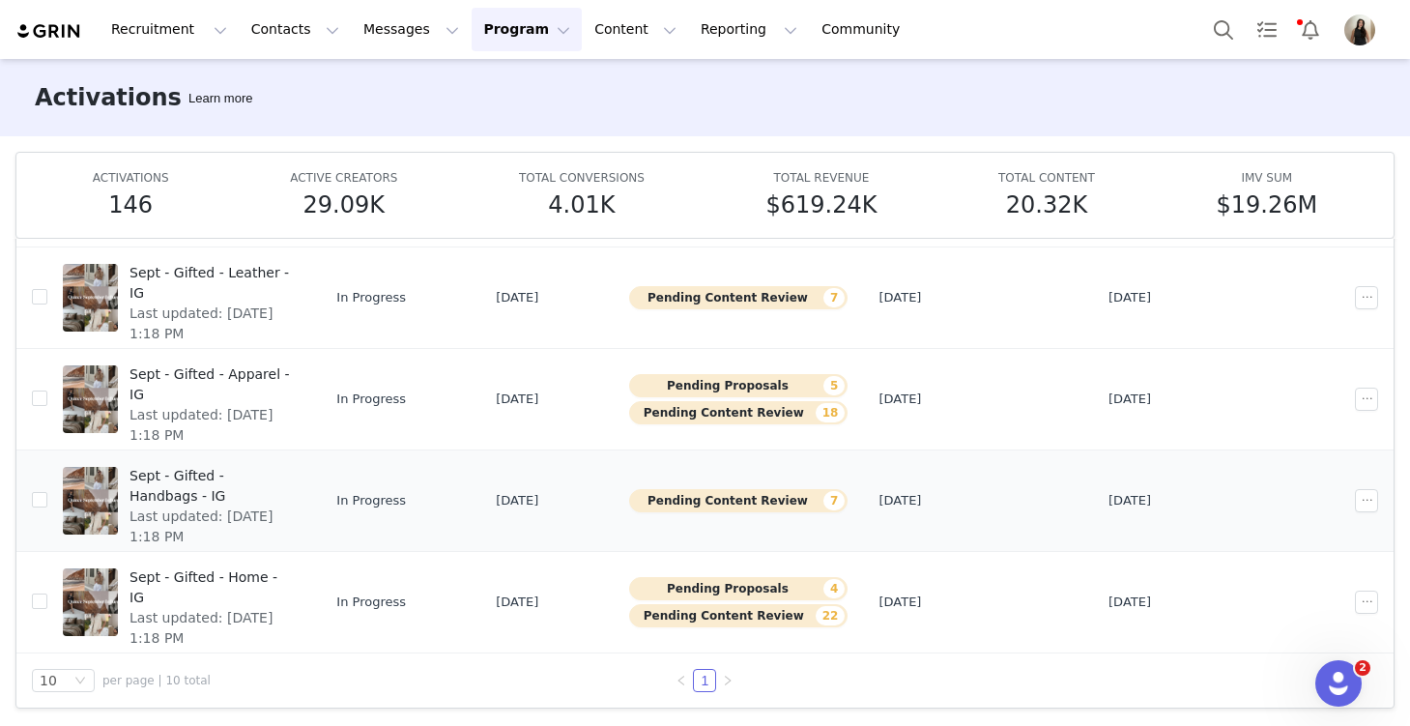
click at [275, 522] on div "Sept - Gifted - Handbags - IG Last updated: Sep 29, 2025 1:18 PM" at bounding box center [212, 500] width 188 height 77
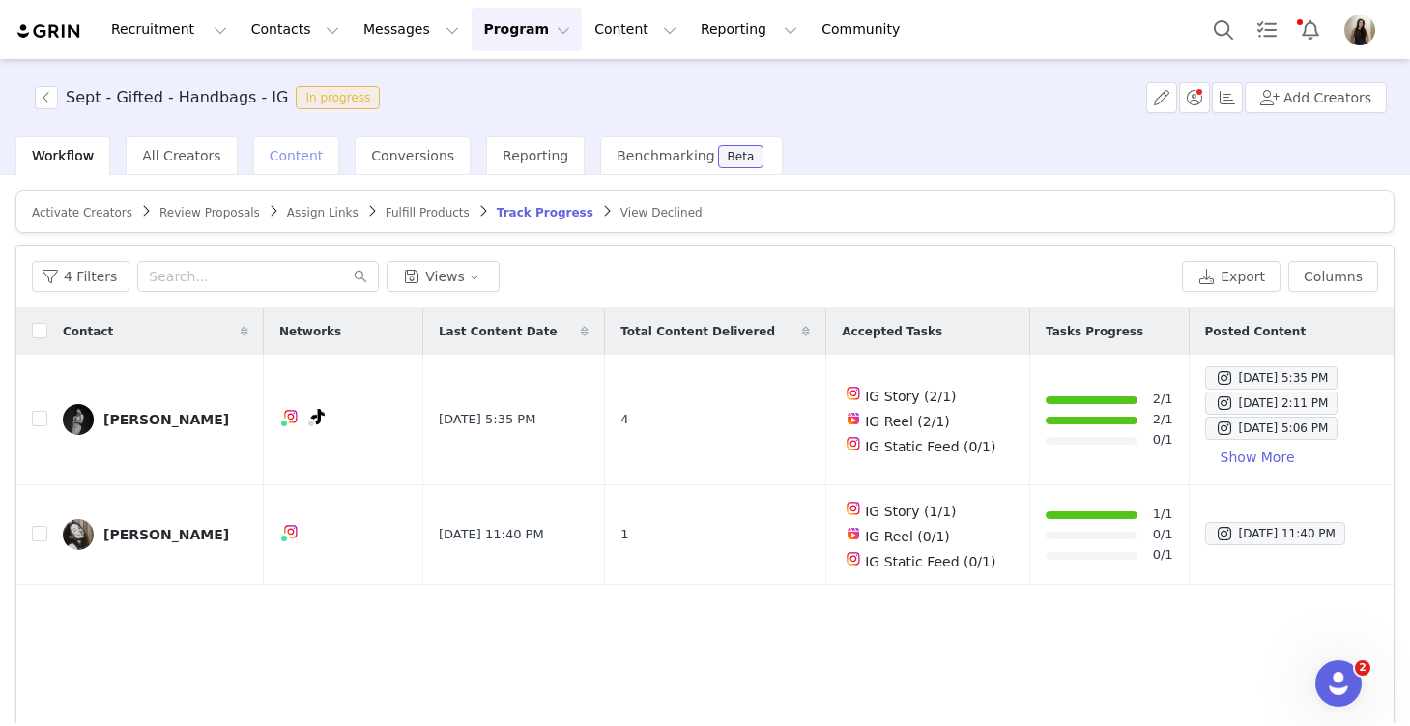
click at [274, 162] on span "Content" at bounding box center [297, 155] width 54 height 15
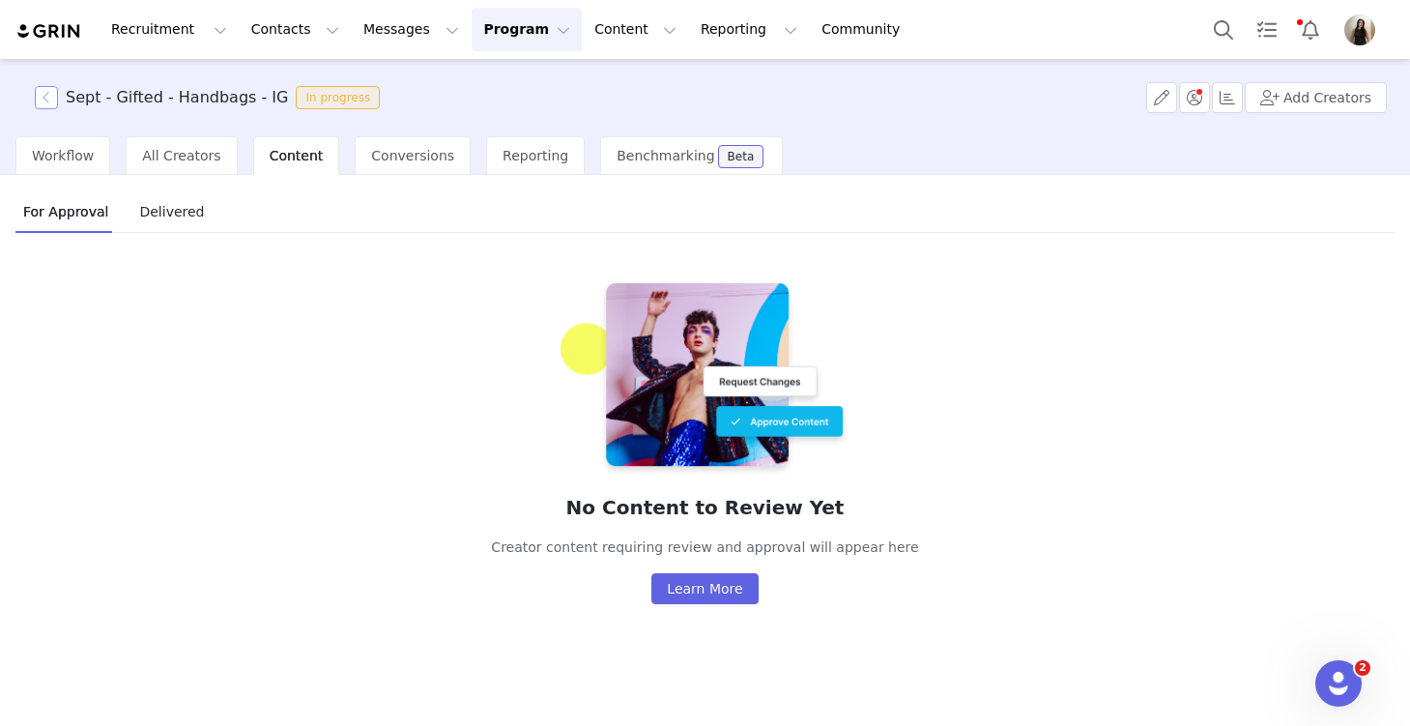
click at [55, 98] on button "button" at bounding box center [46, 97] width 23 height 23
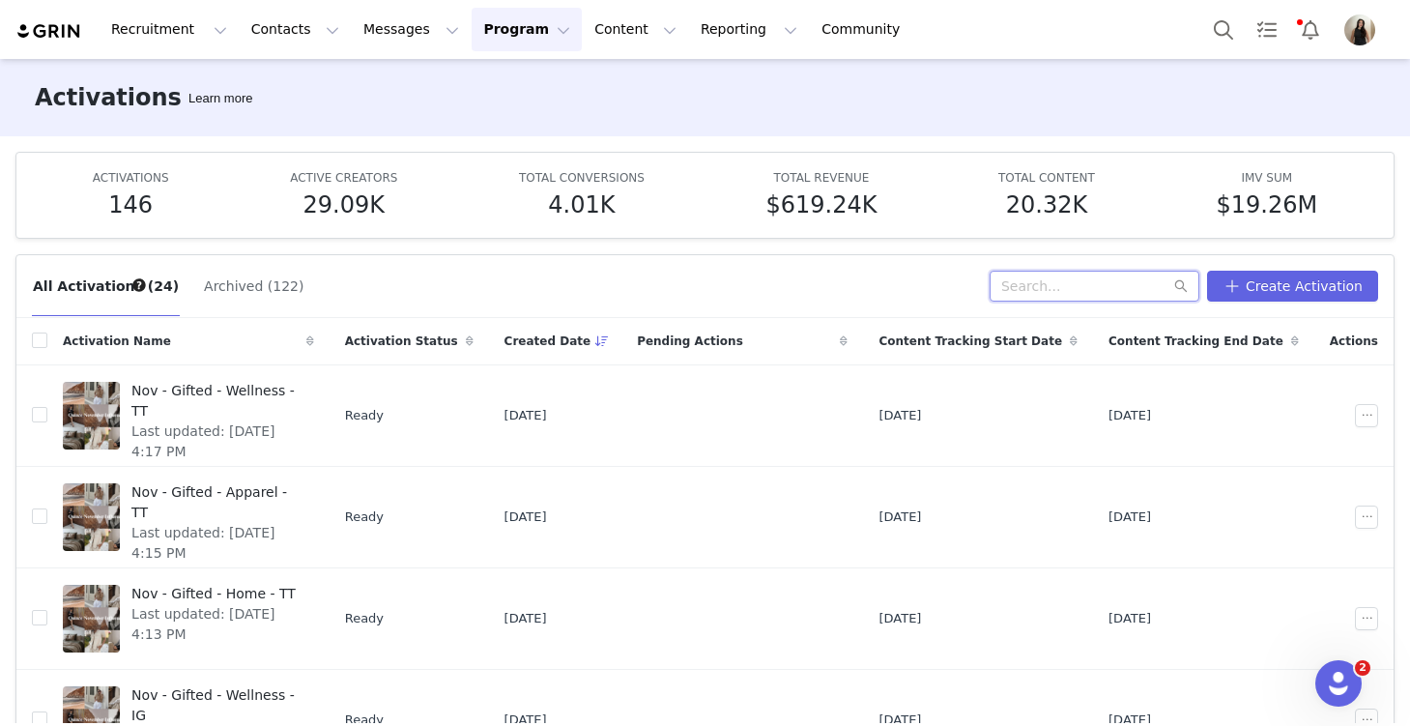
click at [1042, 281] on input "text" at bounding box center [1095, 286] width 210 height 31
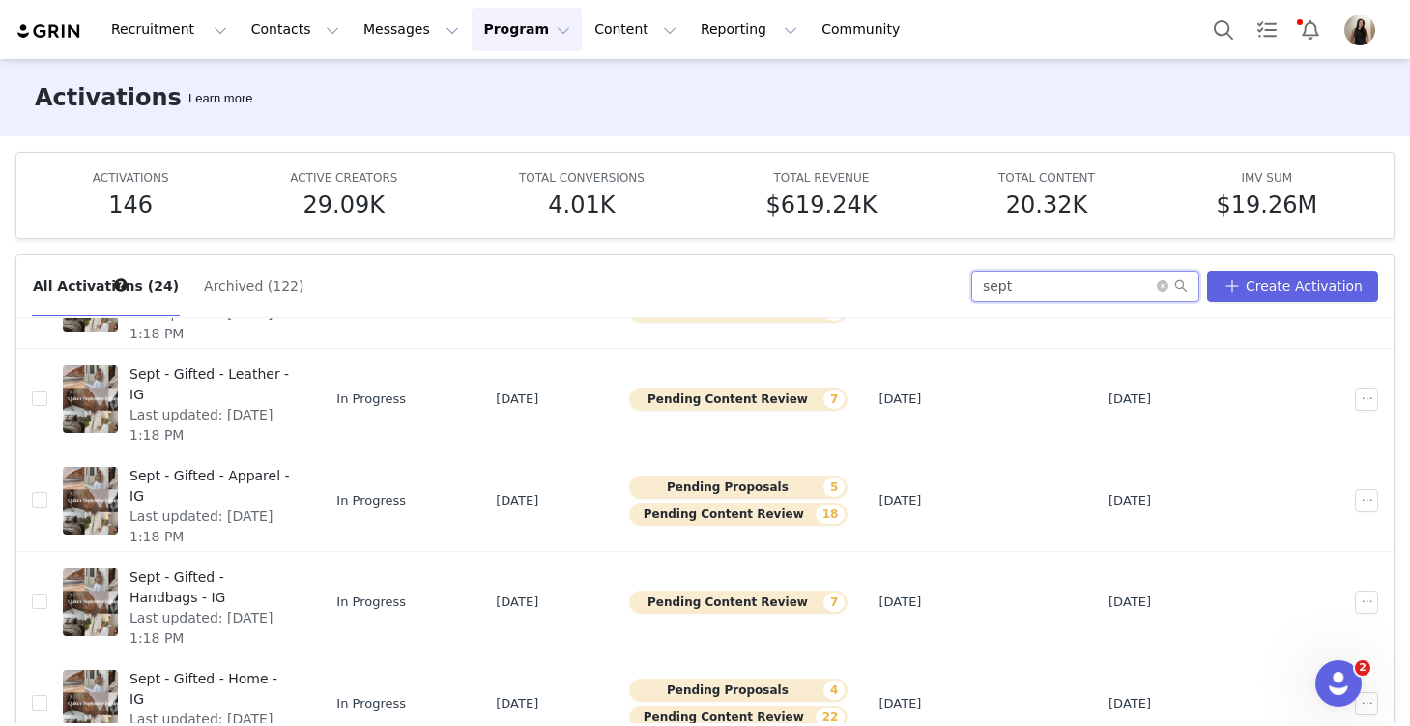
scroll to position [101, 0]
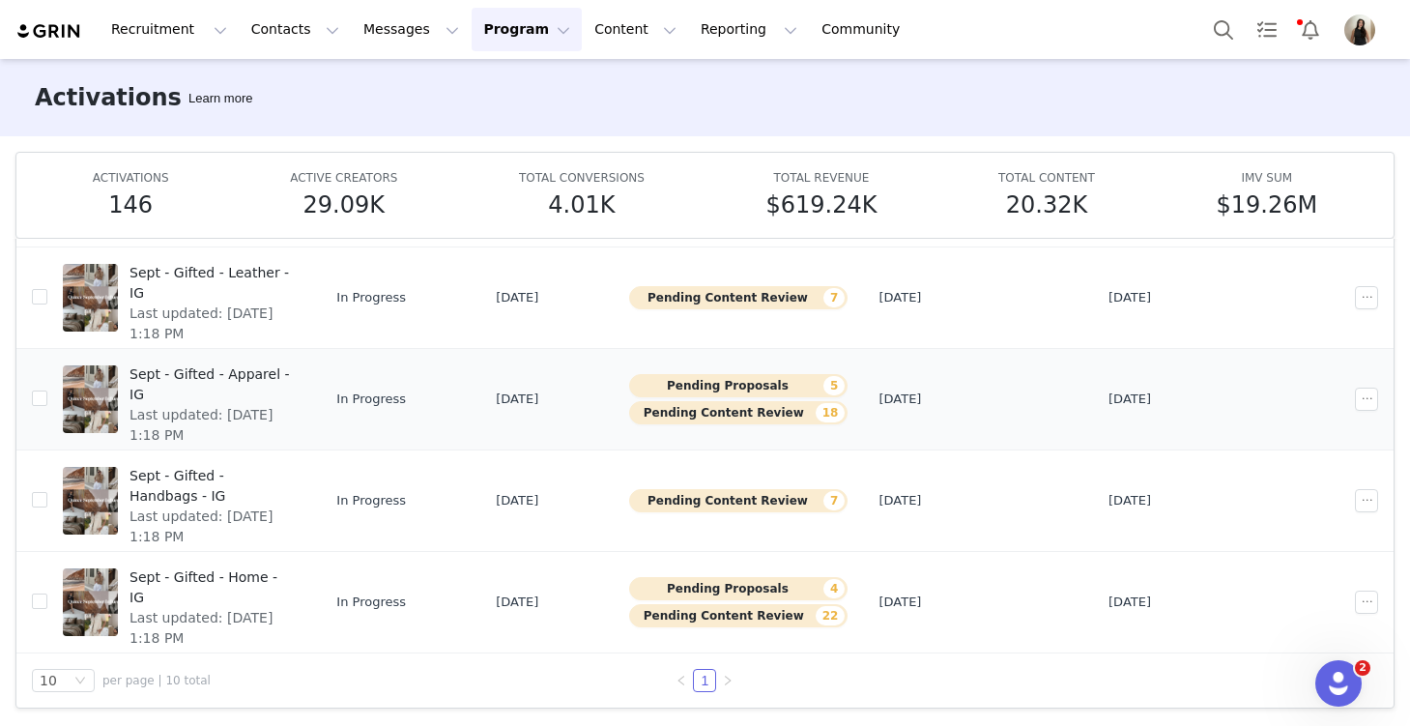
click at [288, 405] on div "Sept - Gifted - Apparel - IG Last updated: Sep 29, 2025 1:18 PM" at bounding box center [212, 399] width 188 height 77
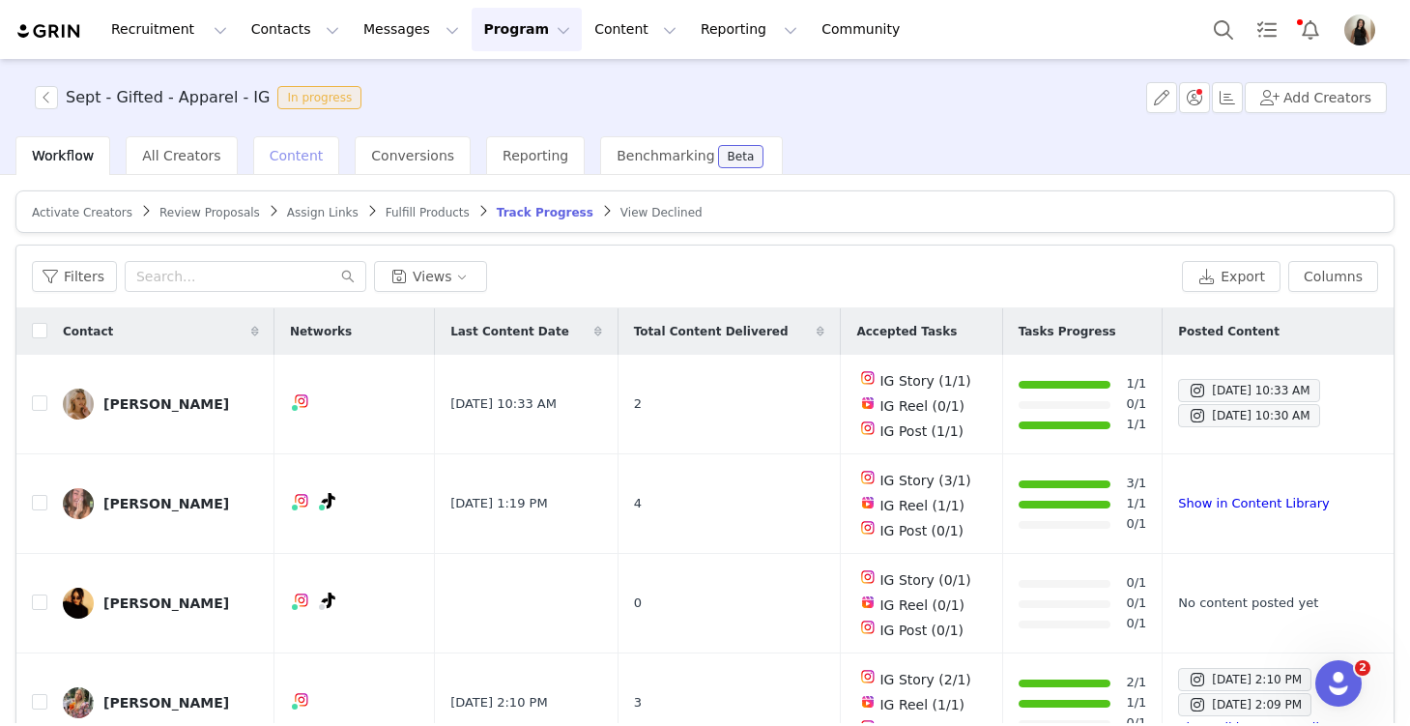
click at [296, 148] on span "Content" at bounding box center [297, 155] width 54 height 15
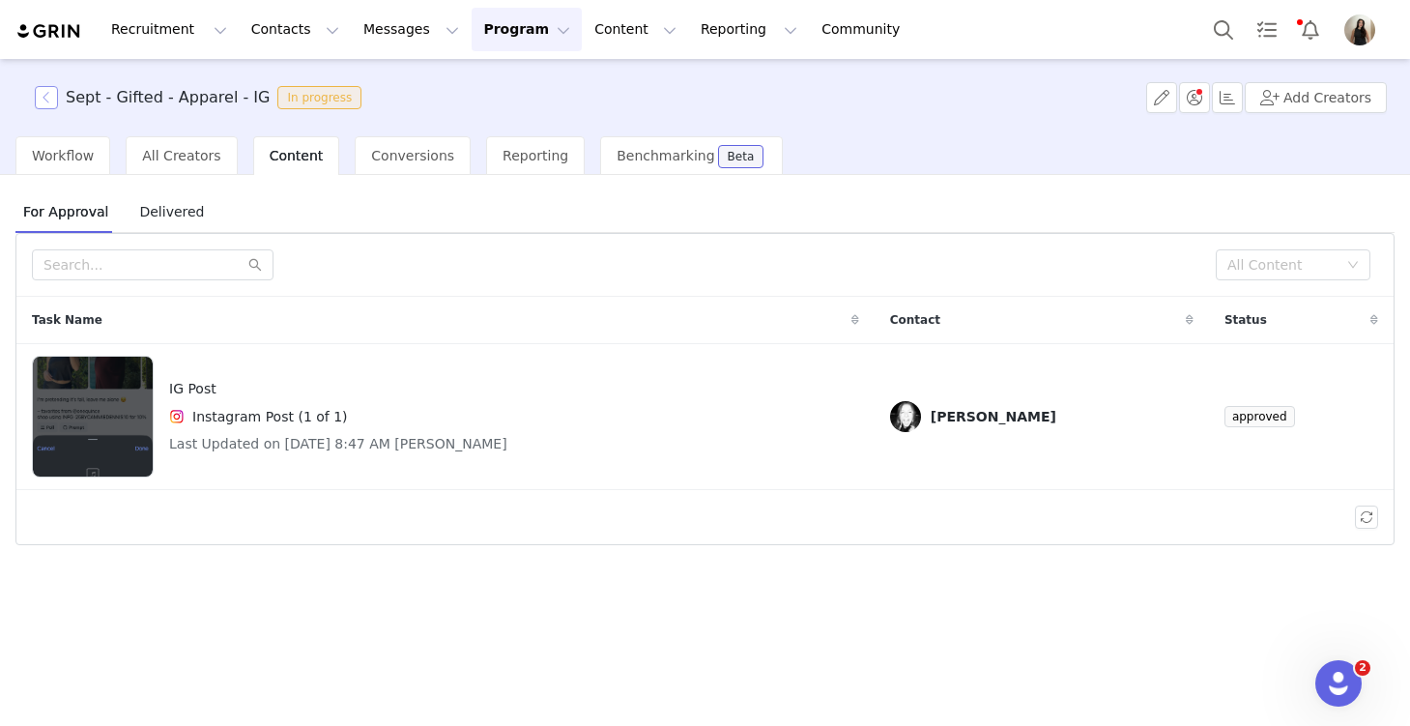
click at [47, 97] on button "button" at bounding box center [46, 97] width 23 height 23
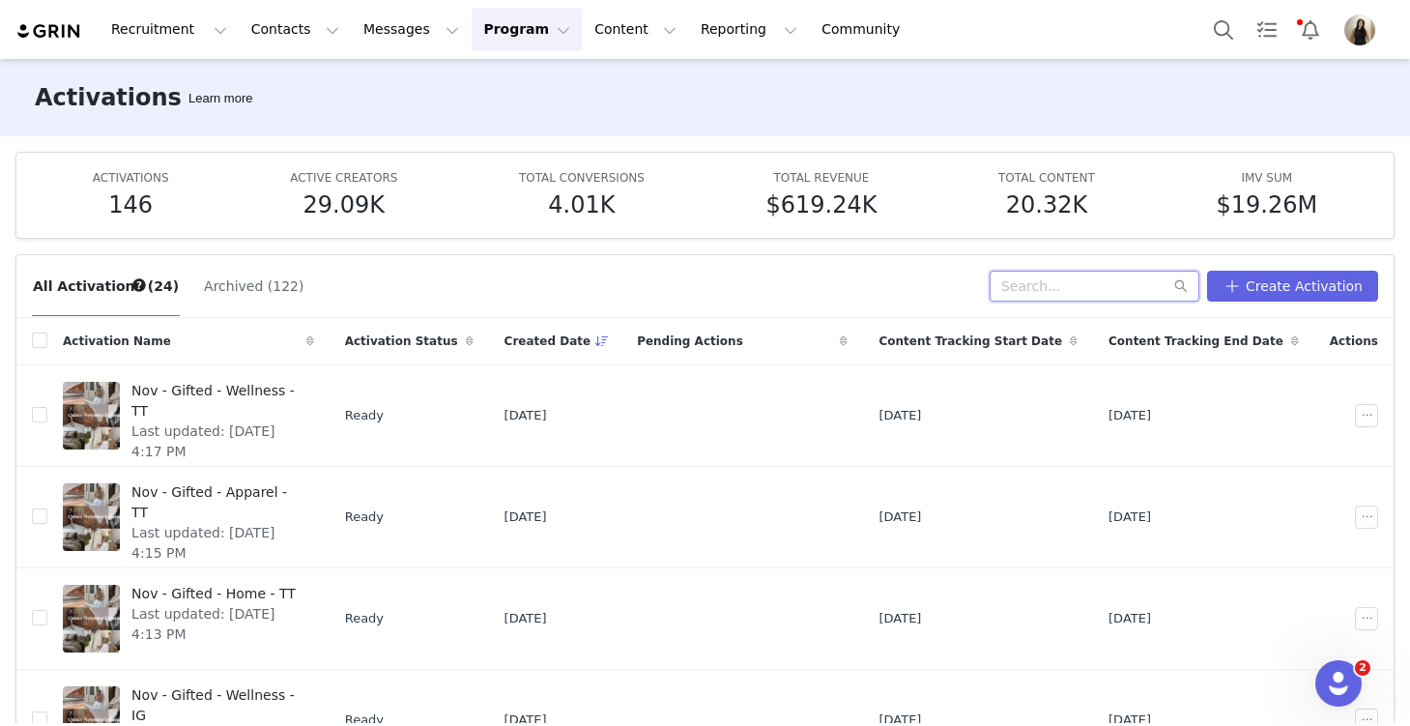
click at [1046, 290] on input "text" at bounding box center [1095, 286] width 210 height 31
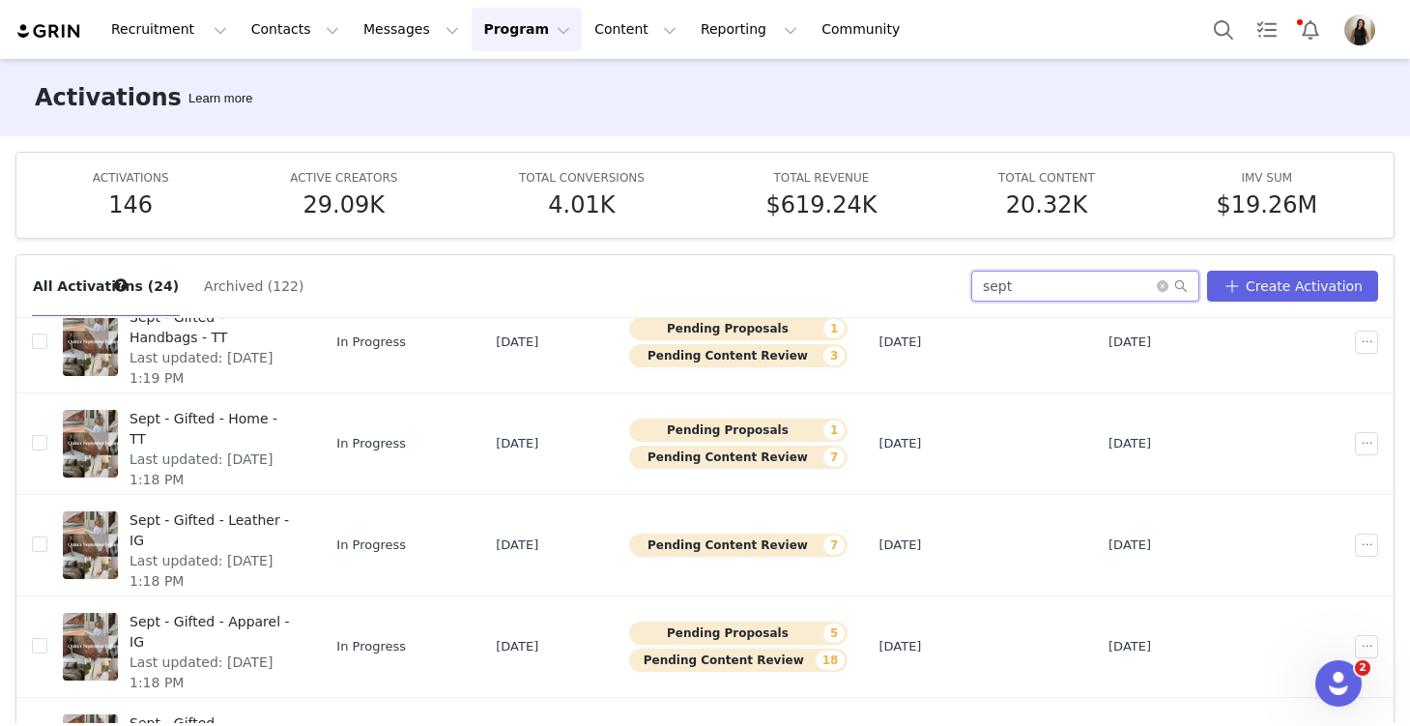
scroll to position [625, 0]
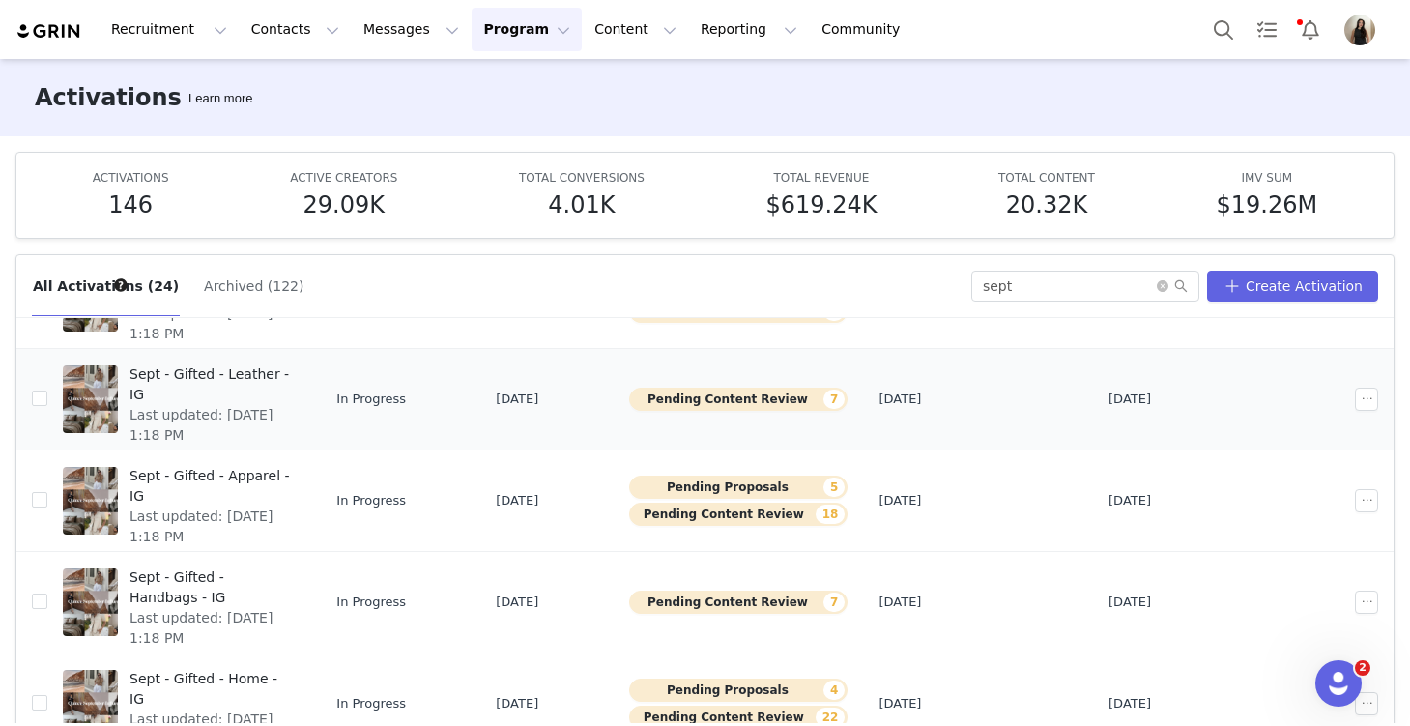
click at [290, 407] on div "Sept - Gifted - Leather - IG Last updated: Sep 29, 2025 1:18 PM" at bounding box center [212, 399] width 188 height 77
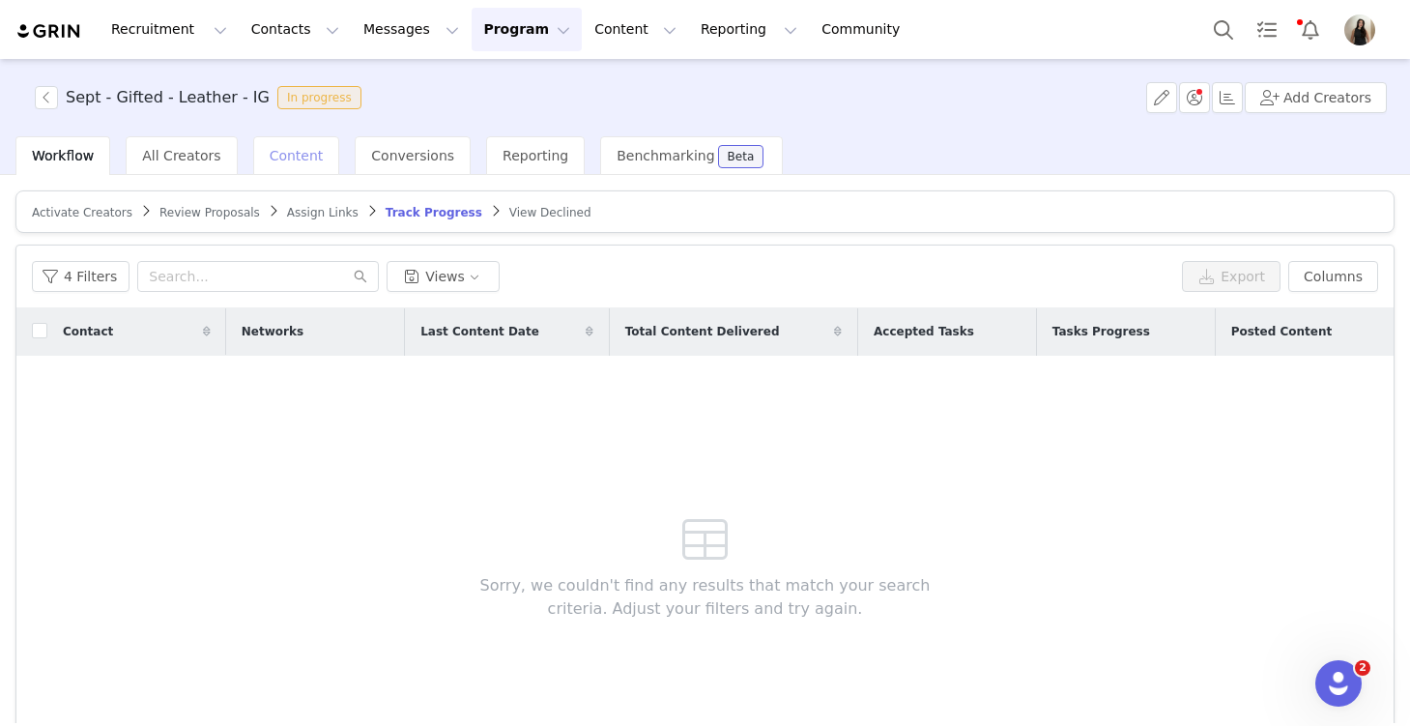
click at [293, 157] on span "Content" at bounding box center [297, 155] width 54 height 15
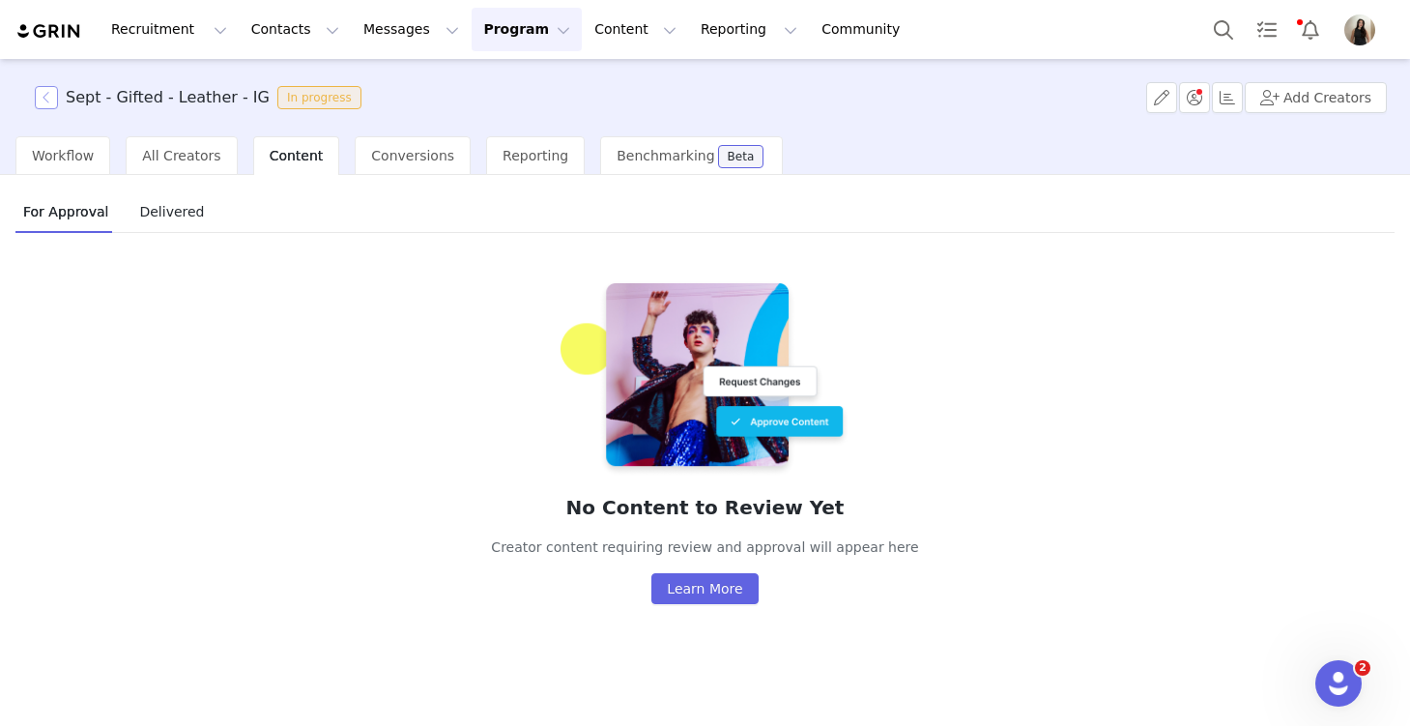
click at [50, 92] on button "button" at bounding box center [46, 97] width 23 height 23
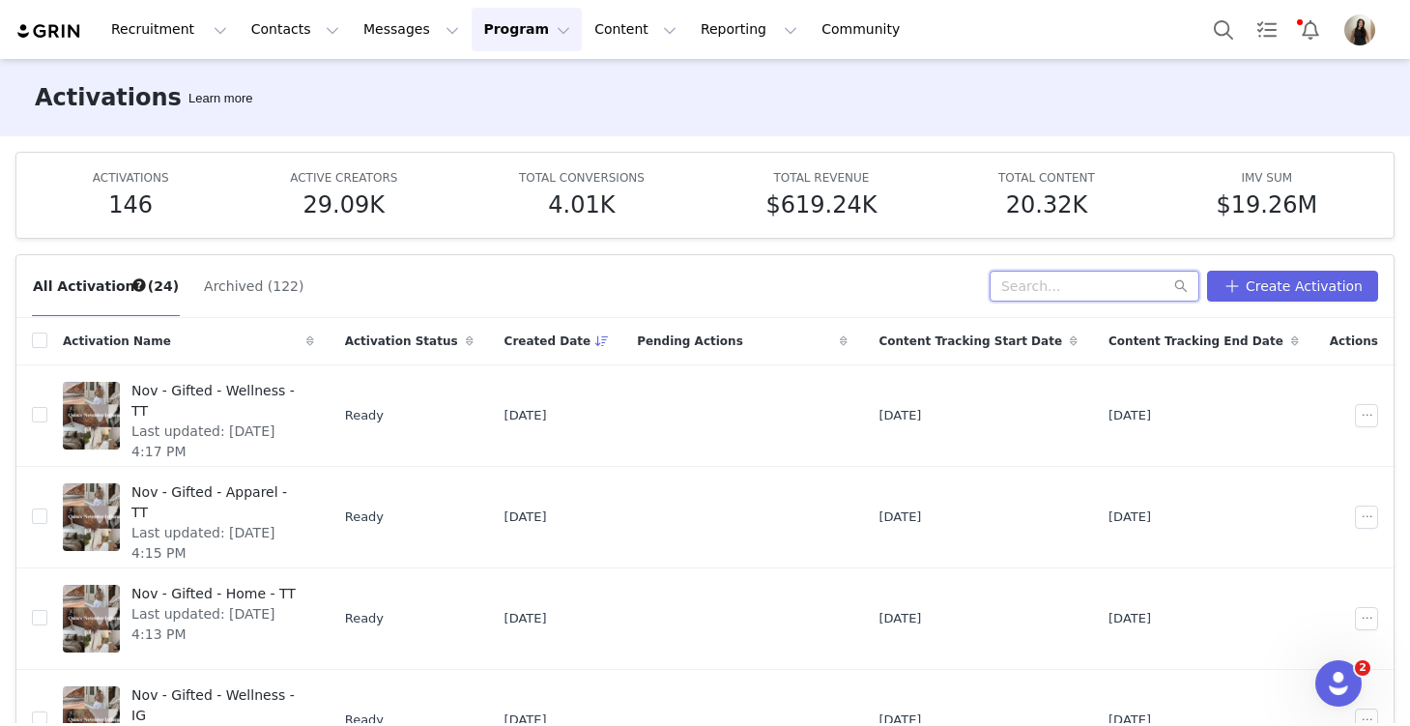
click at [1070, 281] on input "text" at bounding box center [1095, 286] width 210 height 31
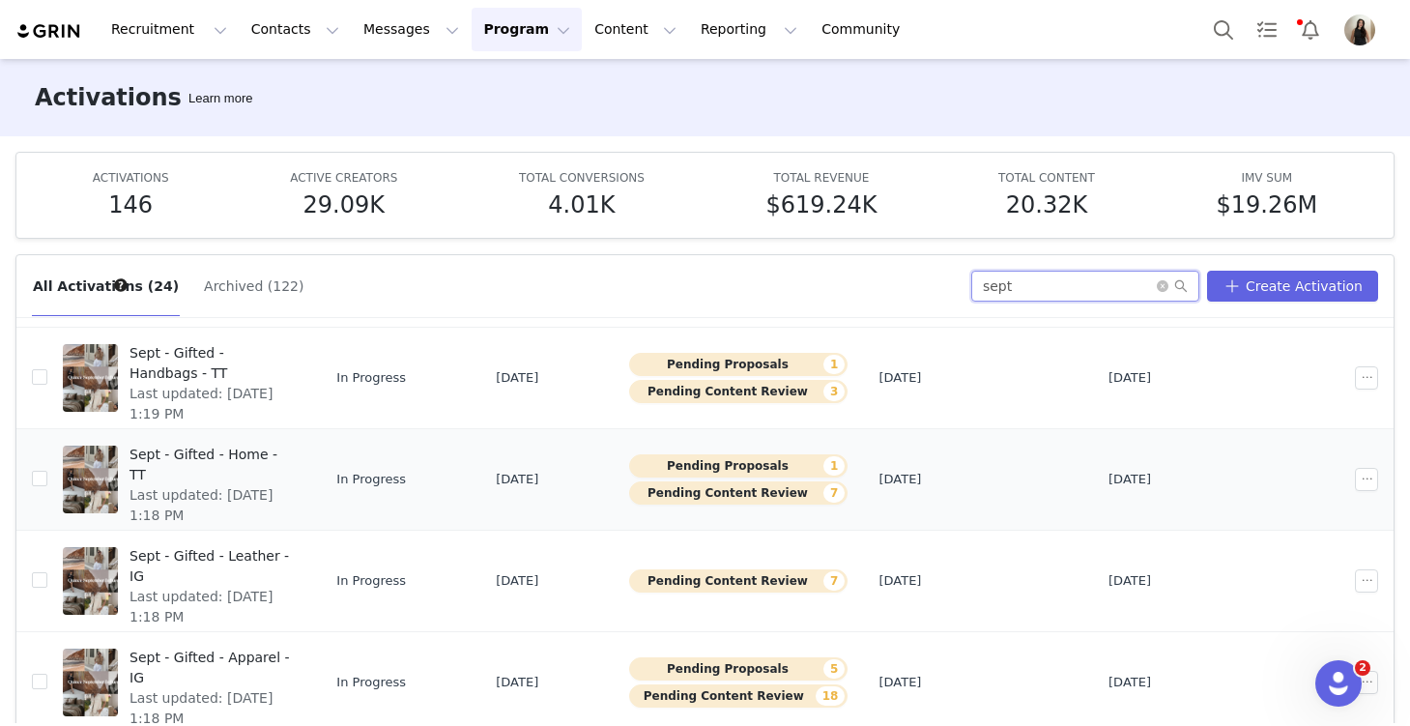
scroll to position [453, 0]
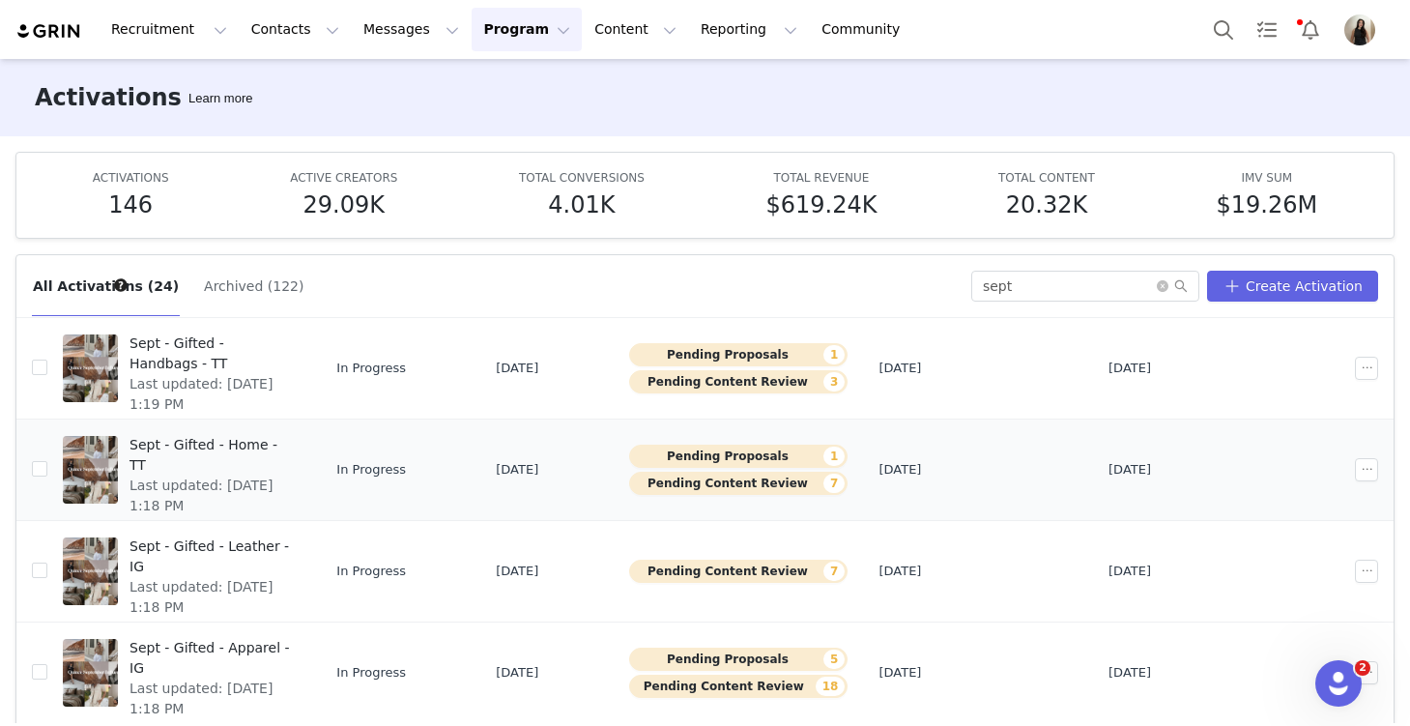
click at [277, 476] on span "Last updated: Sep 29, 2025 1:18 PM" at bounding box center [212, 496] width 164 height 41
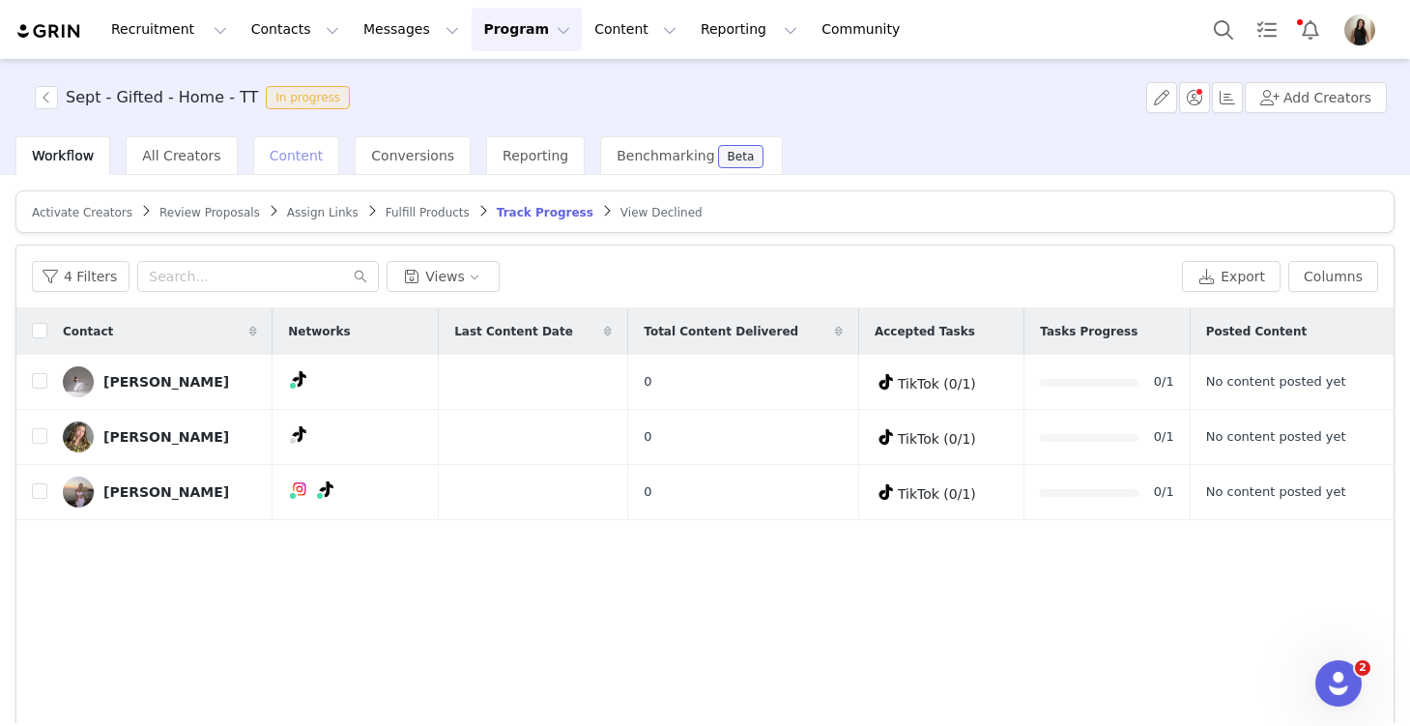
click at [280, 158] on span "Content" at bounding box center [297, 155] width 54 height 15
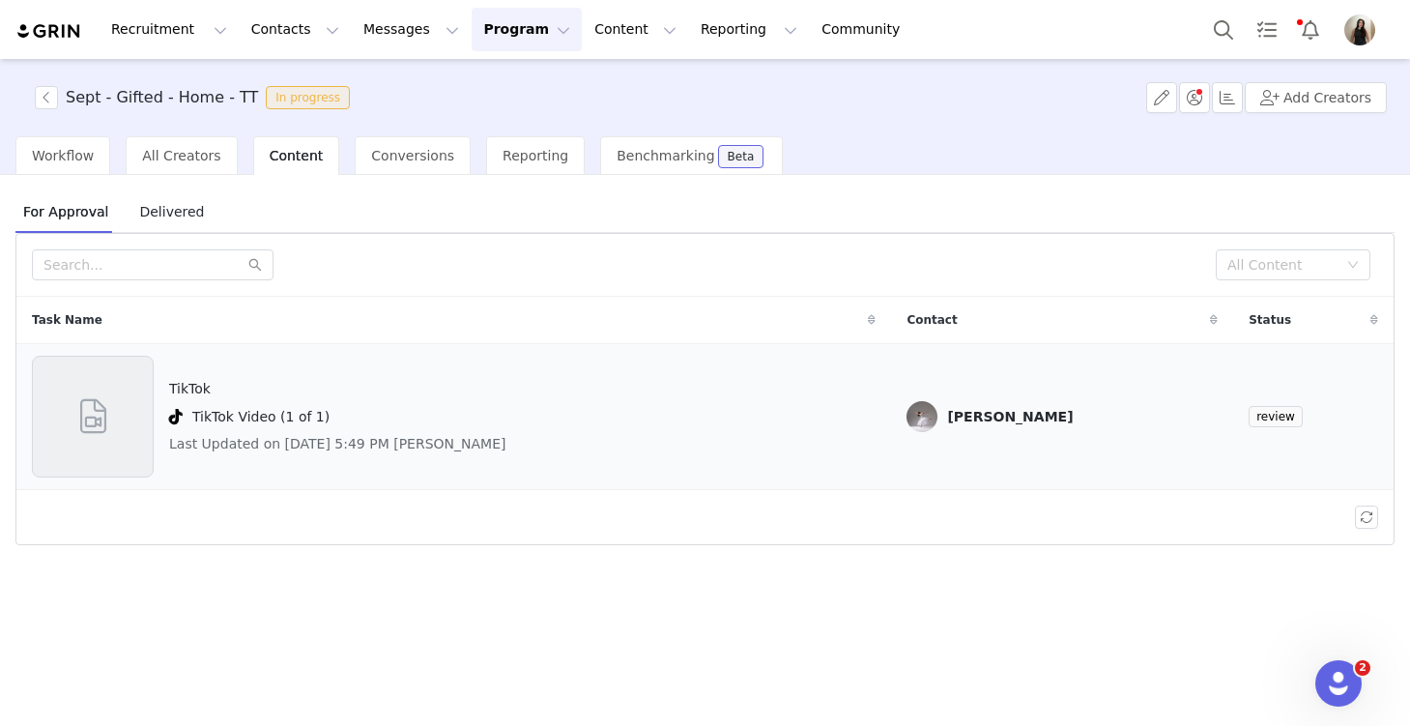
click at [306, 400] on div "TikTok TikTok Video (1 of 1) Last Updated on Sep 29, 2025 5:49 PM Natalie Taylor" at bounding box center [337, 417] width 337 height 122
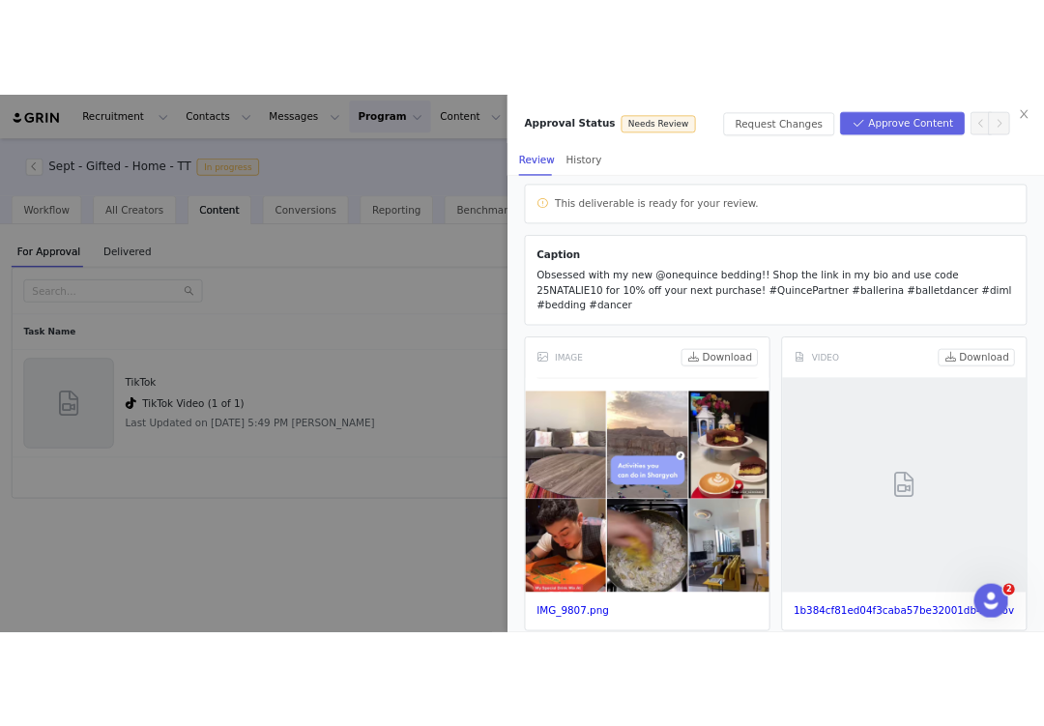
scroll to position [161, 0]
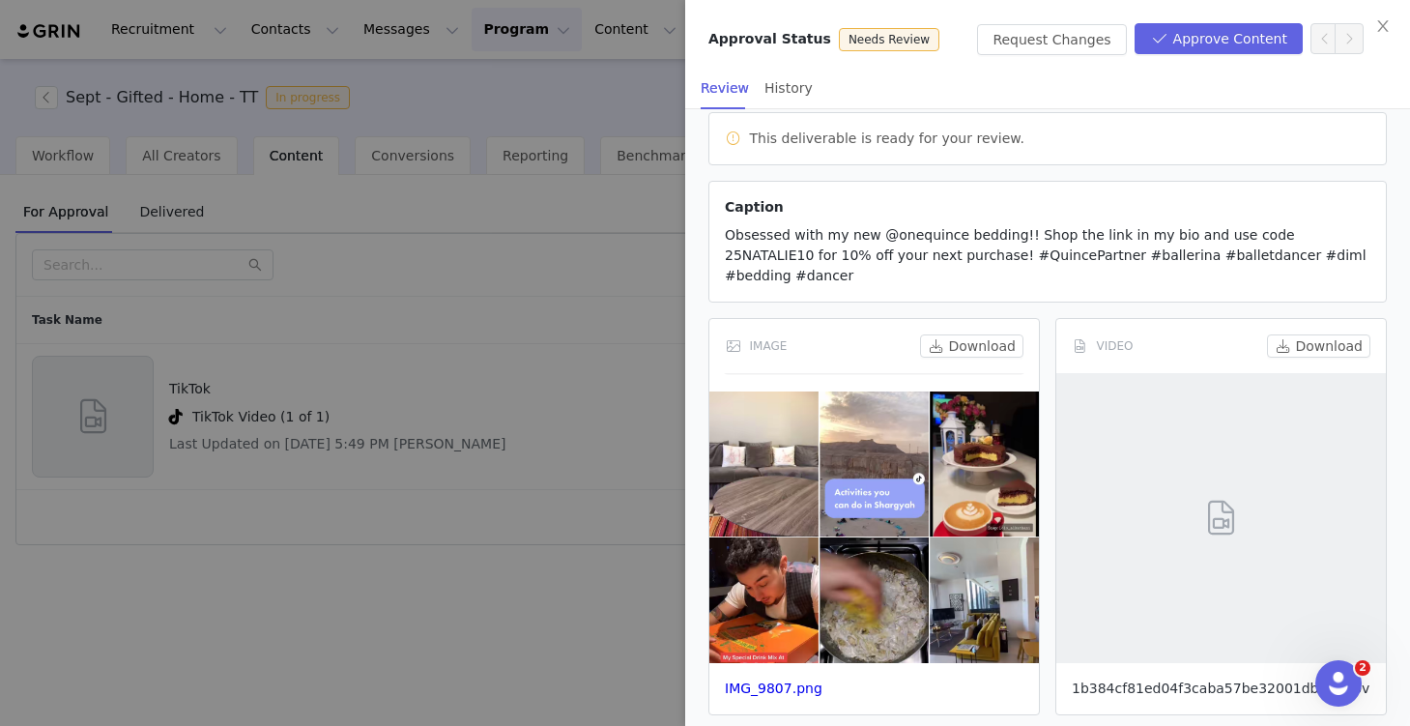
click at [1114, 680] on link "1b384cf81ed04f3caba57be32001db40.mov" at bounding box center [1221, 687] width 298 height 15
click at [764, 680] on link "IMG_9807.png" at bounding box center [774, 687] width 98 height 15
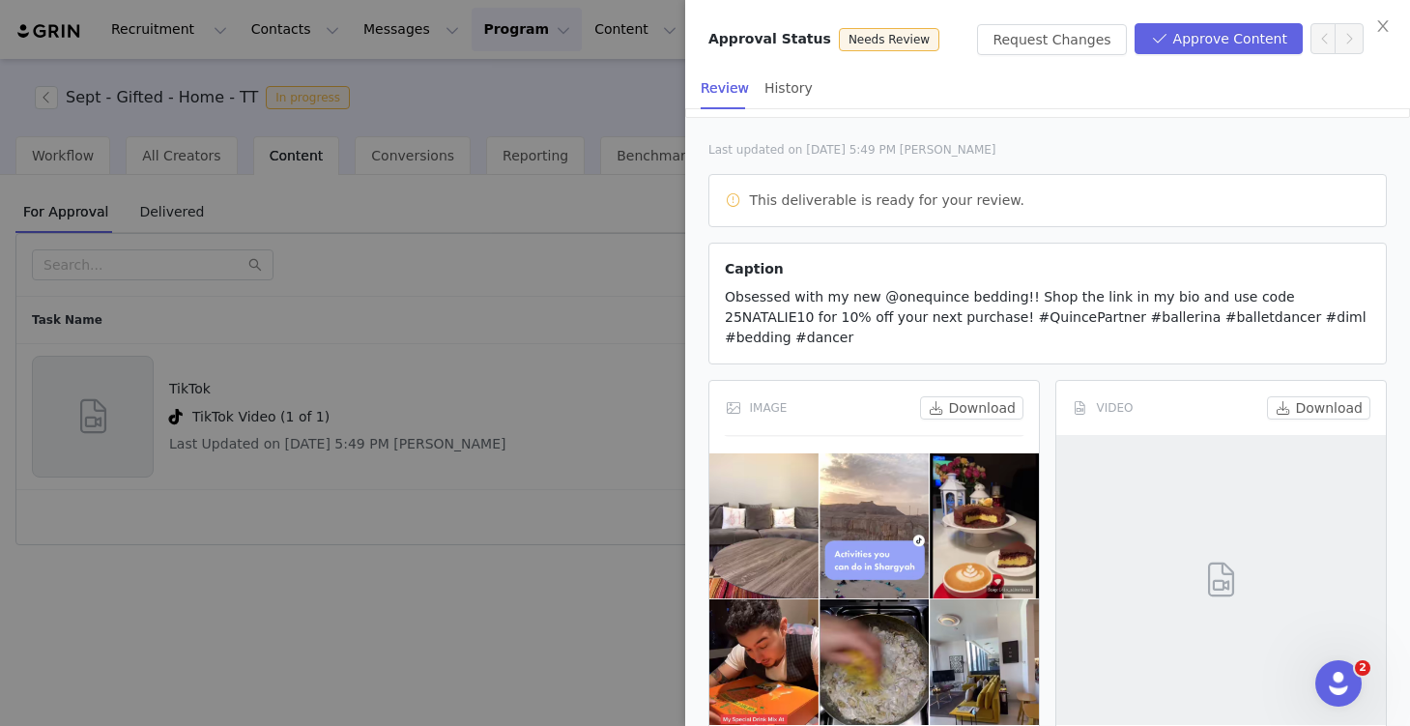
scroll to position [90, 0]
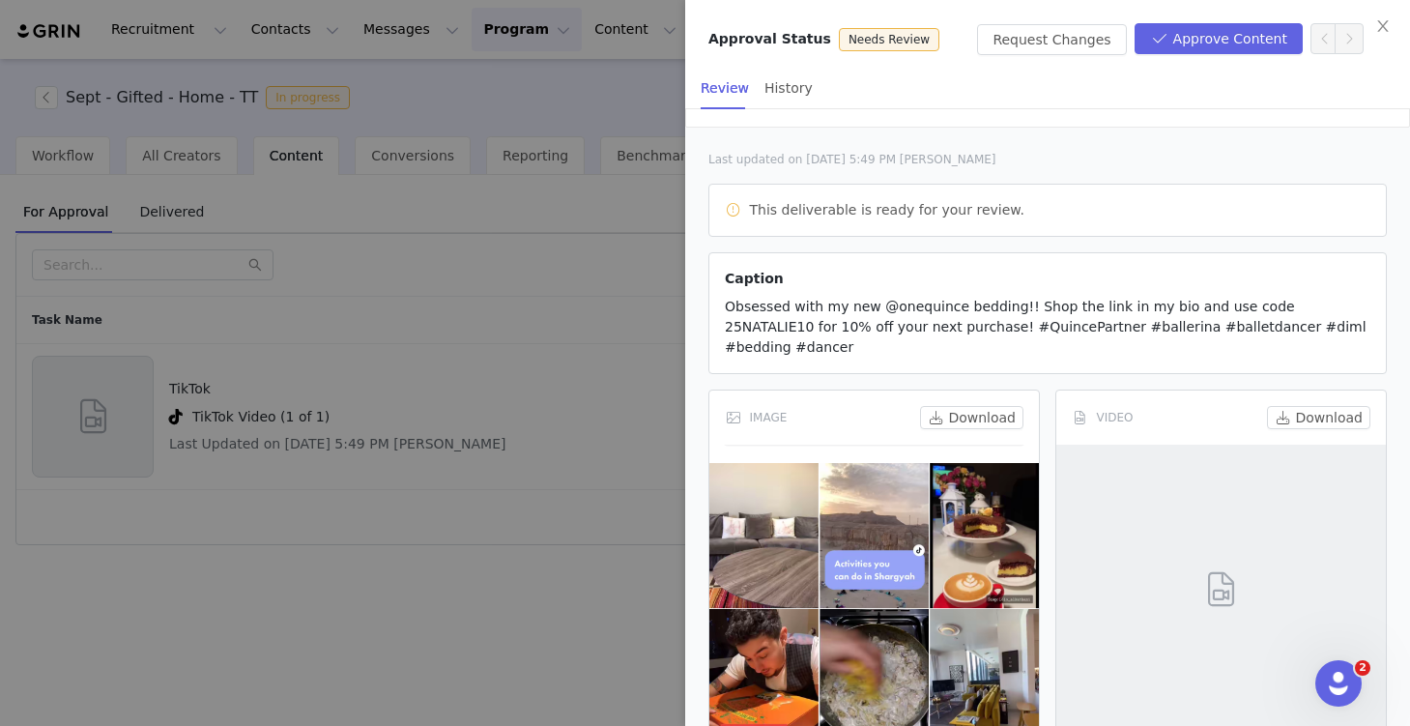
click at [950, 274] on p "Caption" at bounding box center [1048, 279] width 646 height 20
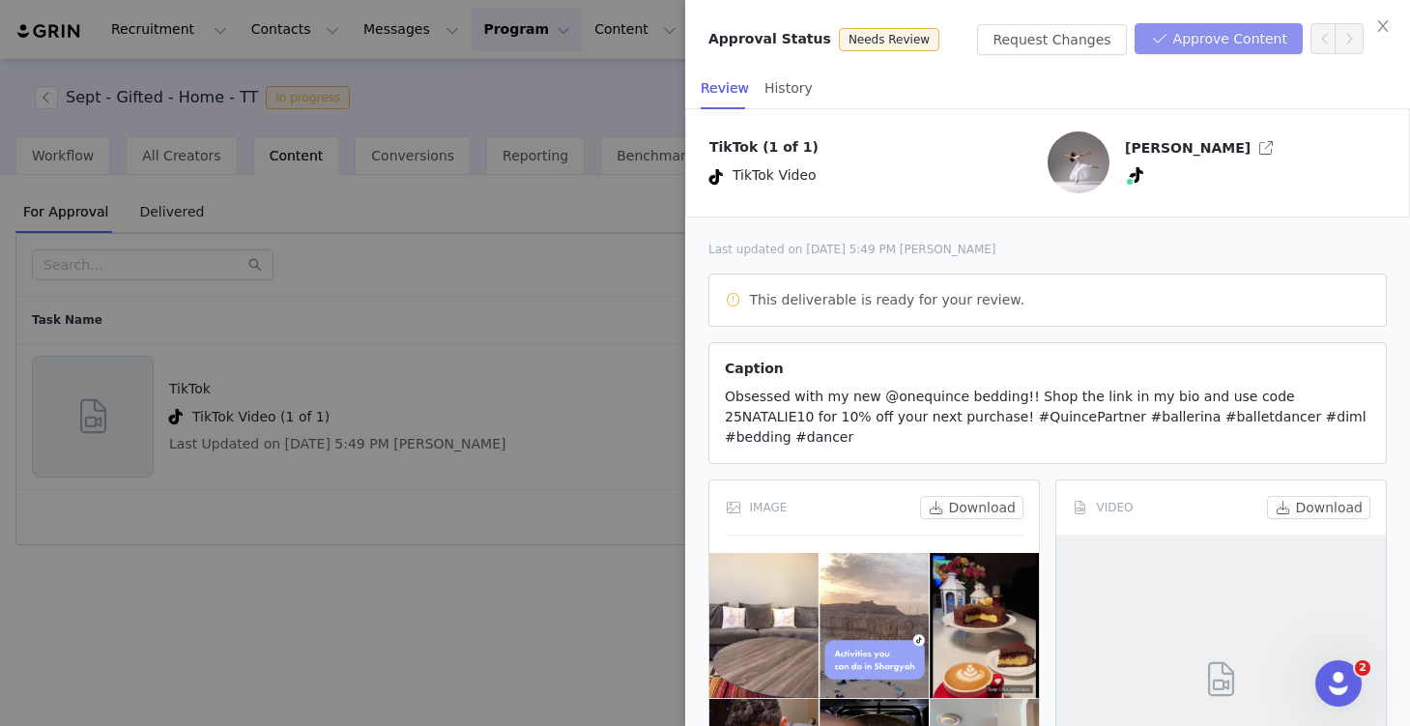
click at [1183, 36] on button "Approve Content" at bounding box center [1219, 38] width 168 height 31
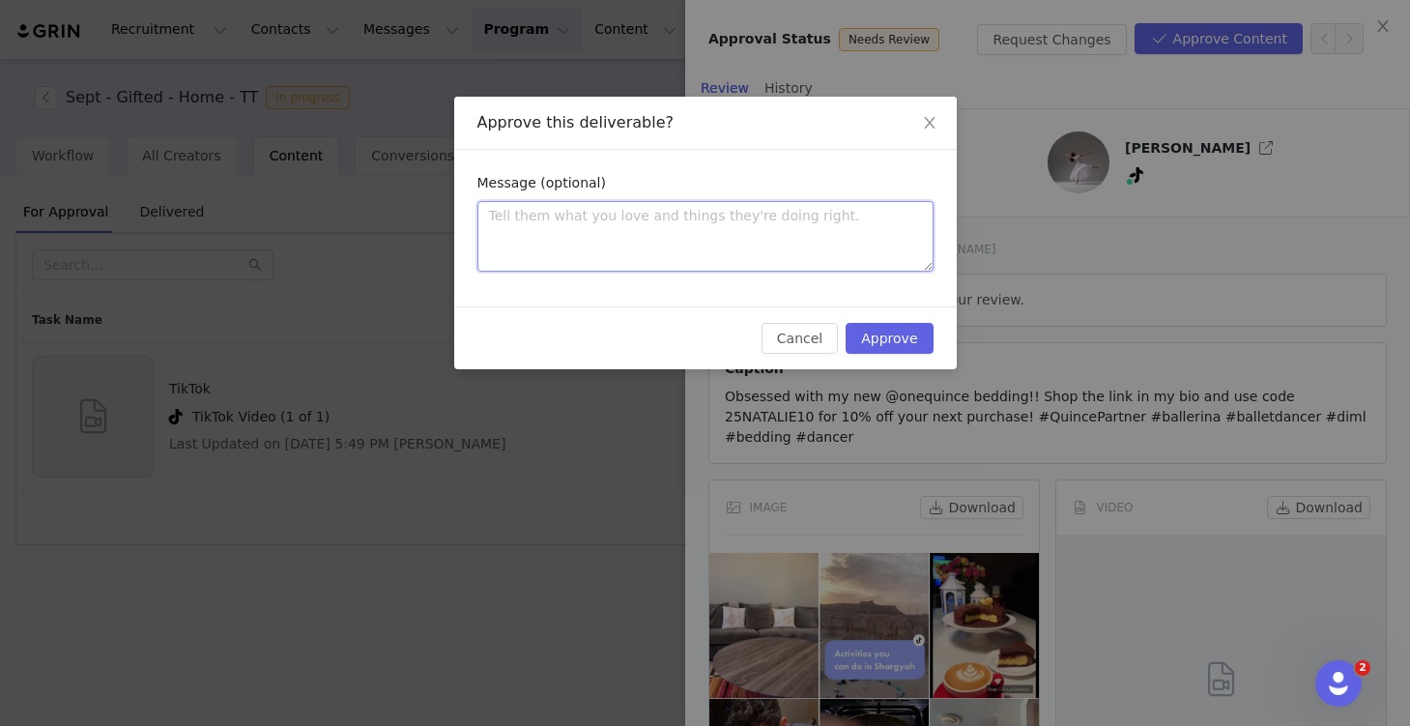
click at [629, 259] on textarea at bounding box center [705, 236] width 456 height 71
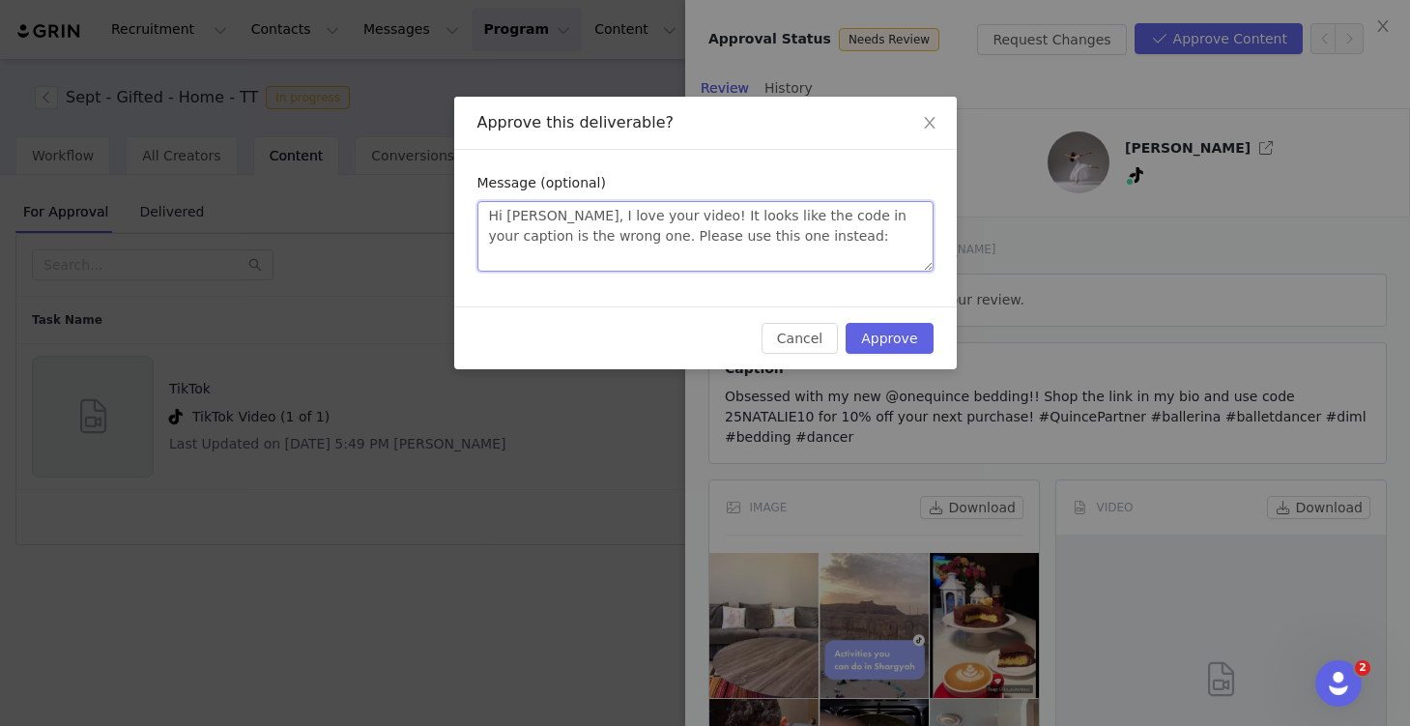
paste textarea "INFG-25NATALIEDANCES10"
click at [663, 217] on textarea "Hi Natalie, I love your video! It looks like the code in your caption is the wr…" at bounding box center [705, 236] width 456 height 71
click at [700, 265] on textarea "Hi Natalie, I love your video! A few quick notes before you post, It looks like…" at bounding box center [705, 236] width 456 height 71
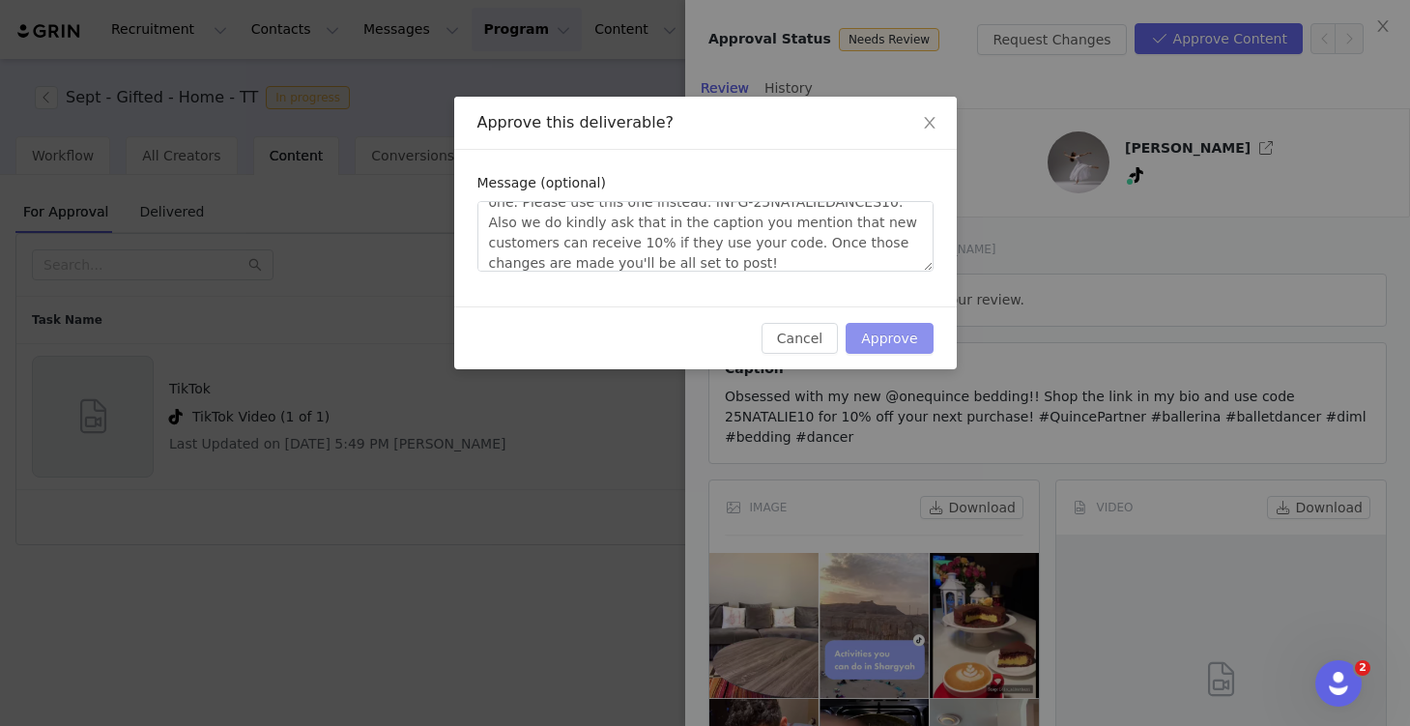
click at [896, 334] on button "Approve" at bounding box center [889, 338] width 87 height 31
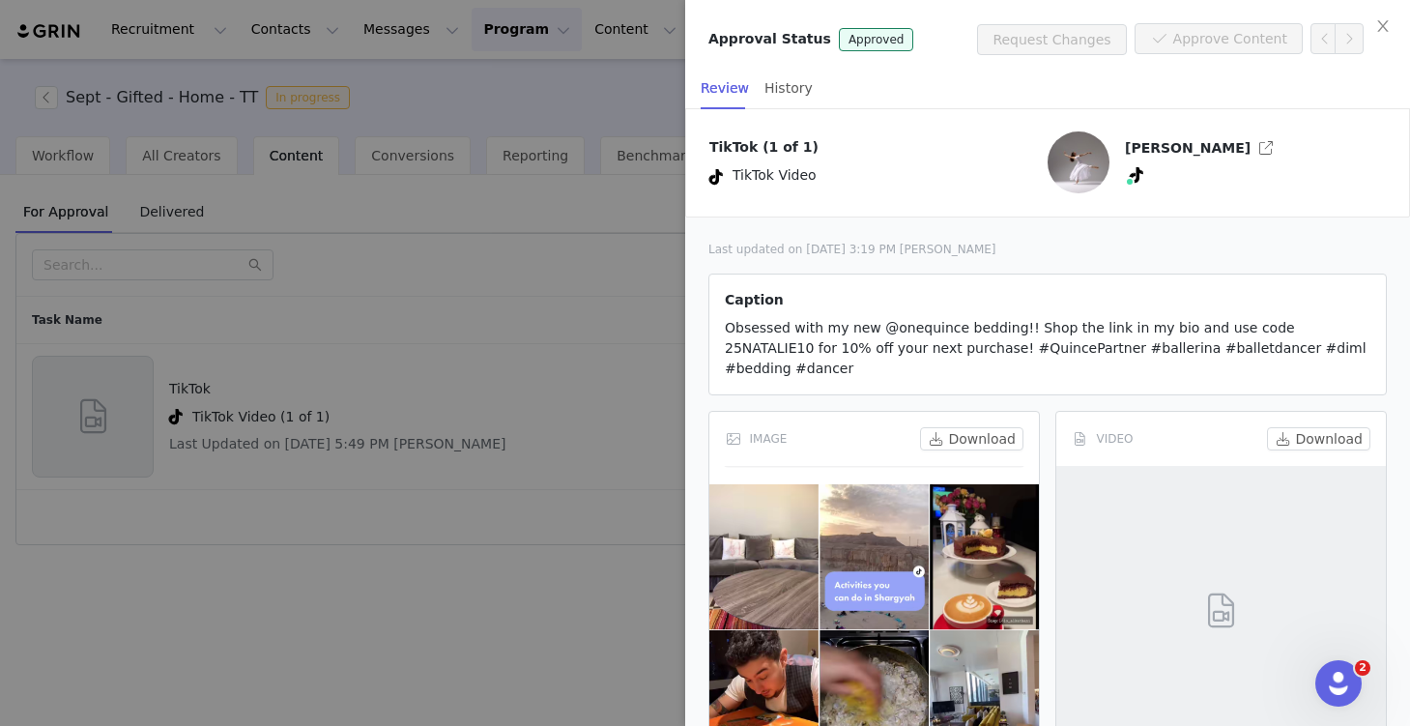
click at [476, 619] on div at bounding box center [705, 363] width 1410 height 726
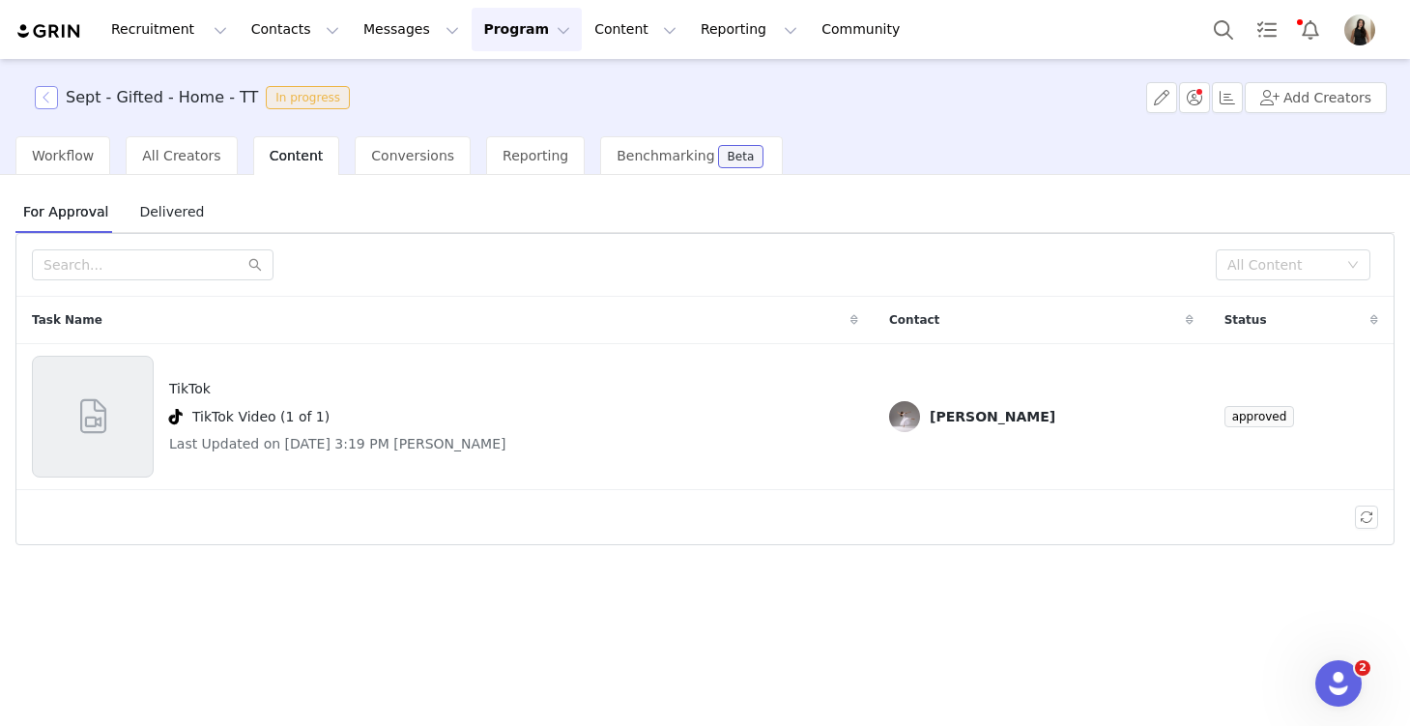
click at [43, 97] on button "button" at bounding box center [46, 97] width 23 height 23
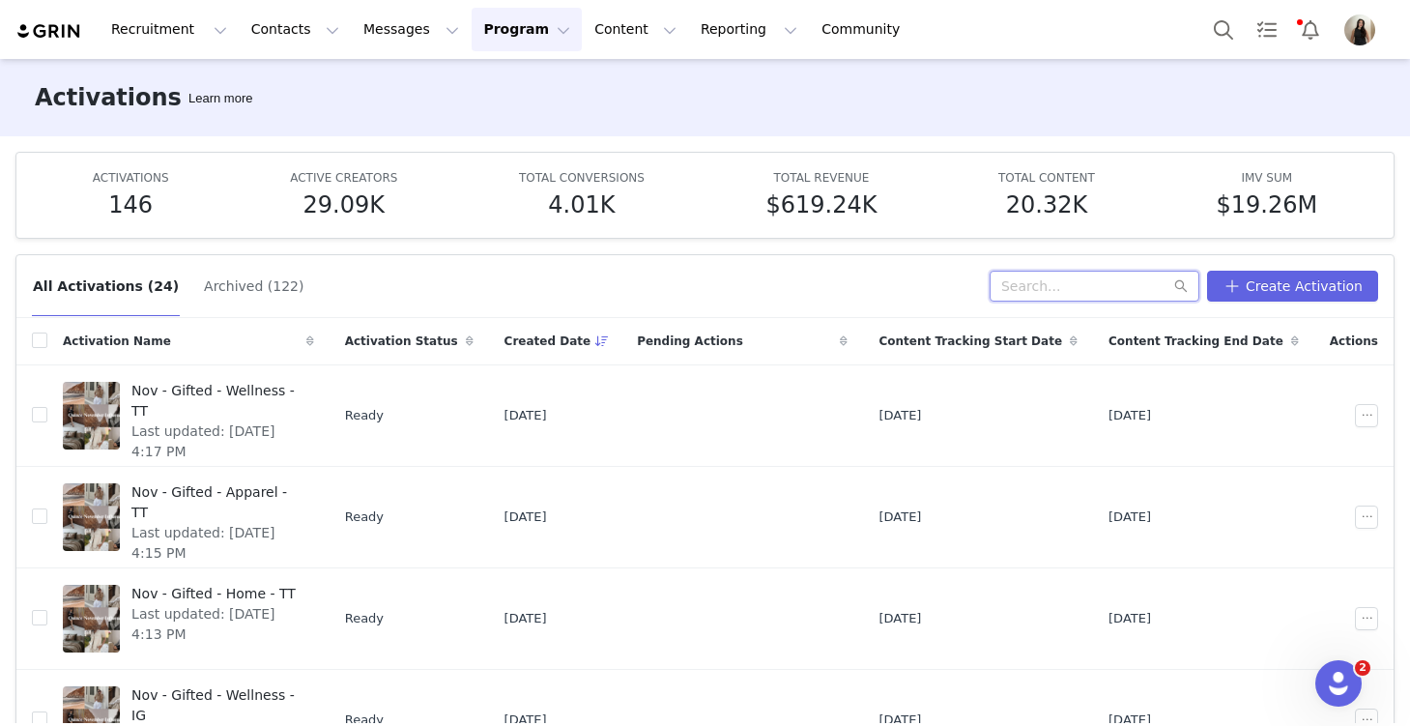
click at [1055, 281] on input "text" at bounding box center [1095, 286] width 210 height 31
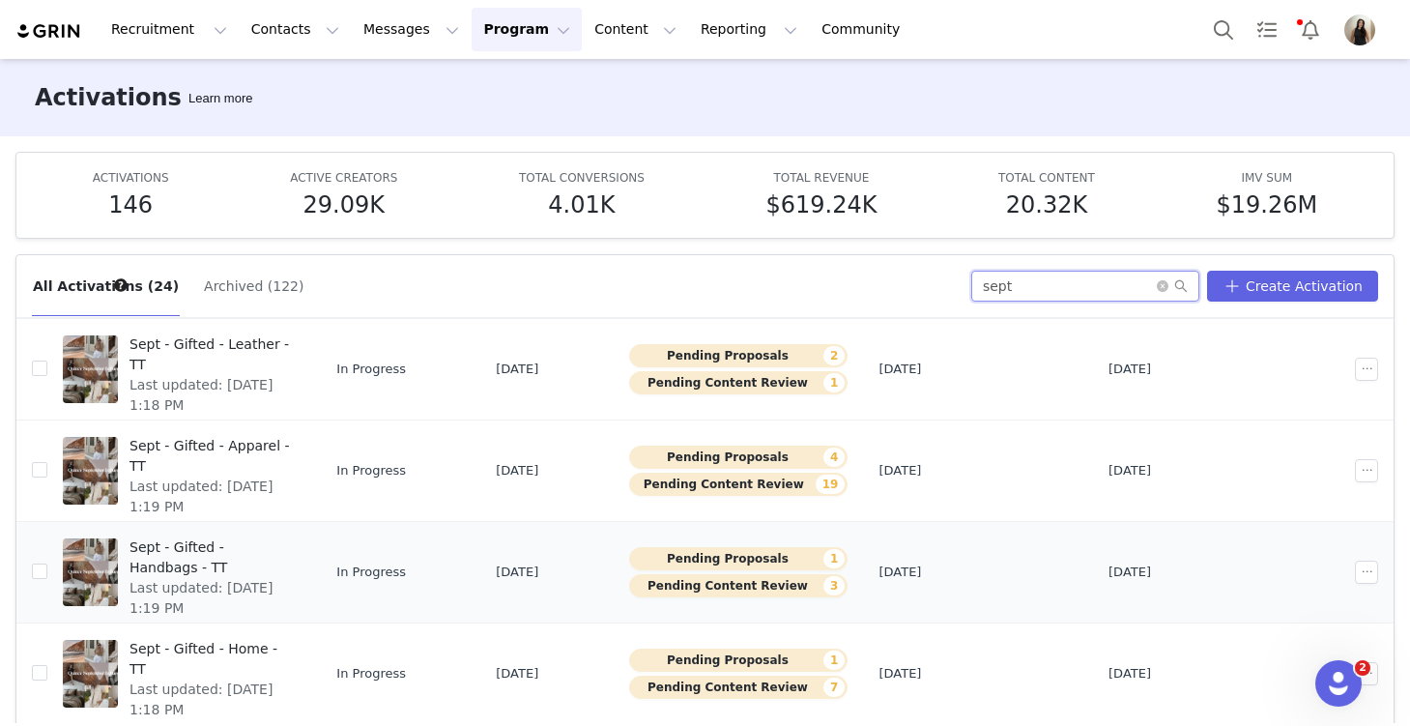
scroll to position [295, 0]
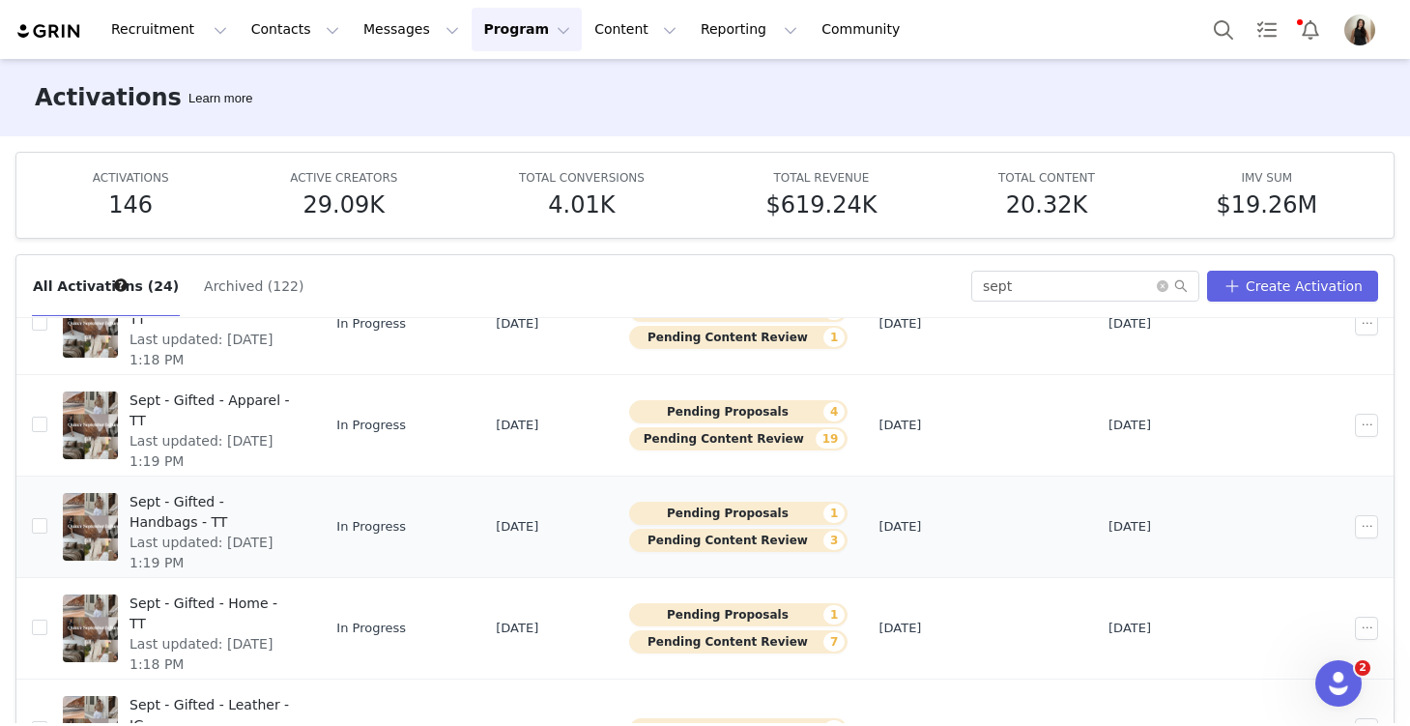
click at [294, 533] on span "Last updated: Sep 29, 2025 1:19 PM" at bounding box center [212, 553] width 164 height 41
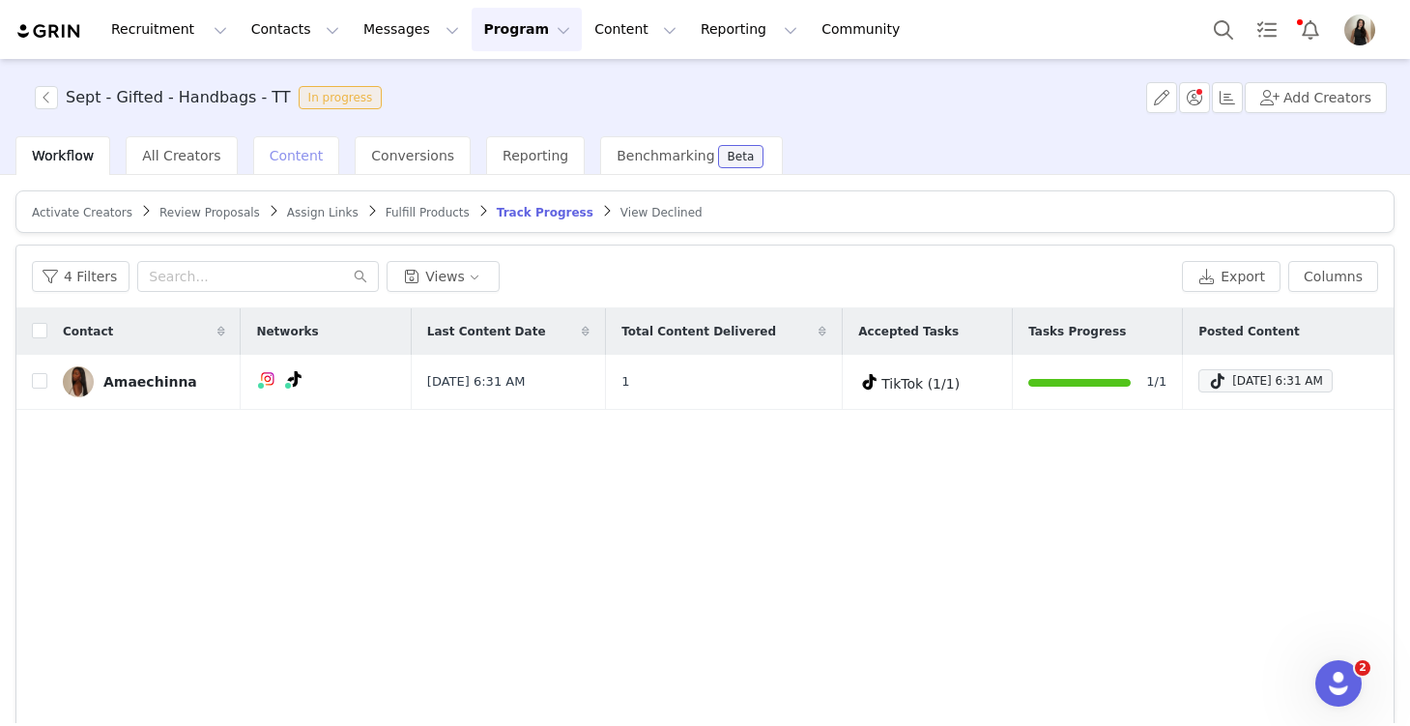
click at [277, 162] on span "Content" at bounding box center [297, 155] width 54 height 15
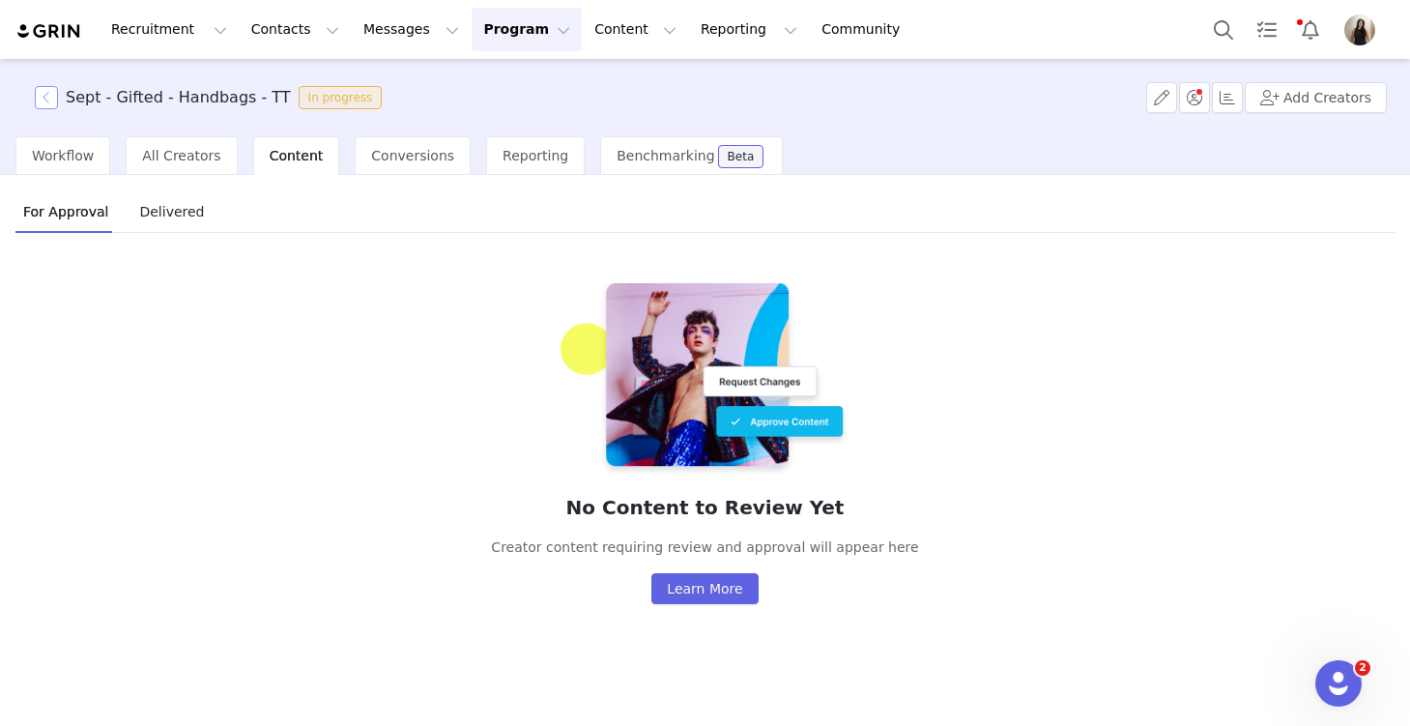
click at [41, 99] on button "button" at bounding box center [46, 97] width 23 height 23
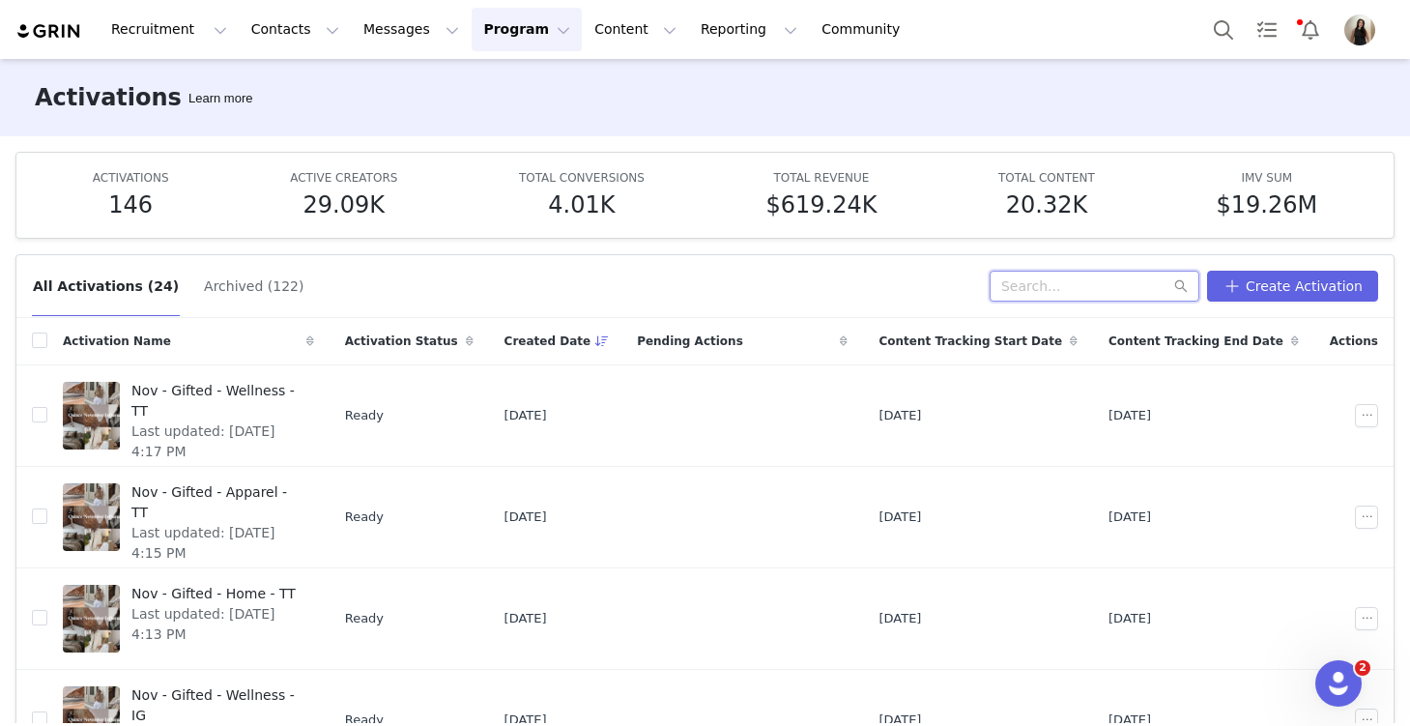
click at [1047, 294] on input "text" at bounding box center [1095, 286] width 210 height 31
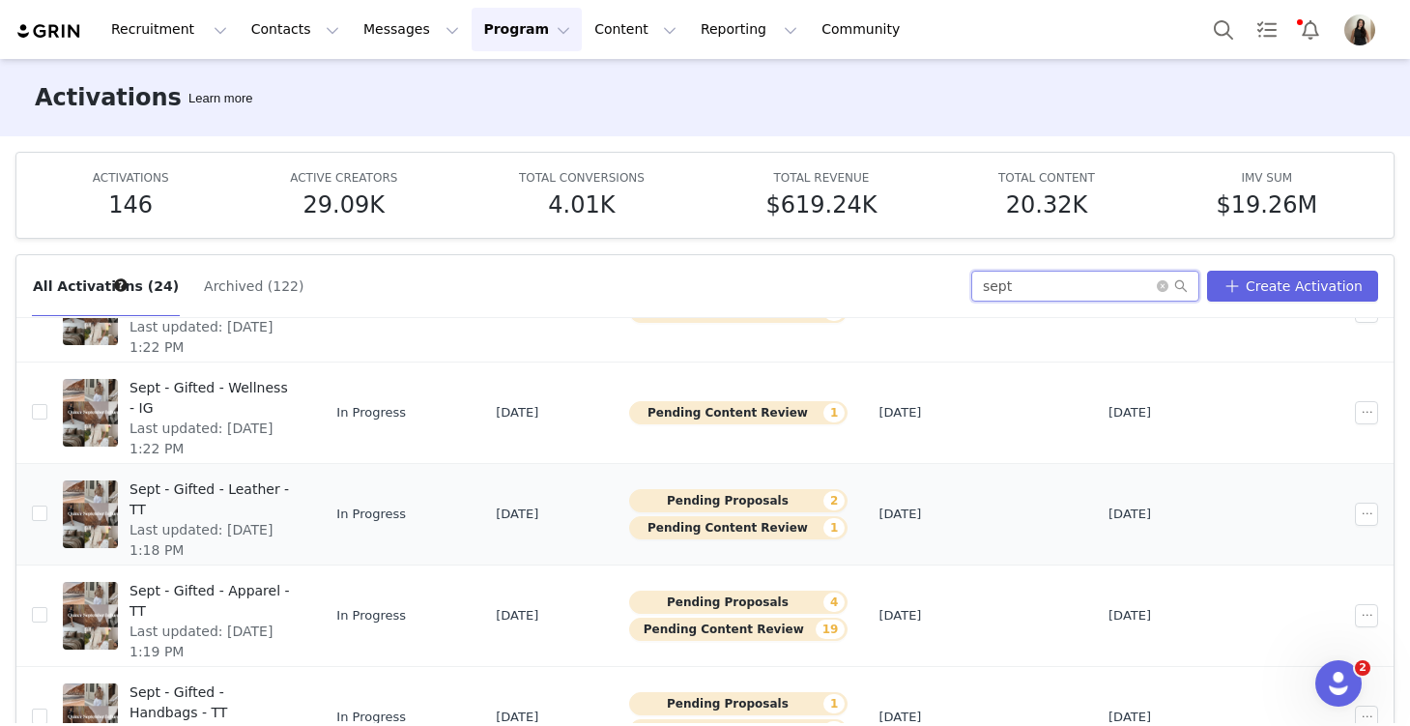
scroll to position [116, 0]
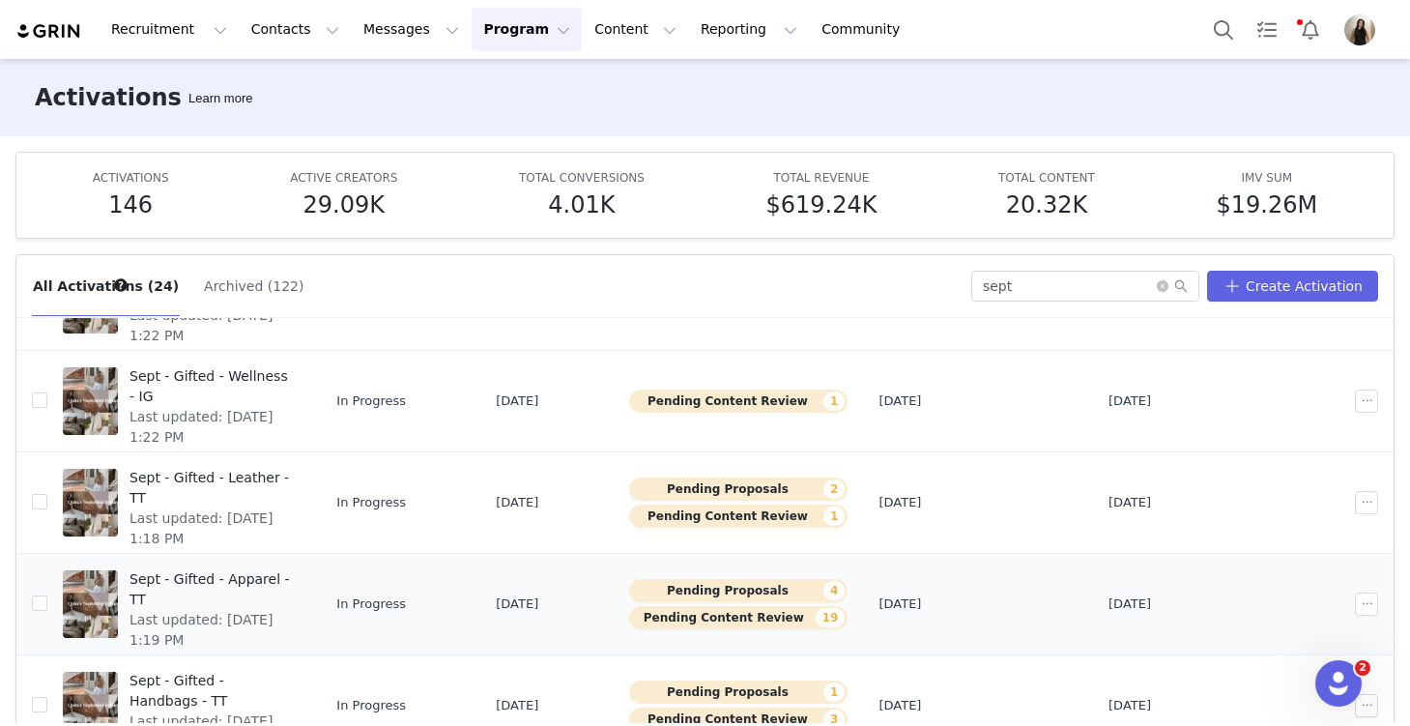
click at [234, 610] on span "Last updated: Sep 29, 2025 1:19 PM" at bounding box center [212, 630] width 164 height 41
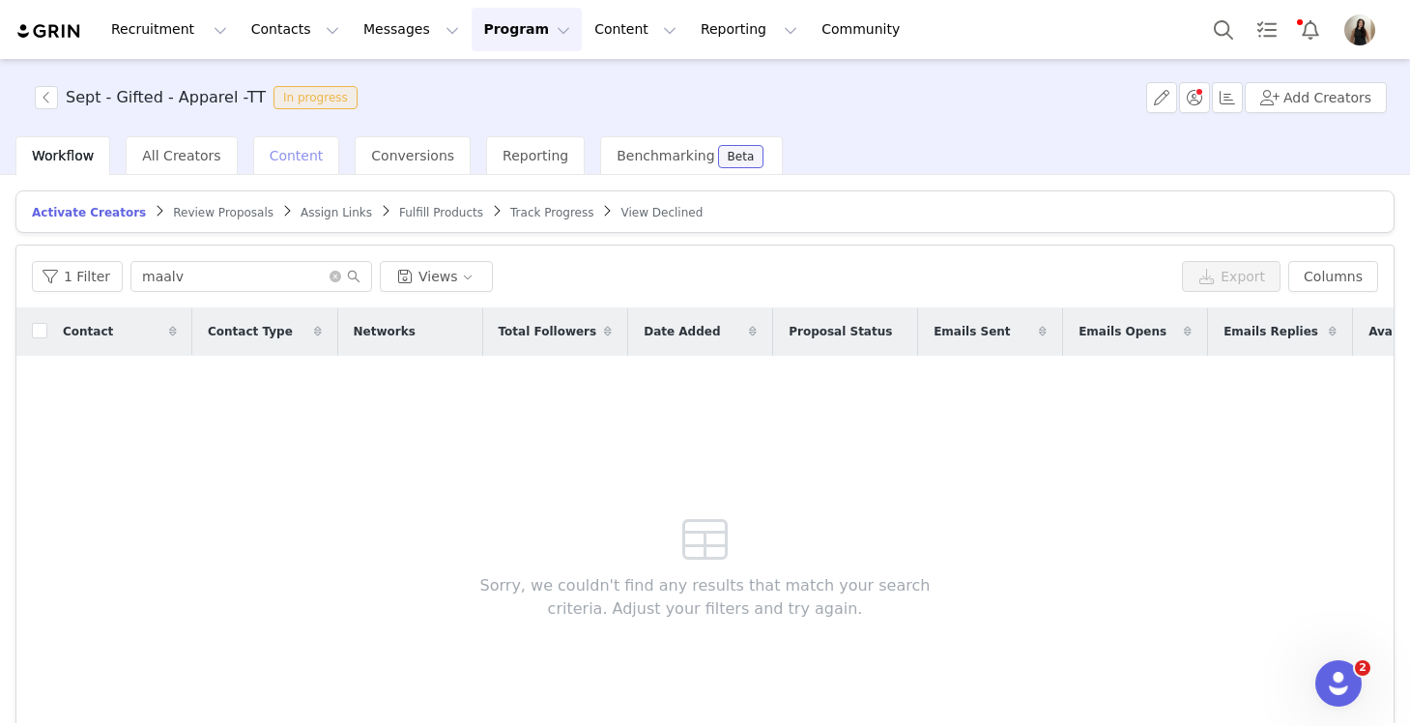
click at [287, 153] on span "Content" at bounding box center [297, 155] width 54 height 15
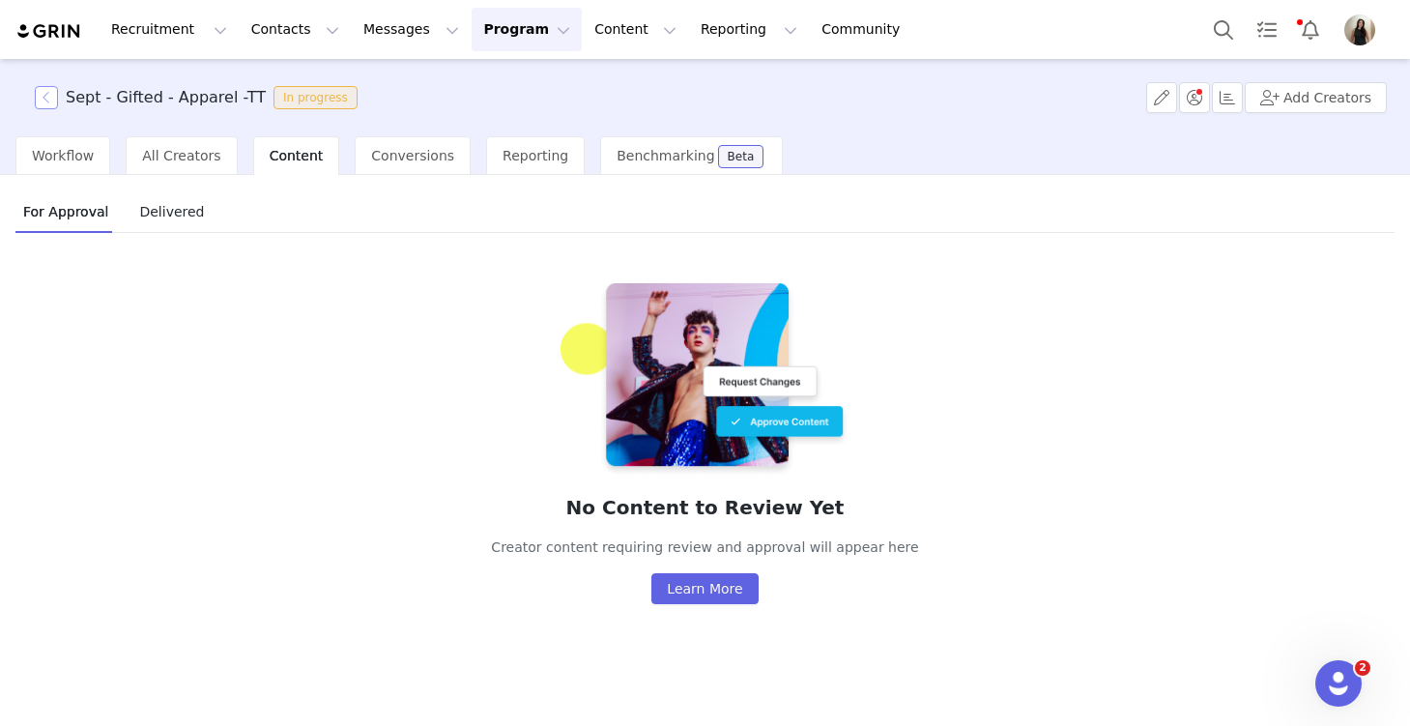
click at [46, 89] on button "button" at bounding box center [46, 97] width 23 height 23
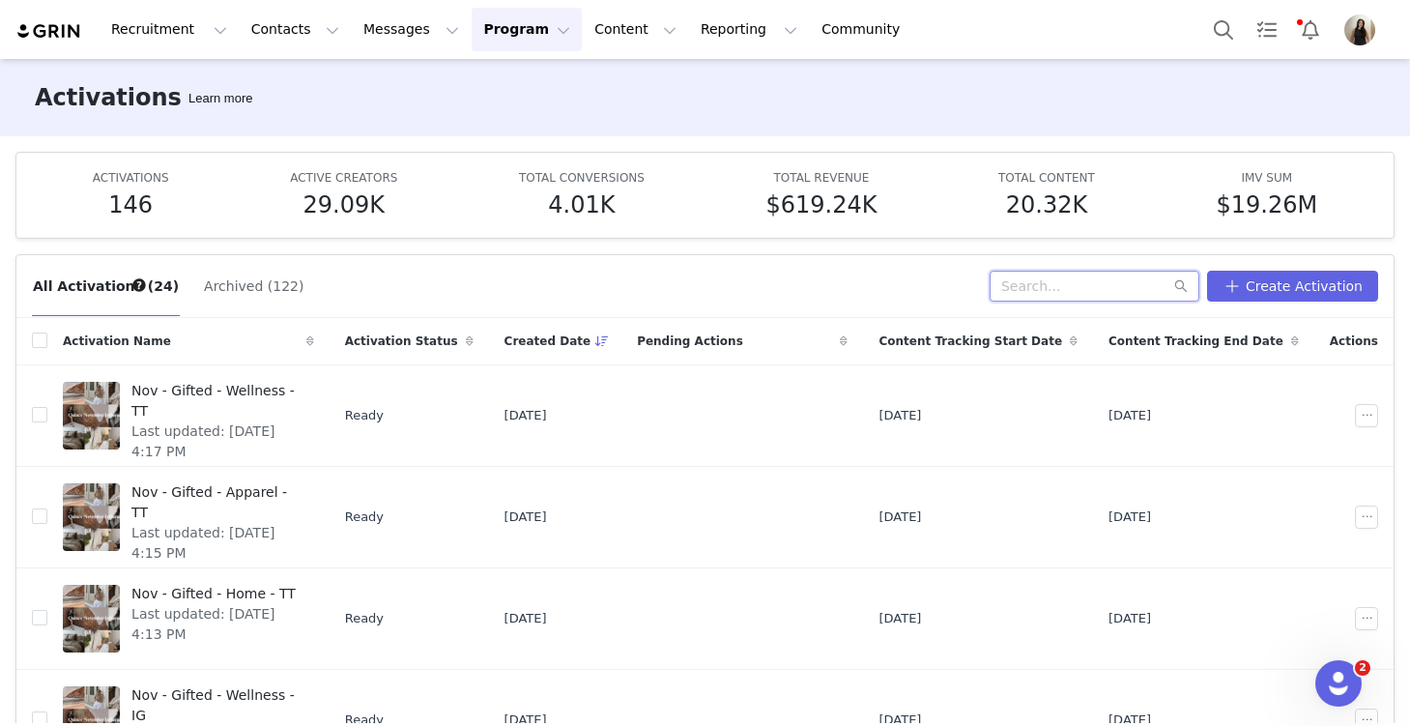
click at [1111, 293] on input "text" at bounding box center [1095, 286] width 210 height 31
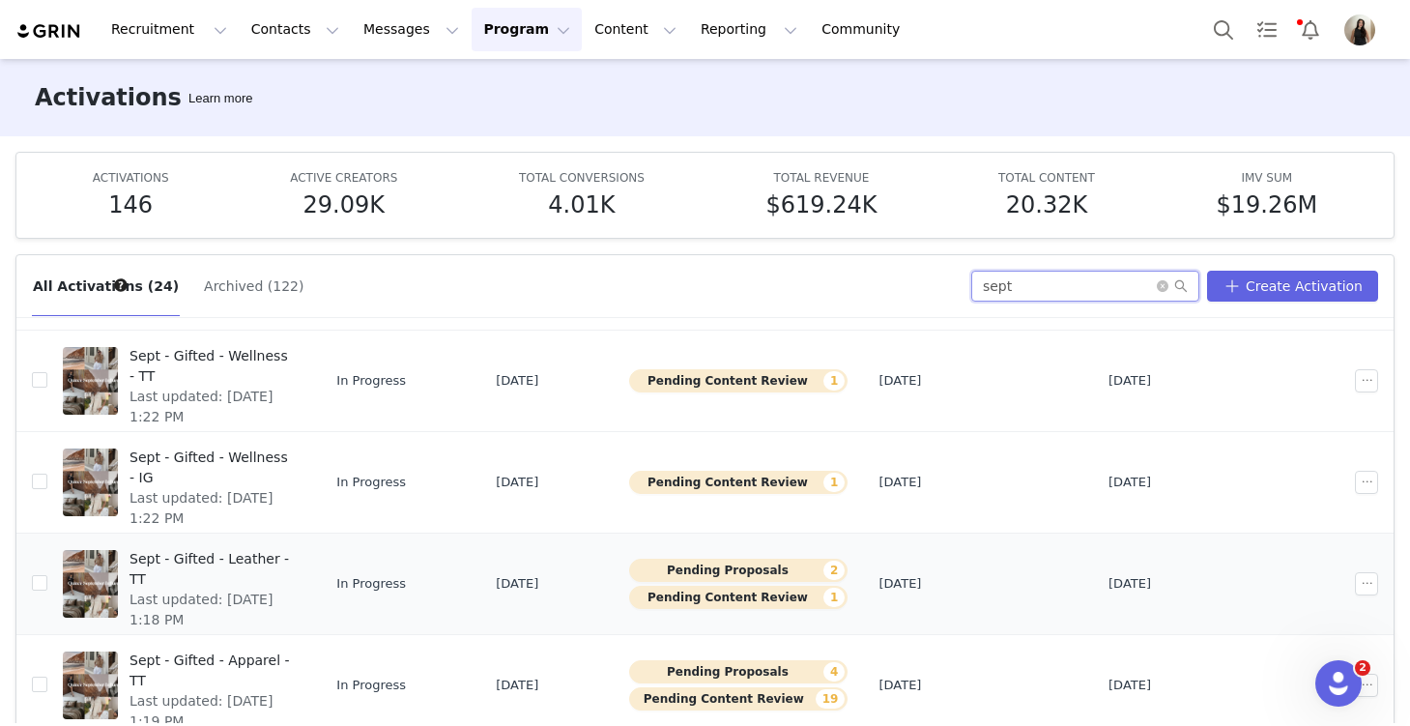
scroll to position [43, 0]
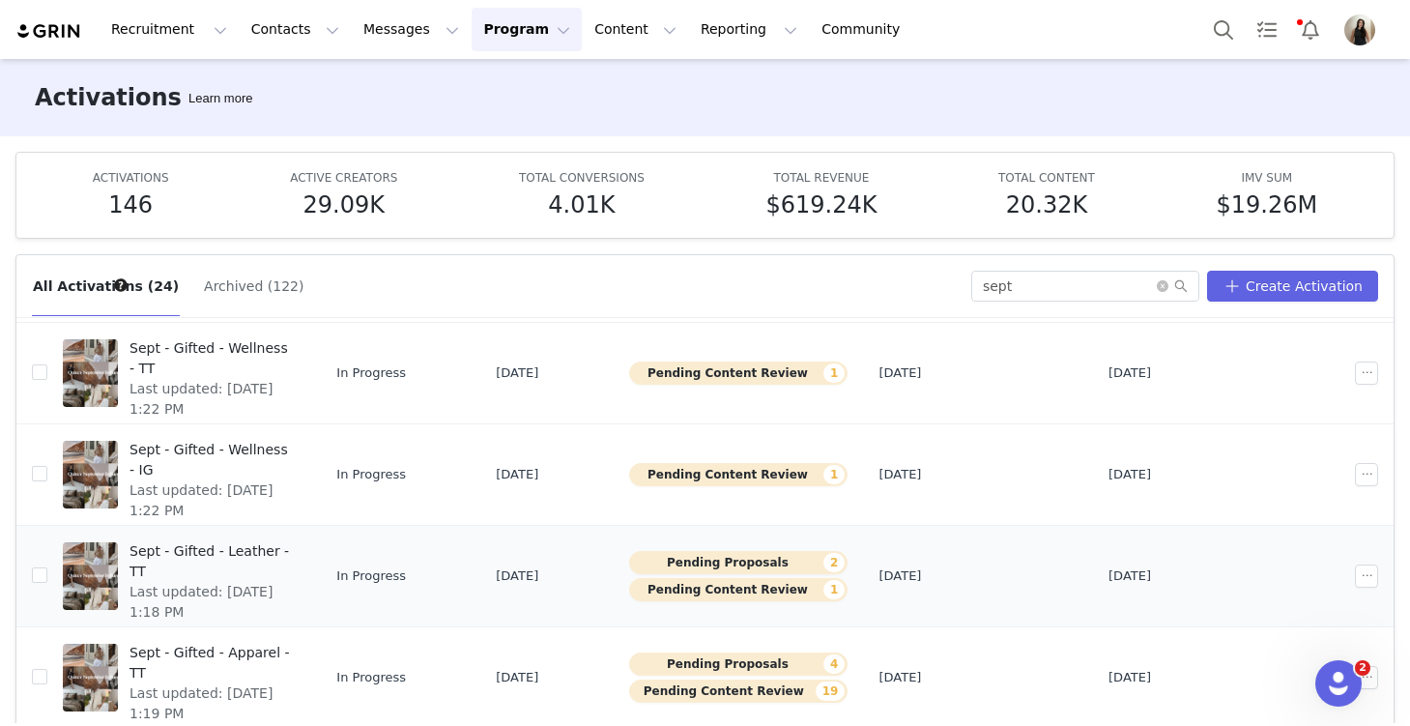
click at [254, 582] on span "Last updated: Sep 29, 2025 1:18 PM" at bounding box center [212, 602] width 164 height 41
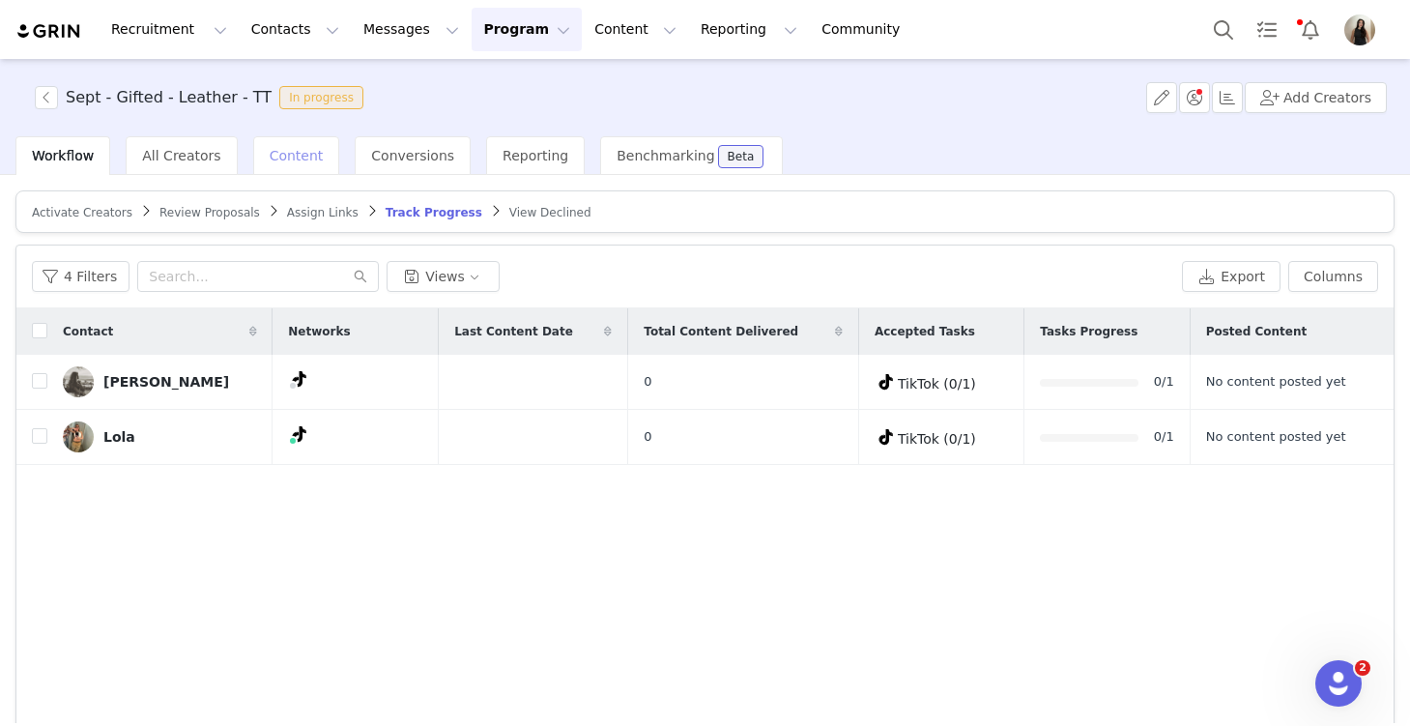
click at [282, 158] on span "Content" at bounding box center [297, 155] width 54 height 15
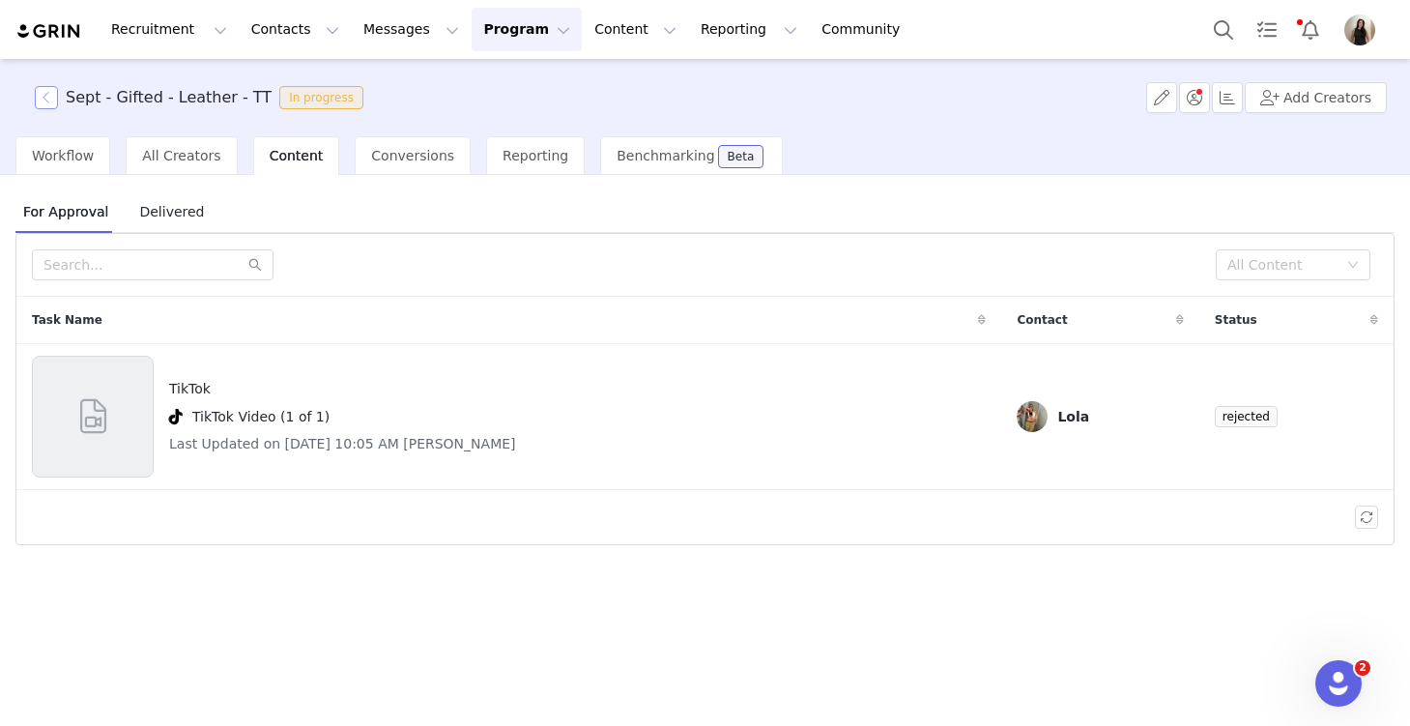
click at [46, 94] on button "button" at bounding box center [46, 97] width 23 height 23
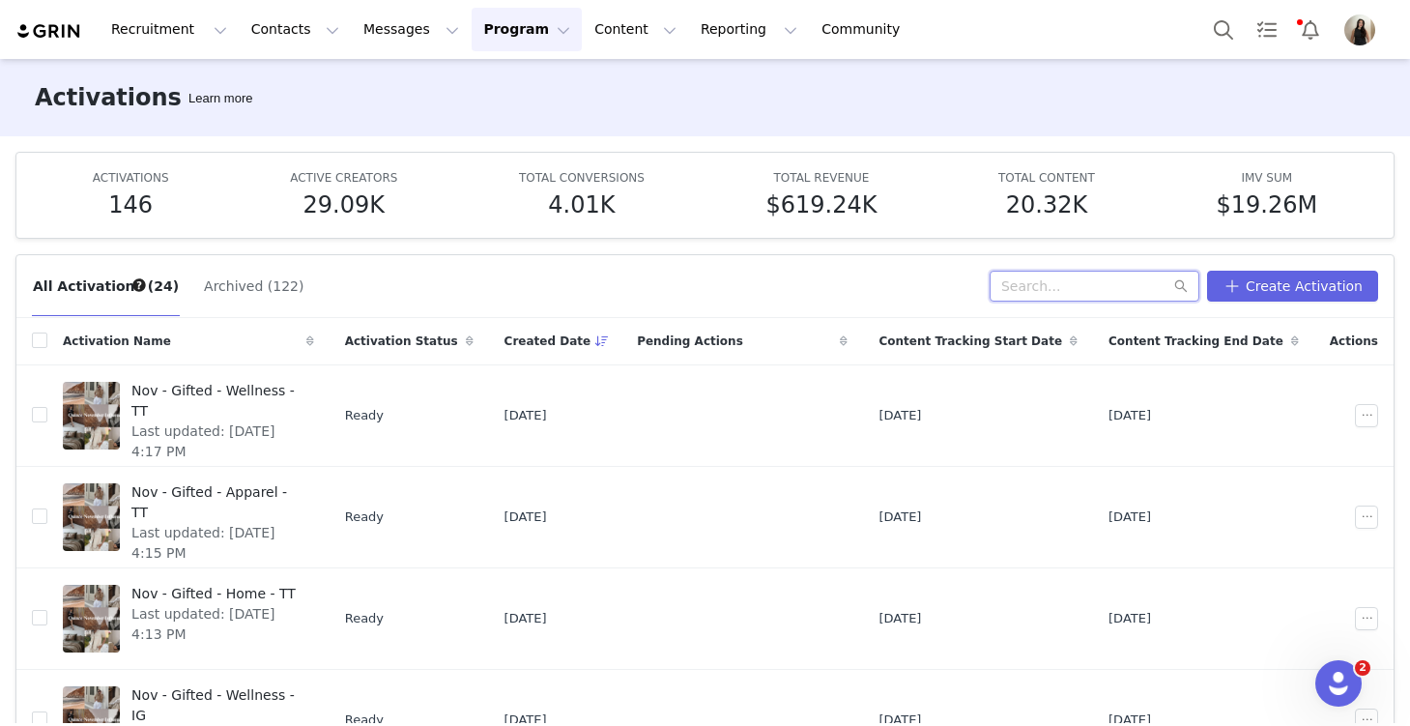
click at [1036, 292] on input "text" at bounding box center [1095, 286] width 210 height 31
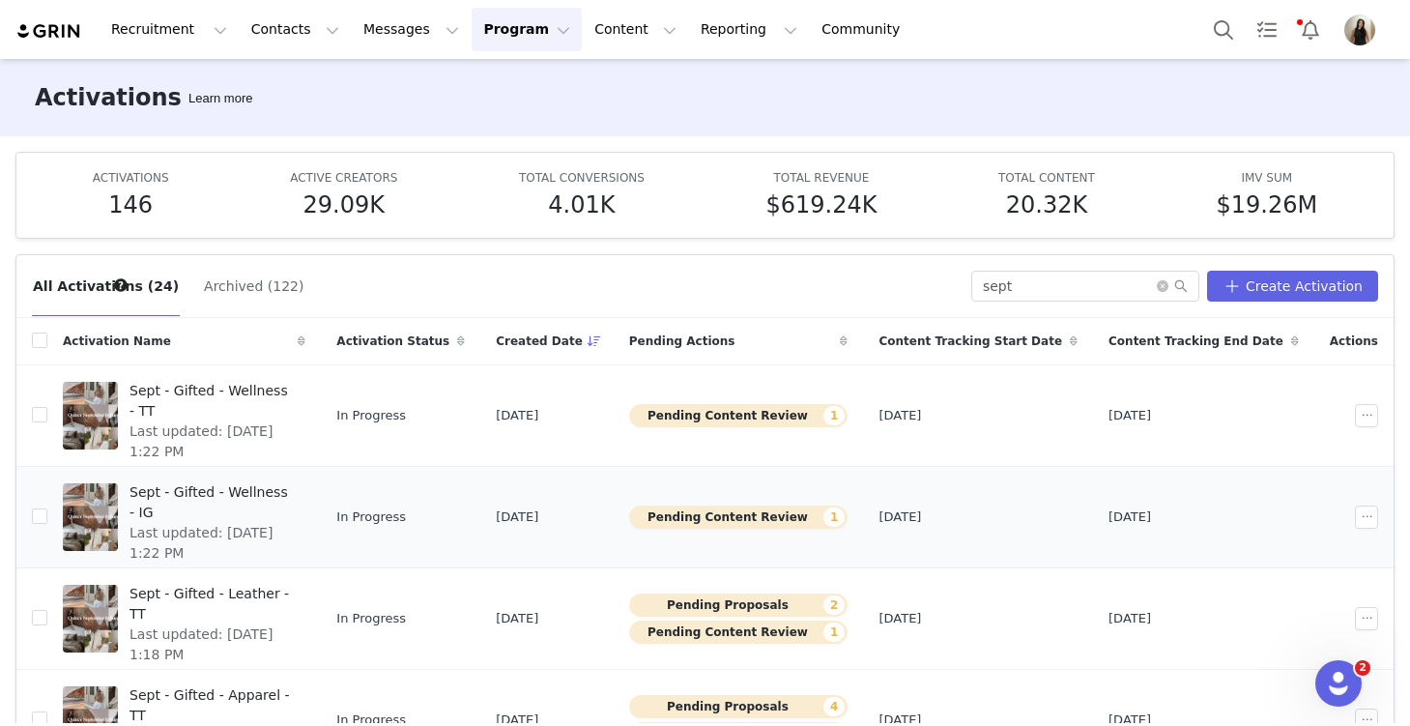
click at [258, 497] on span "Sept - Gifted - Wellness - IG" at bounding box center [212, 502] width 164 height 41
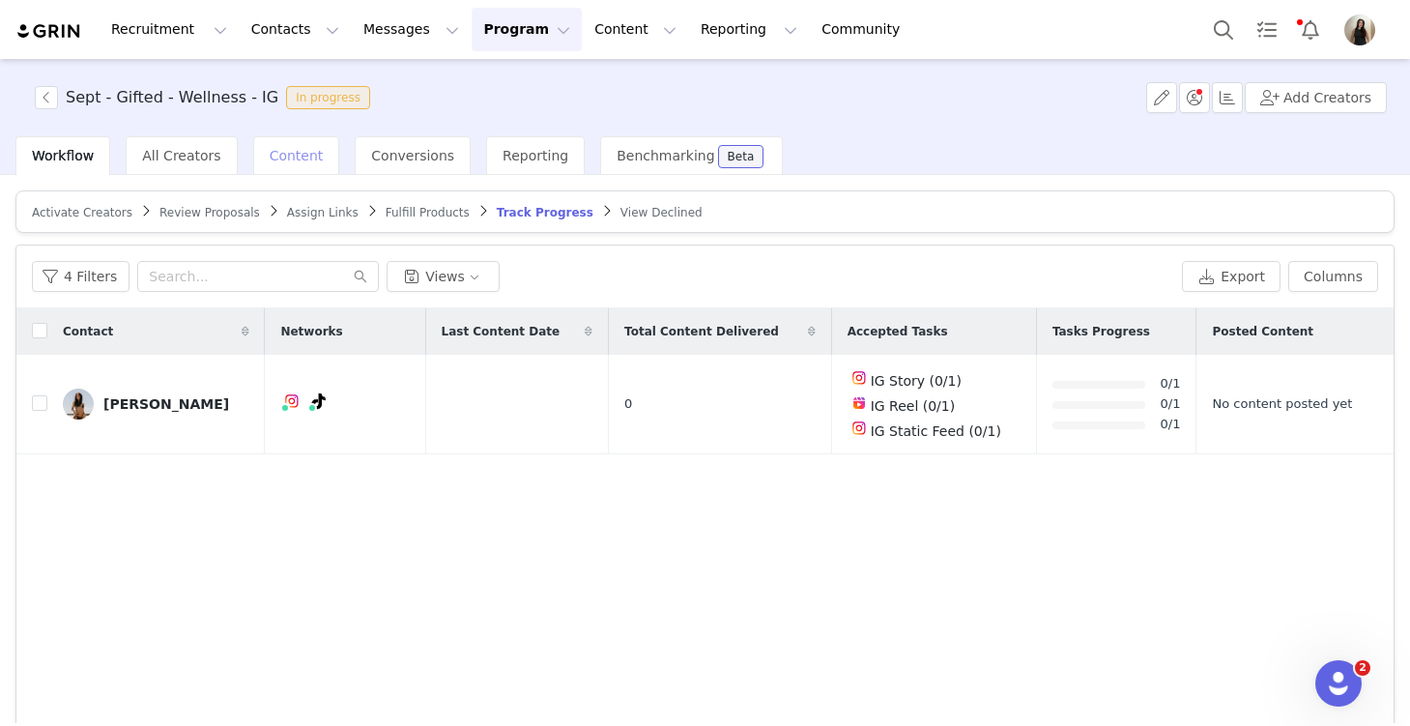
click at [299, 156] on span "Content" at bounding box center [297, 155] width 54 height 15
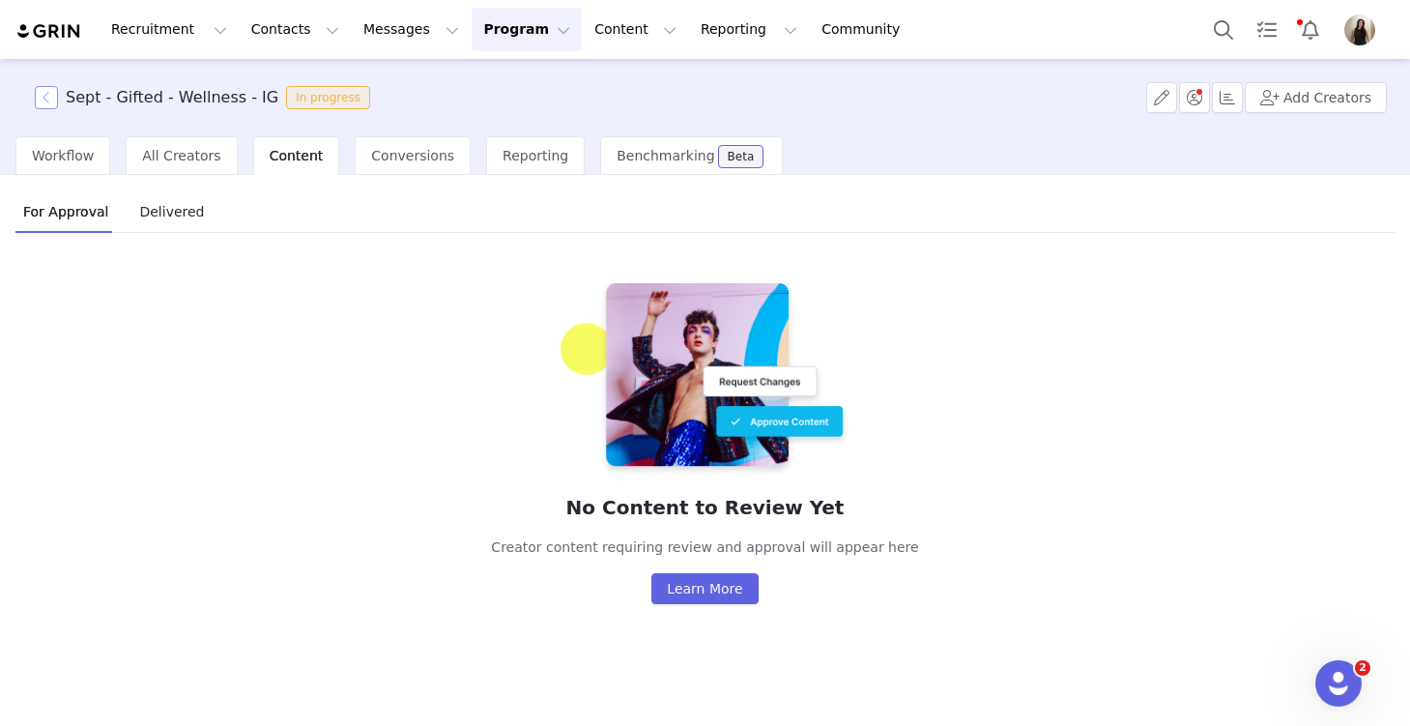
click at [49, 91] on button "button" at bounding box center [46, 97] width 23 height 23
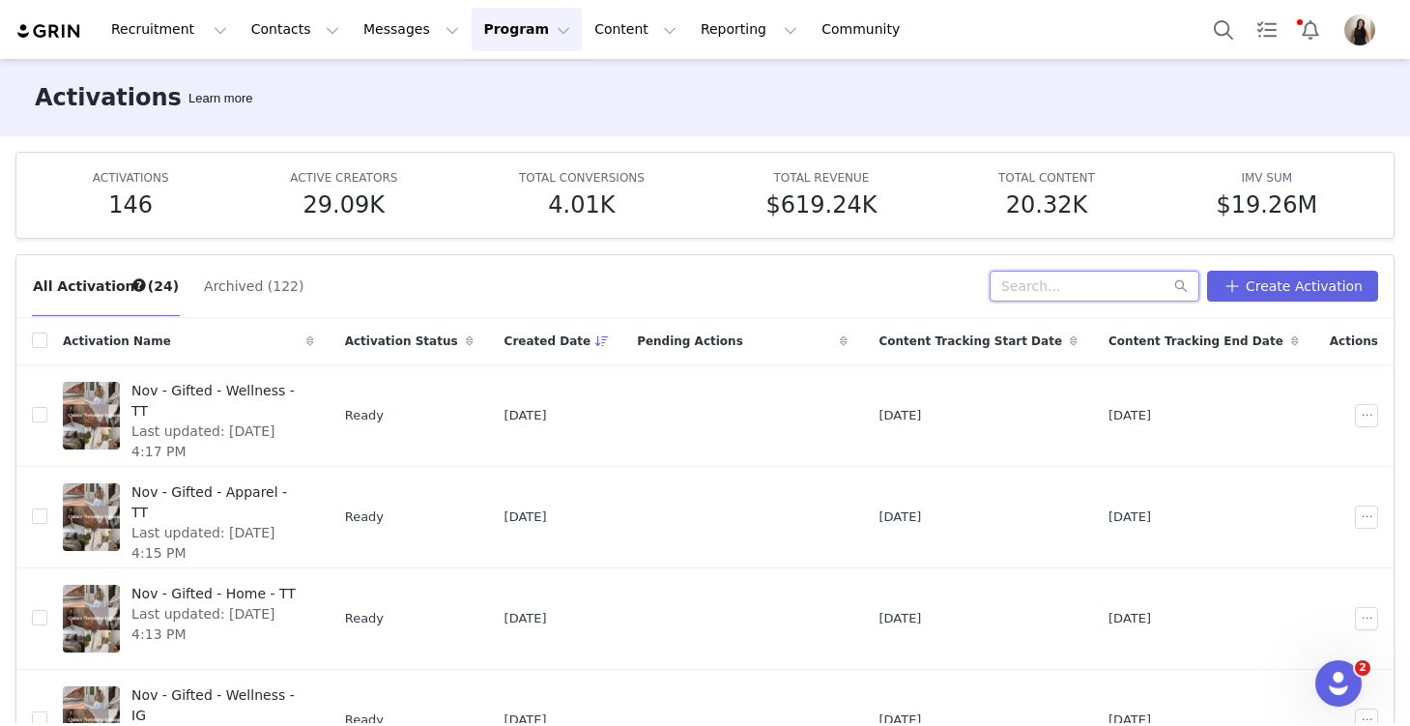
click at [1075, 286] on input "text" at bounding box center [1095, 286] width 210 height 31
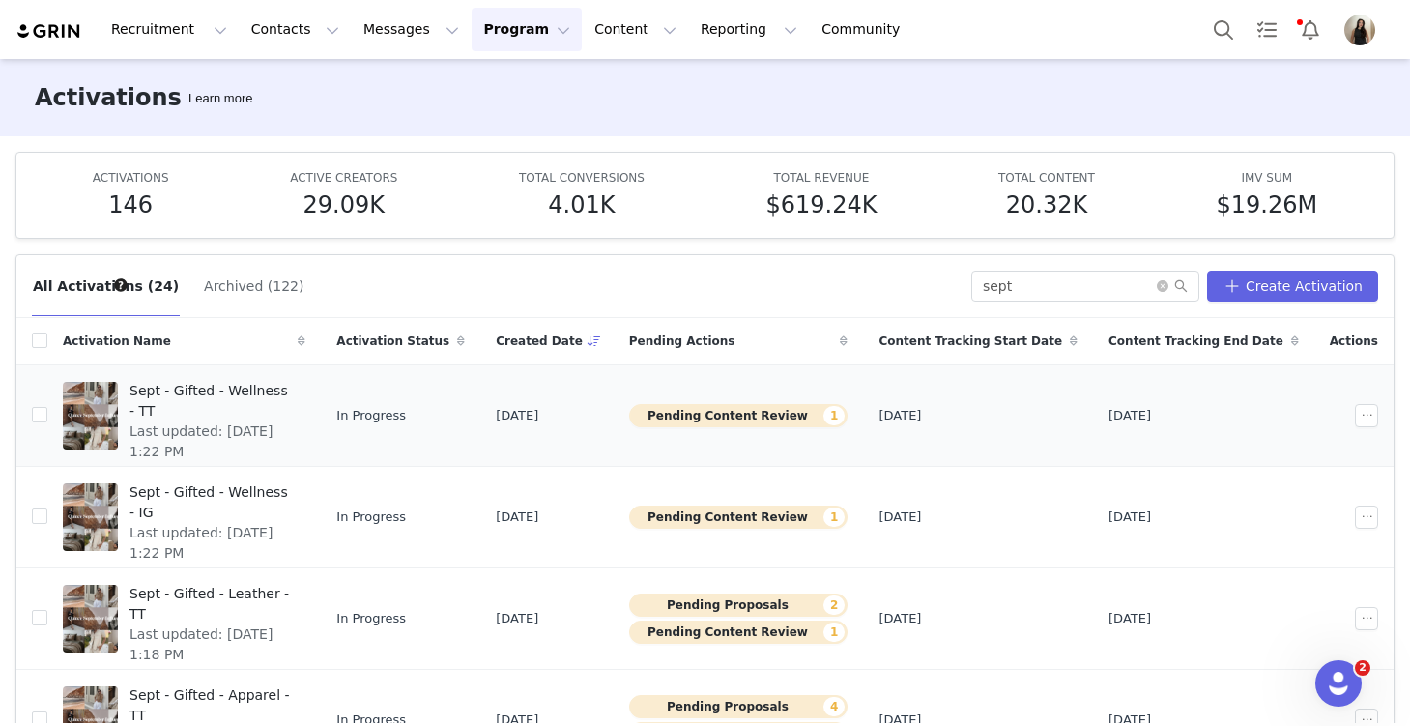
click at [258, 421] on span "Last updated: Sep 29, 2025 1:22 PM" at bounding box center [212, 441] width 164 height 41
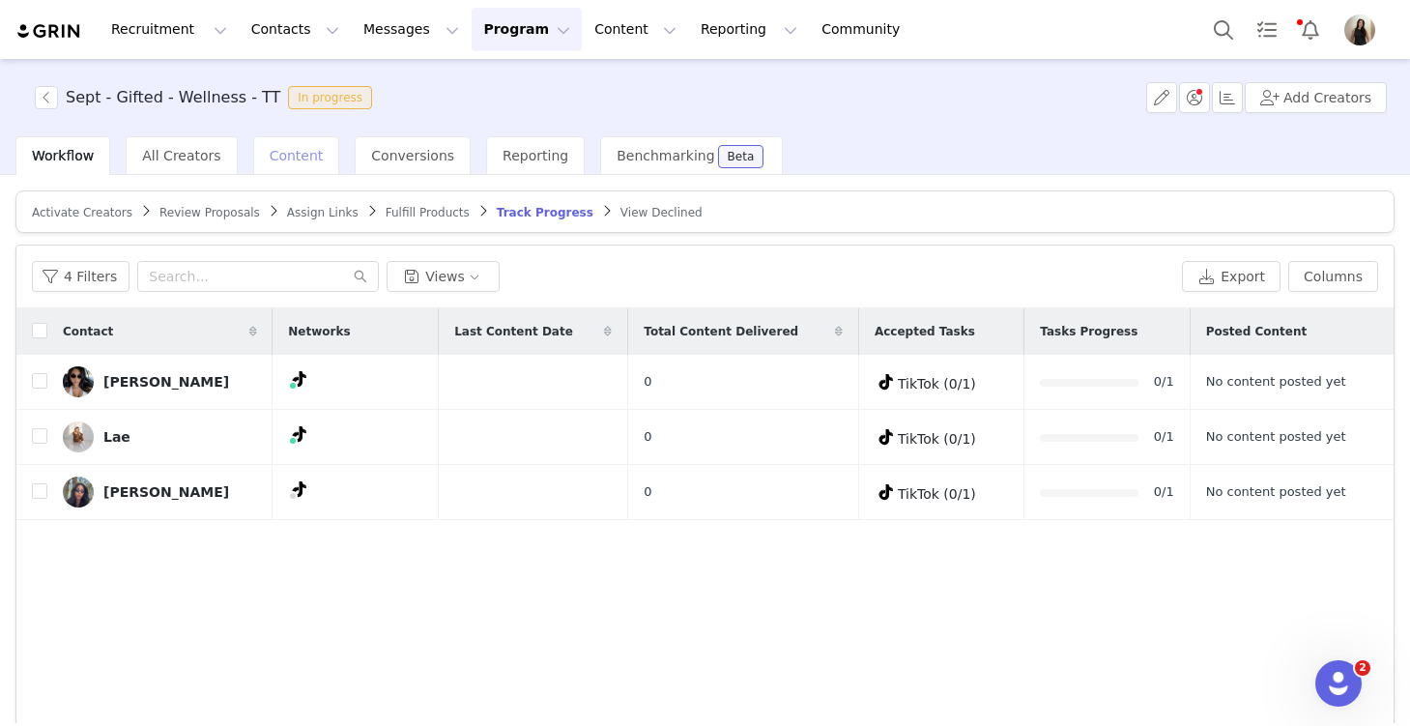
click at [280, 156] on span "Content" at bounding box center [297, 155] width 54 height 15
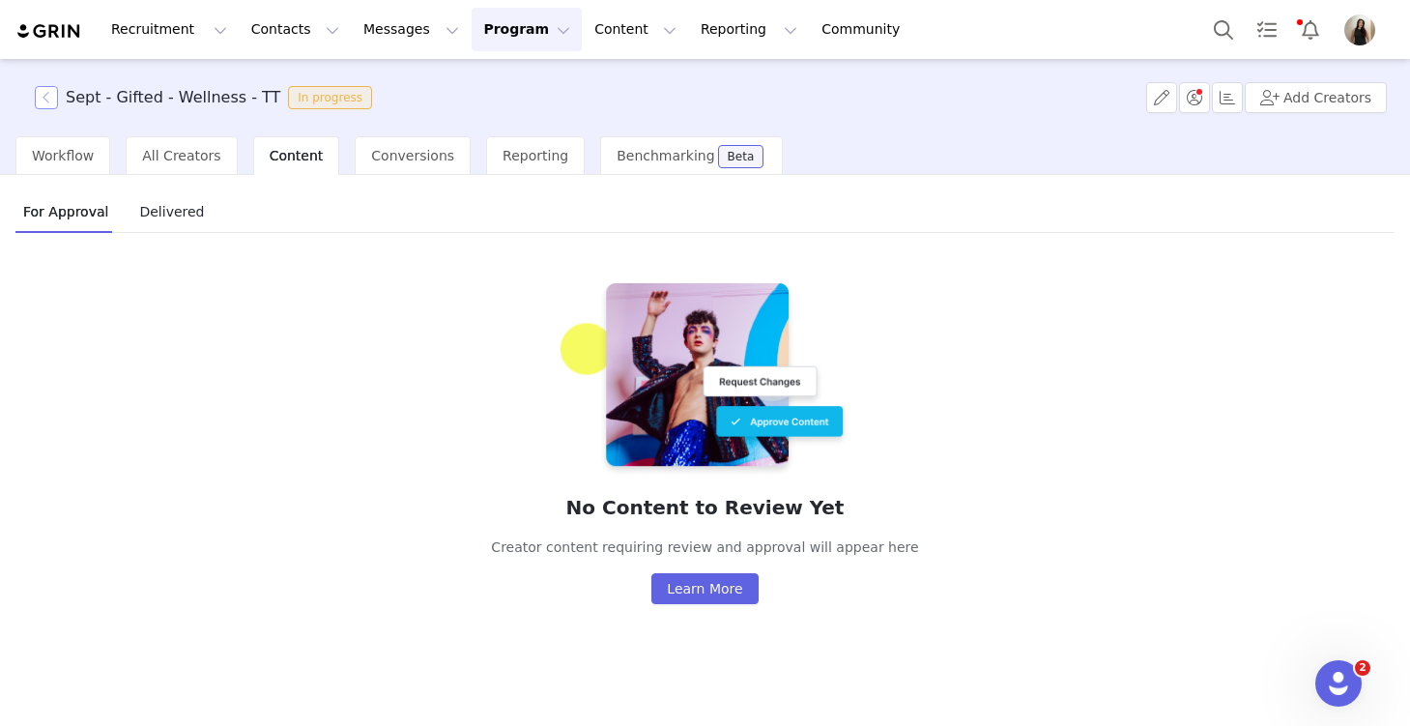
click at [43, 101] on button "button" at bounding box center [46, 97] width 23 height 23
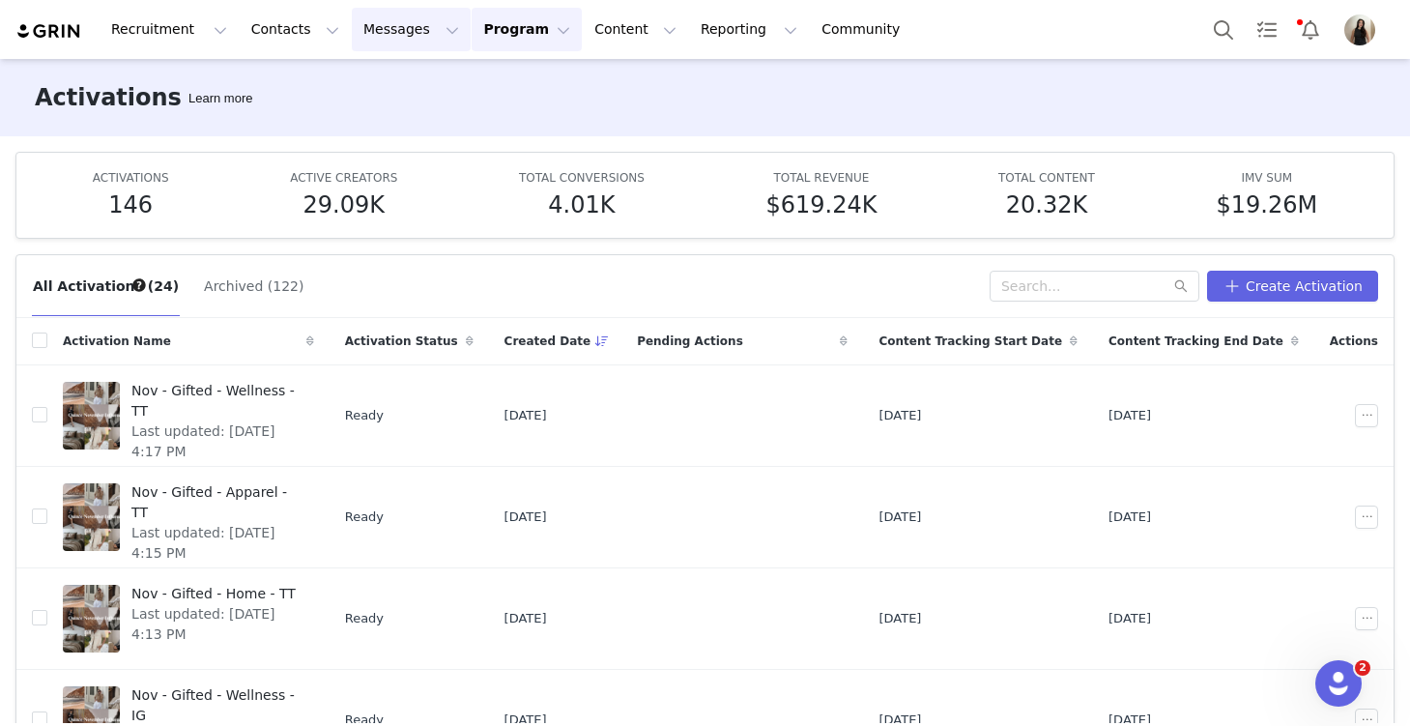
click at [364, 36] on button "Messages Messages" at bounding box center [411, 29] width 119 height 43
click at [382, 117] on div "Inbox" at bounding box center [407, 121] width 130 height 20
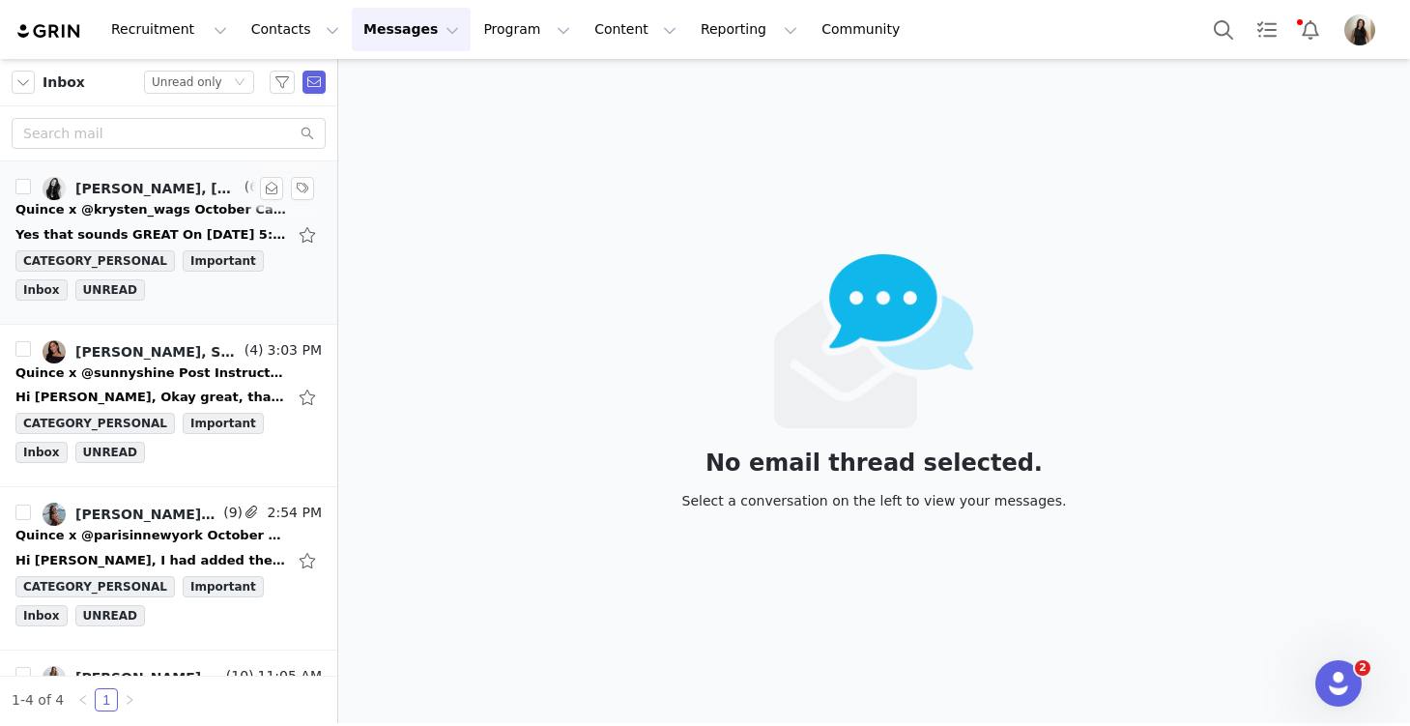
click at [128, 216] on div "Quince x @krysten_wags October Campaign!" at bounding box center [150, 209] width 271 height 19
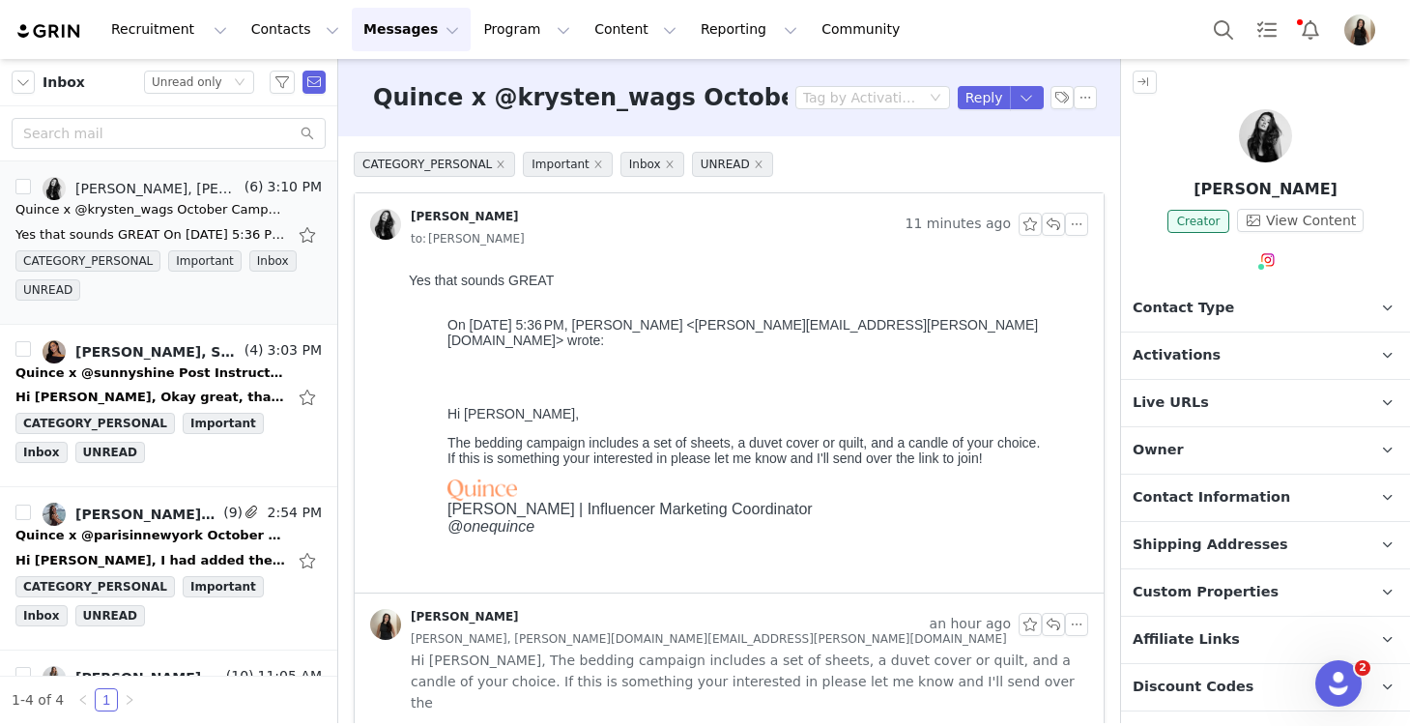
click at [1179, 349] on span "Activations" at bounding box center [1177, 355] width 88 height 21
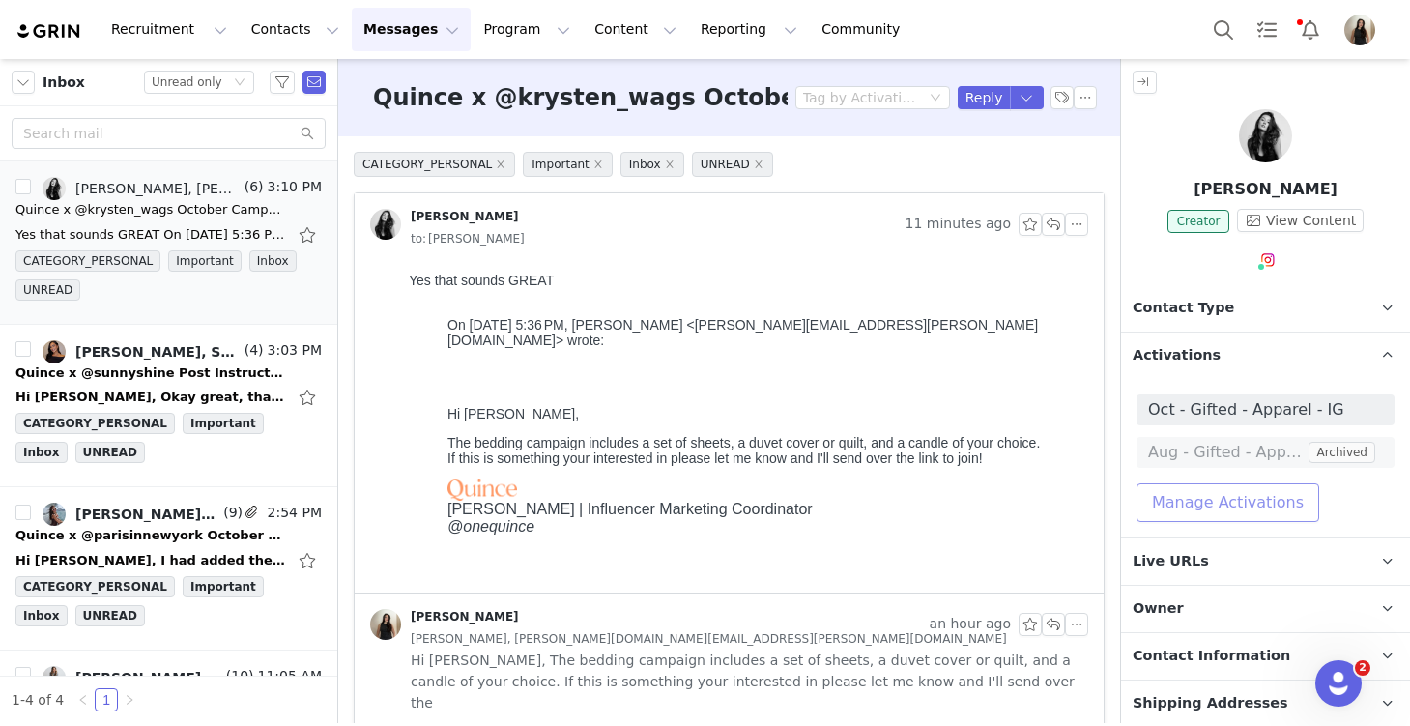
click at [1207, 491] on button "Manage Activations" at bounding box center [1228, 502] width 183 height 39
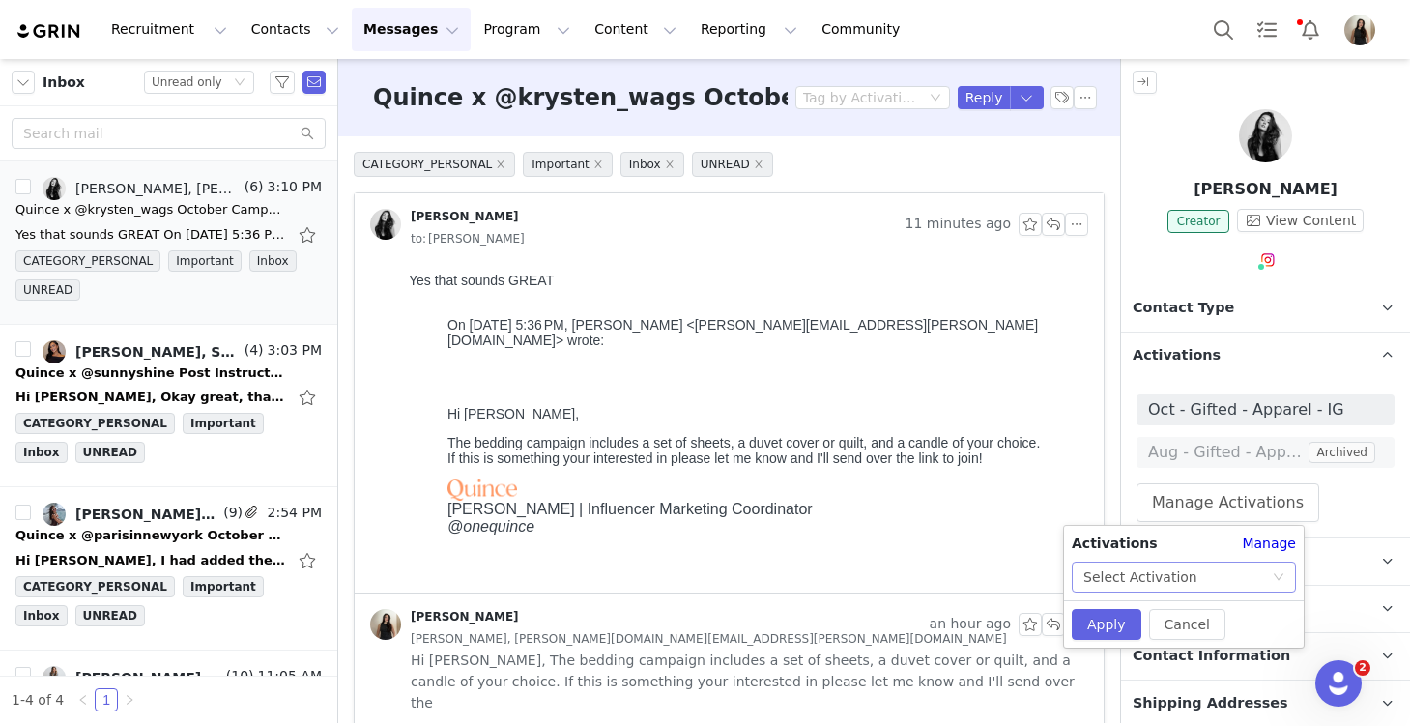
click at [1159, 566] on div "Select Activation" at bounding box center [1140, 577] width 114 height 29
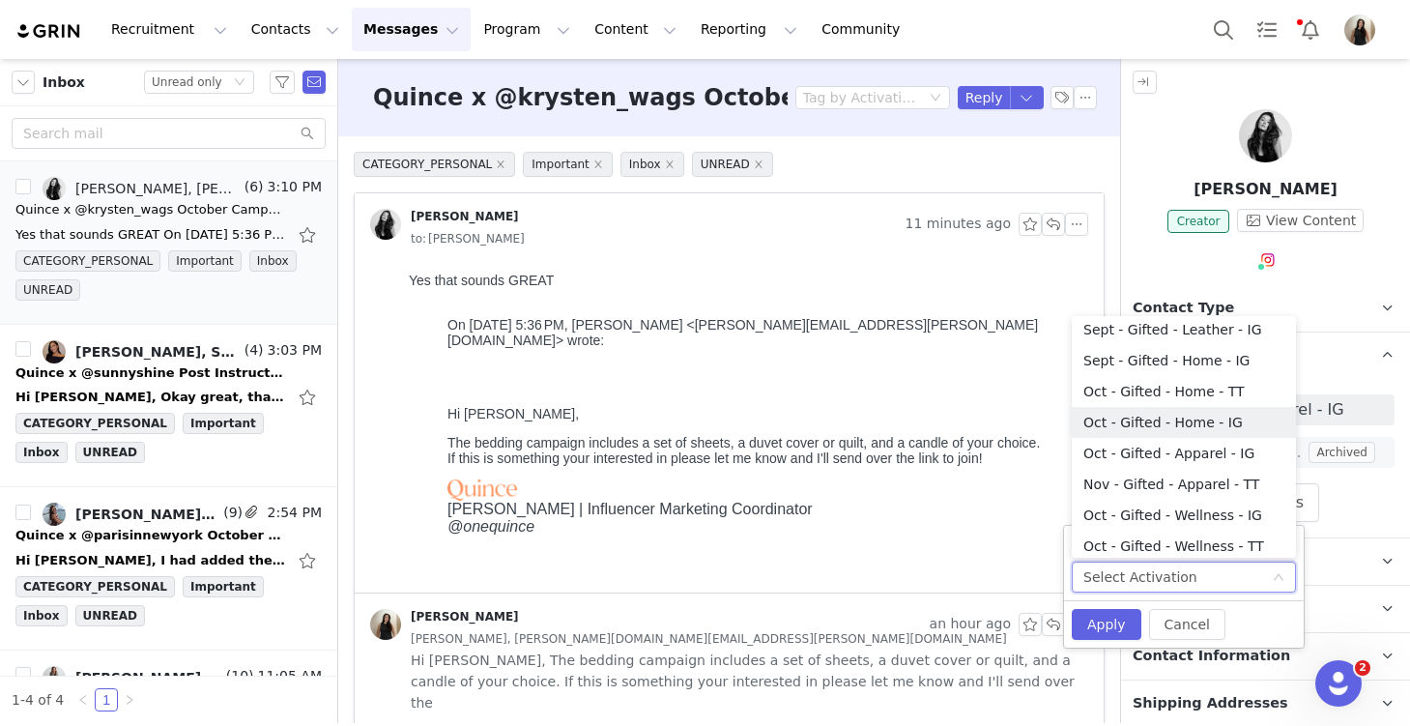
scroll to position [444, 0]
click at [1155, 415] on li "Oct - Gifted - Home - IG" at bounding box center [1184, 417] width 224 height 31
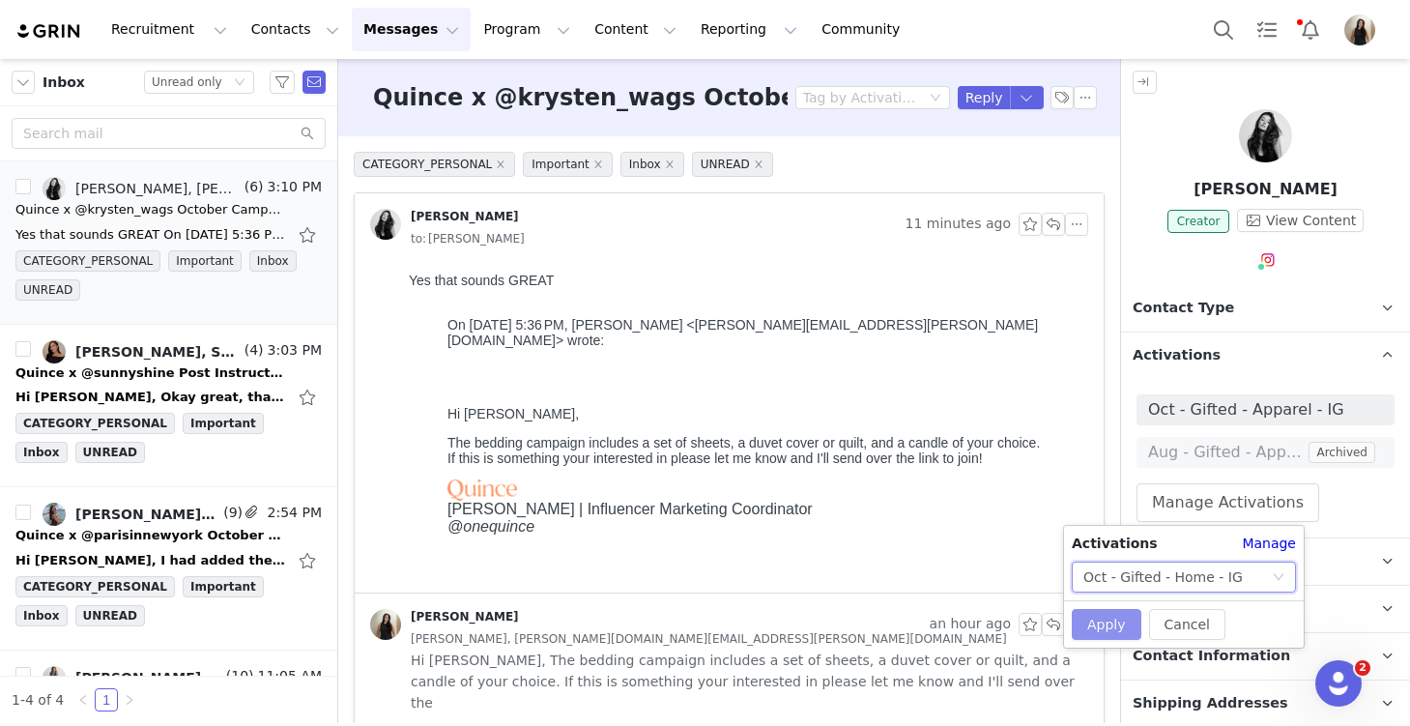
click at [1110, 619] on button "Apply" at bounding box center [1107, 624] width 70 height 31
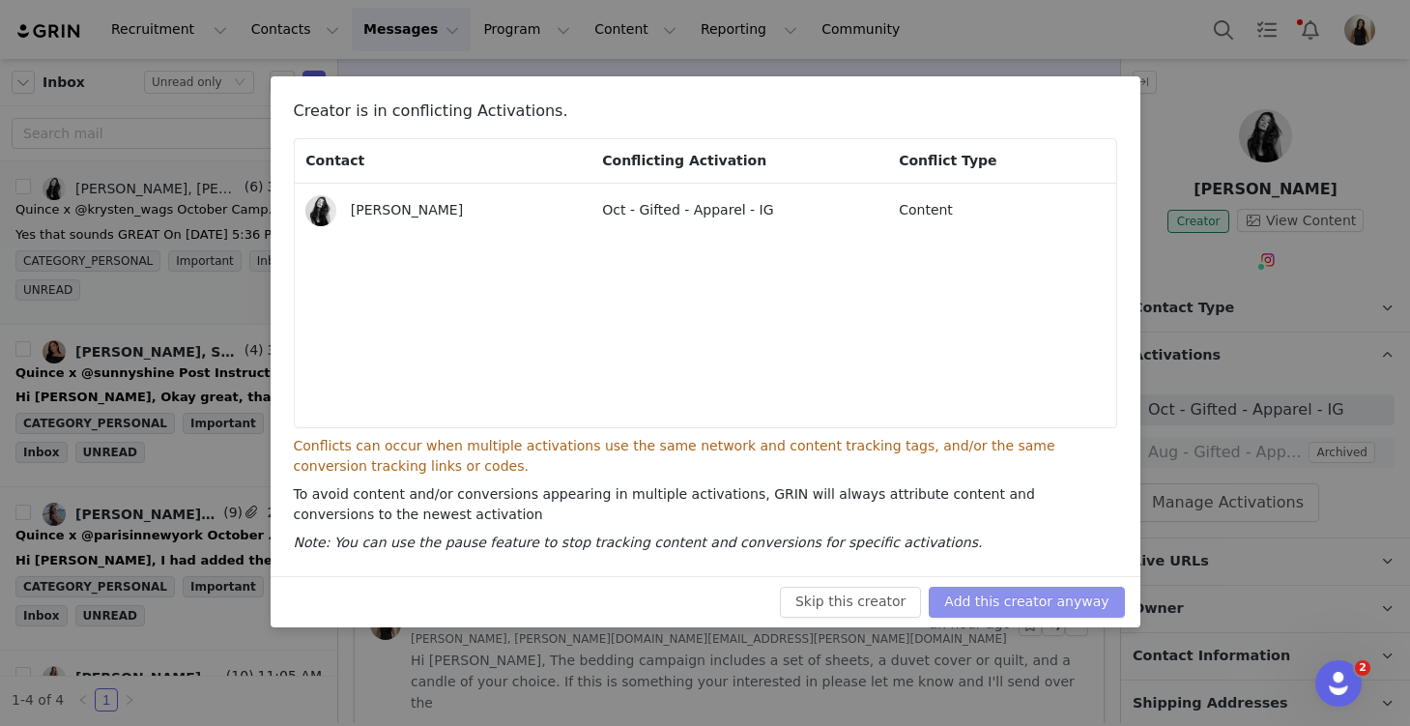
click at [1097, 600] on button "Add this creator anyway" at bounding box center [1026, 602] width 195 height 31
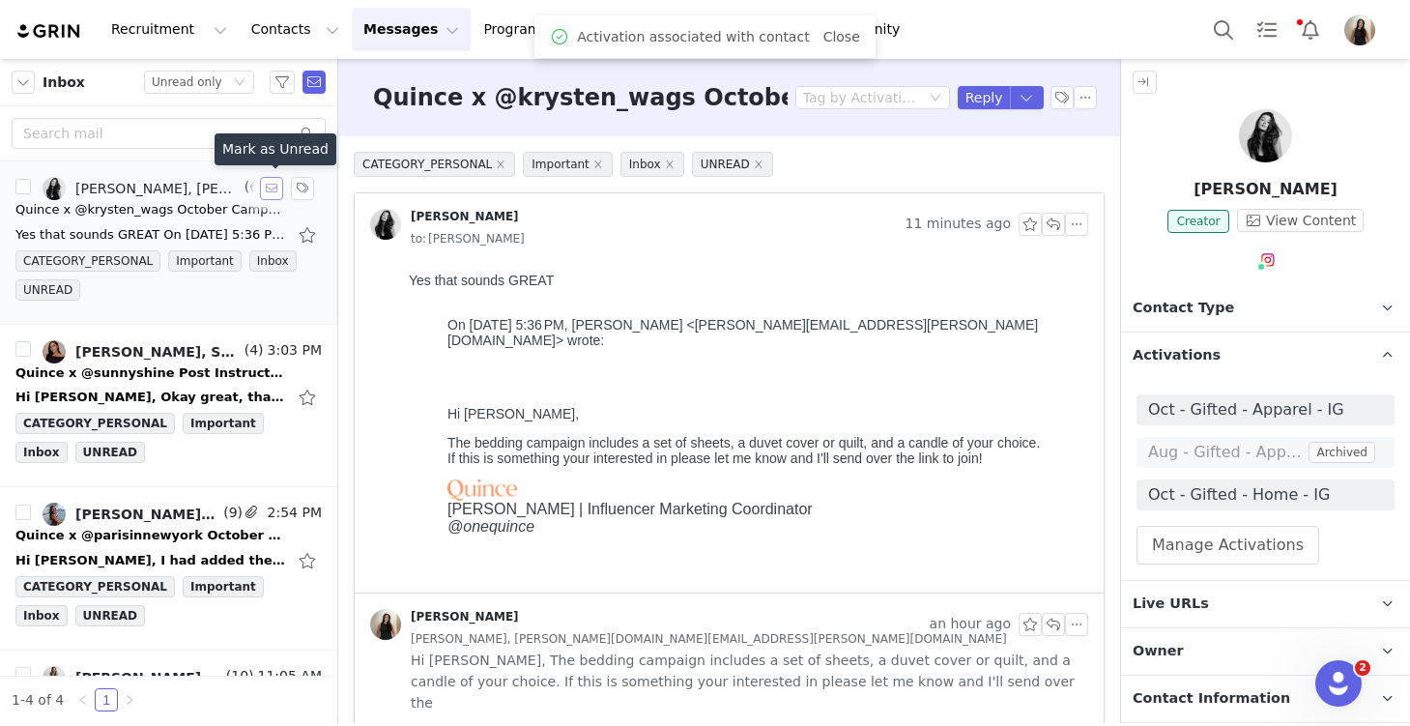
click at [273, 186] on button "button" at bounding box center [271, 188] width 23 height 23
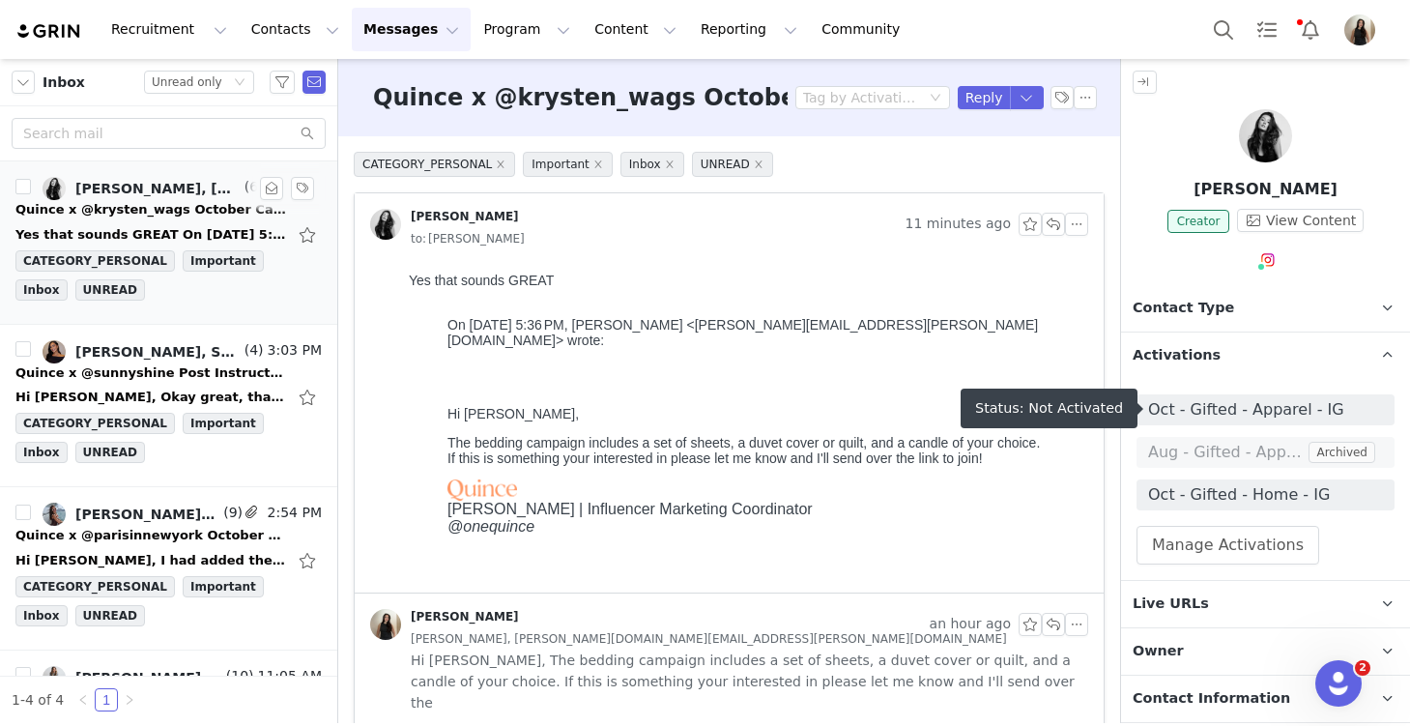
click at [1243, 407] on span "Oct - Gifted - Apparel - IG" at bounding box center [1265, 409] width 235 height 23
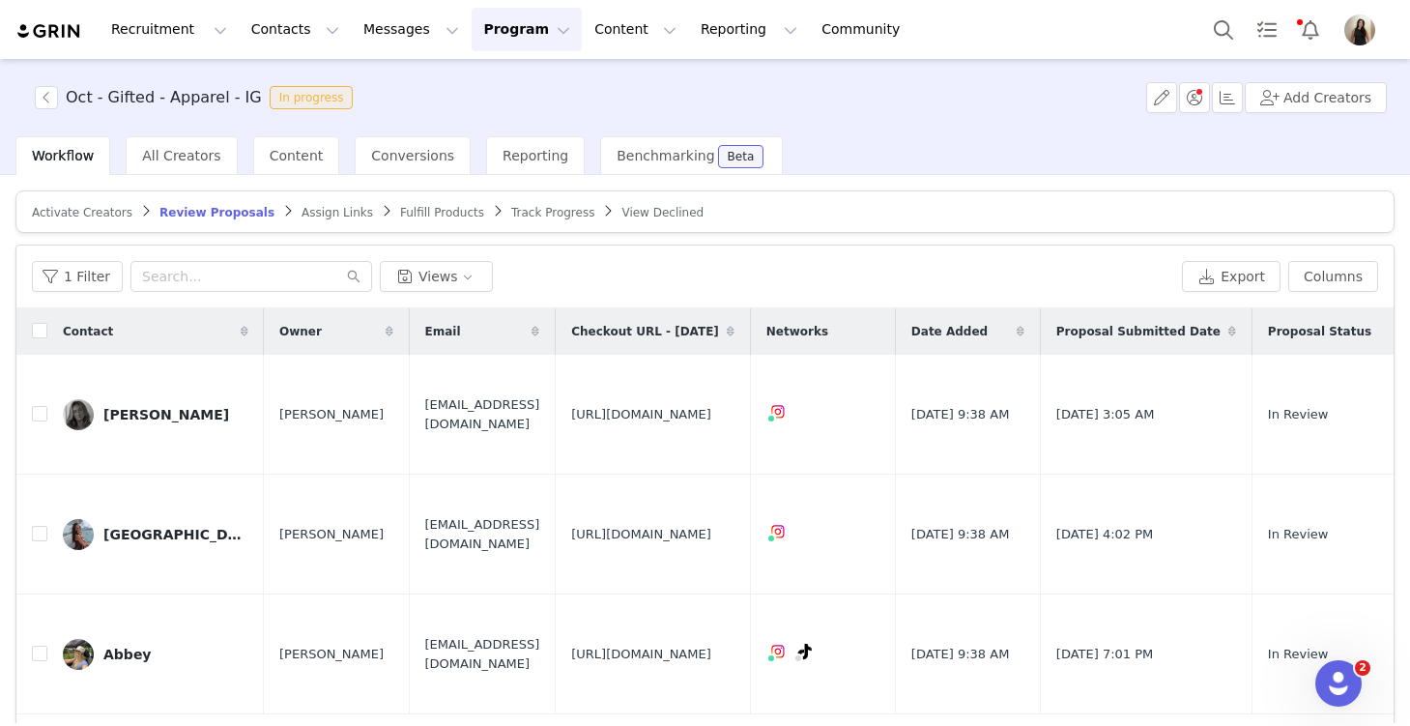
click at [62, 206] on span "Activate Creators" at bounding box center [82, 213] width 101 height 14
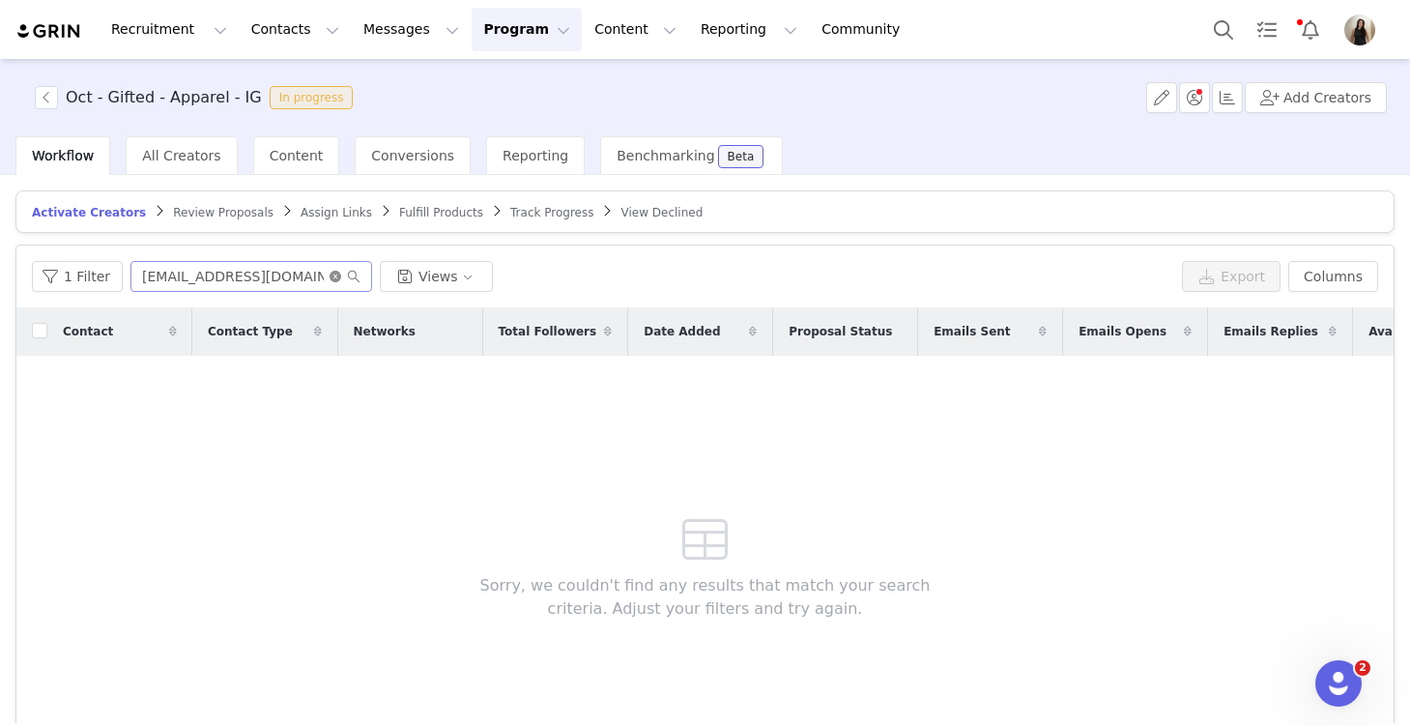
click at [331, 274] on icon "icon: close-circle" at bounding box center [336, 277] width 12 height 12
click at [277, 276] on input "text" at bounding box center [251, 276] width 242 height 31
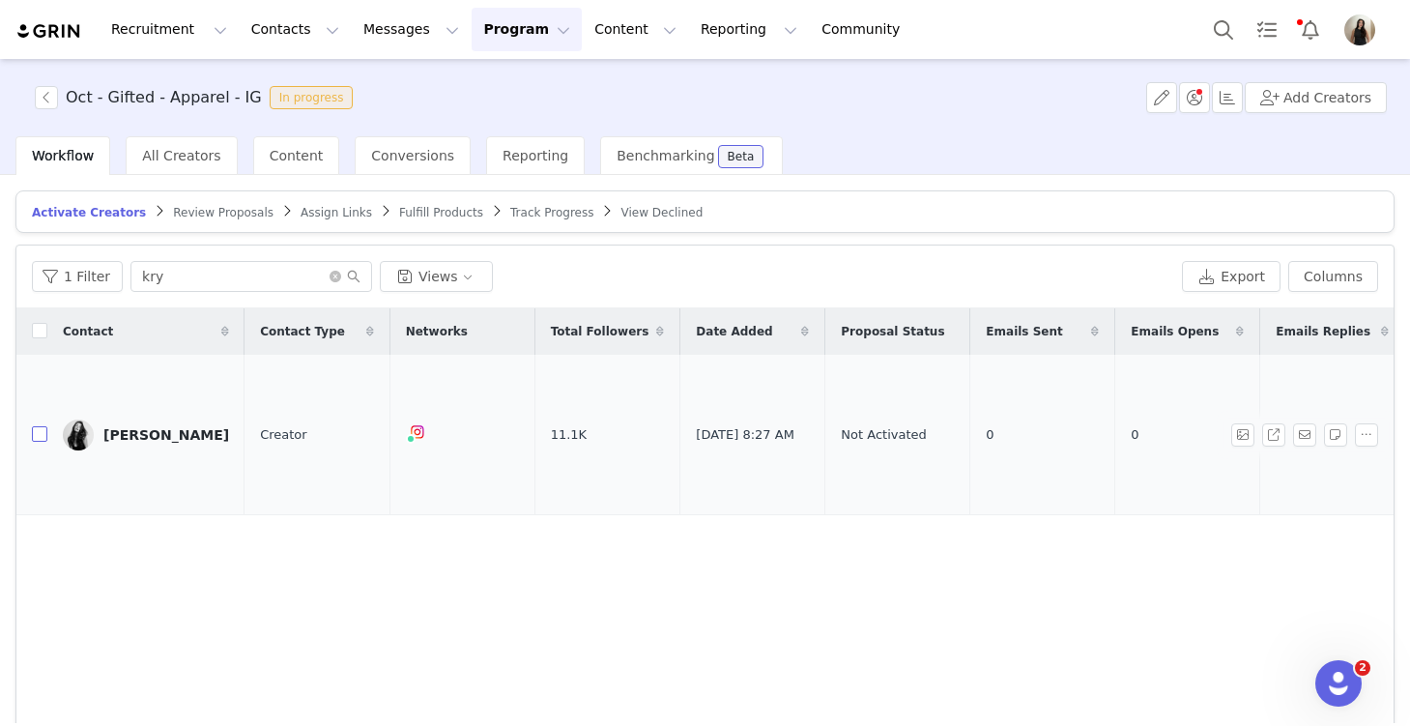
click at [38, 426] on input "checkbox" at bounding box center [39, 433] width 15 height 15
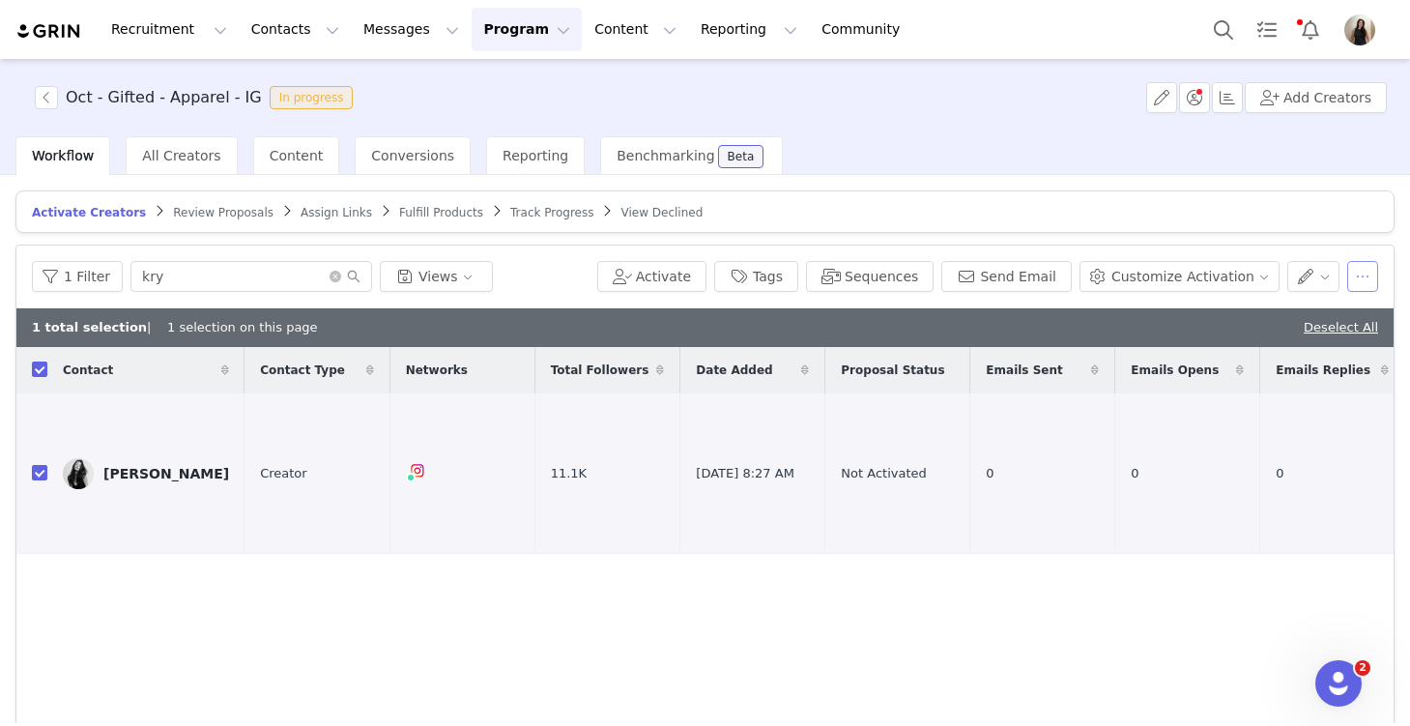
click at [1368, 274] on button "button" at bounding box center [1362, 276] width 31 height 31
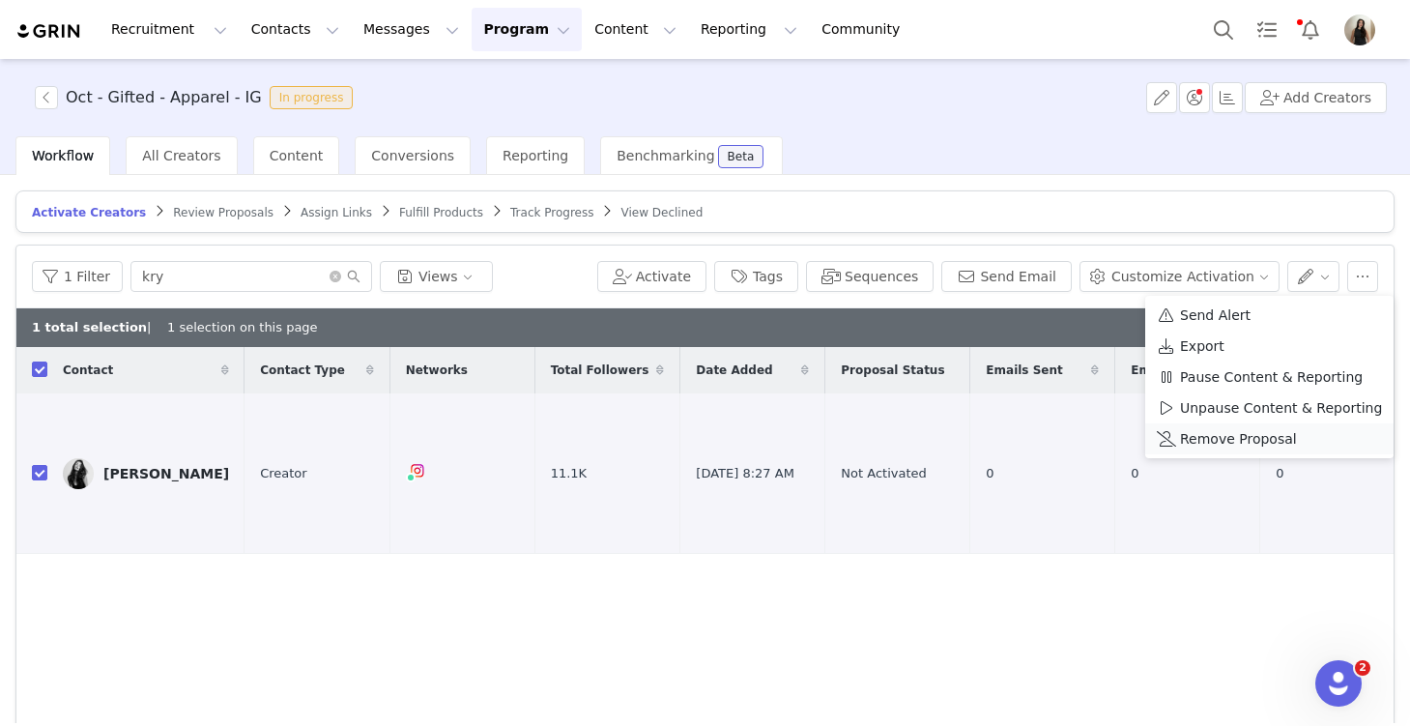
click at [1261, 432] on span "Remove Proposal" at bounding box center [1238, 438] width 117 height 21
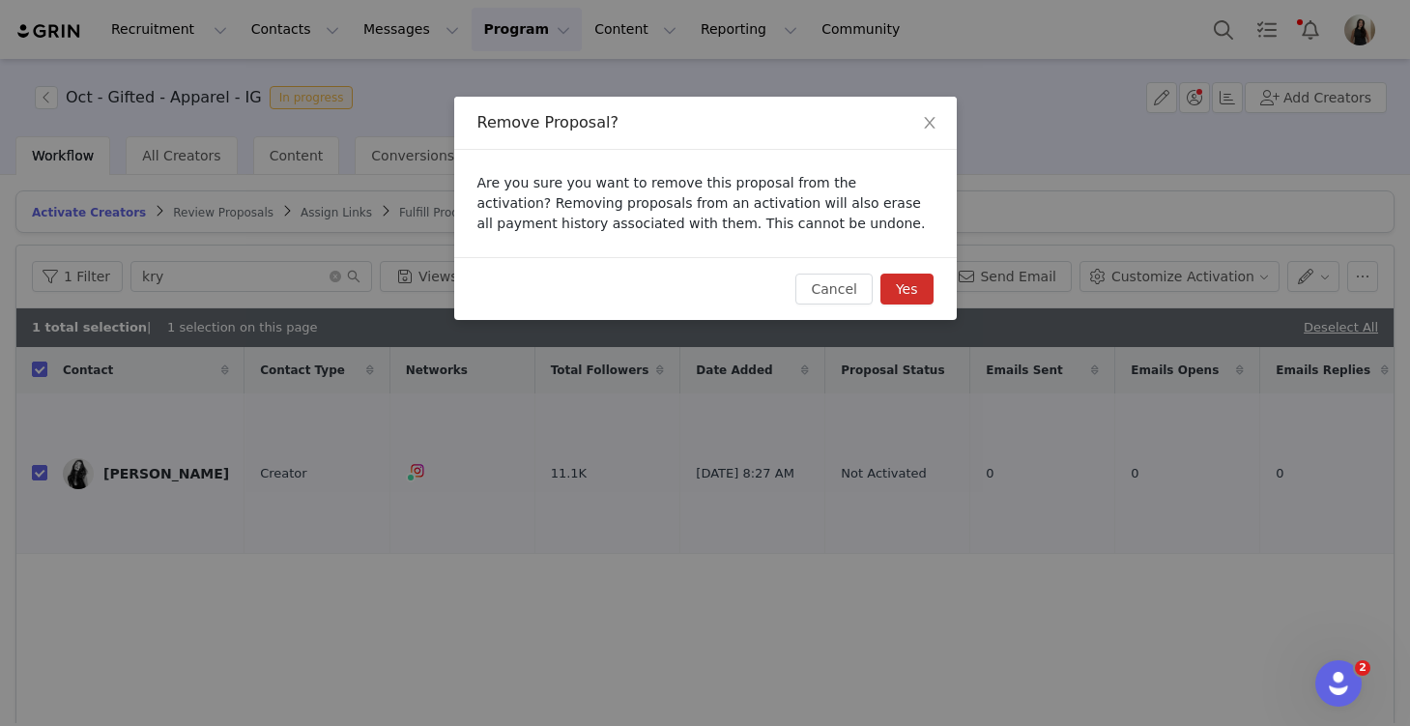
click at [911, 284] on button "Yes" at bounding box center [907, 289] width 53 height 31
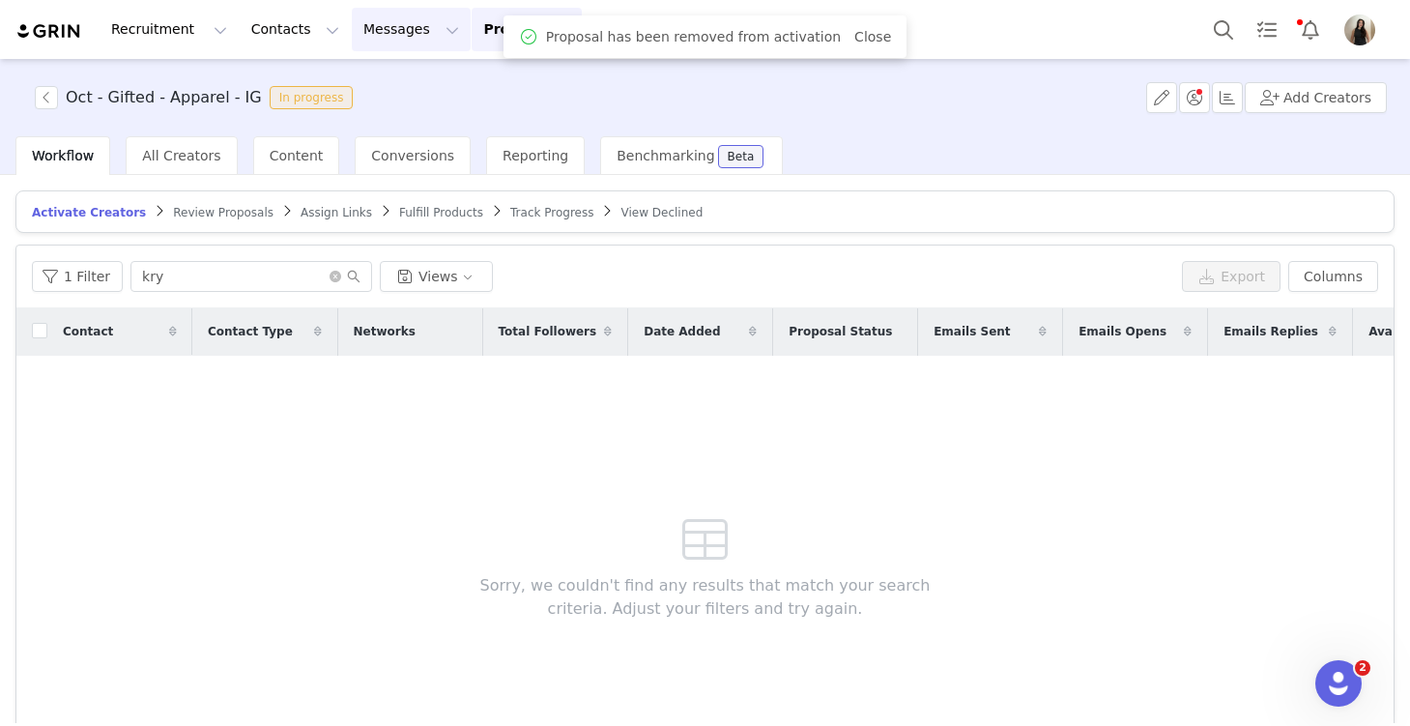
click at [374, 42] on button "Messages Messages" at bounding box center [411, 29] width 119 height 43
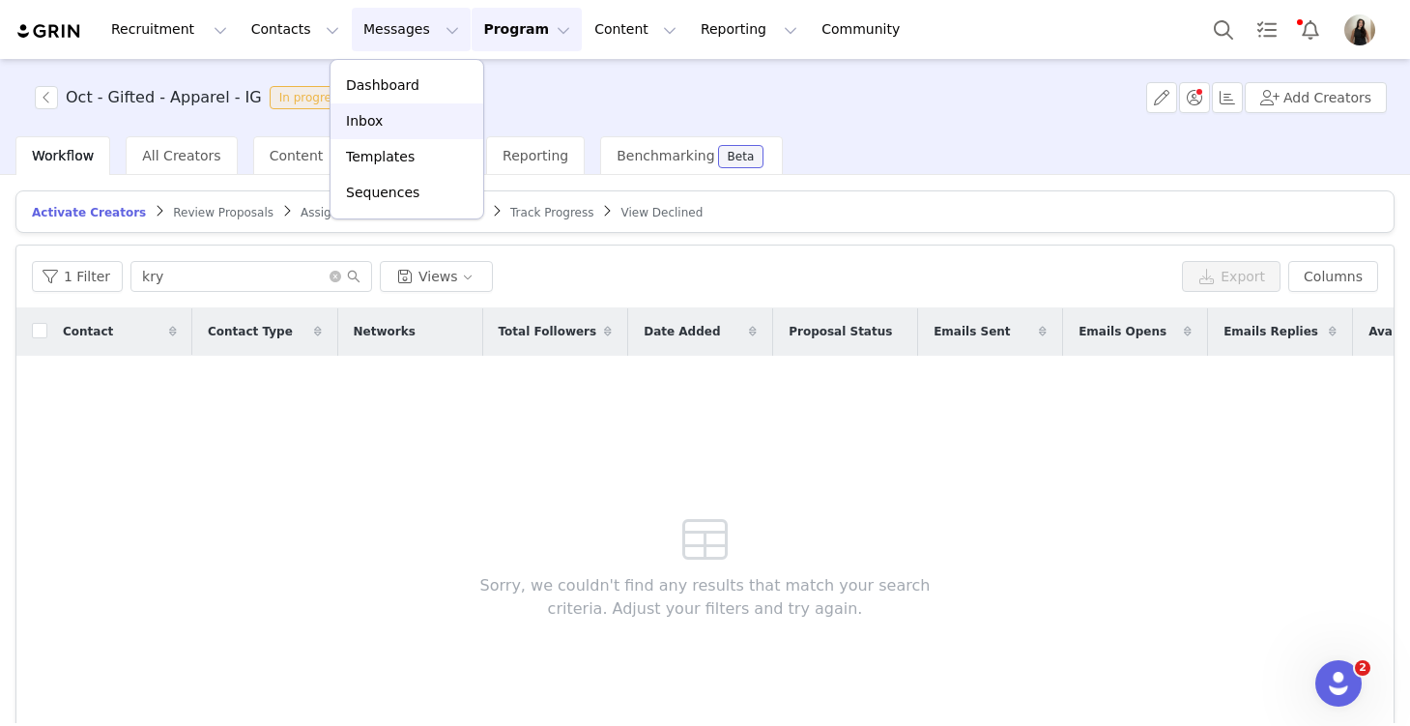
click at [386, 120] on div "Inbox" at bounding box center [407, 121] width 130 height 20
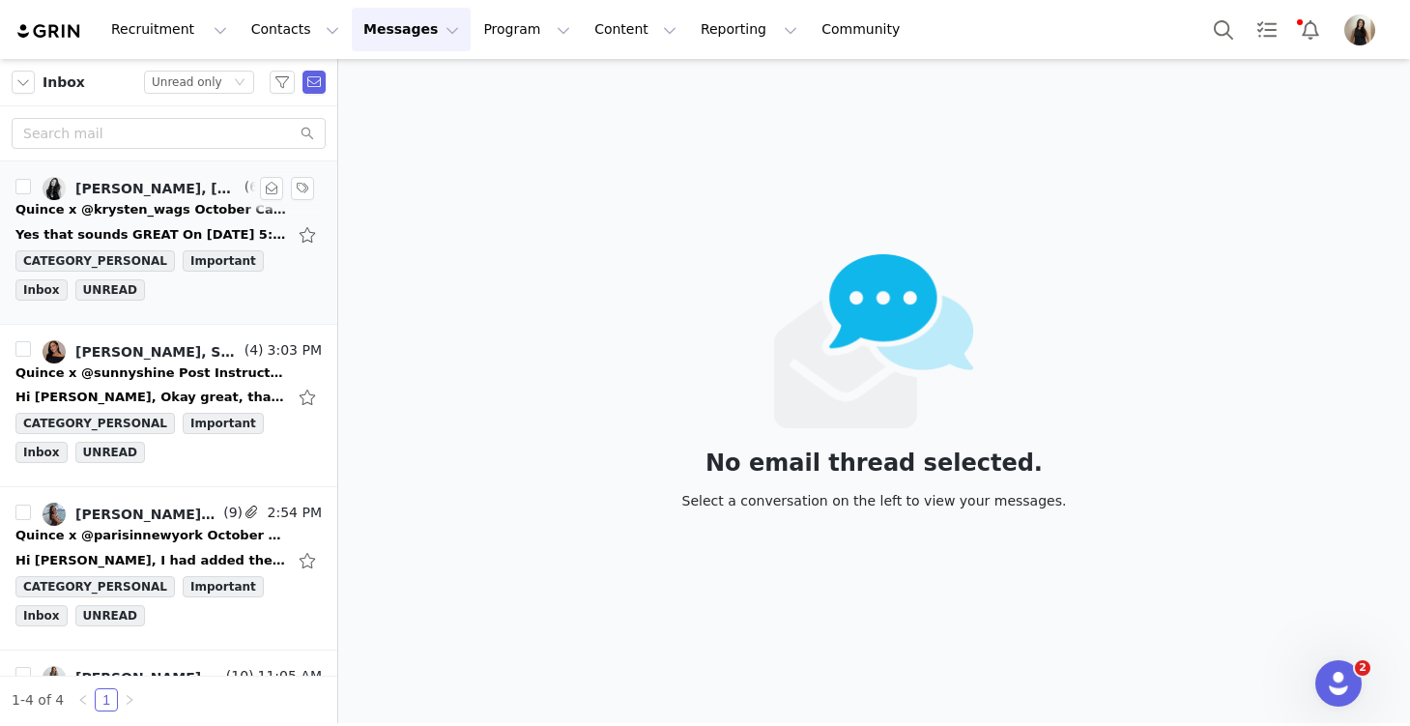
click at [120, 210] on div "Quince x @krysten_wags October Campaign!" at bounding box center [150, 209] width 271 height 19
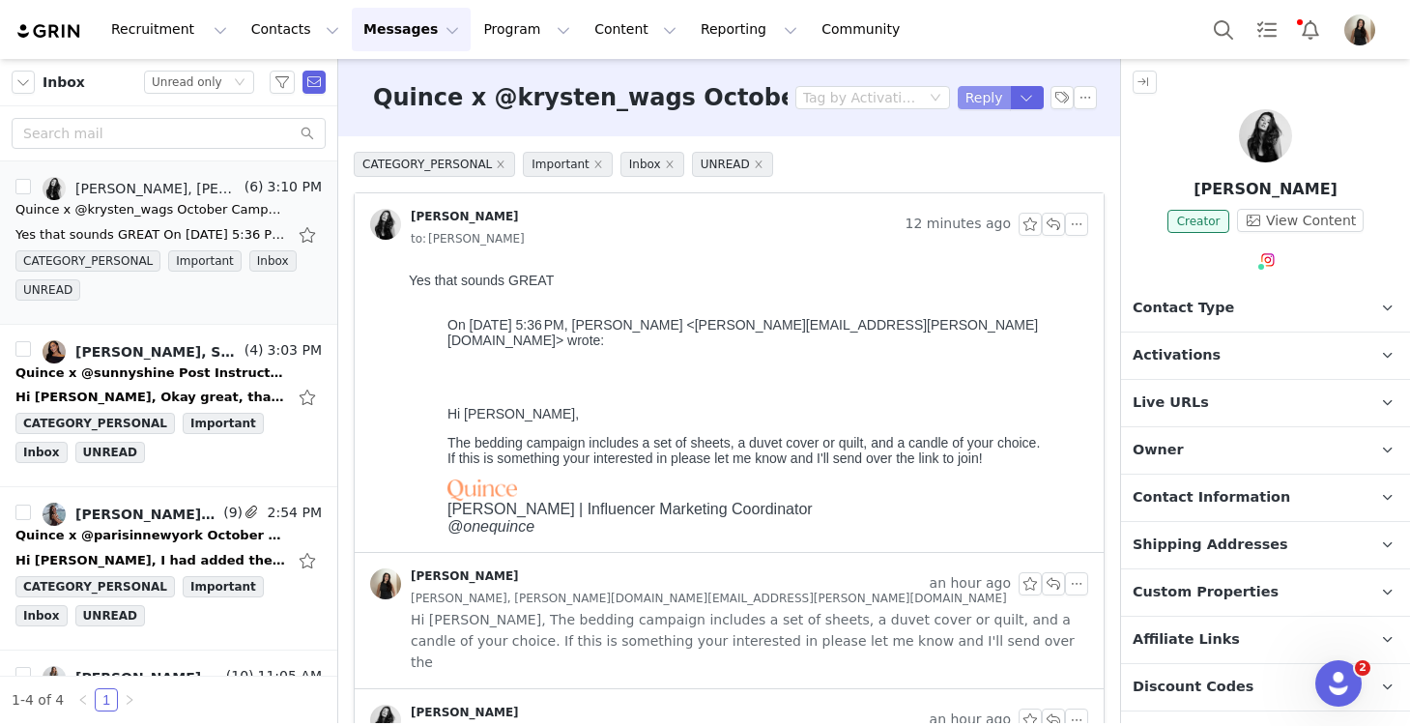
click at [976, 95] on button "Reply" at bounding box center [984, 97] width 53 height 23
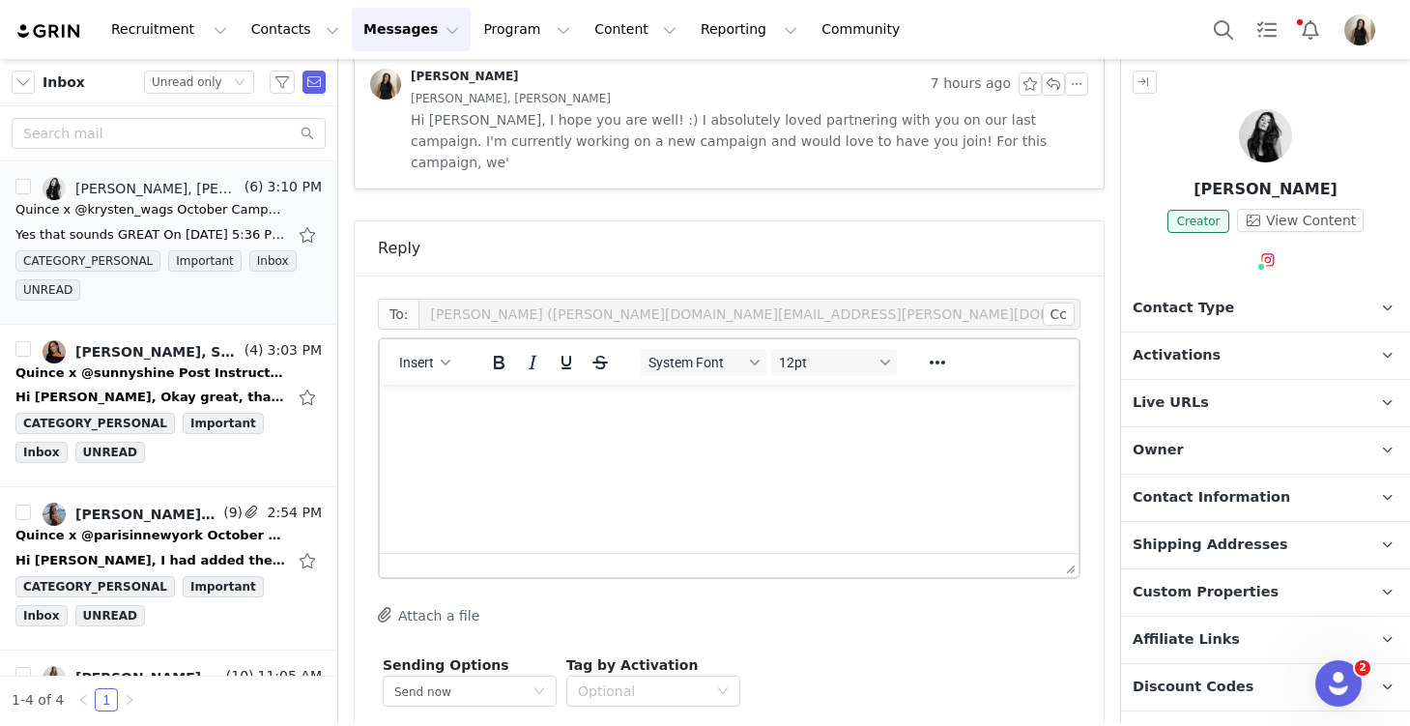
scroll to position [1037, 0]
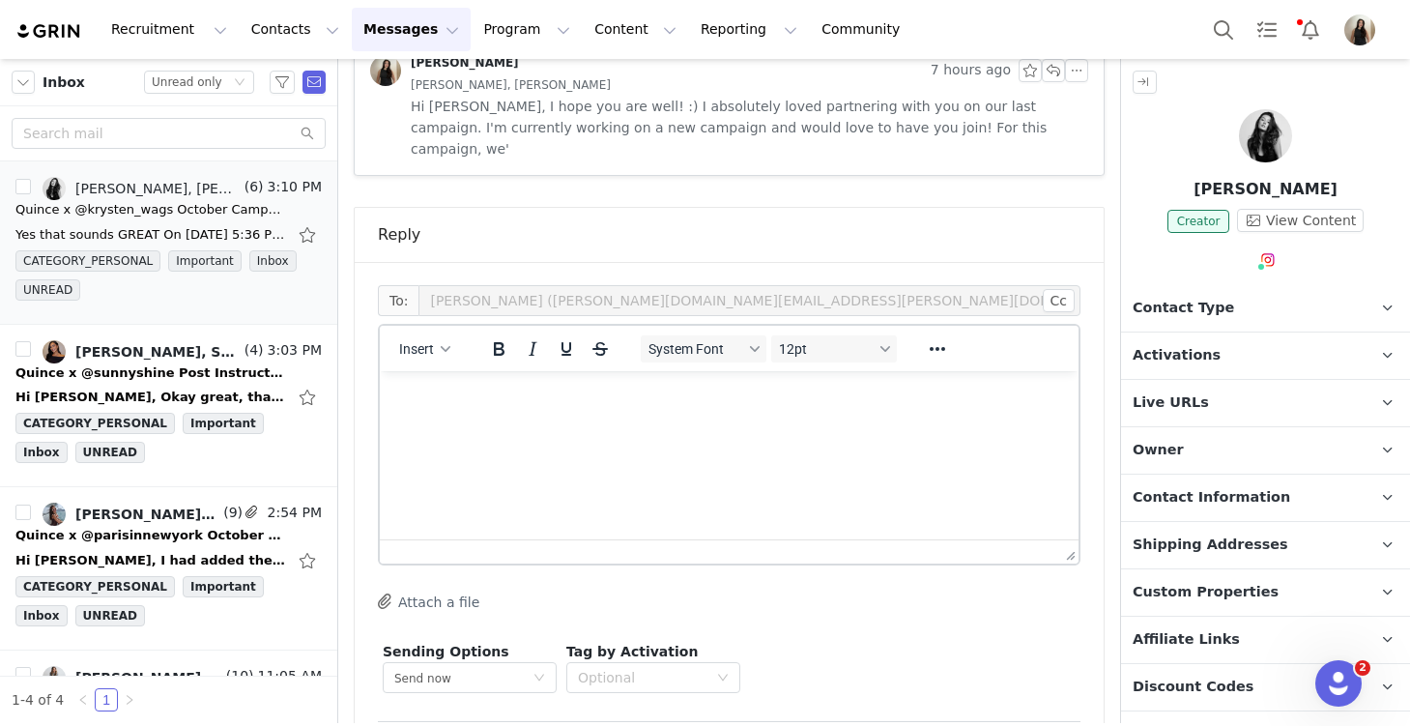
click at [487, 423] on html at bounding box center [729, 397] width 699 height 52
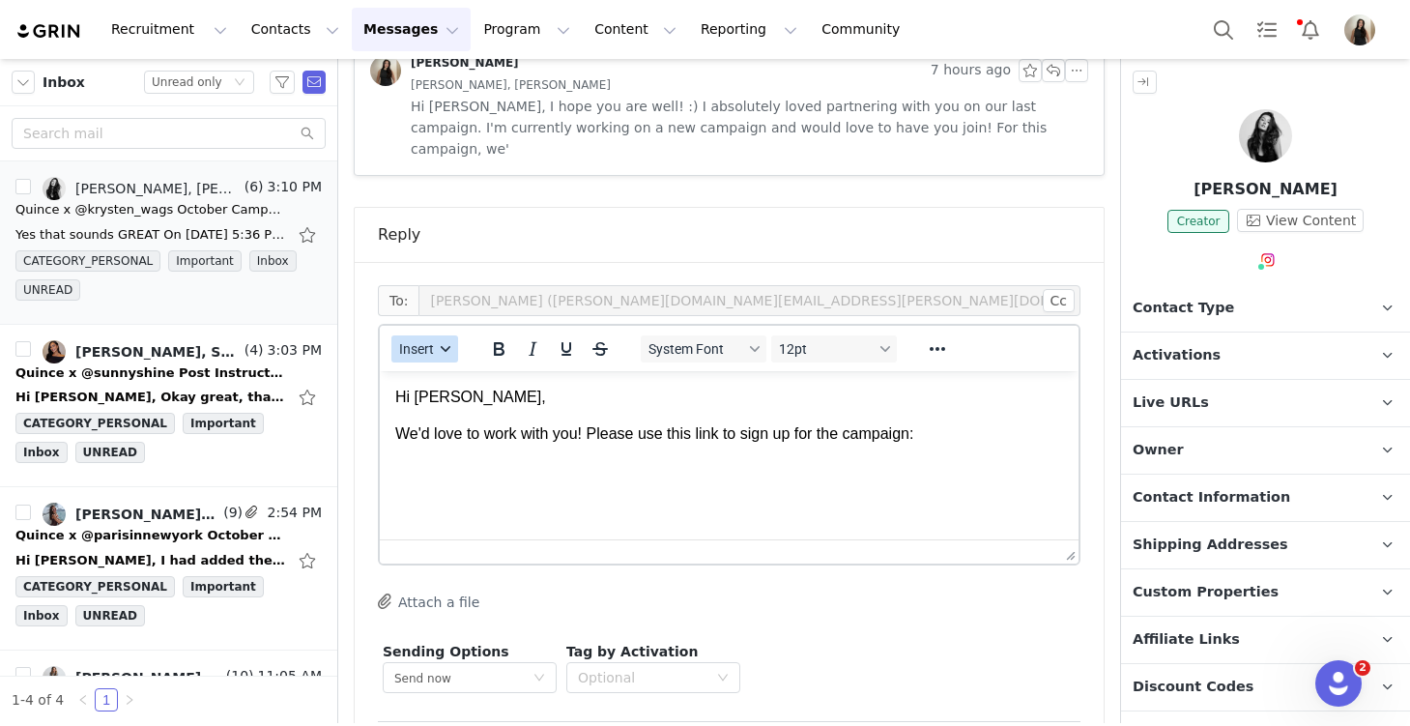
click at [435, 335] on button "Insert" at bounding box center [424, 348] width 67 height 27
click at [447, 329] on div "Insert Variable" at bounding box center [495, 328] width 174 height 23
click at [419, 341] on span "Insert" at bounding box center [416, 348] width 35 height 15
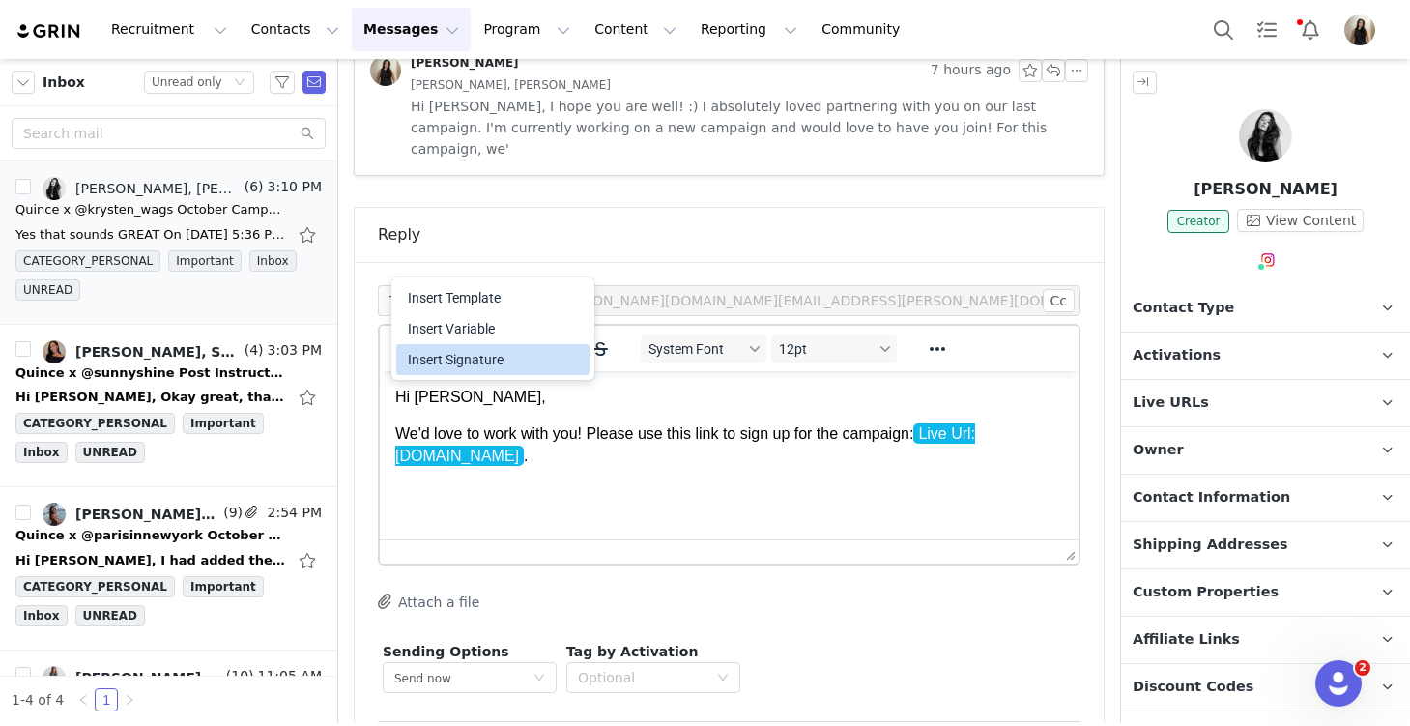
click at [455, 364] on div "Insert Signature" at bounding box center [495, 359] width 174 height 23
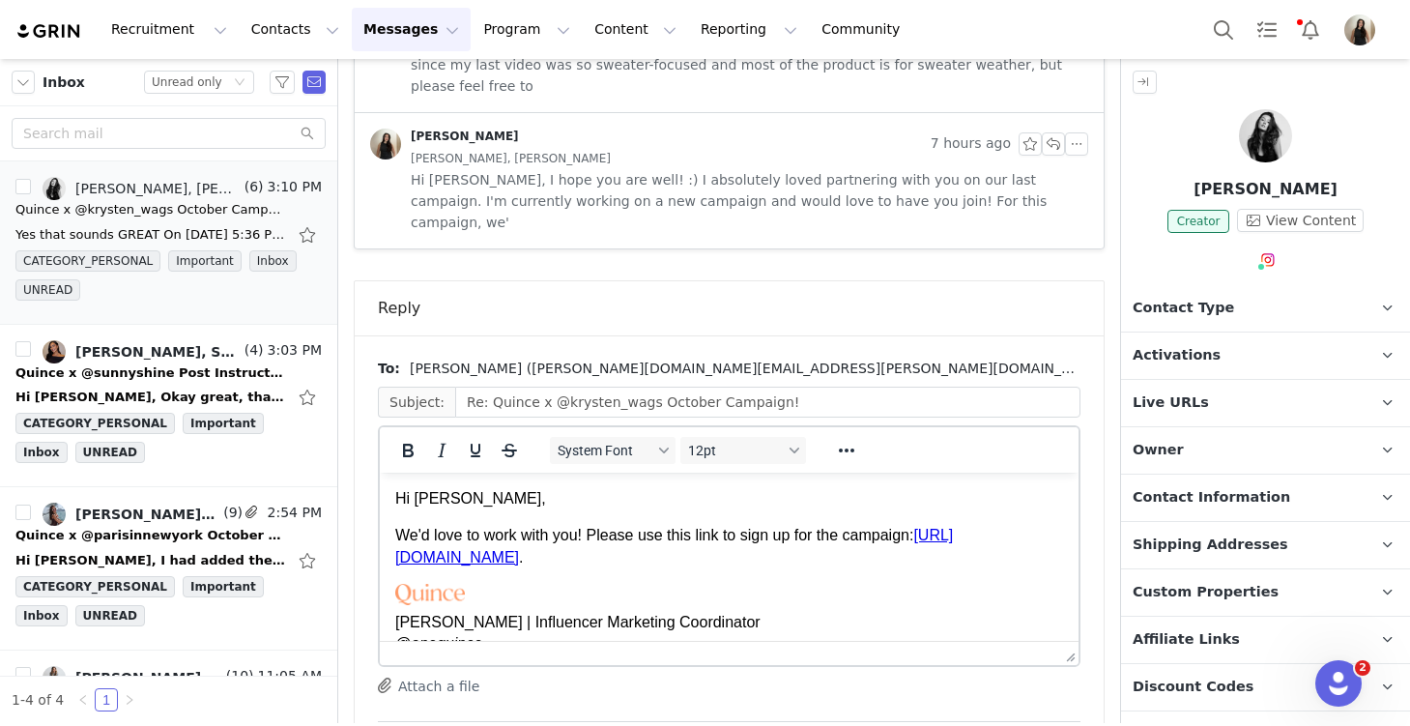
scroll to position [0, 0]
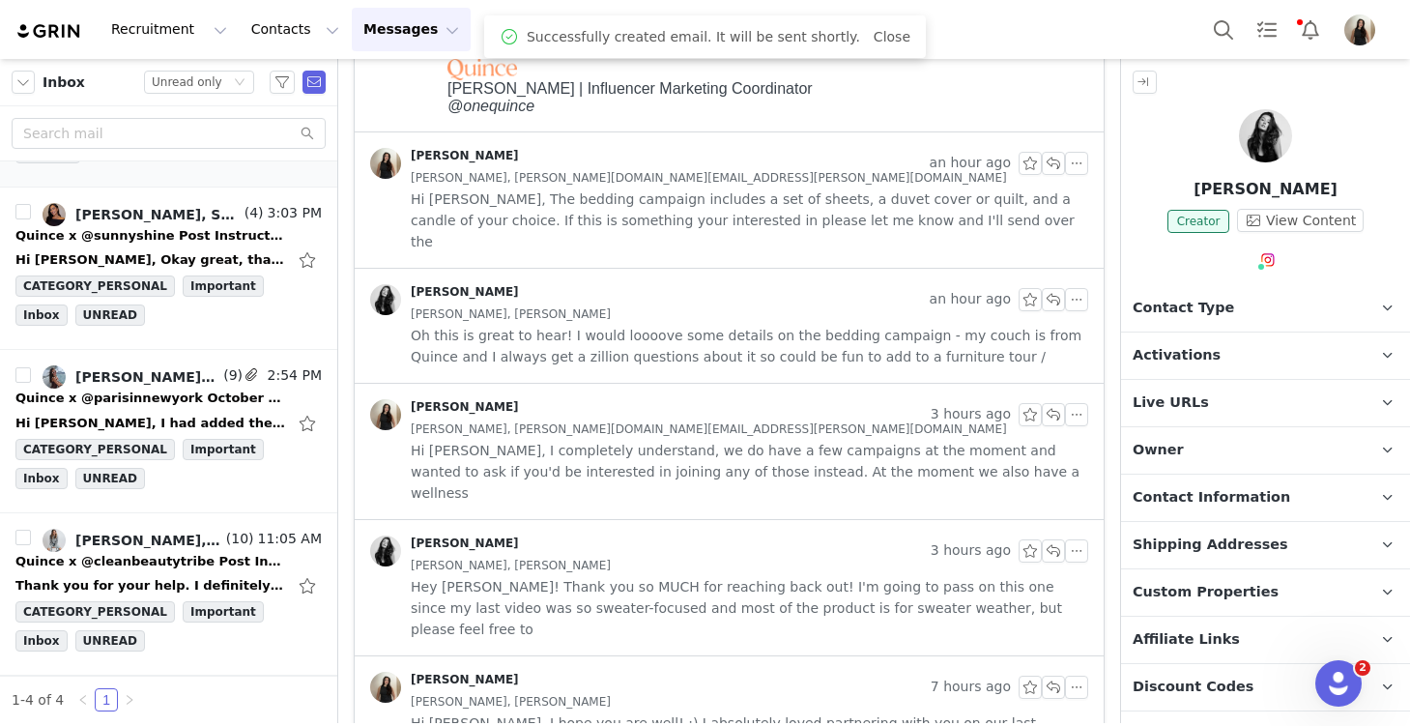
scroll to position [100, 0]
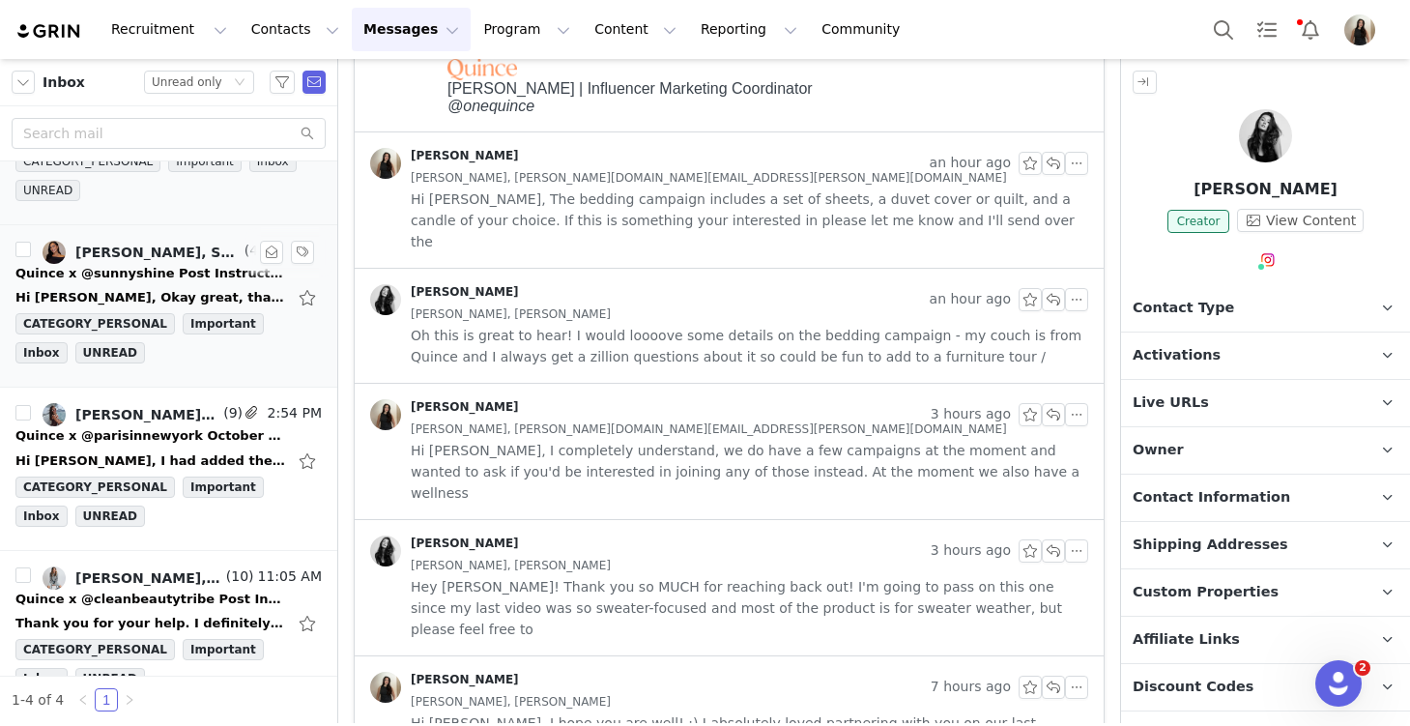
click at [114, 274] on div "Quince x @sunnyshine Post Instructions!" at bounding box center [150, 273] width 271 height 19
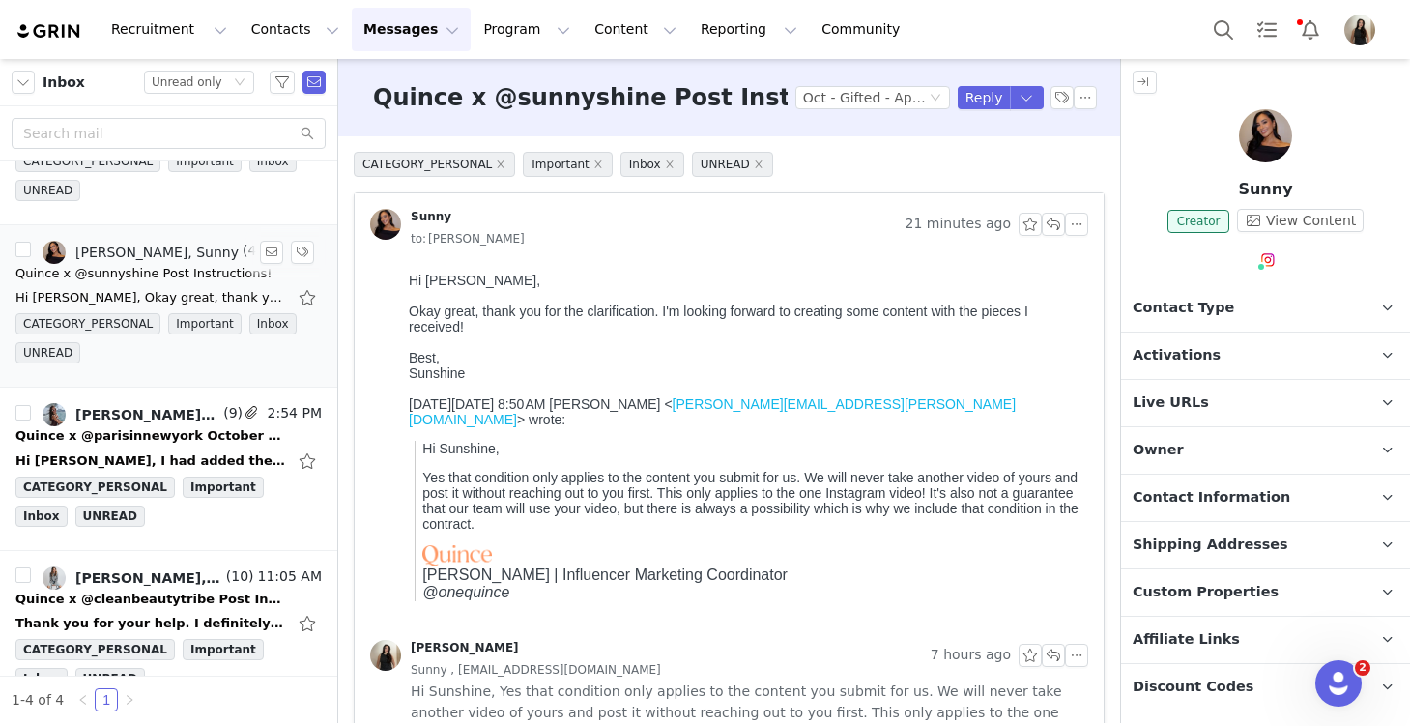
scroll to position [137, 0]
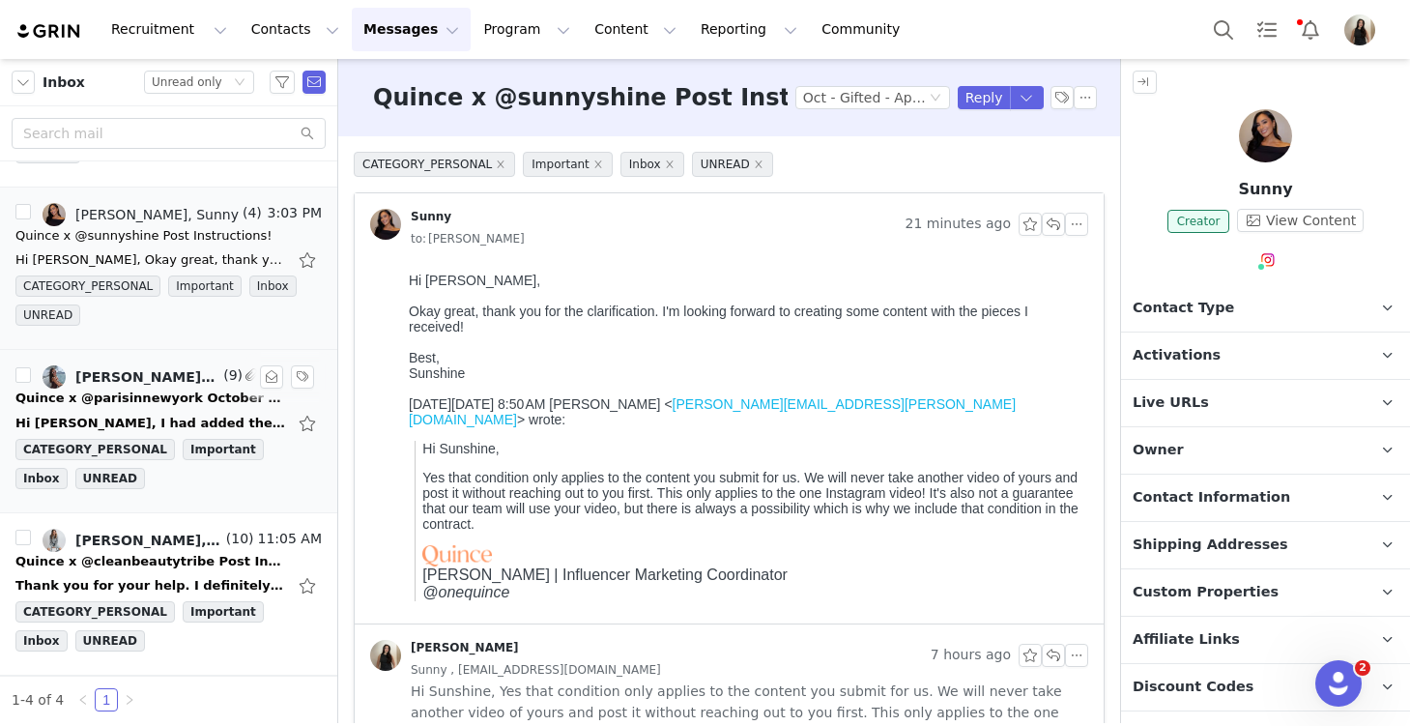
click at [126, 409] on div "Hi Alex, I had added the white poplin shirt but it is now out of stock, so I ha…" at bounding box center [168, 423] width 306 height 31
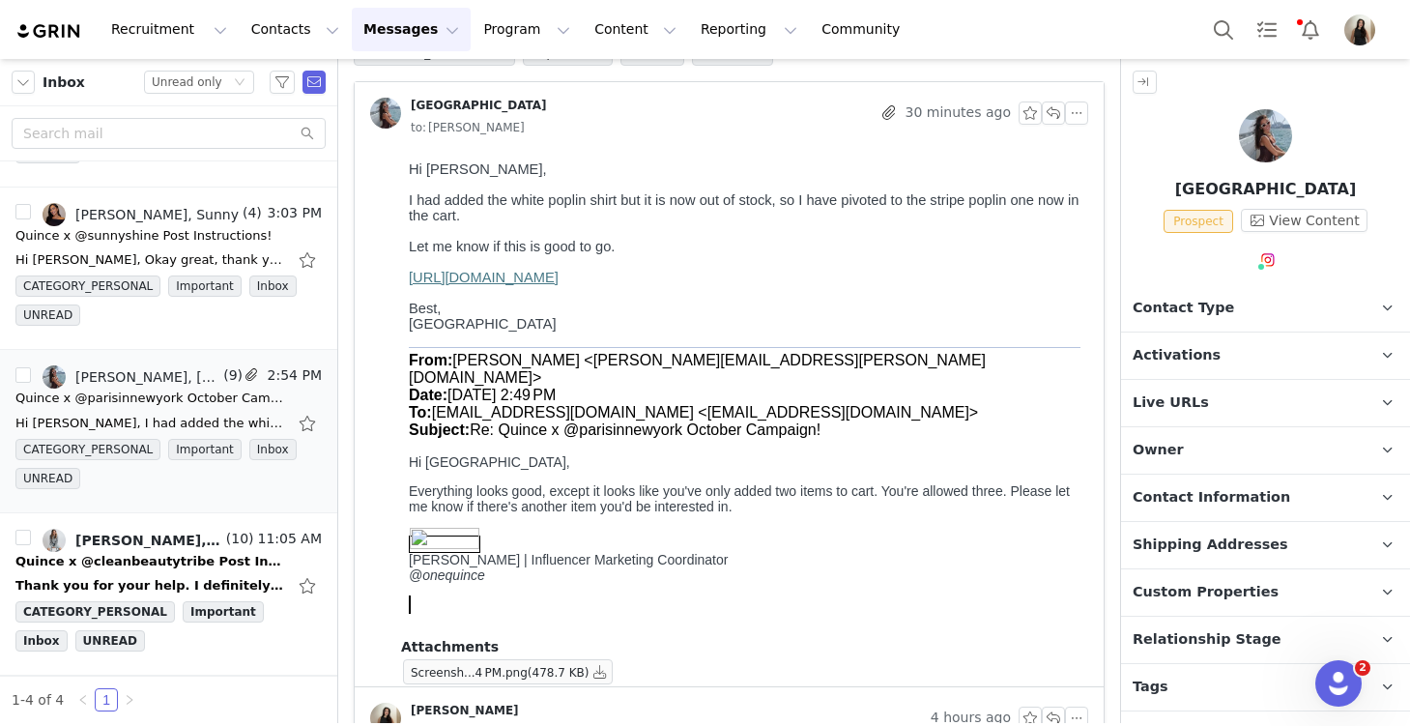
scroll to position [108, 0]
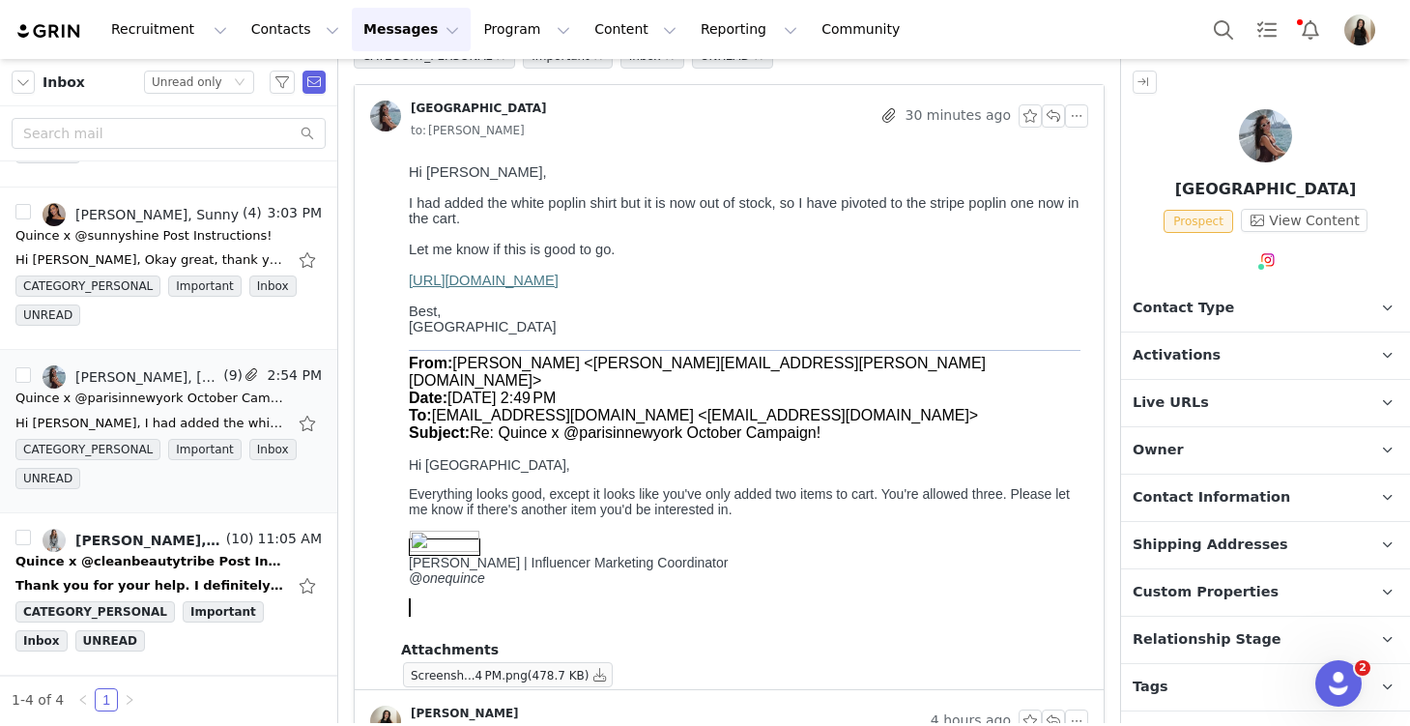
click at [1208, 350] on span "Activations" at bounding box center [1177, 355] width 88 height 21
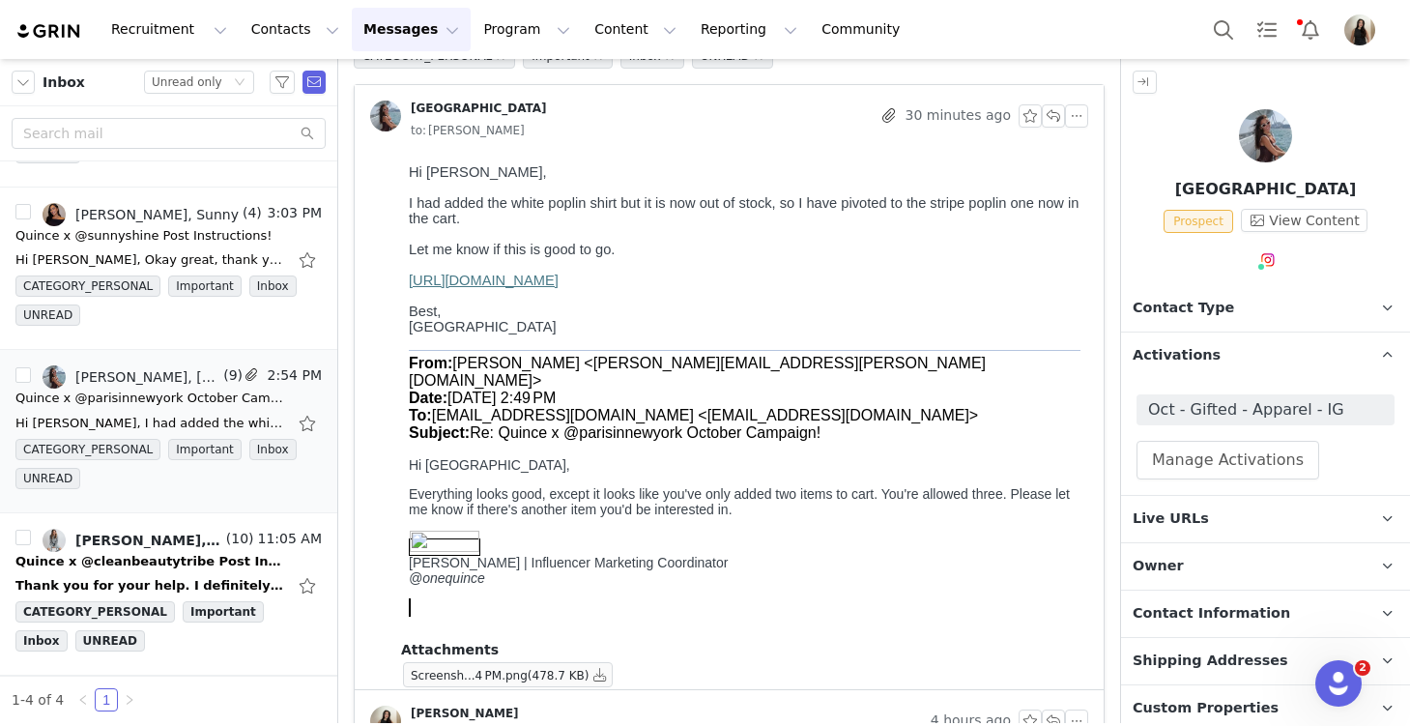
click at [1209, 349] on span "Activations" at bounding box center [1177, 355] width 88 height 21
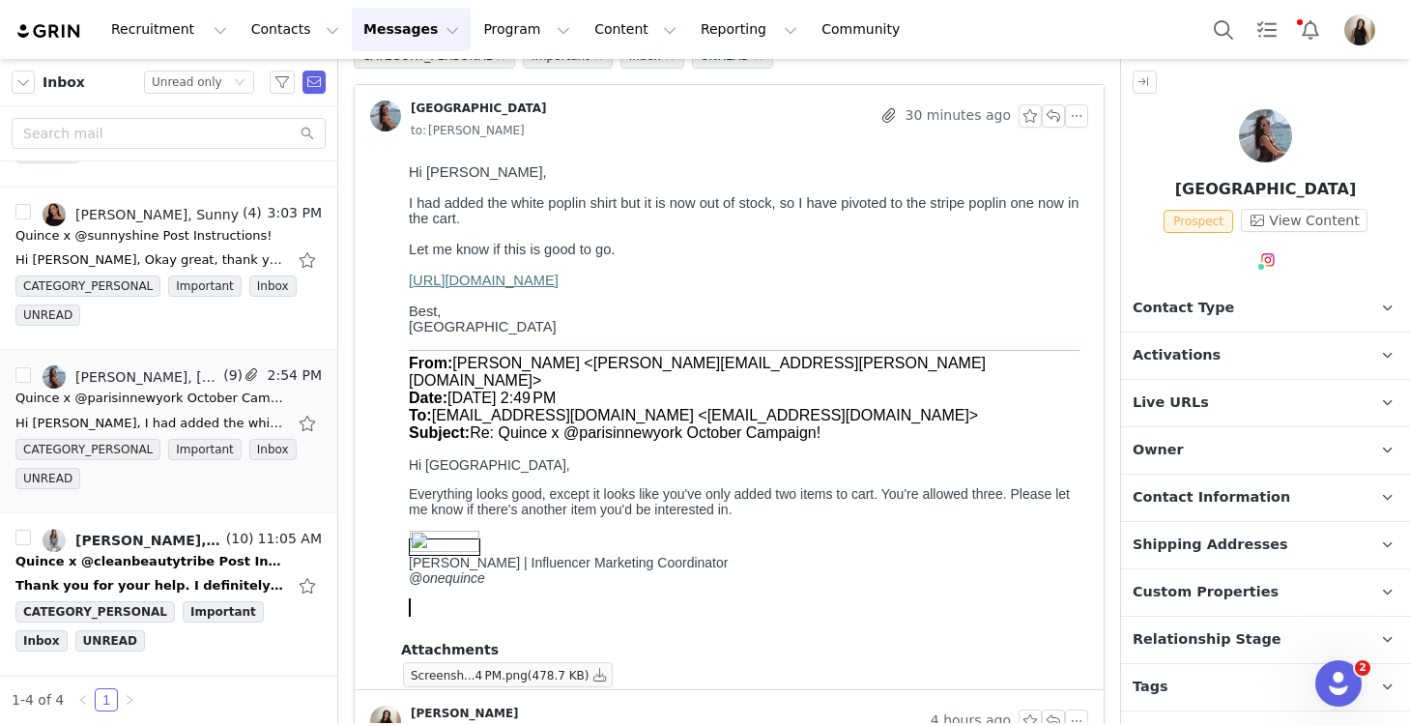
click at [559, 288] on link "https://www.quince.com/cart" at bounding box center [484, 280] width 150 height 15
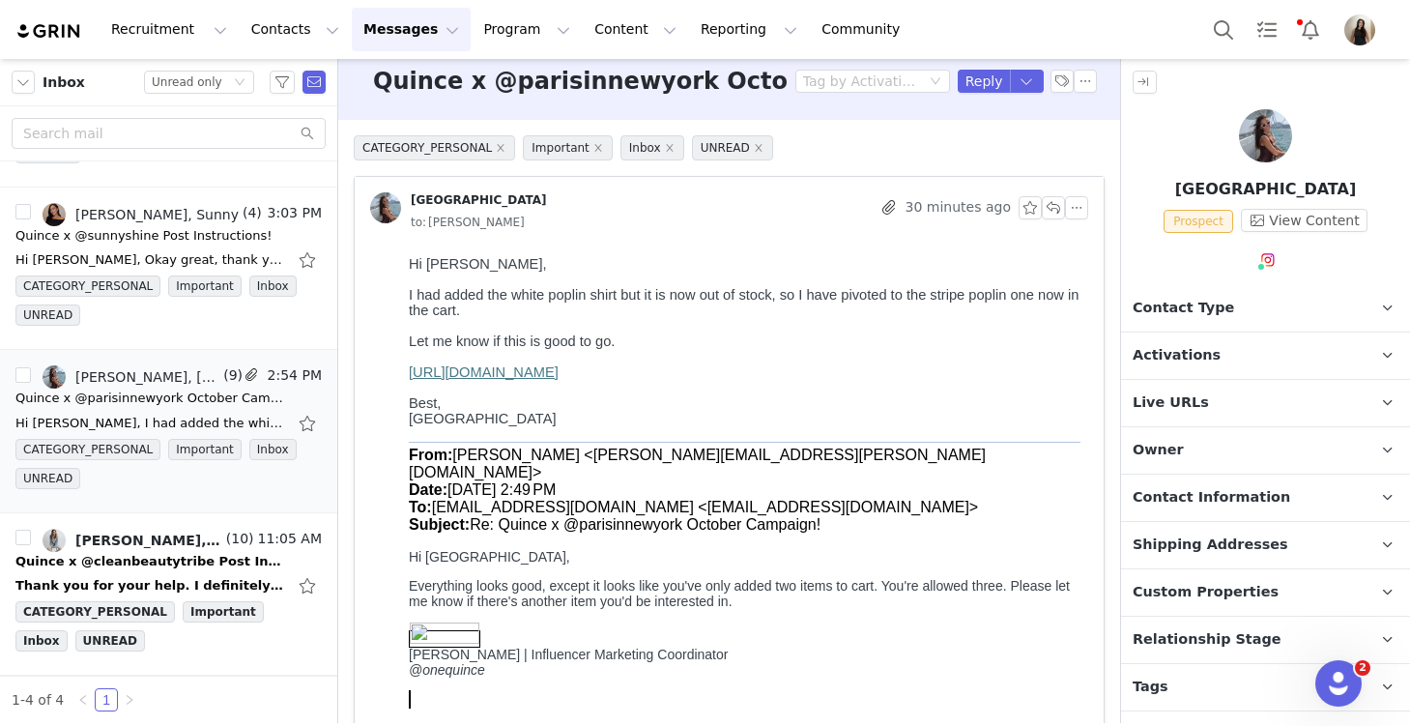
scroll to position [0, 0]
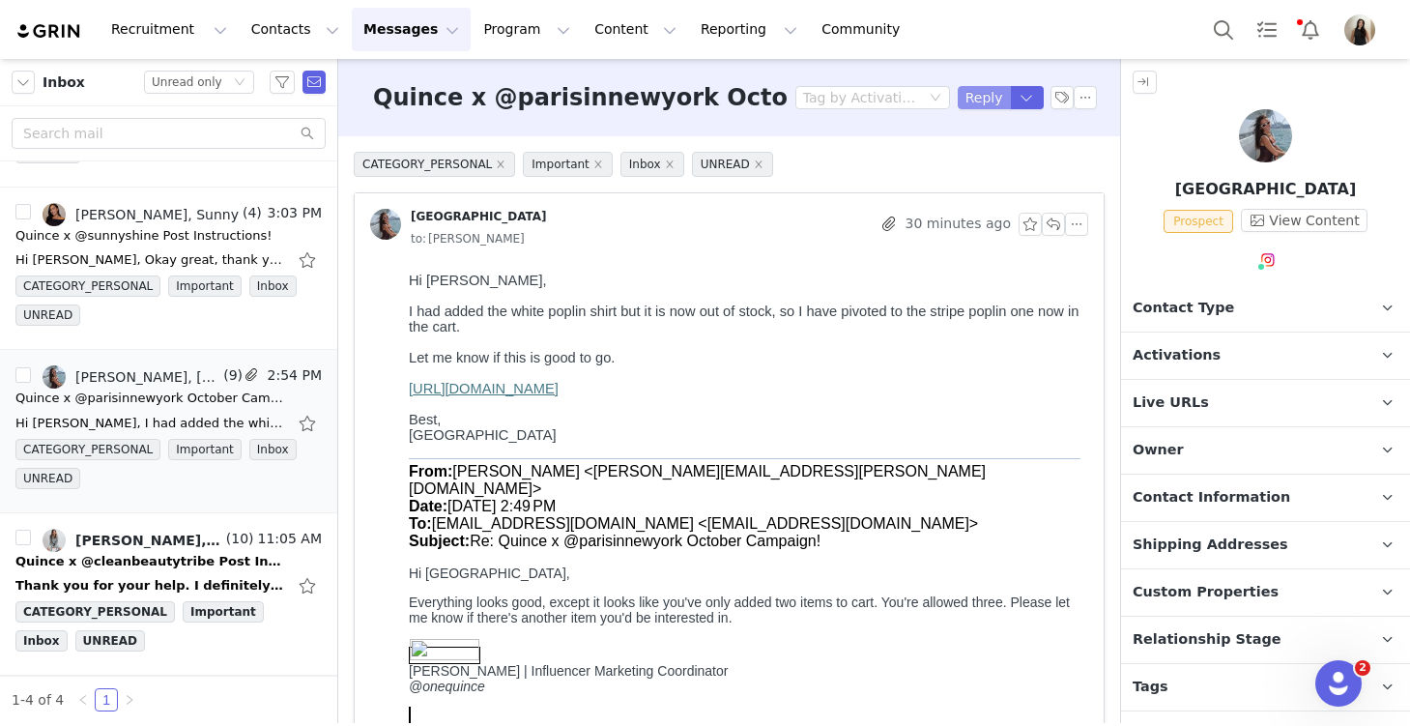
click at [982, 96] on button "Reply" at bounding box center [984, 97] width 53 height 23
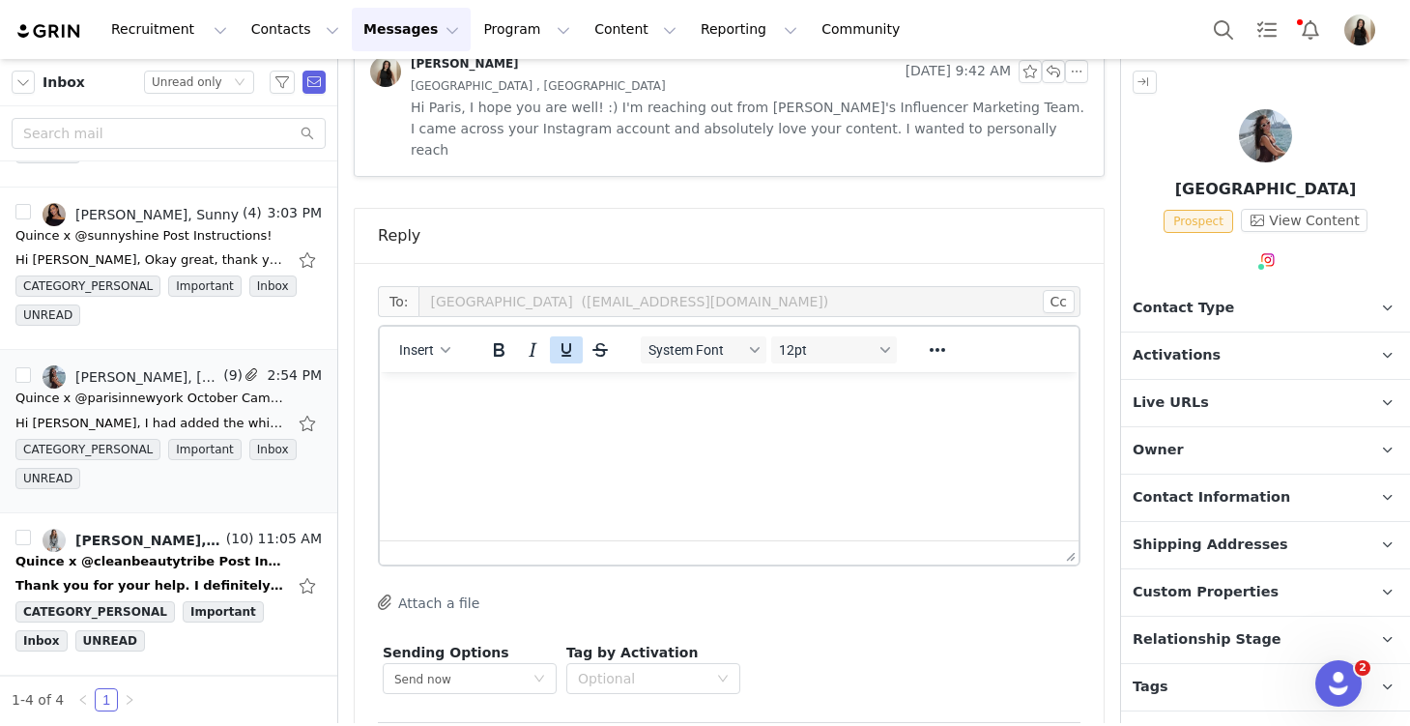
scroll to position [1649, 0]
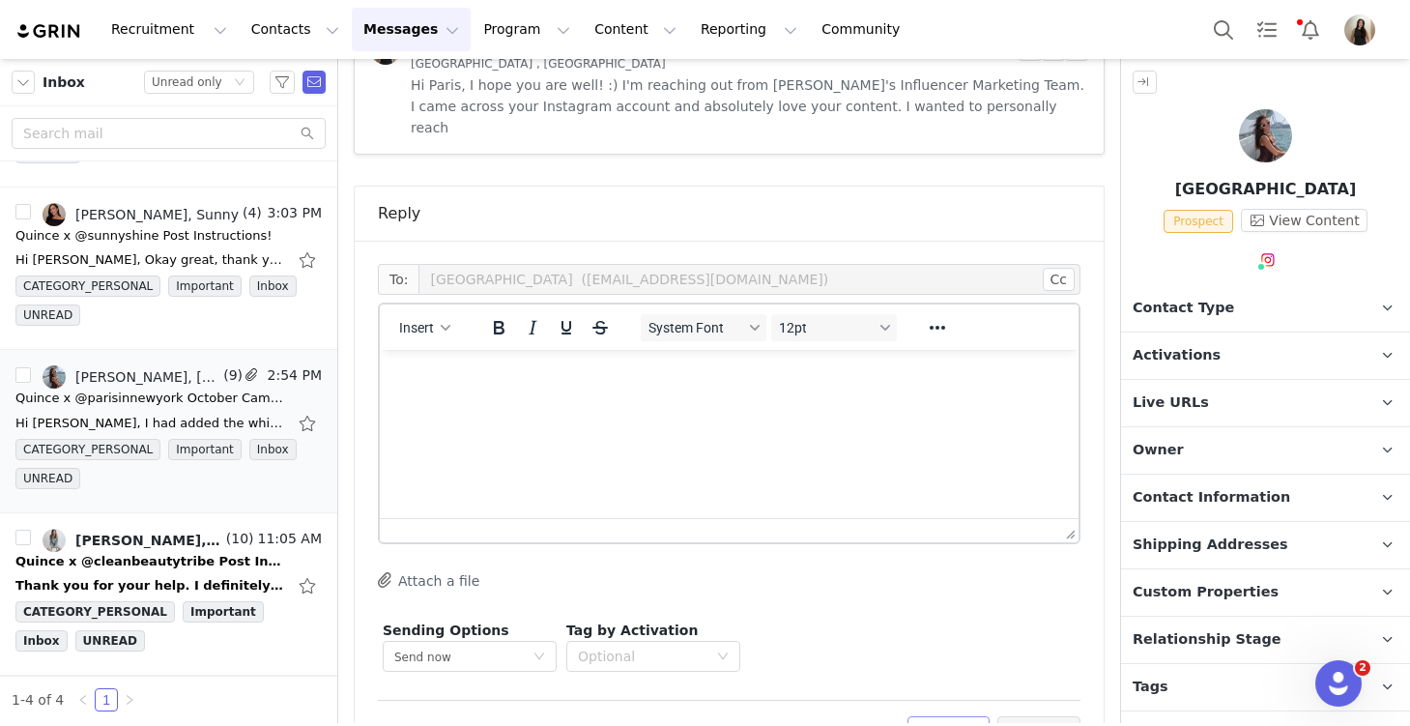
click at [951, 716] on button "Discard" at bounding box center [949, 731] width 82 height 31
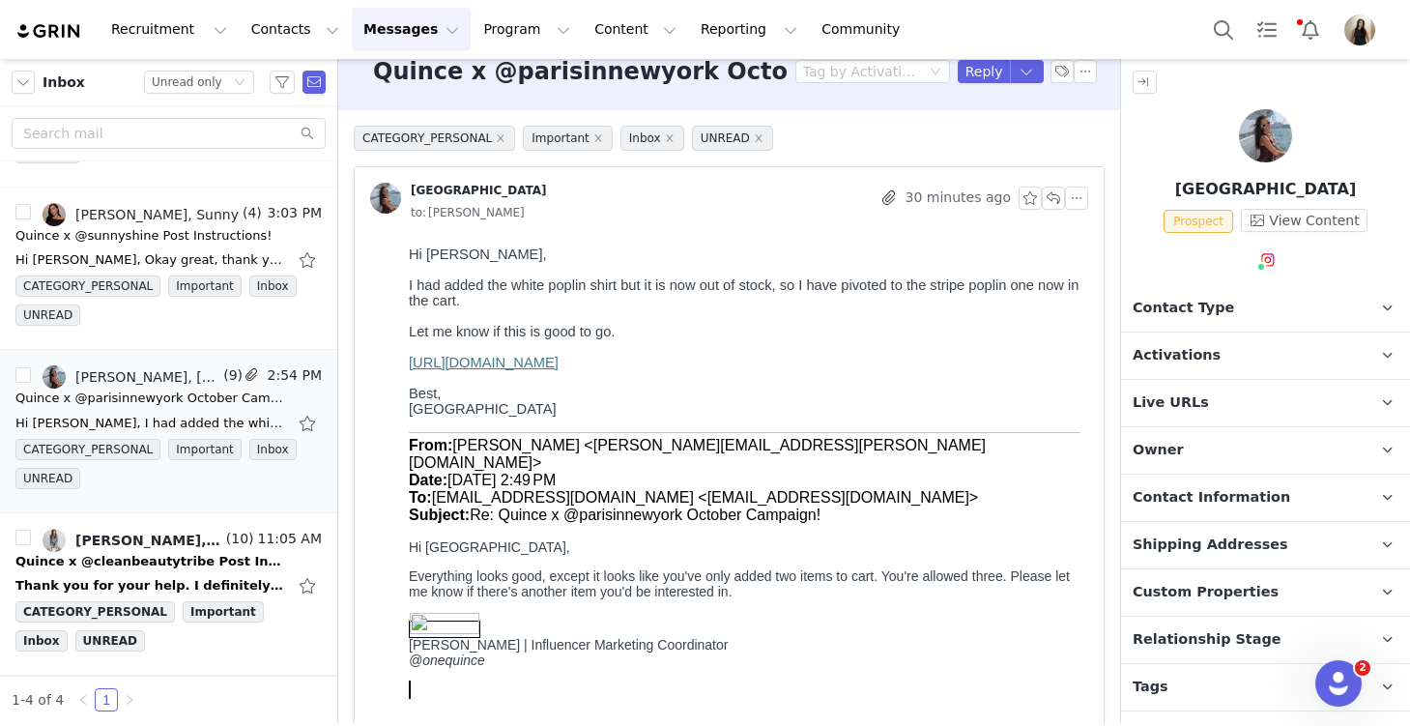
scroll to position [0, 0]
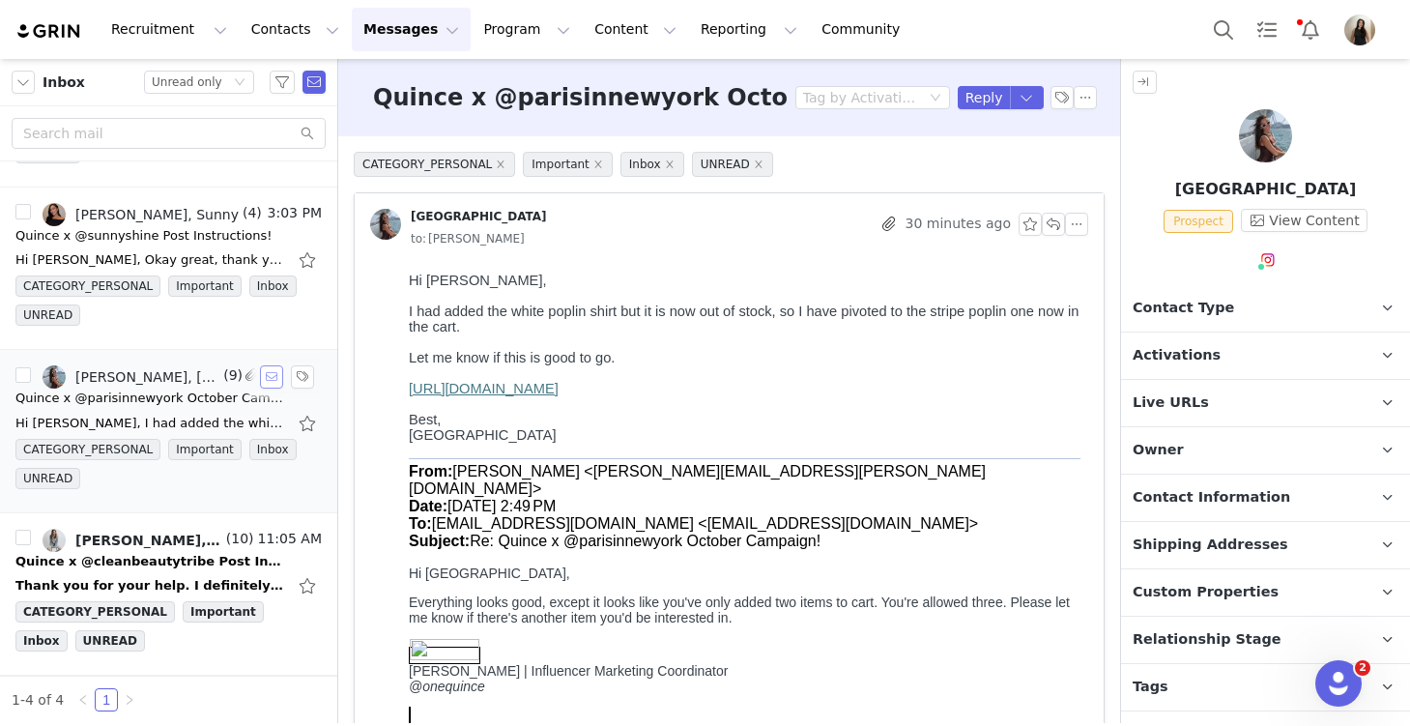
click at [270, 379] on button "button" at bounding box center [271, 376] width 23 height 23
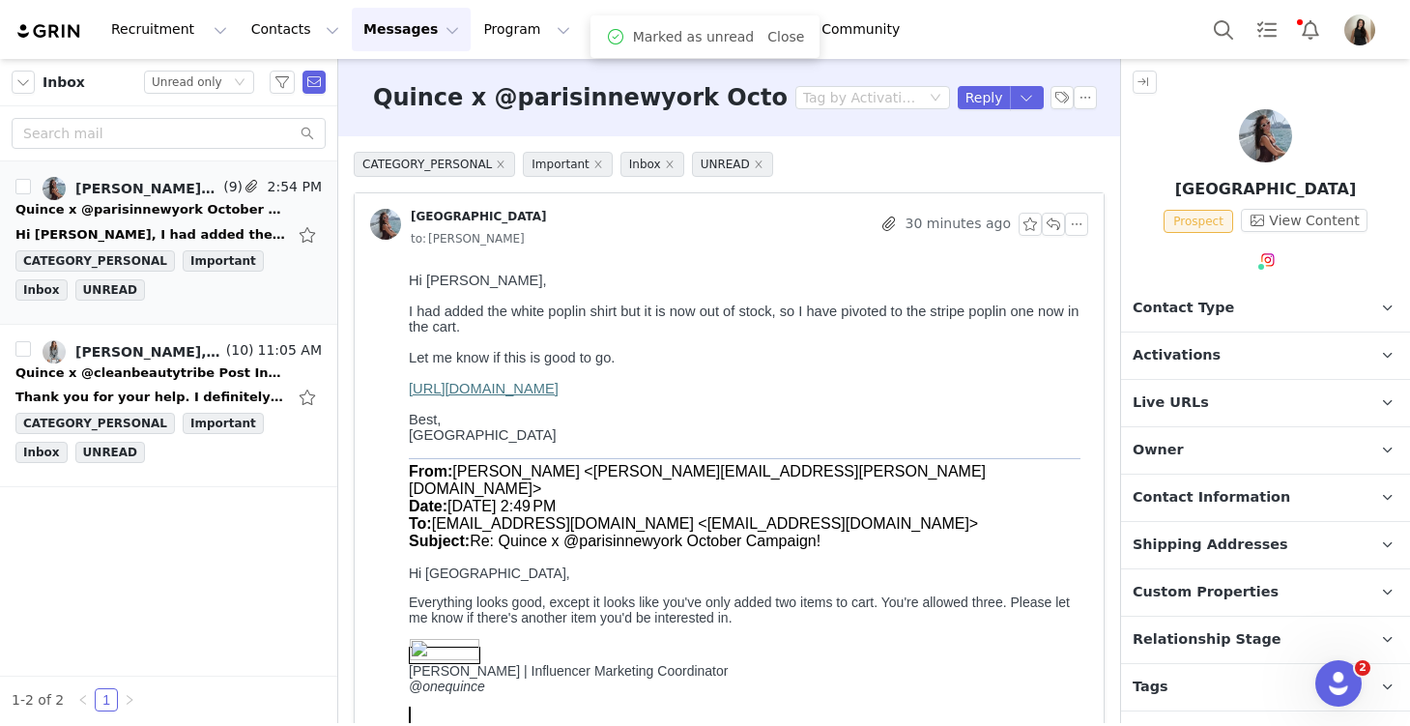
click at [1266, 351] on p "Activations" at bounding box center [1242, 355] width 243 height 46
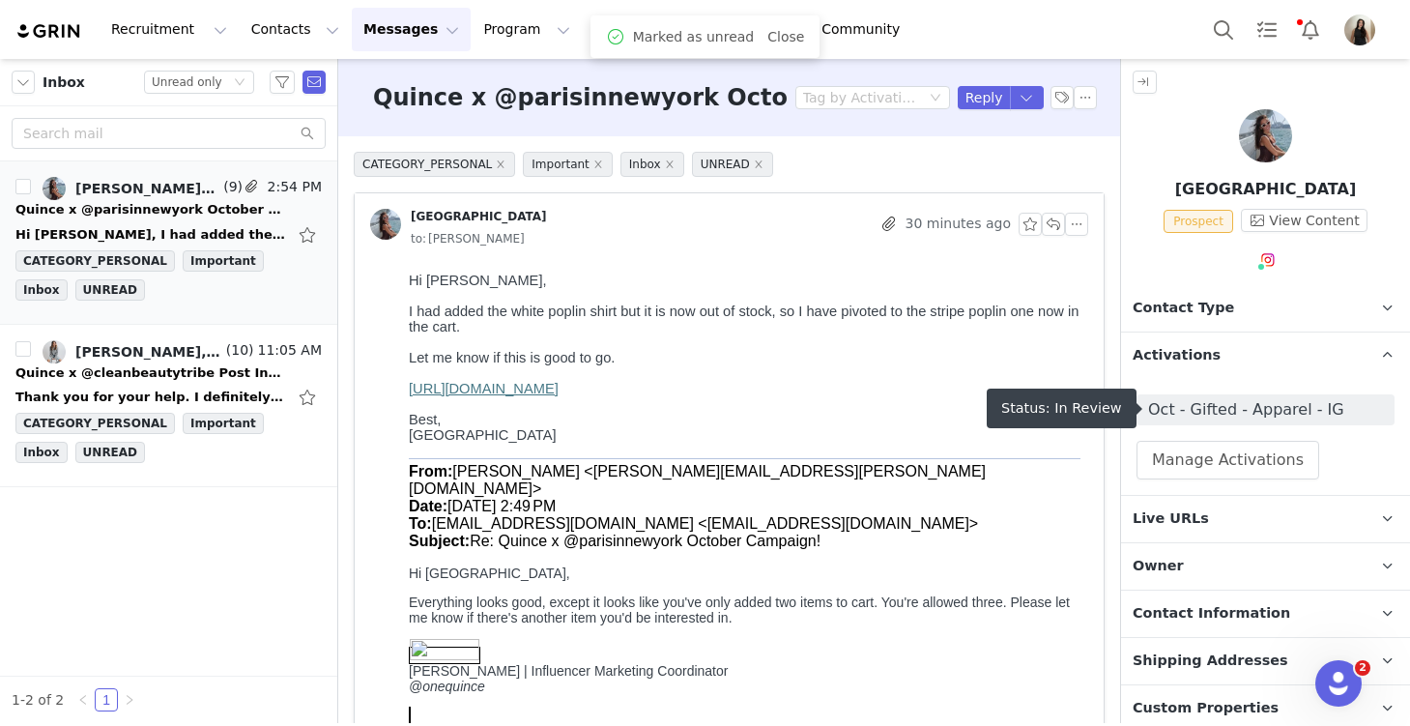
click at [1209, 407] on span "Oct - Gifted - Apparel - IG" at bounding box center [1265, 409] width 235 height 23
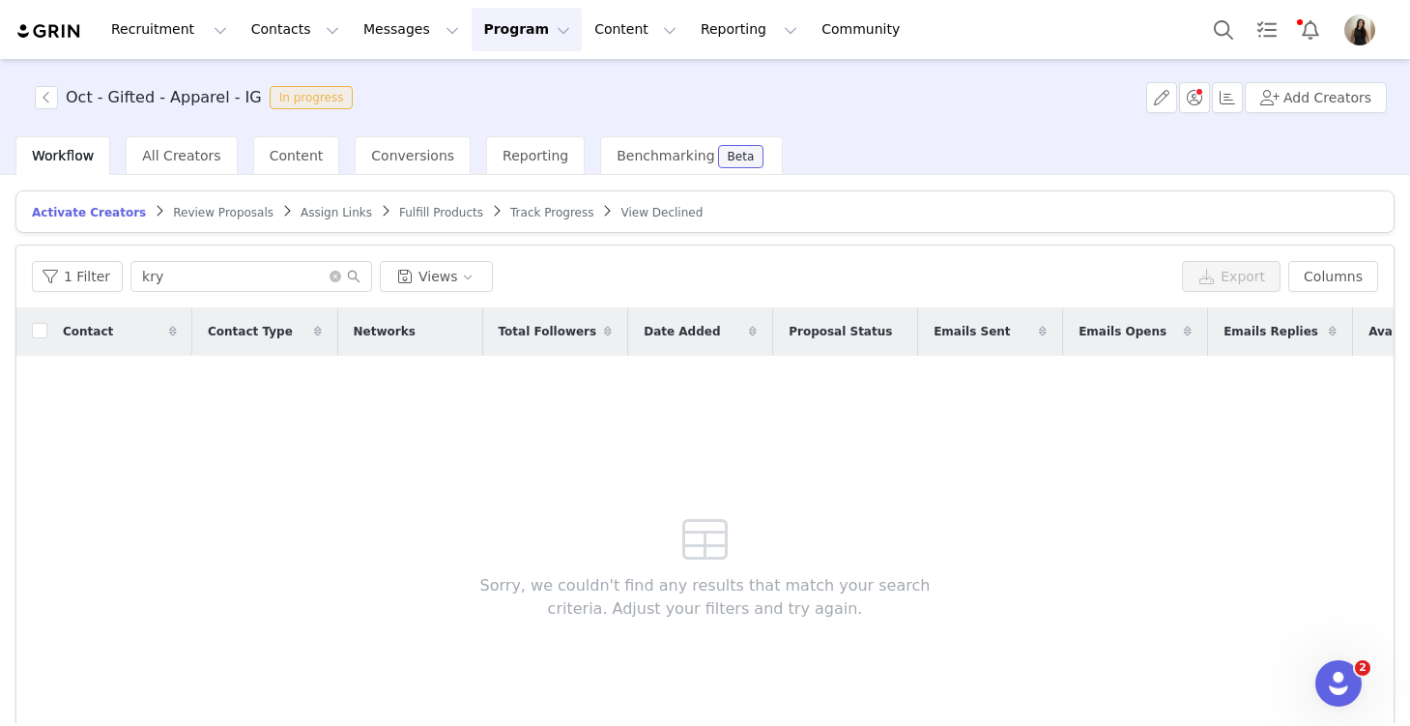
click at [179, 209] on span "Review Proposals" at bounding box center [223, 213] width 101 height 14
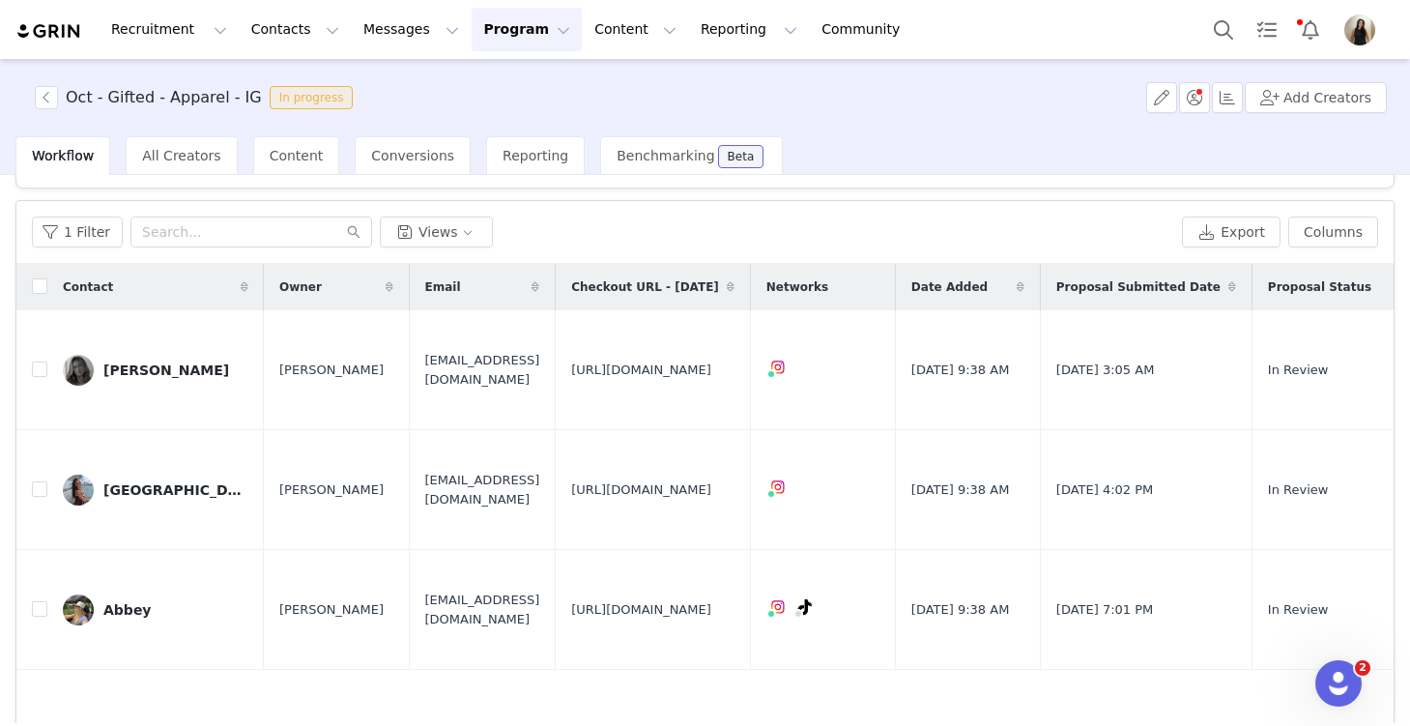
scroll to position [58, 0]
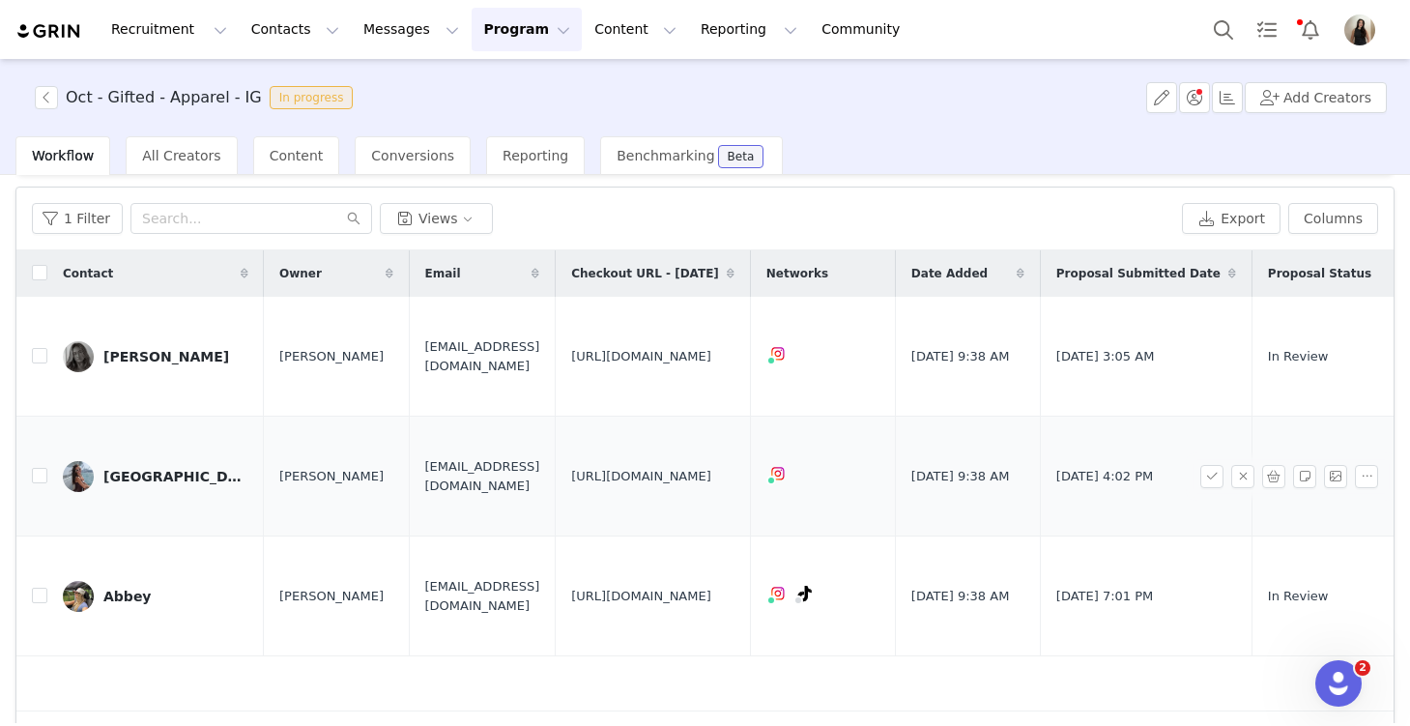
drag, startPoint x: 808, startPoint y: 473, endPoint x: 586, endPoint y: 411, distance: 230.8
click at [586, 417] on td "https://www.quince.com/checkout?checkoutId=4b91eabe-0d76-45e0-8669-514b645745cc…" at bounding box center [653, 477] width 195 height 120
copy span "https://www.quince.com/checkout?checkoutId=4b91eabe-0d76-45e0-8669-514b645745cc…"
drag, startPoint x: 555, startPoint y: 443, endPoint x: 374, endPoint y: 446, distance: 180.8
click at [409, 446] on td "parisinnewyork@outlook.com" at bounding box center [482, 477] width 147 height 120
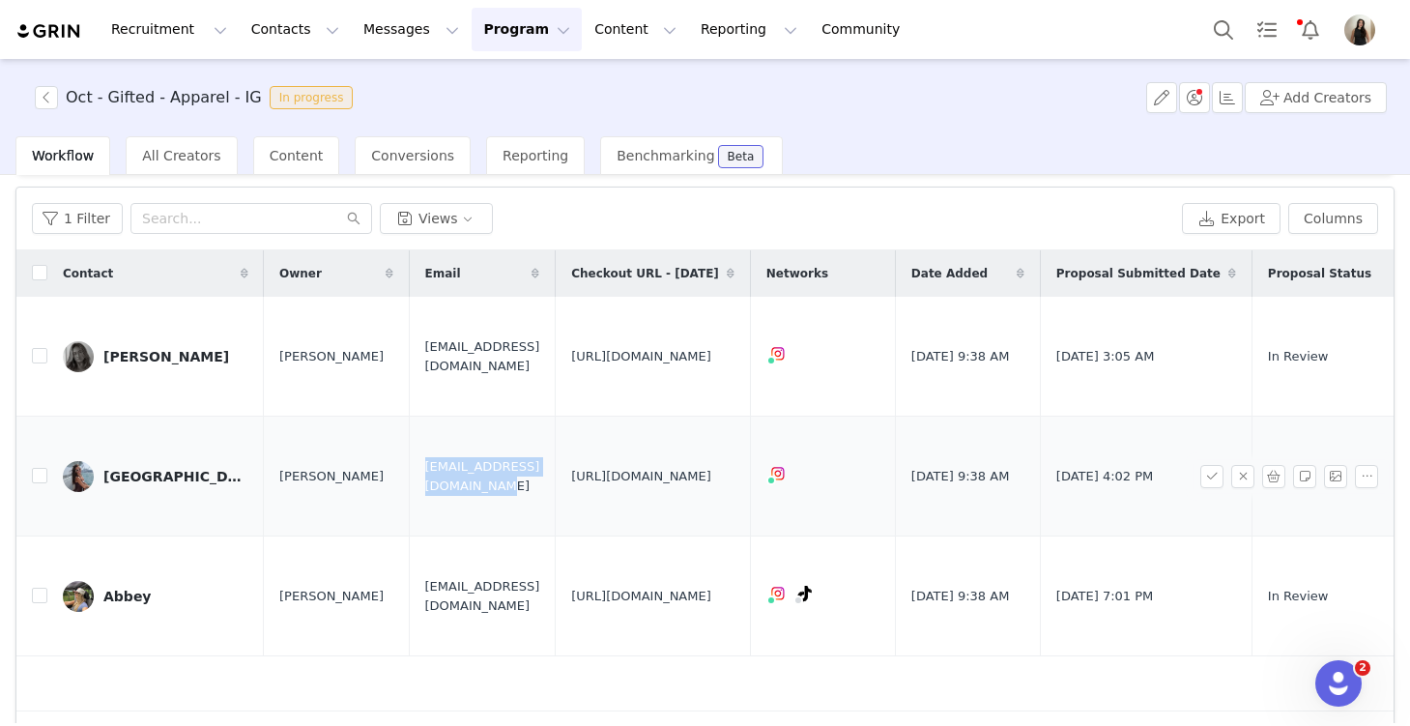
copy span "parisinnewyork@outlook.com"
click at [43, 468] on input "checkbox" at bounding box center [39, 475] width 15 height 15
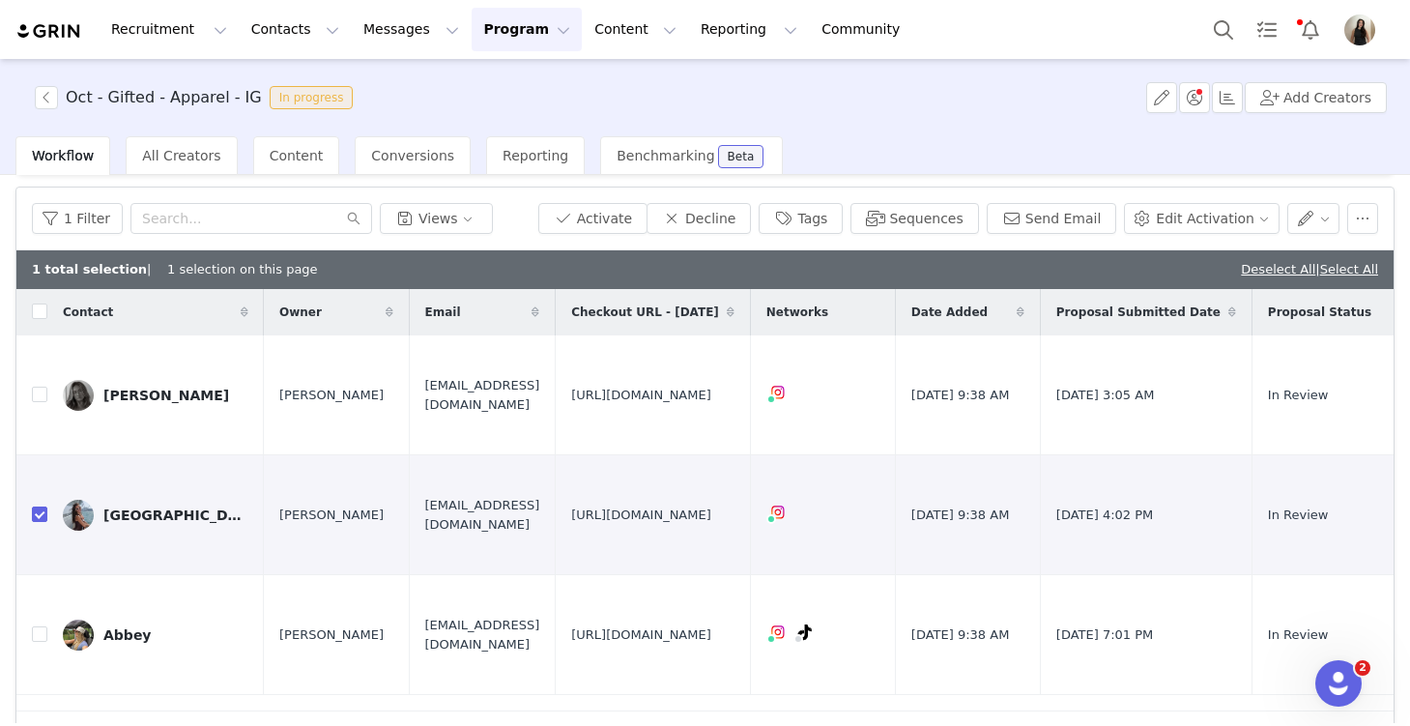
scroll to position [0, 0]
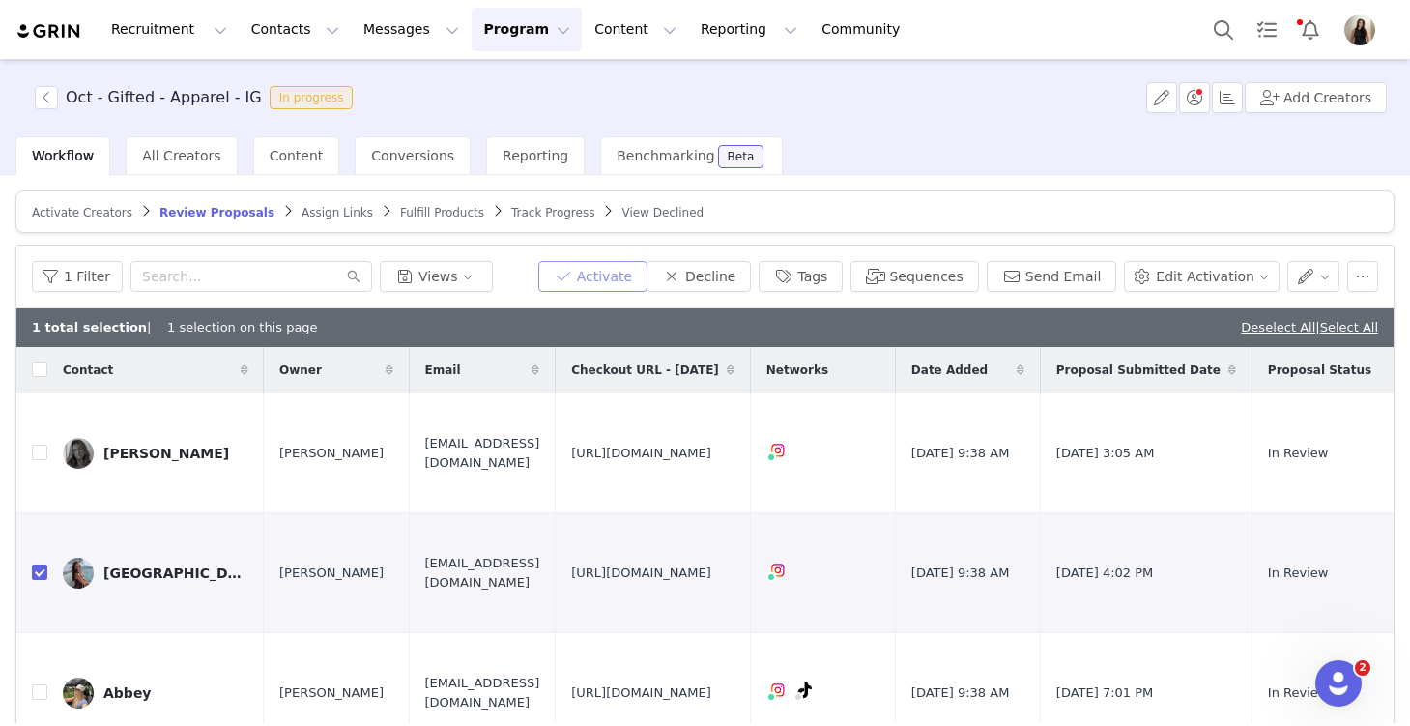
click at [614, 275] on button "Activate" at bounding box center [592, 276] width 109 height 31
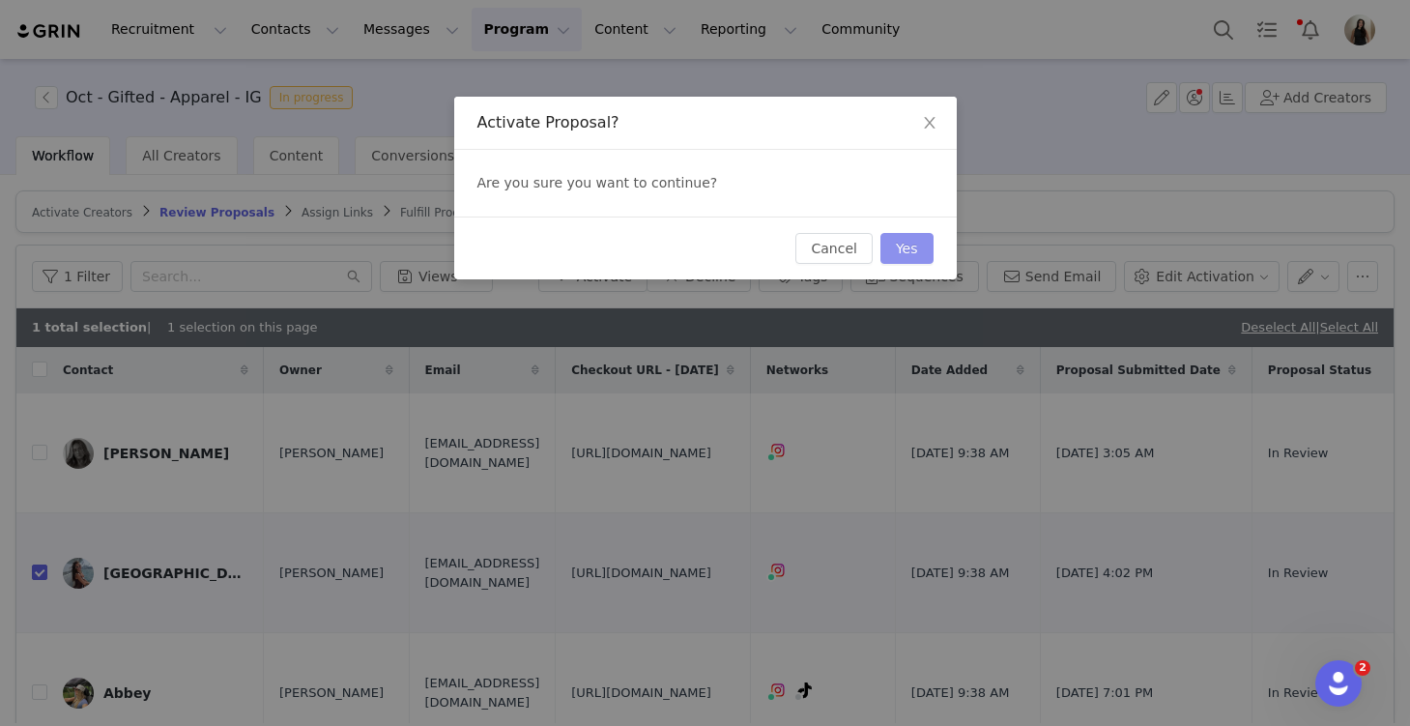
click at [908, 242] on button "Yes" at bounding box center [907, 248] width 53 height 31
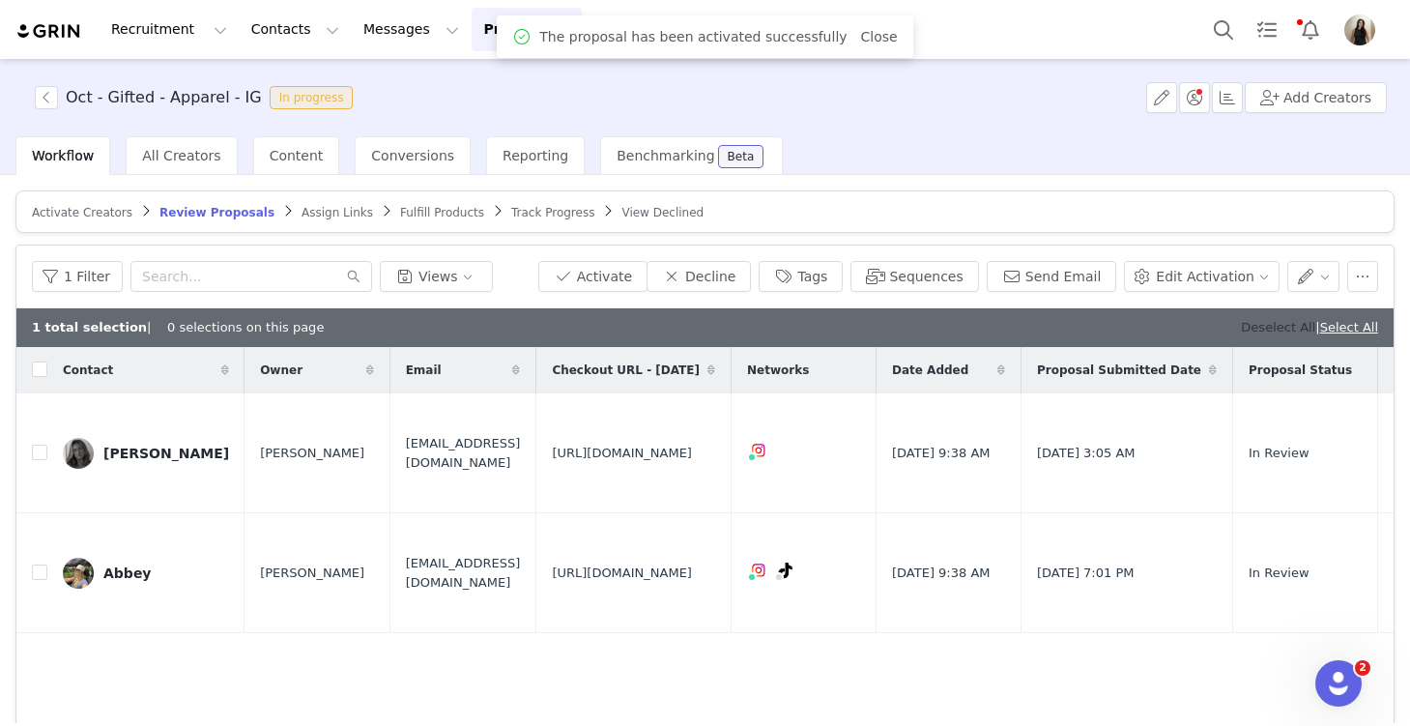
click at [1266, 323] on link "Deselect All" at bounding box center [1278, 327] width 74 height 14
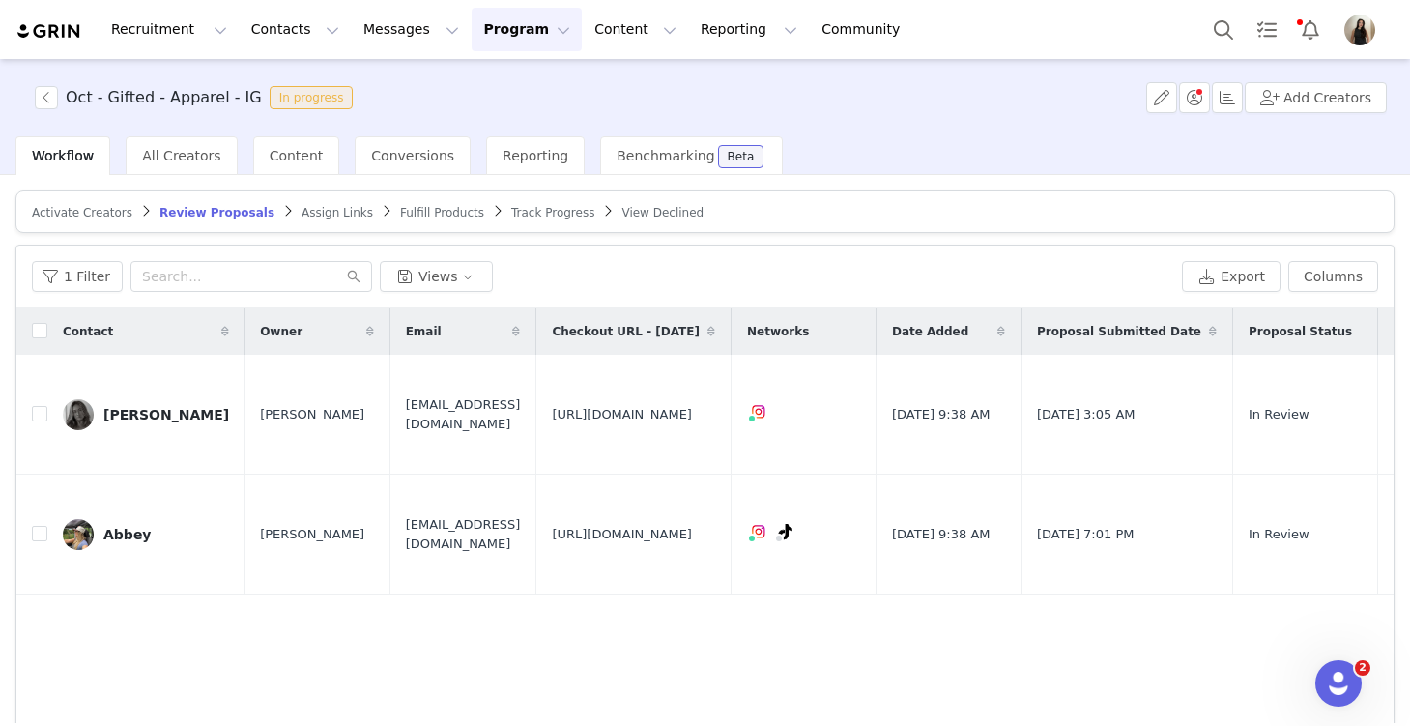
click at [307, 212] on span "Assign Links" at bounding box center [338, 213] width 72 height 14
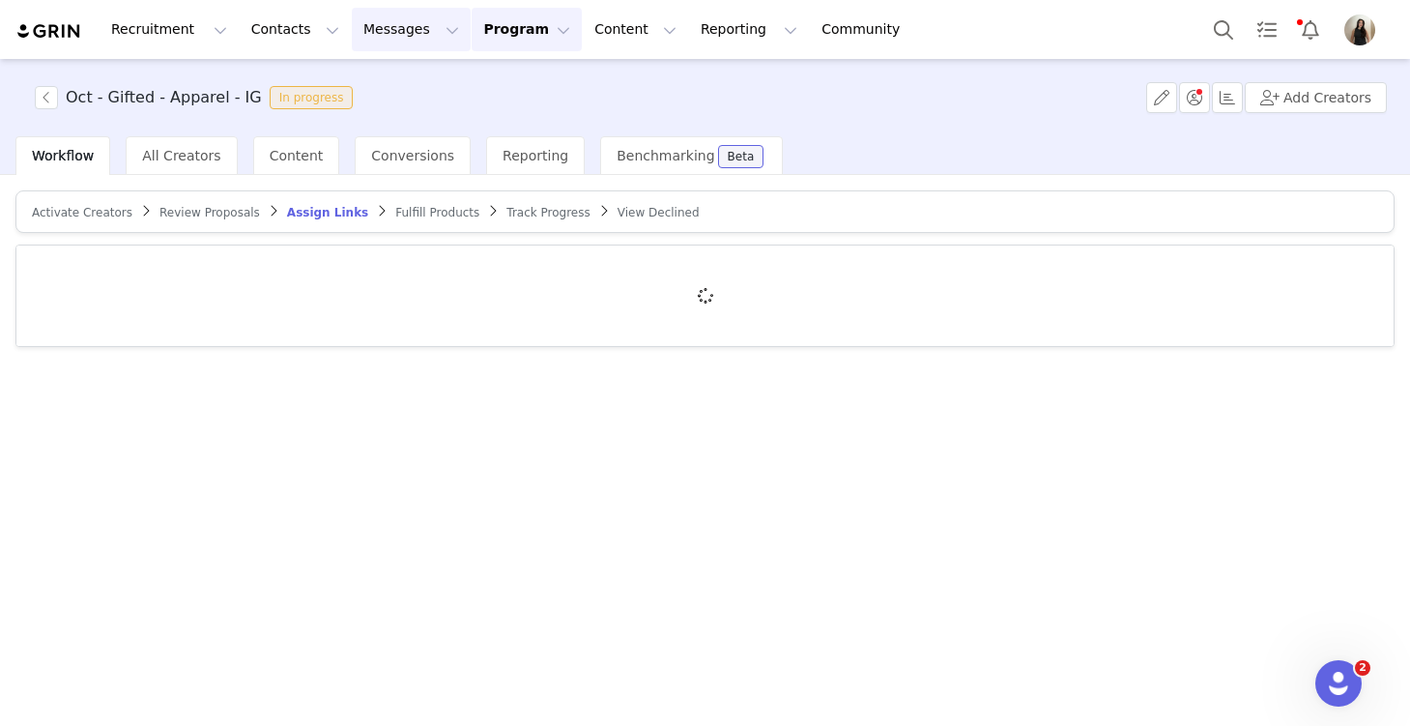
click at [355, 37] on button "Messages Messages" at bounding box center [411, 29] width 119 height 43
click at [388, 111] on div "Inbox" at bounding box center [407, 121] width 130 height 20
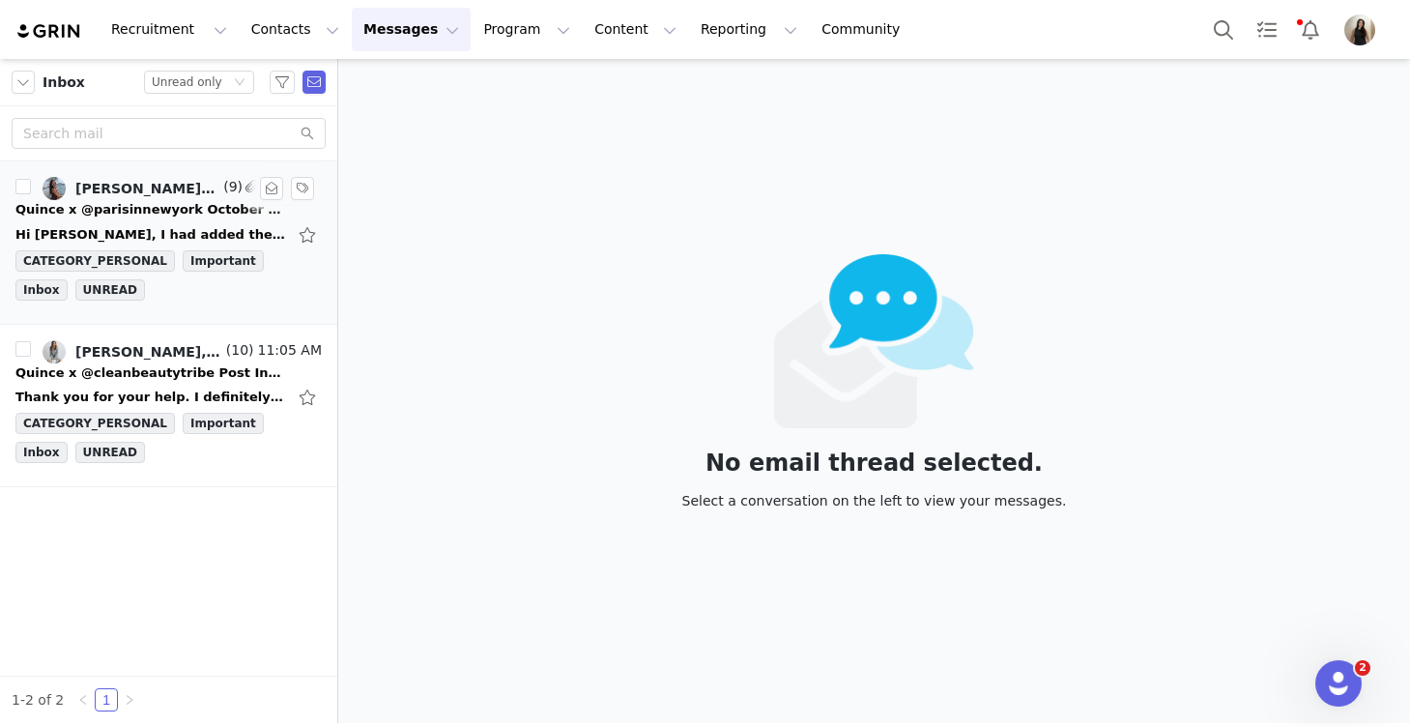
click at [91, 222] on div "Hi Alex, I had added the white poplin shirt but it is now out of stock, so I ha…" at bounding box center [168, 234] width 306 height 31
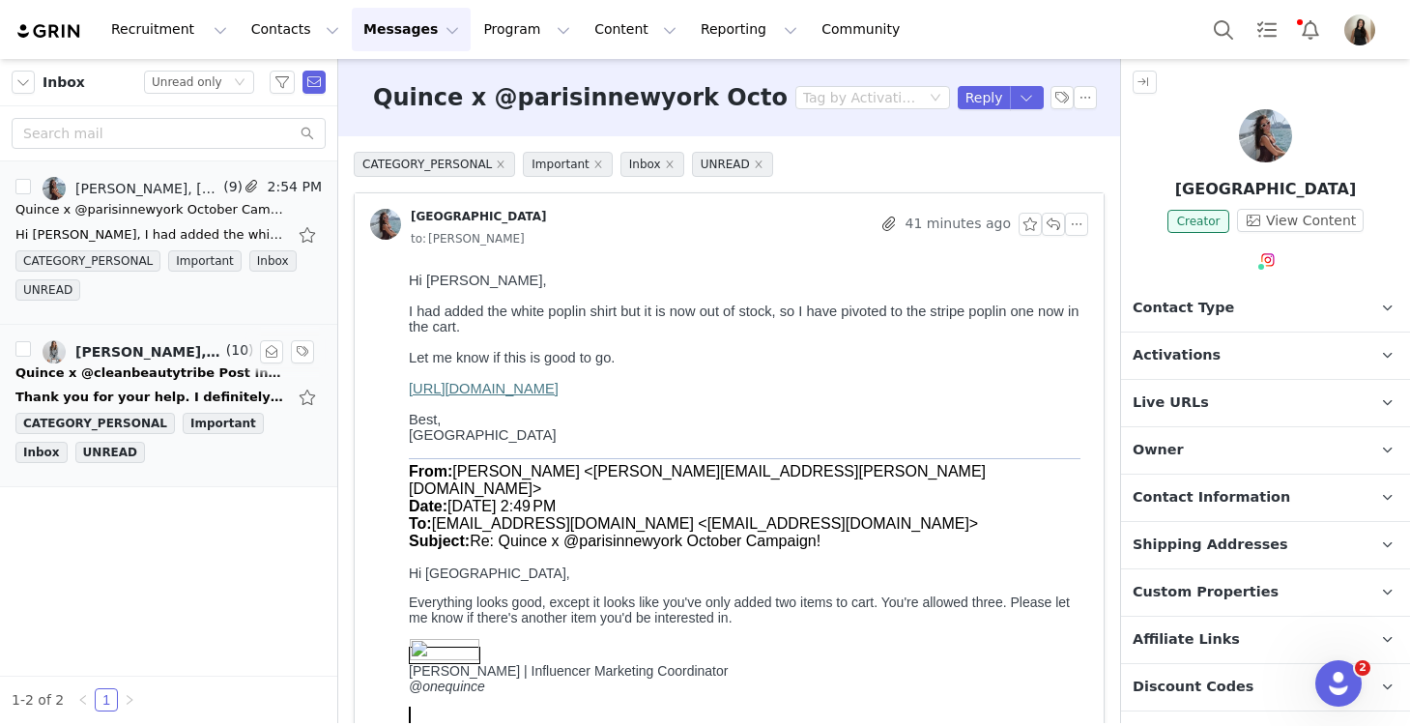
click at [139, 363] on div "Quince x @cleanbeautytribe Post Instructions!" at bounding box center [150, 372] width 271 height 19
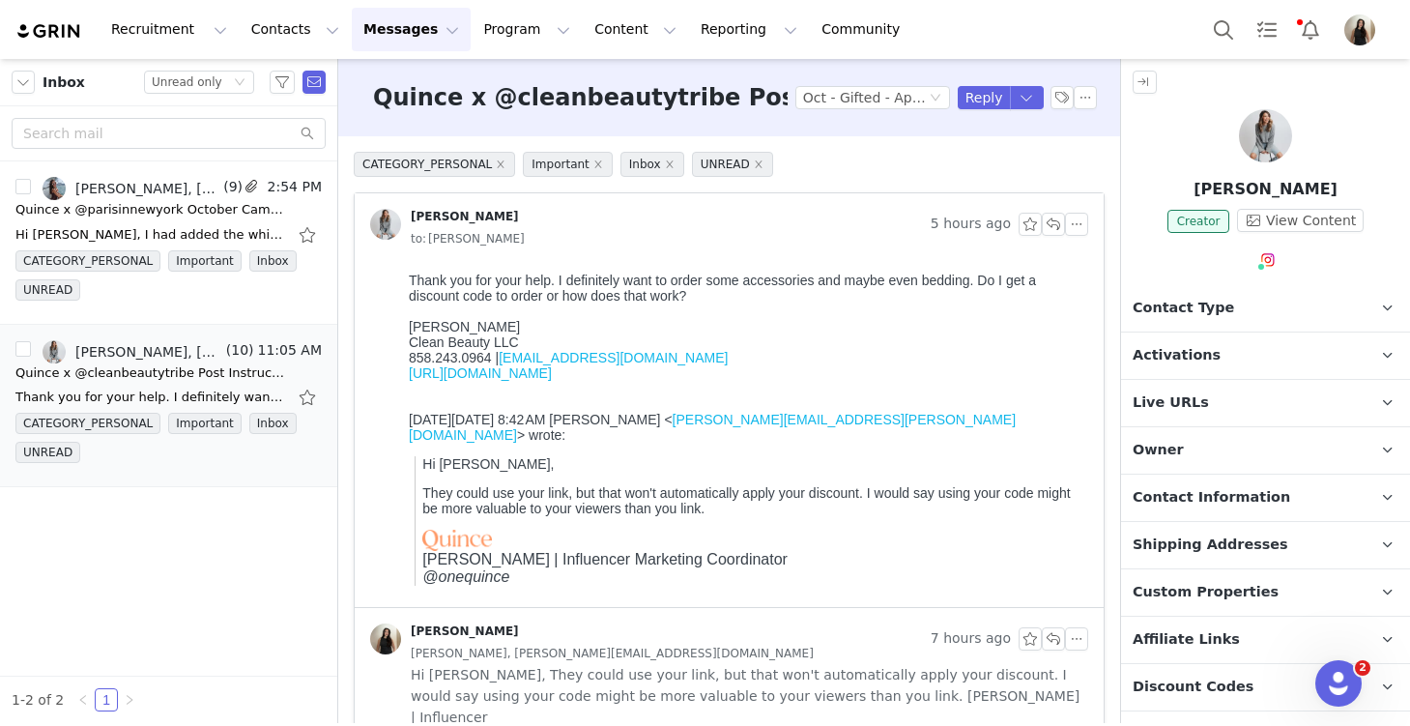
click at [981, 111] on div "Quince x @cleanbeautytribe Post Instructions! Tag by Activation Oct - Gifted - …" at bounding box center [729, 97] width 782 height 77
click at [974, 97] on button "Reply" at bounding box center [984, 97] width 53 height 23
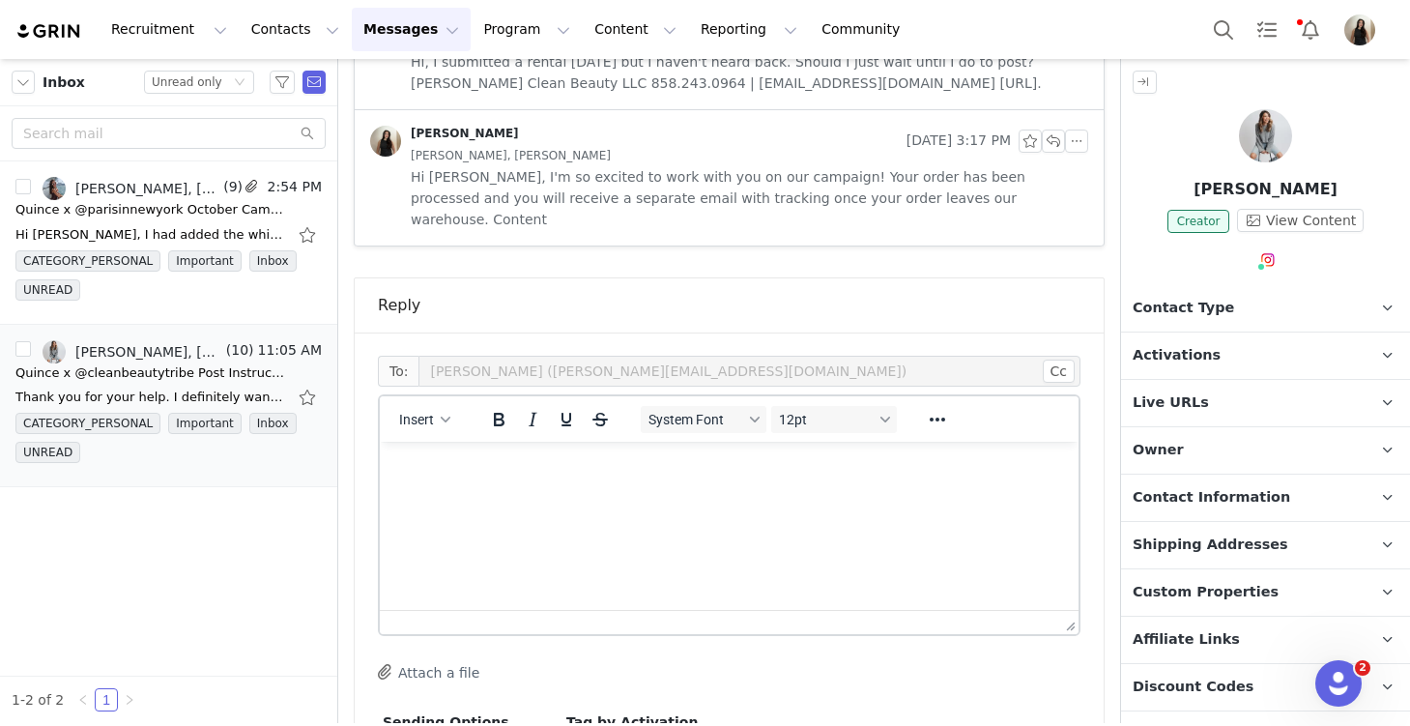
scroll to position [1531, 0]
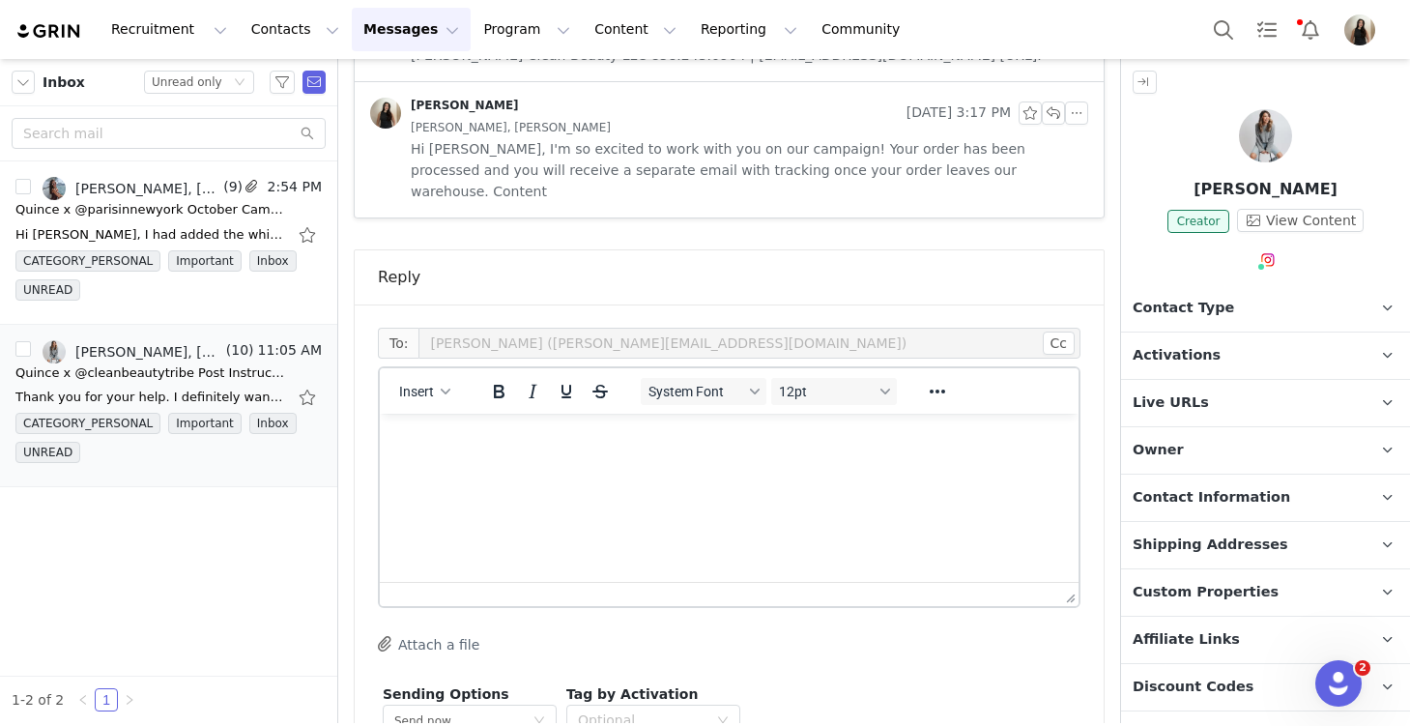
click at [476, 453] on html at bounding box center [729, 440] width 699 height 52
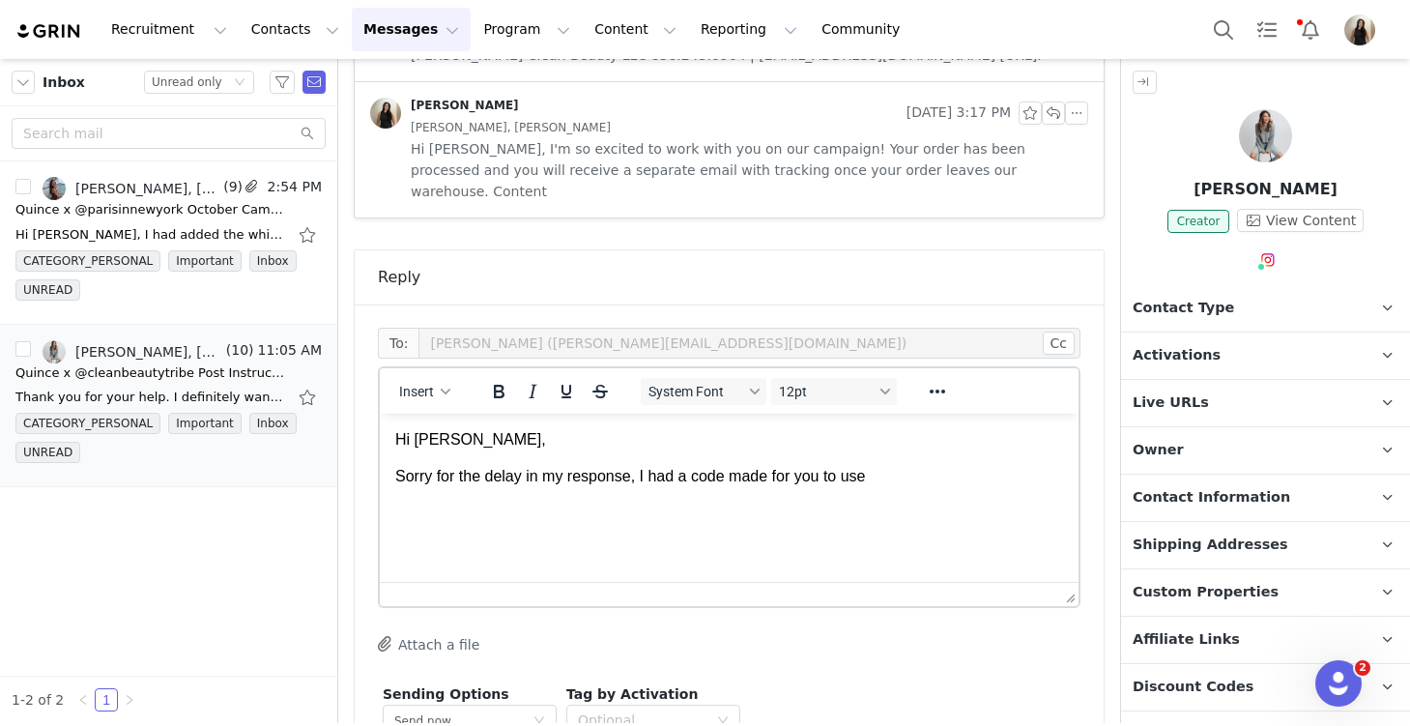
click at [649, 475] on p "Sorry for the delay in my response, I had a code made for you to use" at bounding box center [729, 476] width 668 height 21
drag, startPoint x: 950, startPoint y: 475, endPoint x: 1002, endPoint y: 503, distance: 59.2
click at [1002, 503] on p "Sorry for the delay in my response, I was waiting on a code to be made for you.…" at bounding box center [729, 487] width 668 height 43
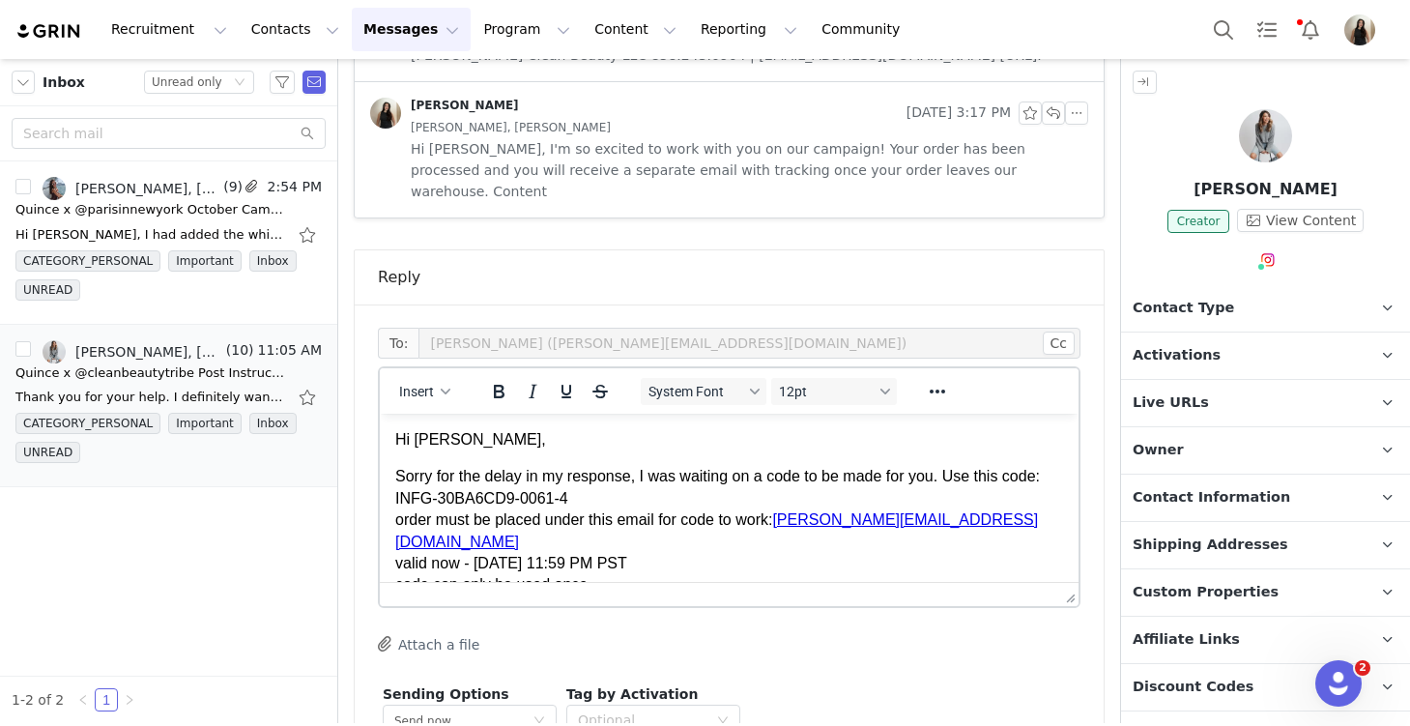
scroll to position [8, 0]
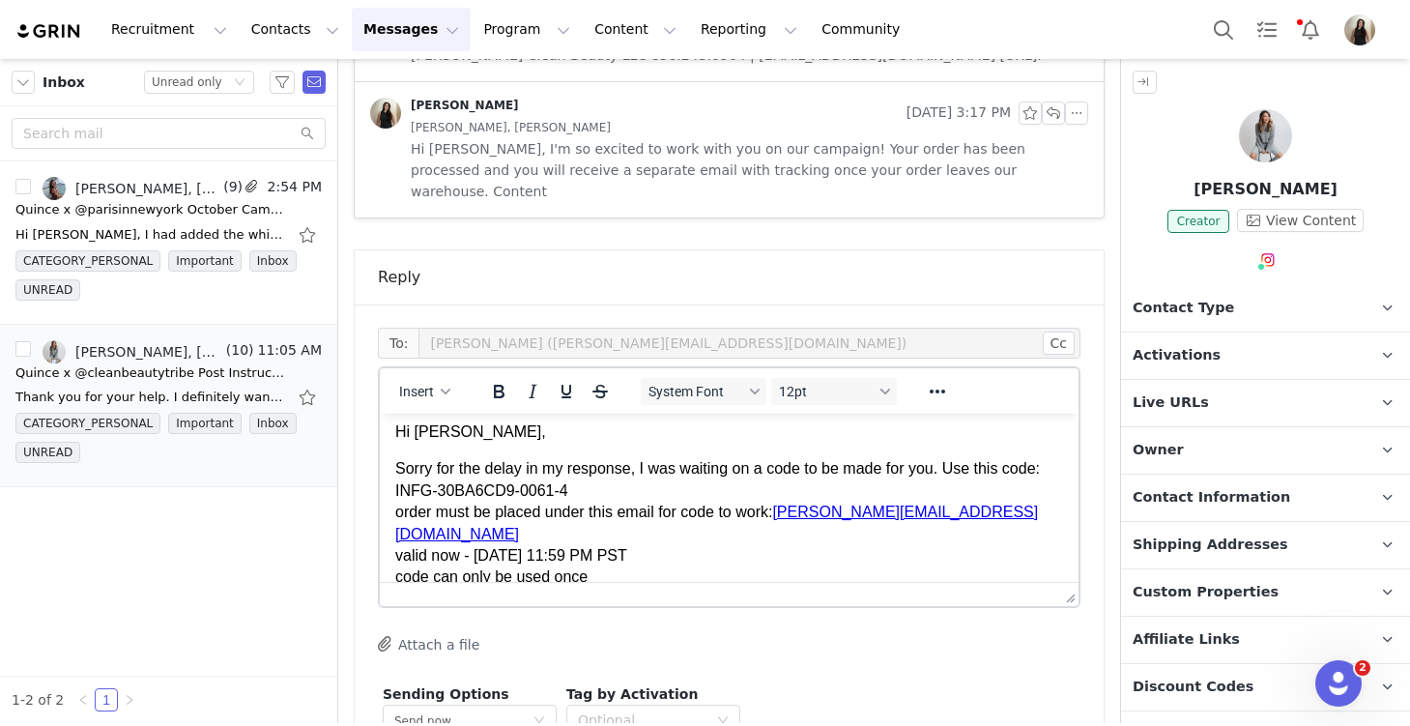
click at [592, 490] on p "Sorry for the delay in my response, I was waiting on a code to be made for you.…" at bounding box center [729, 523] width 668 height 130
click at [396, 512] on p "Sorry for the delay in my response, I was waiting on a code to be made for you.…" at bounding box center [729, 523] width 668 height 130
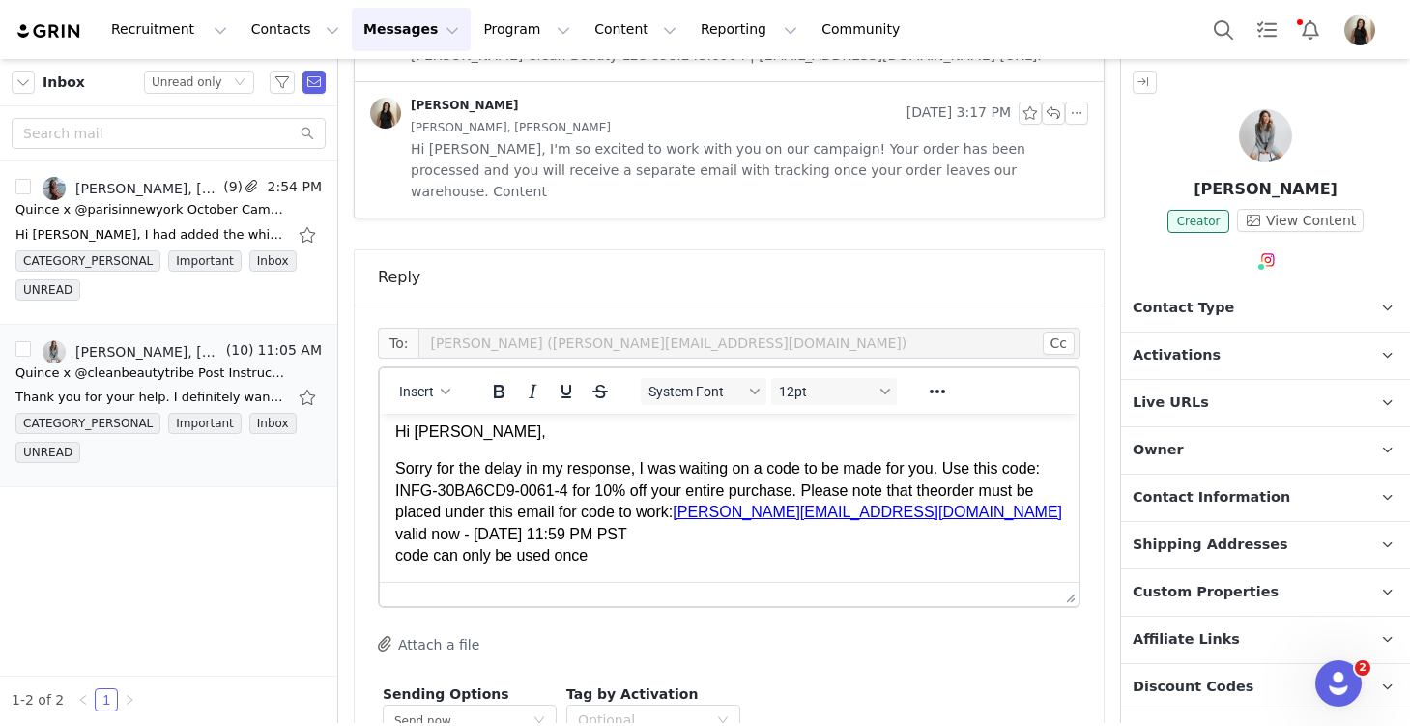
click at [880, 515] on p "Sorry for the delay in my response, I was waiting on a code to be made for you.…" at bounding box center [729, 512] width 668 height 108
click at [904, 520] on p "Sorry for the delay in my response, I was waiting on a code to be made for you.…" at bounding box center [729, 512] width 668 height 108
click at [392, 534] on html "Hi Nicole, Sorry for the delay in my response, I was waiting on a code to be ma…" at bounding box center [729, 494] width 699 height 176
drag, startPoint x: 599, startPoint y: 554, endPoint x: 390, endPoint y: 555, distance: 209.7
click at [390, 555] on html "Hi Nicole, Sorry for the delay in my response, I was waiting on a code to be ma…" at bounding box center [729, 494] width 699 height 176
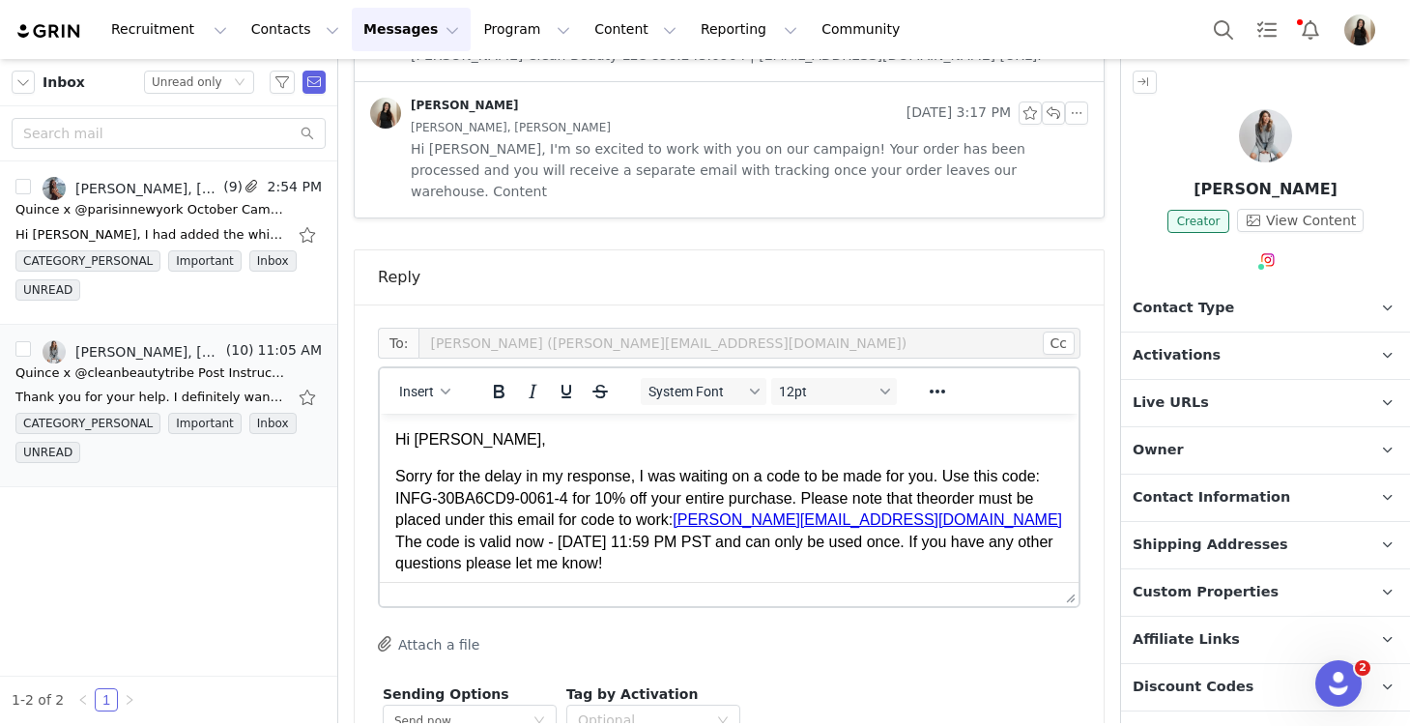
scroll to position [30, 0]
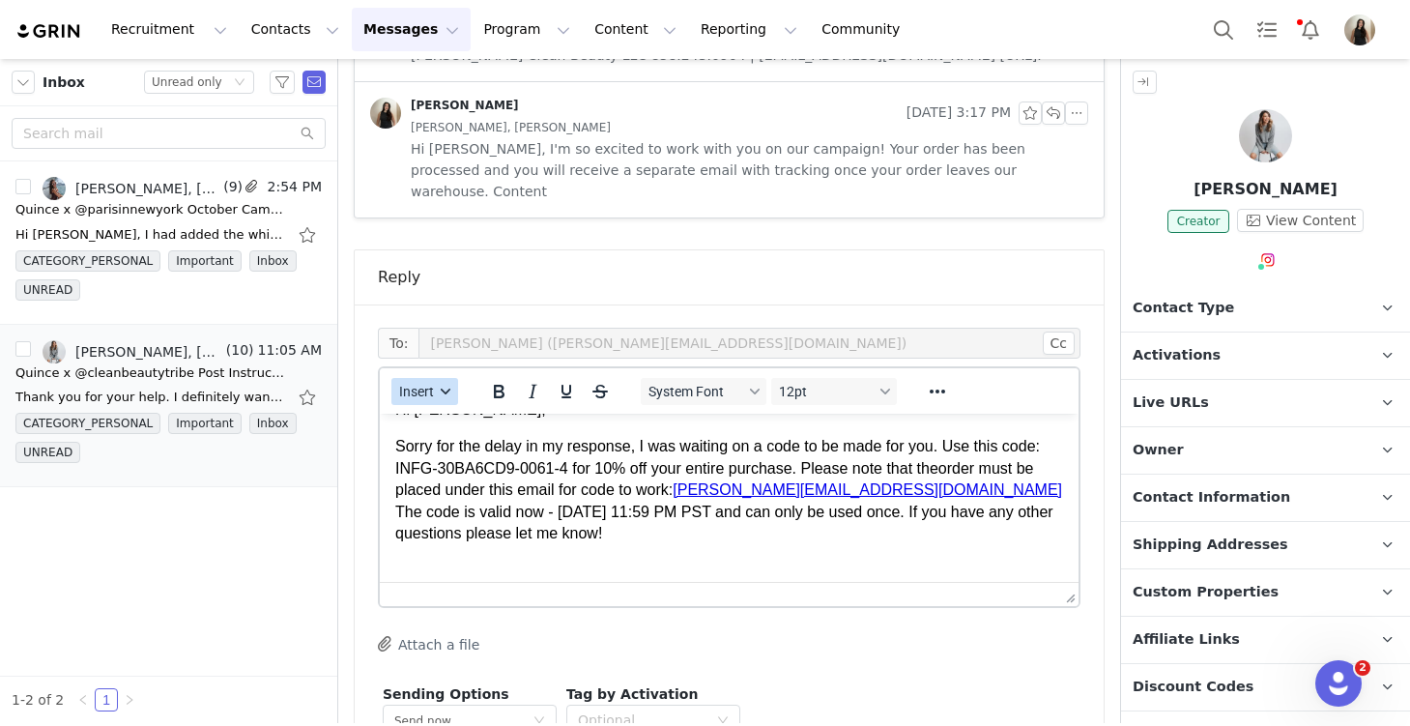
click at [441, 387] on icon "button" at bounding box center [446, 392] width 10 height 10
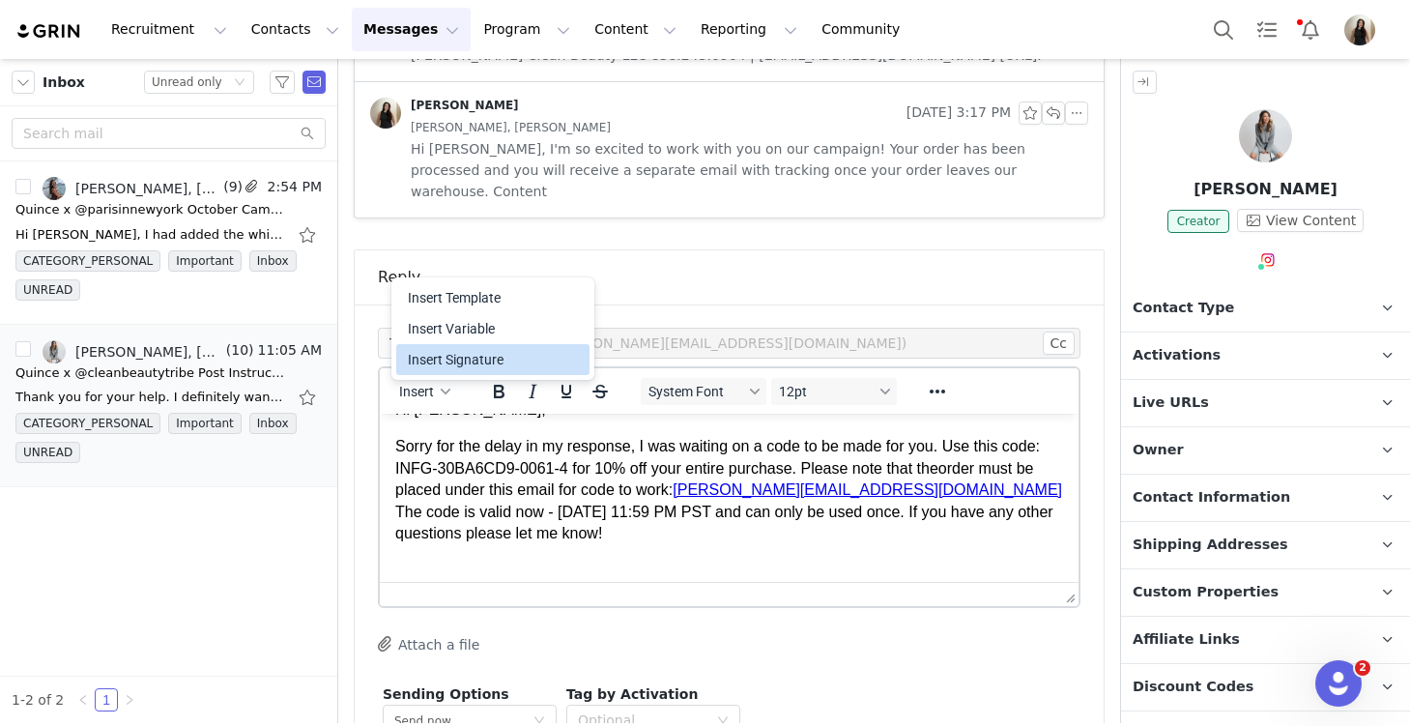
click at [483, 361] on div "Insert Signature" at bounding box center [495, 359] width 174 height 23
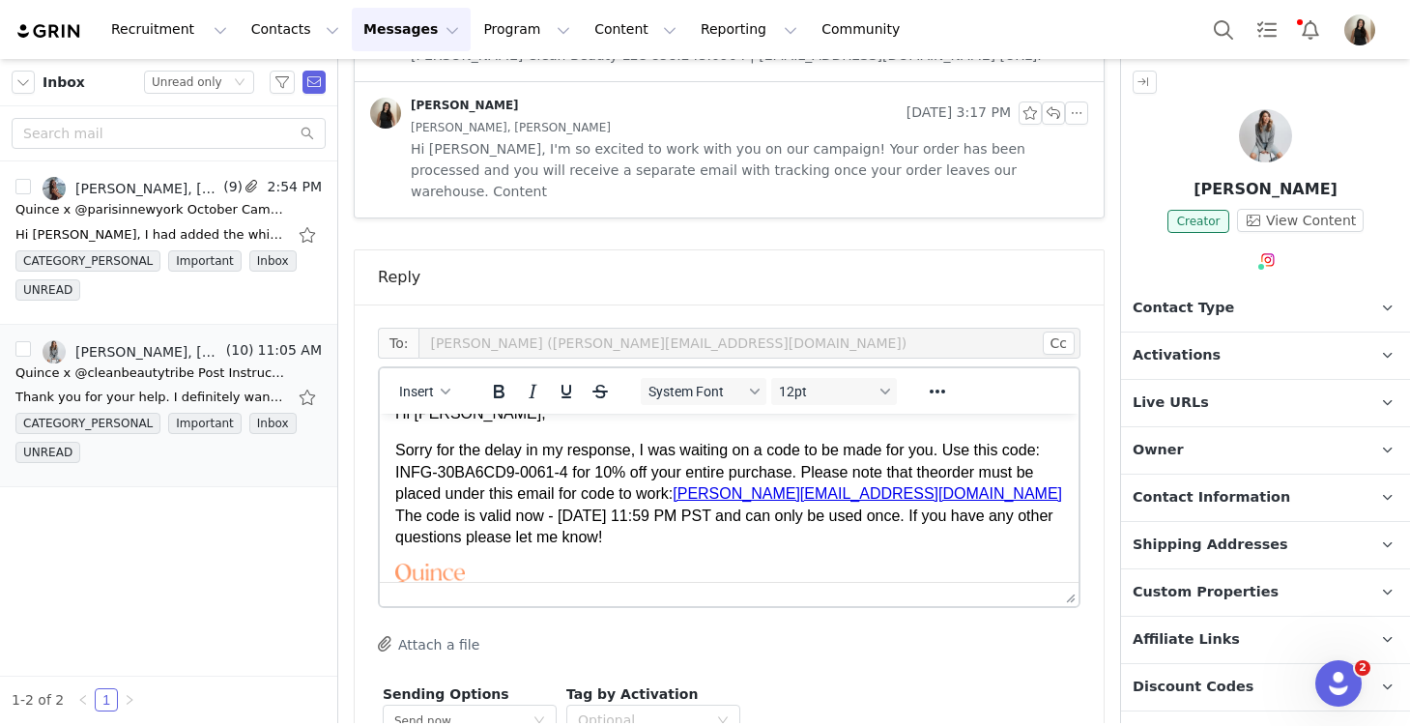
scroll to position [28, 0]
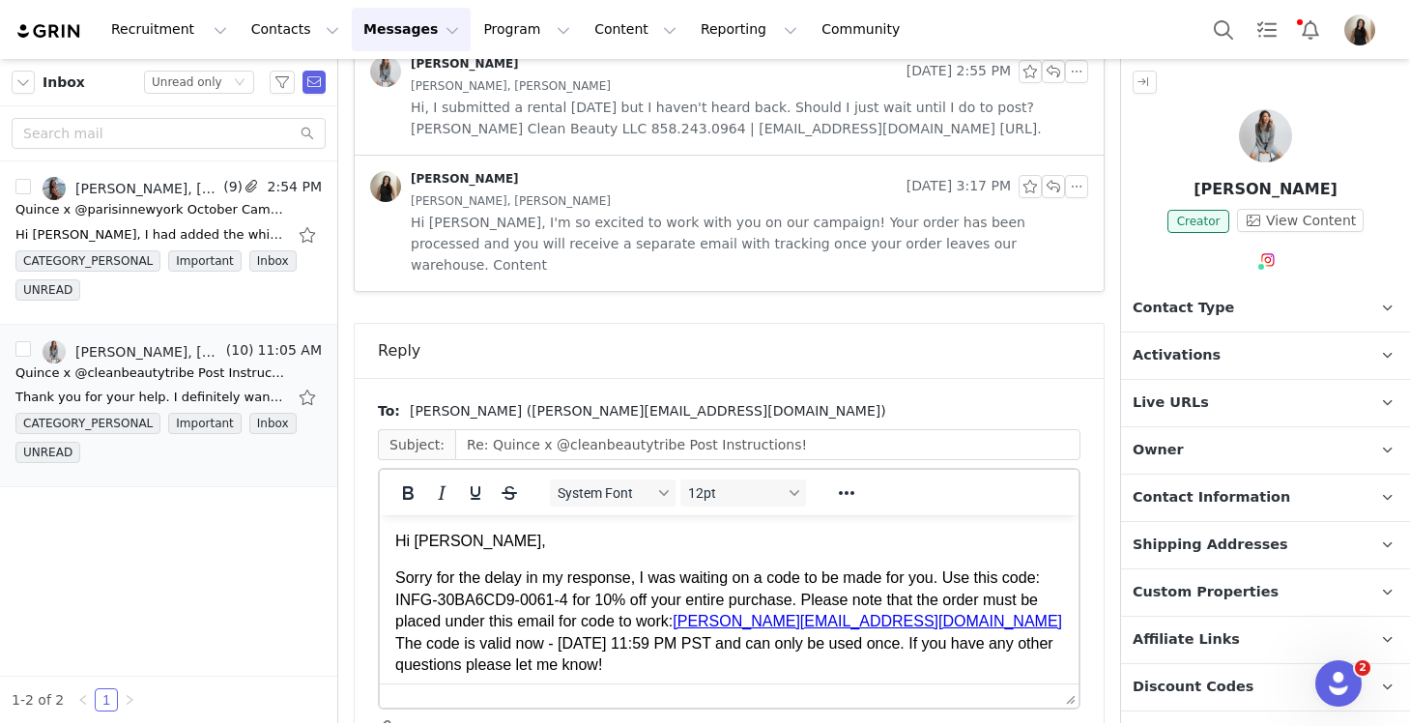
scroll to position [0, 0]
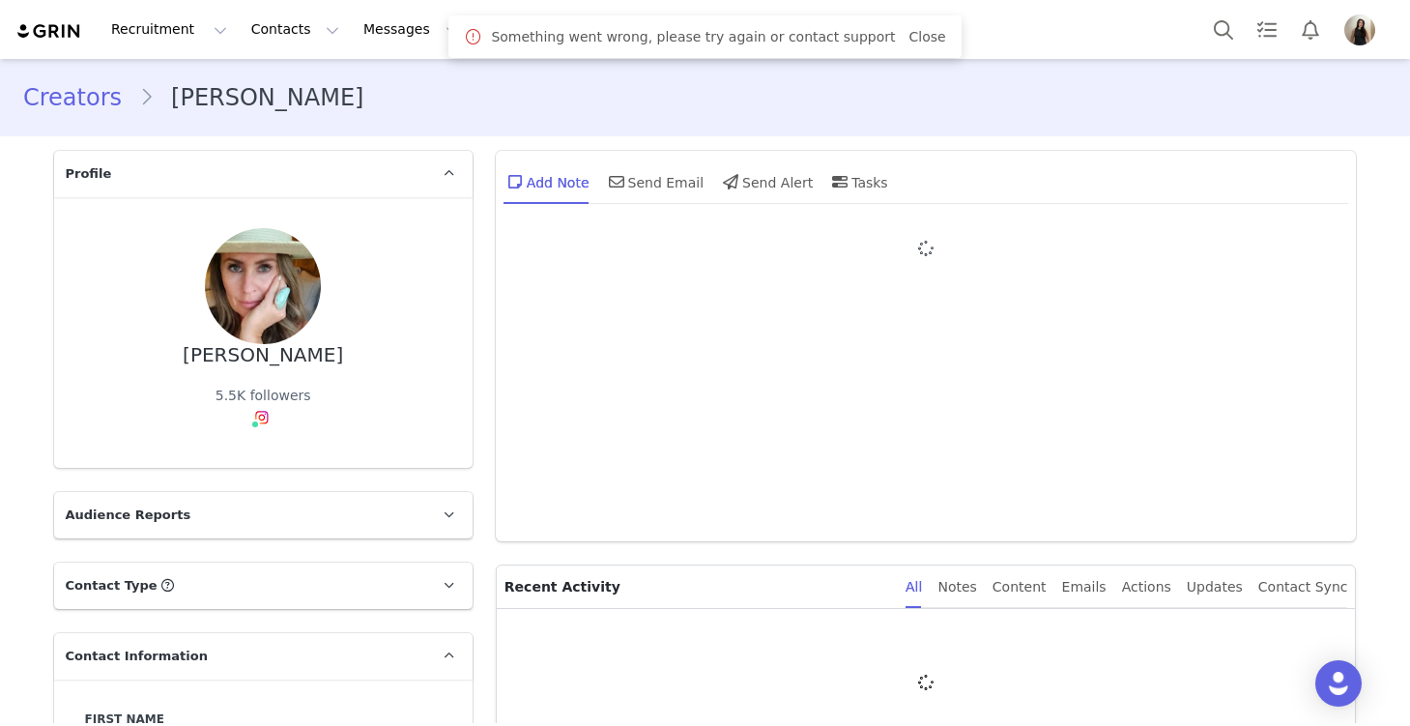
type input "+1 ([GEOGRAPHIC_DATA])"
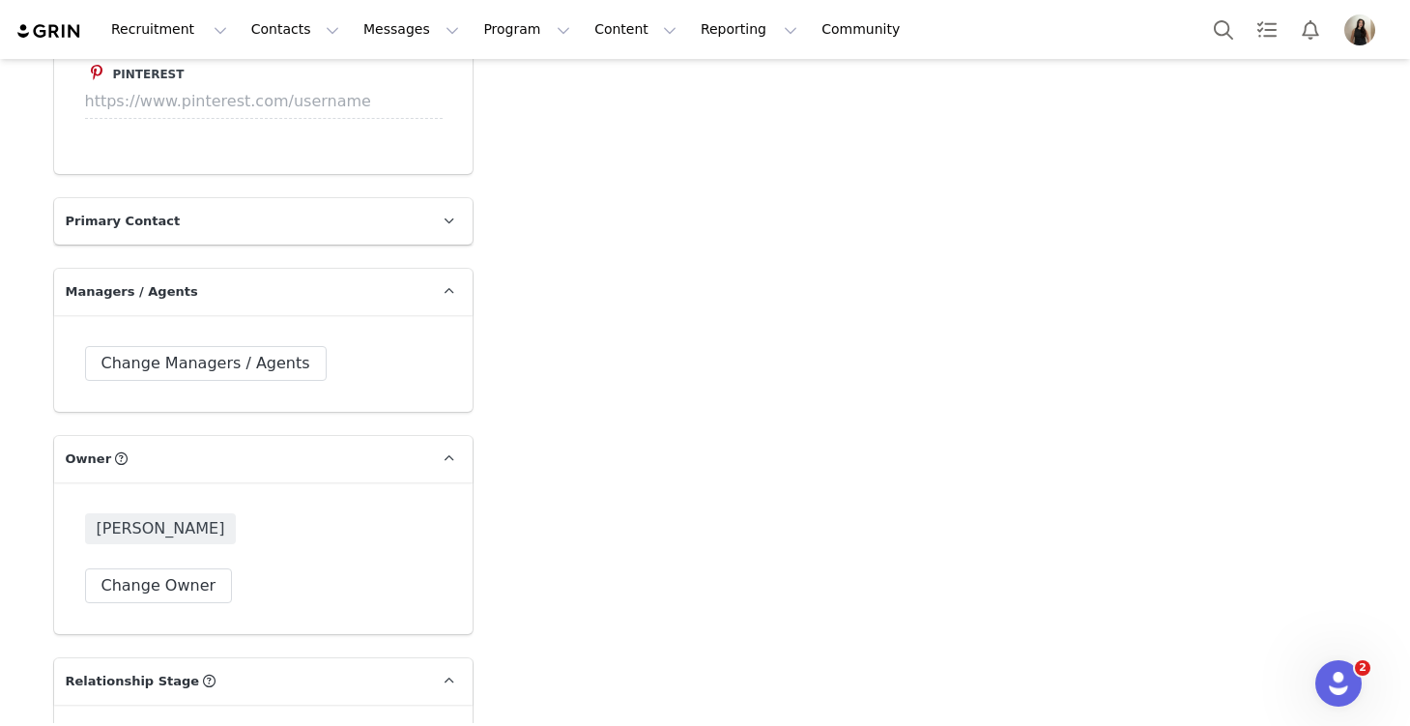
scroll to position [3077, 0]
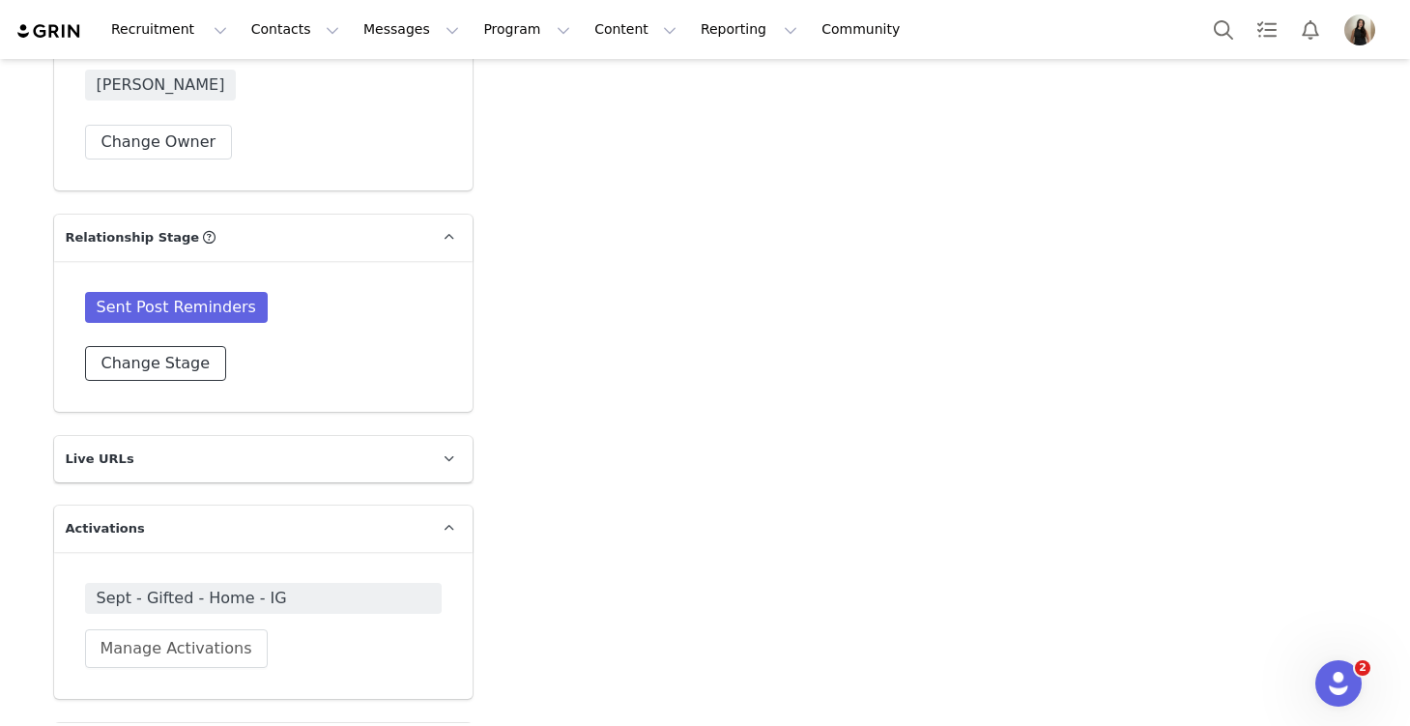
click at [191, 381] on button "Change Stage" at bounding box center [156, 363] width 142 height 35
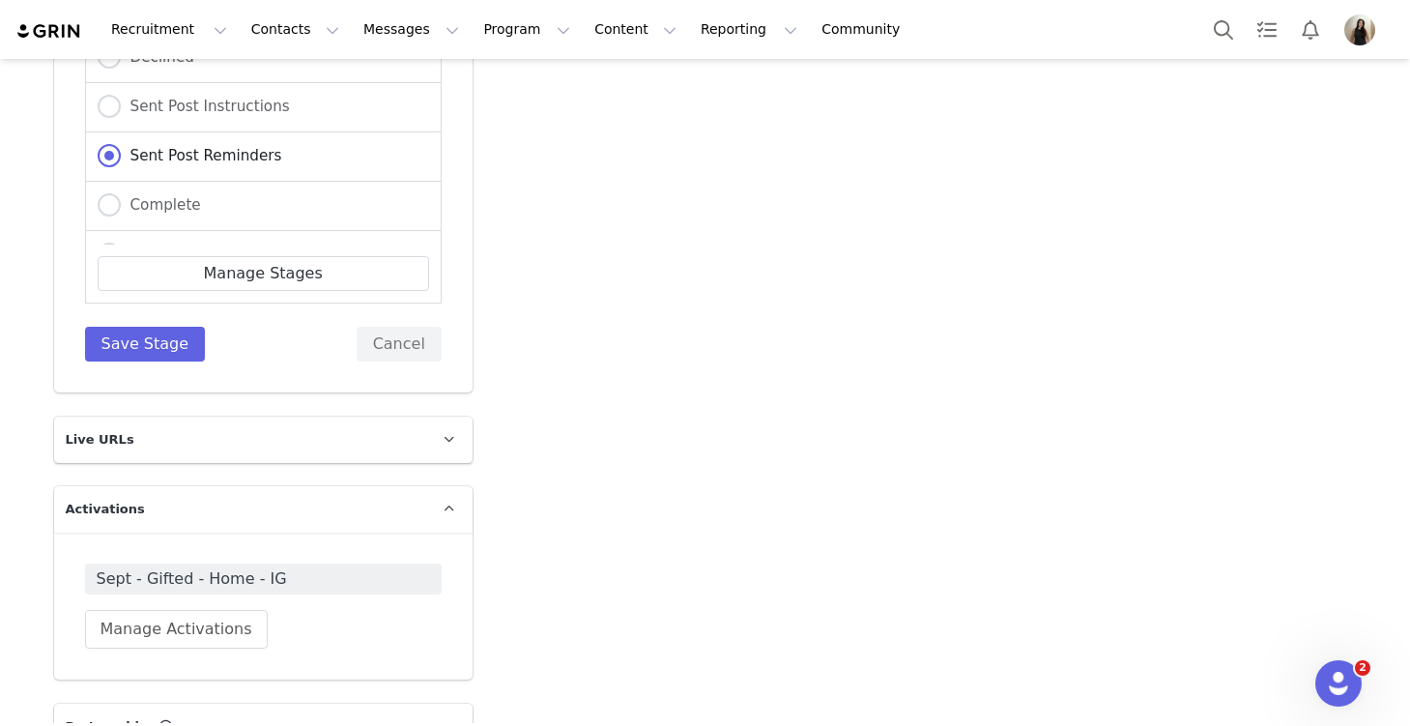
scroll to position [294, 0]
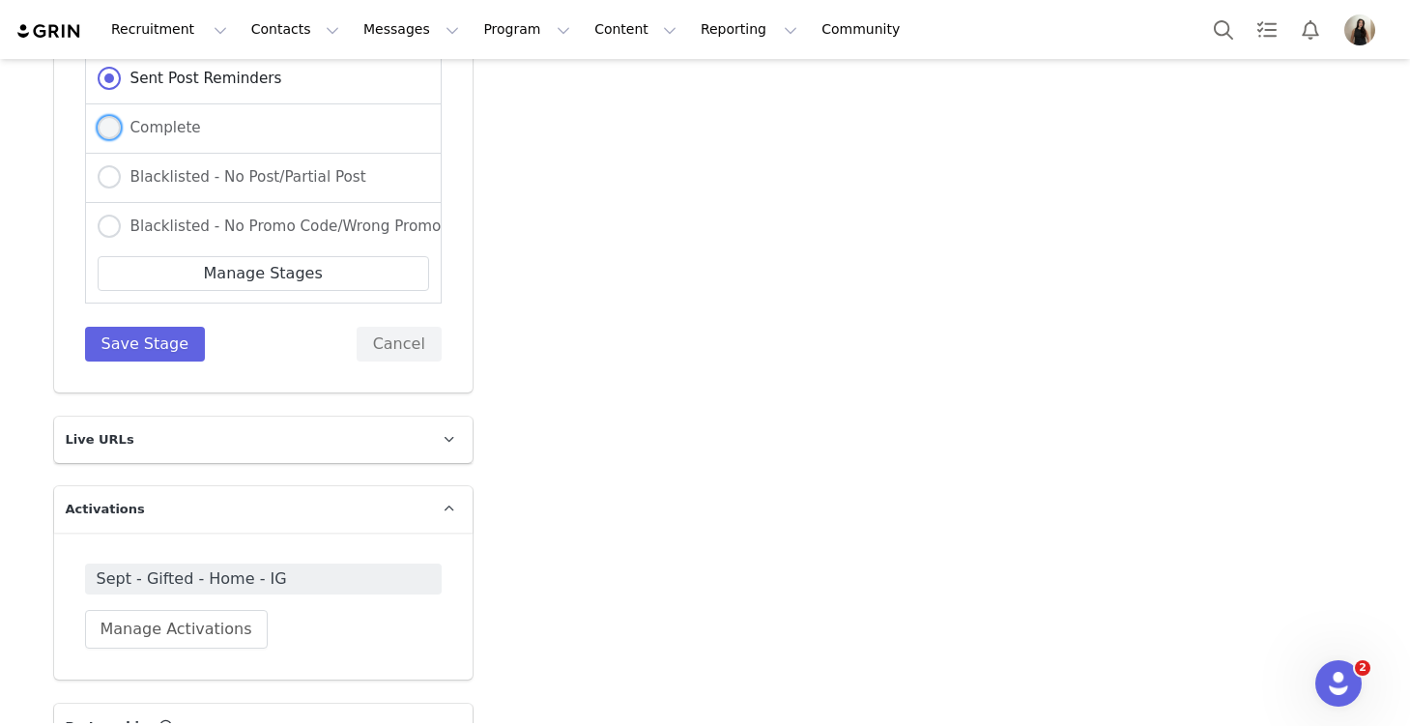
click at [189, 136] on span "Complete" at bounding box center [161, 127] width 80 height 17
click at [121, 141] on input "Complete" at bounding box center [109, 128] width 23 height 25
radio input "true"
radio input "false"
radio input "true"
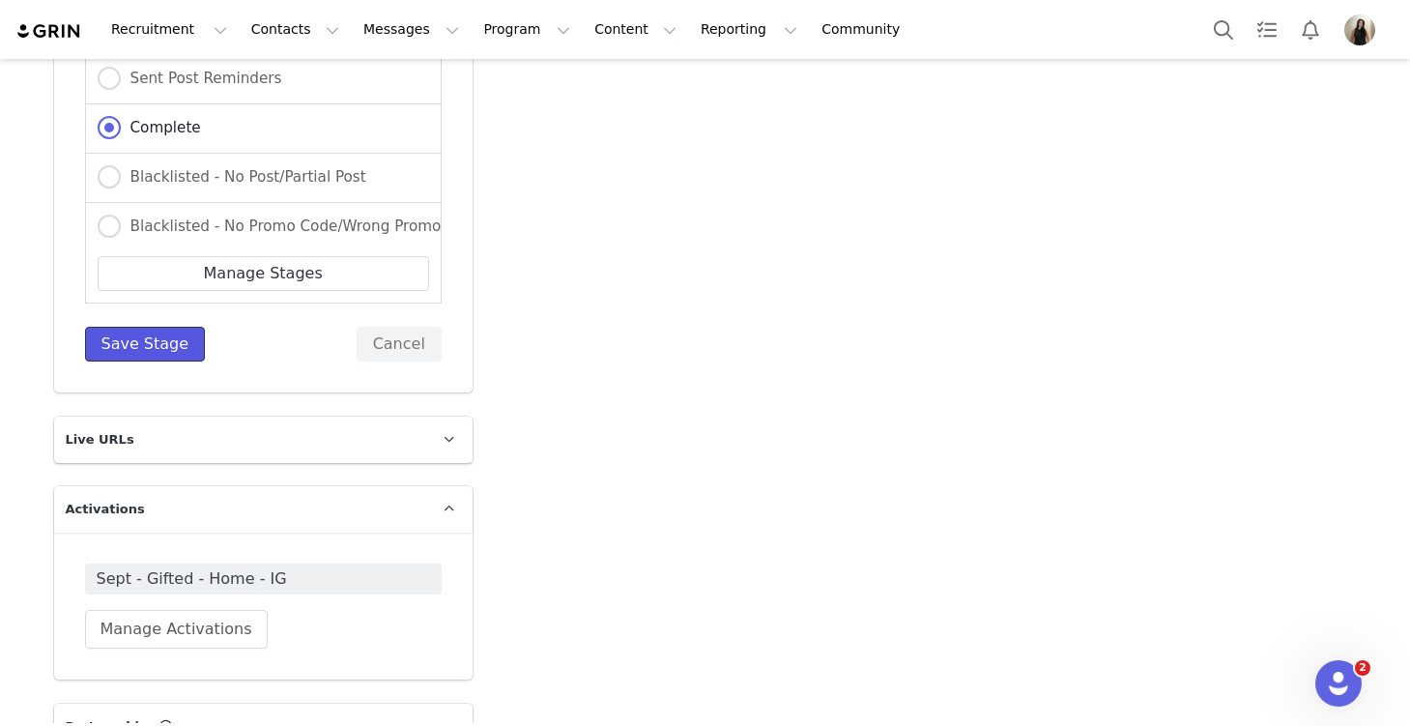
click at [151, 361] on button "Save Stage" at bounding box center [145, 344] width 121 height 35
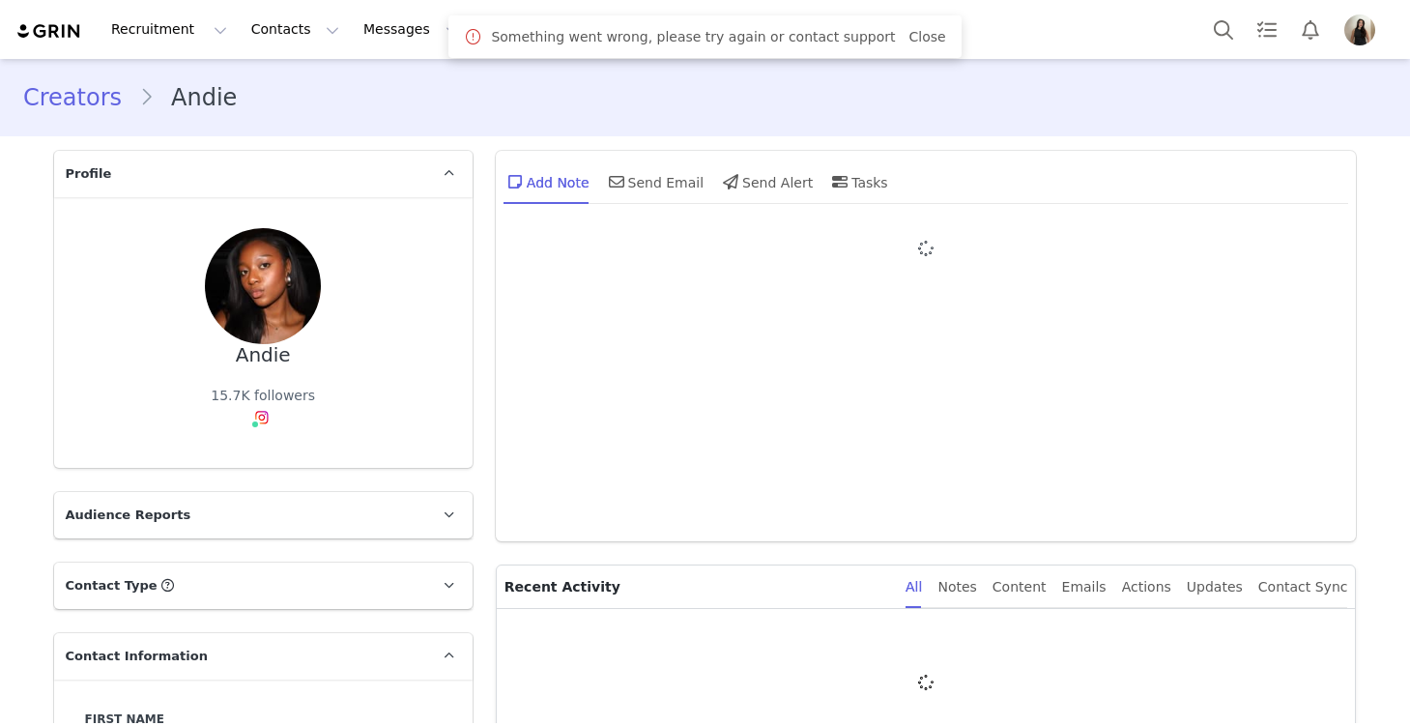
type input "+1 ([GEOGRAPHIC_DATA])"
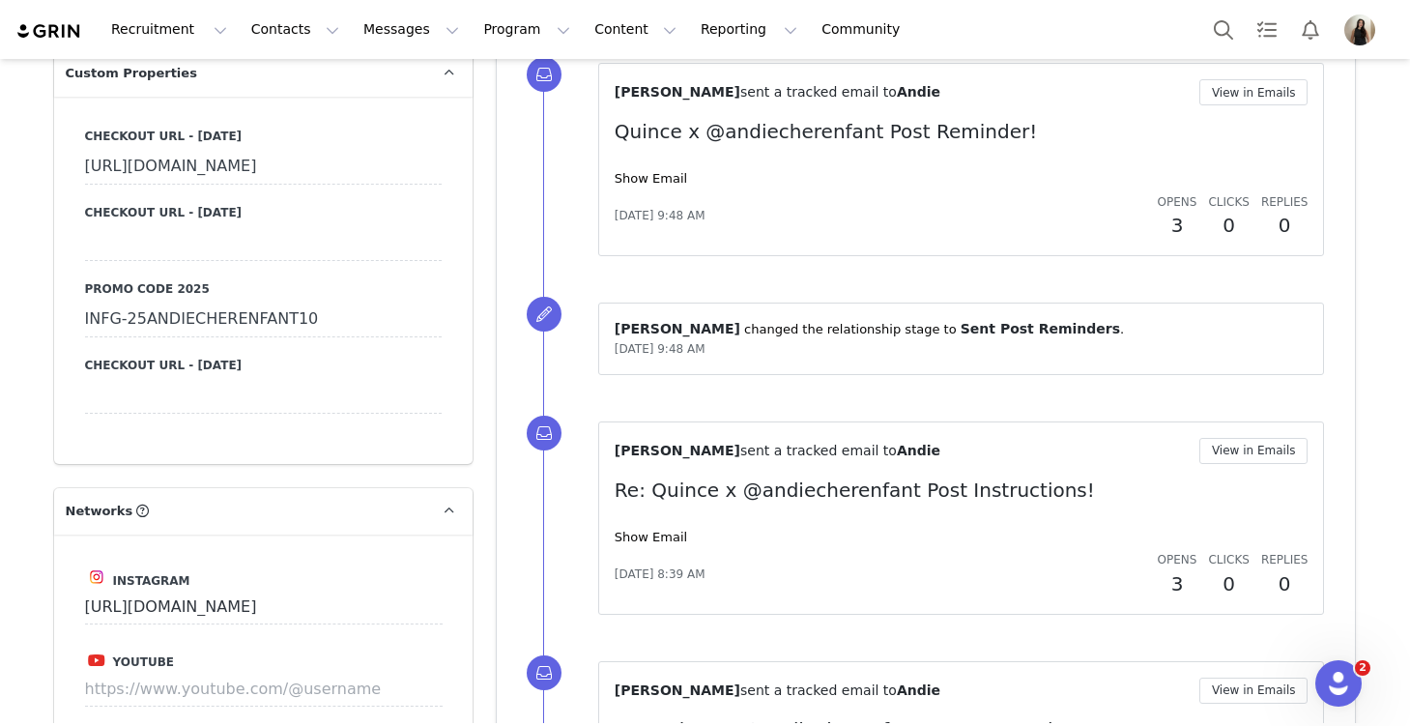
scroll to position [1638, 0]
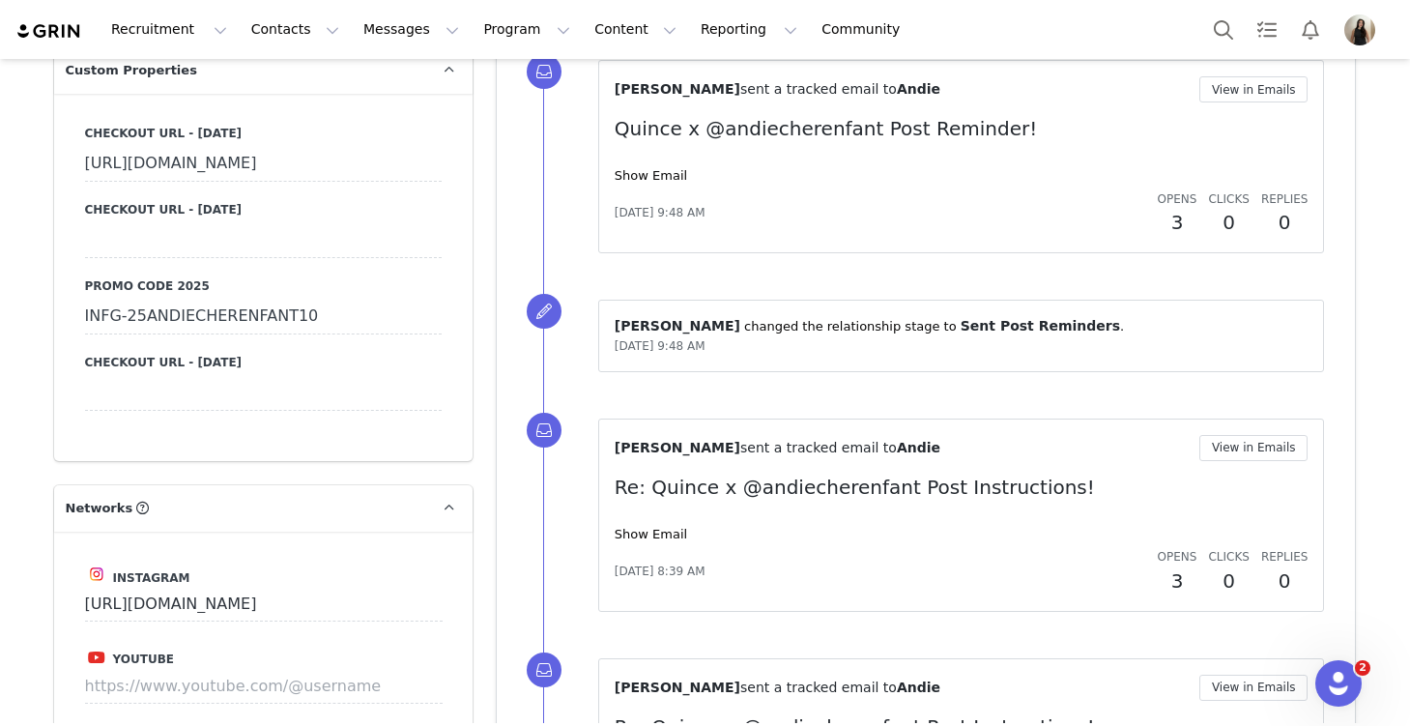
drag, startPoint x: 334, startPoint y: 354, endPoint x: 78, endPoint y: 355, distance: 256.1
click at [78, 356] on div "Checkout URL - [DATE] [URL][DOMAIN_NAME] Checkout URL - [DATE] Promo Code 2025 …" at bounding box center [263, 277] width 419 height 367
copy div "INFG-25ANDIECHERENFANT10"
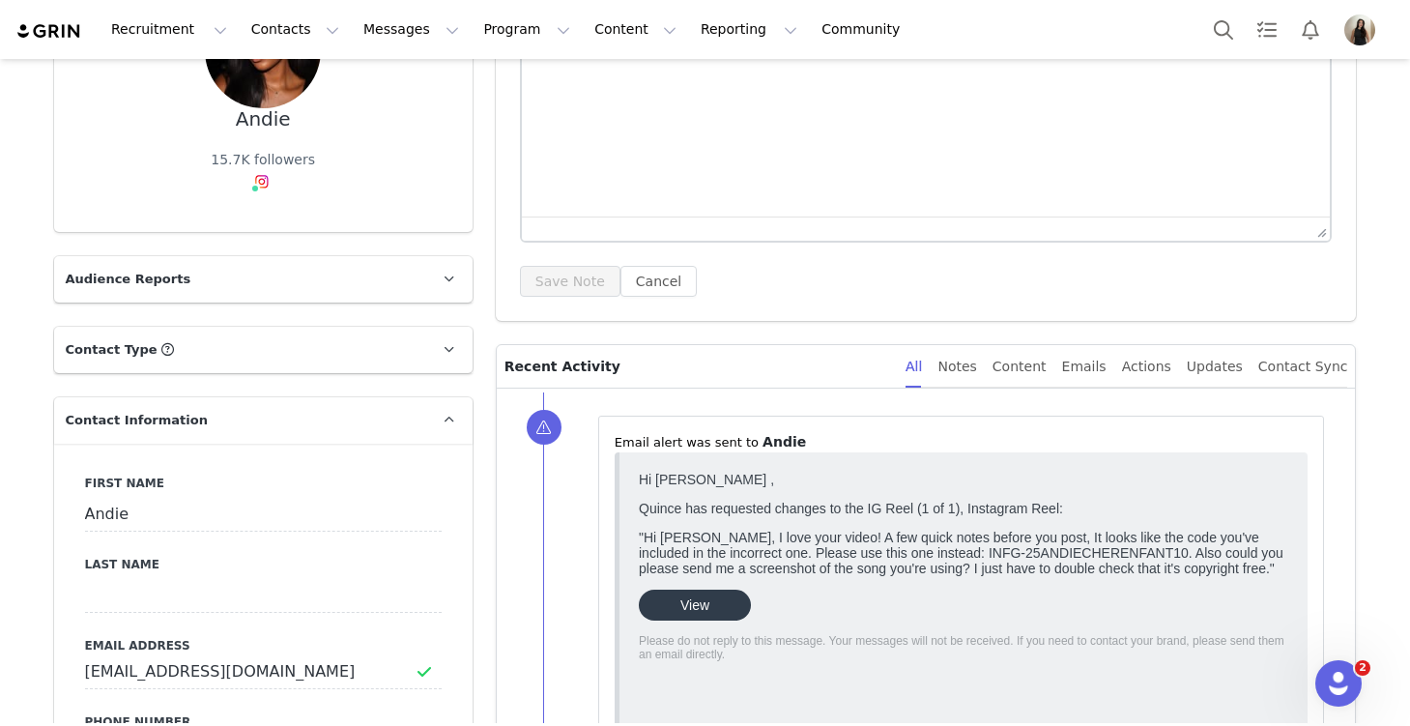
scroll to position [0, 0]
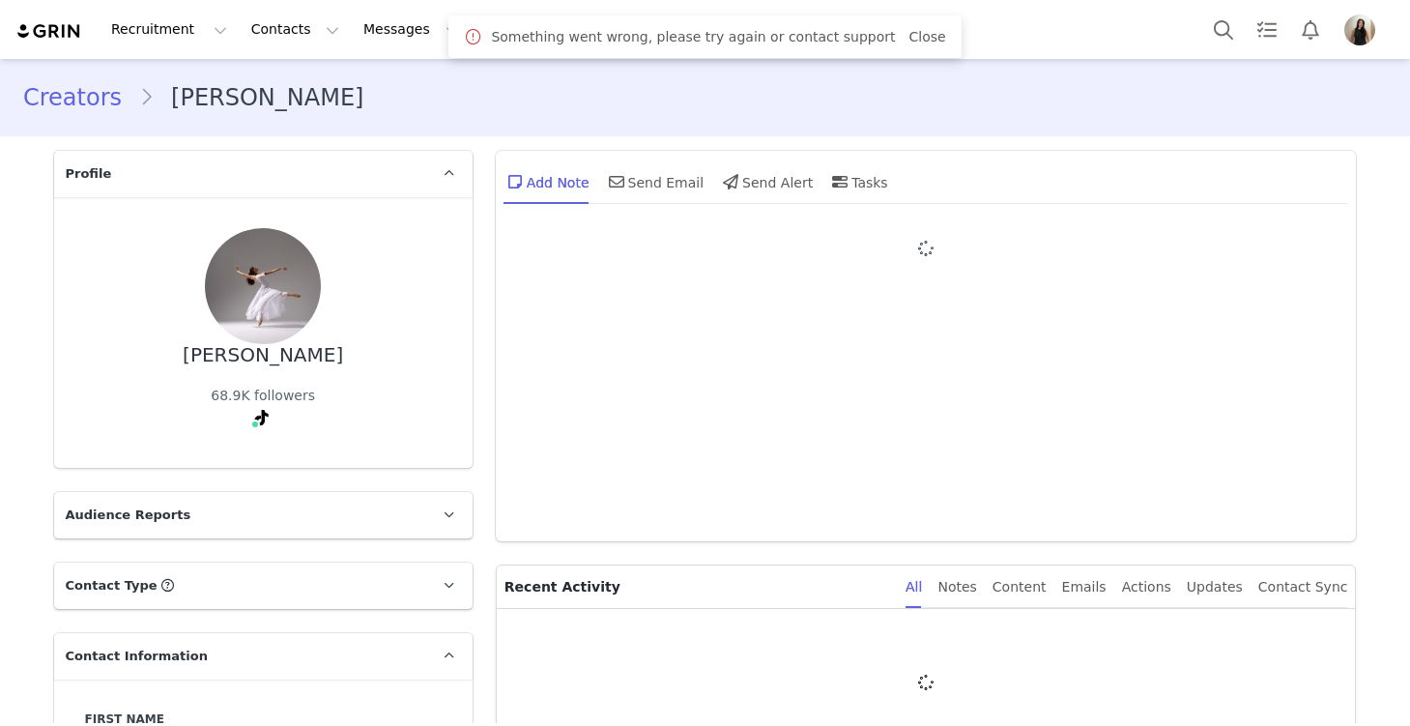
type input "+1 ([GEOGRAPHIC_DATA])"
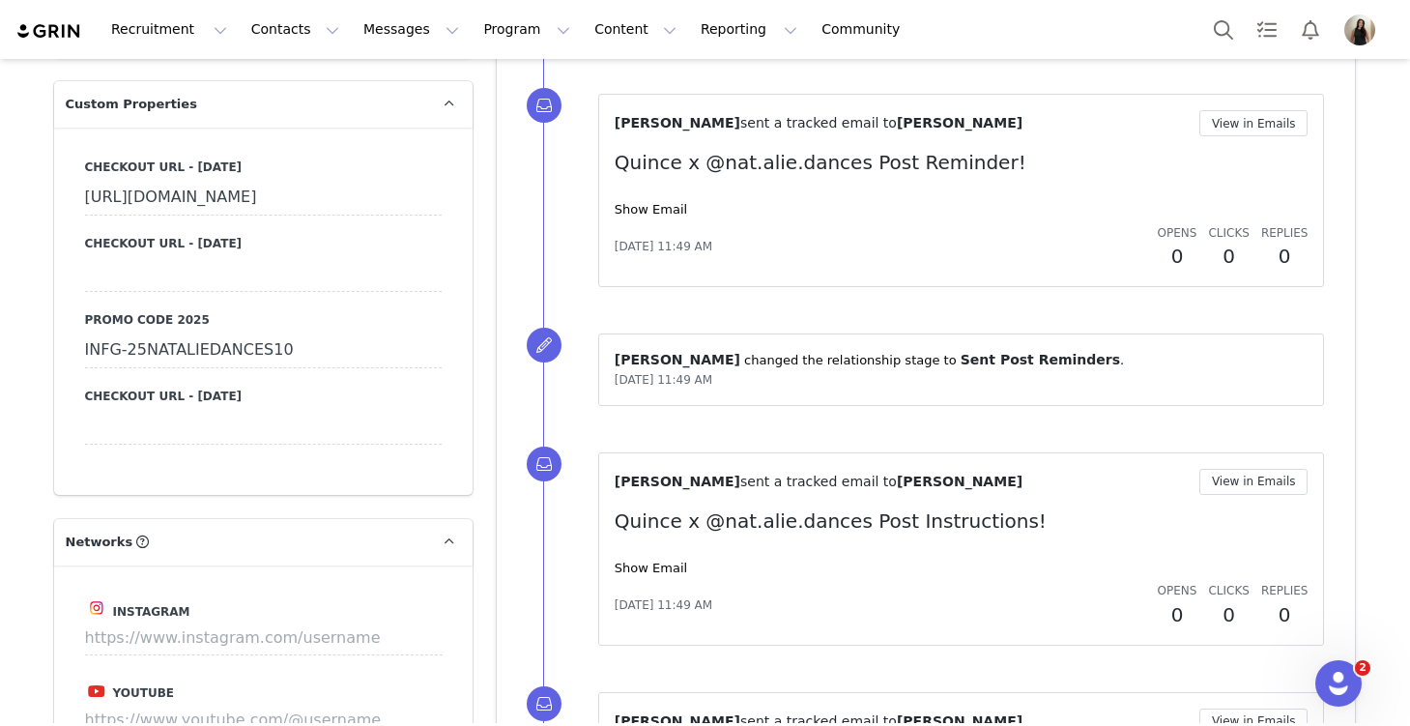
scroll to position [1507, 0]
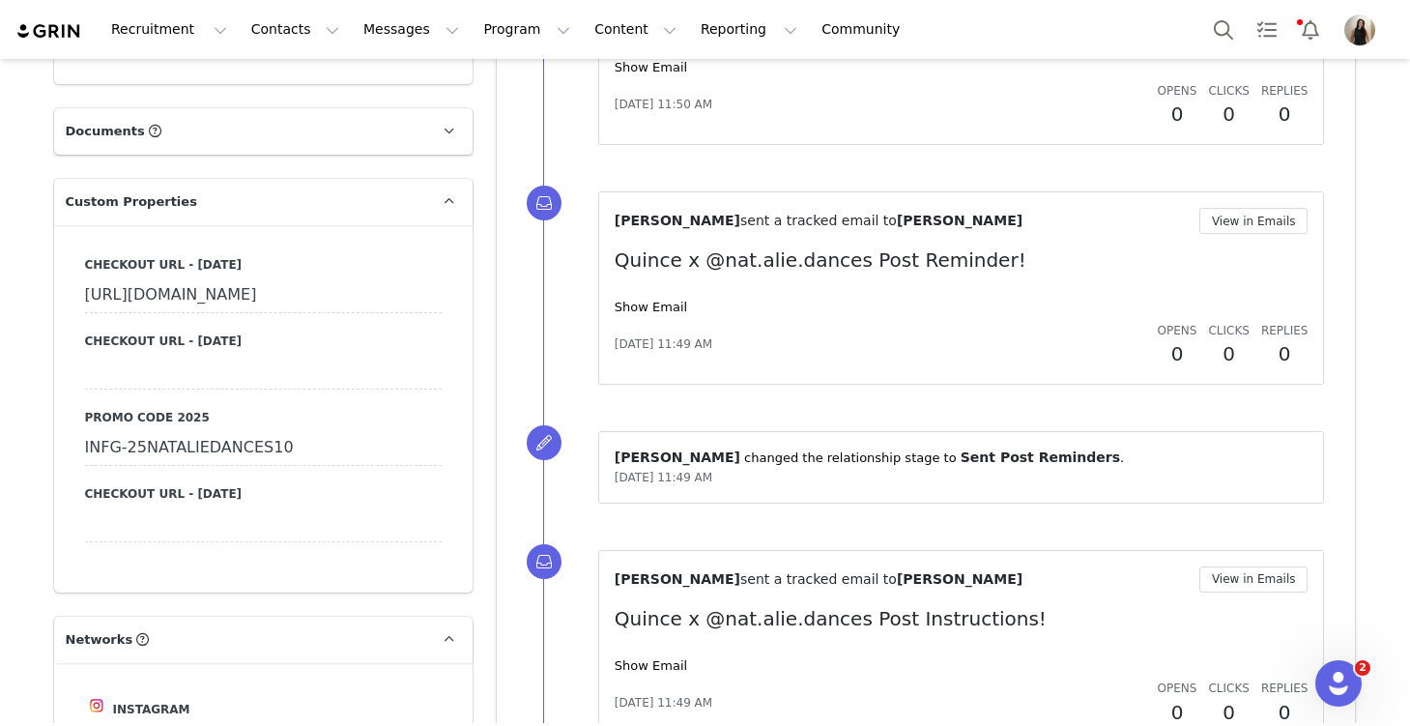
drag, startPoint x: 297, startPoint y: 516, endPoint x: 70, endPoint y: 509, distance: 227.2
click at [70, 509] on div "Checkout URL - [DATE] [URL][DOMAIN_NAME] Checkout URL - [DATE] Promo Code 2025 …" at bounding box center [263, 408] width 419 height 367
copy div "INFG-25NATALIEDANCES10"
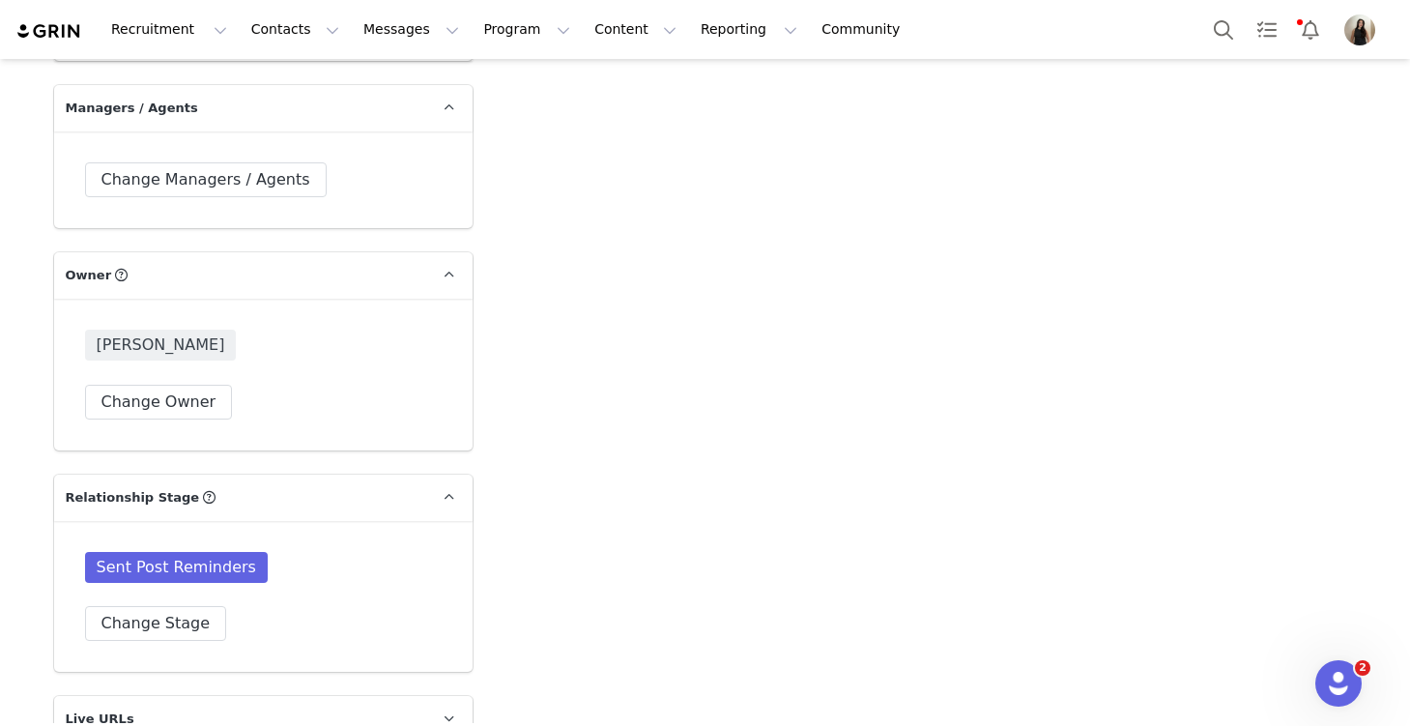
scroll to position [2933, 0]
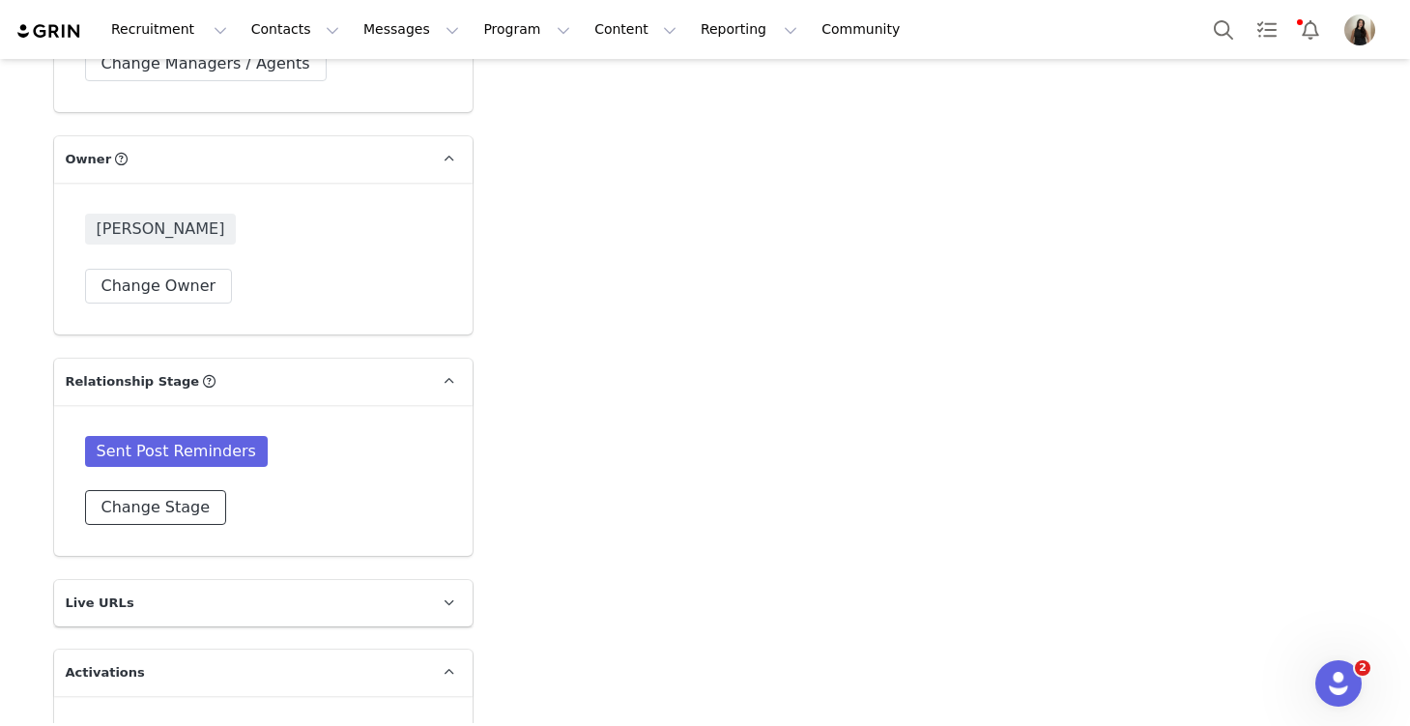
click at [165, 525] on button "Change Stage" at bounding box center [156, 507] width 142 height 35
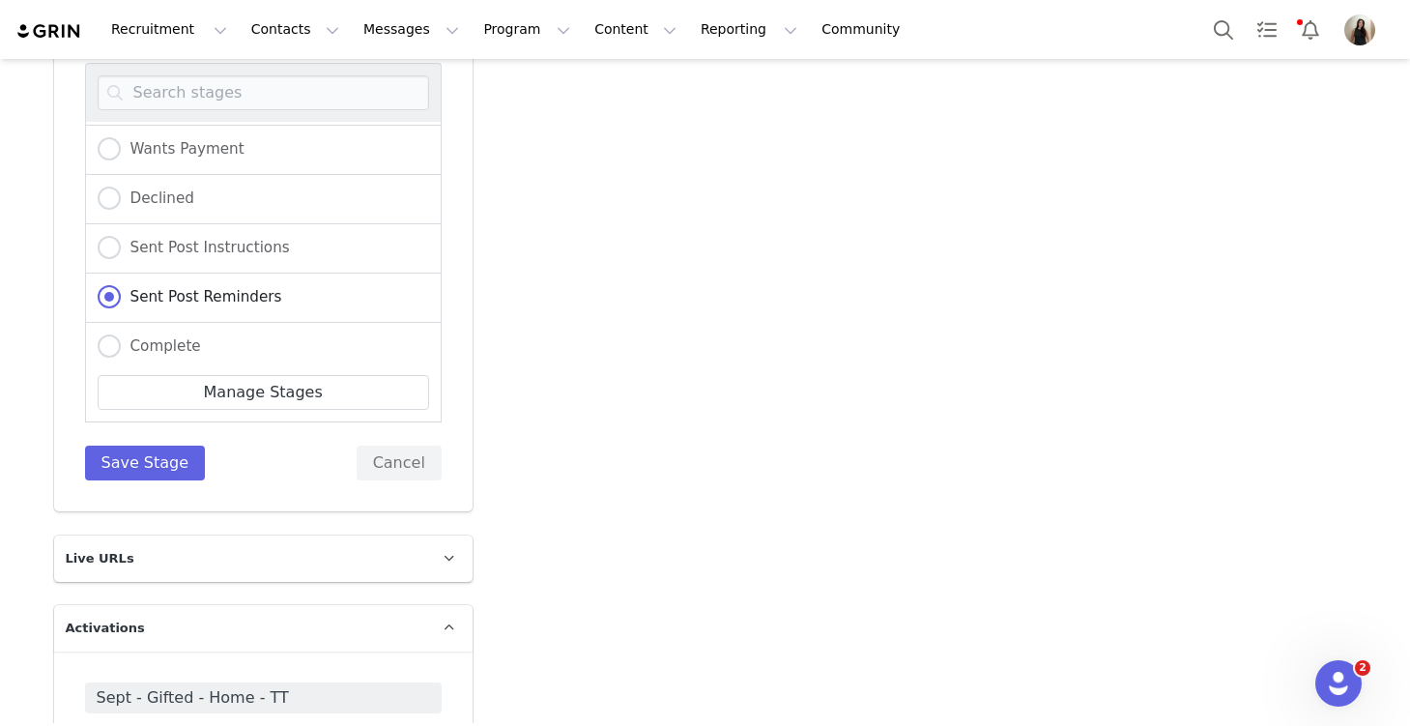
scroll to position [239, 0]
click at [177, 310] on span "Complete" at bounding box center [161, 301] width 80 height 17
click at [121, 315] on input "Complete" at bounding box center [109, 302] width 23 height 25
radio input "true"
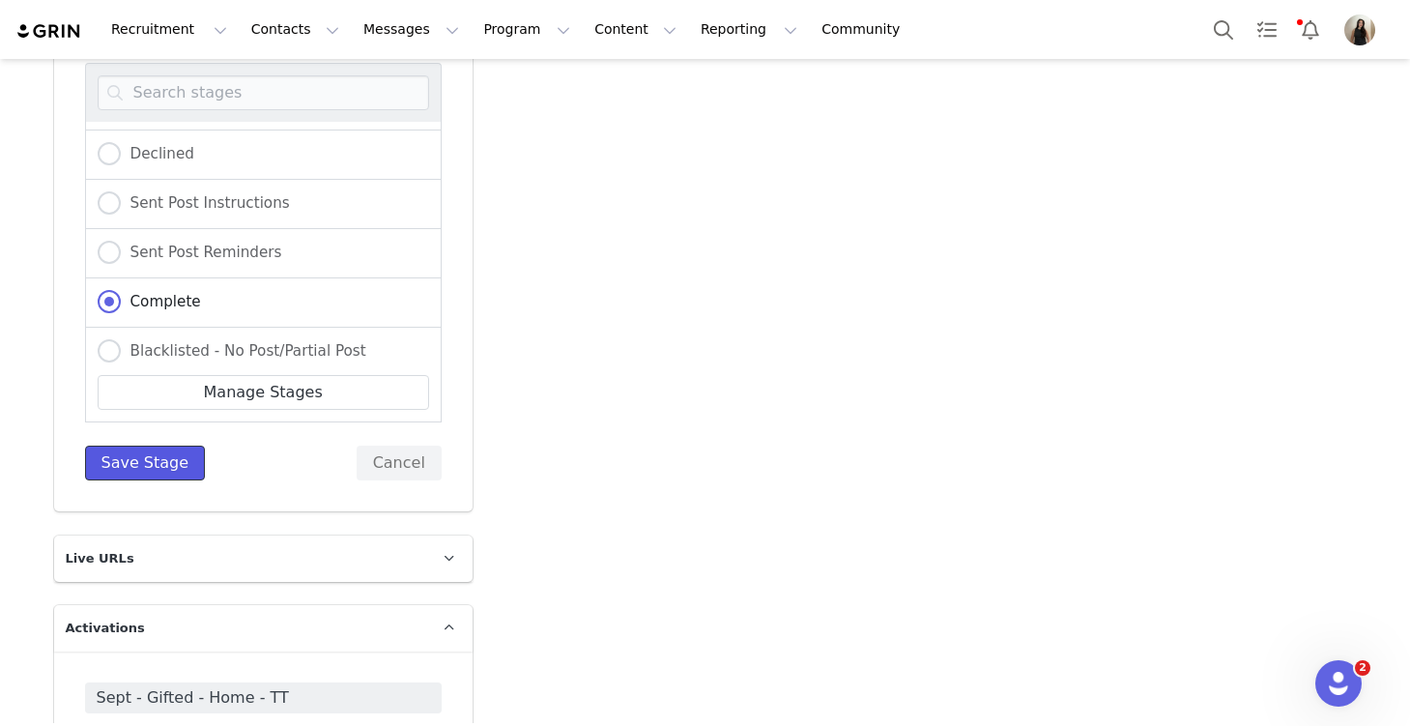
click at [159, 480] on button "Save Stage" at bounding box center [145, 463] width 121 height 35
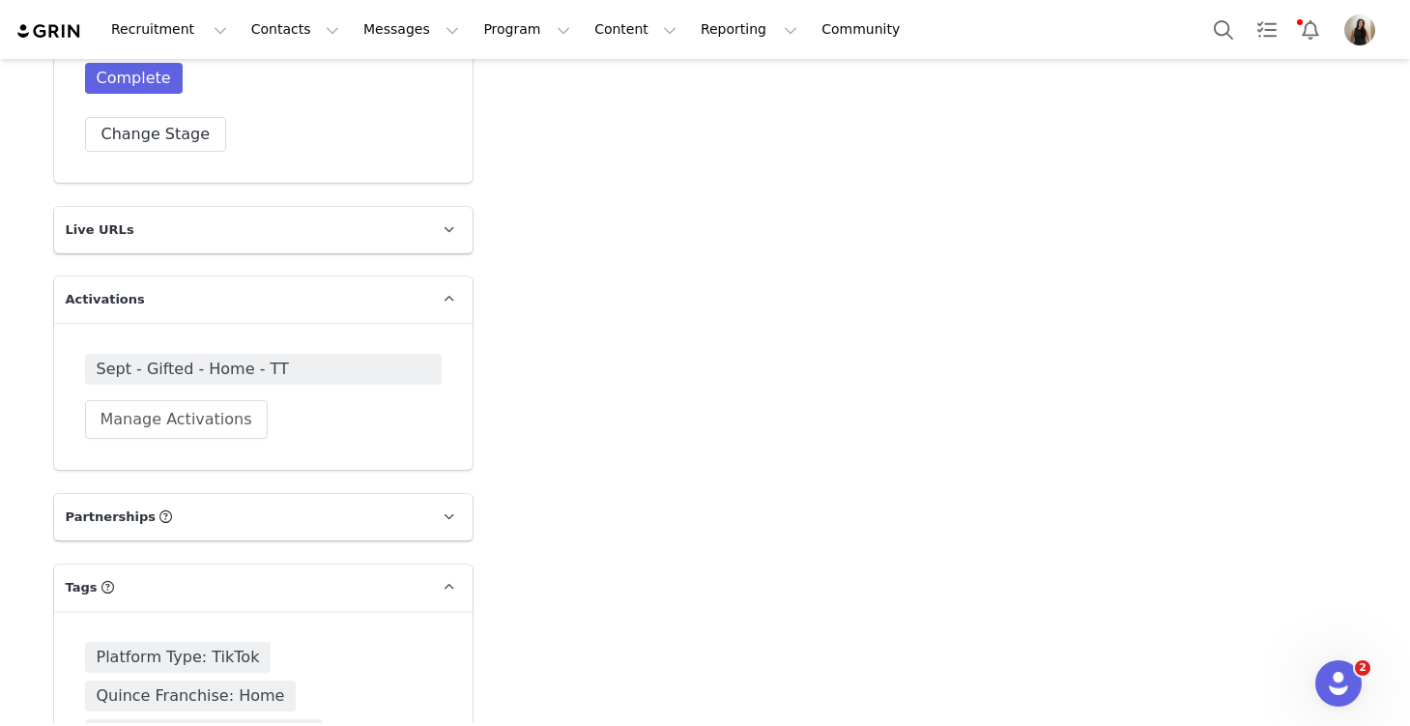
scroll to position [0, 0]
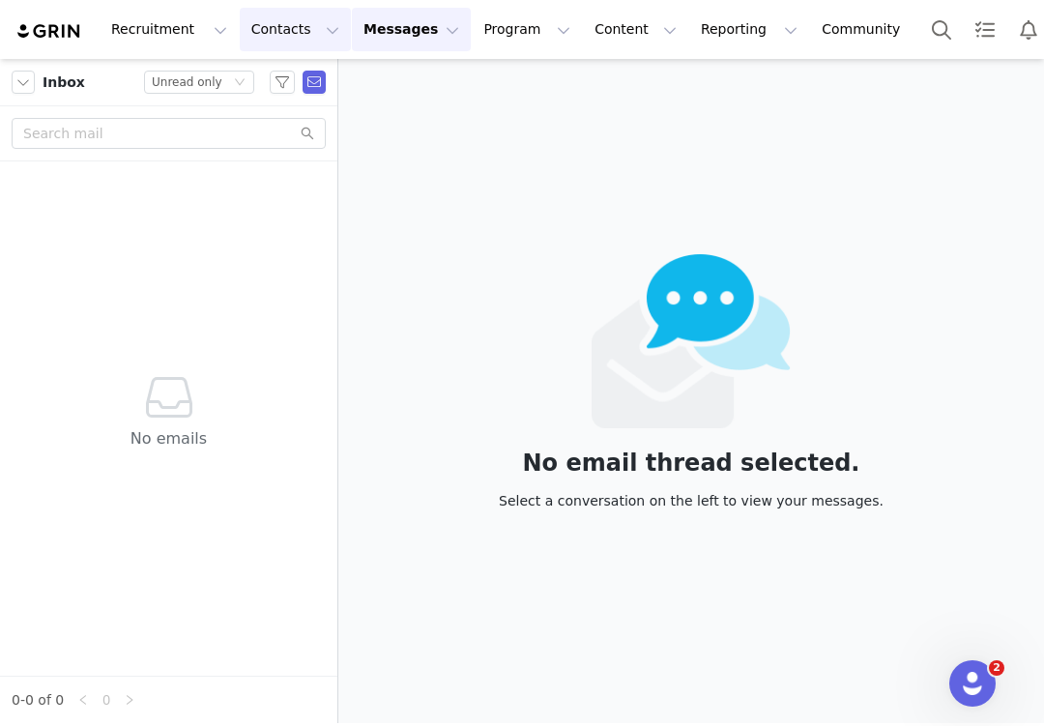
click at [291, 24] on button "Contacts Contacts" at bounding box center [295, 29] width 111 height 43
click at [313, 116] on div "Prospects" at bounding box center [303, 121] width 130 height 20
